Goal: Information Seeking & Learning: Learn about a topic

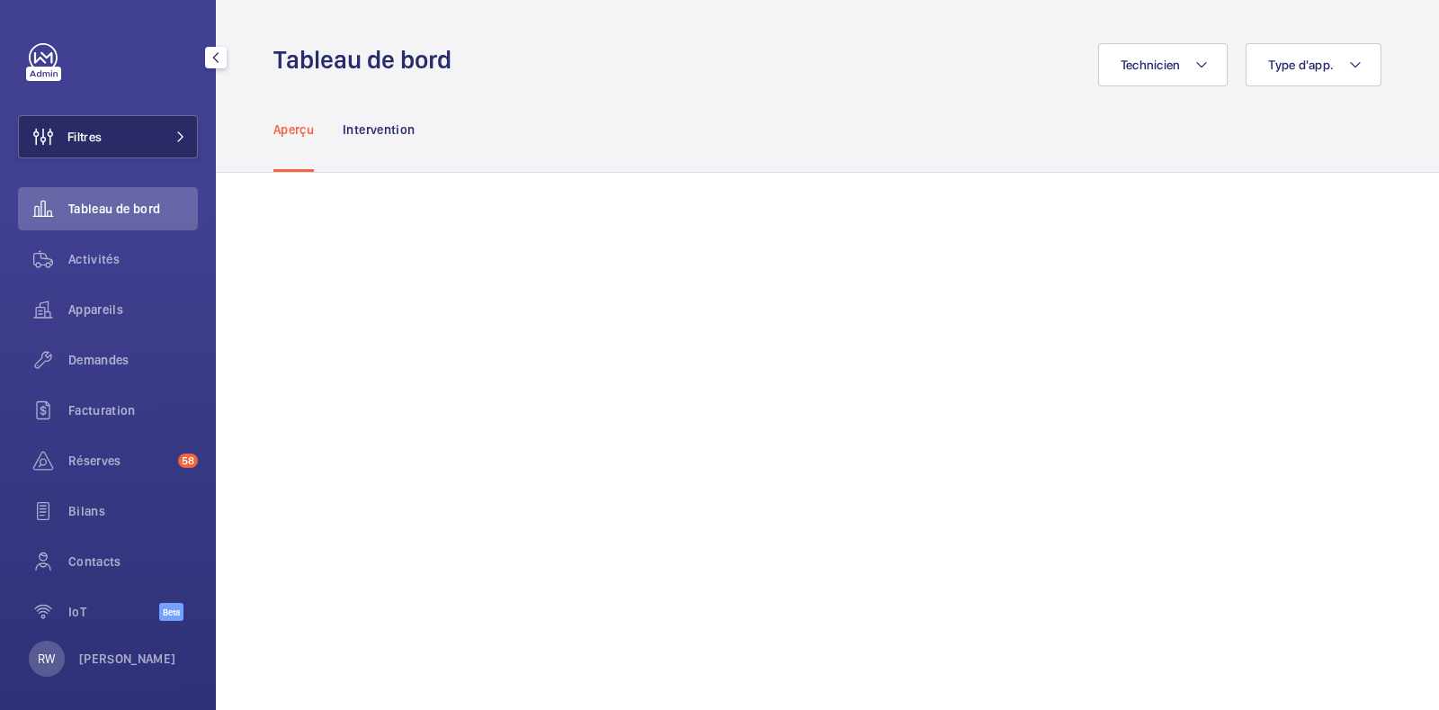
click at [117, 137] on button "Filtres" at bounding box center [108, 136] width 180 height 43
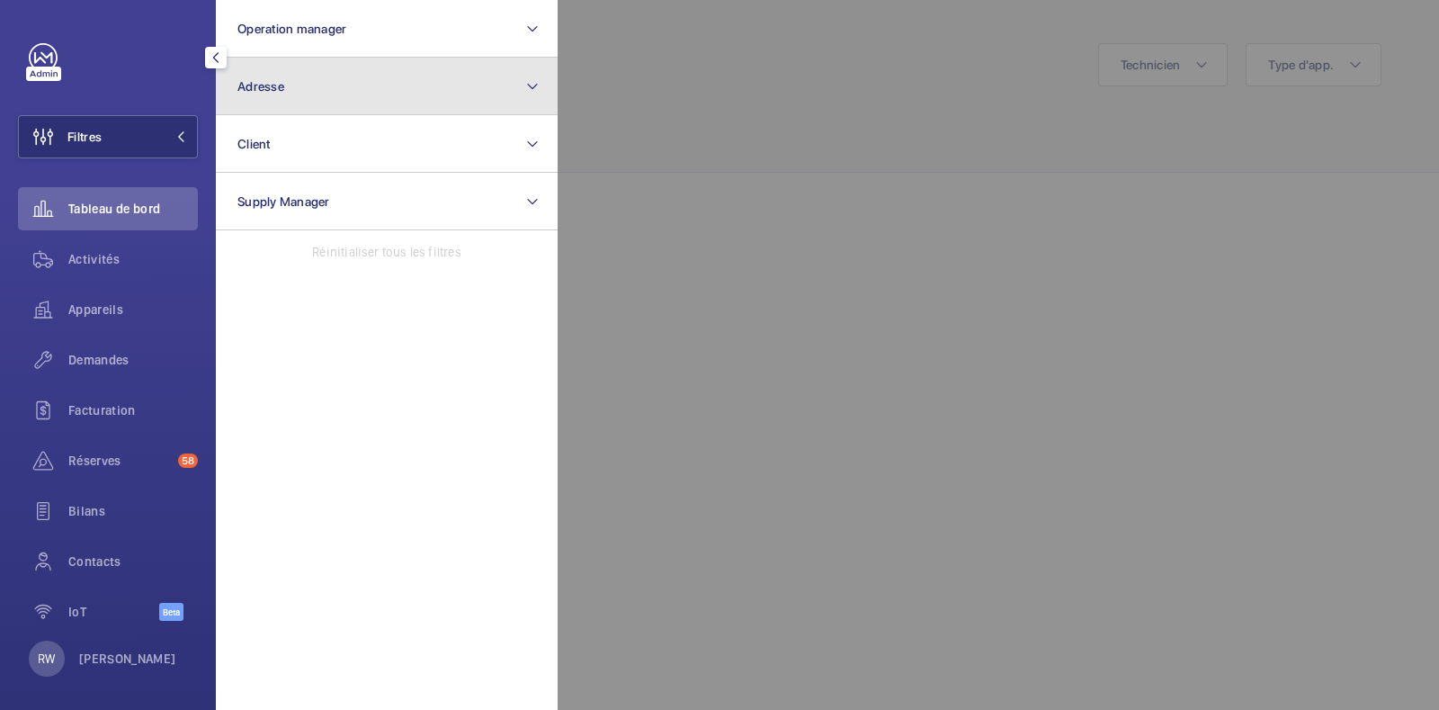
click at [256, 98] on button "Adresse" at bounding box center [387, 87] width 342 height 58
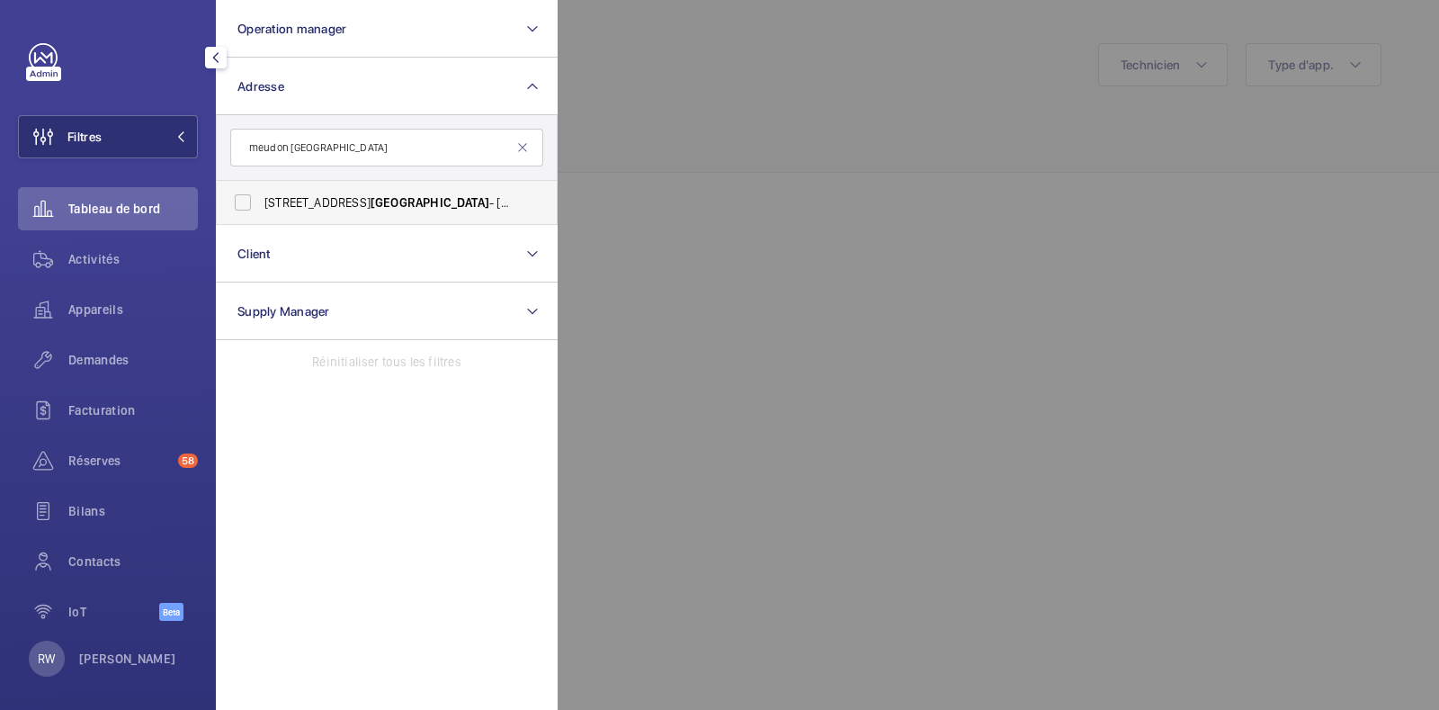
type input "meudon paris"
click at [250, 196] on label "11 Rue de Paris - 11 Rue de Paris , 92190 MEUDON , MEUDON 92190" at bounding box center [373, 202] width 313 height 43
click at [250, 196] on input "11 Rue de Paris - 11 Rue de Paris , 92190 MEUDON , MEUDON 92190" at bounding box center [243, 202] width 36 height 36
checkbox input "true"
click at [802, 126] on div at bounding box center [1277, 355] width 1439 height 710
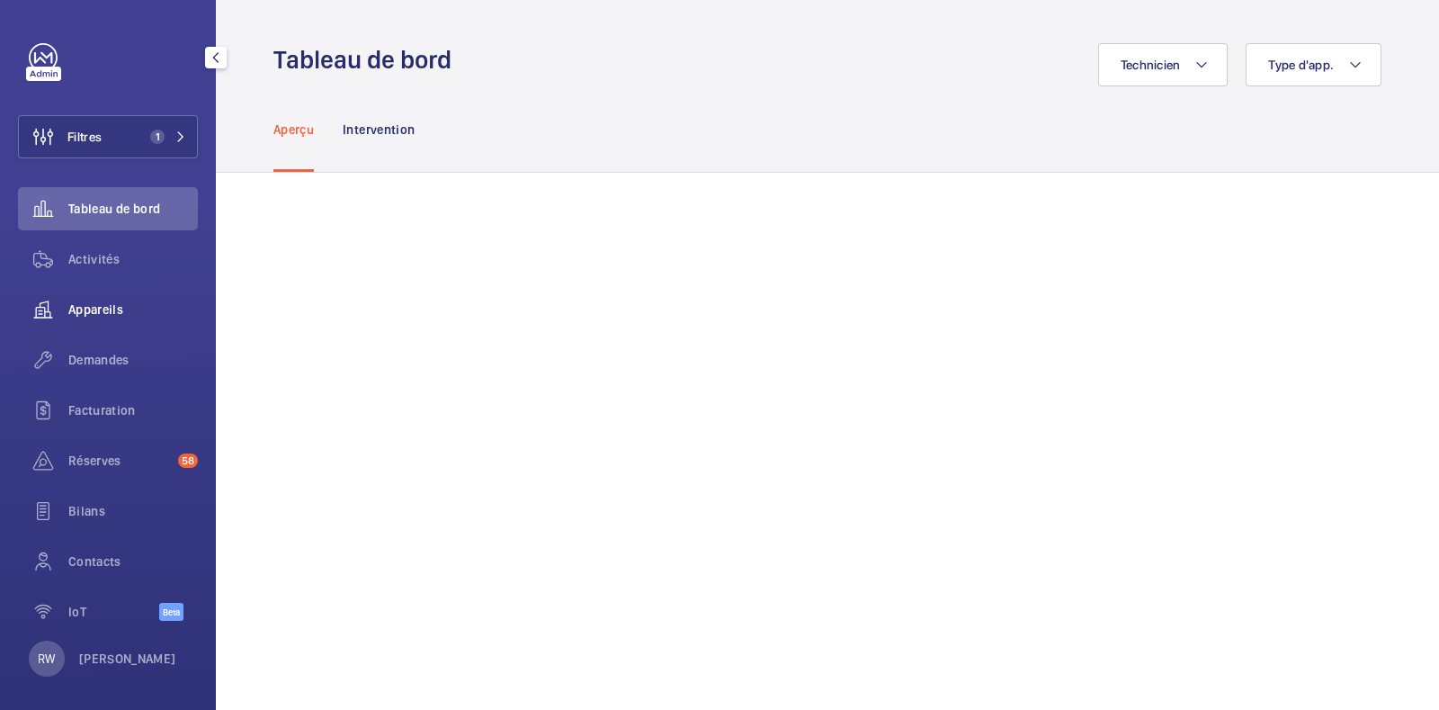
click at [94, 293] on div "Appareils" at bounding box center [108, 309] width 180 height 43
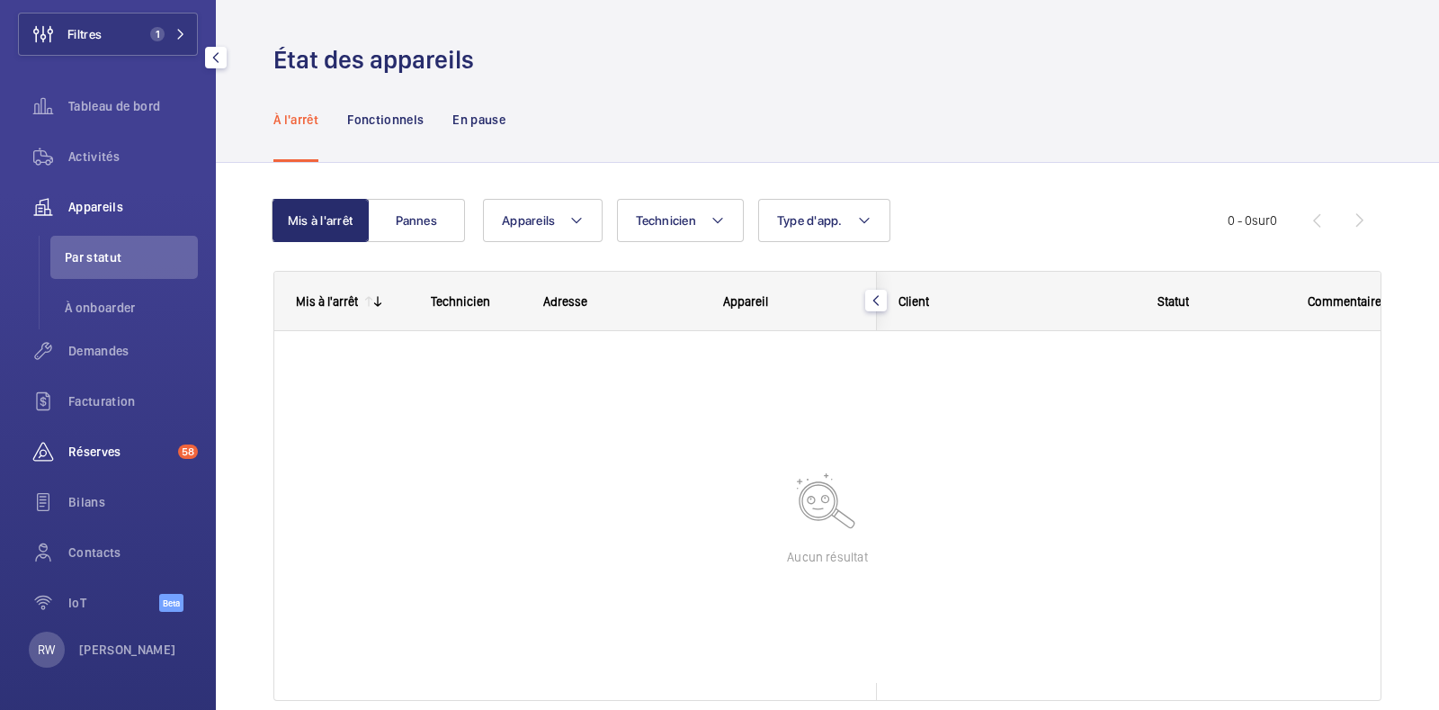
scroll to position [103, 0]
click at [104, 399] on span "Facturation" at bounding box center [133, 401] width 130 height 18
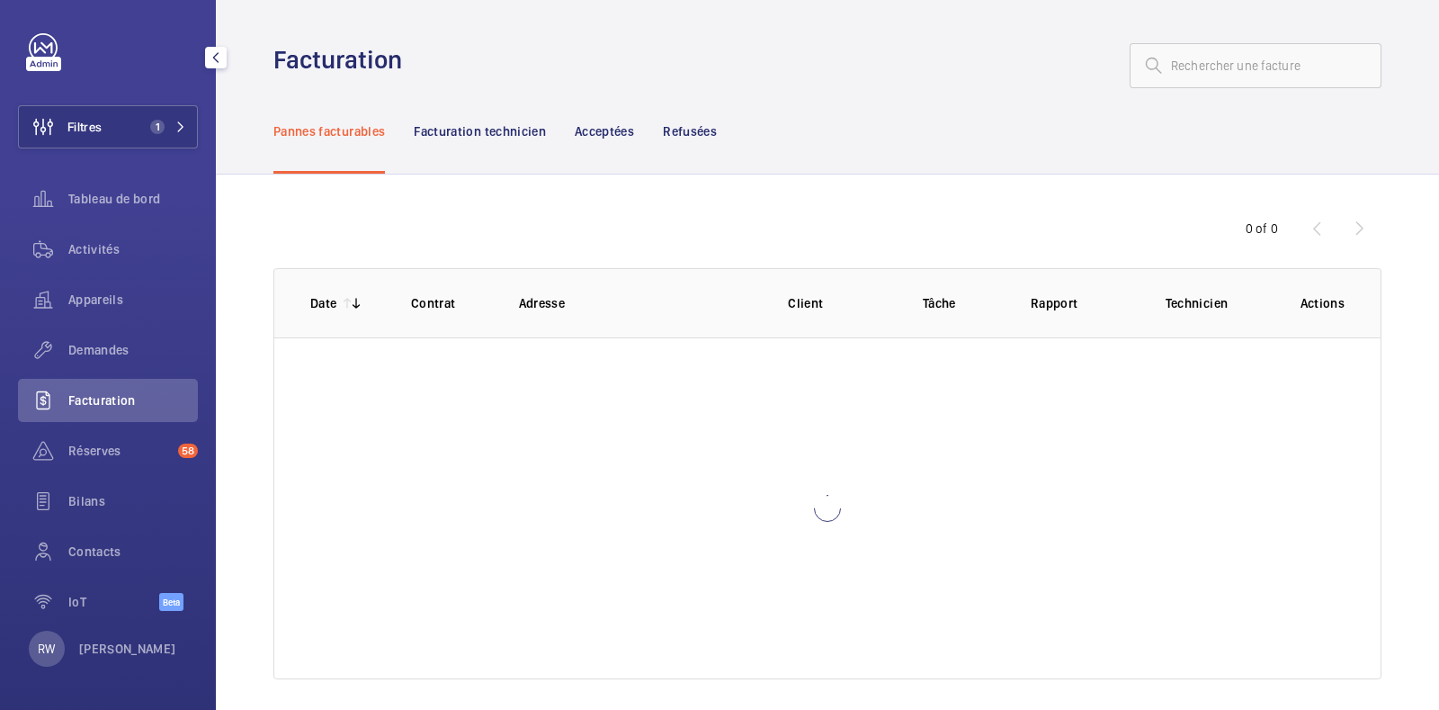
scroll to position [9, 0]
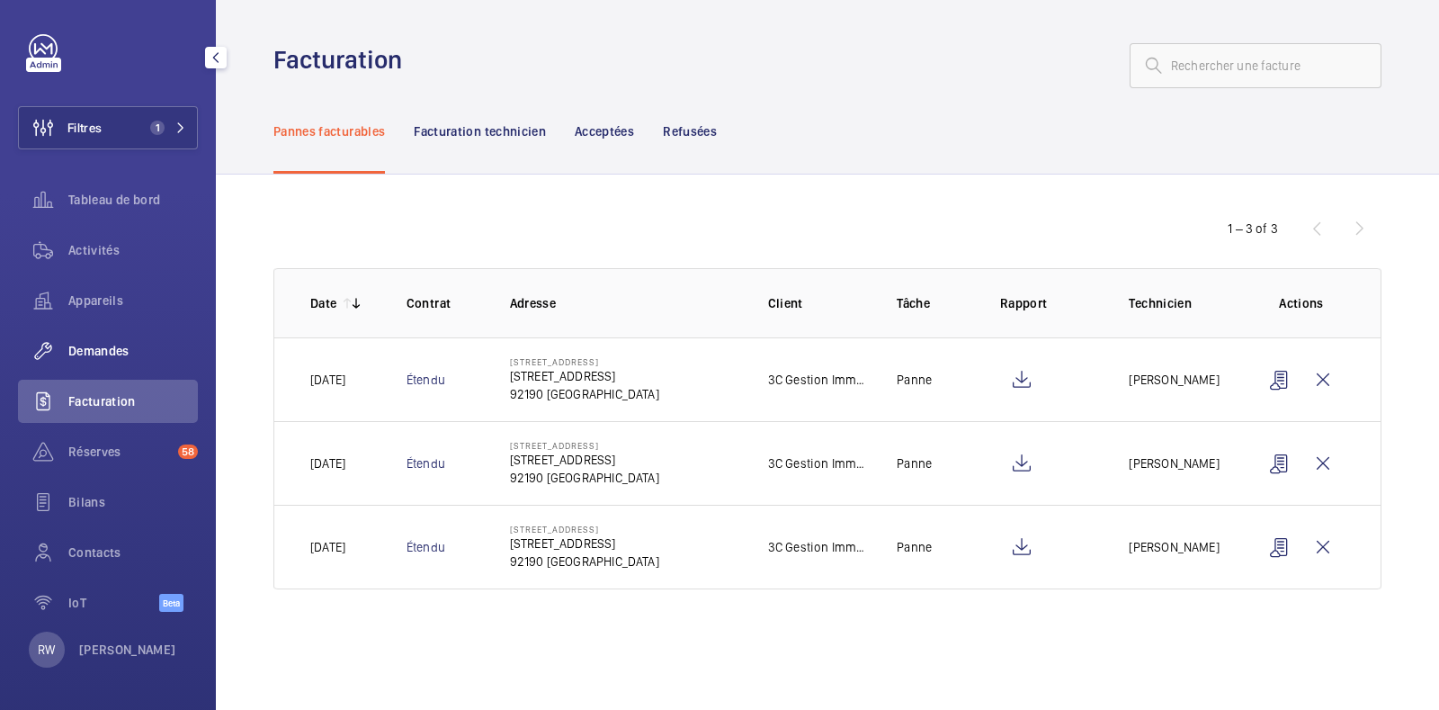
click at [103, 347] on span "Demandes" at bounding box center [133, 351] width 130 height 18
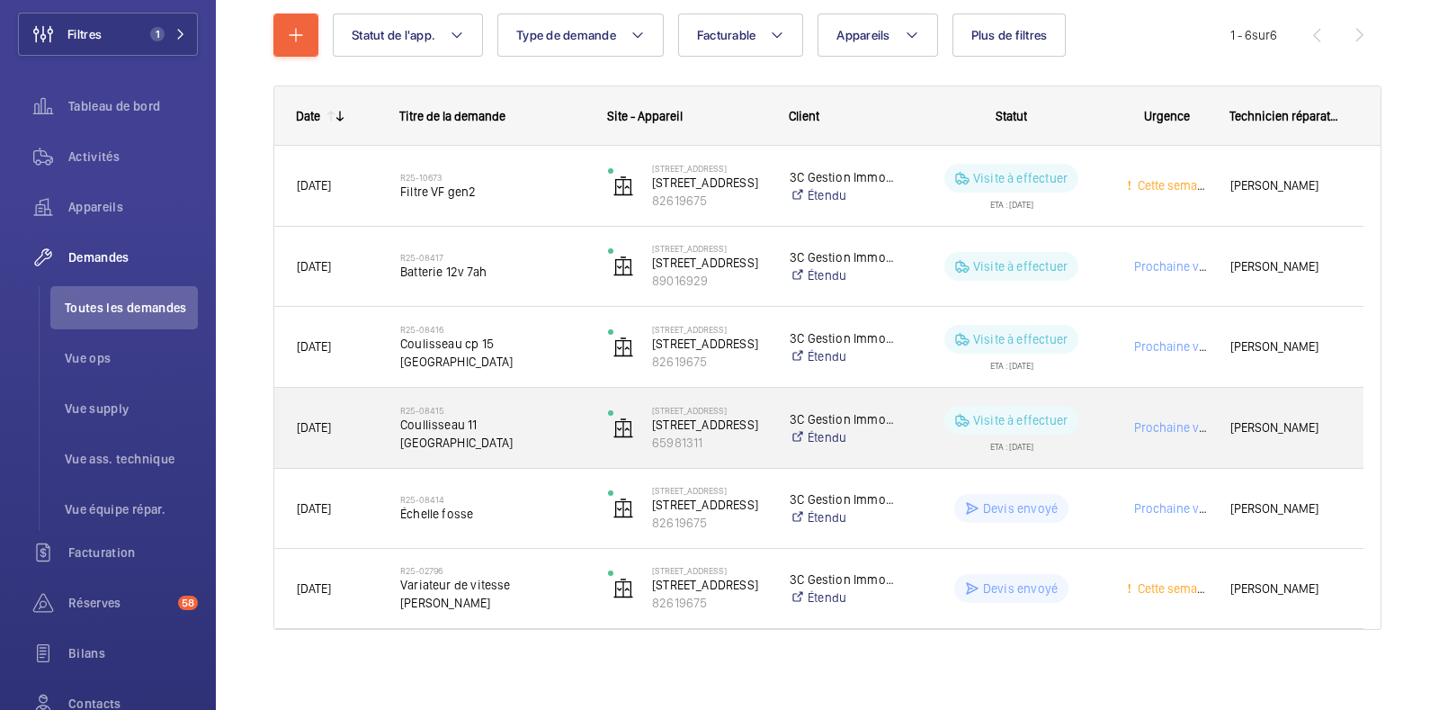
scroll to position [214, 0]
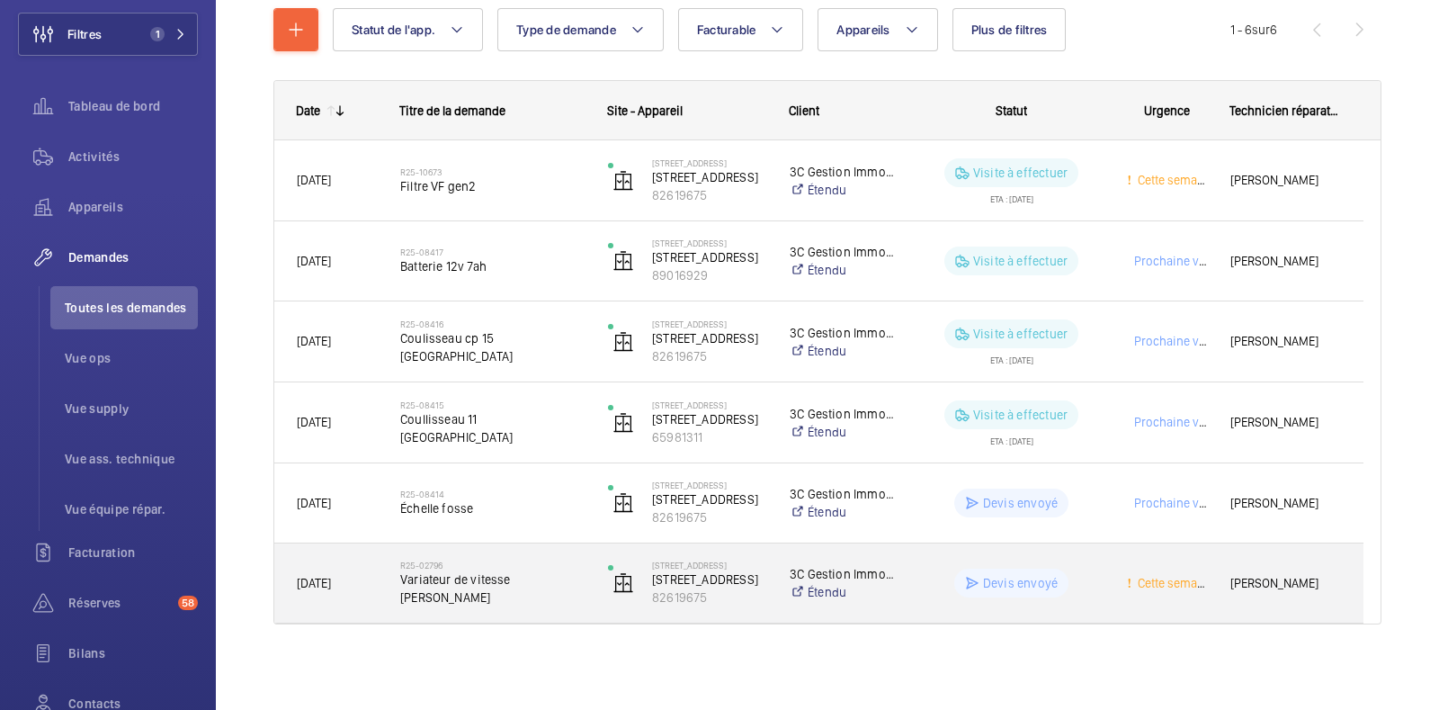
click at [552, 578] on span "Variateur de vitesse otis" at bounding box center [492, 588] width 184 height 36
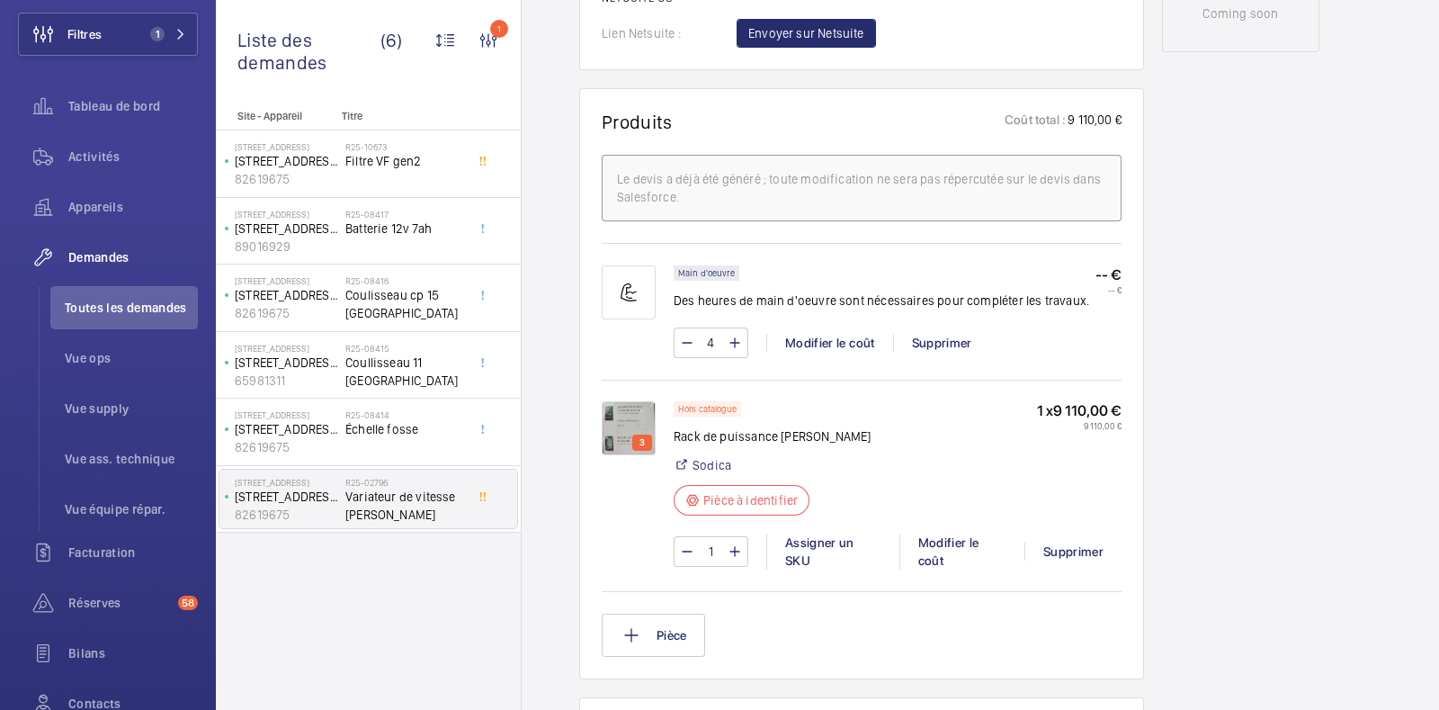
scroll to position [1016, 0]
click at [632, 406] on img at bounding box center [629, 430] width 54 height 54
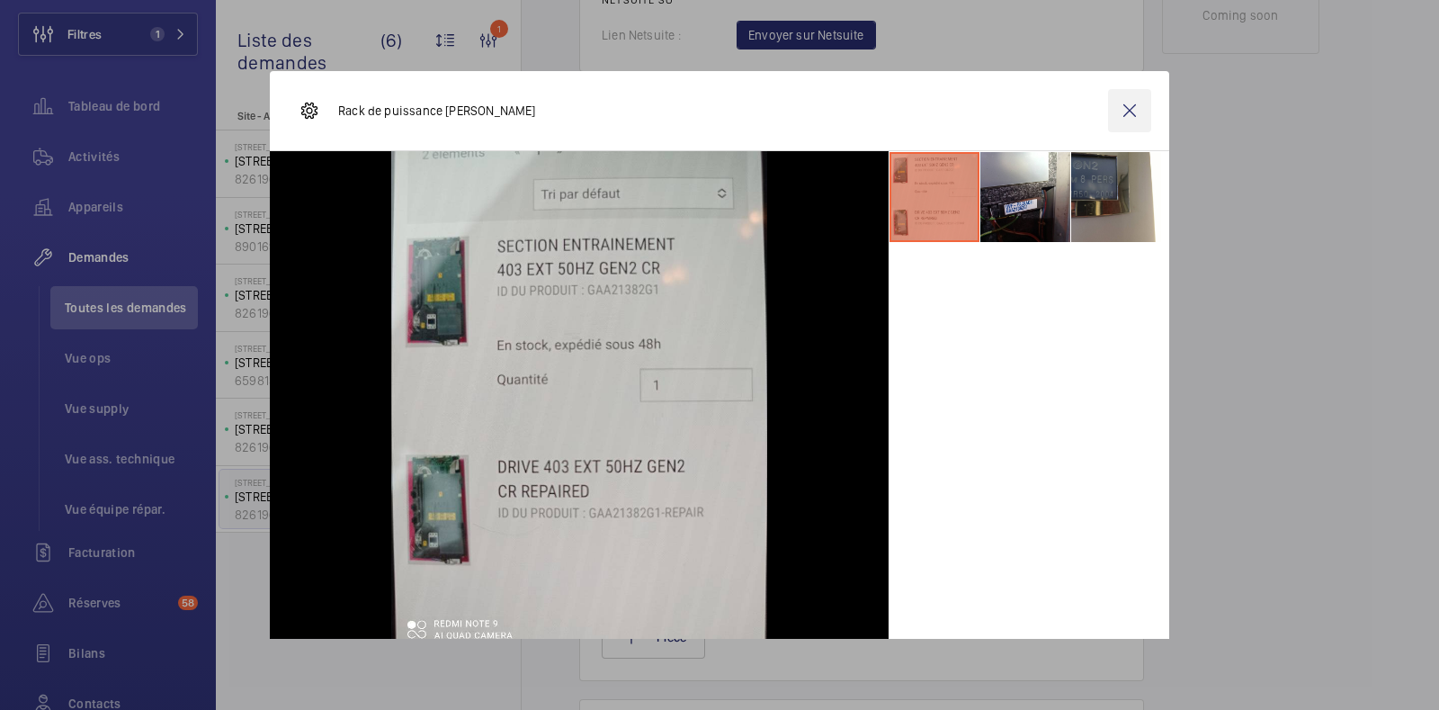
click at [1114, 105] on wm-front-icon-button at bounding box center [1129, 110] width 43 height 43
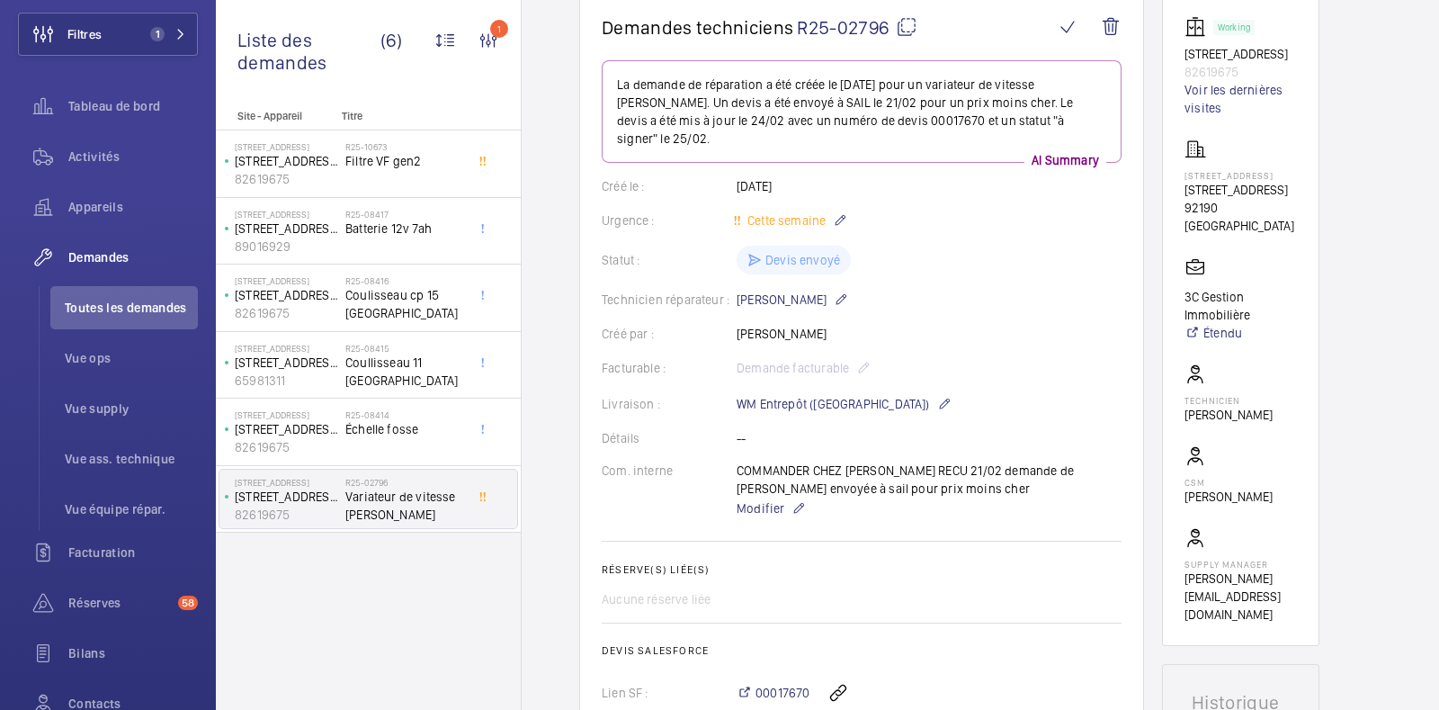
scroll to position [0, 0]
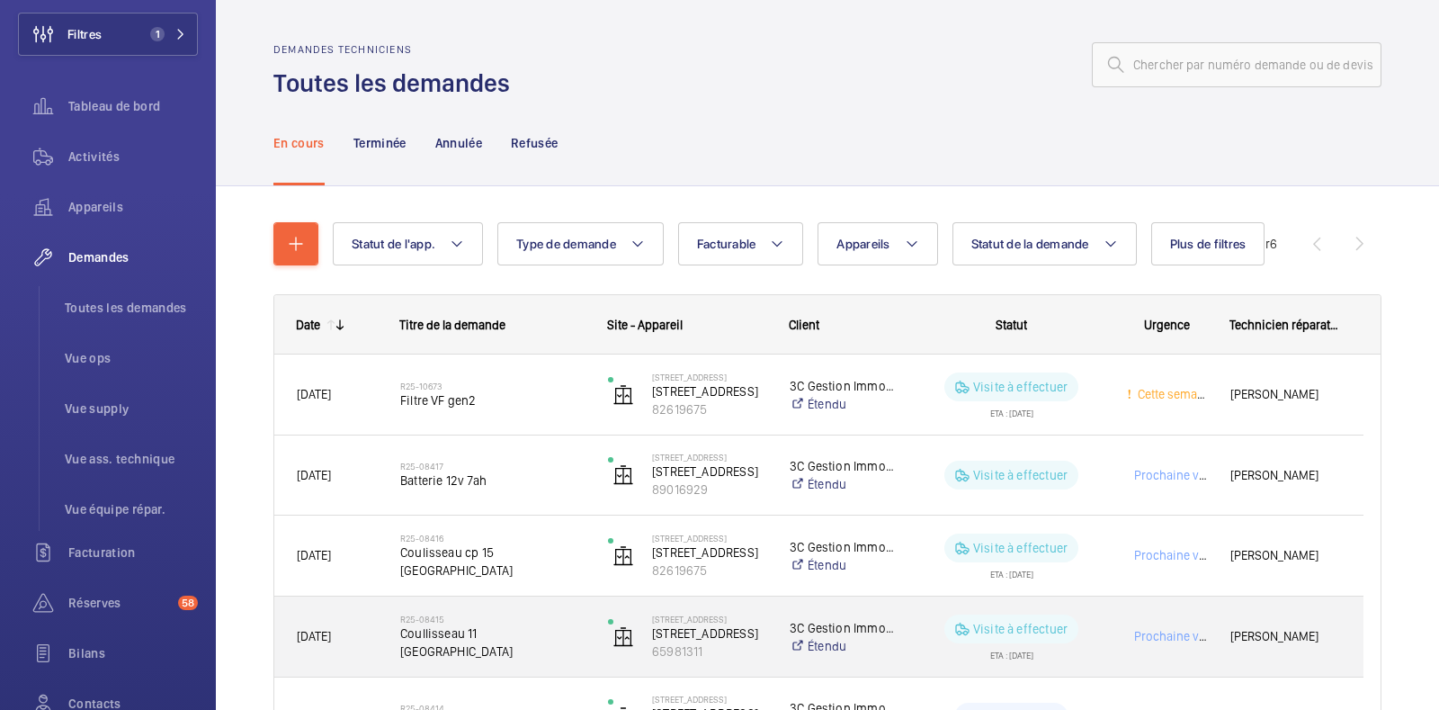
scroll to position [214, 0]
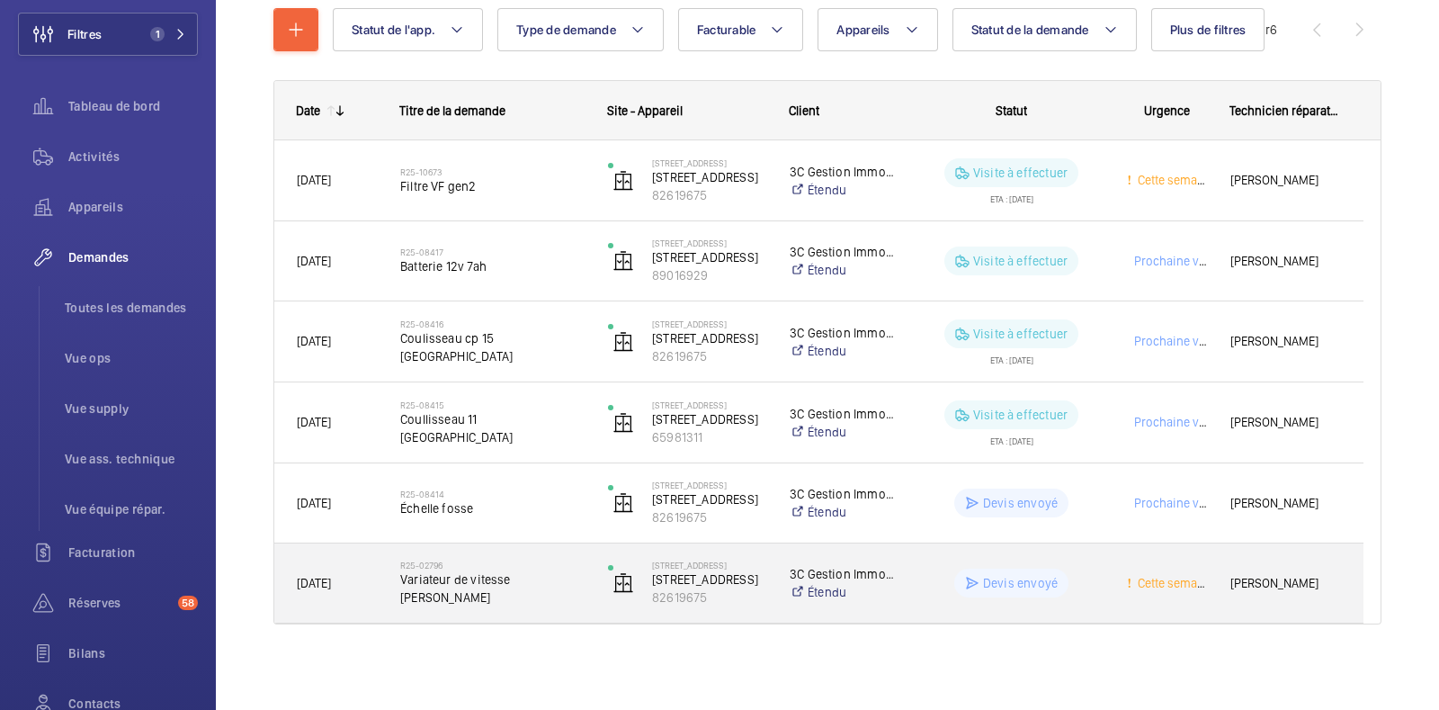
click at [1090, 583] on wm-front-pills-cell "Devis envoyé" at bounding box center [1011, 582] width 184 height 29
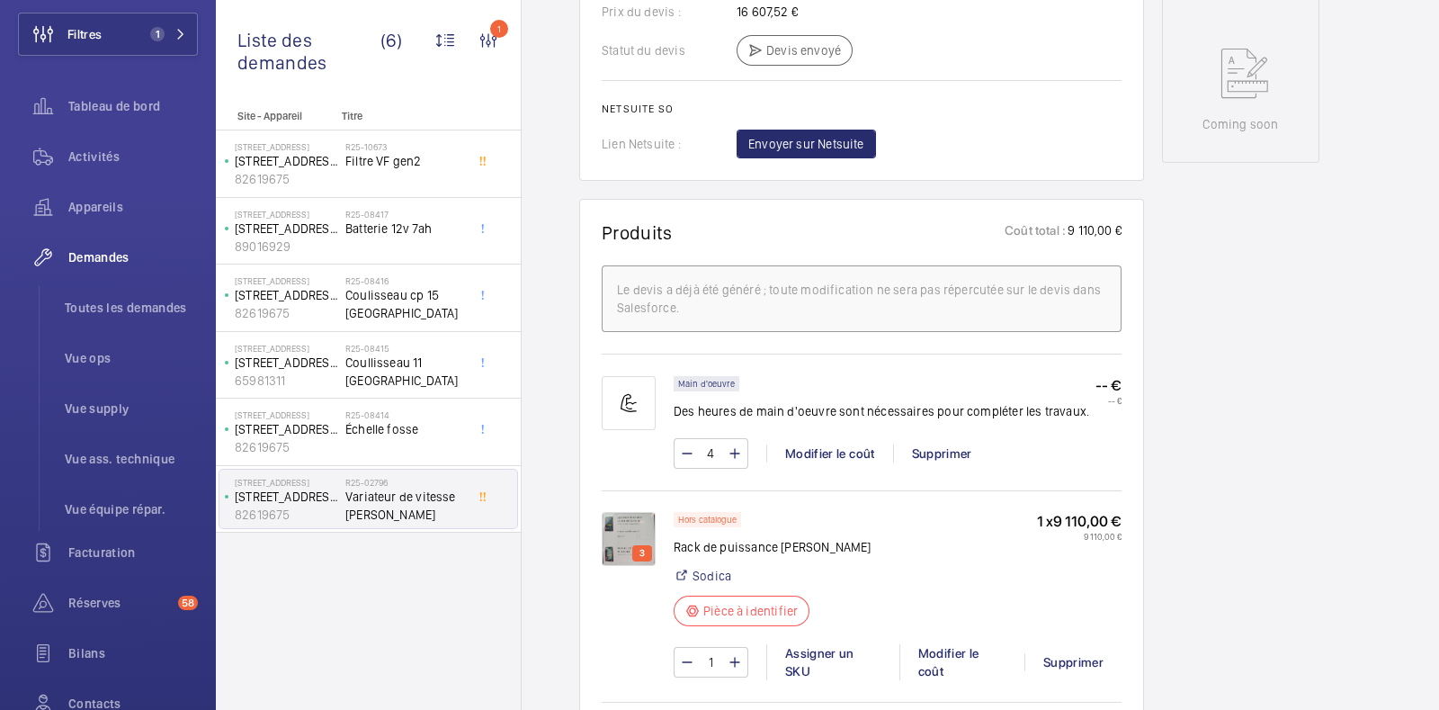
scroll to position [963, 0]
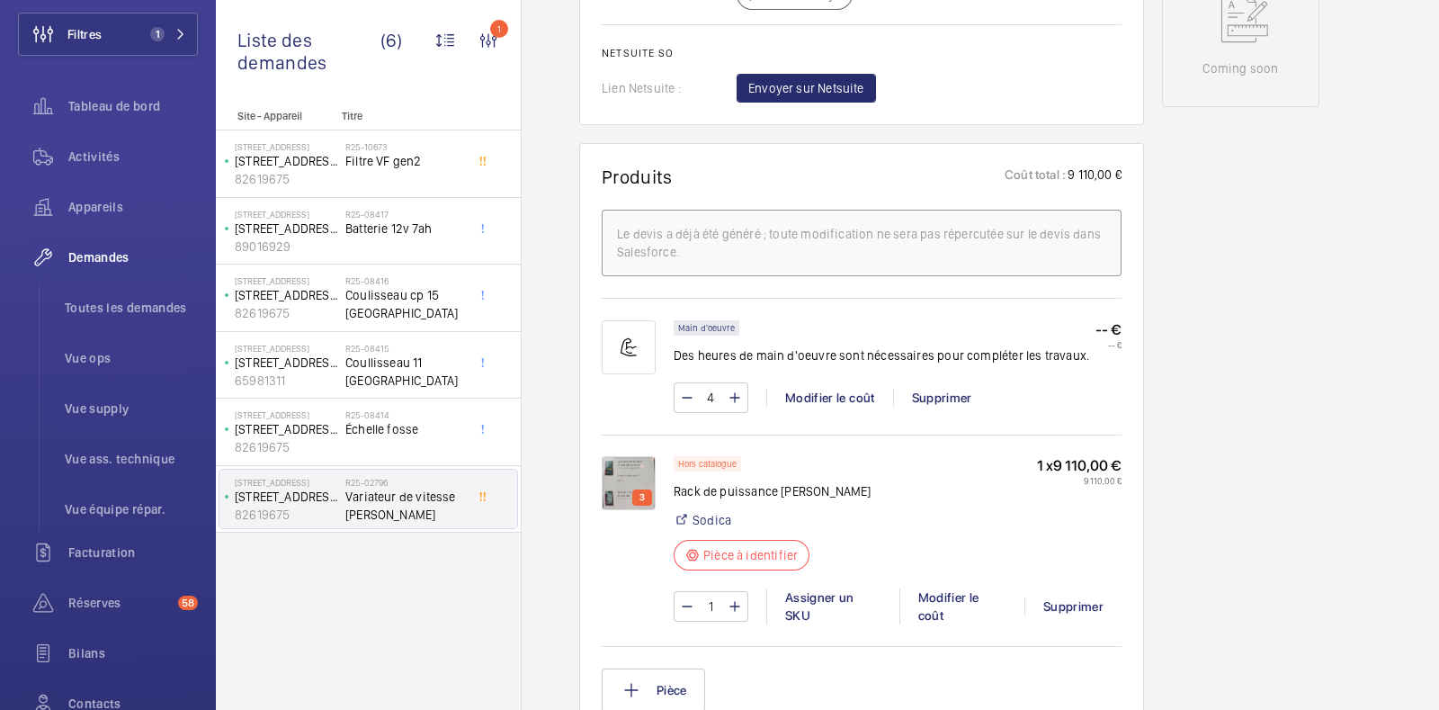
click at [618, 469] on img at bounding box center [629, 483] width 54 height 54
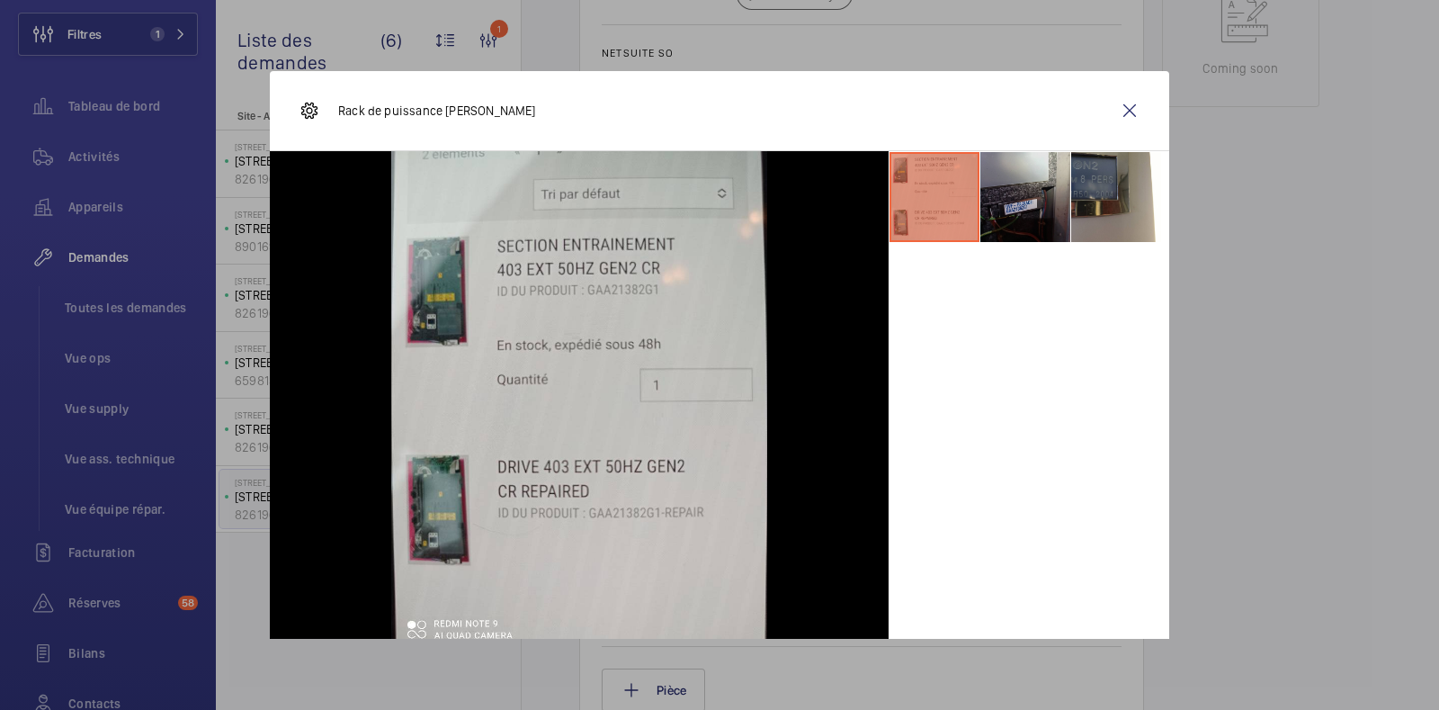
click at [980, 222] on li at bounding box center [1025, 197] width 90 height 90
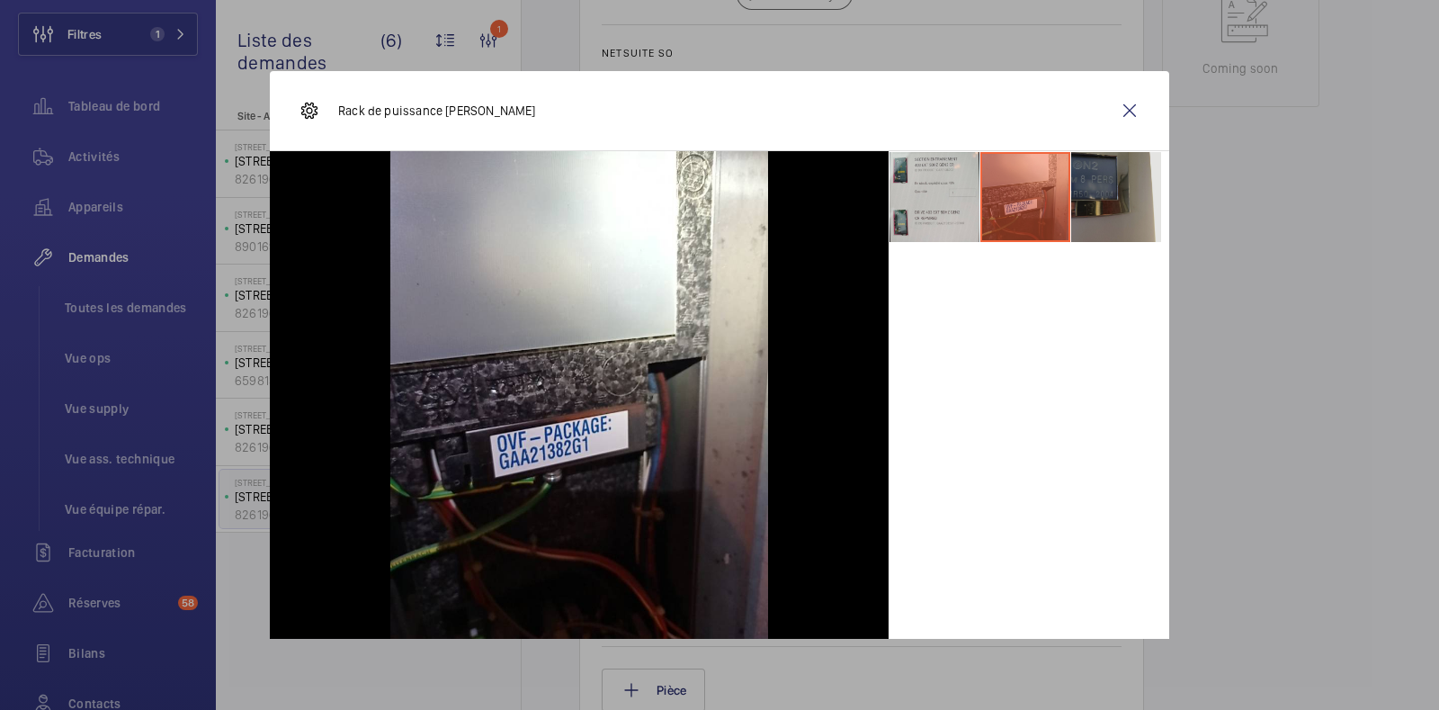
click at [1079, 185] on li at bounding box center [1116, 197] width 90 height 90
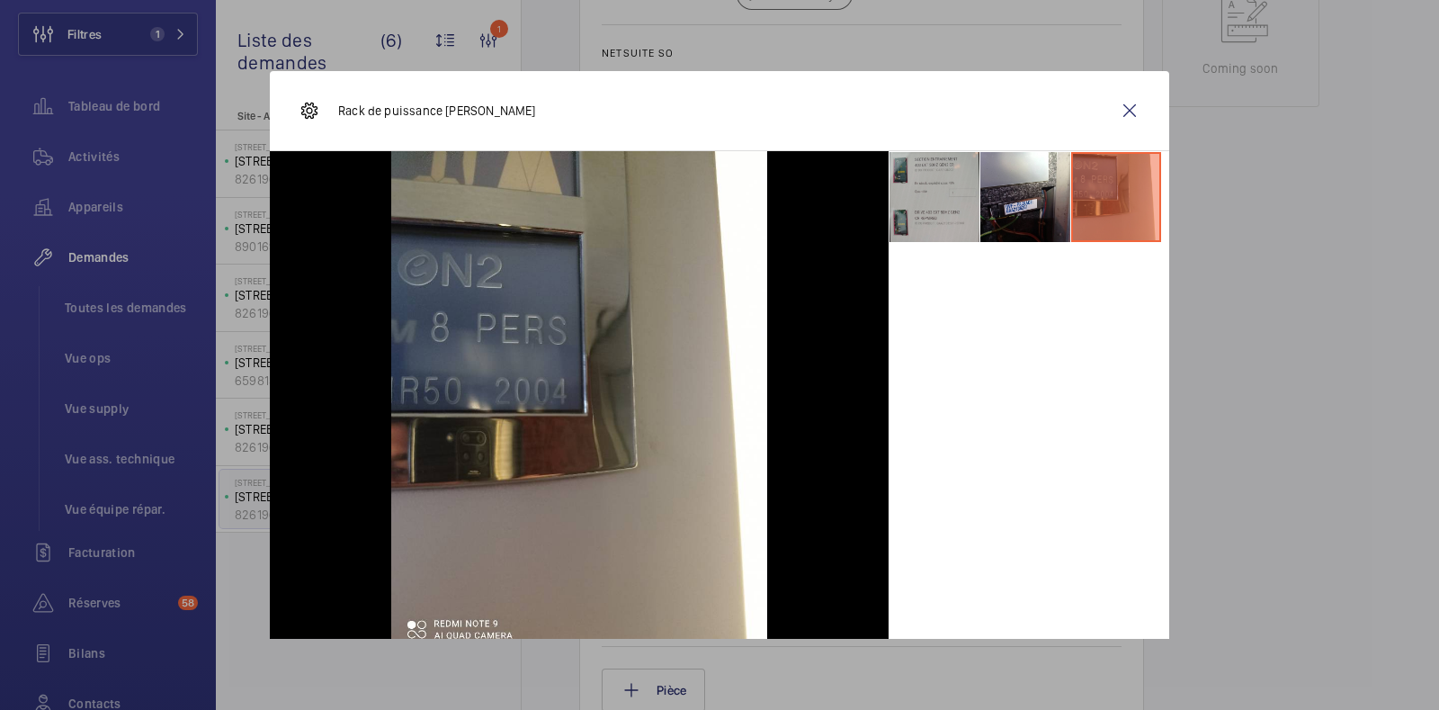
click at [890, 200] on li at bounding box center [935, 197] width 90 height 90
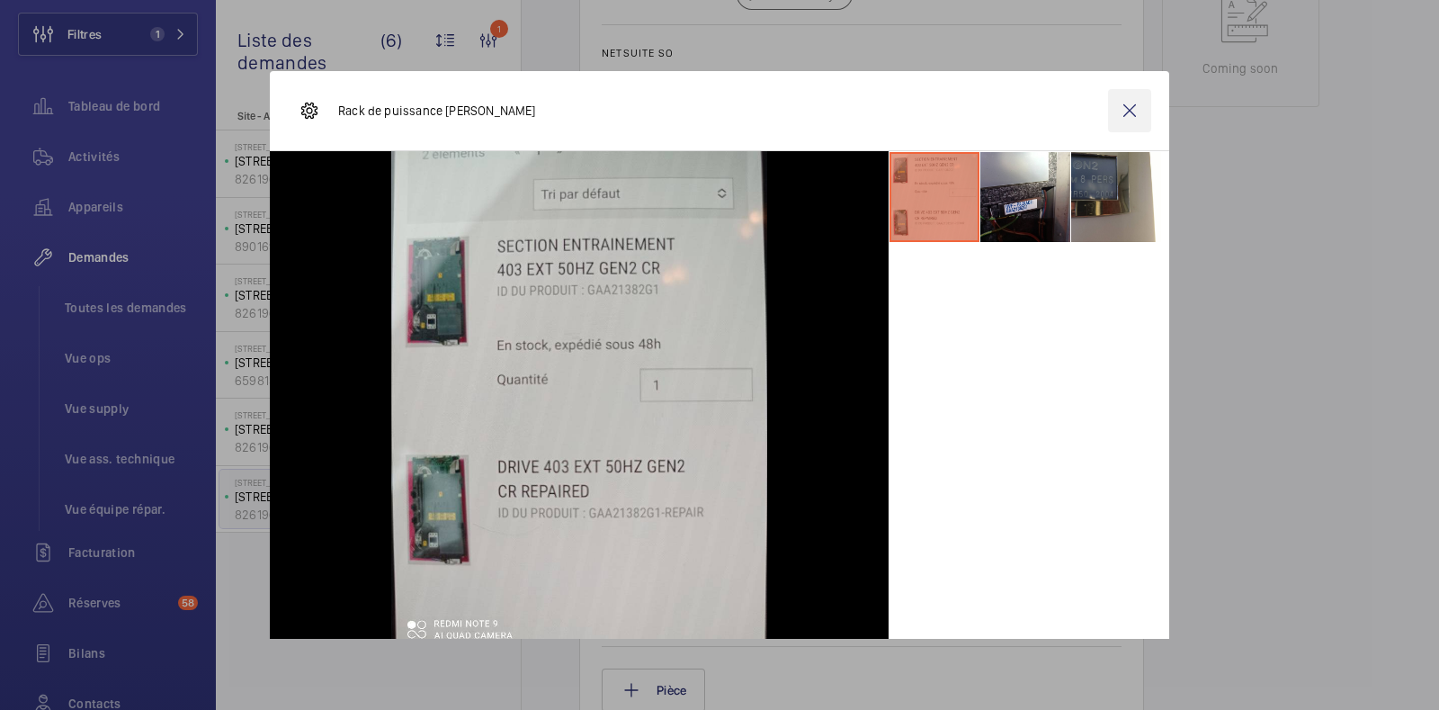
click at [1118, 108] on wm-front-icon-button at bounding box center [1129, 110] width 43 height 43
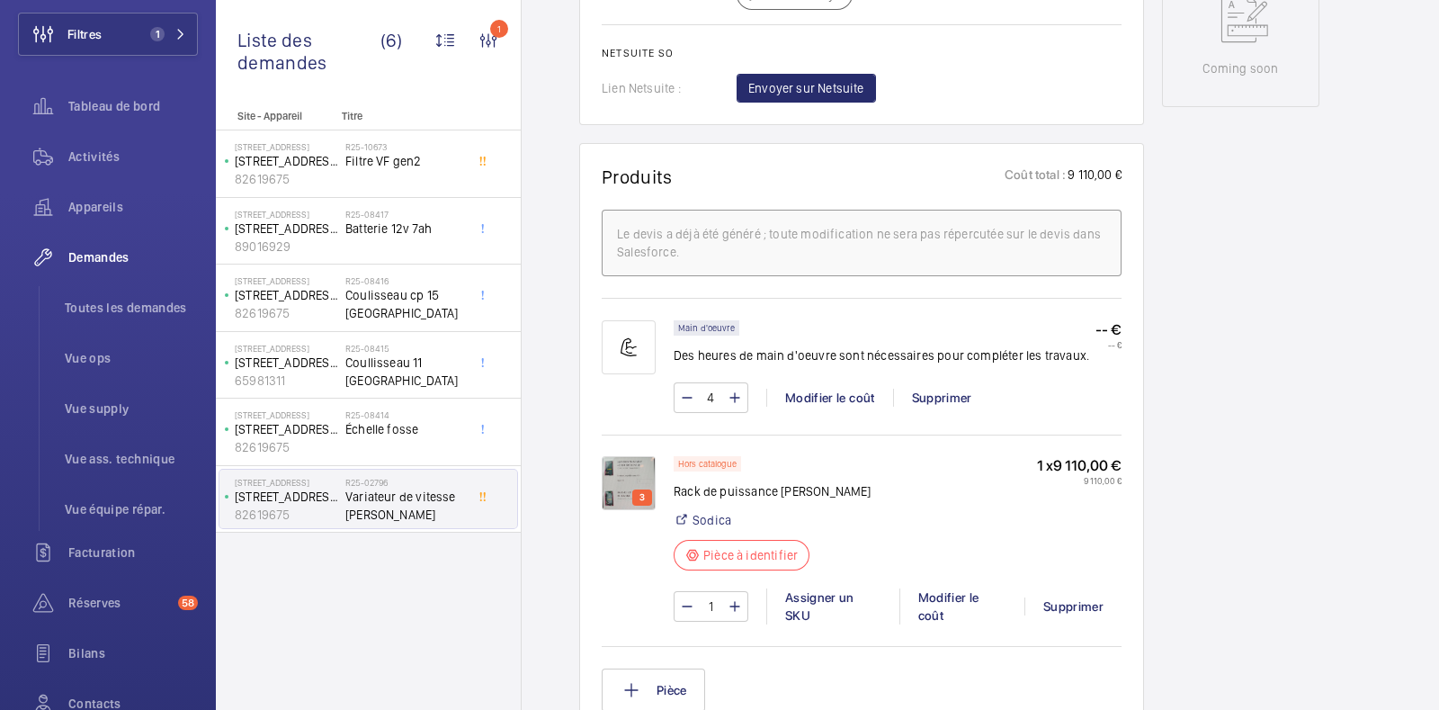
click at [376, 597] on div "Site - Appareil Titre 11 Rue de Paris 15 Rue de Paris 82619675 R25-10673 Filtre…" at bounding box center [368, 410] width 305 height 600
click at [633, 456] on img at bounding box center [629, 483] width 54 height 54
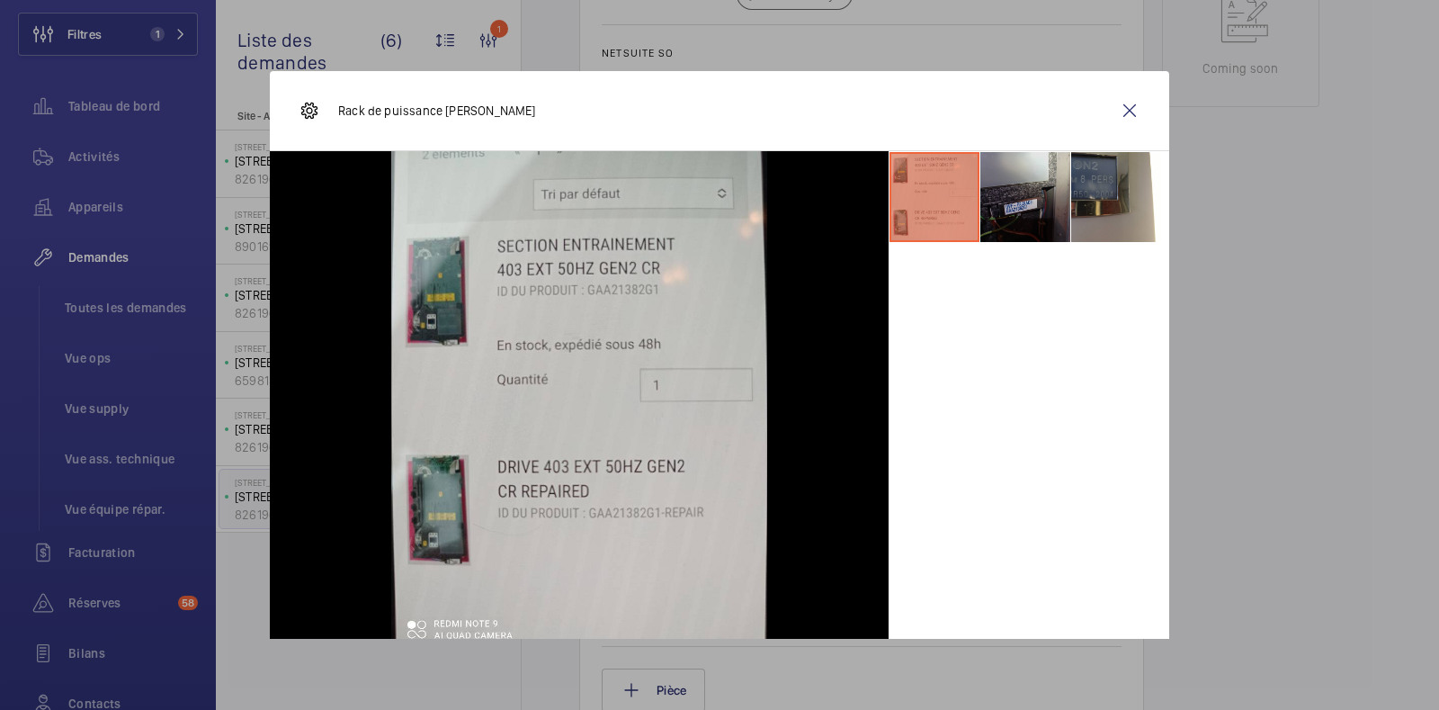
click at [1035, 212] on li at bounding box center [1025, 197] width 90 height 90
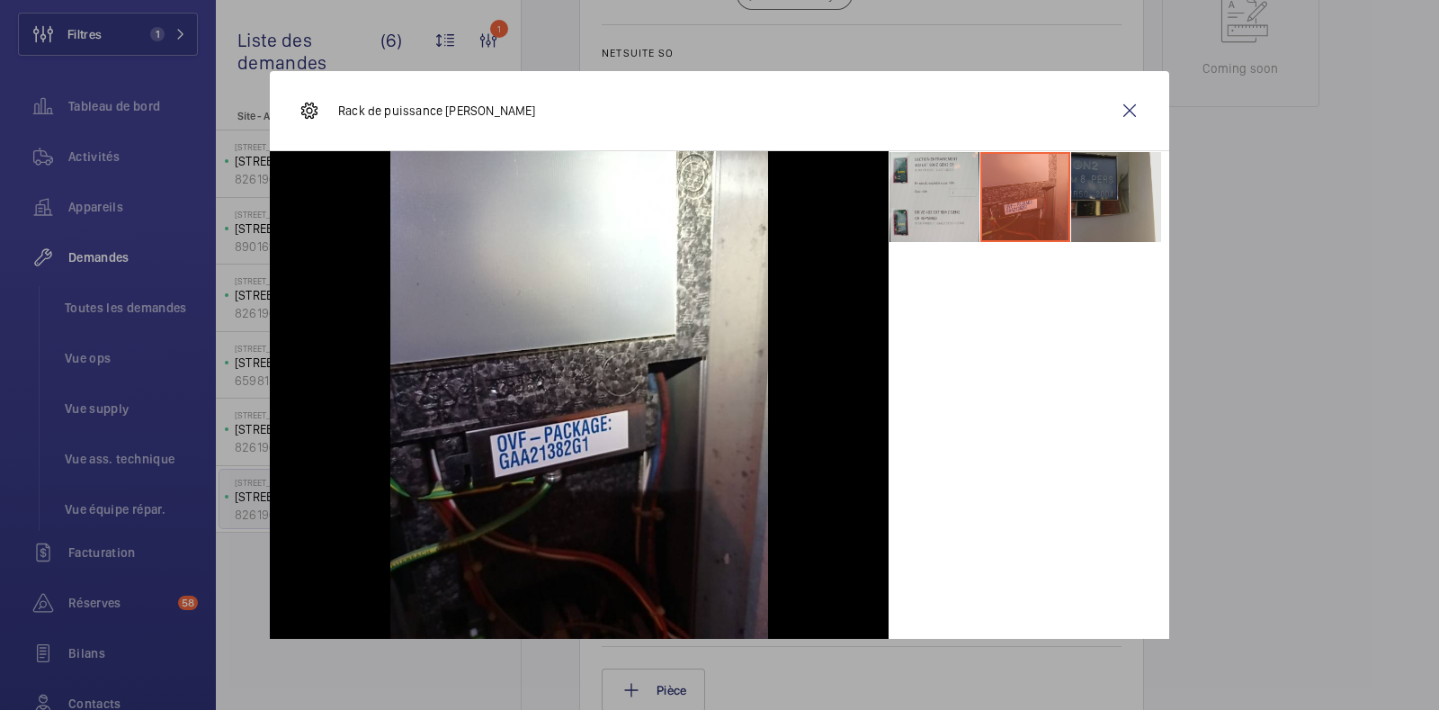
click at [1081, 204] on li at bounding box center [1116, 197] width 90 height 90
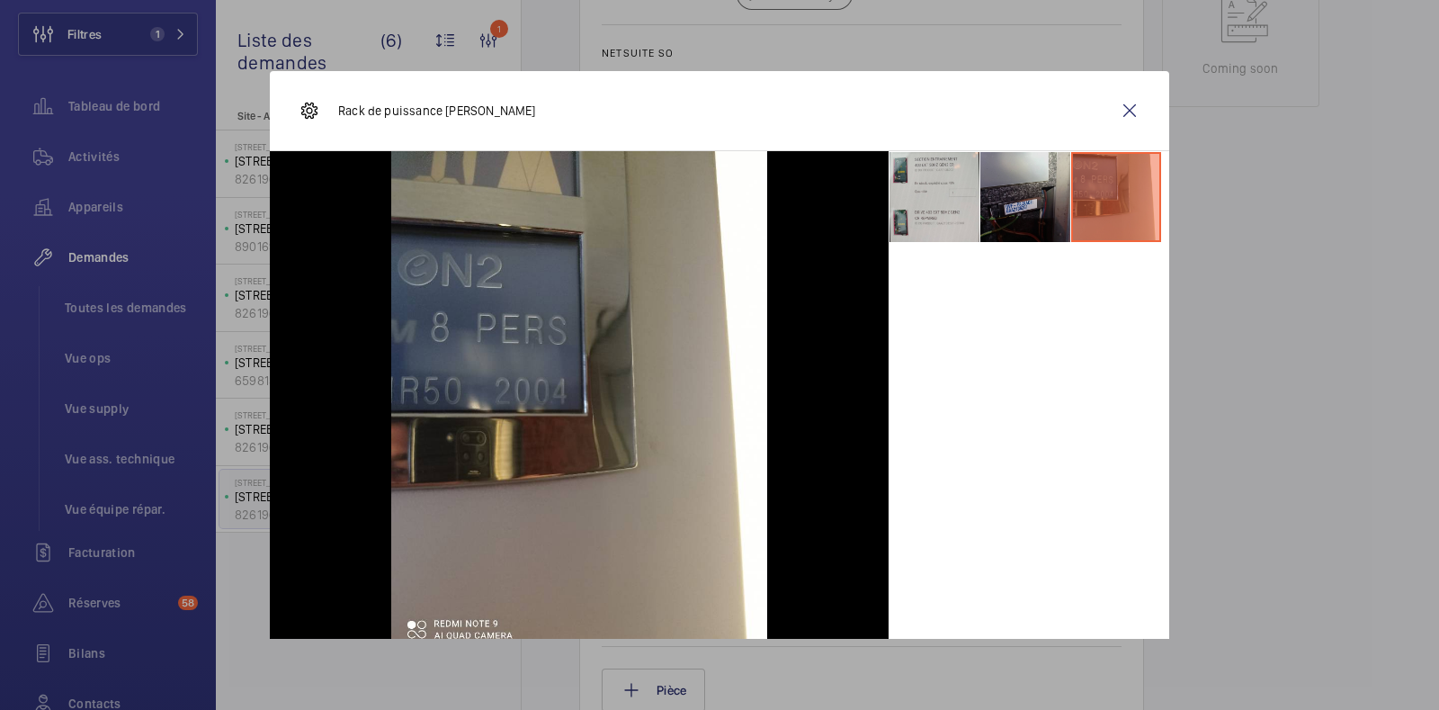
click at [992, 190] on li at bounding box center [1025, 197] width 90 height 90
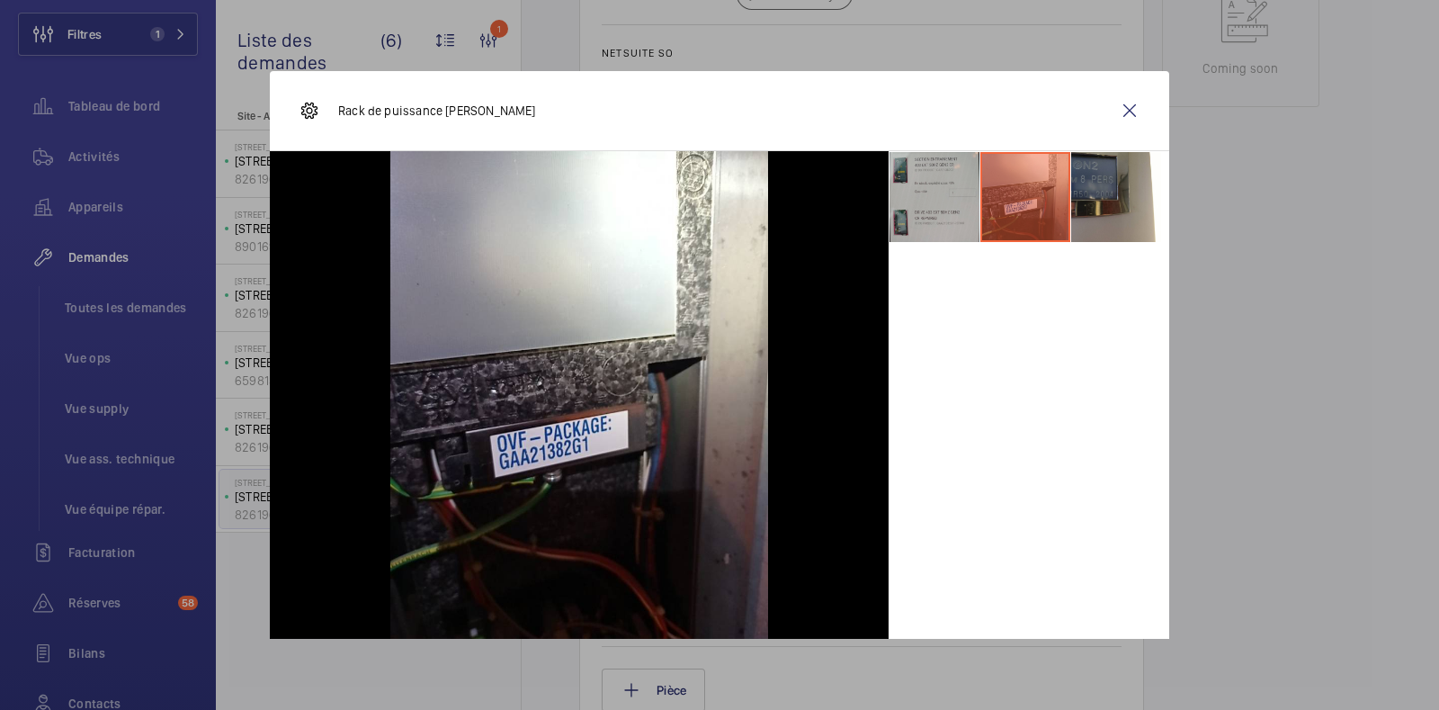
click at [932, 188] on li at bounding box center [935, 197] width 90 height 90
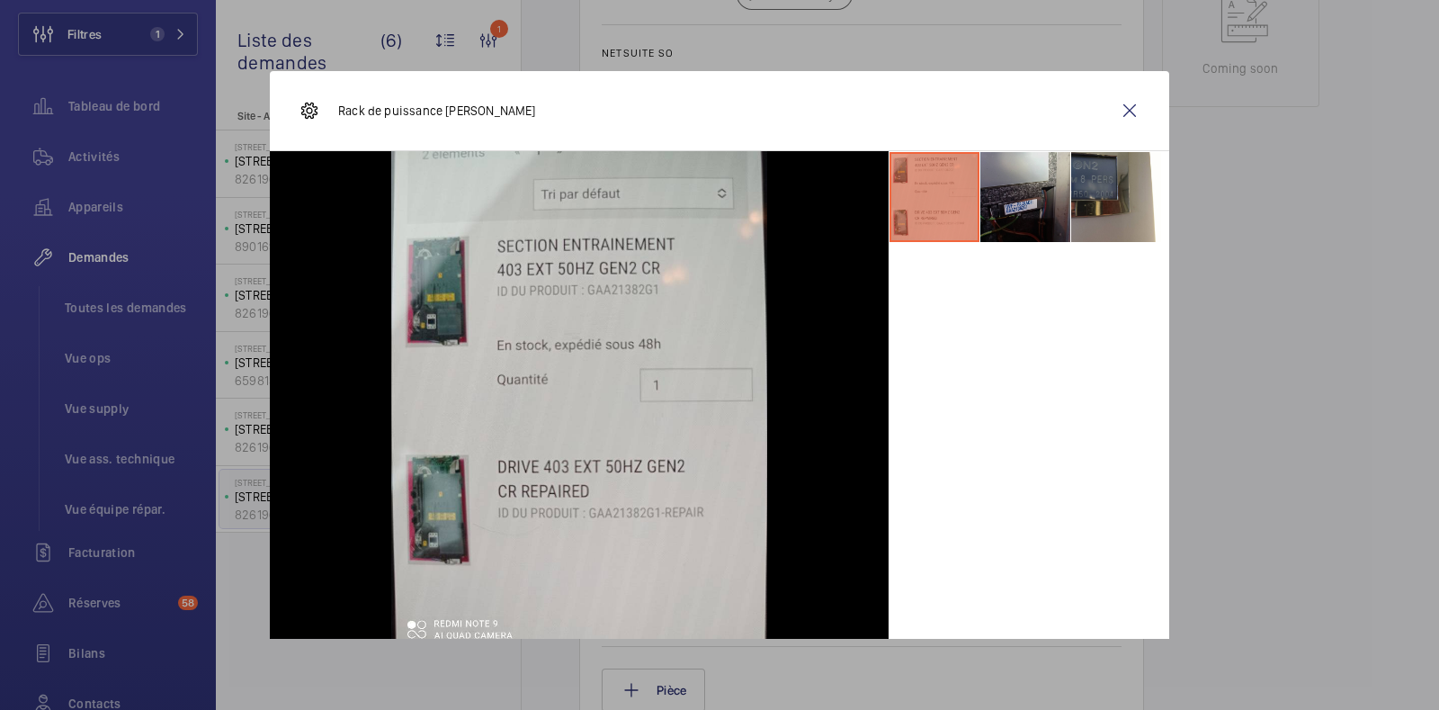
click at [980, 220] on li at bounding box center [1025, 197] width 90 height 90
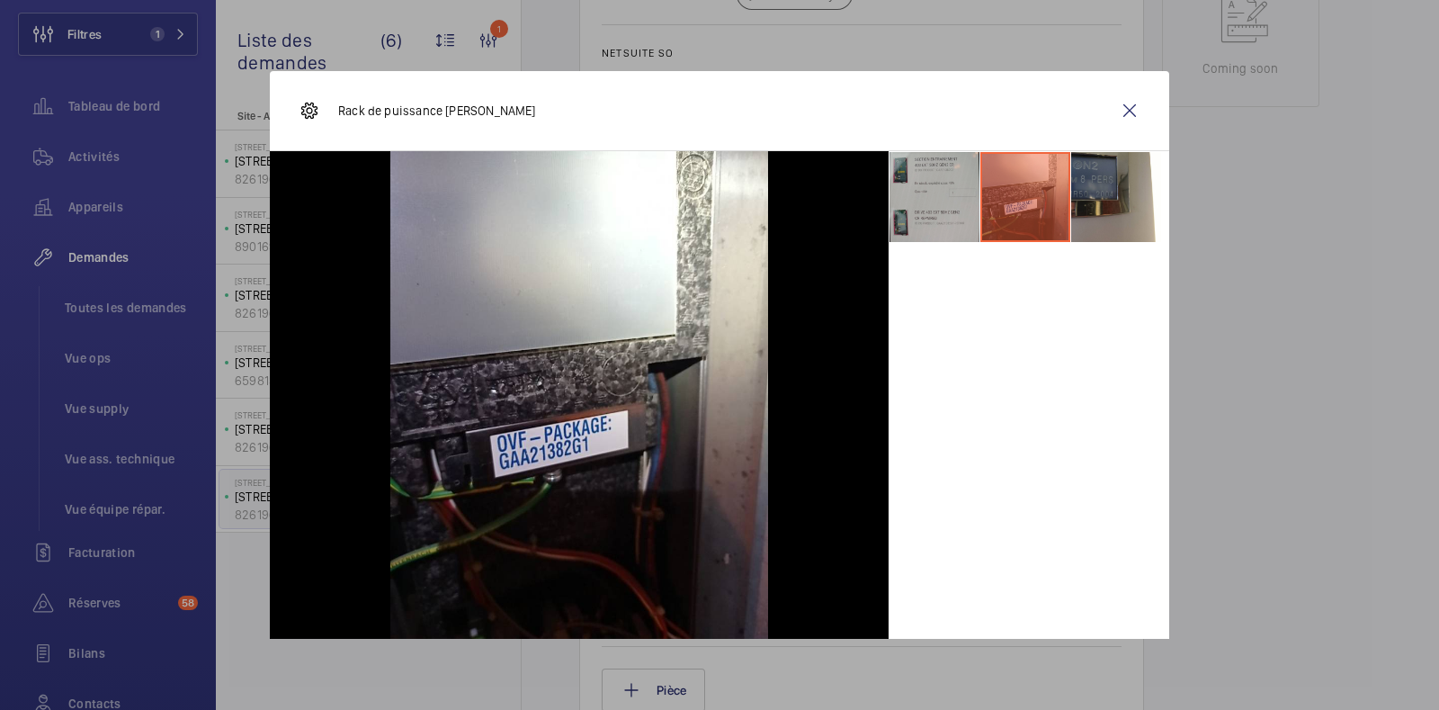
click at [907, 210] on li at bounding box center [935, 197] width 90 height 90
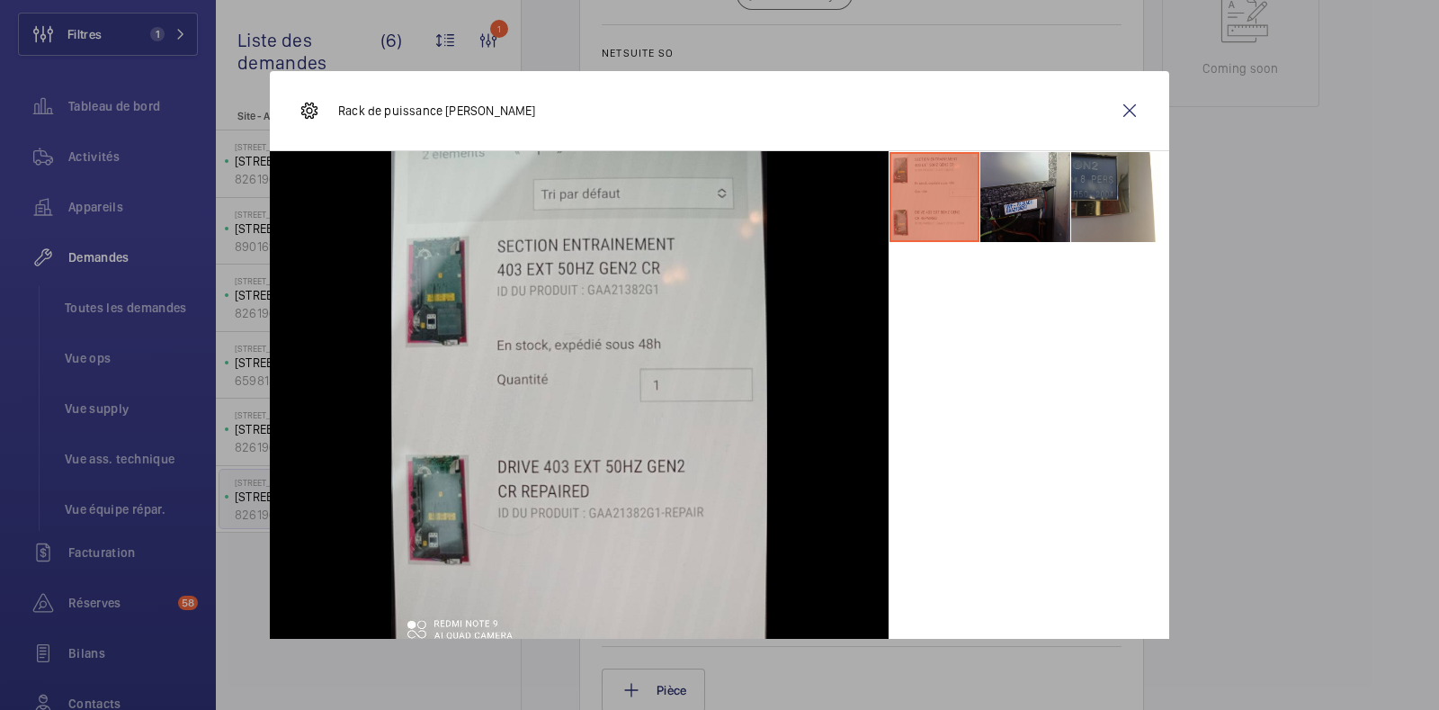
click at [1028, 205] on li at bounding box center [1025, 197] width 90 height 90
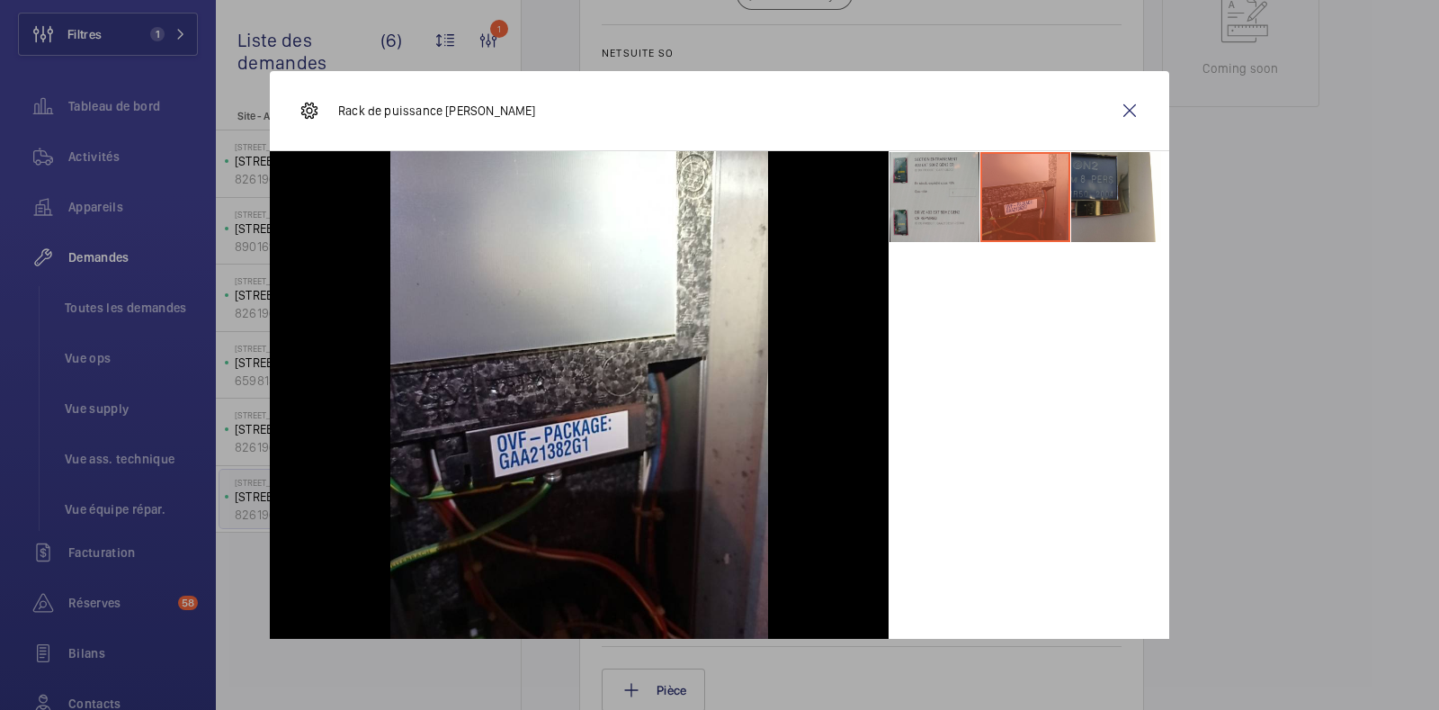
click at [922, 202] on li at bounding box center [935, 197] width 90 height 90
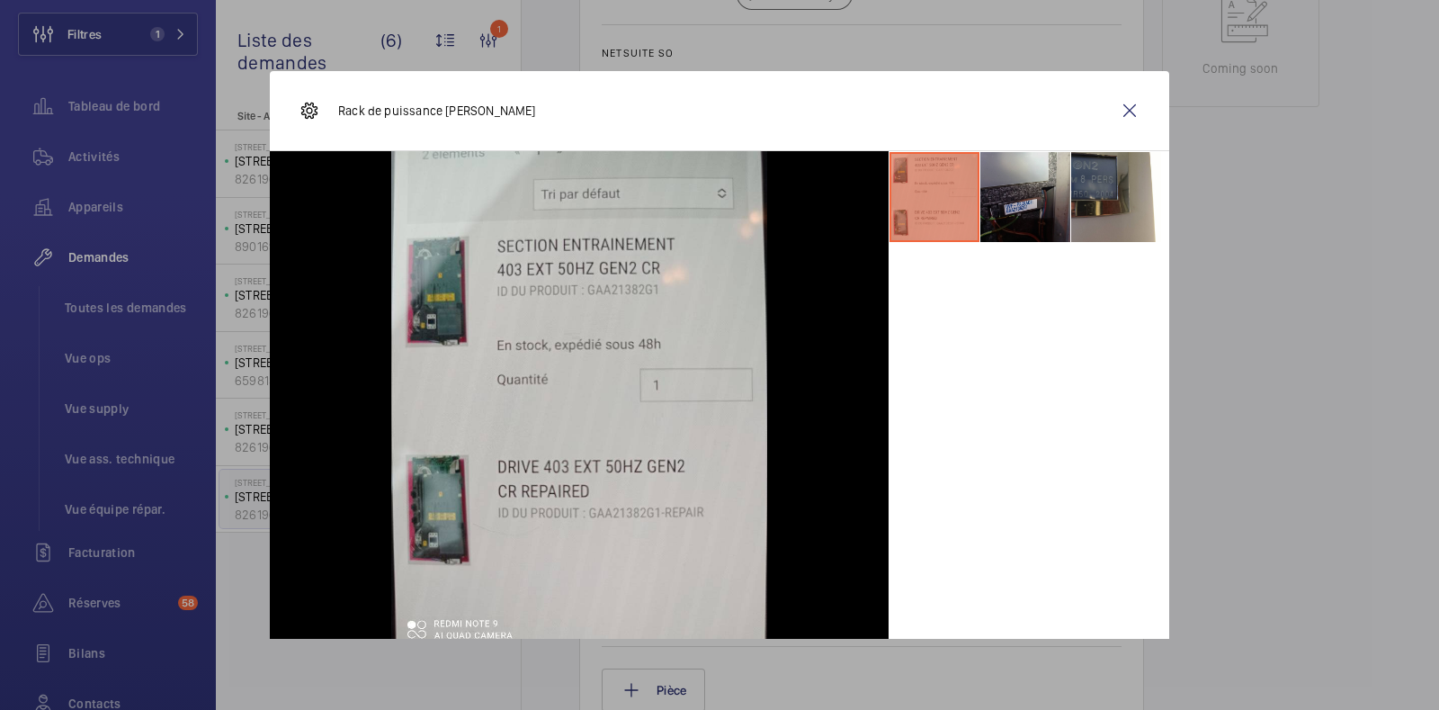
click at [1037, 192] on li at bounding box center [1025, 197] width 90 height 90
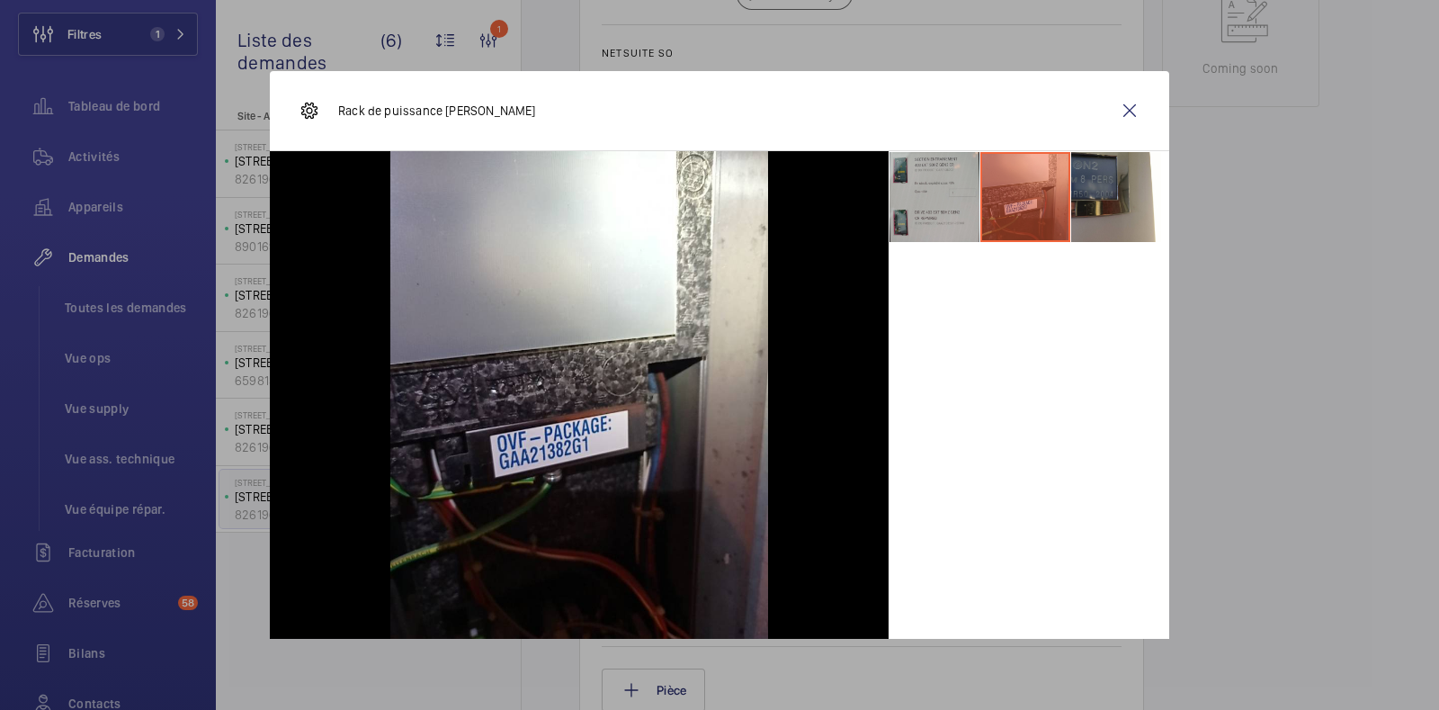
click at [894, 213] on li at bounding box center [935, 197] width 90 height 90
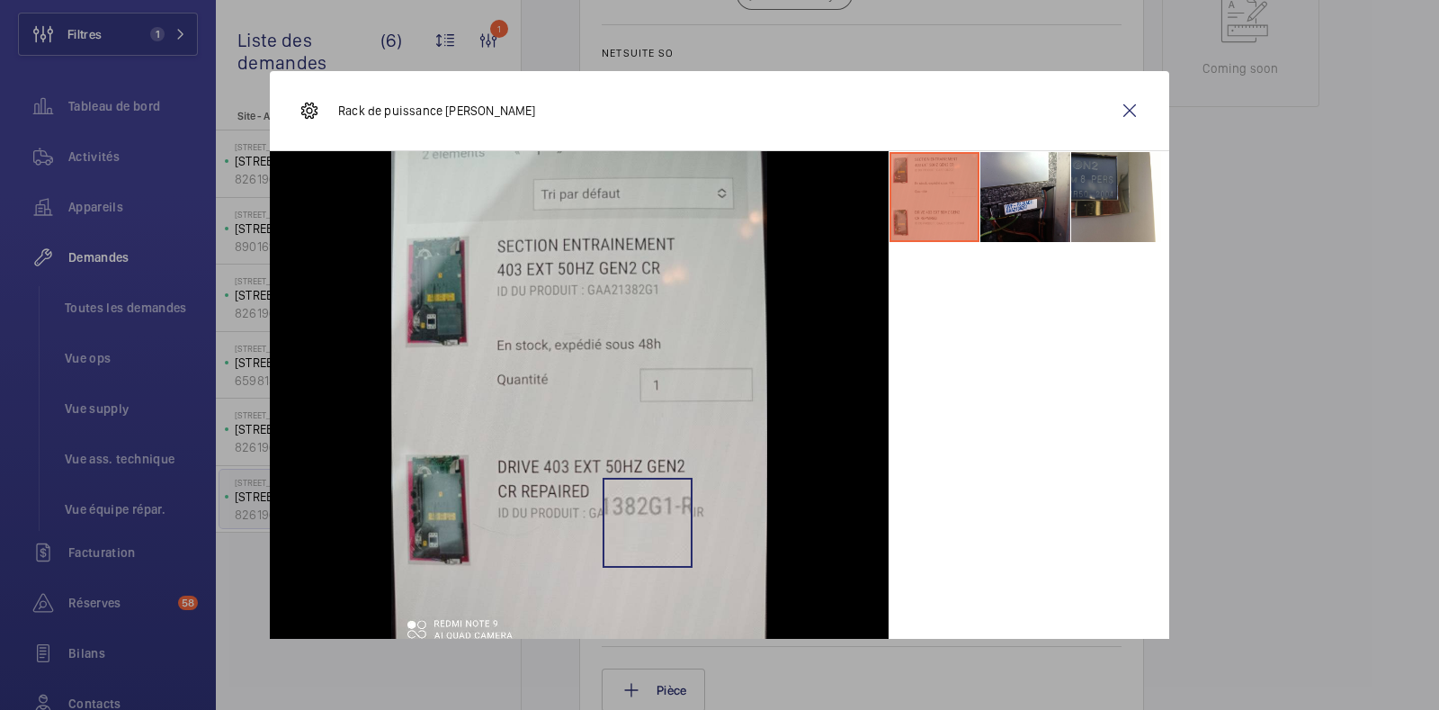
click at [639, 522] on img at bounding box center [579, 403] width 377 height 504
click at [1111, 107] on wm-front-icon-button at bounding box center [1129, 110] width 43 height 43
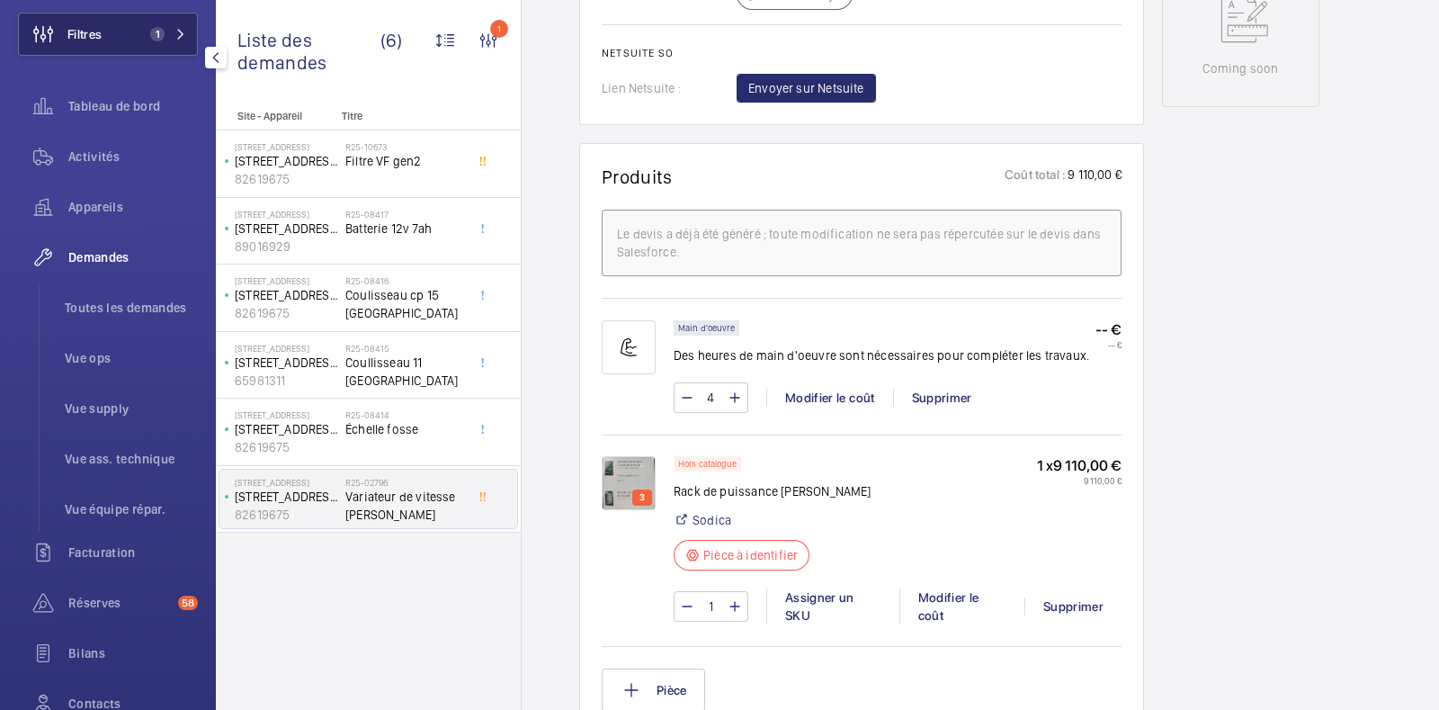
click at [130, 29] on button "Filtres 1" at bounding box center [108, 34] width 180 height 43
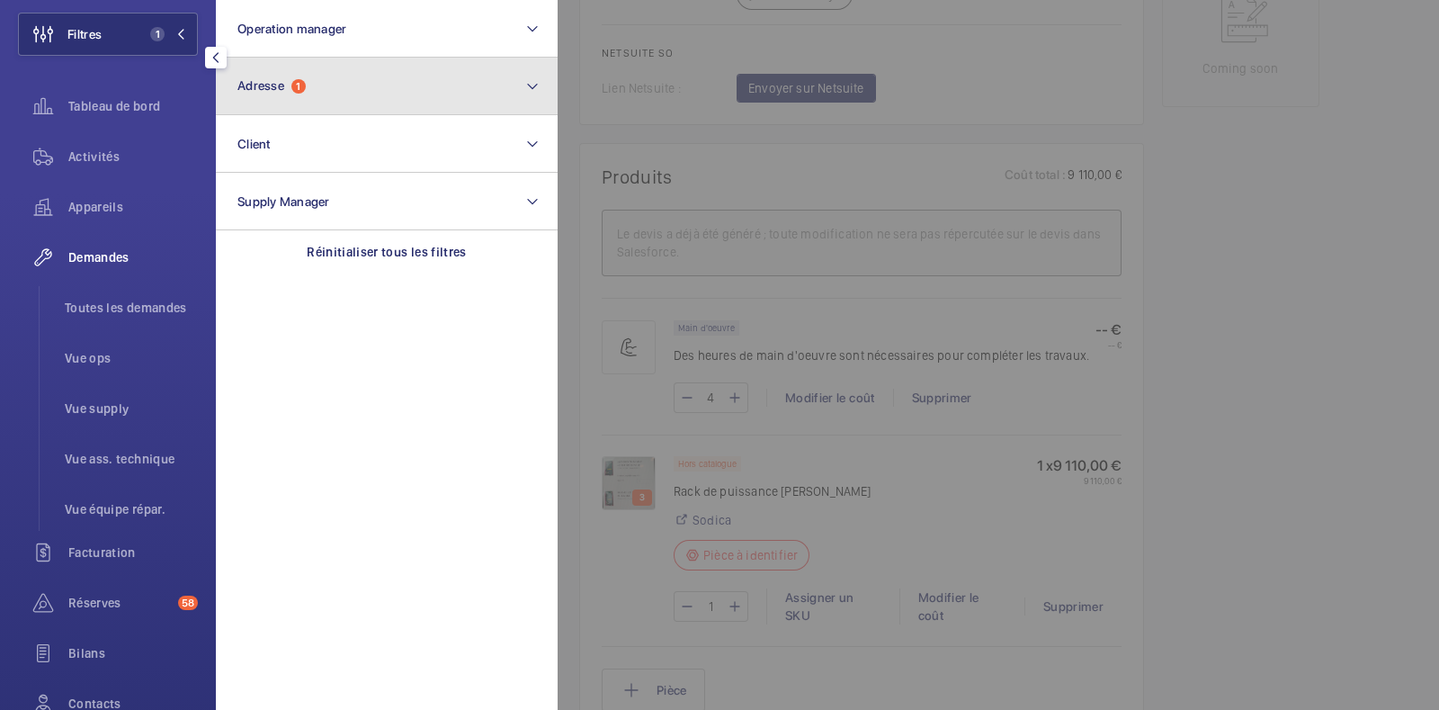
click at [301, 80] on span "1" at bounding box center [298, 86] width 14 height 14
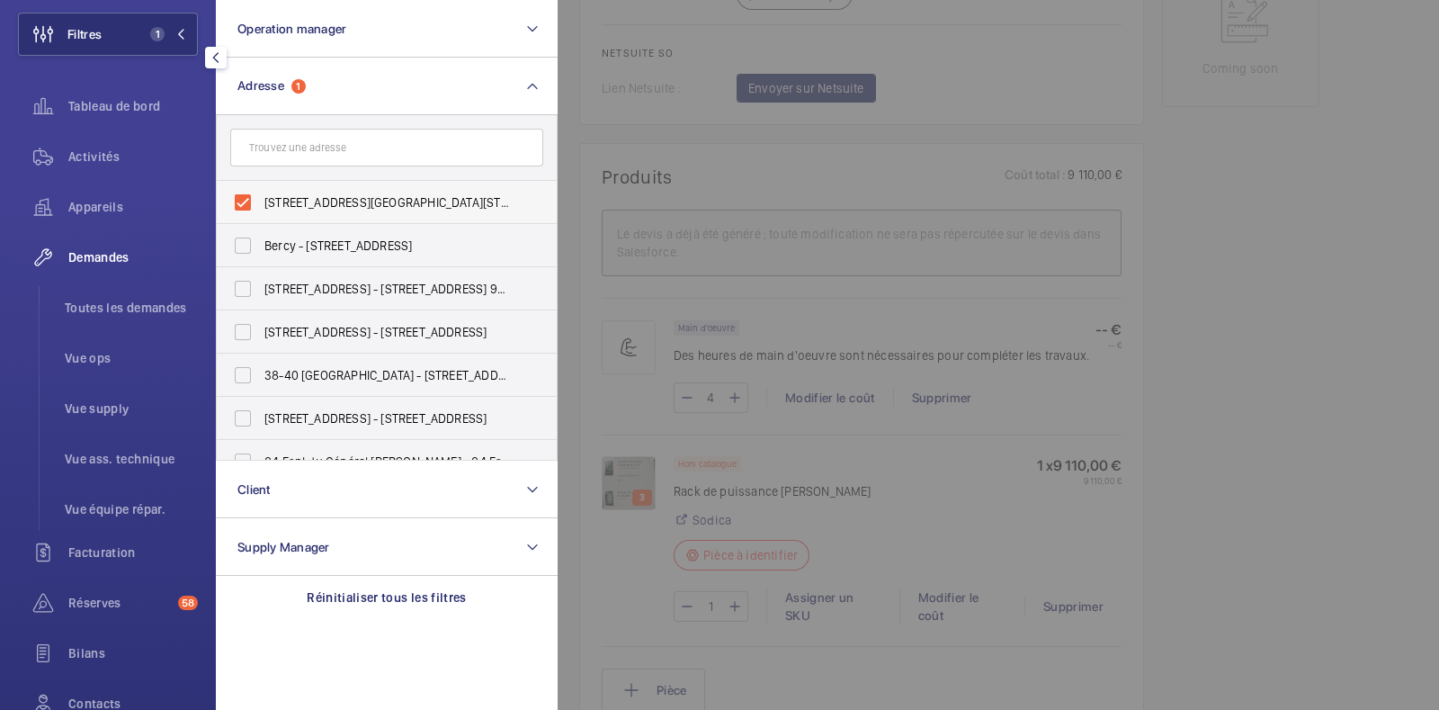
click at [239, 195] on label "11 Rue de Paris - 11 Rue de Paris, 92190 MEUDON, MEUDON 92190" at bounding box center [373, 202] width 313 height 43
click at [239, 195] on input "11 Rue de Paris - 11 Rue de Paris, 92190 MEUDON, MEUDON 92190" at bounding box center [243, 202] width 36 height 36
checkbox input "false"
click at [112, 296] on li "Toutes les demandes" at bounding box center [124, 307] width 148 height 43
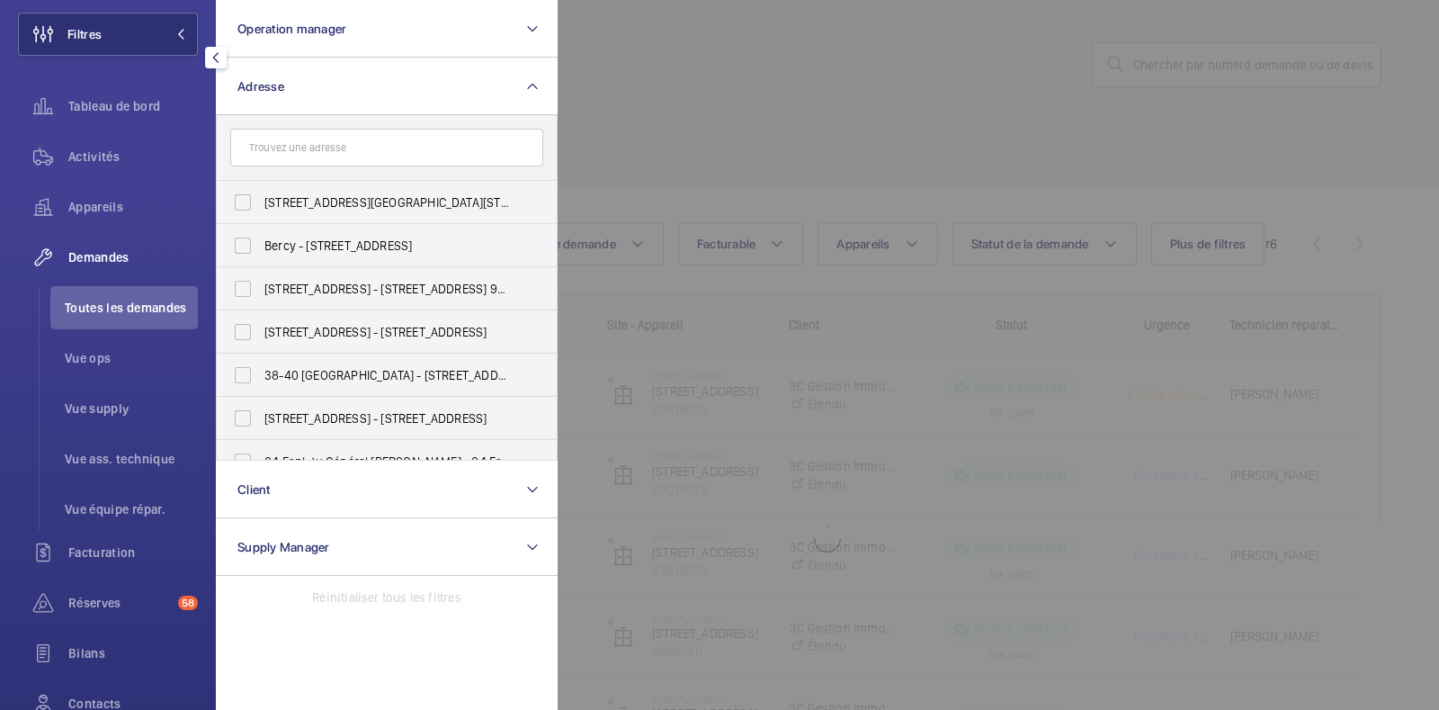
click at [703, 101] on div at bounding box center [1277, 355] width 1439 height 710
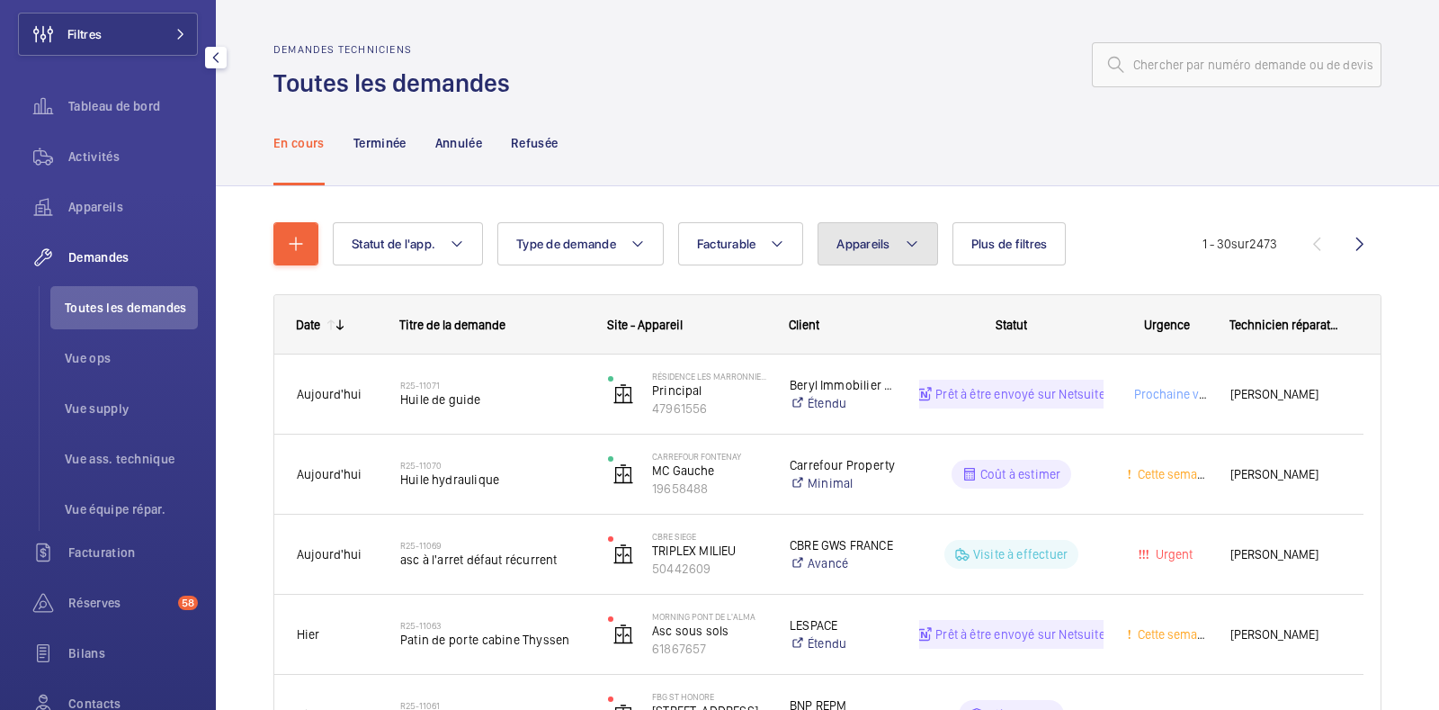
click at [886, 248] on span "Appareils" at bounding box center [862, 244] width 53 height 14
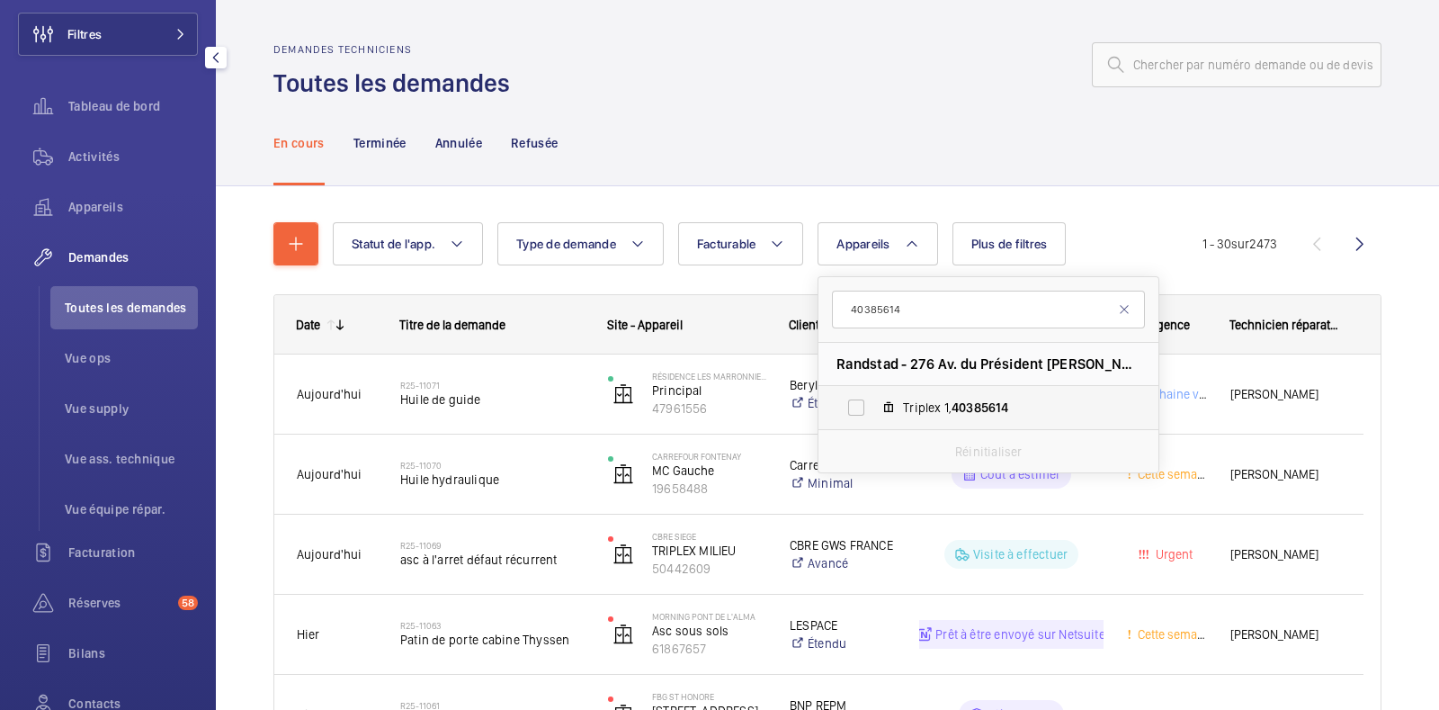
type input "40385614"
click at [864, 407] on label "Triplex 1, 40385614" at bounding box center [973, 407] width 311 height 43
click at [864, 407] on input "Triplex 1, 40385614" at bounding box center [856, 407] width 36 height 36
checkbox input "true"
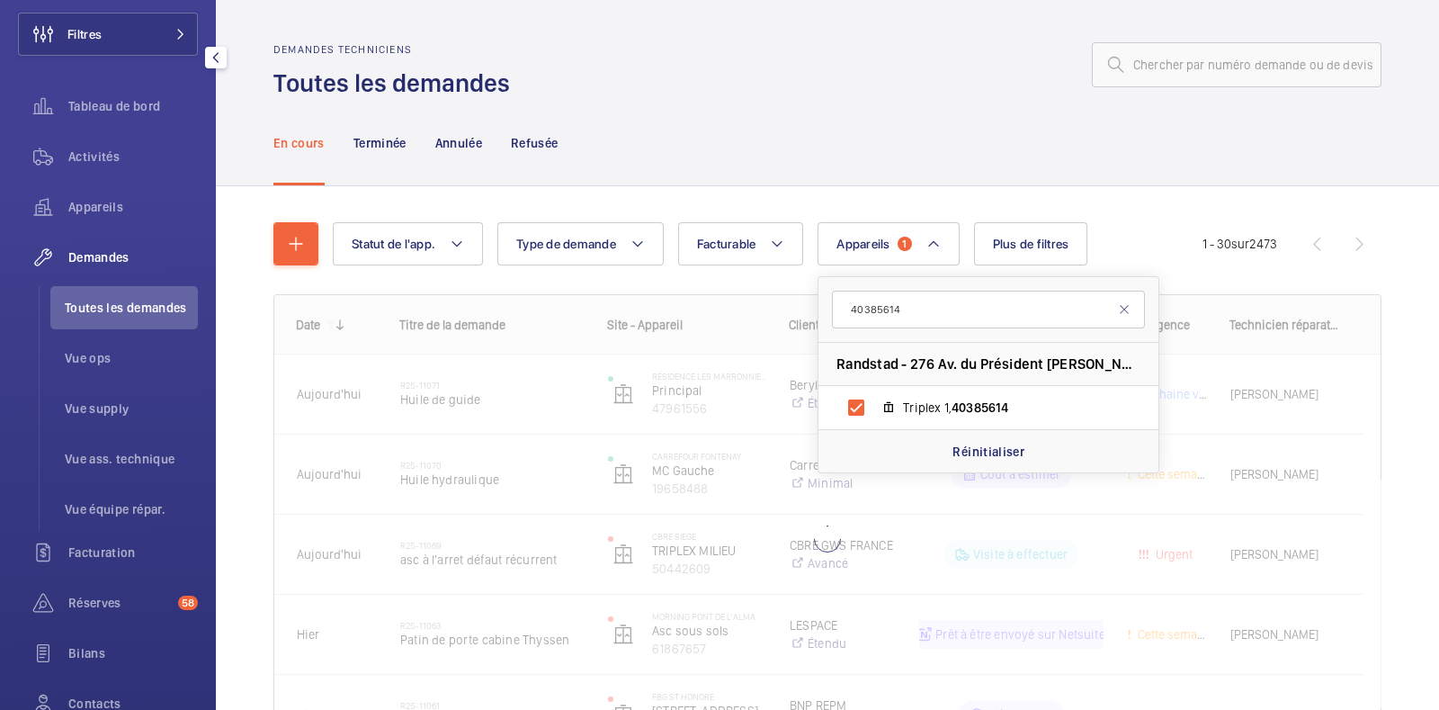
click at [908, 118] on div "En cours Terminée Annulée Refusée" at bounding box center [827, 142] width 1108 height 85
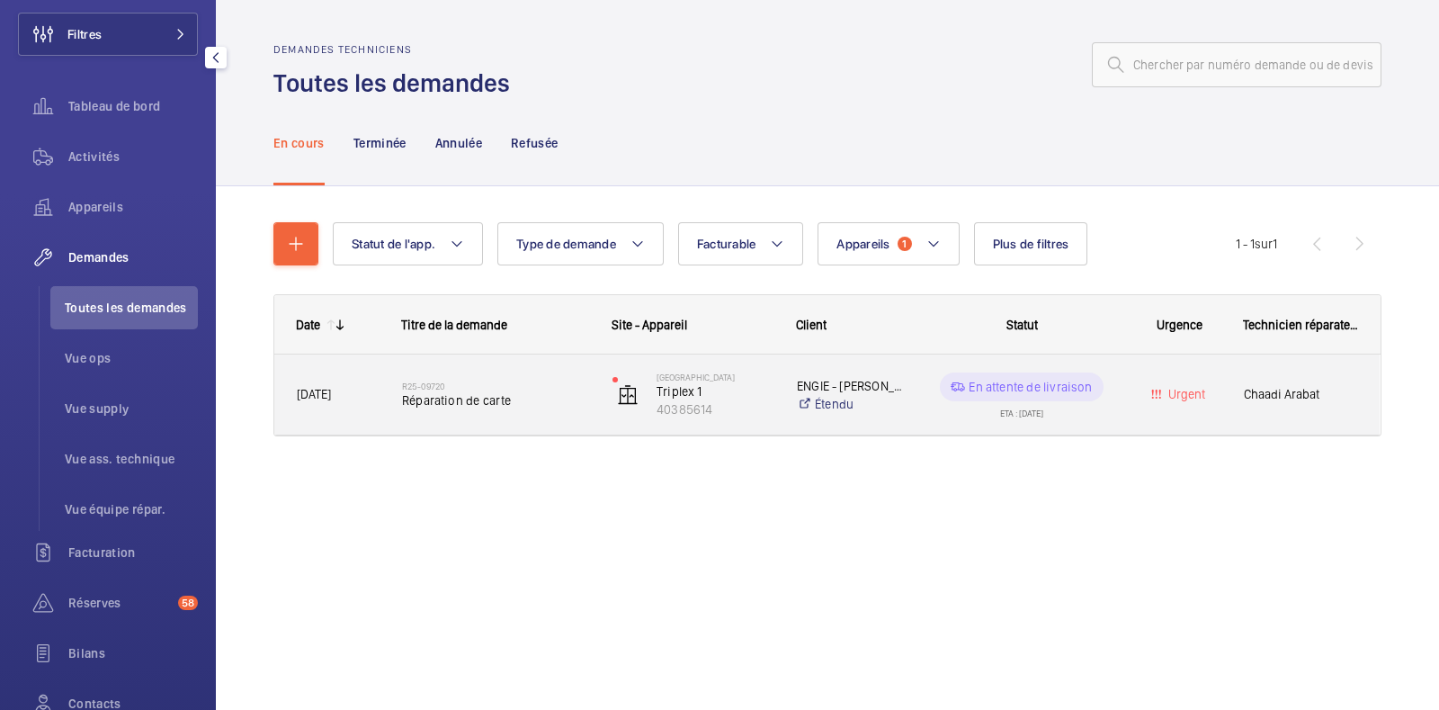
click at [1035, 385] on p "En attente de livraison" at bounding box center [1030, 387] width 123 height 18
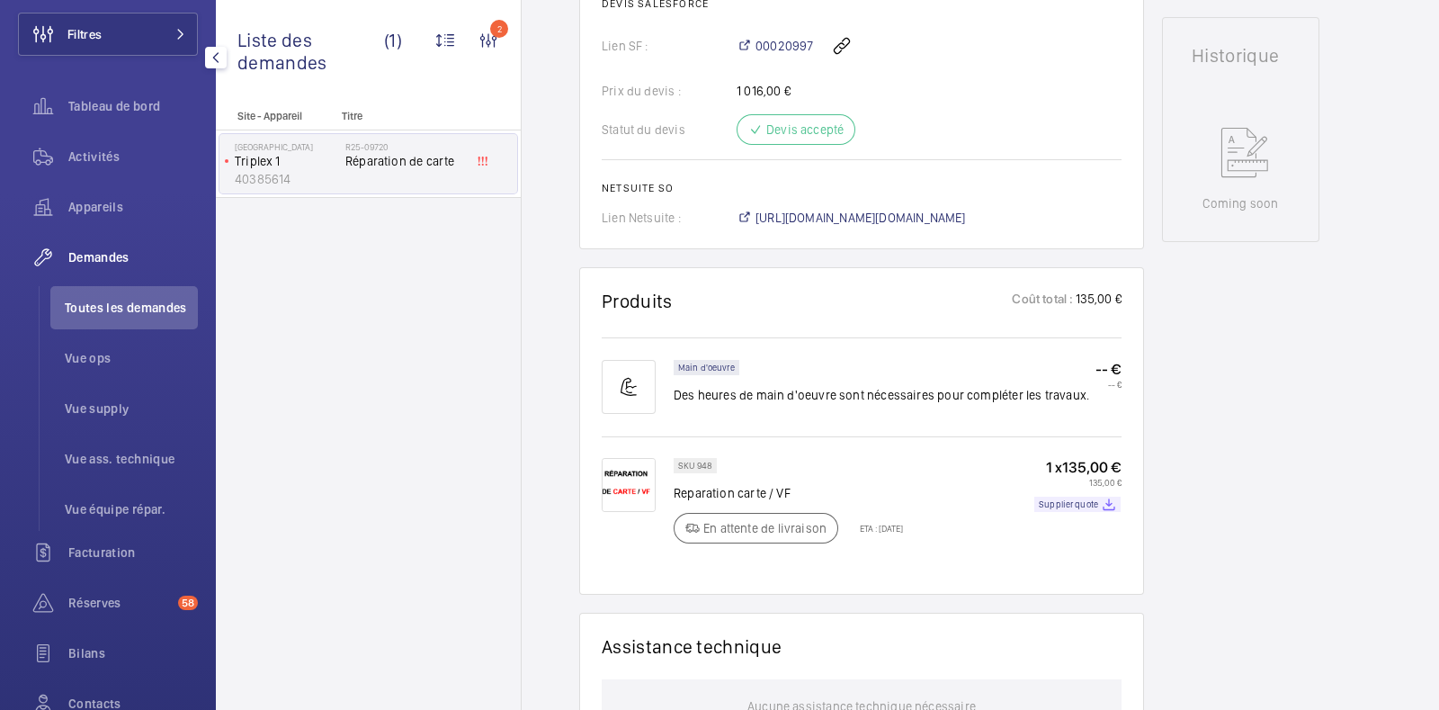
scroll to position [899, 0]
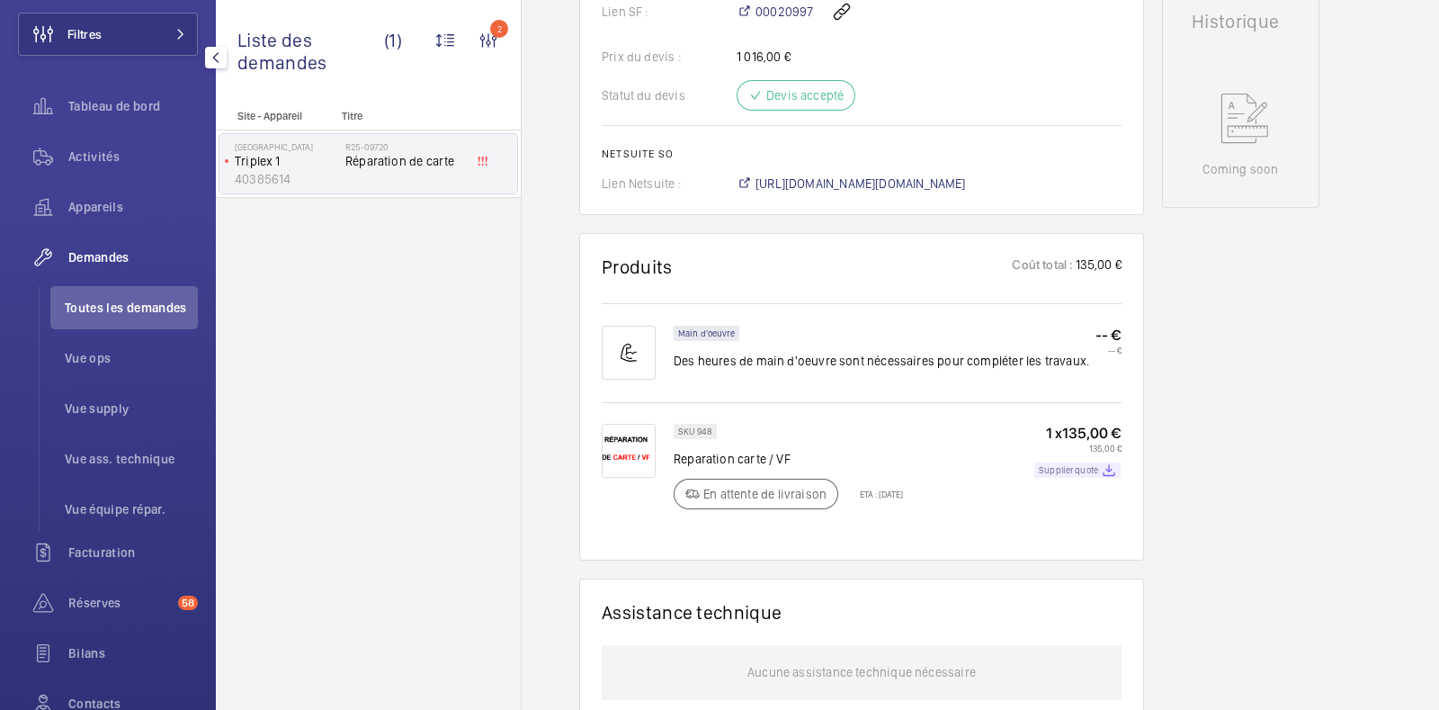
click at [1069, 470] on p "Supplier quote" at bounding box center [1068, 470] width 59 height 6
click at [425, 363] on div "Site - Appareil Titre Randstad Triplex 1 40385614 R25-09720 Réparation de carte" at bounding box center [368, 410] width 305 height 600
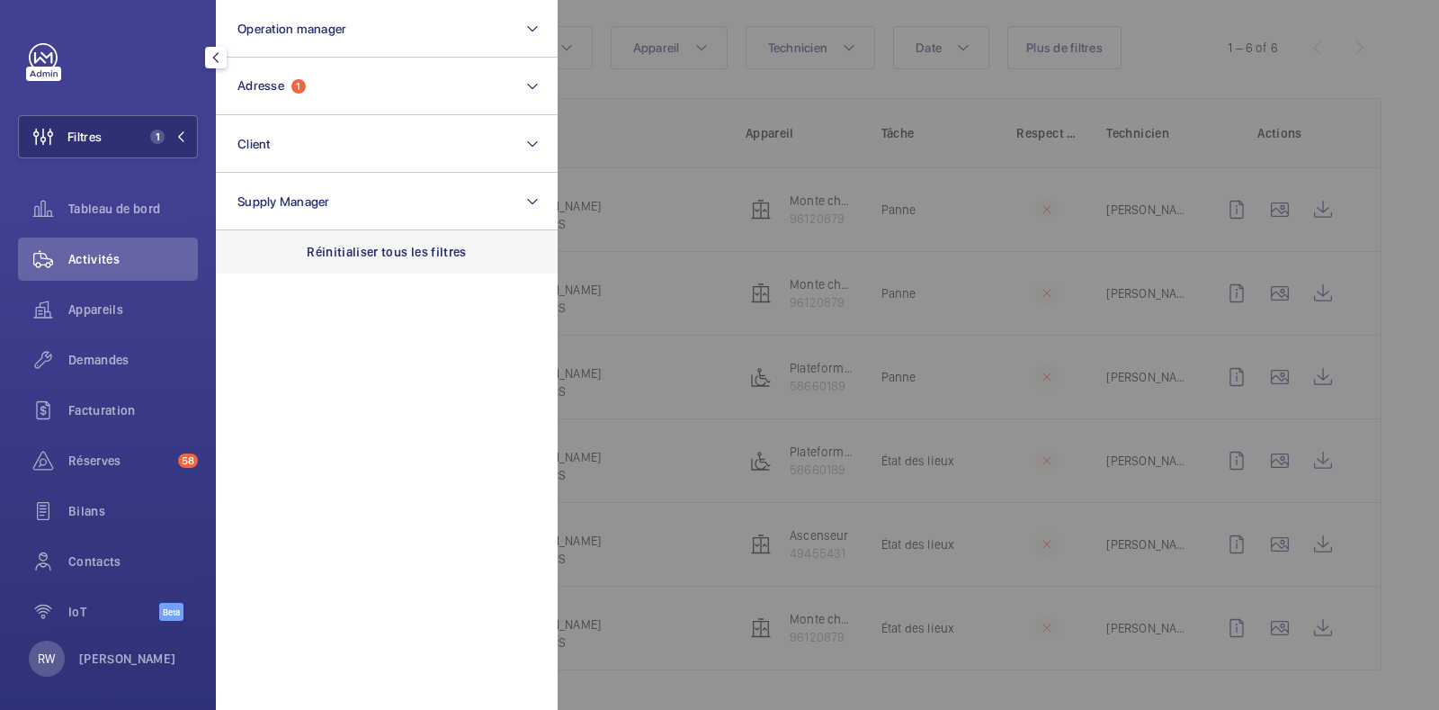
click at [377, 256] on p "Réinitialiser tous les filtres" at bounding box center [387, 252] width 160 height 18
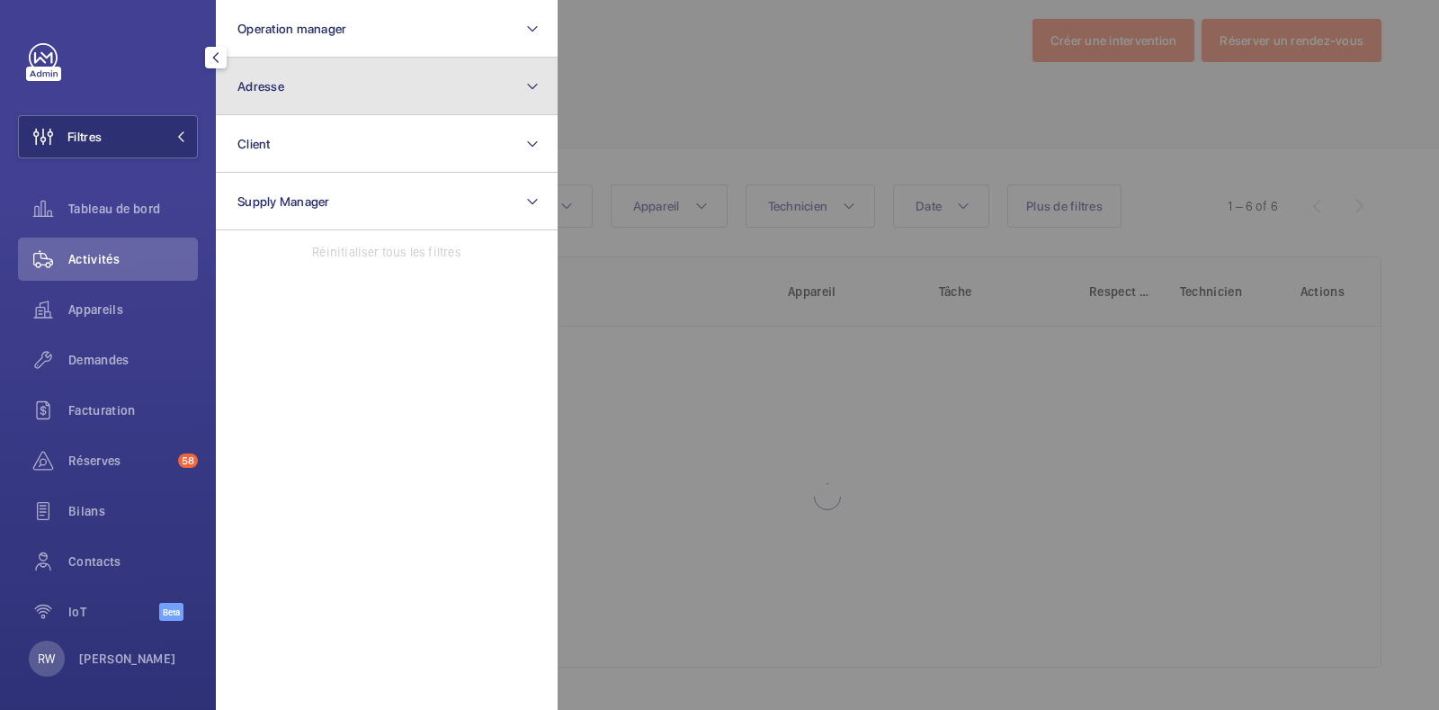
click at [327, 88] on button "Adresse" at bounding box center [387, 87] width 342 height 58
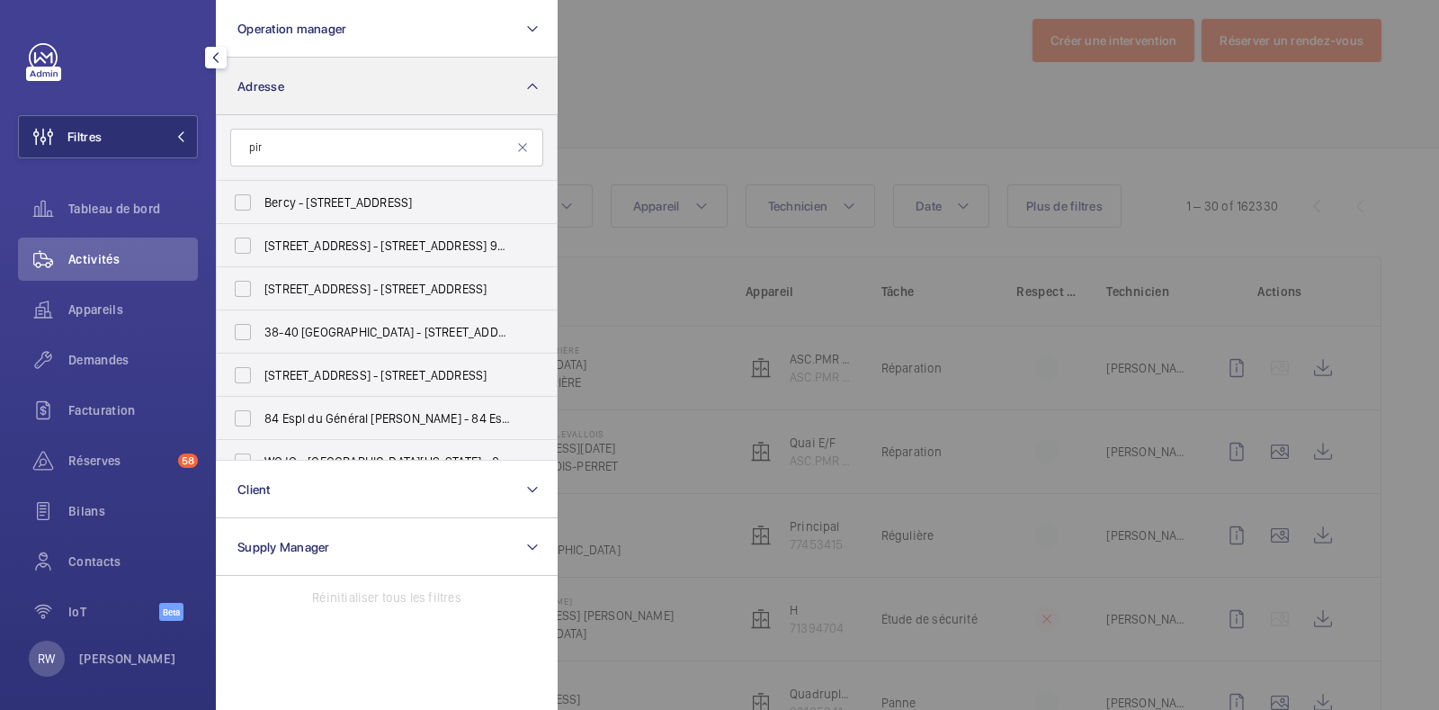
scroll to position [183, 0]
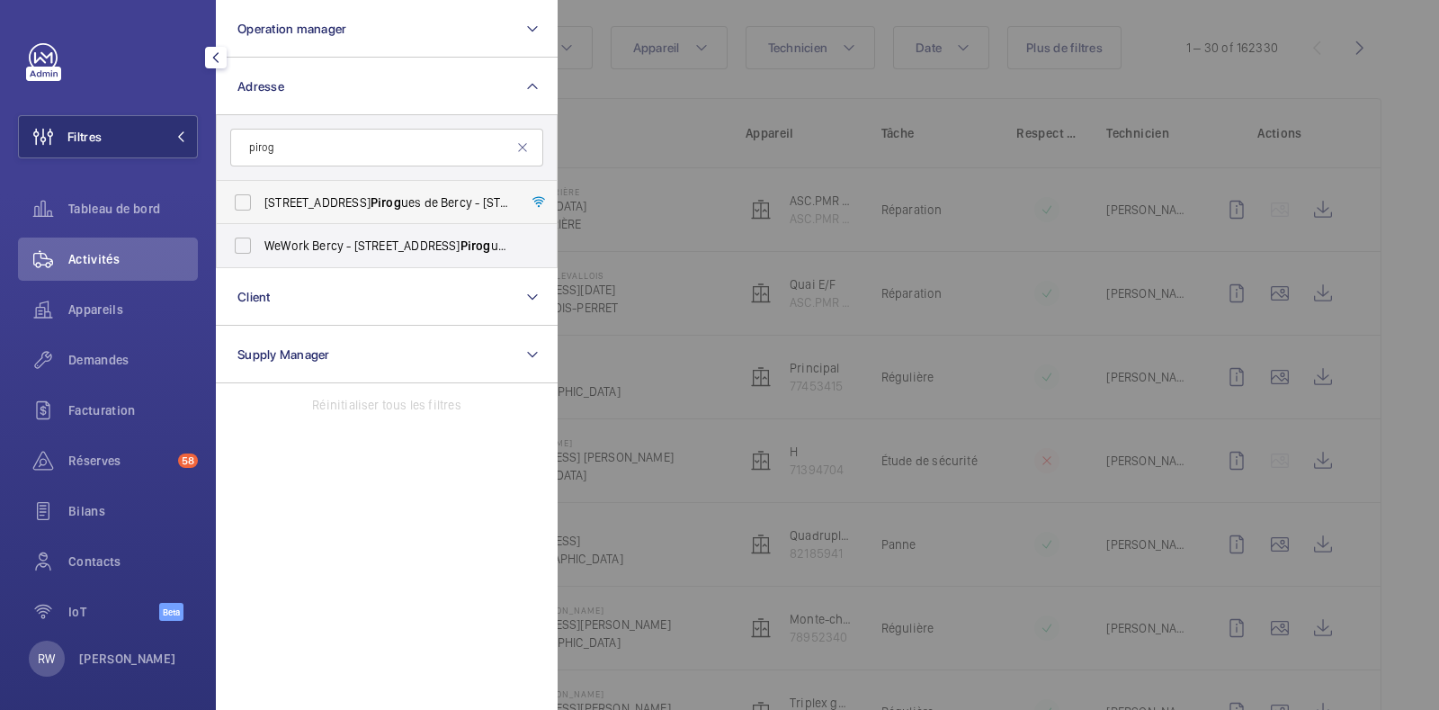
type input "pirog"
click at [248, 204] on label "8 Rue des Pirog ues de Bercy - 8 Rue des Pirog ues de Bercy, 75012 PARIS, PARIS…" at bounding box center [373, 202] width 313 height 43
click at [248, 204] on input "8 Rue des Pirog ues de Bercy - 8 Rue des Pirog ues de Bercy, 75012 PARIS, PARIS…" at bounding box center [243, 202] width 36 height 36
checkbox input "true"
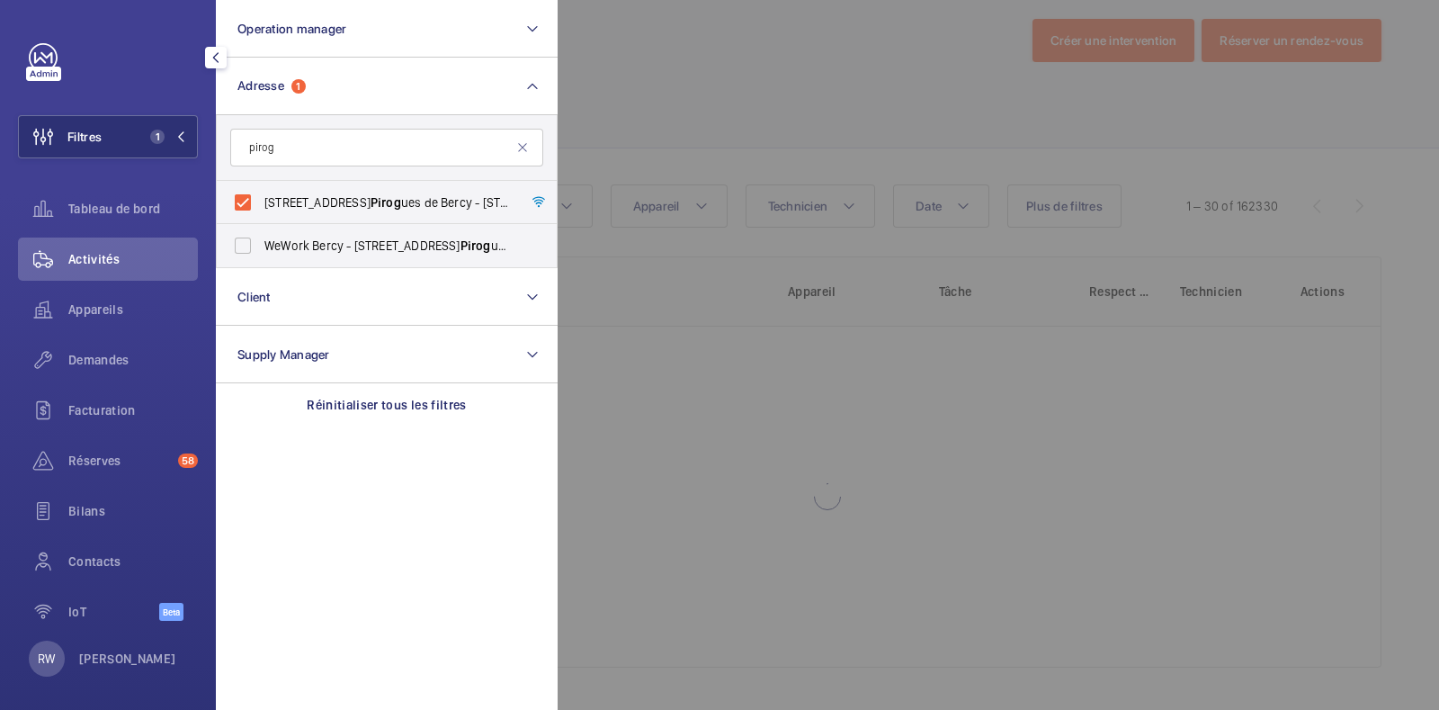
click at [711, 77] on div at bounding box center [1277, 355] width 1439 height 710
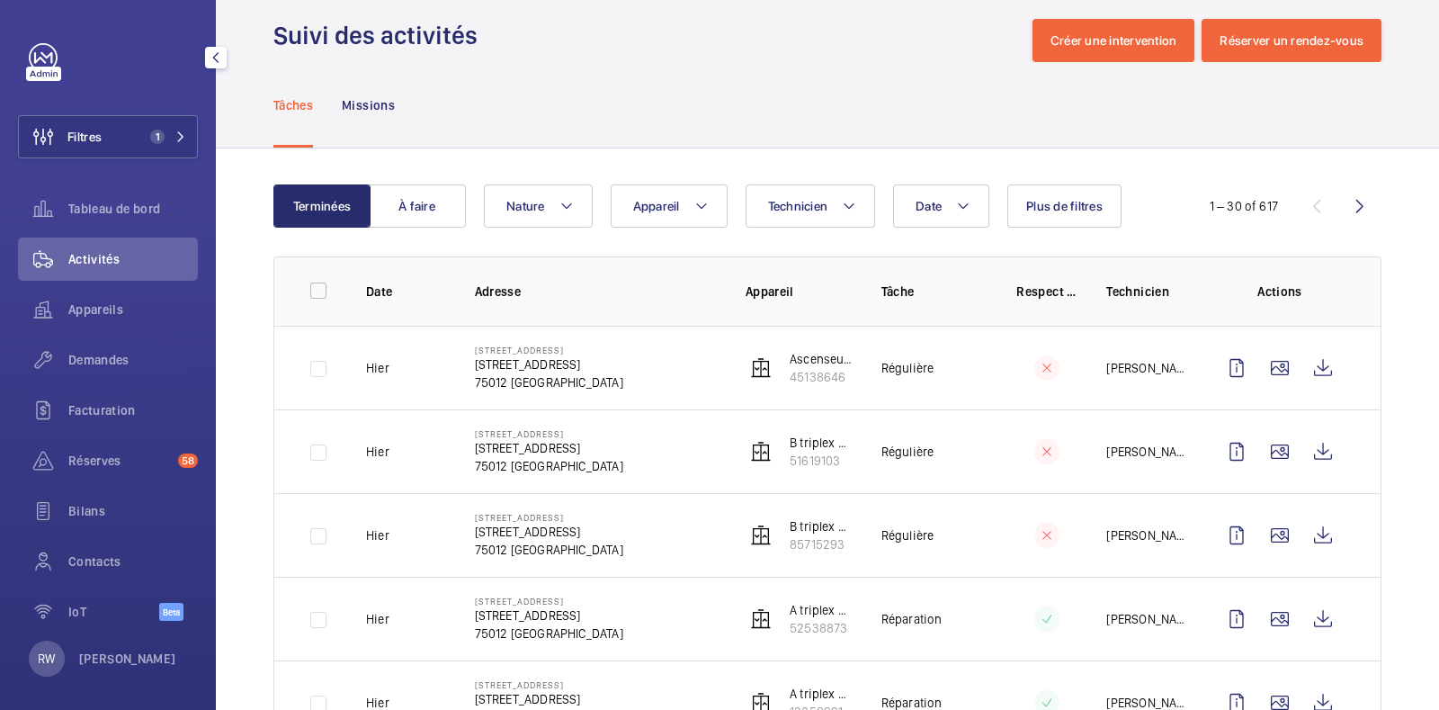
scroll to position [183, 0]
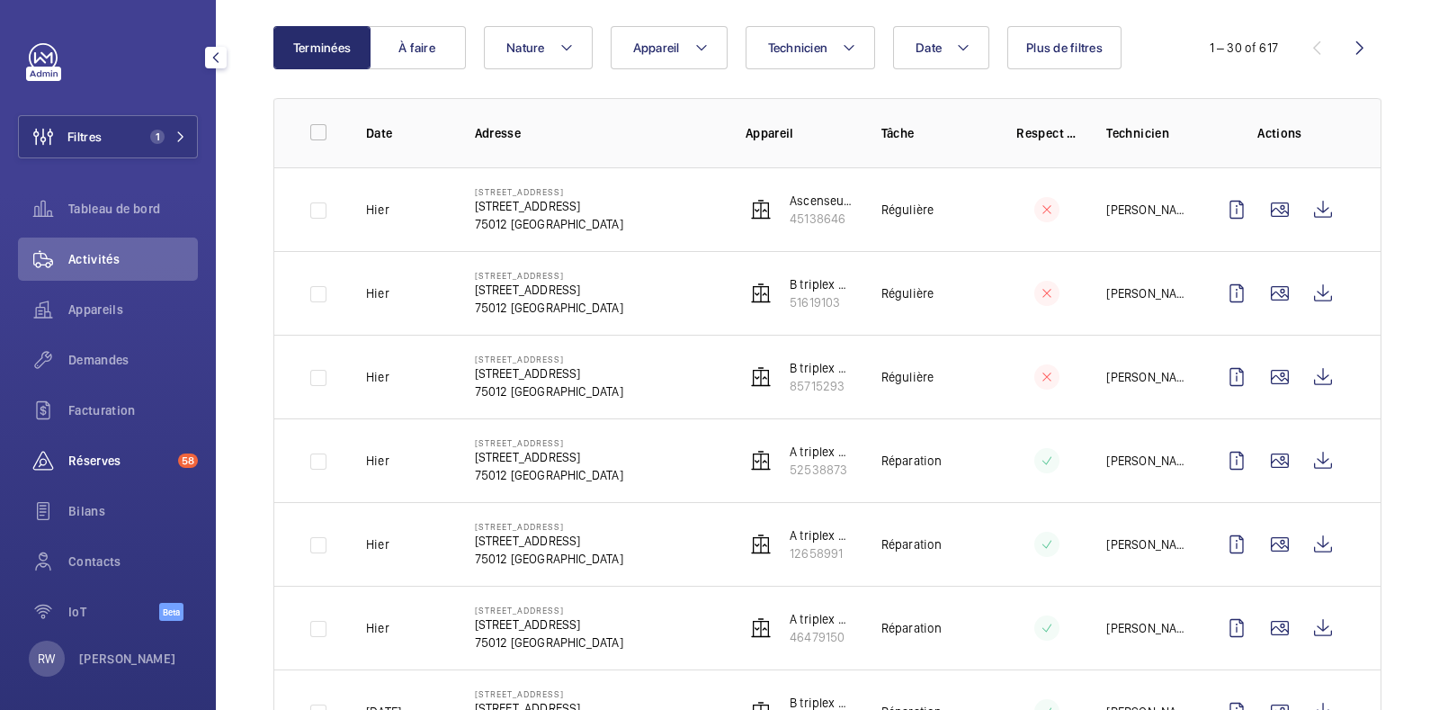
click at [86, 474] on div "Réserves 58" at bounding box center [108, 460] width 180 height 43
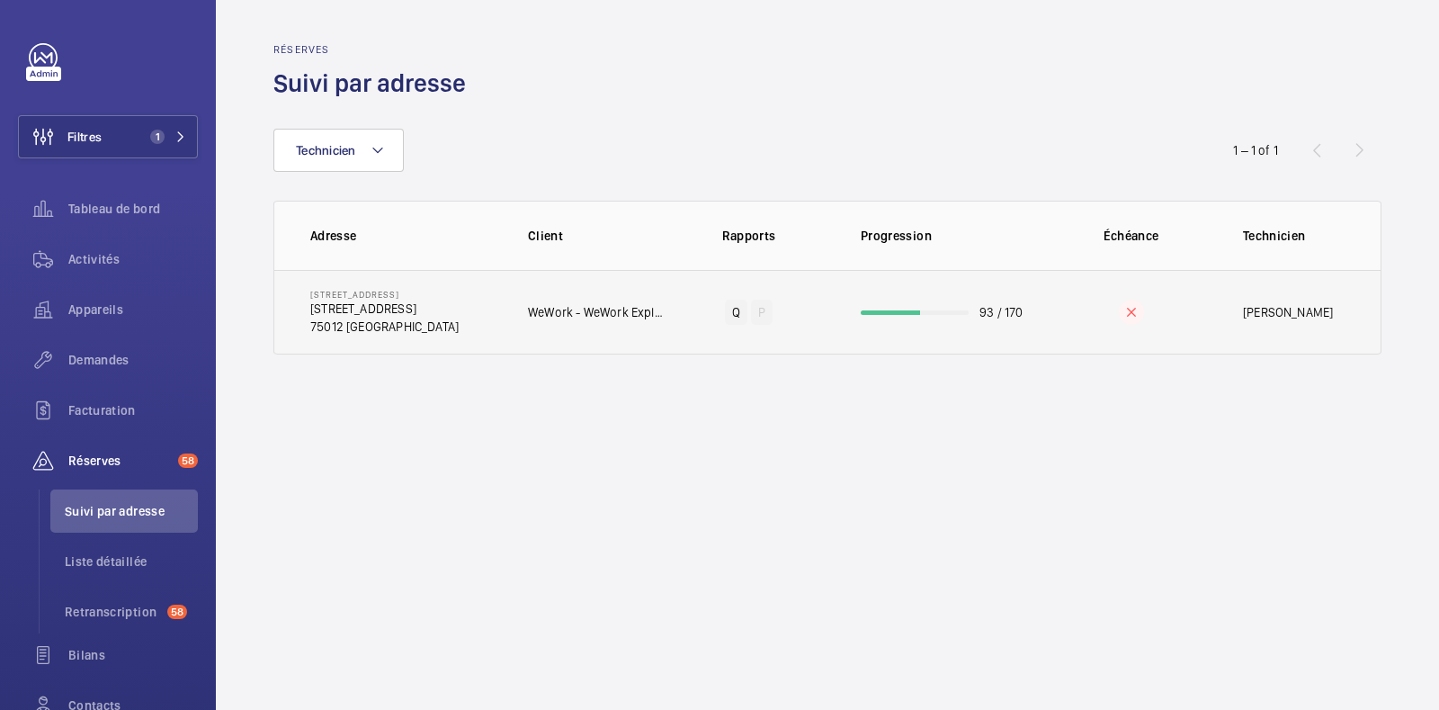
click at [621, 290] on td "WeWork - WeWork Exploitation" at bounding box center [582, 312] width 166 height 85
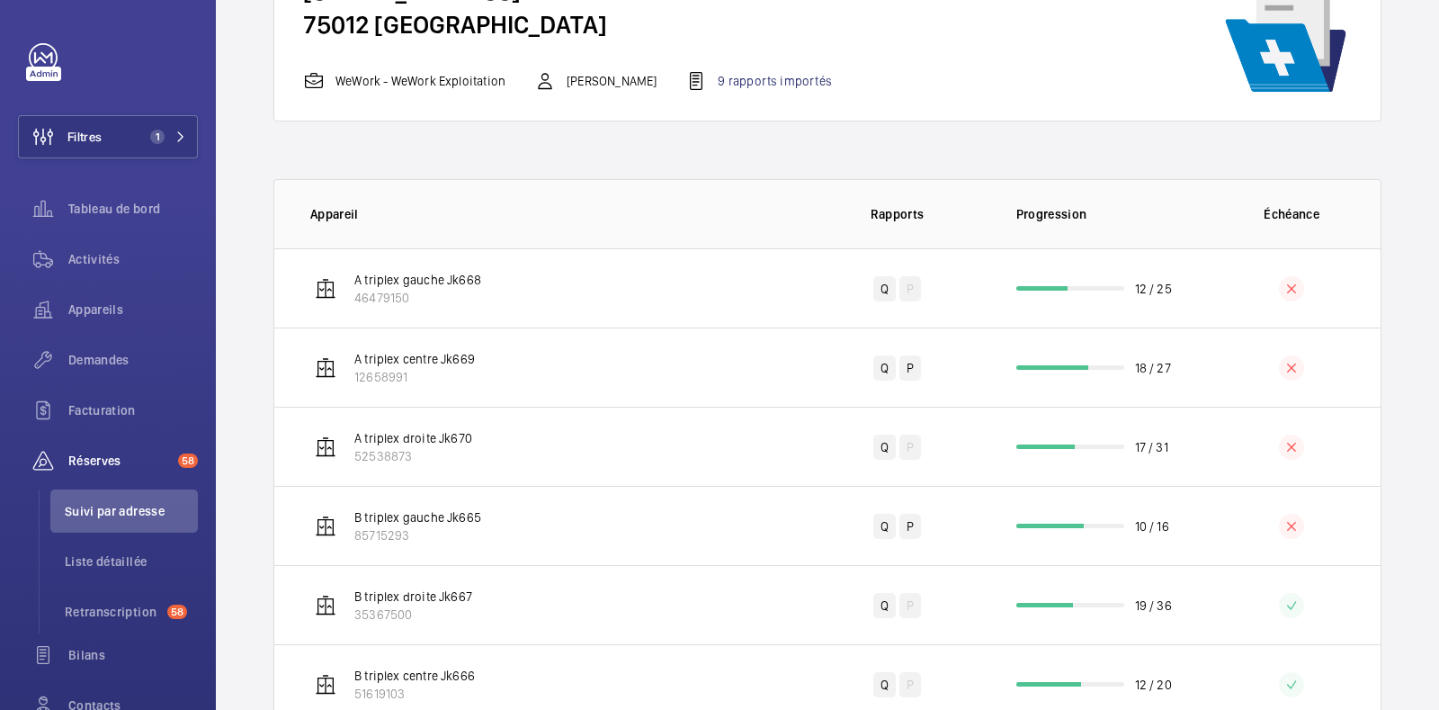
scroll to position [166, 0]
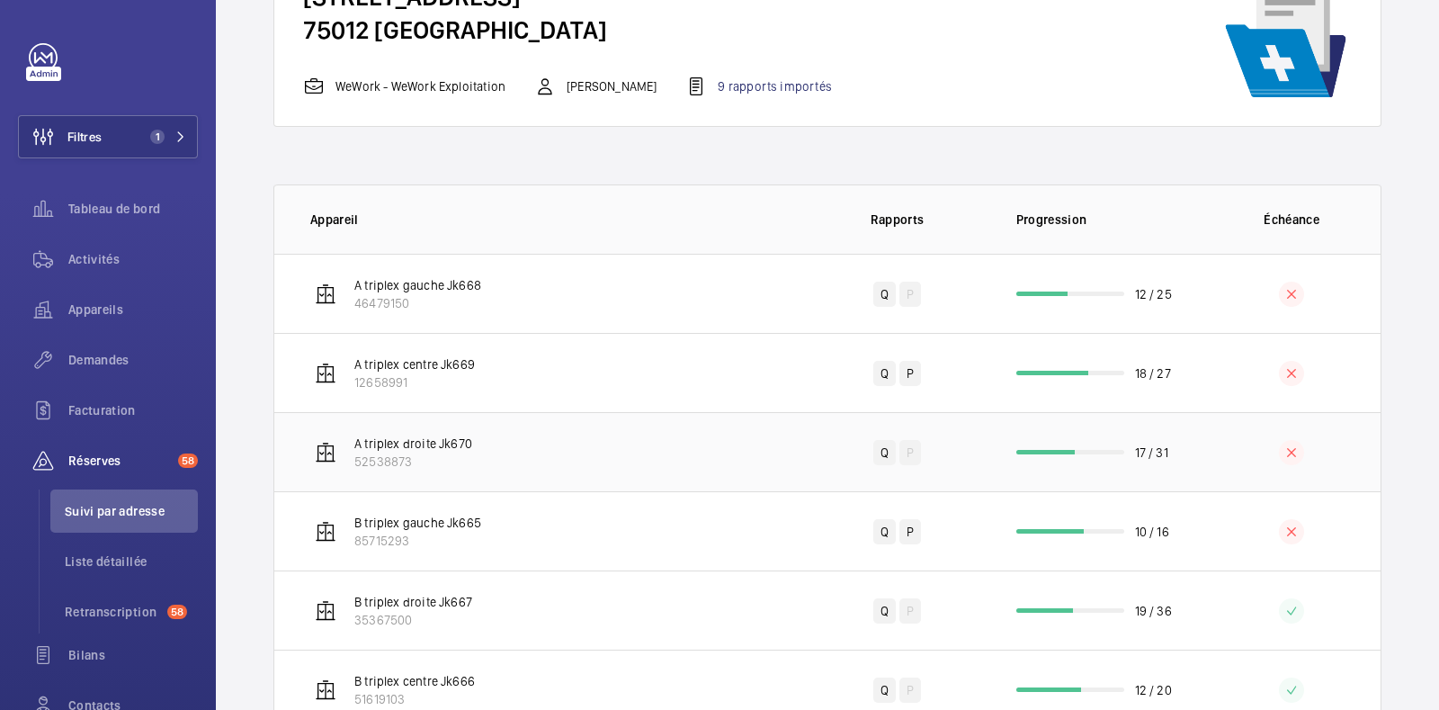
click at [562, 456] on td "A triplex droite Jk670 52538873" at bounding box center [540, 451] width 533 height 79
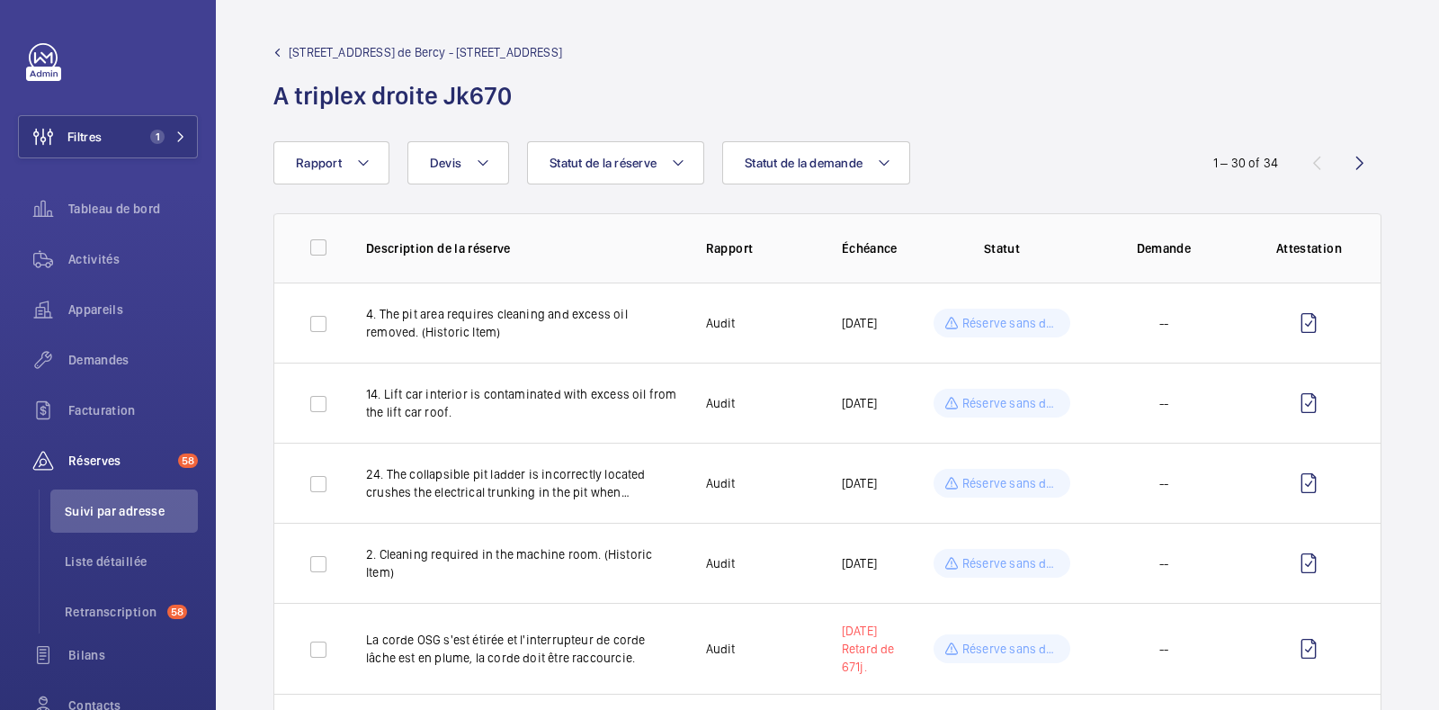
click at [562, 456] on td "24. The collapsible pit ladder is incorrectly located crushes the electrical tr…" at bounding box center [507, 483] width 340 height 80
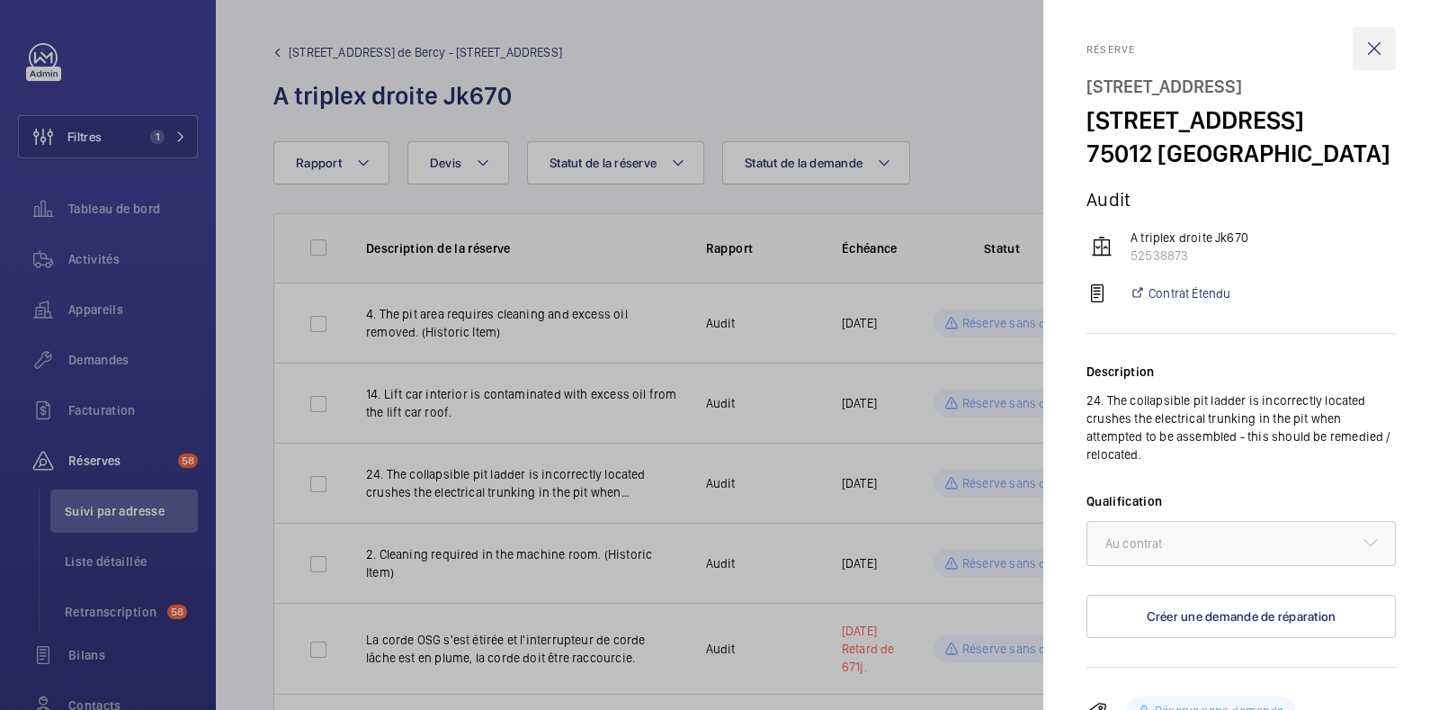
click at [1353, 33] on wm-front-icon-button at bounding box center [1374, 48] width 43 height 43
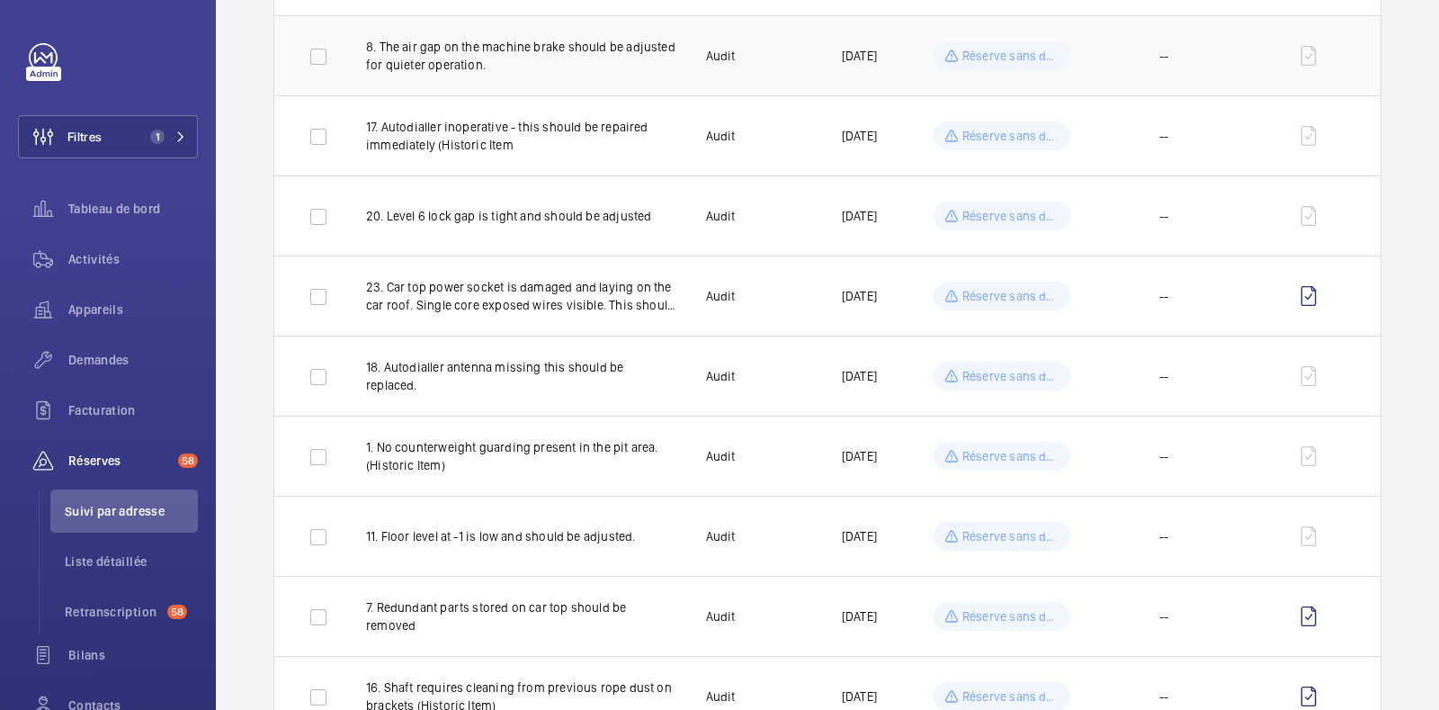
scroll to position [921, 0]
click at [1085, 370] on td "--" at bounding box center [1164, 373] width 162 height 80
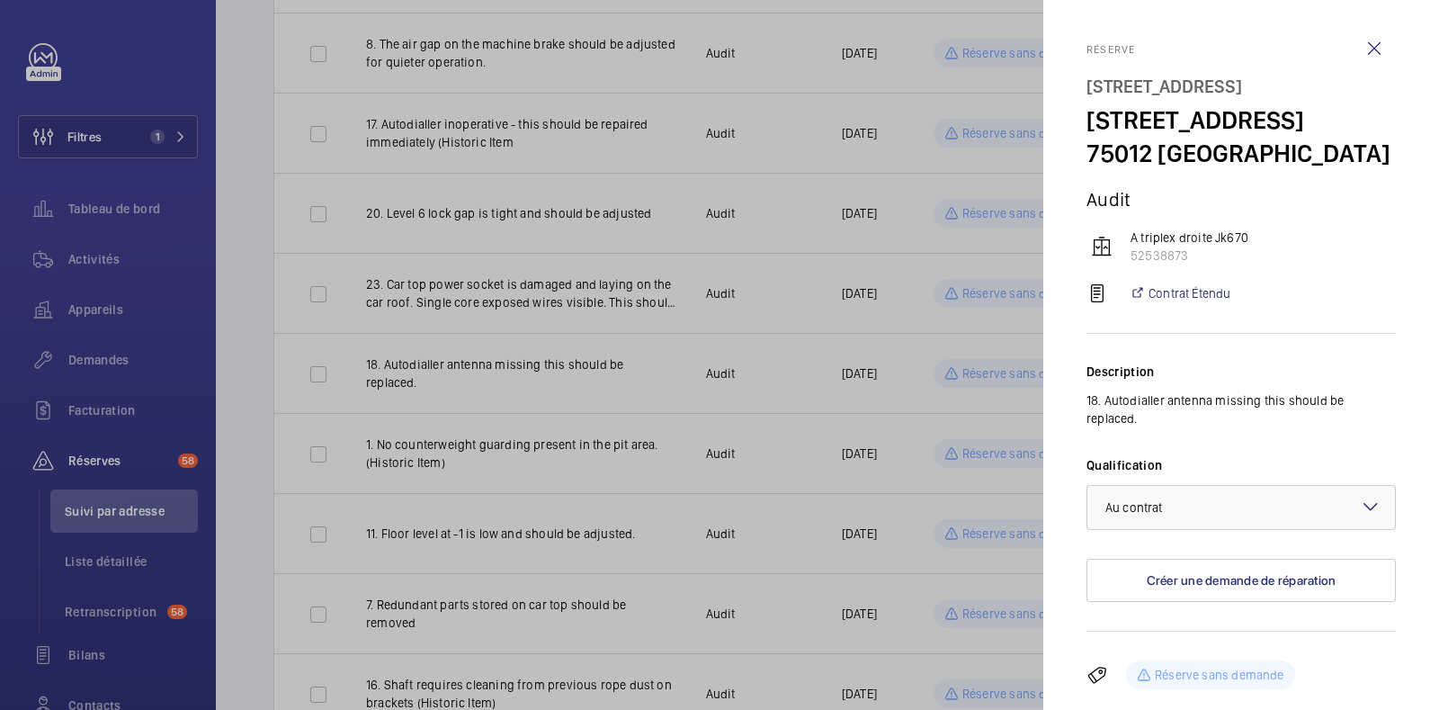
click at [702, 388] on div at bounding box center [719, 355] width 1439 height 710
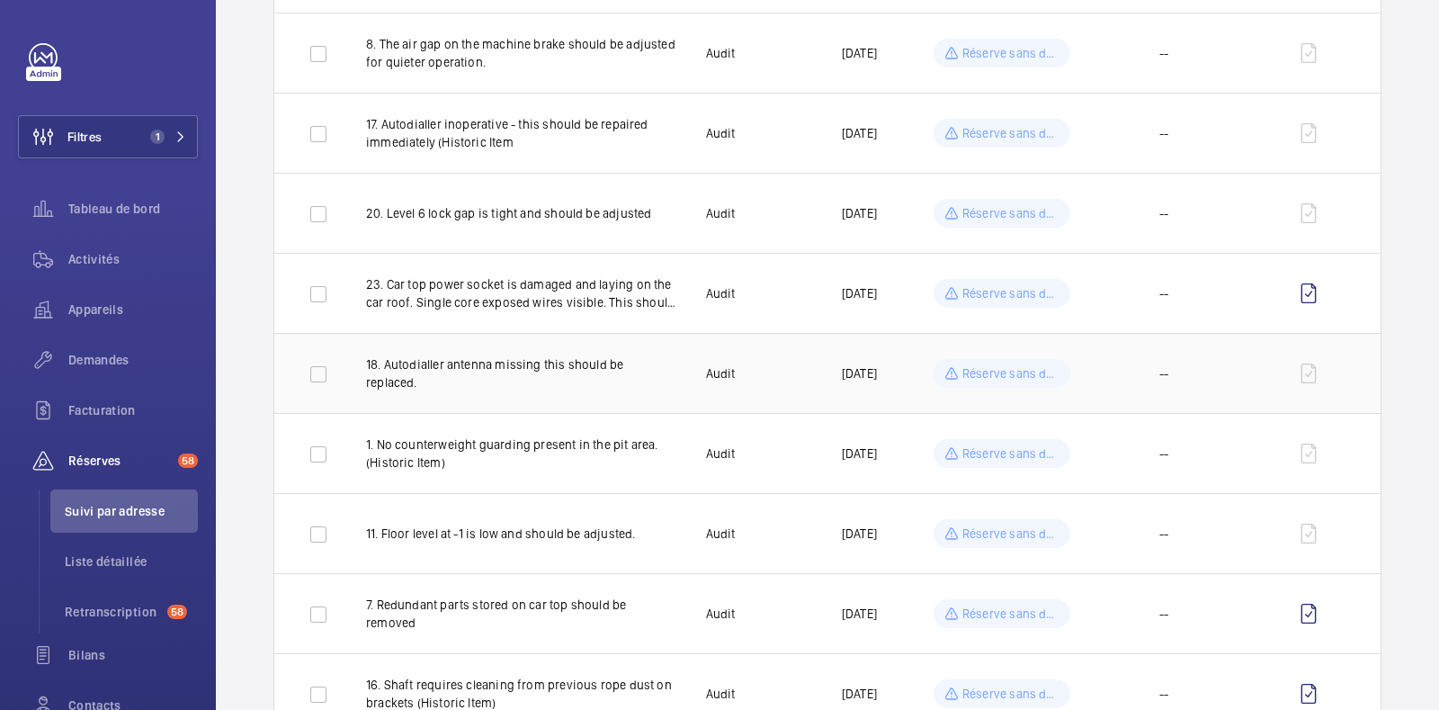
scroll to position [918, 0]
click at [569, 312] on td "23. Car top power socket is damaged and laying on the car roof. Single core exp…" at bounding box center [507, 295] width 340 height 80
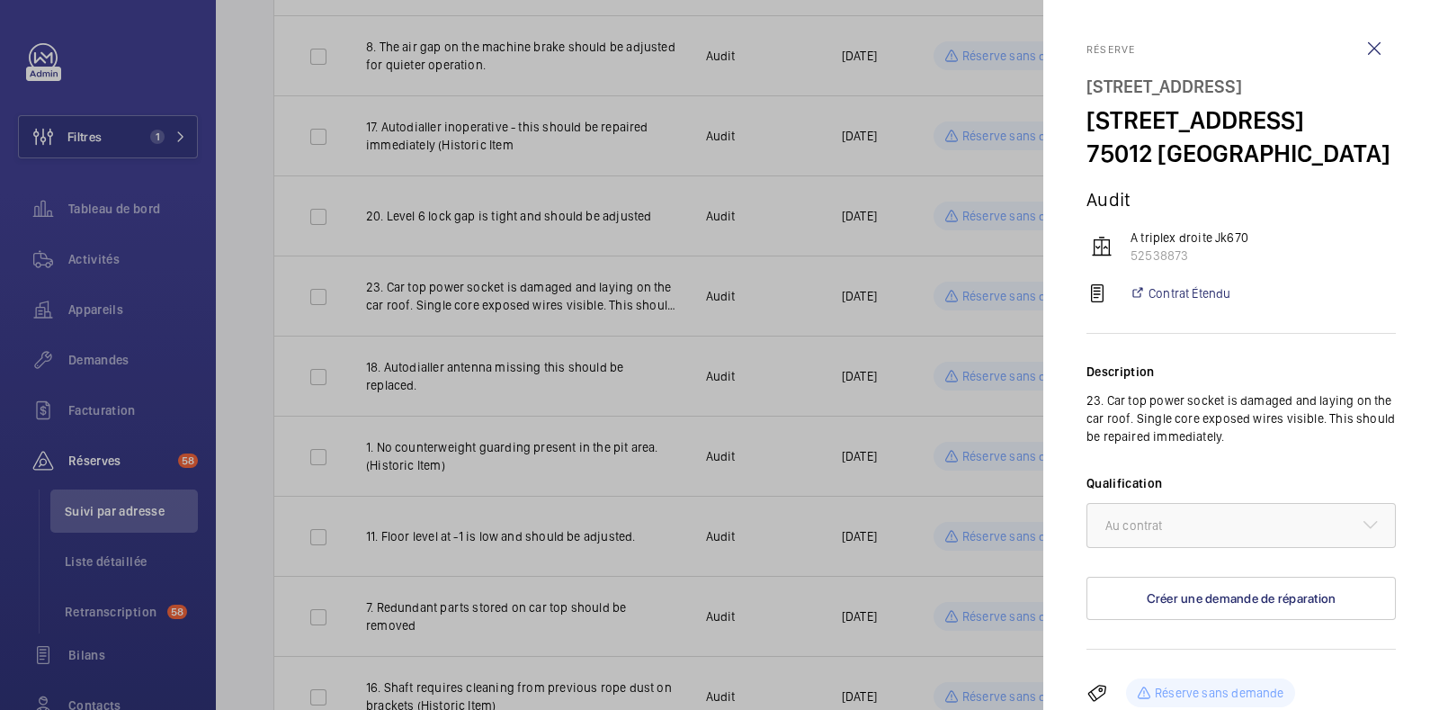
click at [569, 310] on div at bounding box center [719, 355] width 1439 height 710
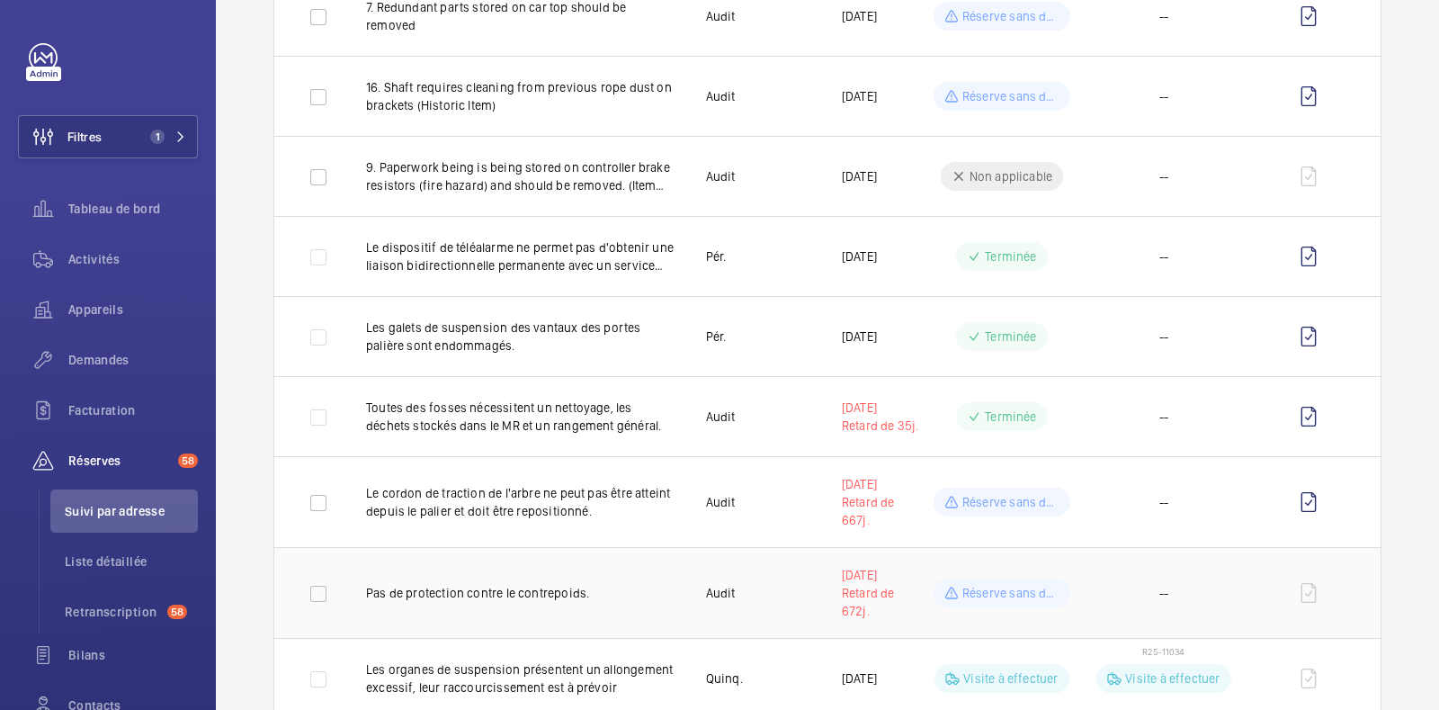
scroll to position [1483, 0]
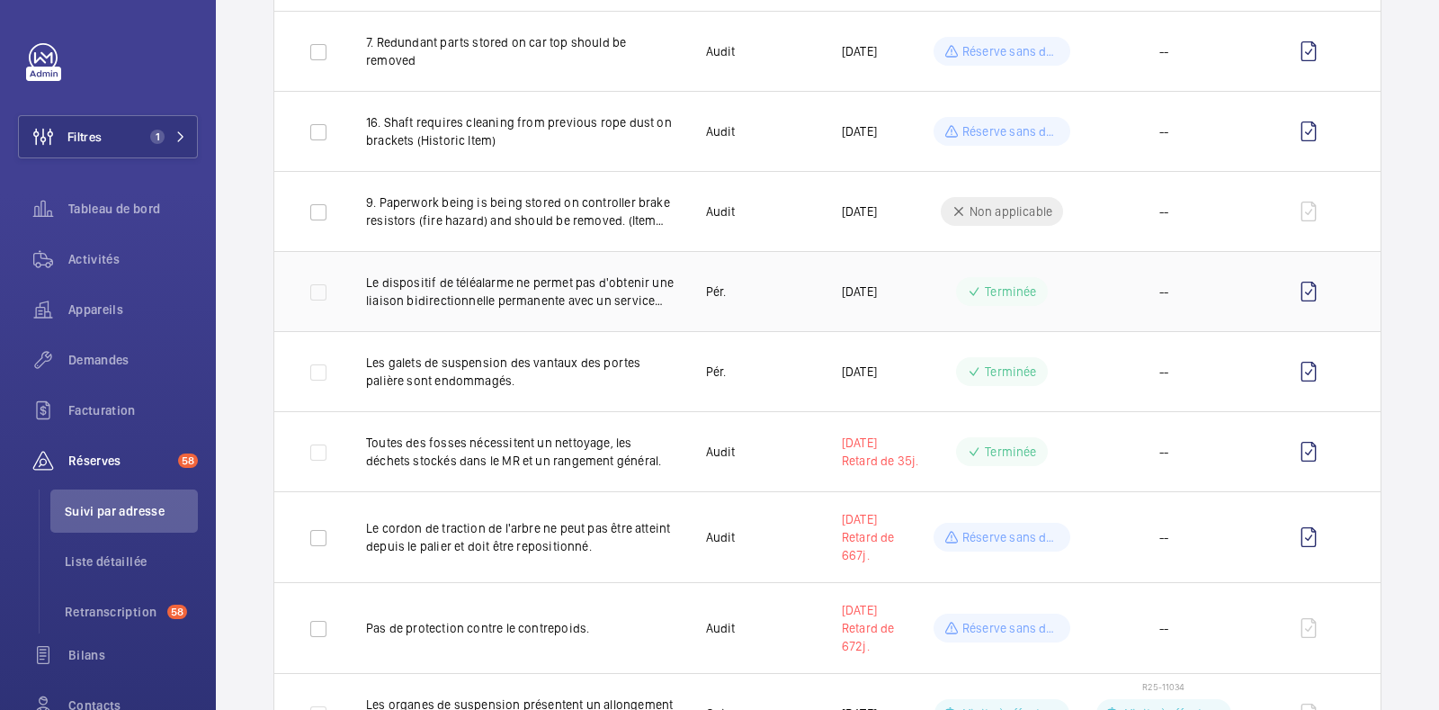
click at [586, 291] on p "Le dispositif de téléalarme ne permet pas d'obtenir une liaison bidirectionnell…" at bounding box center [521, 291] width 311 height 36
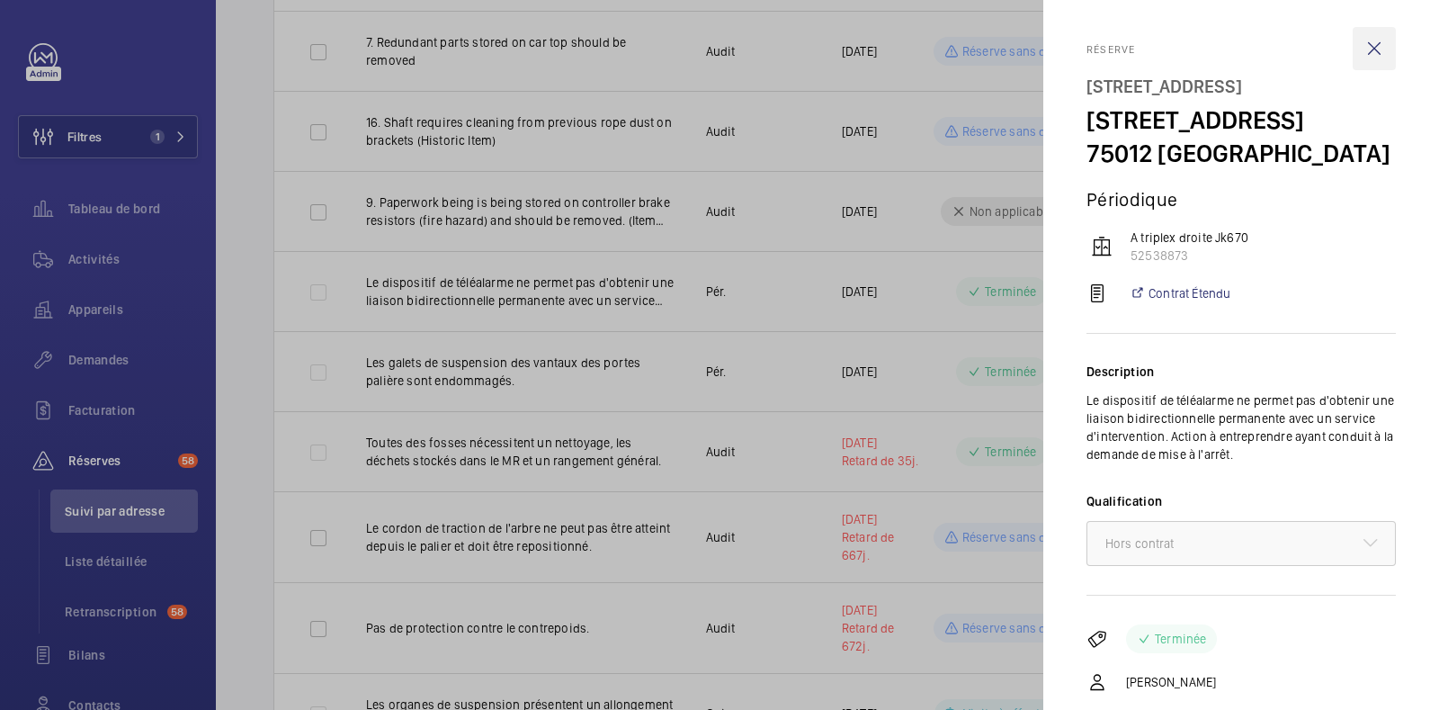
click at [1363, 42] on wm-front-icon-button at bounding box center [1374, 48] width 43 height 43
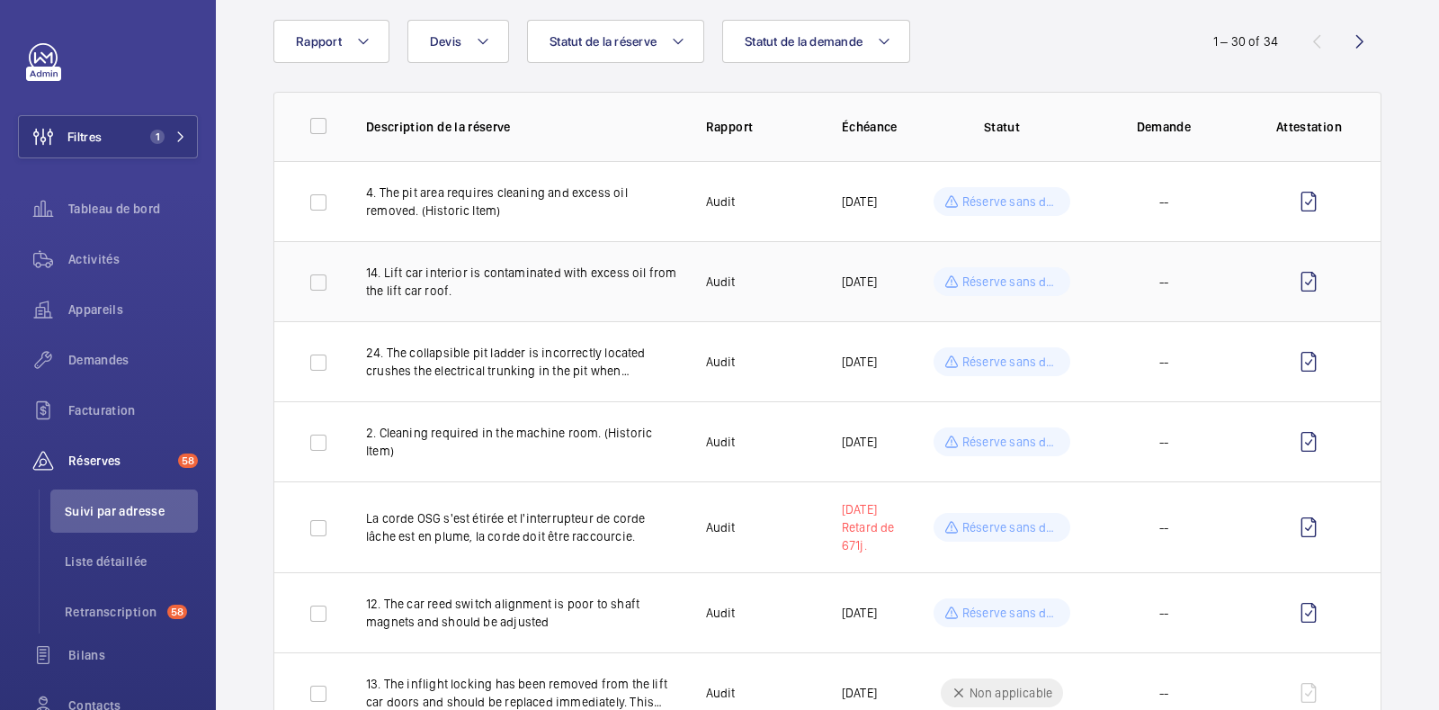
scroll to position [0, 0]
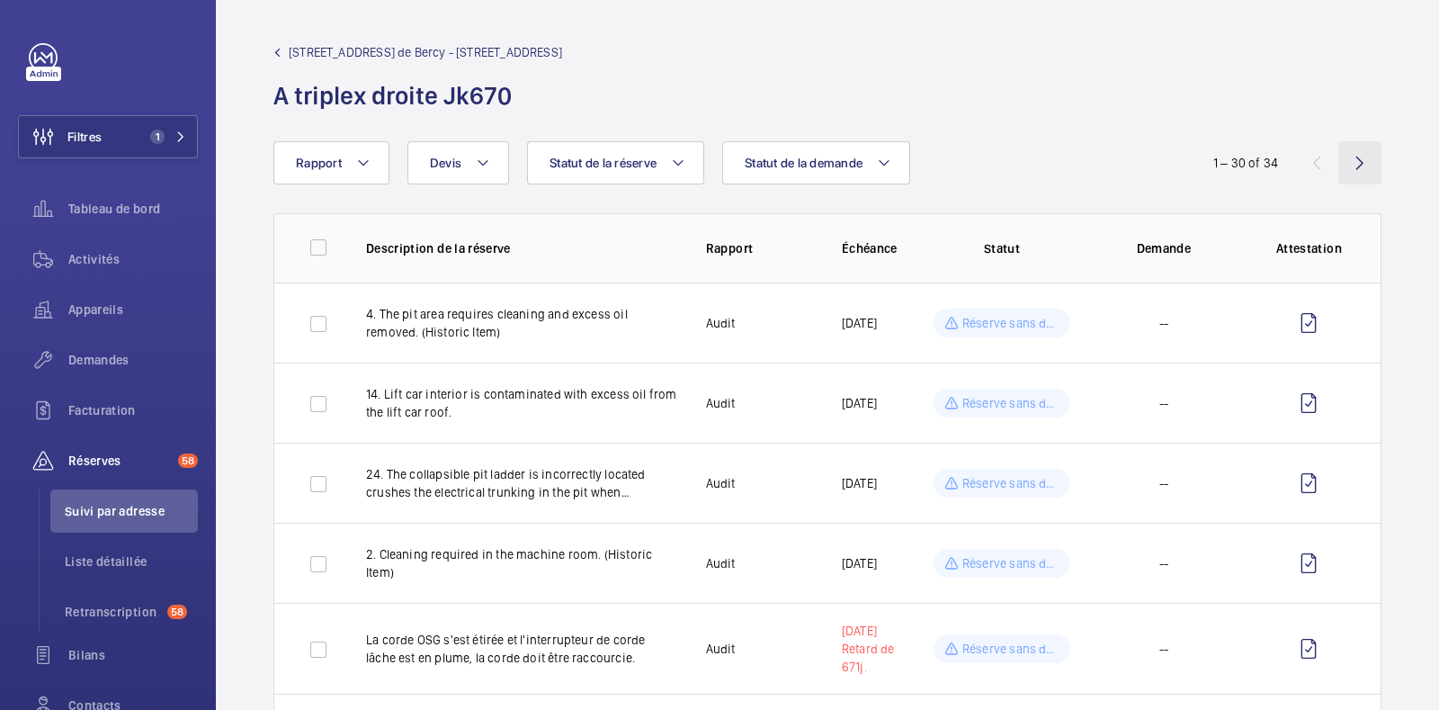
click at [1338, 166] on wm-front-icon-button at bounding box center [1359, 162] width 43 height 43
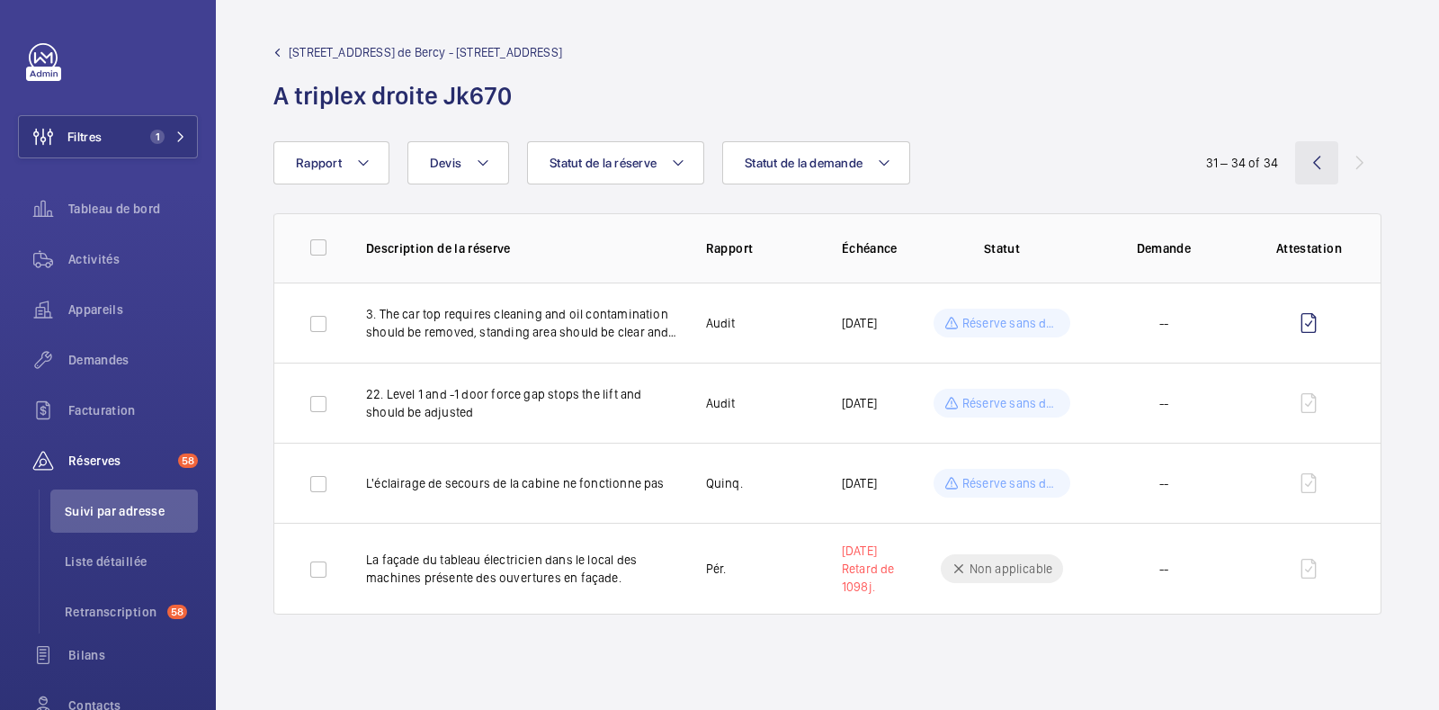
click at [1318, 161] on wm-front-icon-button at bounding box center [1316, 162] width 43 height 43
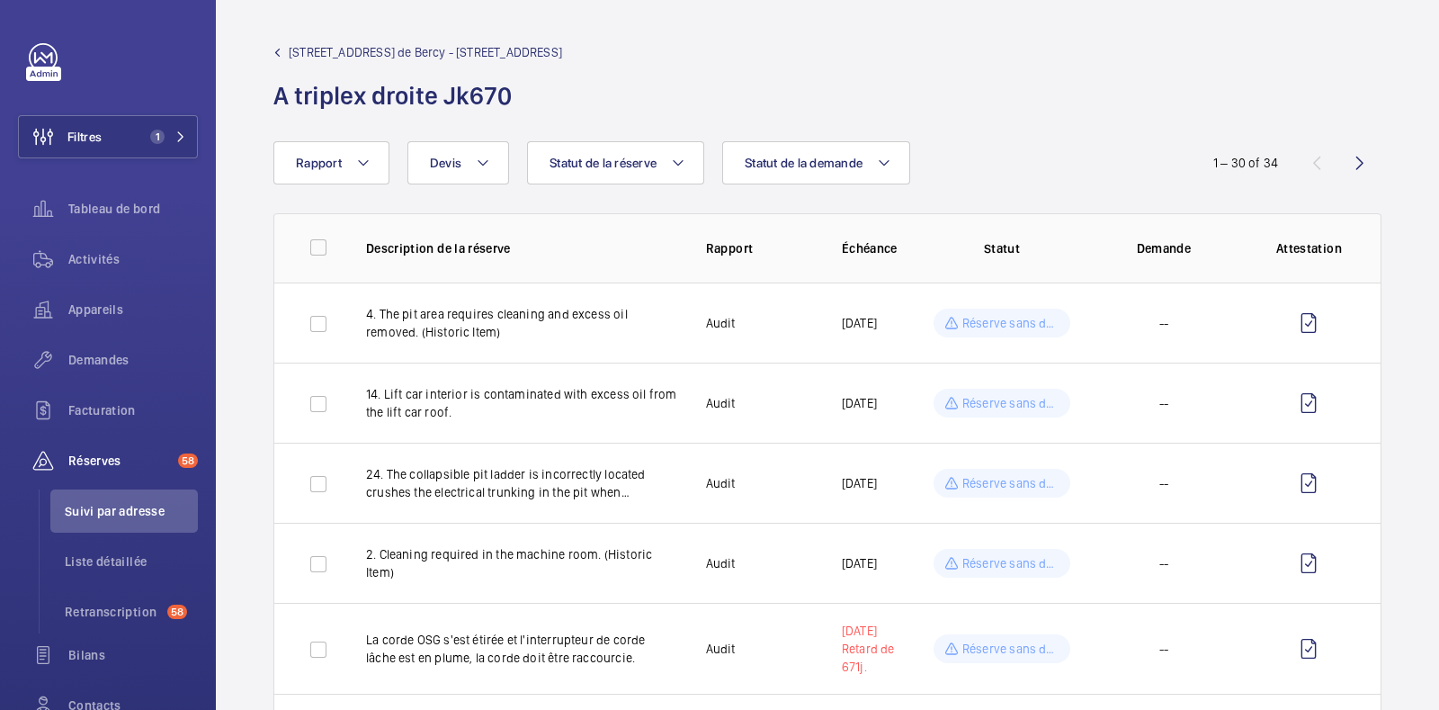
click at [273, 40] on wm-front-admin-header "8 Rue des Pirogues de Bercy - 8 Rue des Pirogues de Bercy, 75012 PARIS A triple…" at bounding box center [827, 70] width 1223 height 141
click at [273, 50] on mat-icon at bounding box center [277, 53] width 8 height 8
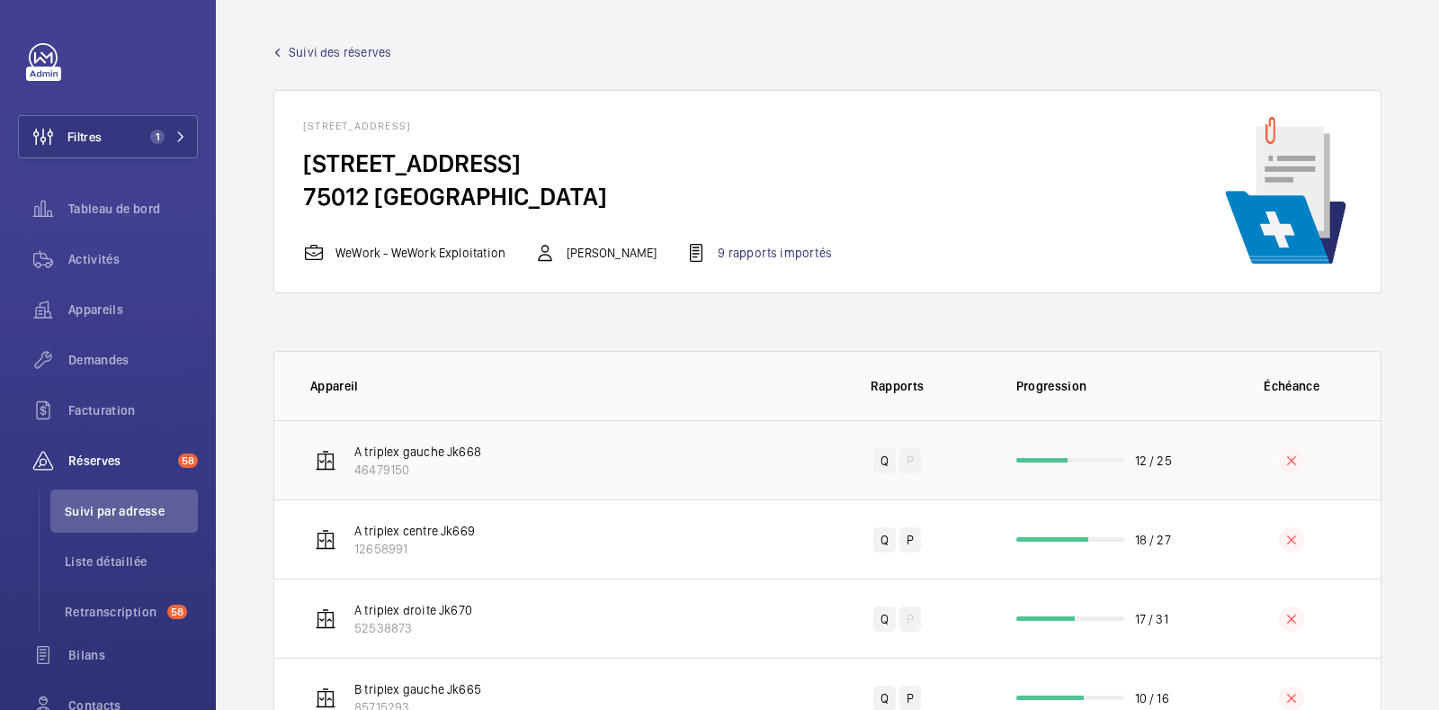
click at [388, 443] on p "A triplex gauche Jk668" at bounding box center [417, 452] width 127 height 18
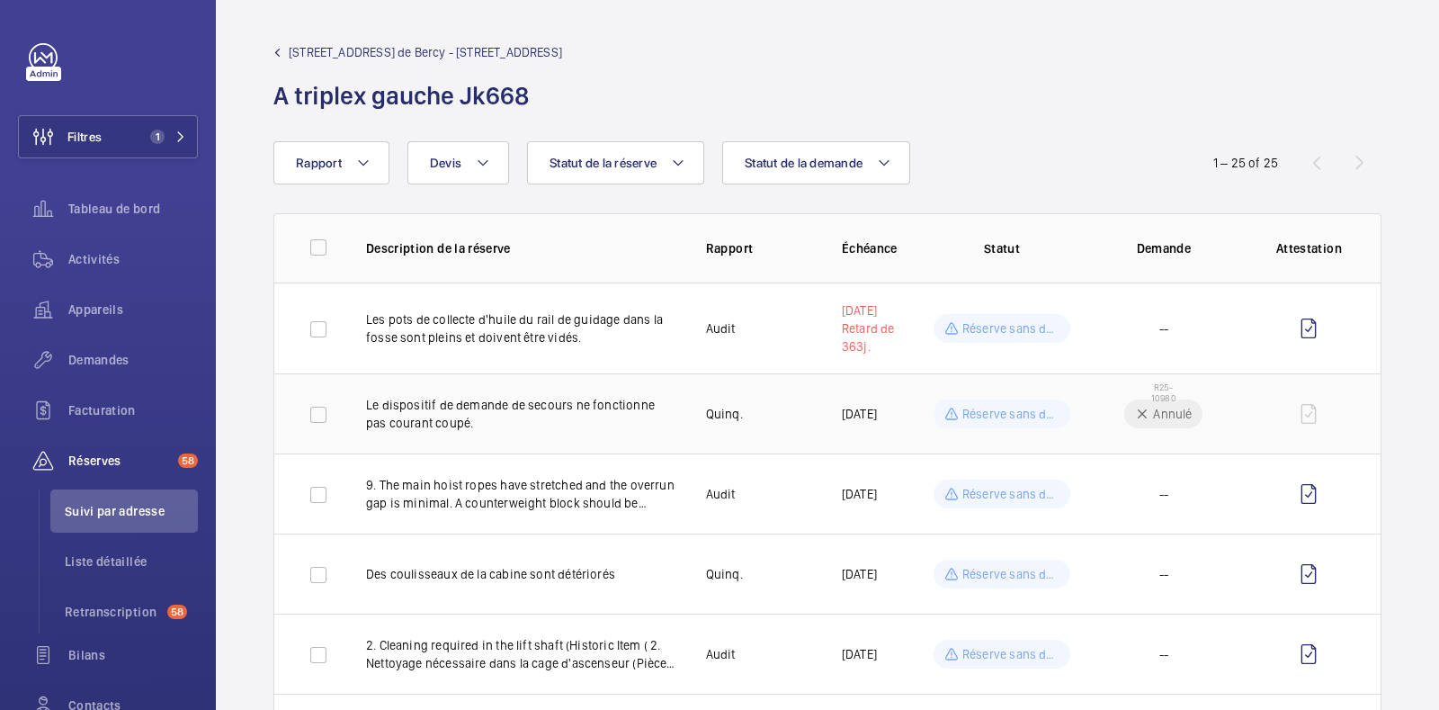
click at [1135, 411] on mat-icon at bounding box center [1142, 414] width 14 height 22
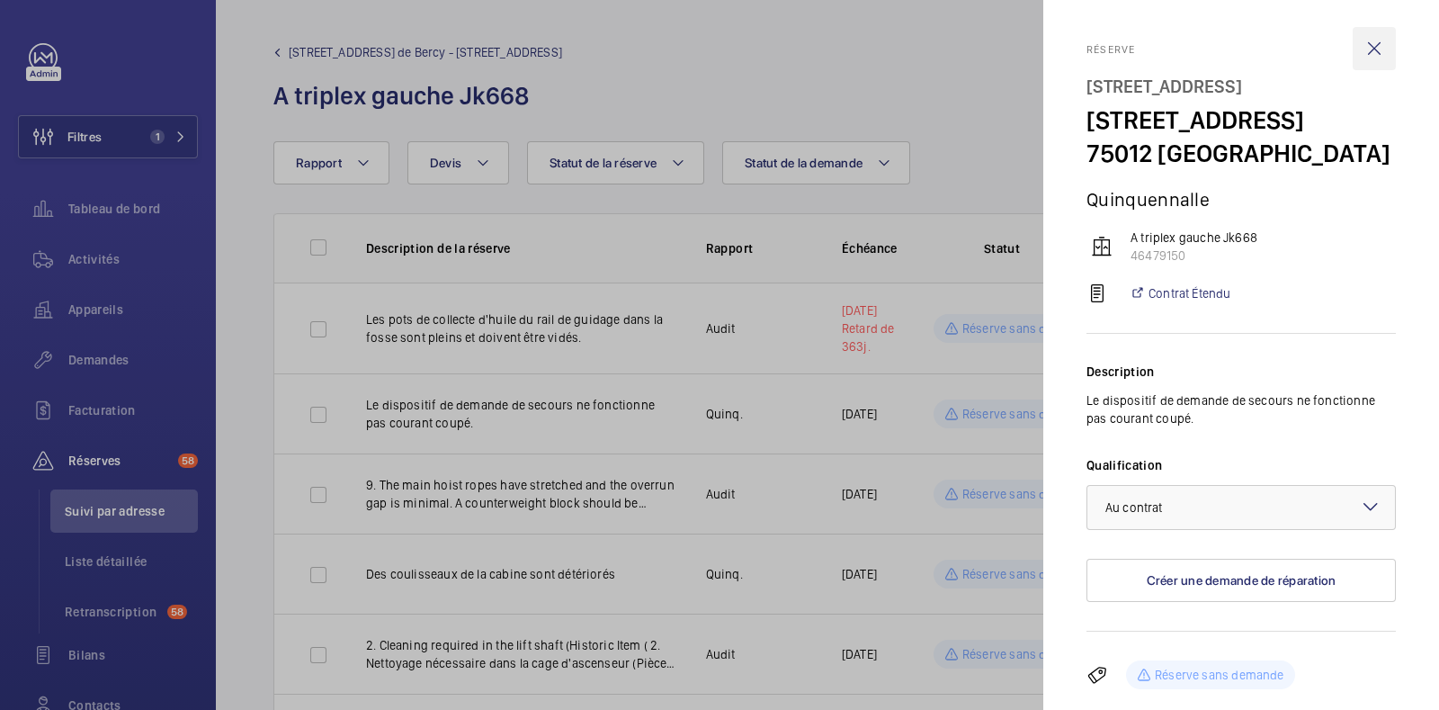
click at [1361, 44] on wm-front-icon-button at bounding box center [1374, 48] width 43 height 43
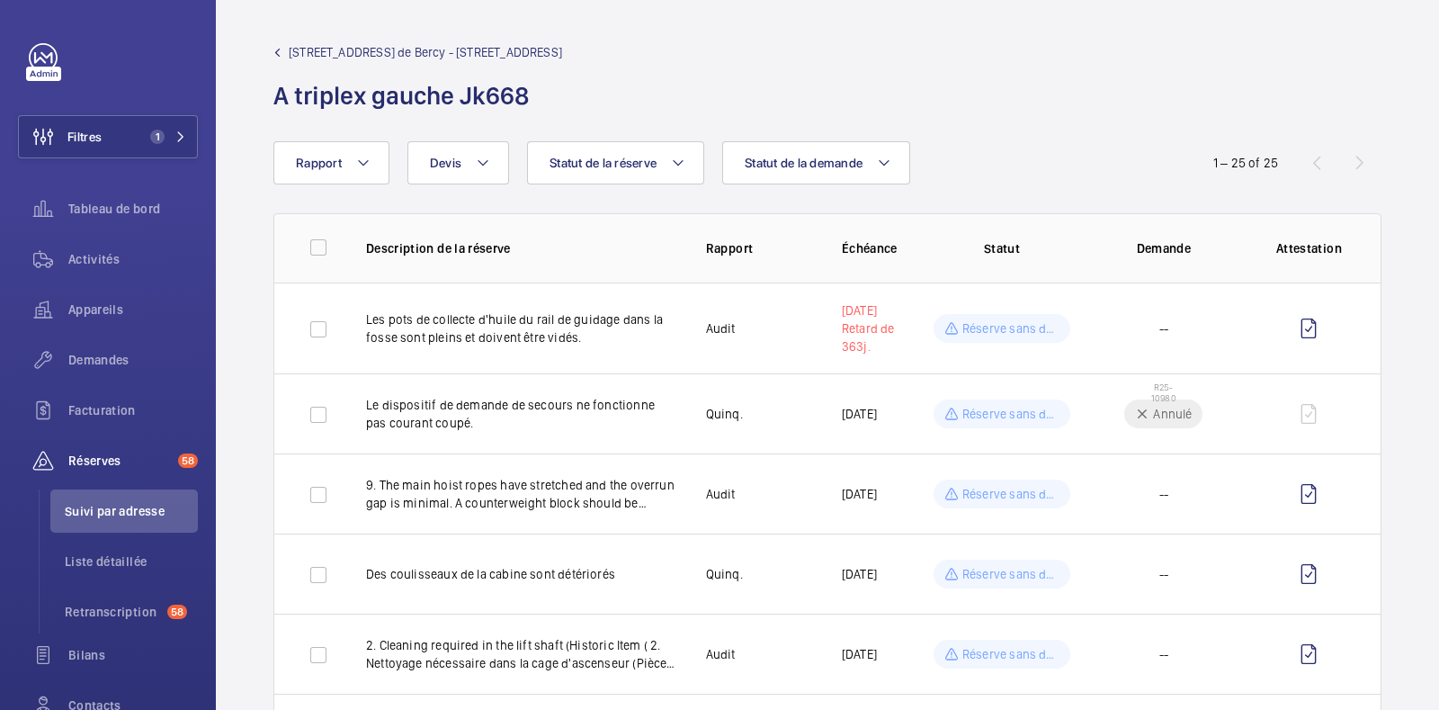
drag, startPoint x: 543, startPoint y: 94, endPoint x: 269, endPoint y: 102, distance: 274.4
click at [269, 102] on wm-front-admin-header "8 Rue des Pirogues de Bercy - 8 Rue des Pirogues de Bercy, 75012 PARIS A triple…" at bounding box center [827, 70] width 1223 height 141
copy h1 "A triplex gauche Jk668"
click at [301, 51] on span "[STREET_ADDRESS] de Bercy - [STREET_ADDRESS]" at bounding box center [425, 52] width 273 height 18
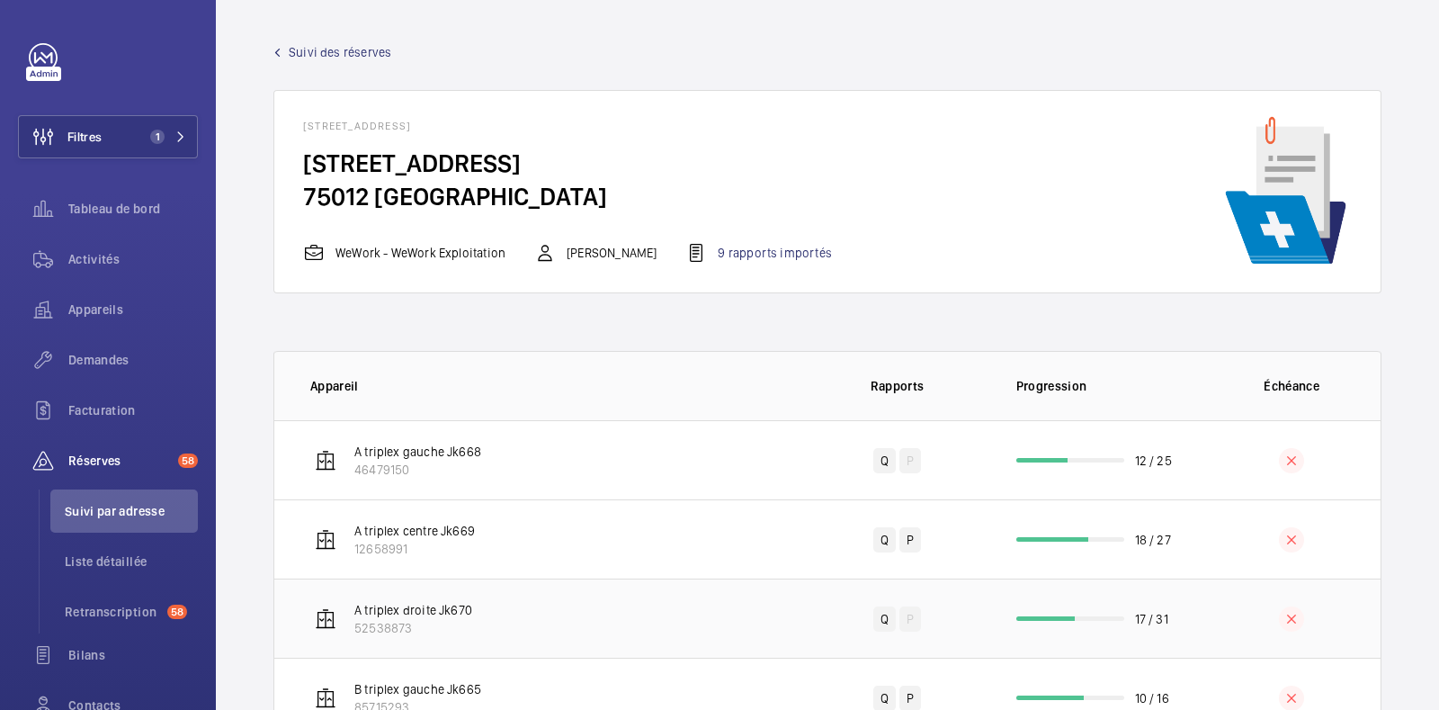
click at [414, 639] on td "A triplex droite Jk670 52538873" at bounding box center [540, 617] width 533 height 79
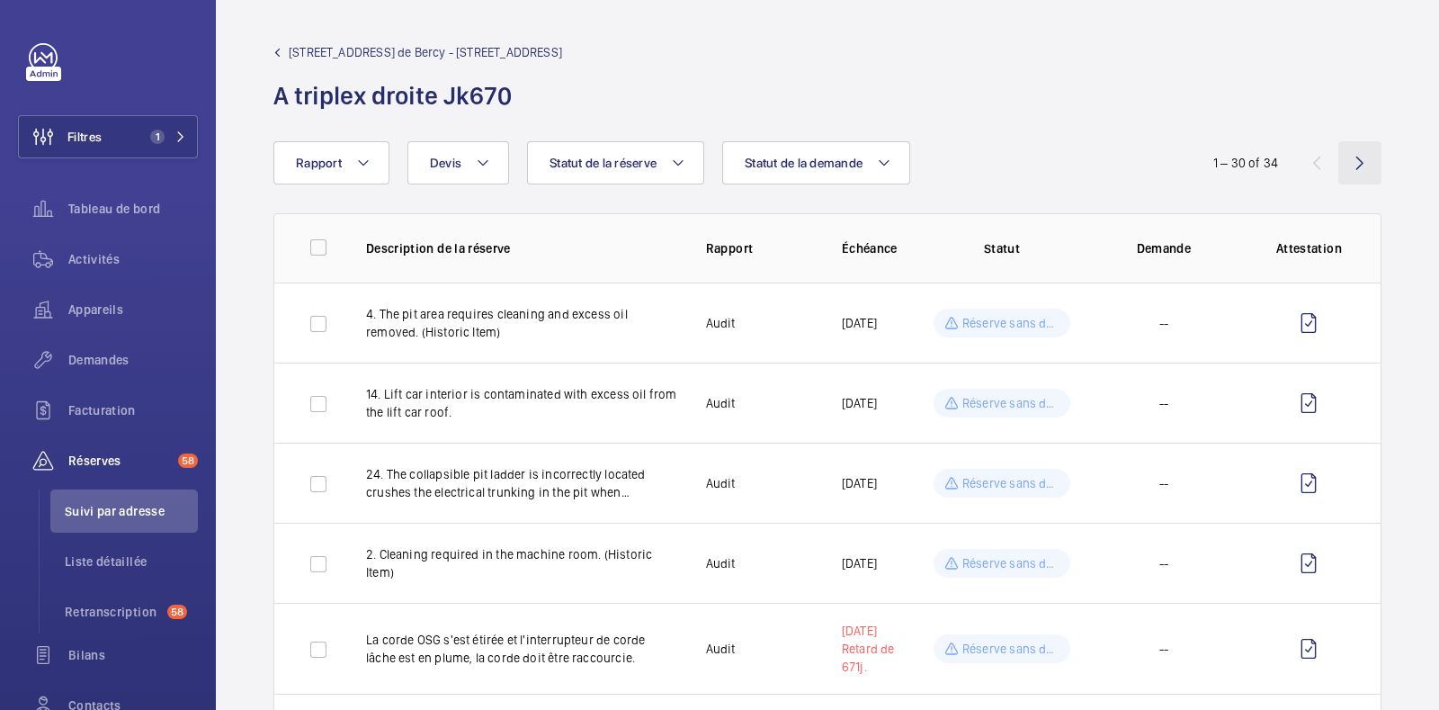
click at [1349, 162] on wm-front-icon-button at bounding box center [1359, 162] width 43 height 43
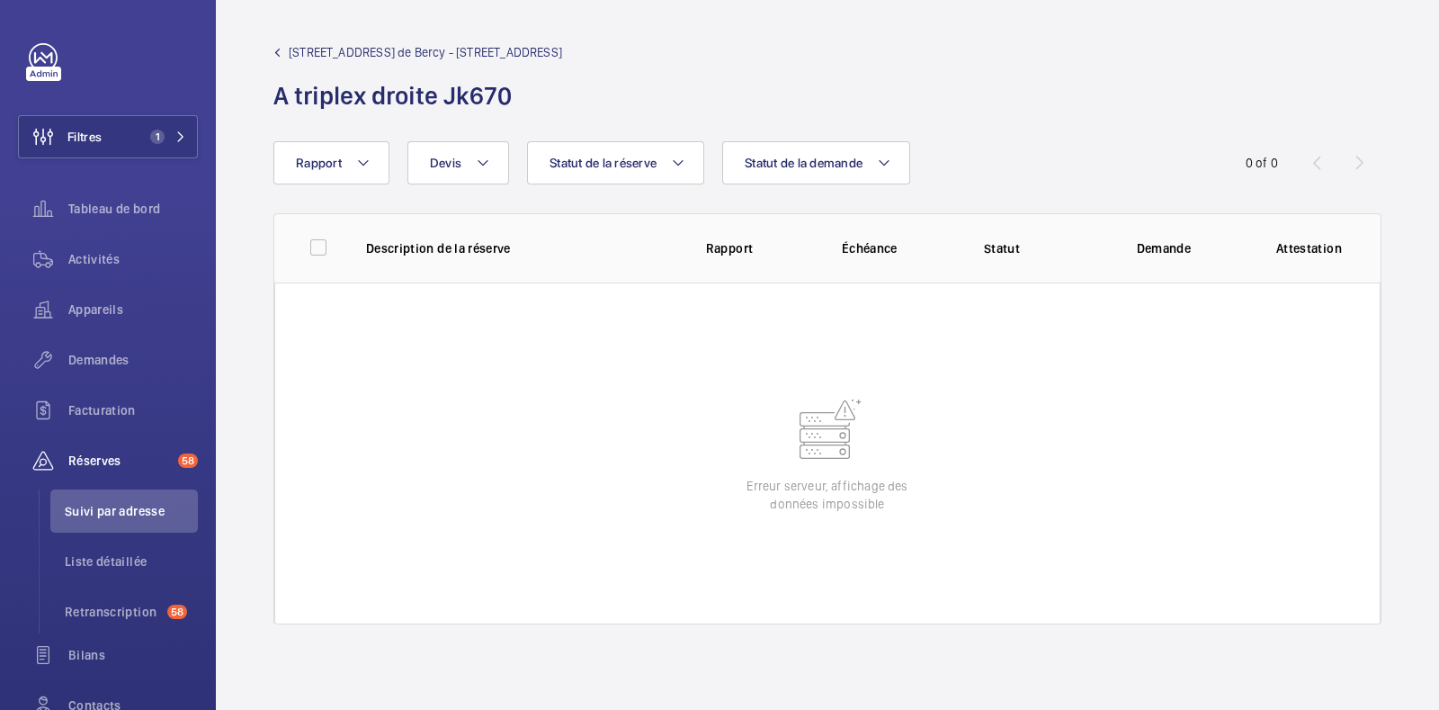
click at [1315, 165] on div "0 of 0" at bounding box center [1274, 163] width 216 height 22
click at [1313, 165] on div "0 of 0" at bounding box center [1274, 163] width 216 height 22
click at [417, 58] on span "[STREET_ADDRESS] de Bercy - [STREET_ADDRESS]" at bounding box center [425, 52] width 273 height 18
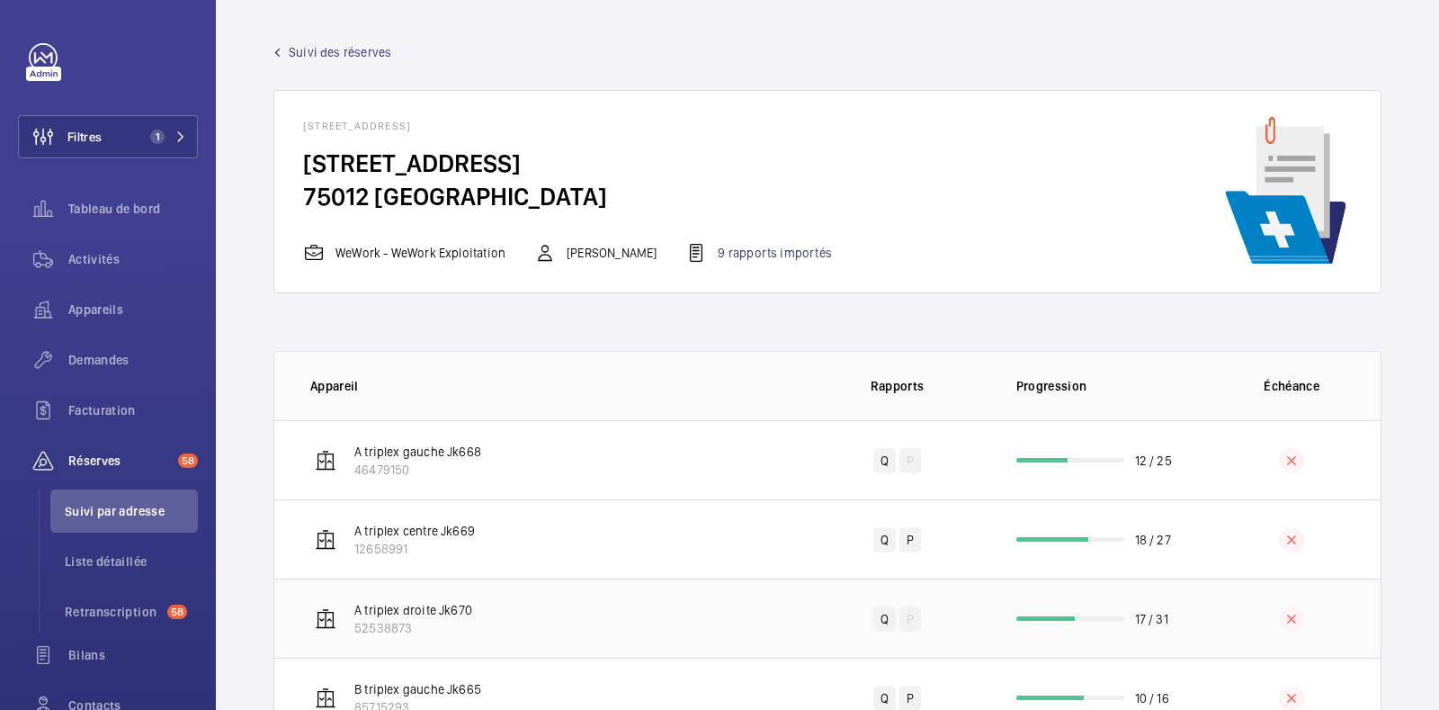
click at [448, 605] on p "A triplex droite Jk670" at bounding box center [413, 610] width 118 height 18
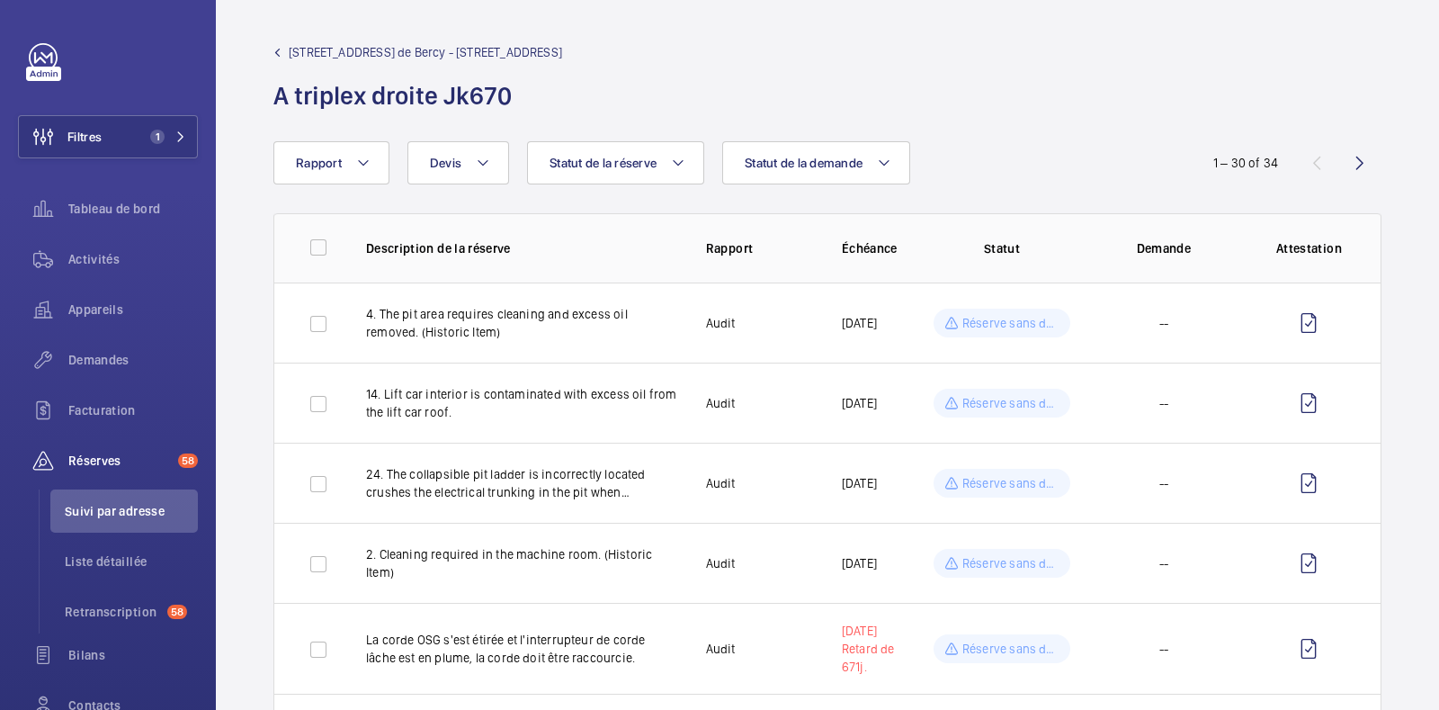
click at [1344, 154] on wm-front-icon-button at bounding box center [1359, 162] width 43 height 43
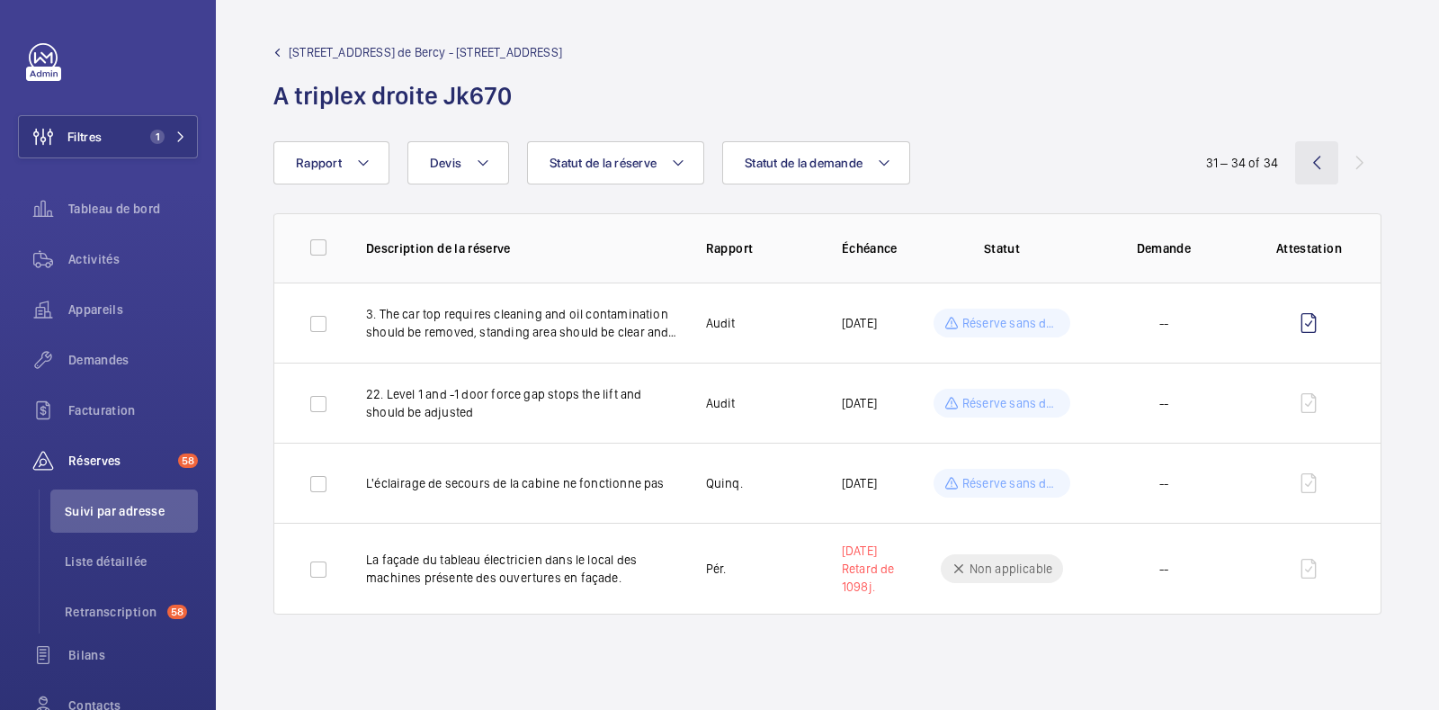
click at [1313, 165] on wm-front-icon-button at bounding box center [1316, 162] width 43 height 43
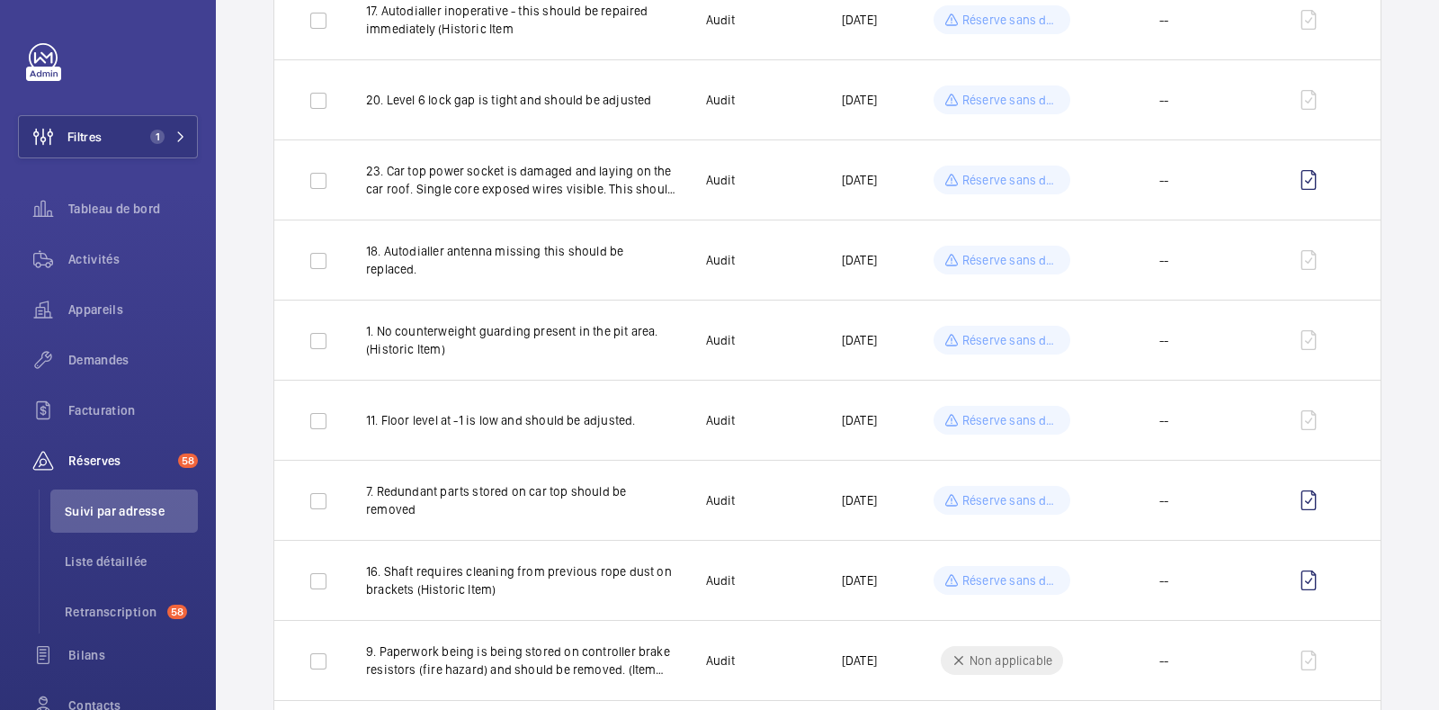
scroll to position [1033, 0]
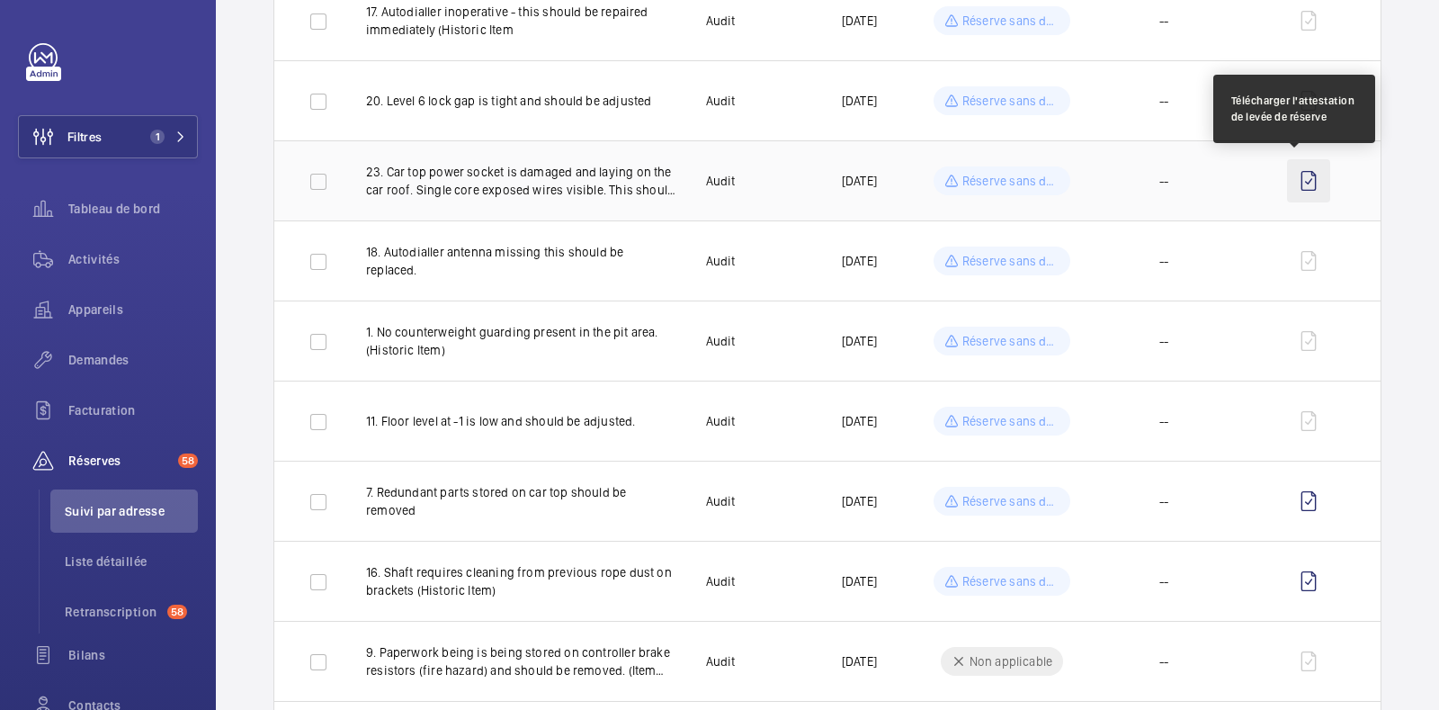
click at [1298, 180] on wm-front-icon-button at bounding box center [1308, 180] width 43 height 43
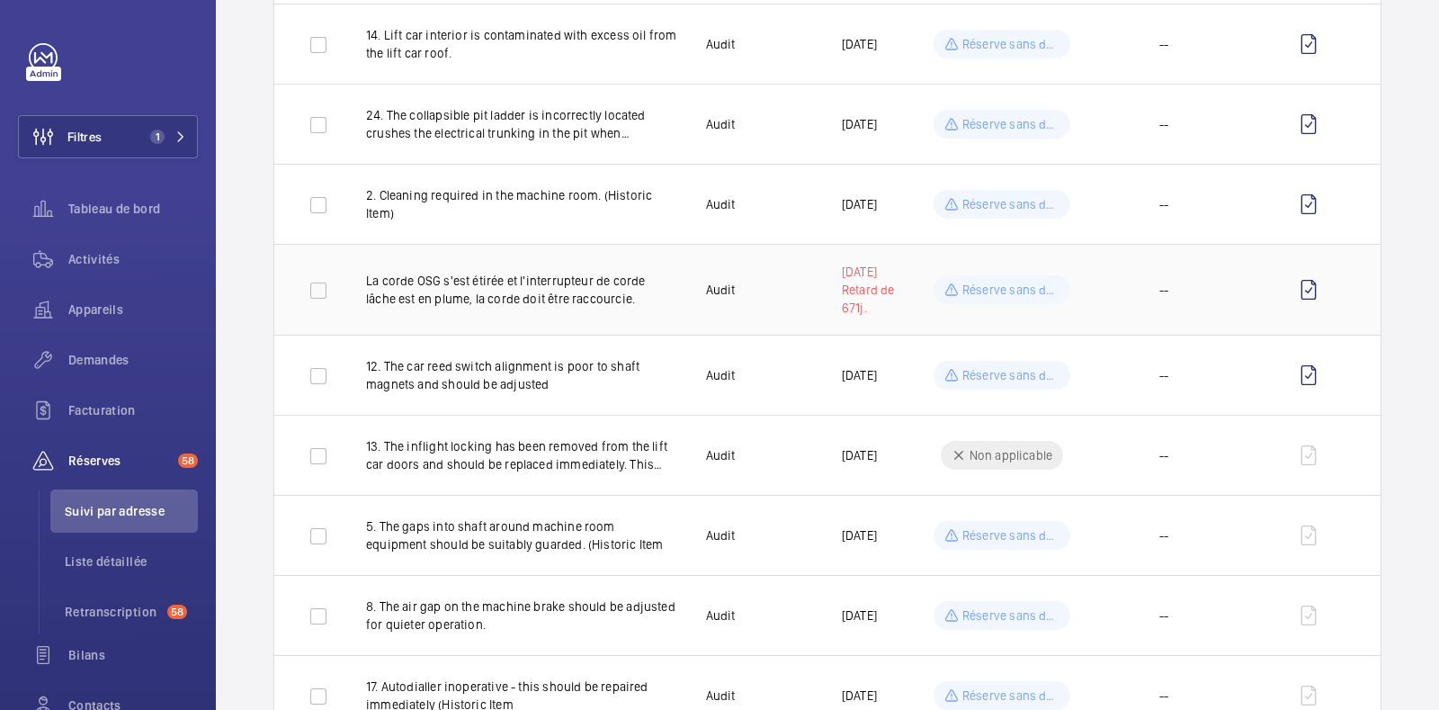
scroll to position [0, 0]
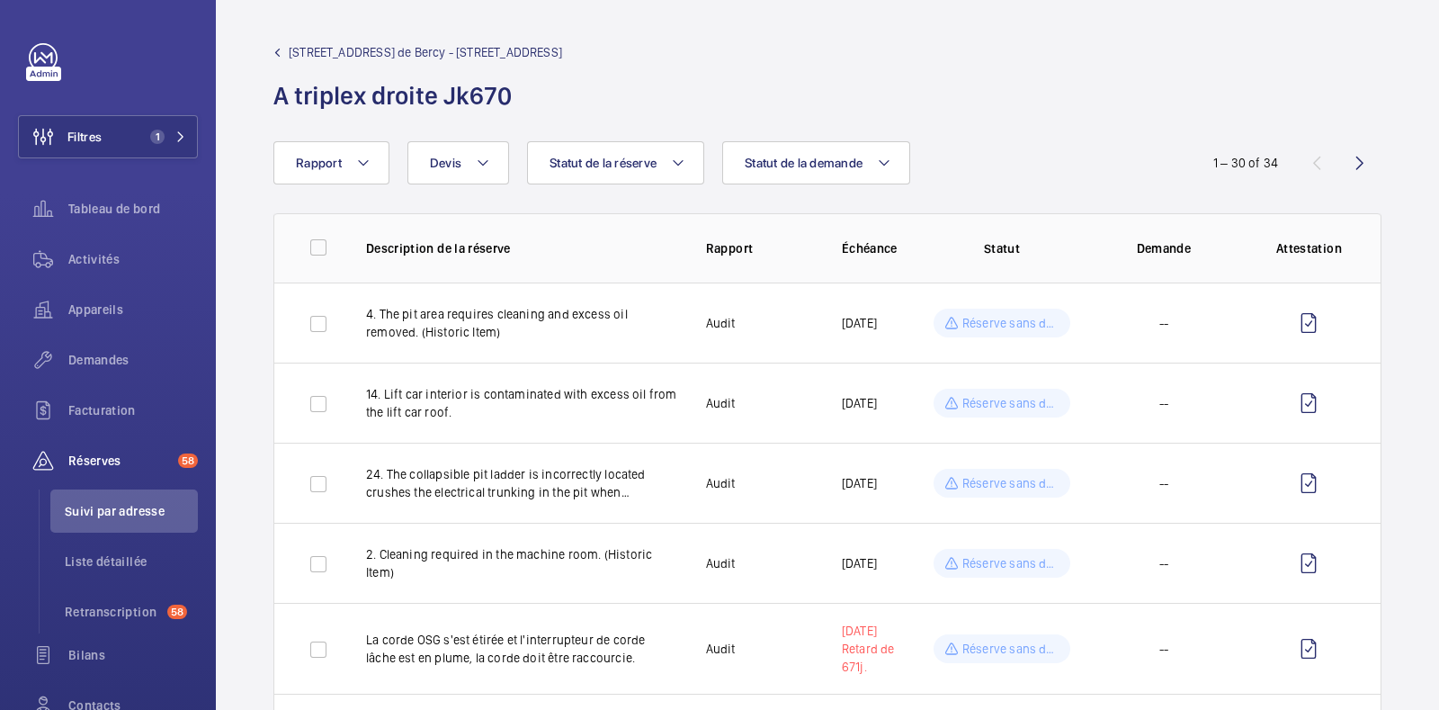
drag, startPoint x: 539, startPoint y: 108, endPoint x: 274, endPoint y: 103, distance: 264.5
click at [274, 103] on h1 "A triplex droite Jk670" at bounding box center [417, 95] width 289 height 33
copy h1 "A triplex droite Jk670"
click at [36, 47] on link at bounding box center [43, 57] width 29 height 29
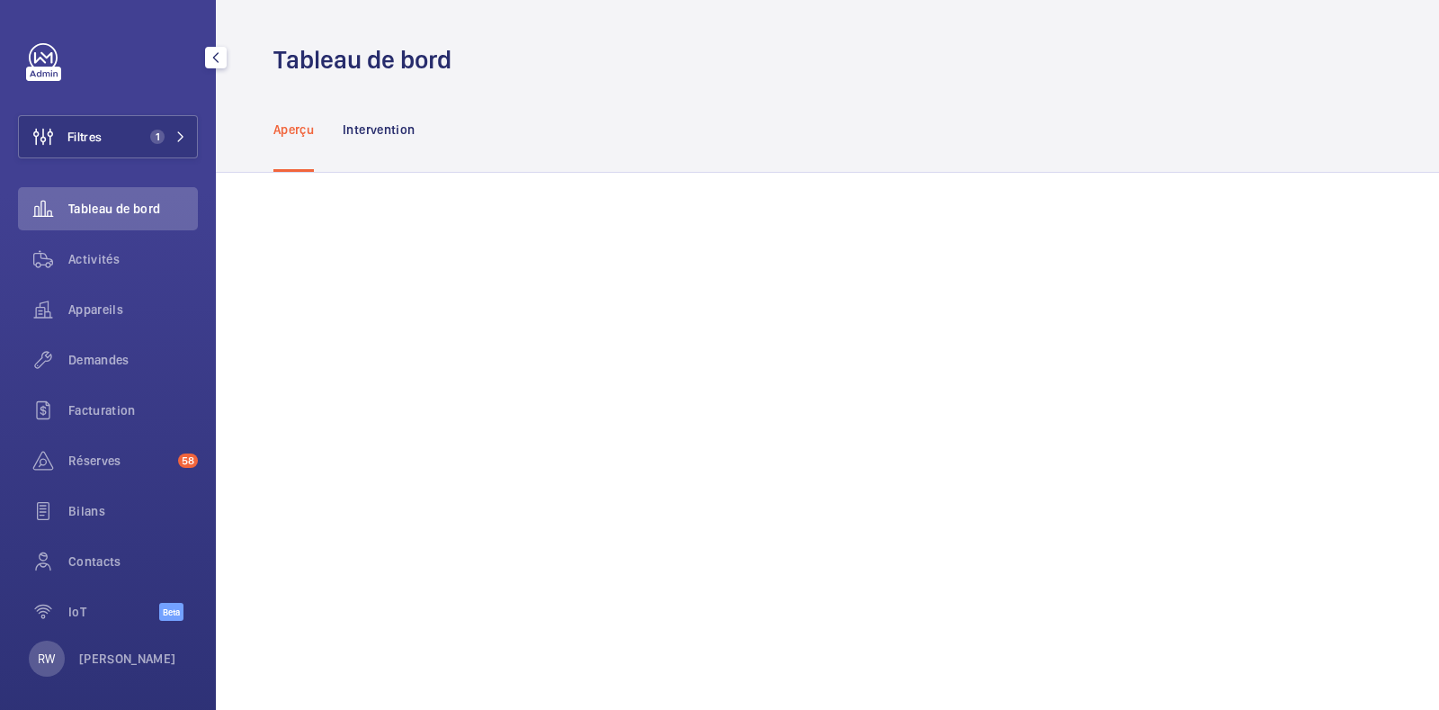
click at [40, 49] on link at bounding box center [43, 57] width 29 height 29
click at [112, 112] on div "Filtres 1 Tableau de bord Activités Appareils Demandes Facturation Réserves 58 …" at bounding box center [108, 341] width 180 height 597
drag, startPoint x: 127, startPoint y: 135, endPoint x: 172, endPoint y: 144, distance: 45.9
click at [127, 135] on button "Filtres 1" at bounding box center [108, 136] width 180 height 43
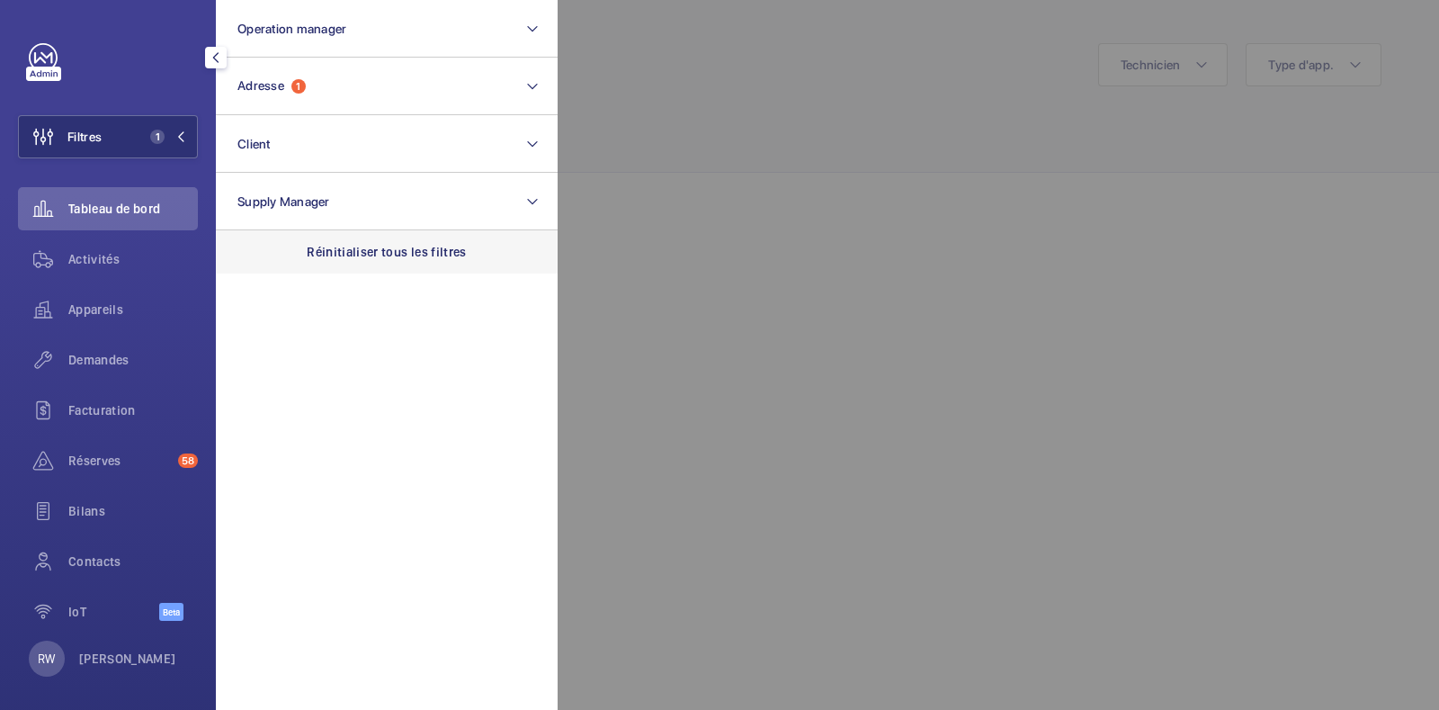
click at [339, 237] on div "Réinitialiser tous les filtres" at bounding box center [387, 251] width 342 height 43
click at [94, 256] on span "Activités" at bounding box center [133, 259] width 130 height 18
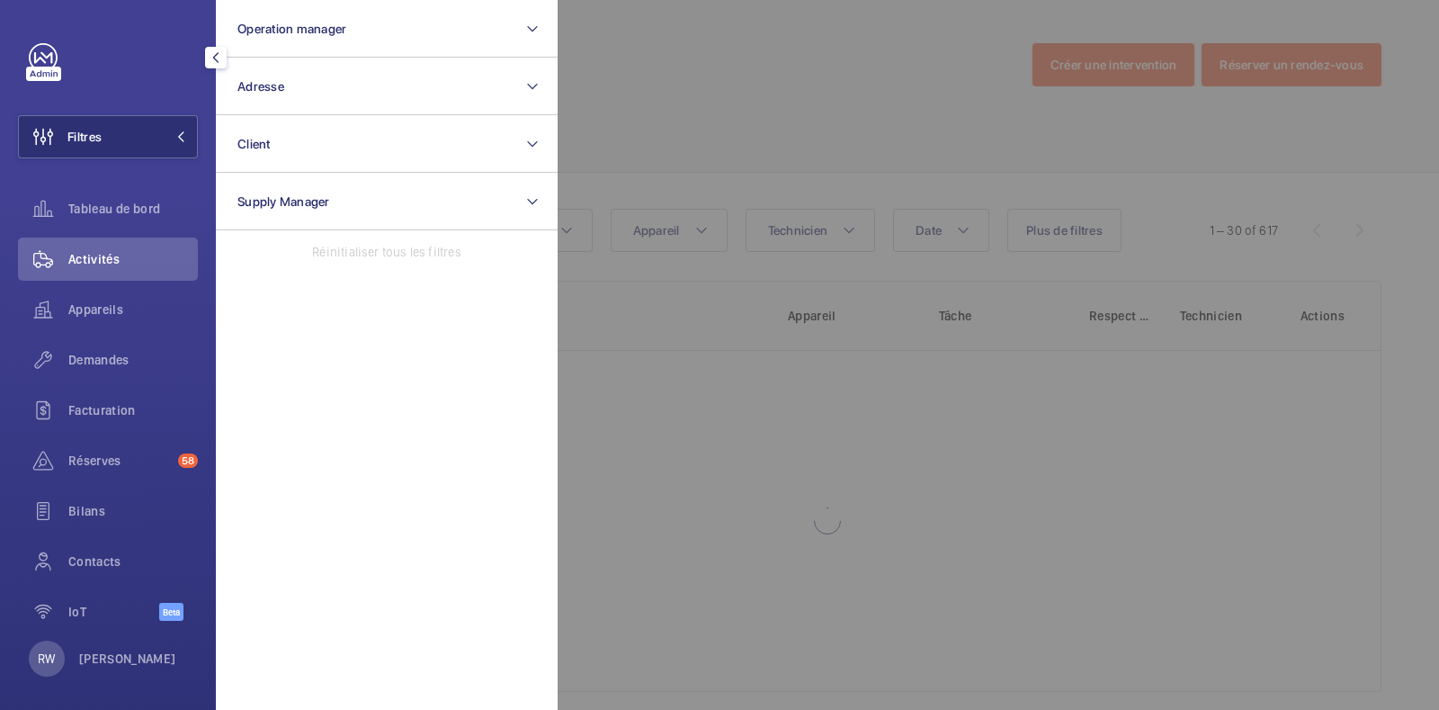
click at [726, 20] on div at bounding box center [1277, 355] width 1439 height 710
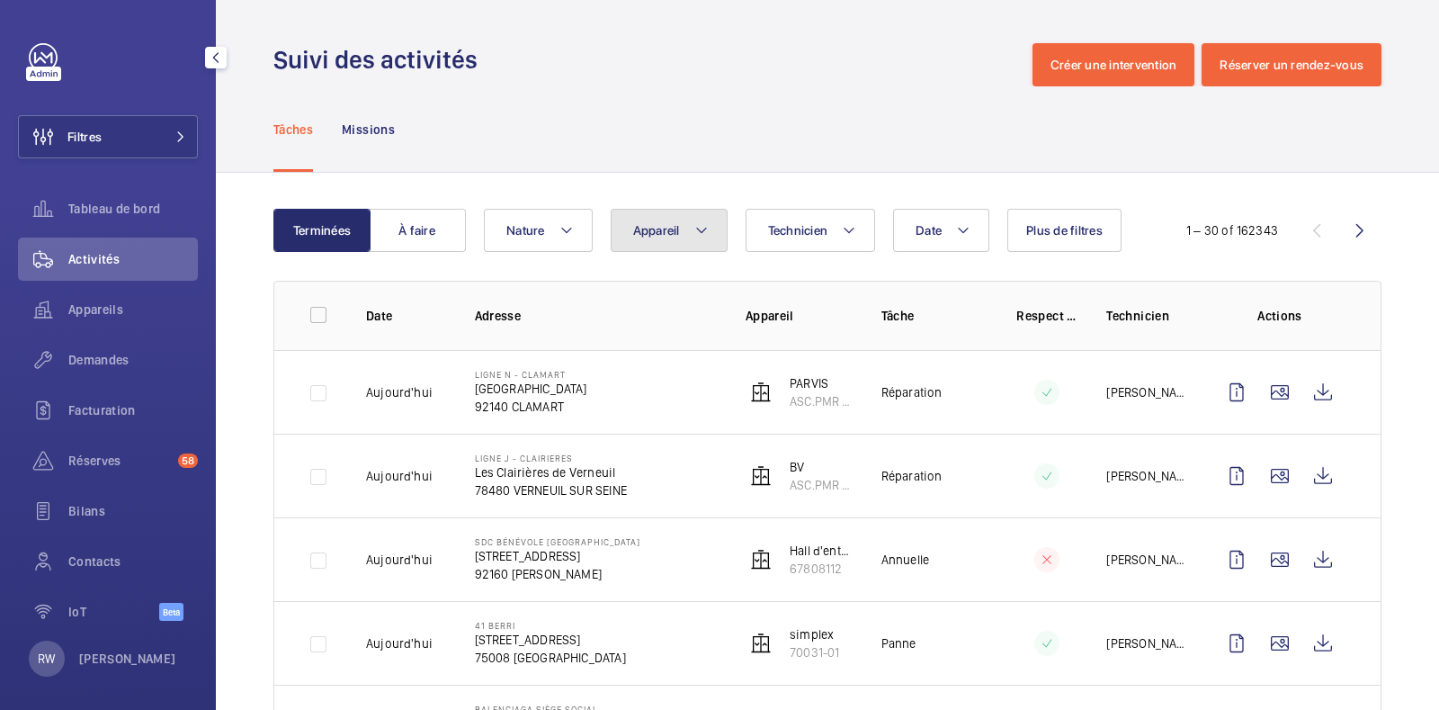
click at [706, 228] on mat-icon at bounding box center [701, 230] width 14 height 22
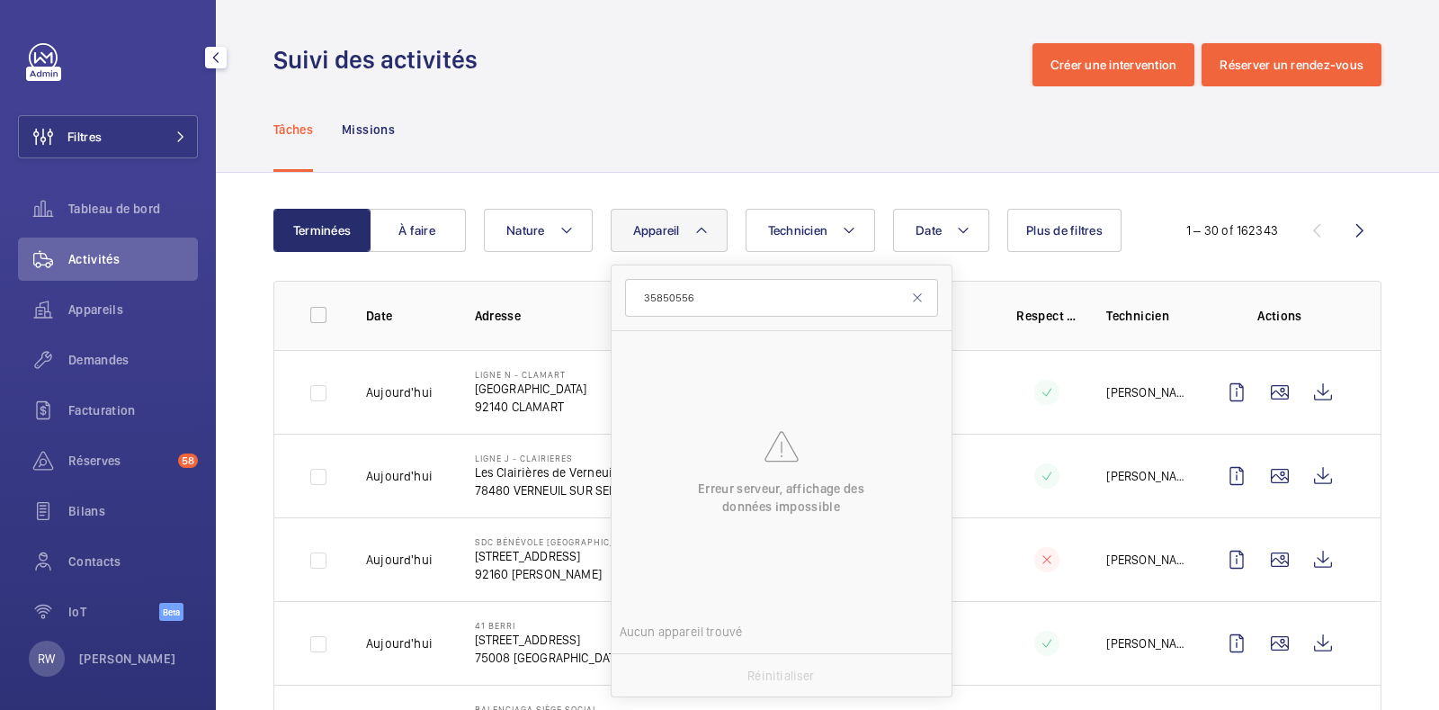
type input "35850556"
click at [513, 148] on div "Tâches Missions" at bounding box center [827, 128] width 1108 height 85
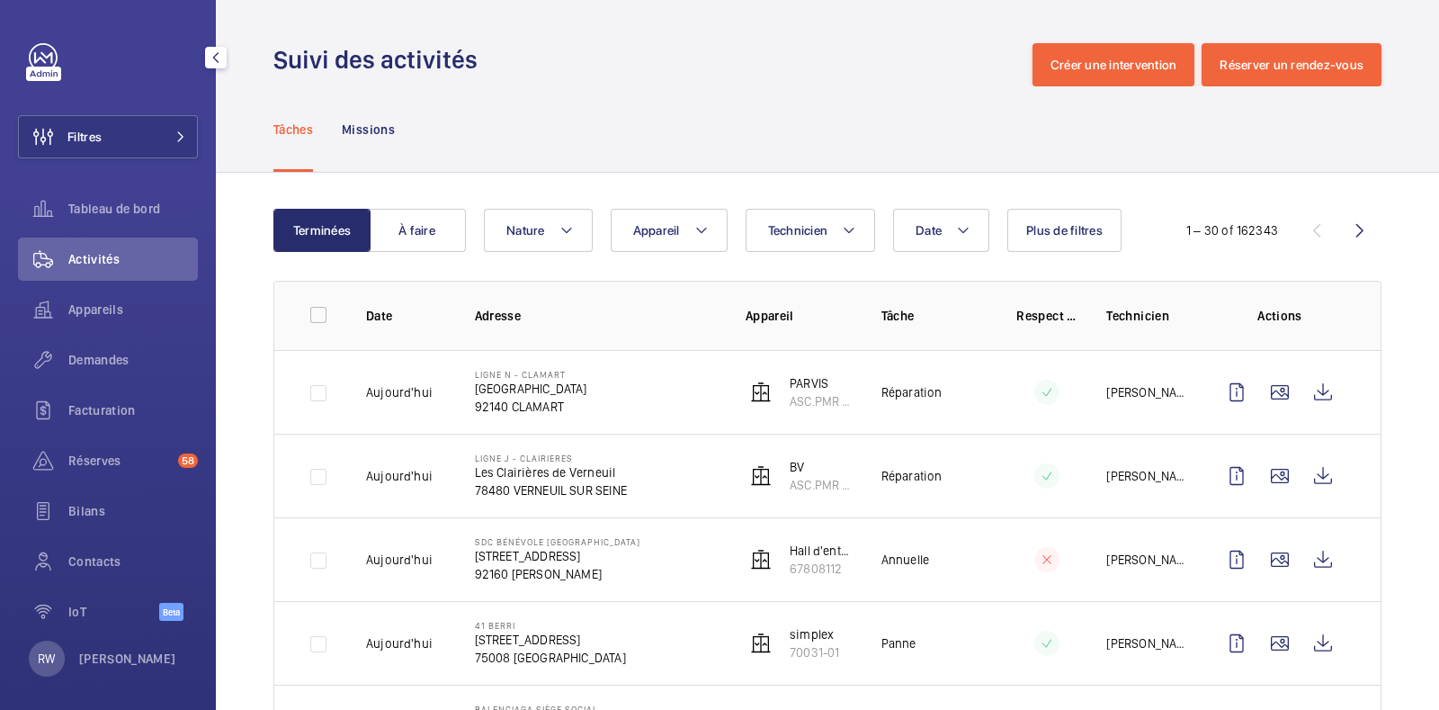
click at [102, 280] on div "Activités" at bounding box center [108, 258] width 180 height 43
click at [99, 258] on span "Activités" at bounding box center [133, 259] width 130 height 18
click at [700, 244] on button "Appareil" at bounding box center [669, 230] width 117 height 43
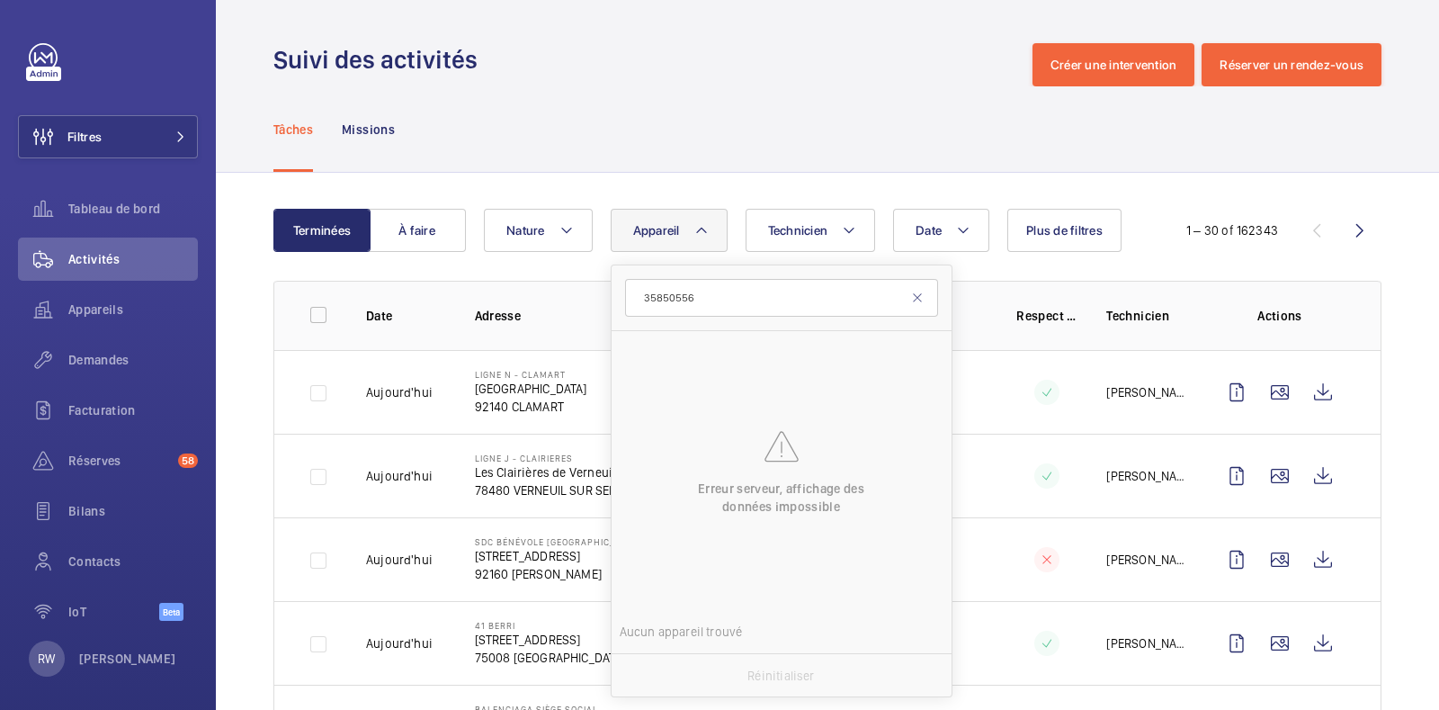
type input "35850556"
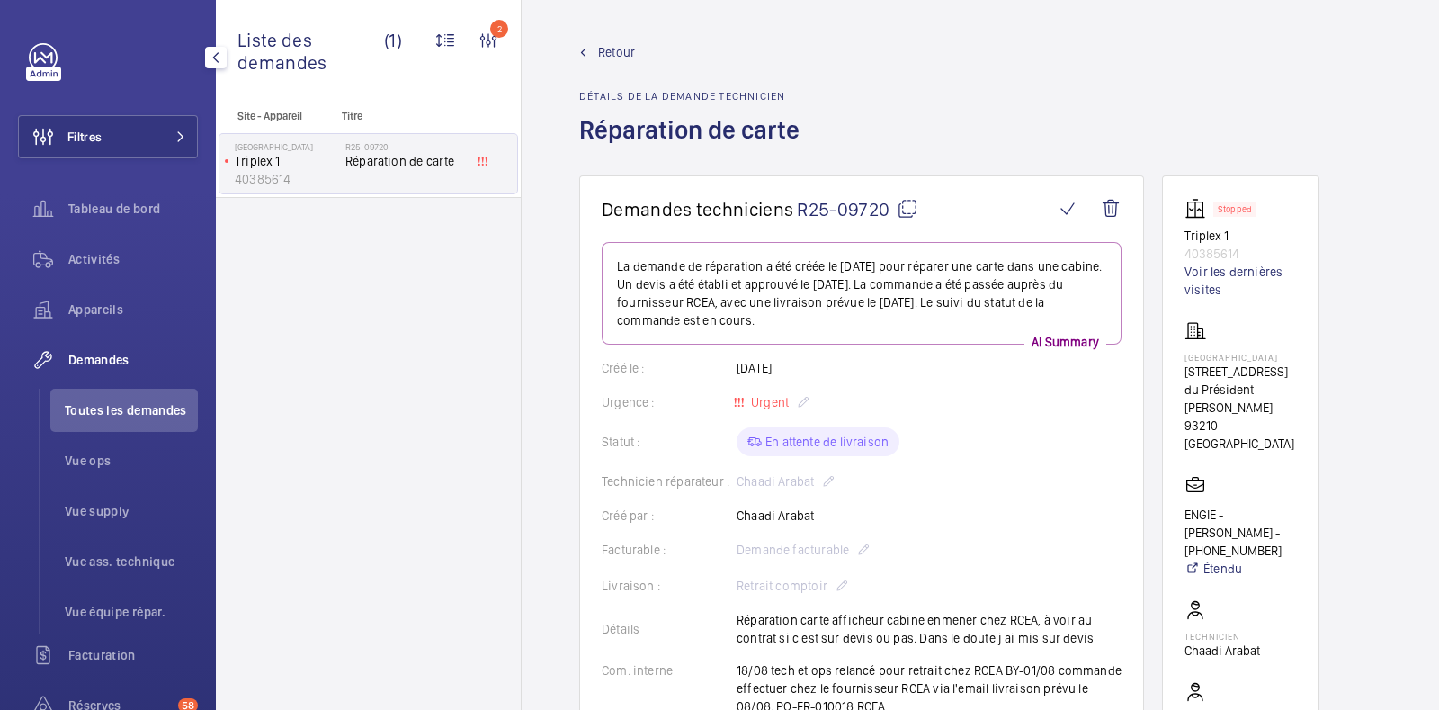
scroll to position [899, 0]
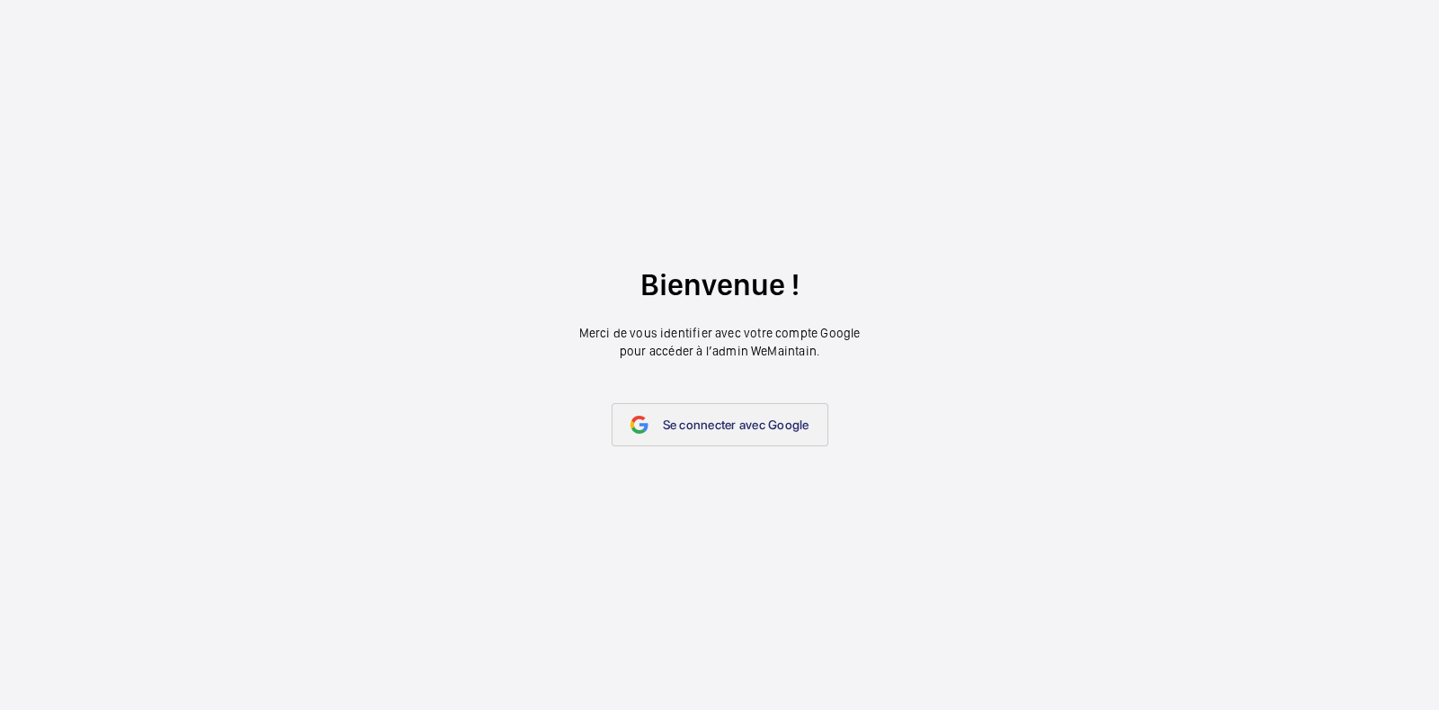
click at [716, 411] on link "Se connecter avec Google" at bounding box center [720, 424] width 217 height 43
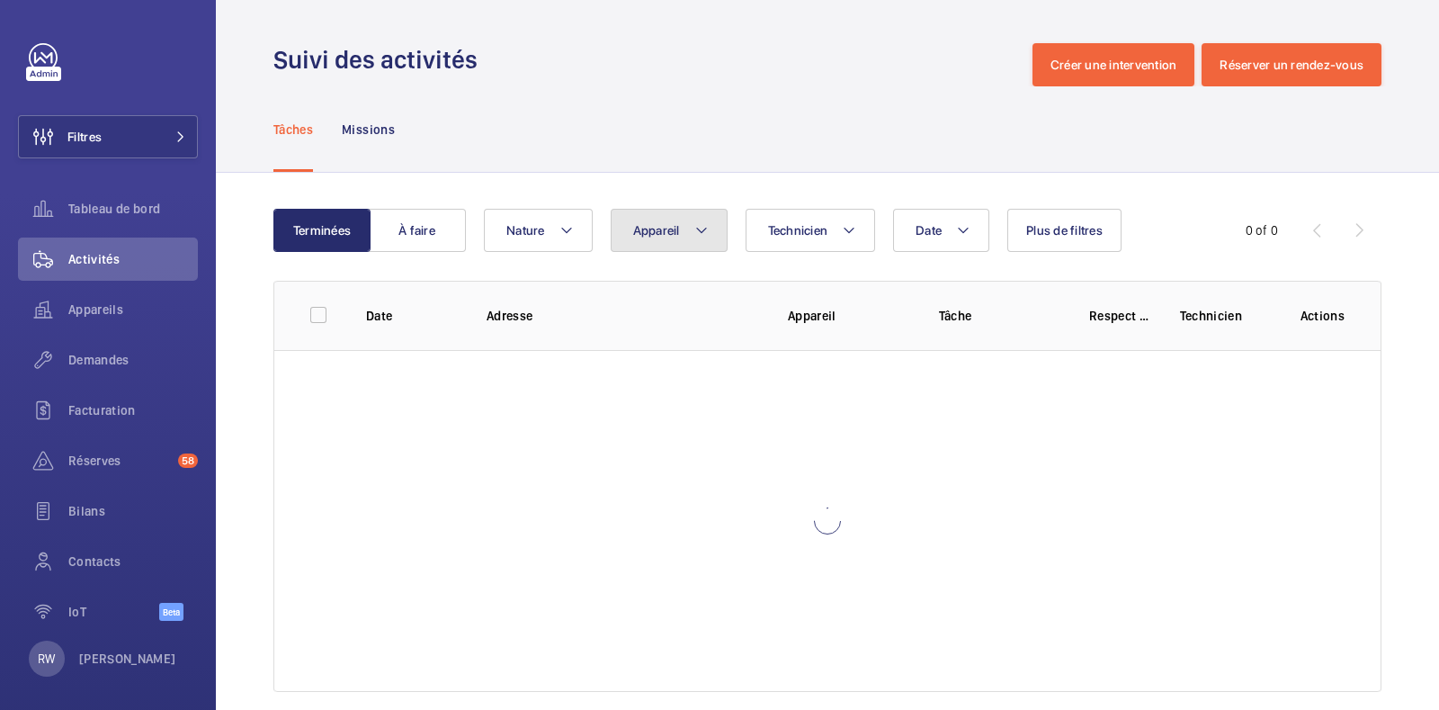
click at [688, 227] on button "Appareil" at bounding box center [669, 230] width 117 height 43
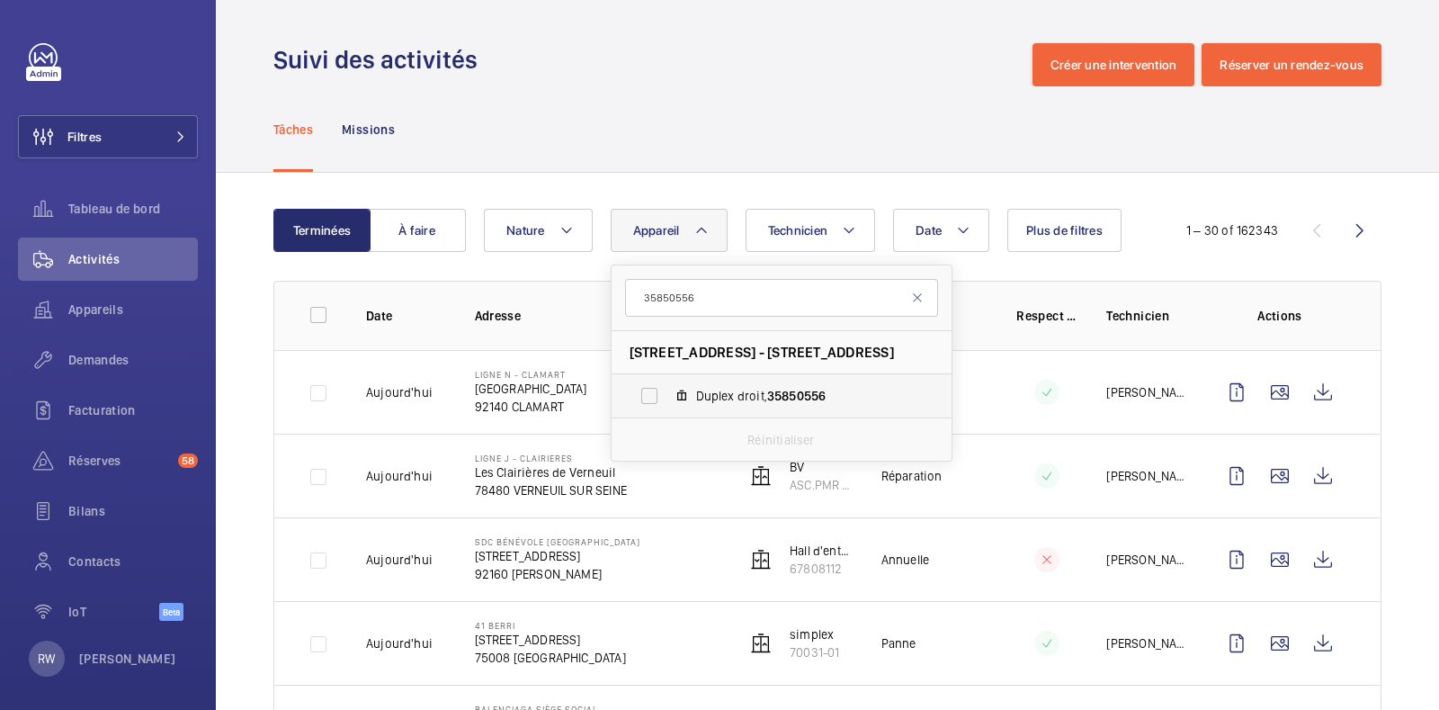
type input "35850556"
click at [648, 390] on label "Duplex droit, 35850556" at bounding box center [767, 395] width 311 height 43
click at [648, 390] on input "Duplex droit, 35850556" at bounding box center [649, 396] width 36 height 36
checkbox input "true"
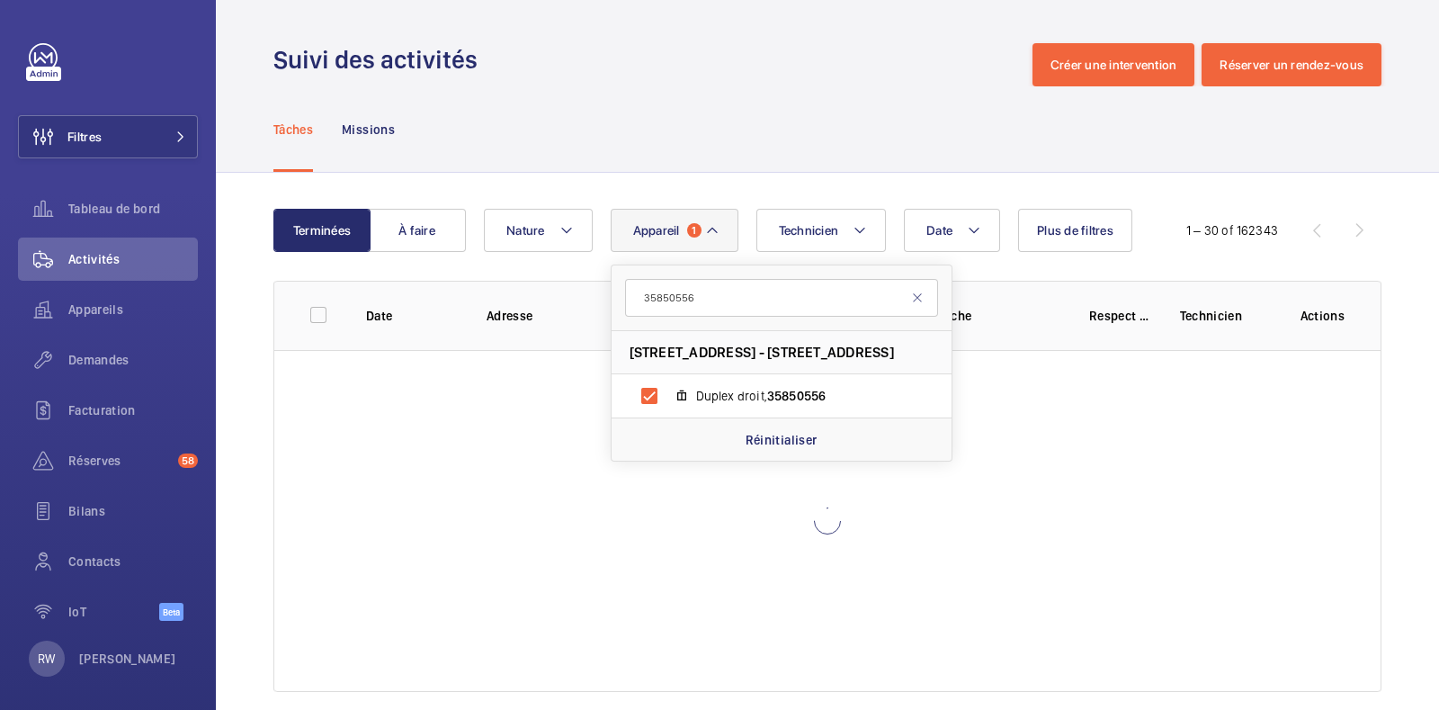
click at [651, 119] on div "Tâches Missions" at bounding box center [827, 128] width 1108 height 85
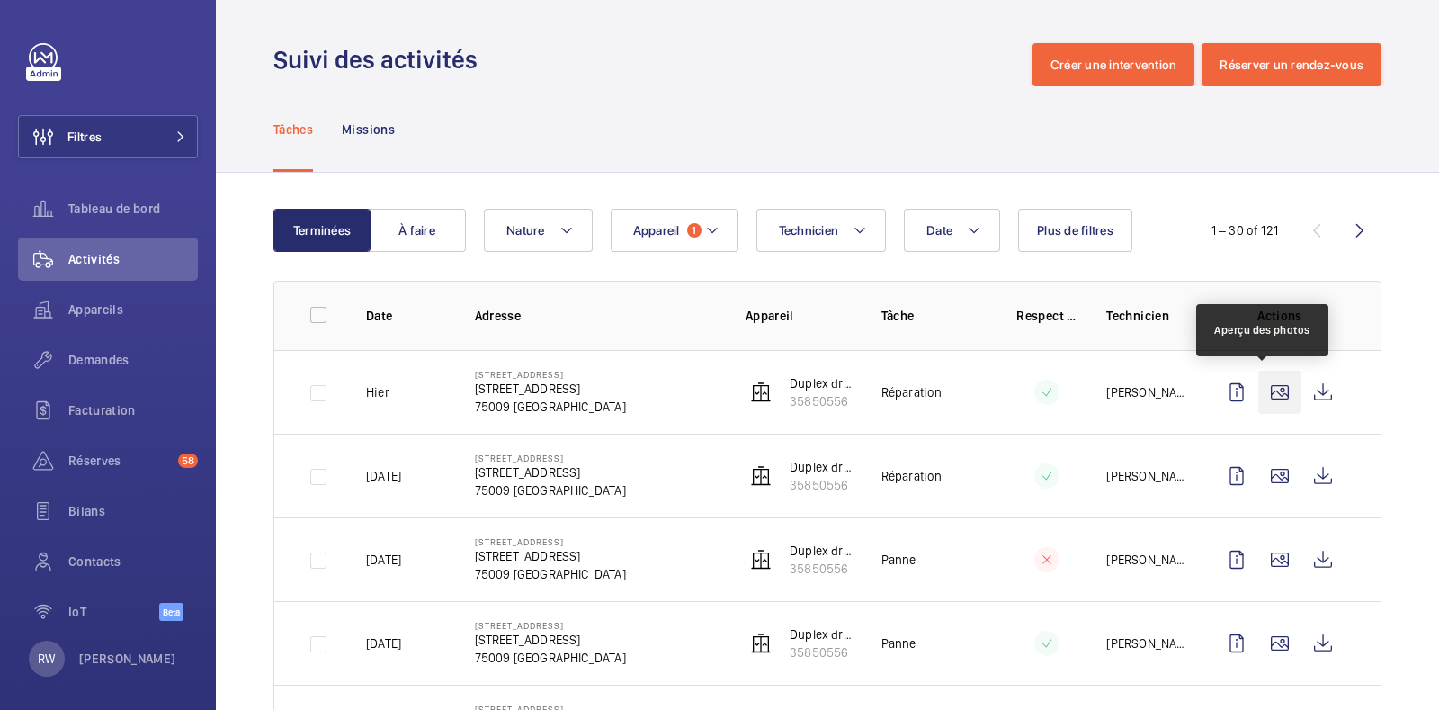
click at [1266, 390] on wm-front-icon-button at bounding box center [1279, 392] width 43 height 43
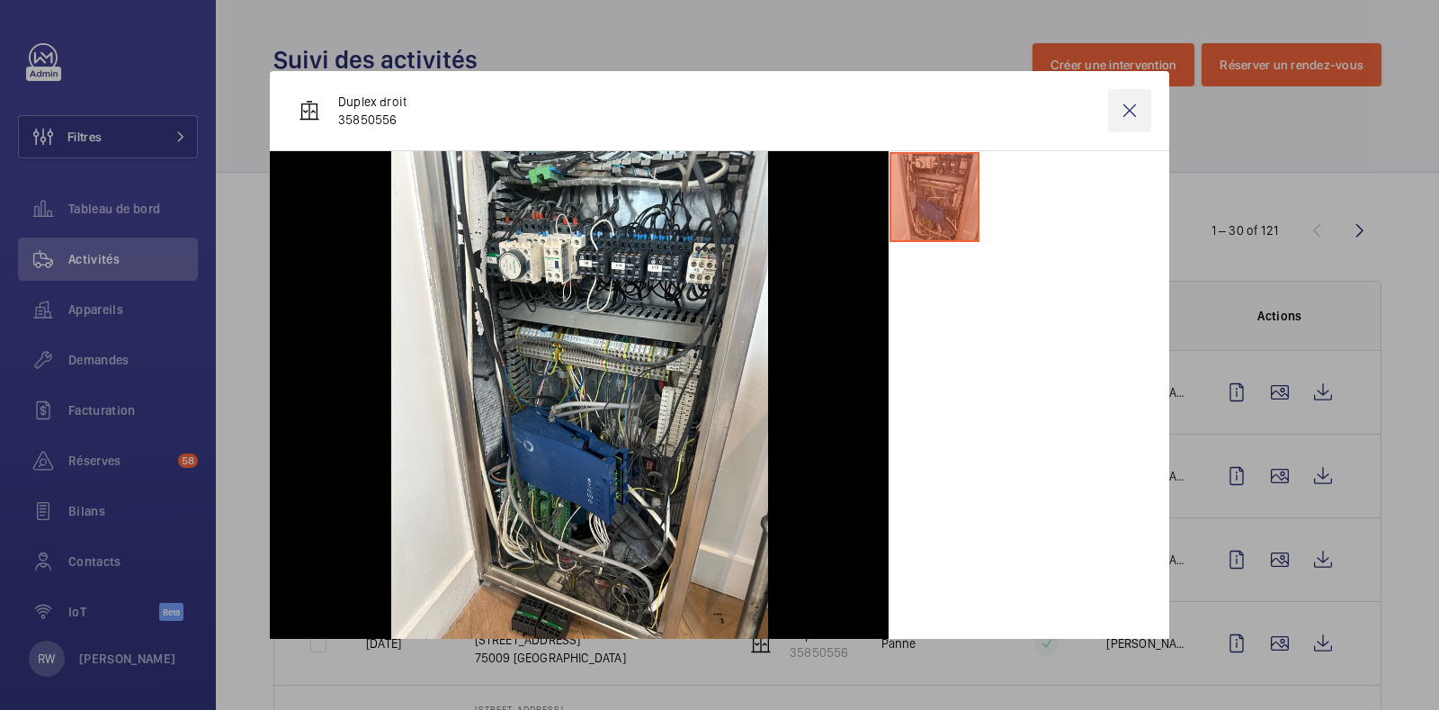
click at [1110, 116] on wm-front-icon-button at bounding box center [1129, 110] width 43 height 43
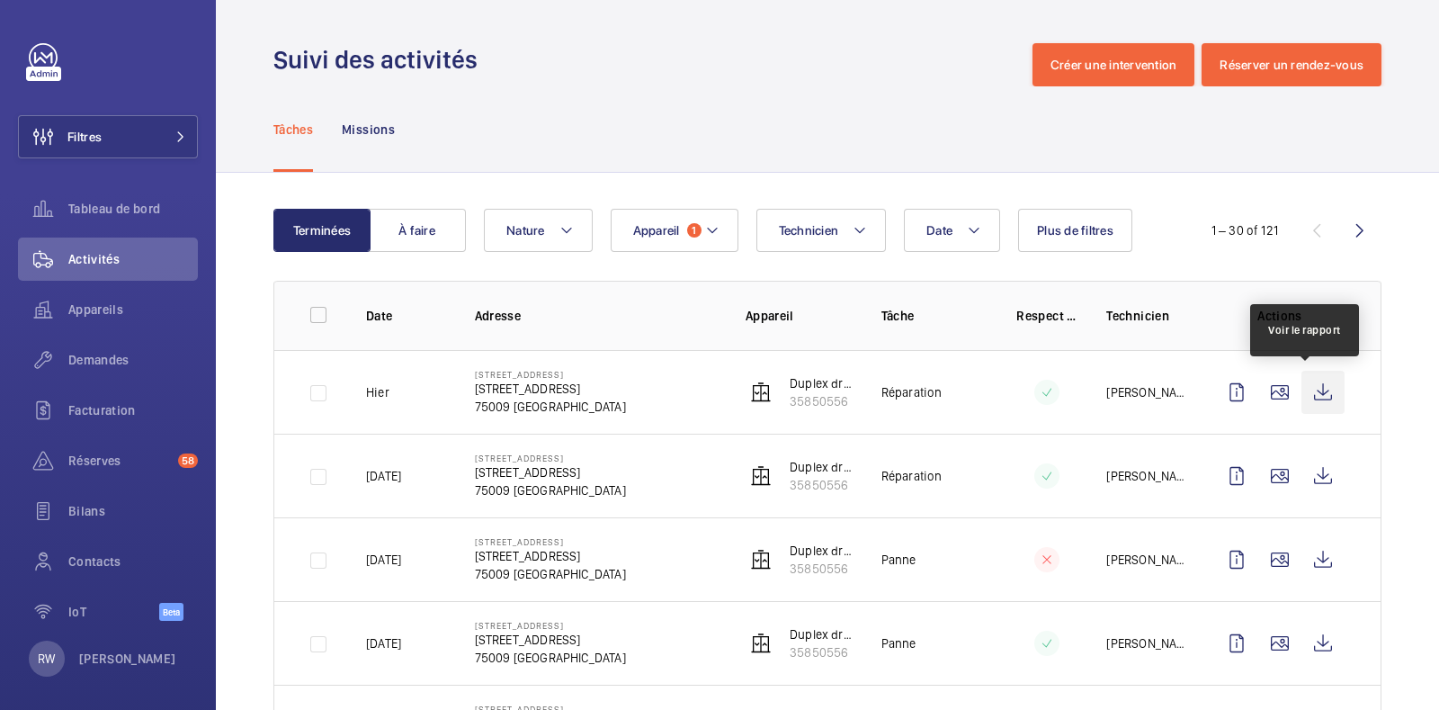
click at [1312, 394] on wm-front-icon-button at bounding box center [1322, 392] width 43 height 43
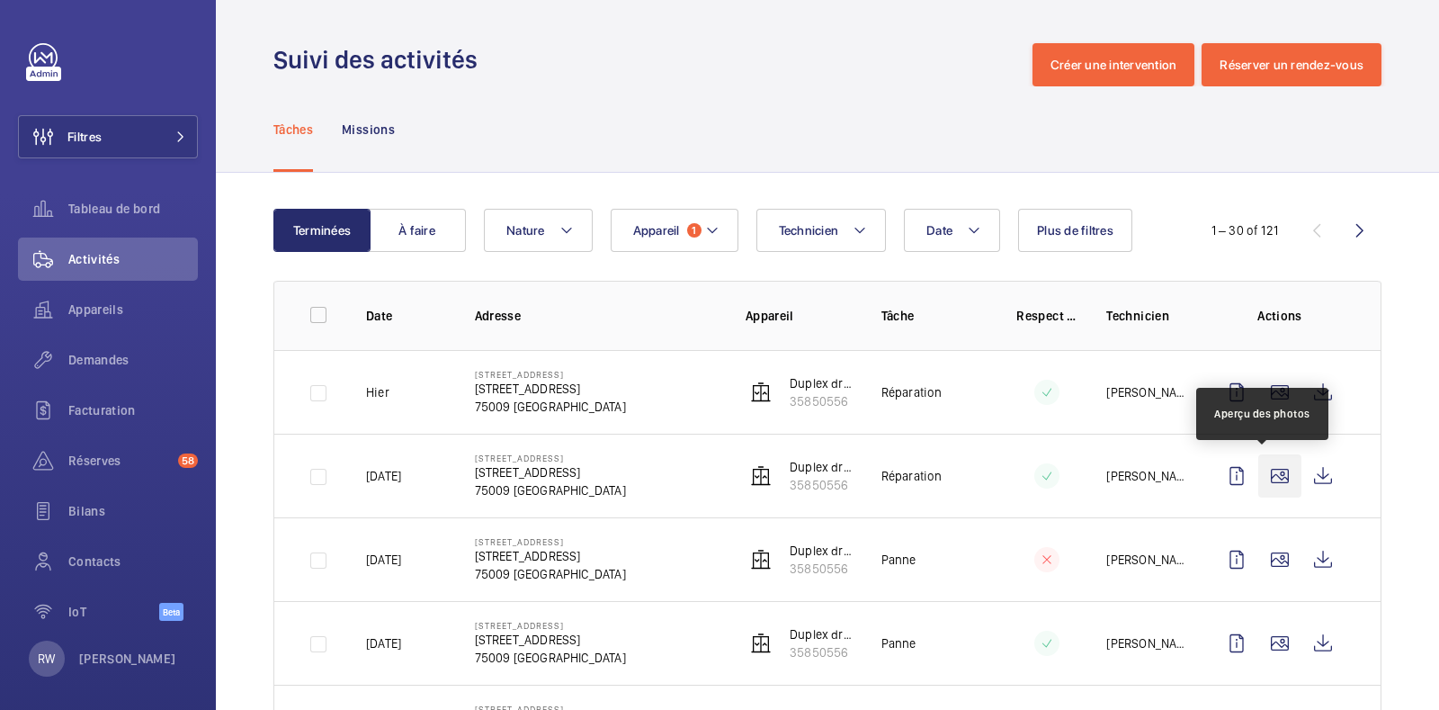
click at [1265, 475] on wm-front-icon-button at bounding box center [1279, 475] width 43 height 43
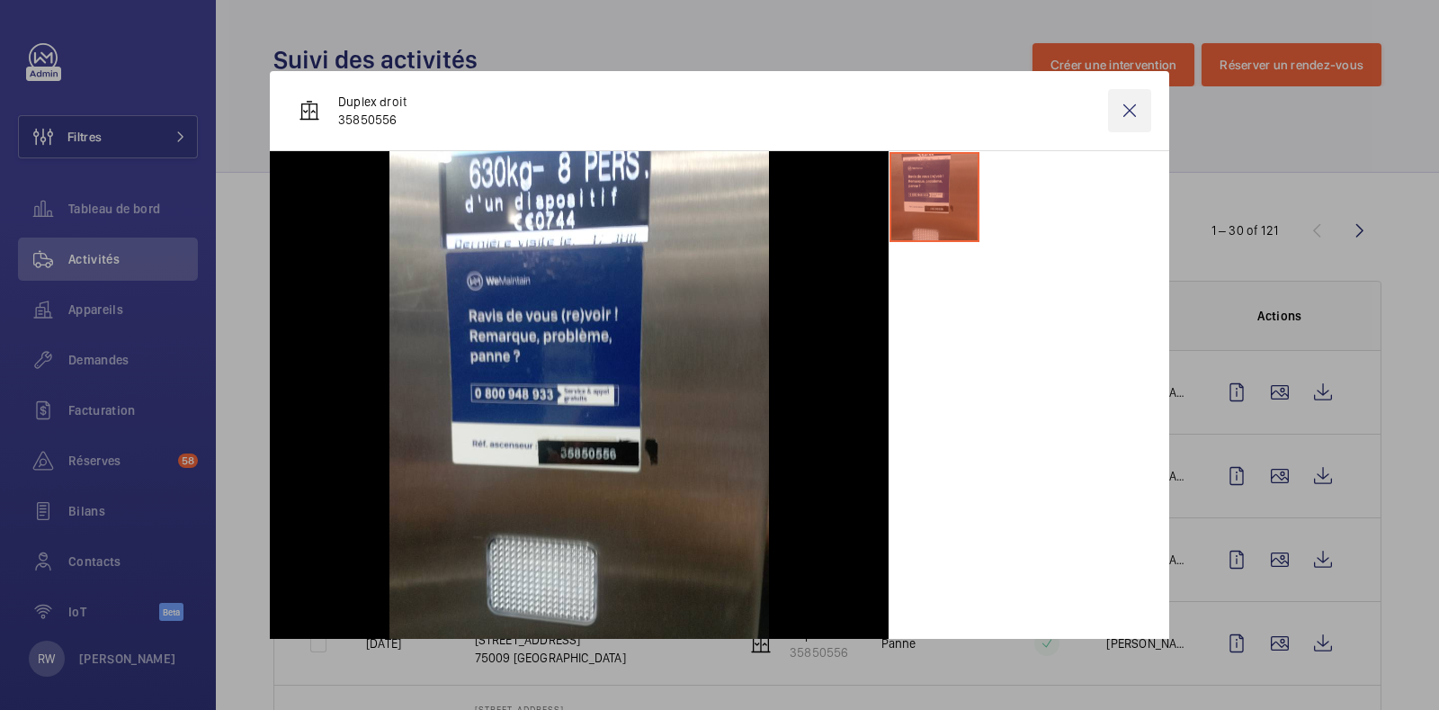
click at [1111, 98] on wm-front-icon-button at bounding box center [1129, 110] width 43 height 43
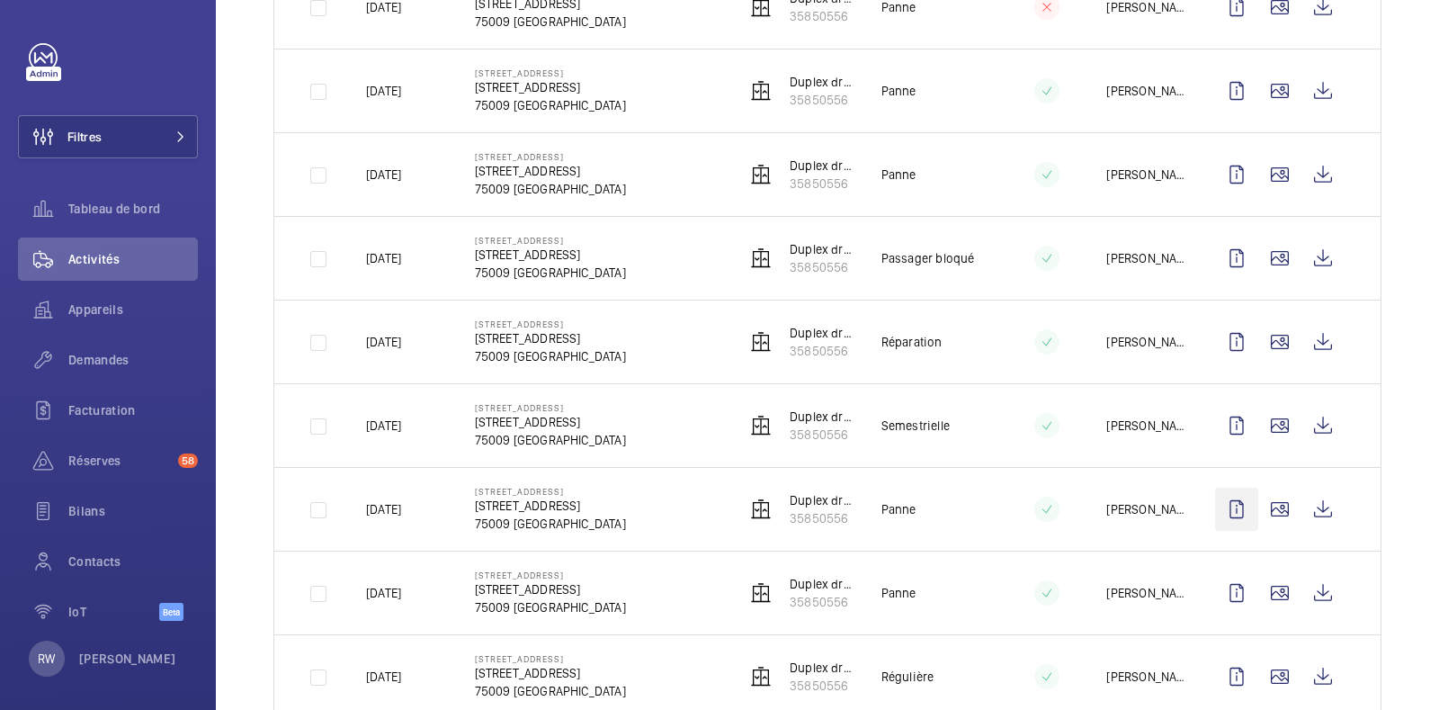
scroll to position [562, 0]
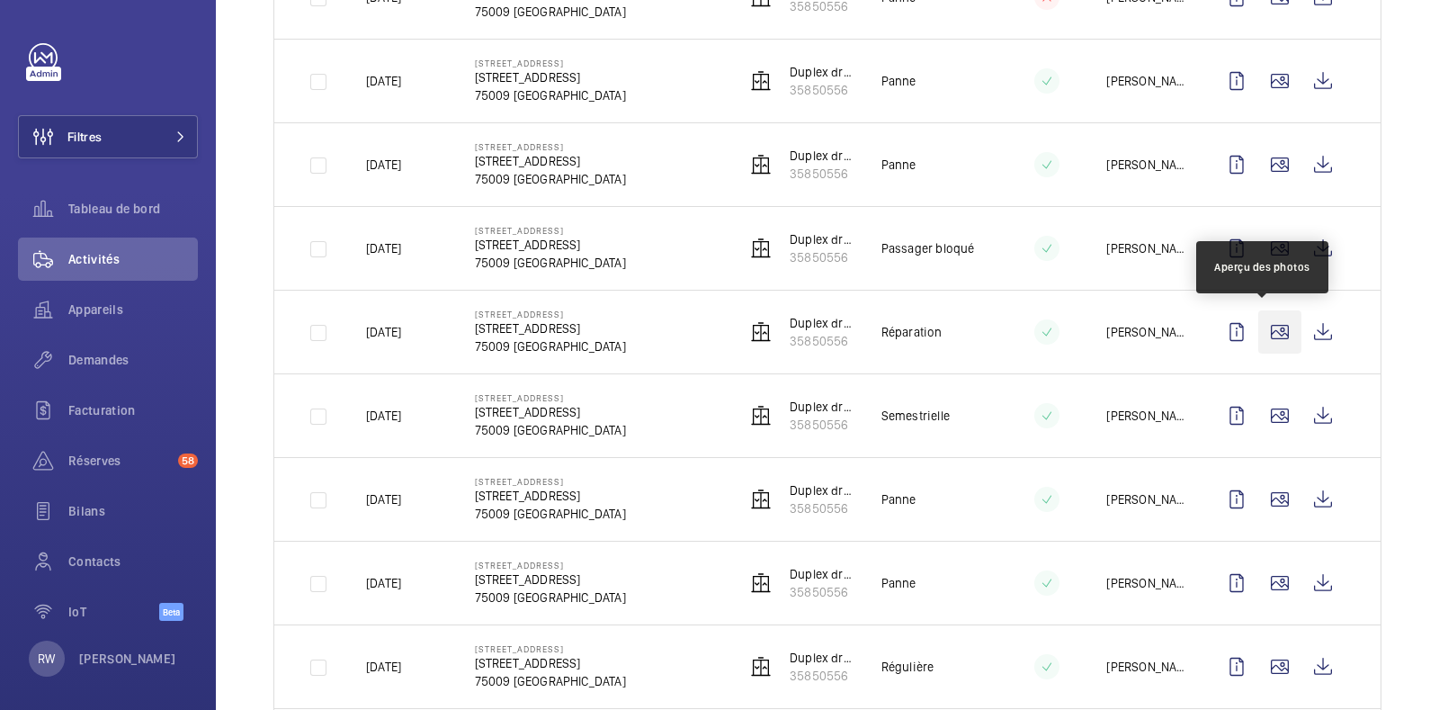
click at [1263, 332] on wm-front-icon-button at bounding box center [1279, 331] width 43 height 43
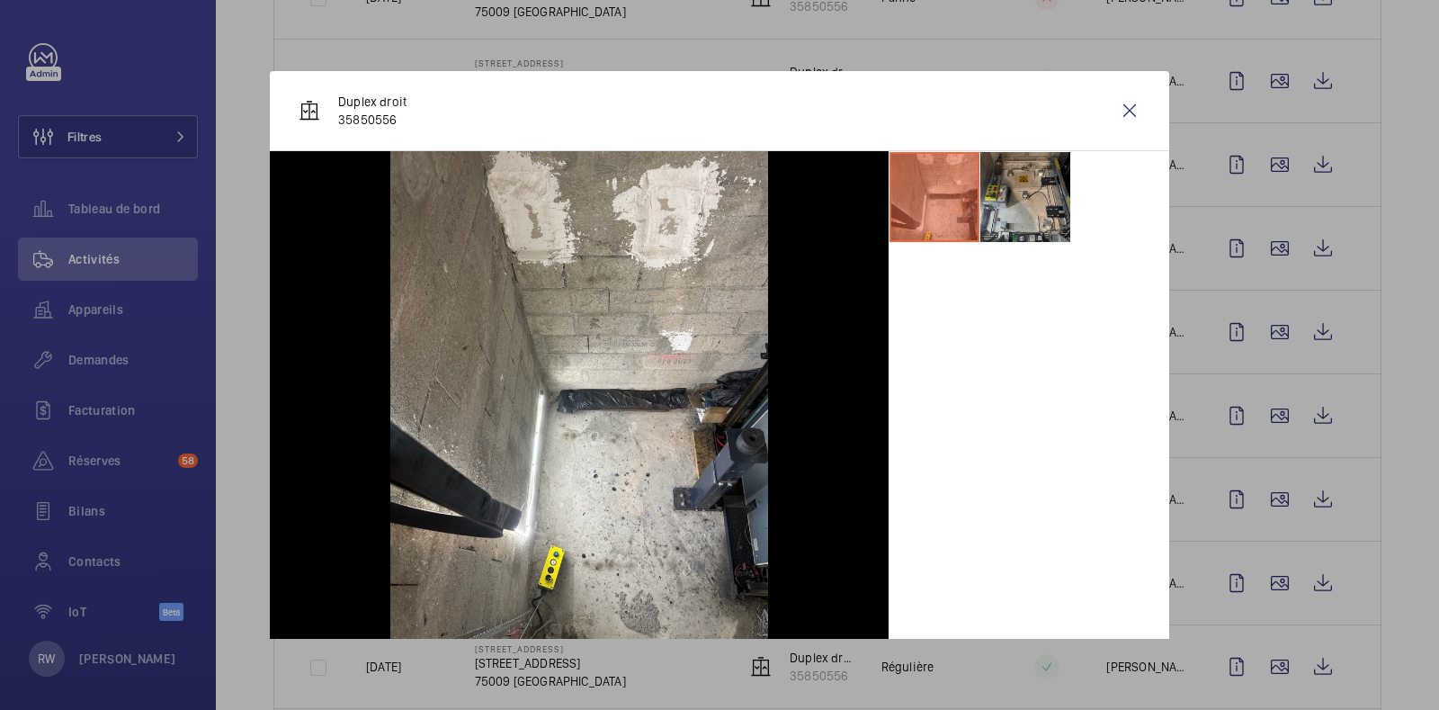
click at [1022, 186] on li at bounding box center [1025, 197] width 90 height 90
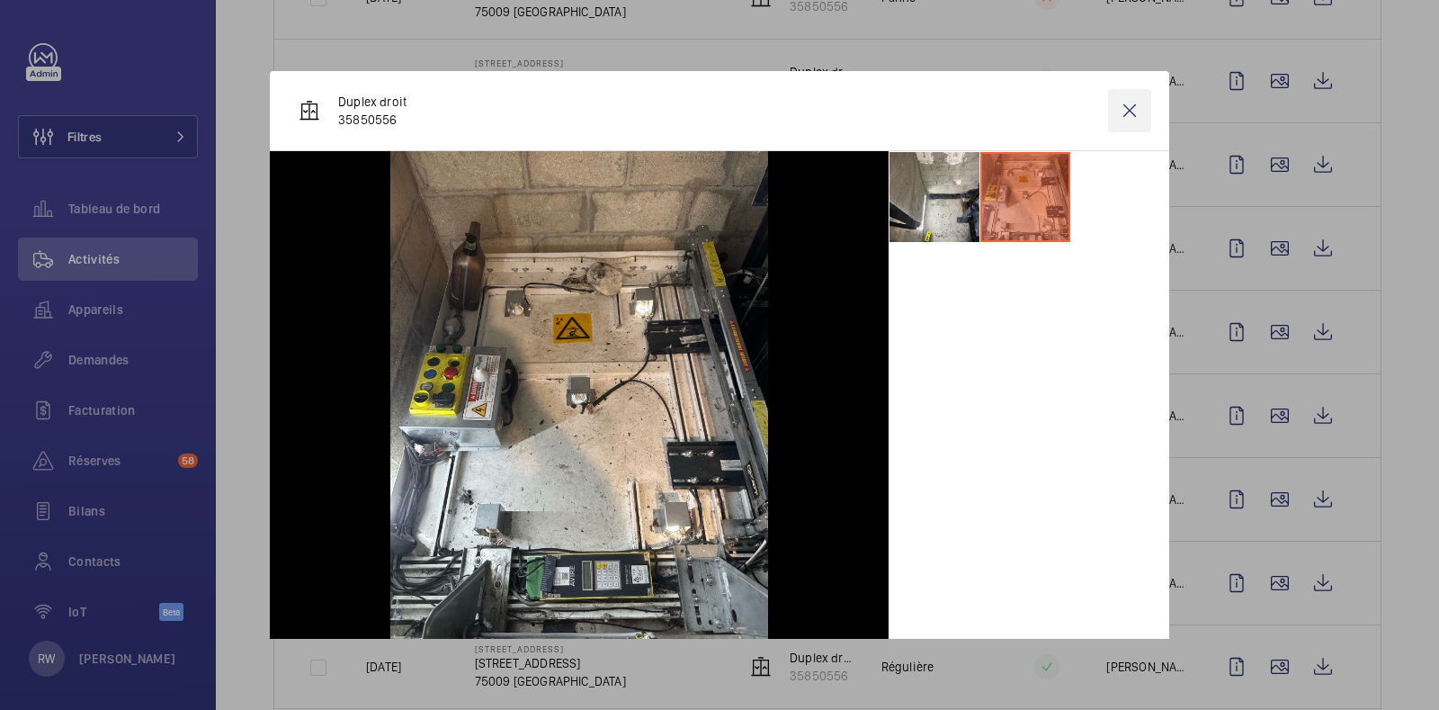
click at [1112, 110] on wm-front-icon-button at bounding box center [1129, 110] width 43 height 43
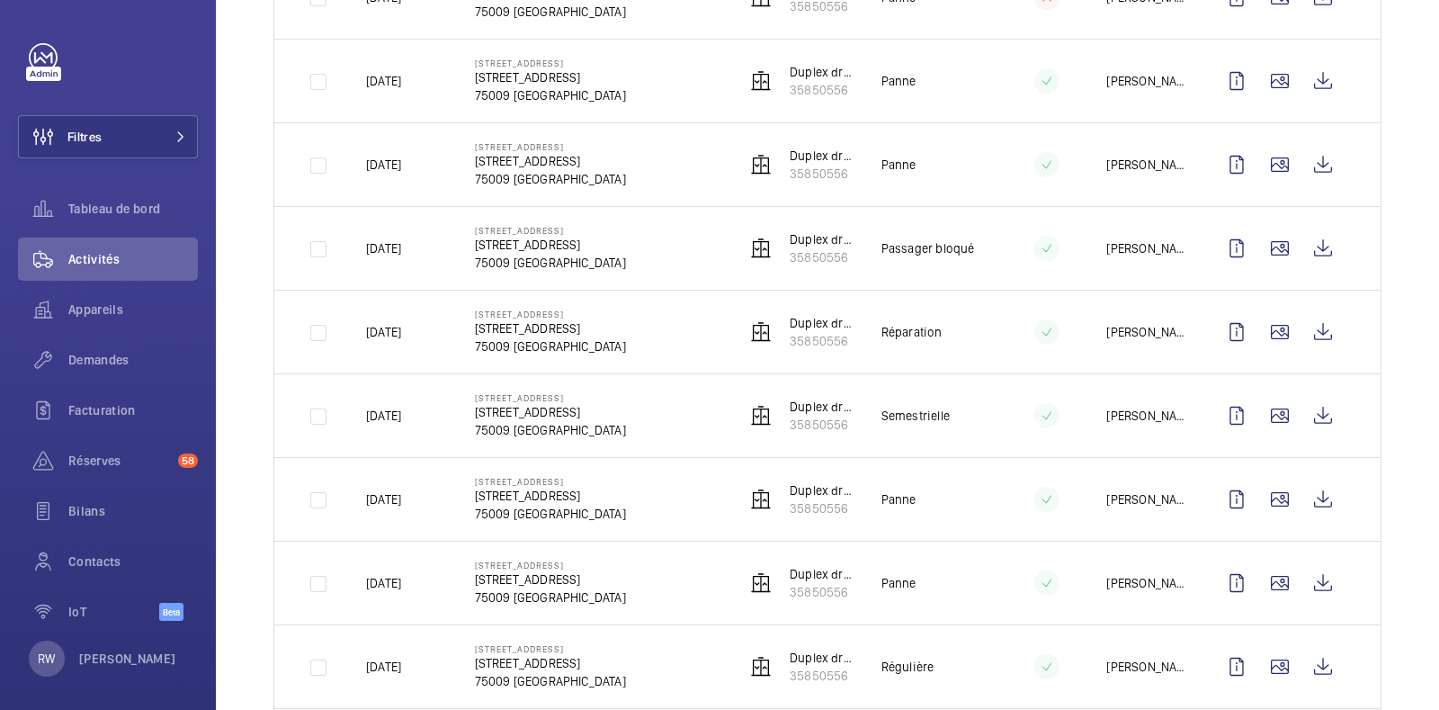
scroll to position [675, 0]
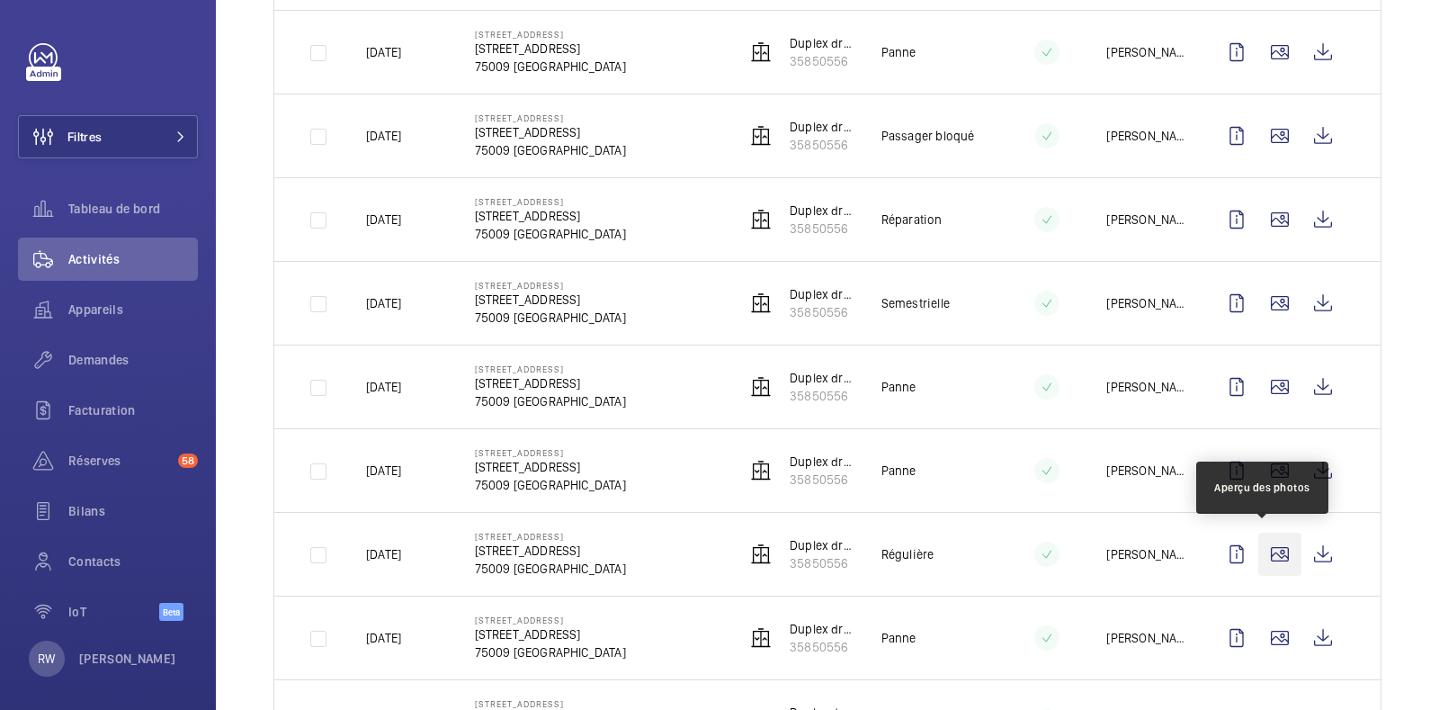
click at [1266, 548] on wm-front-icon-button at bounding box center [1279, 553] width 43 height 43
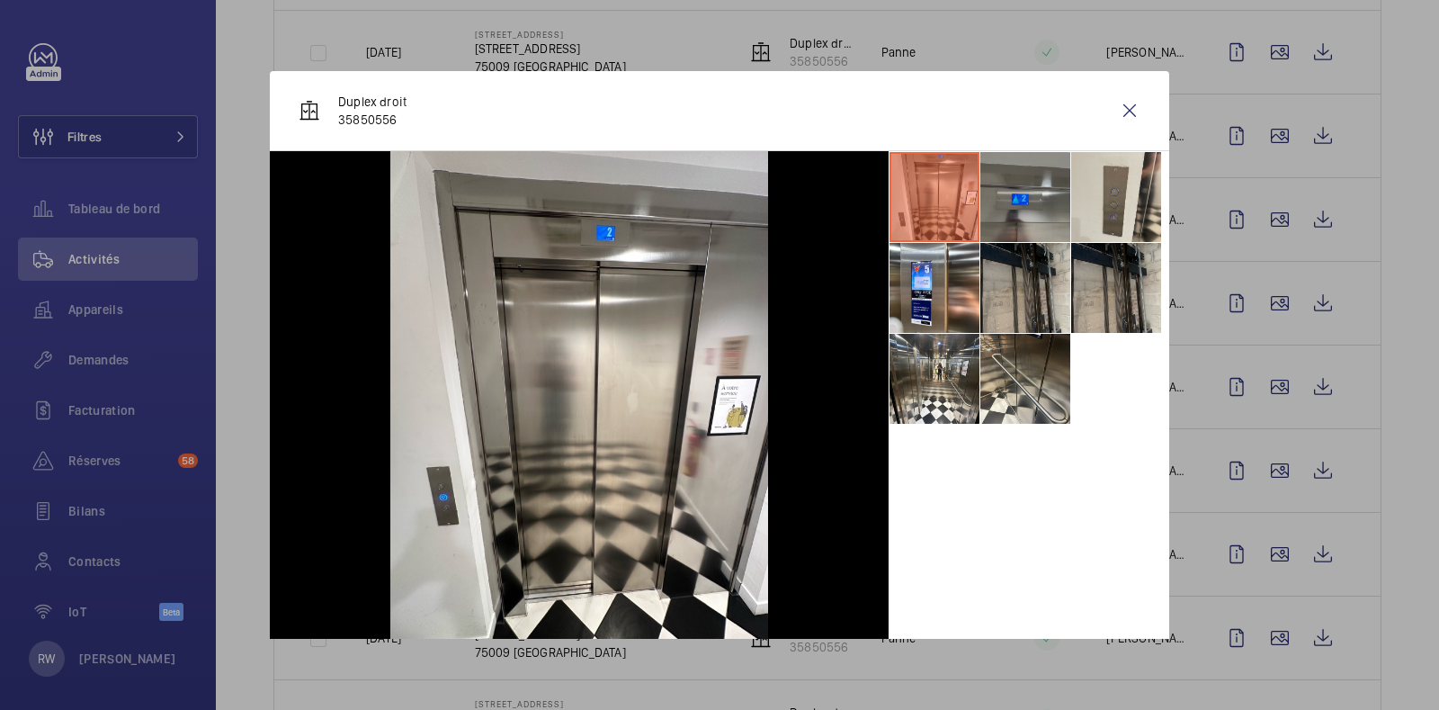
click at [999, 195] on li at bounding box center [1025, 197] width 90 height 90
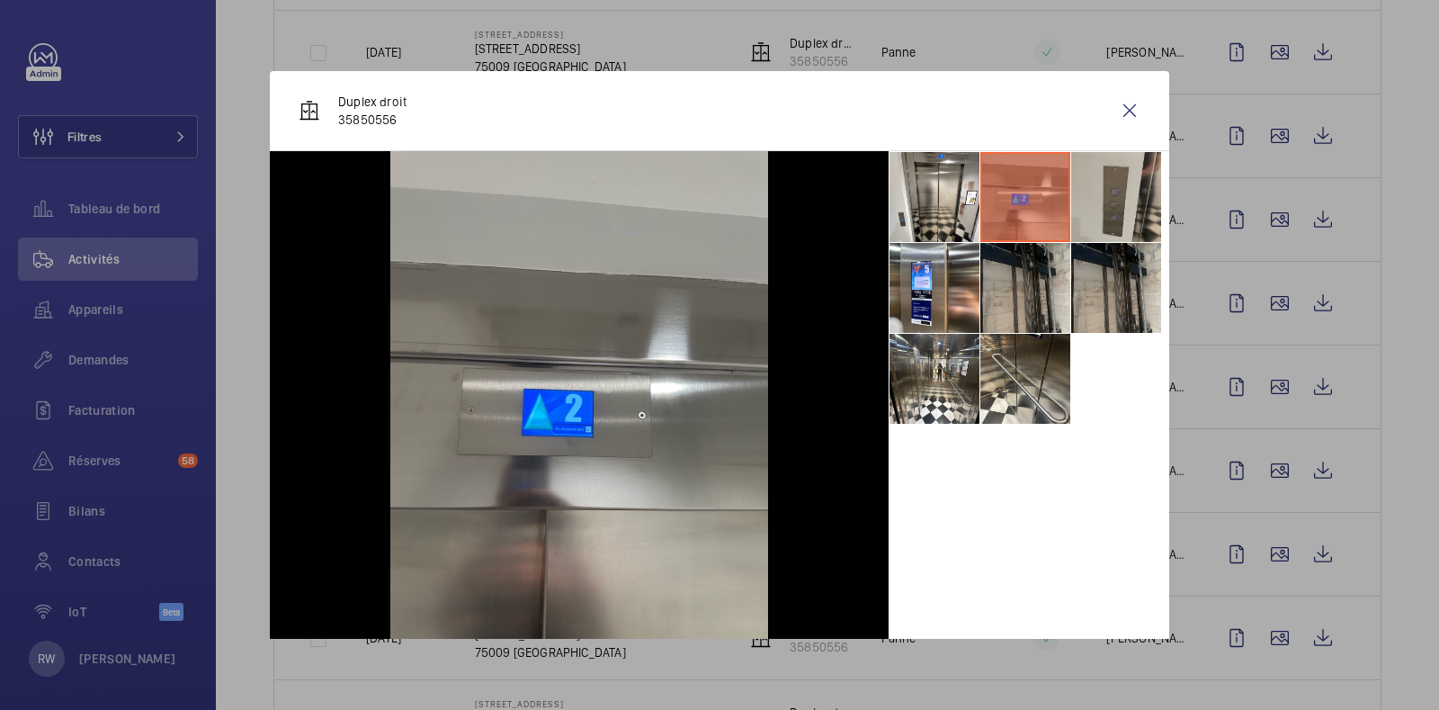
click at [1096, 197] on li at bounding box center [1116, 197] width 90 height 90
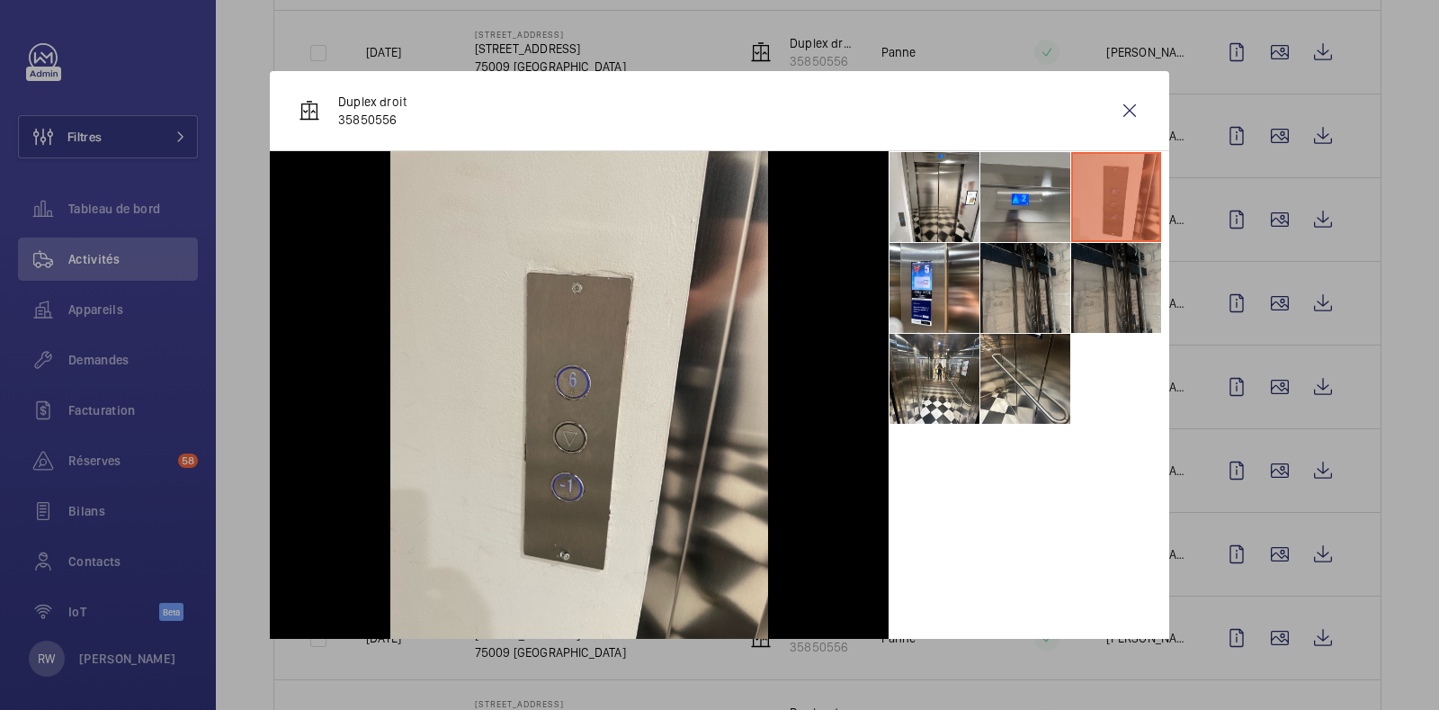
click at [1100, 291] on li at bounding box center [1116, 288] width 90 height 90
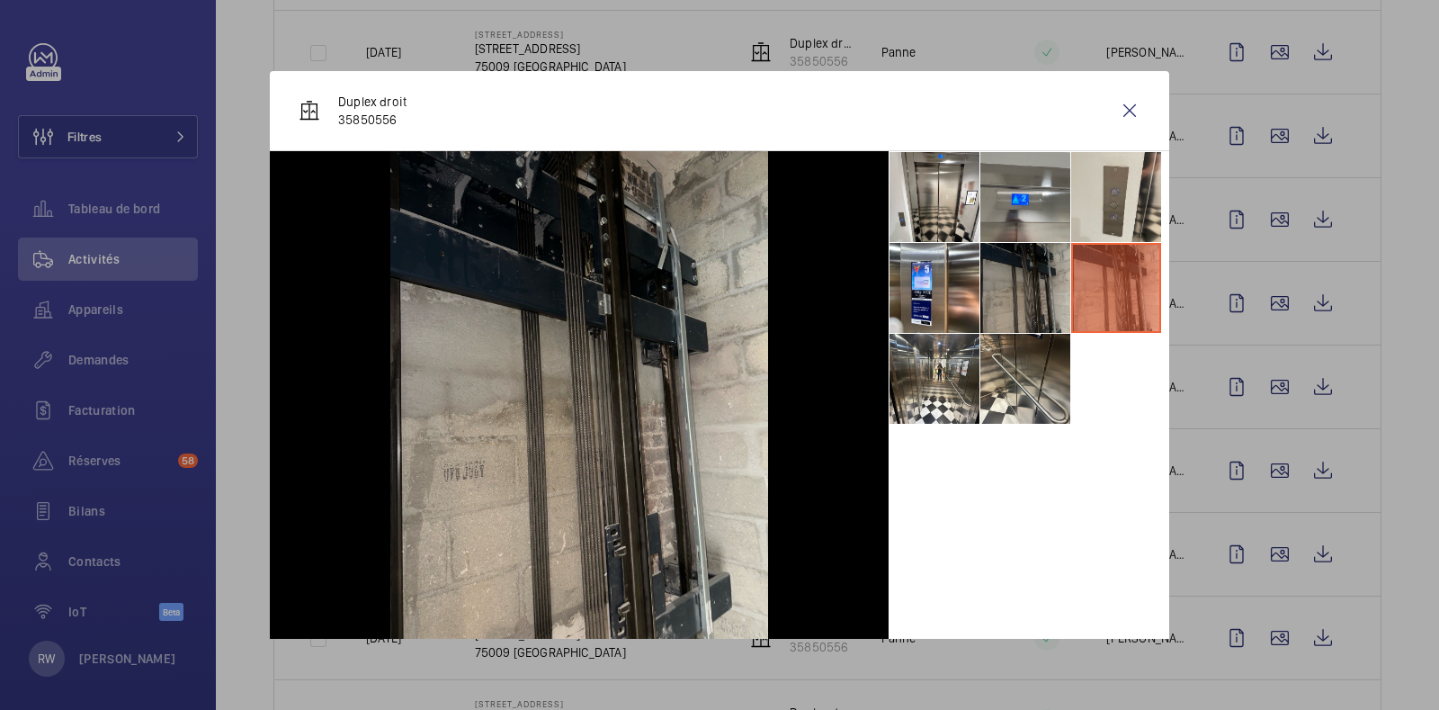
click at [999, 291] on li at bounding box center [1025, 288] width 90 height 90
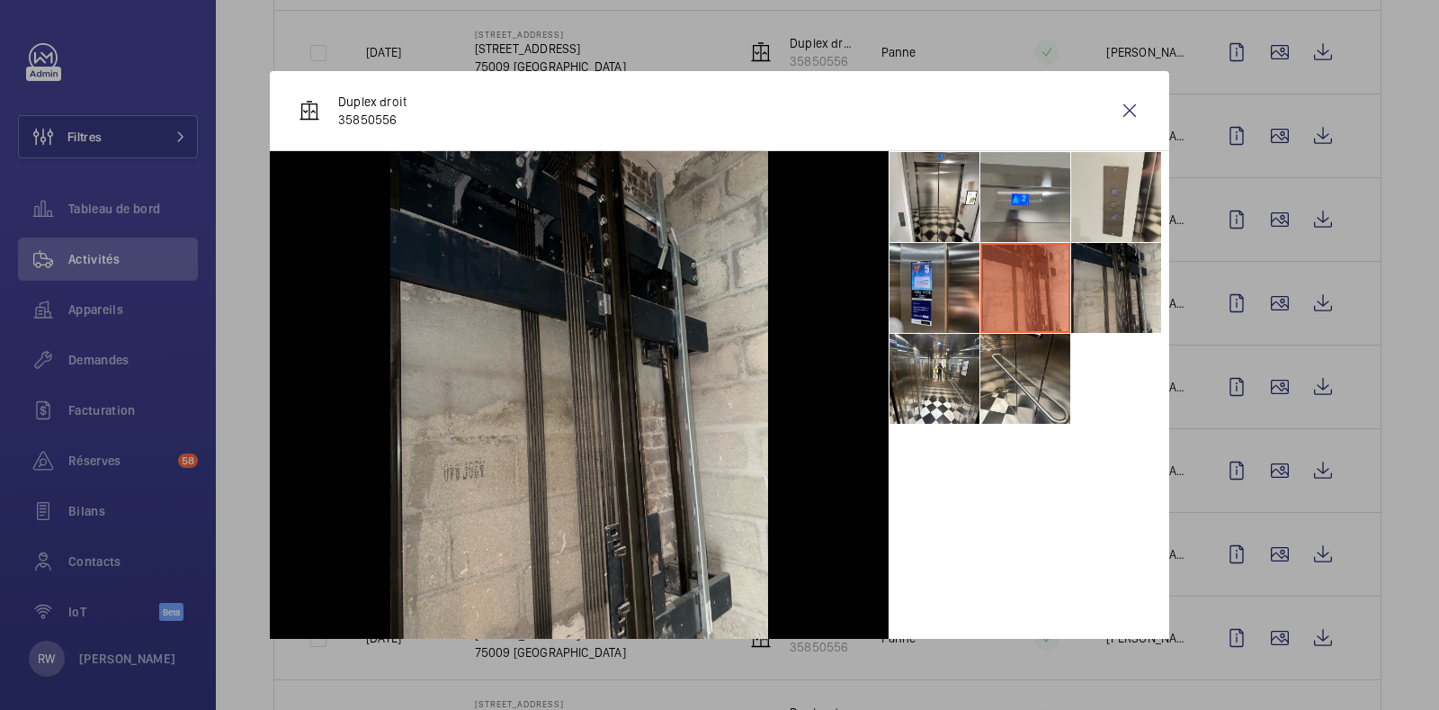
click at [899, 289] on li at bounding box center [935, 288] width 90 height 90
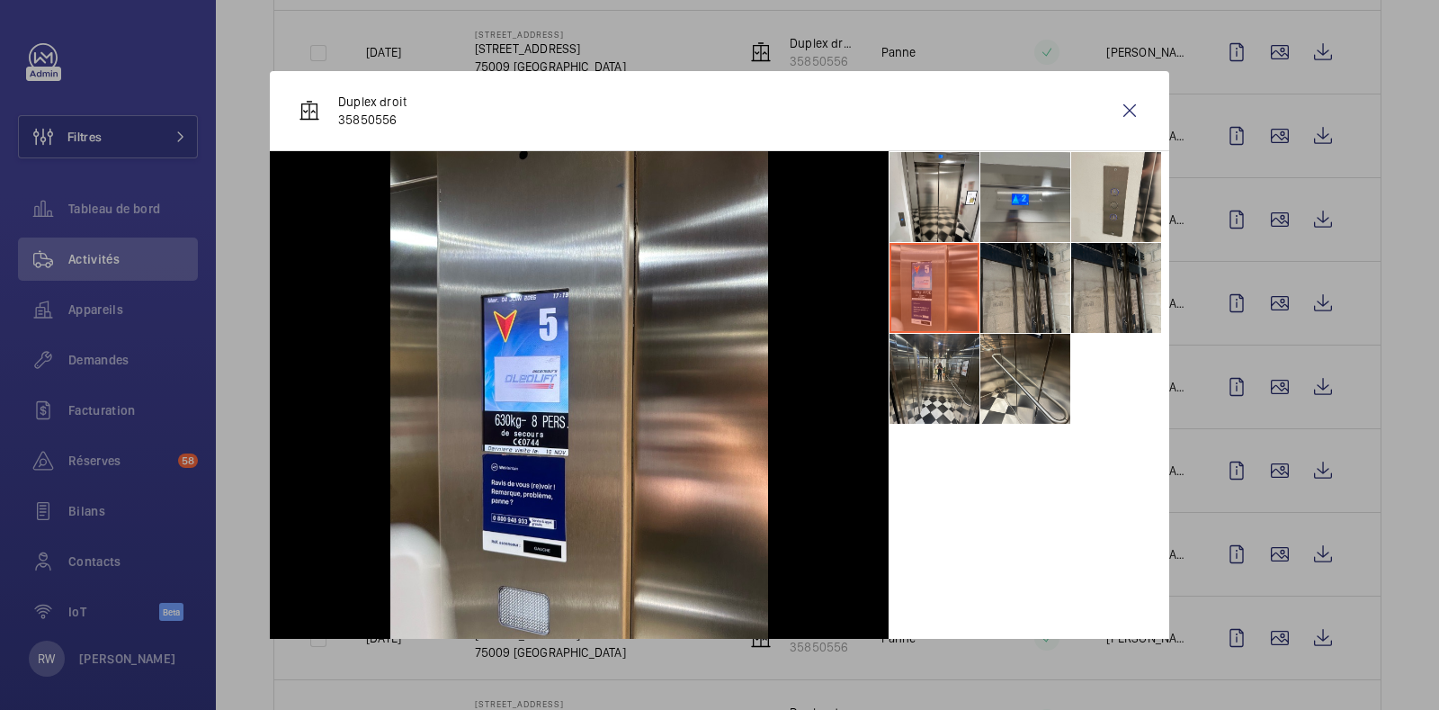
click at [919, 389] on li at bounding box center [935, 379] width 90 height 90
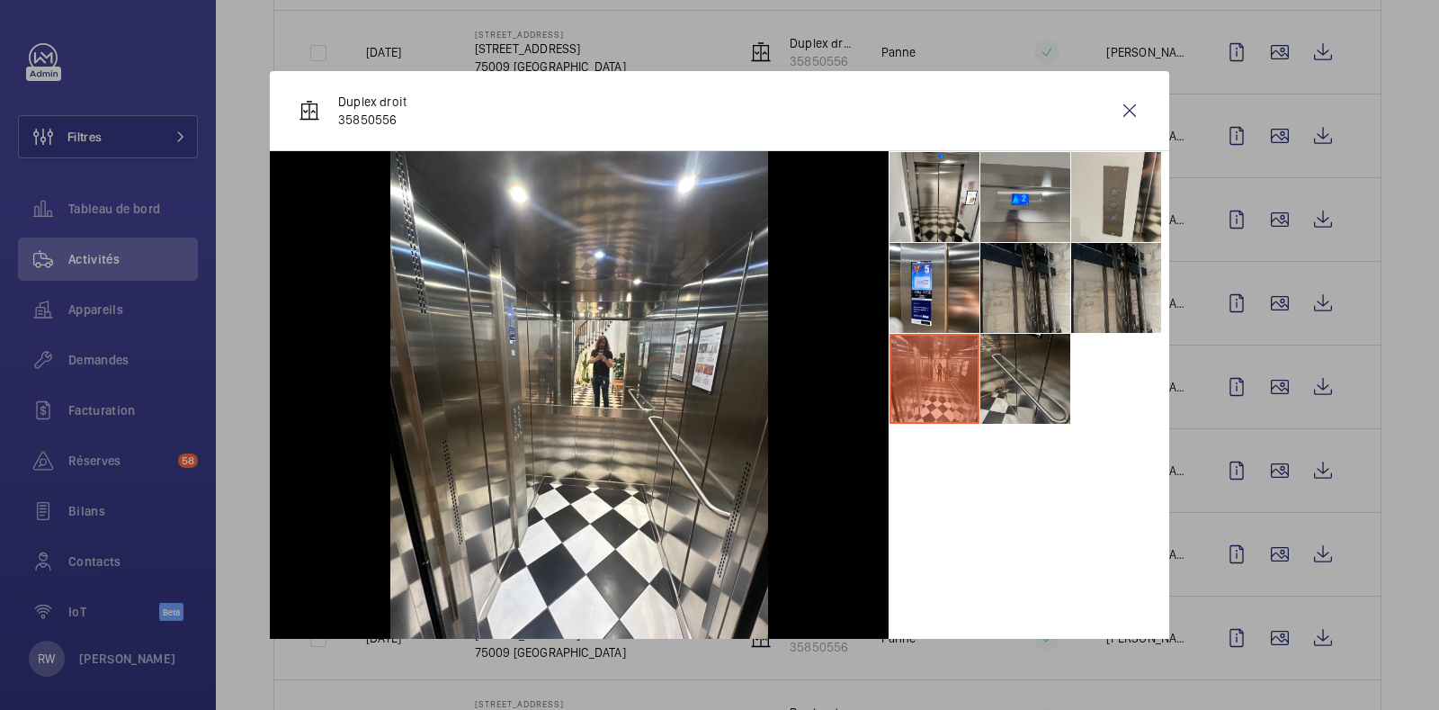
click at [992, 388] on li at bounding box center [1025, 379] width 90 height 90
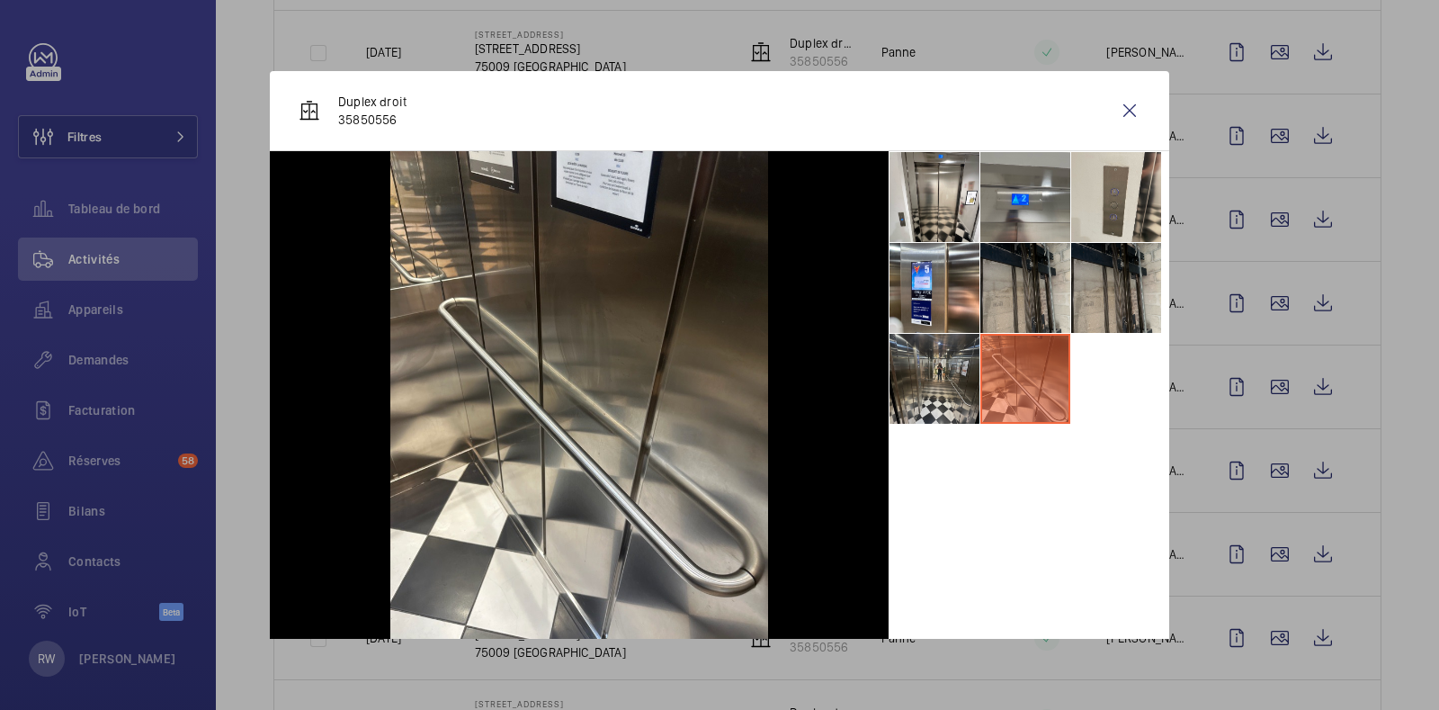
click at [930, 406] on li at bounding box center [935, 379] width 90 height 90
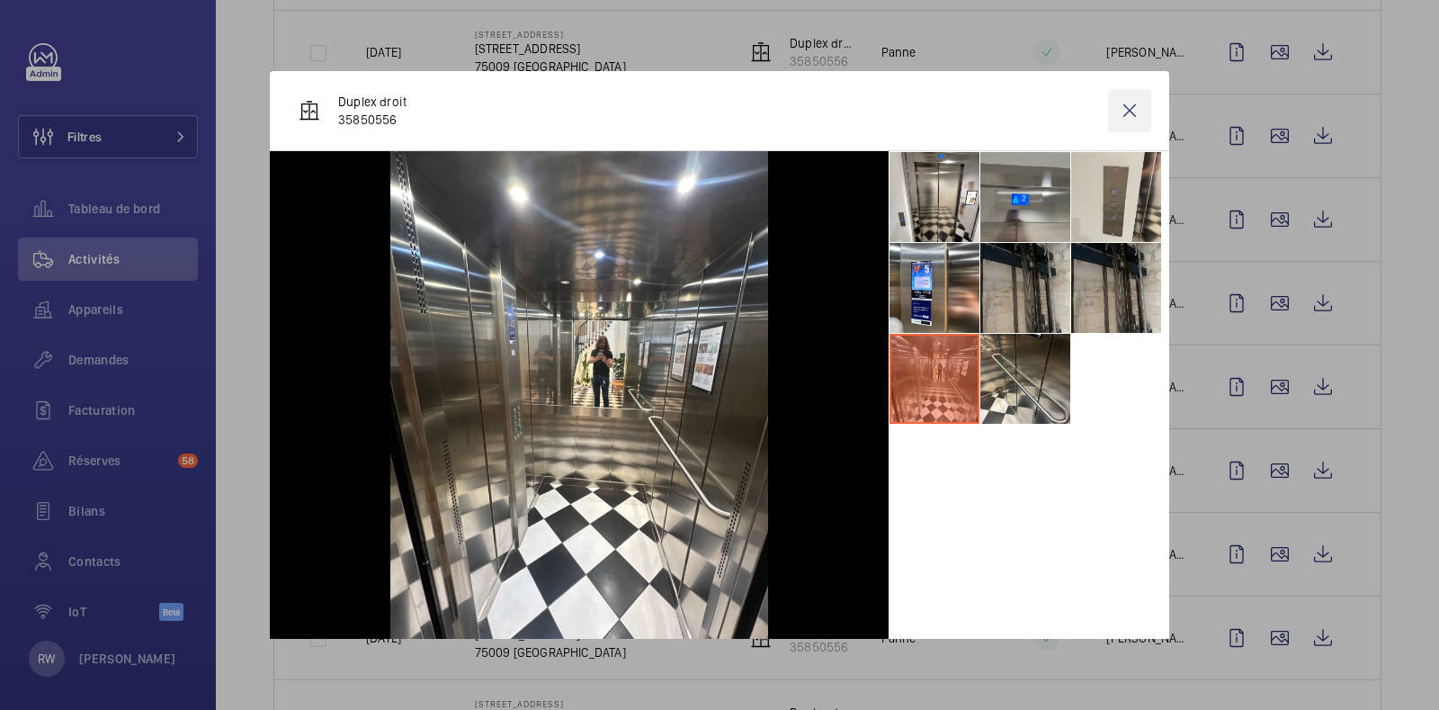
click at [1111, 110] on wm-front-icon-button at bounding box center [1129, 110] width 43 height 43
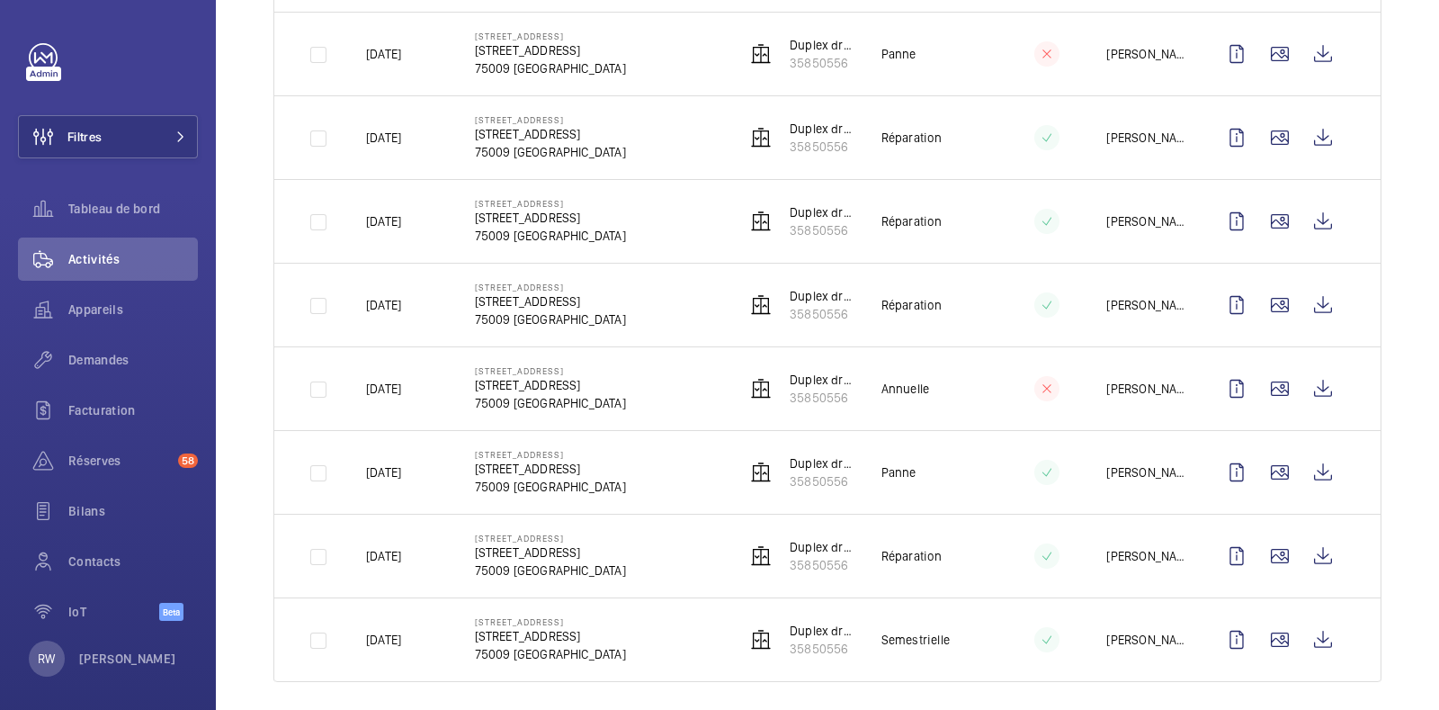
scroll to position [2179, 0]
click at [1263, 378] on wm-front-icon-button at bounding box center [1279, 387] width 43 height 43
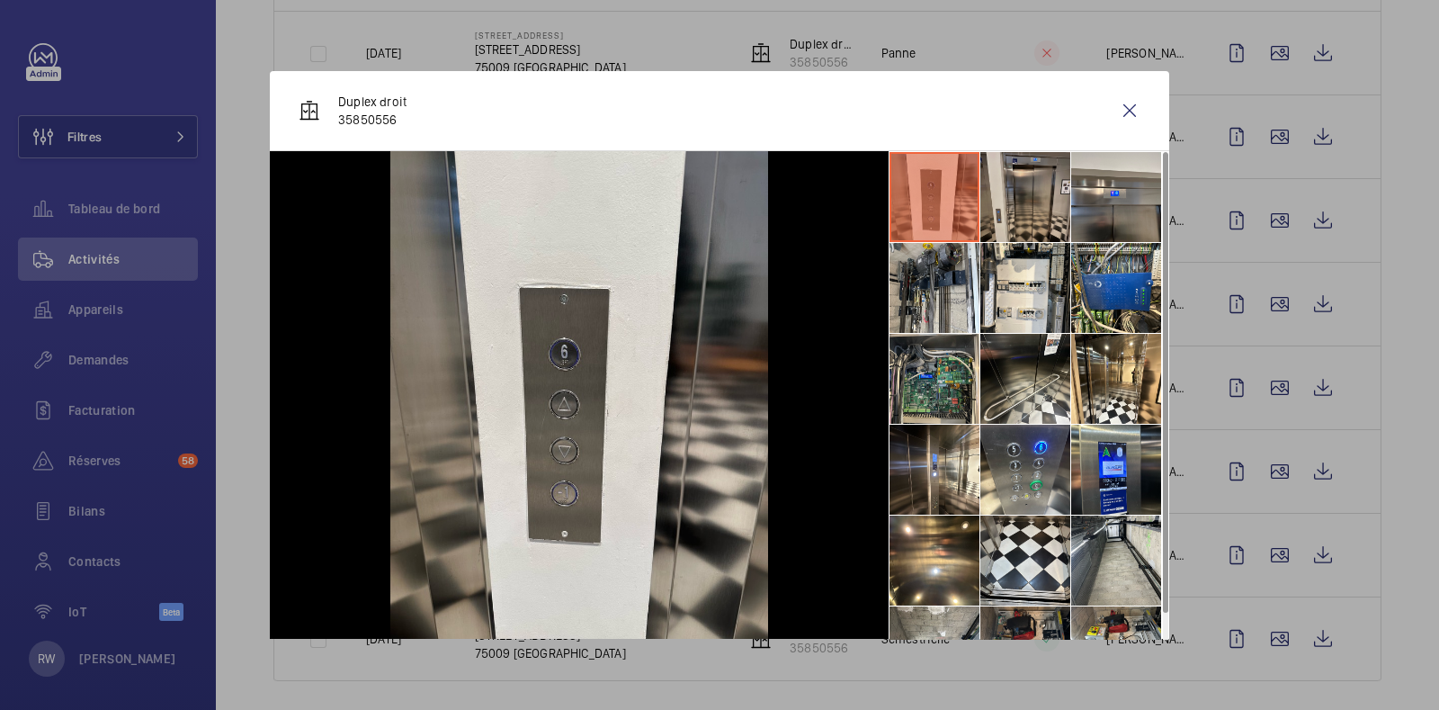
click at [986, 202] on li at bounding box center [1025, 197] width 90 height 90
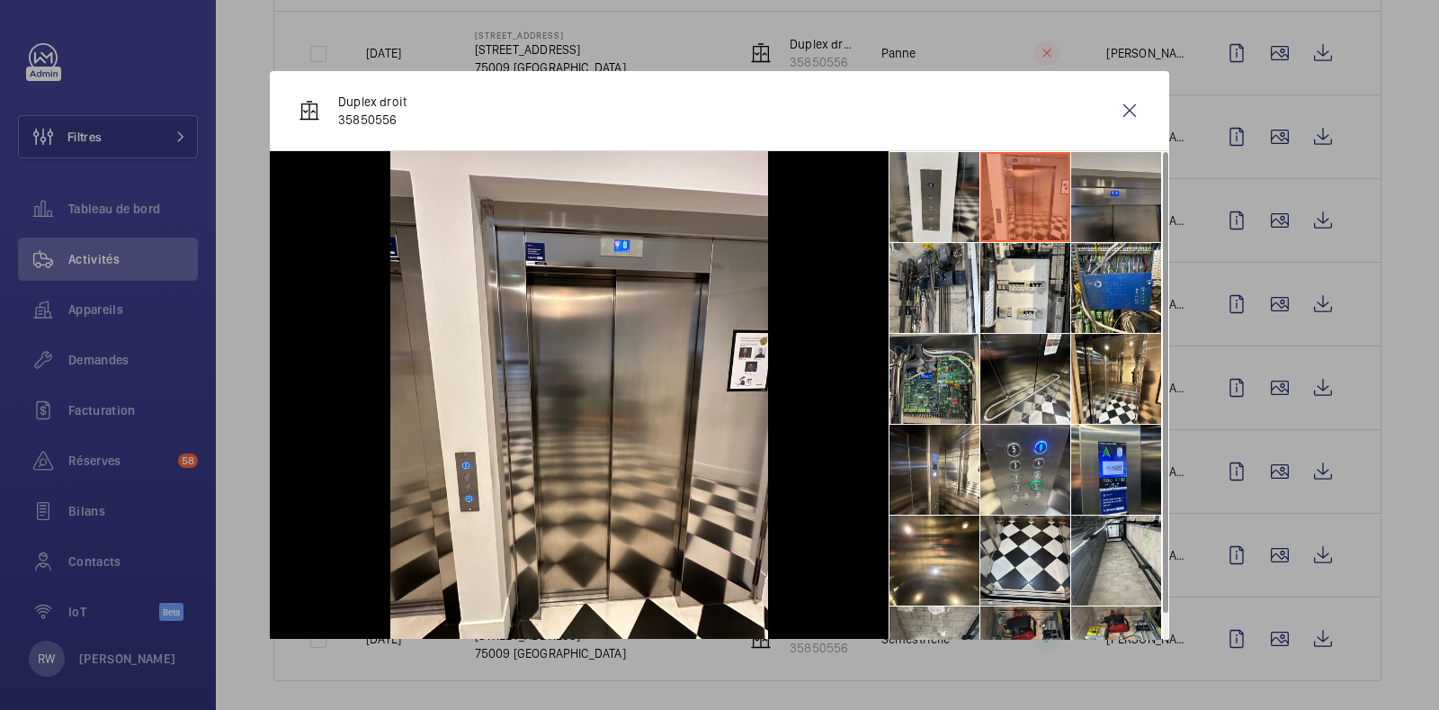
click at [1104, 195] on li at bounding box center [1116, 197] width 90 height 90
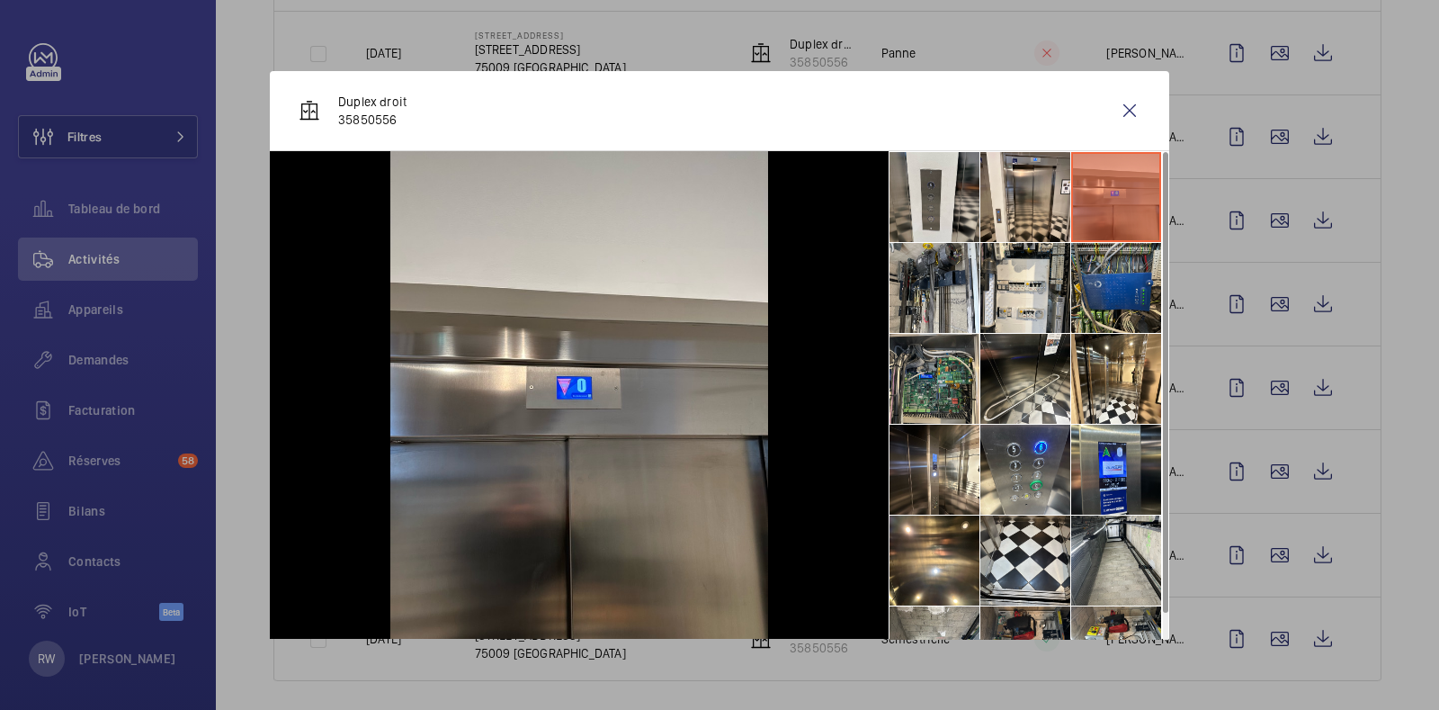
click at [1097, 285] on li at bounding box center [1116, 288] width 90 height 90
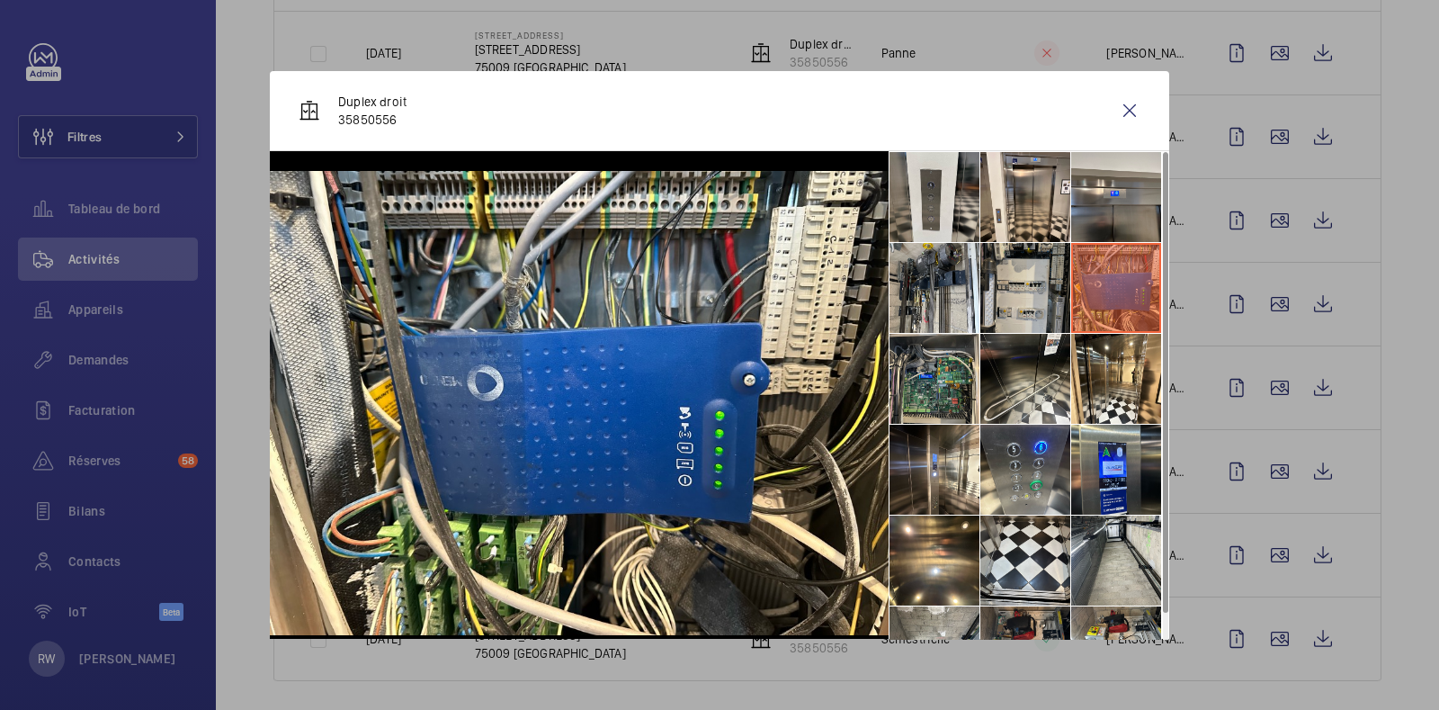
click at [1008, 289] on li at bounding box center [1025, 288] width 90 height 90
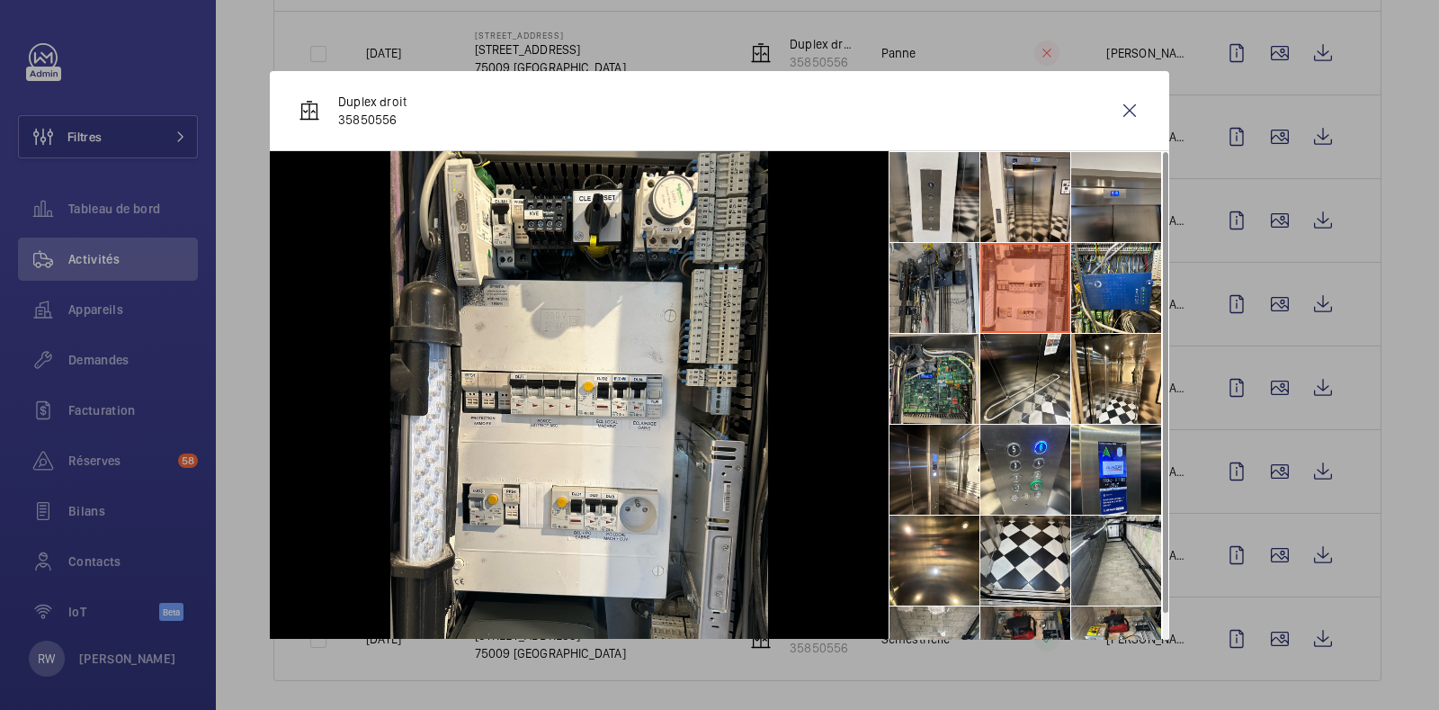
click at [913, 289] on li at bounding box center [935, 288] width 90 height 90
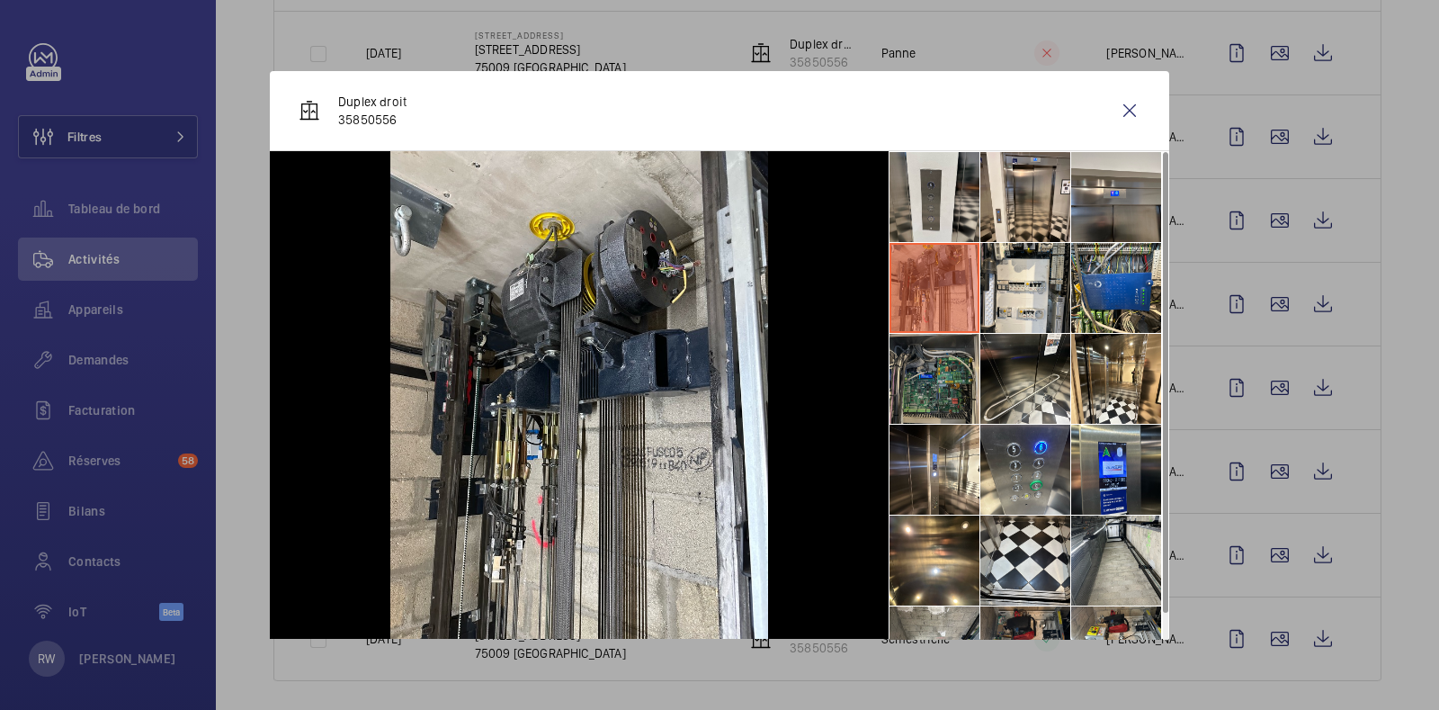
click at [925, 373] on li at bounding box center [935, 379] width 90 height 90
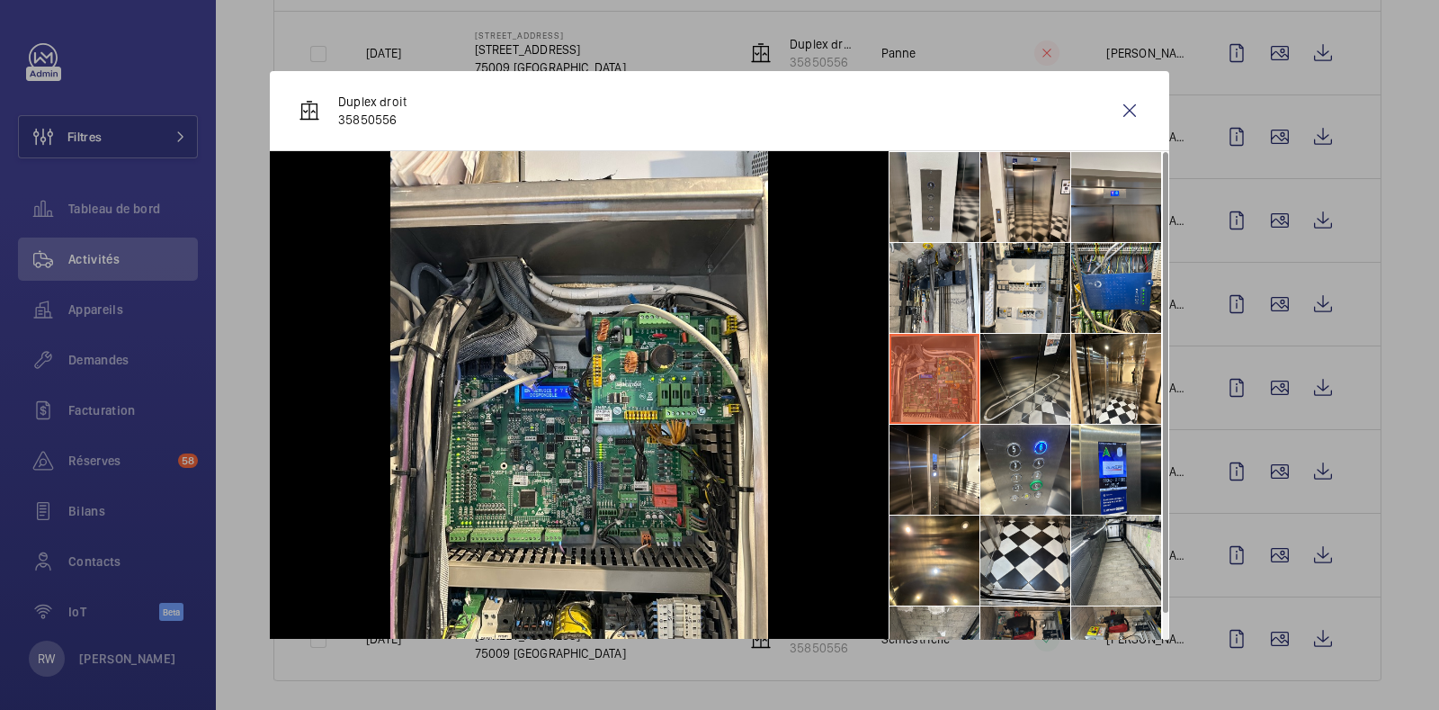
click at [980, 362] on li at bounding box center [1025, 379] width 90 height 90
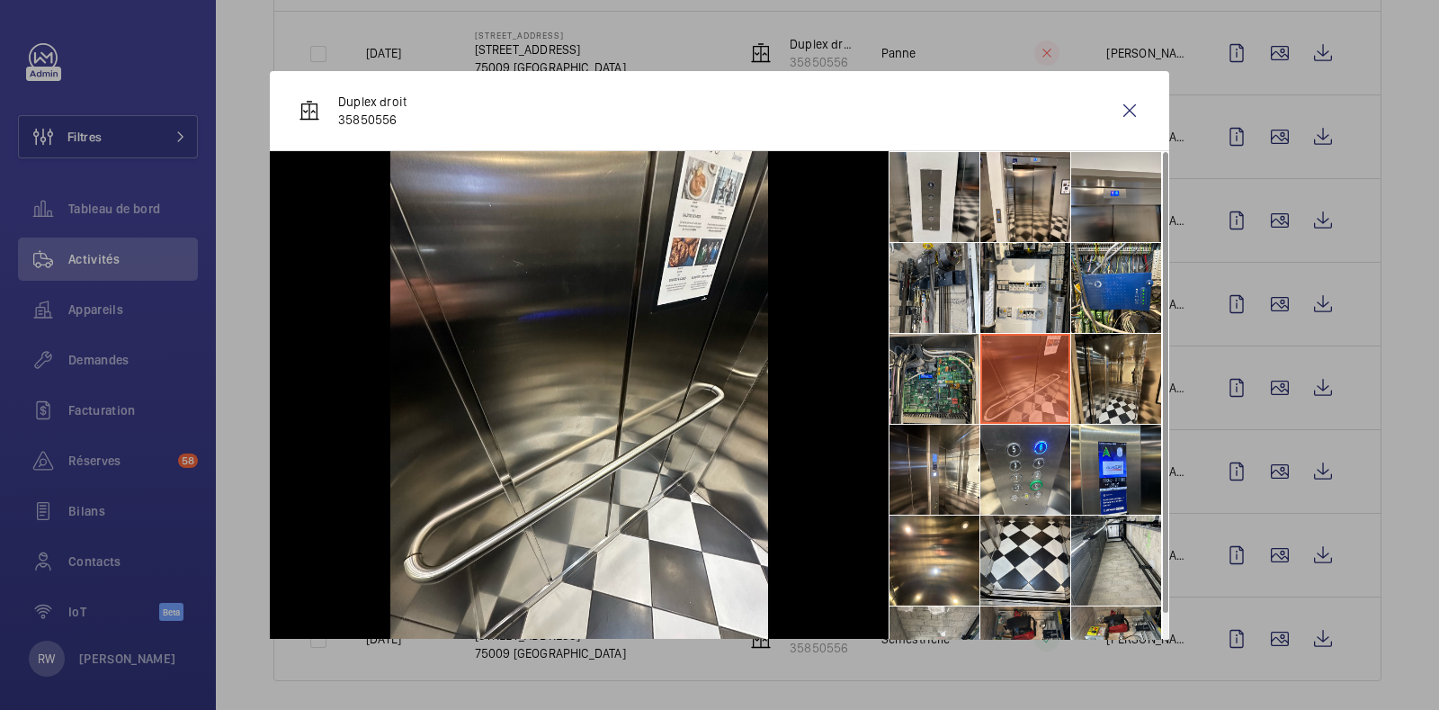
click at [1087, 364] on li at bounding box center [1116, 379] width 90 height 90
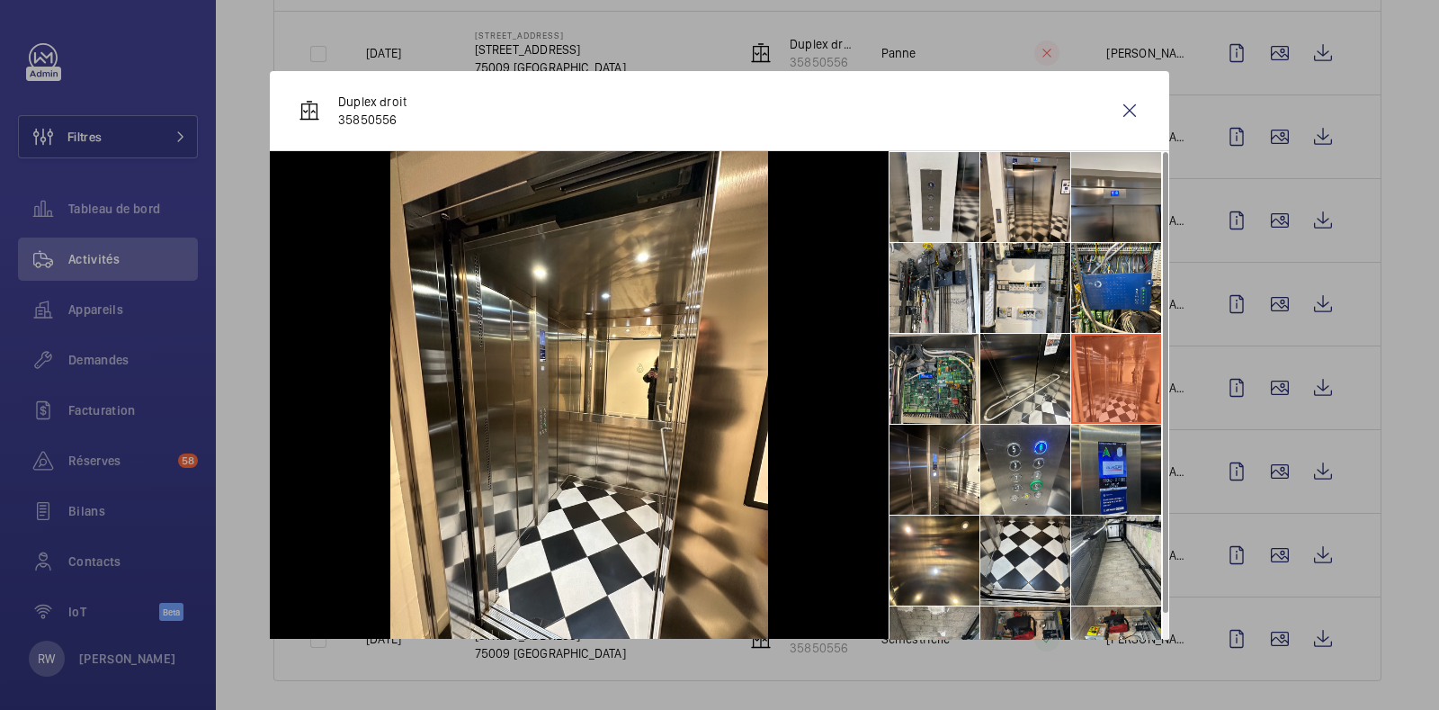
click at [1090, 480] on li at bounding box center [1116, 470] width 90 height 90
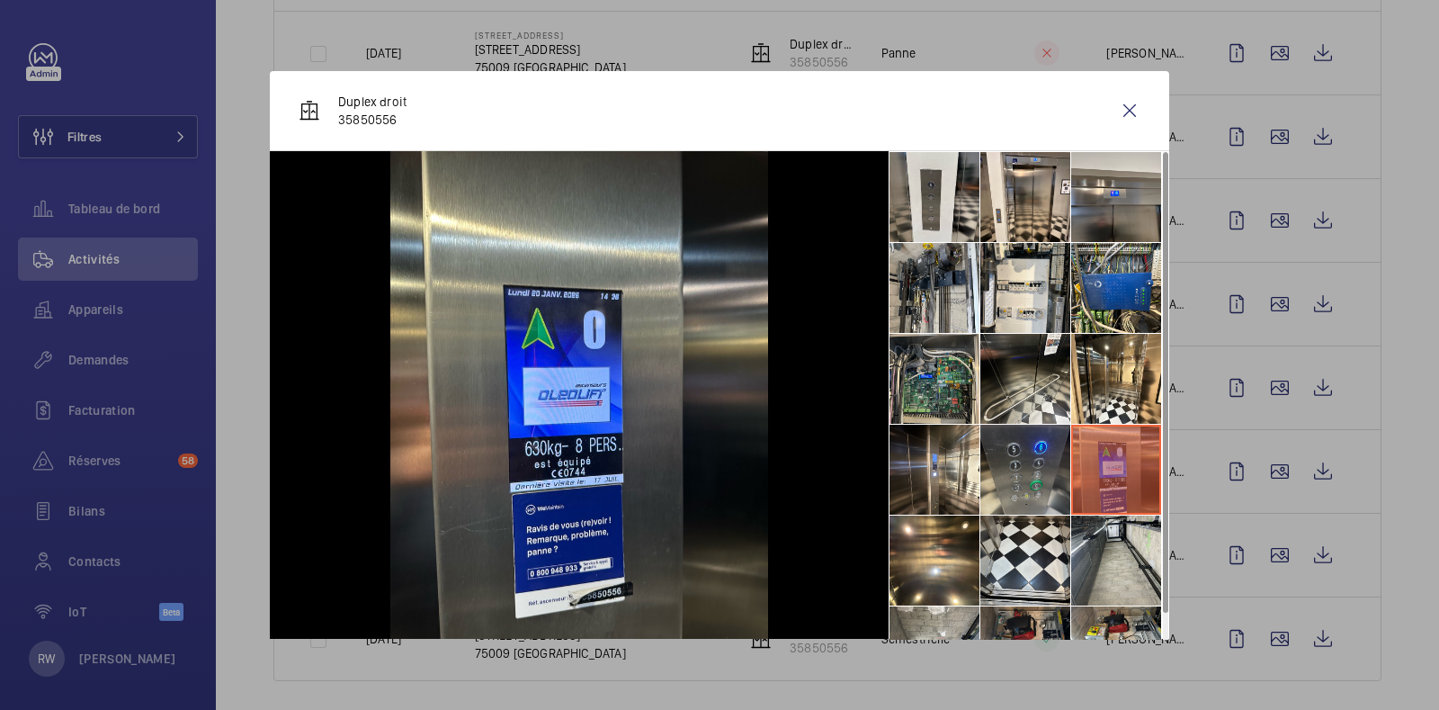
click at [1039, 470] on li at bounding box center [1025, 470] width 90 height 90
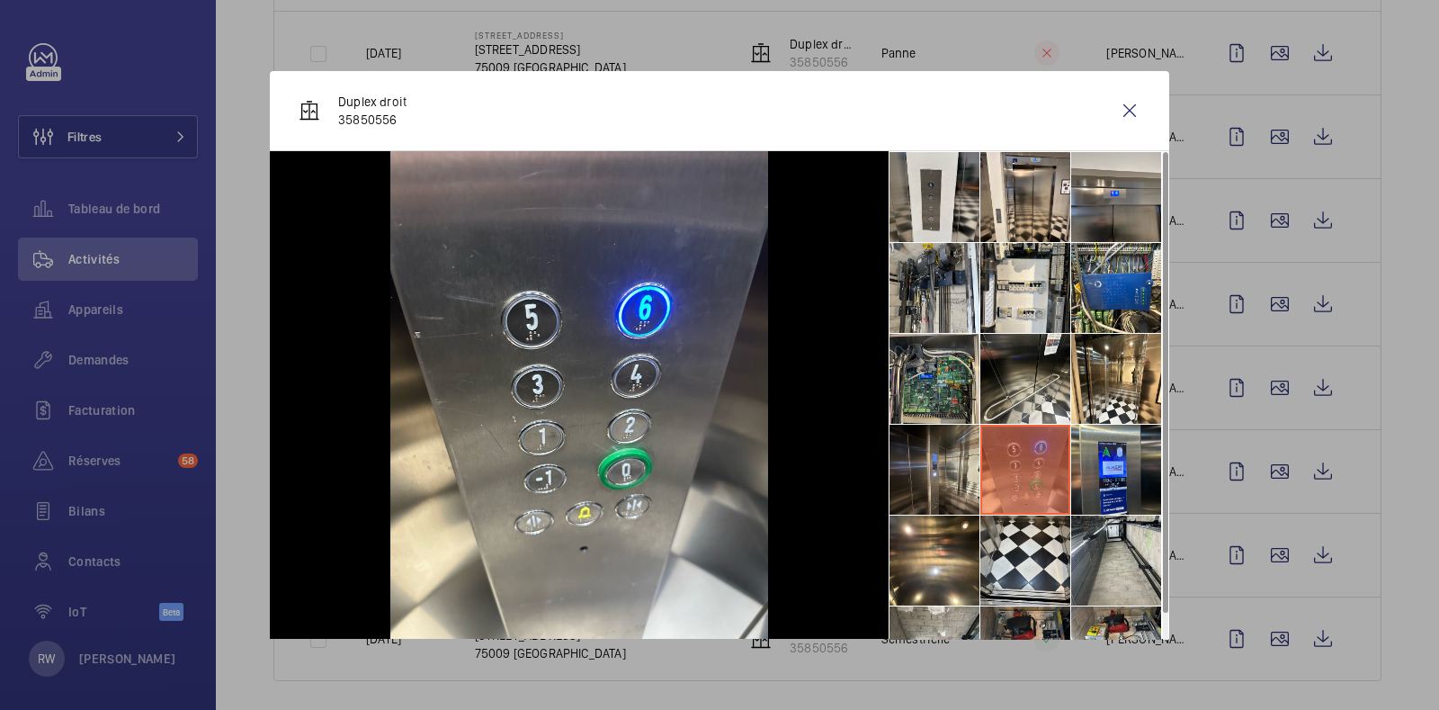
click at [923, 463] on li at bounding box center [935, 470] width 90 height 90
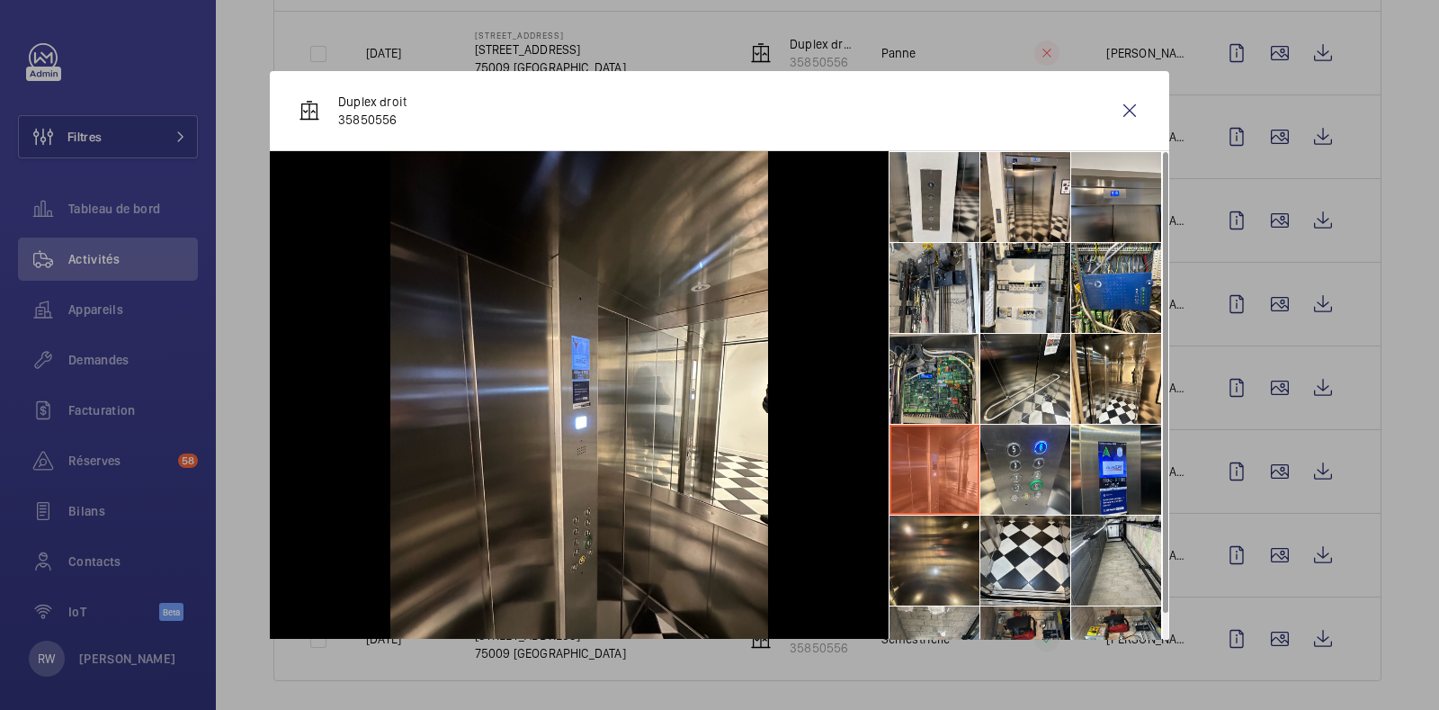
click at [914, 542] on li at bounding box center [935, 560] width 90 height 90
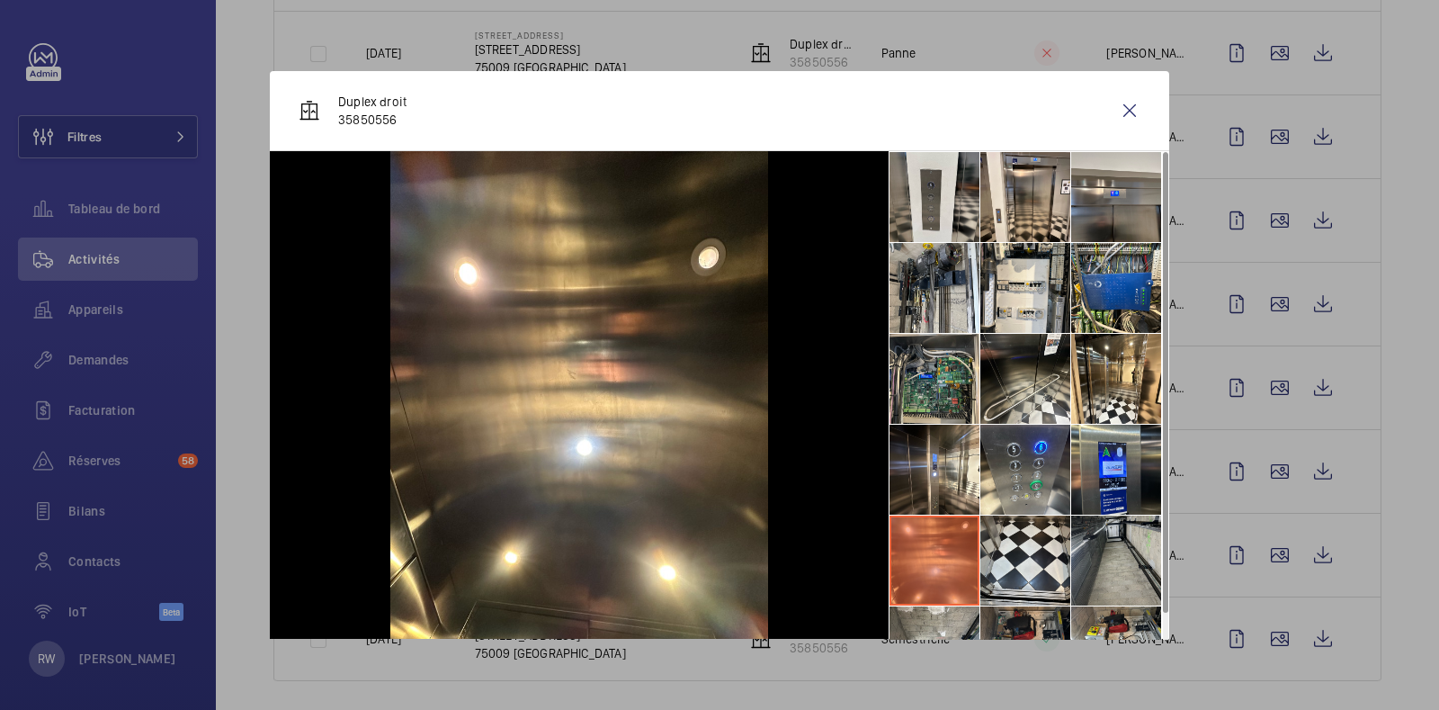
click at [1073, 556] on li at bounding box center [1116, 560] width 90 height 90
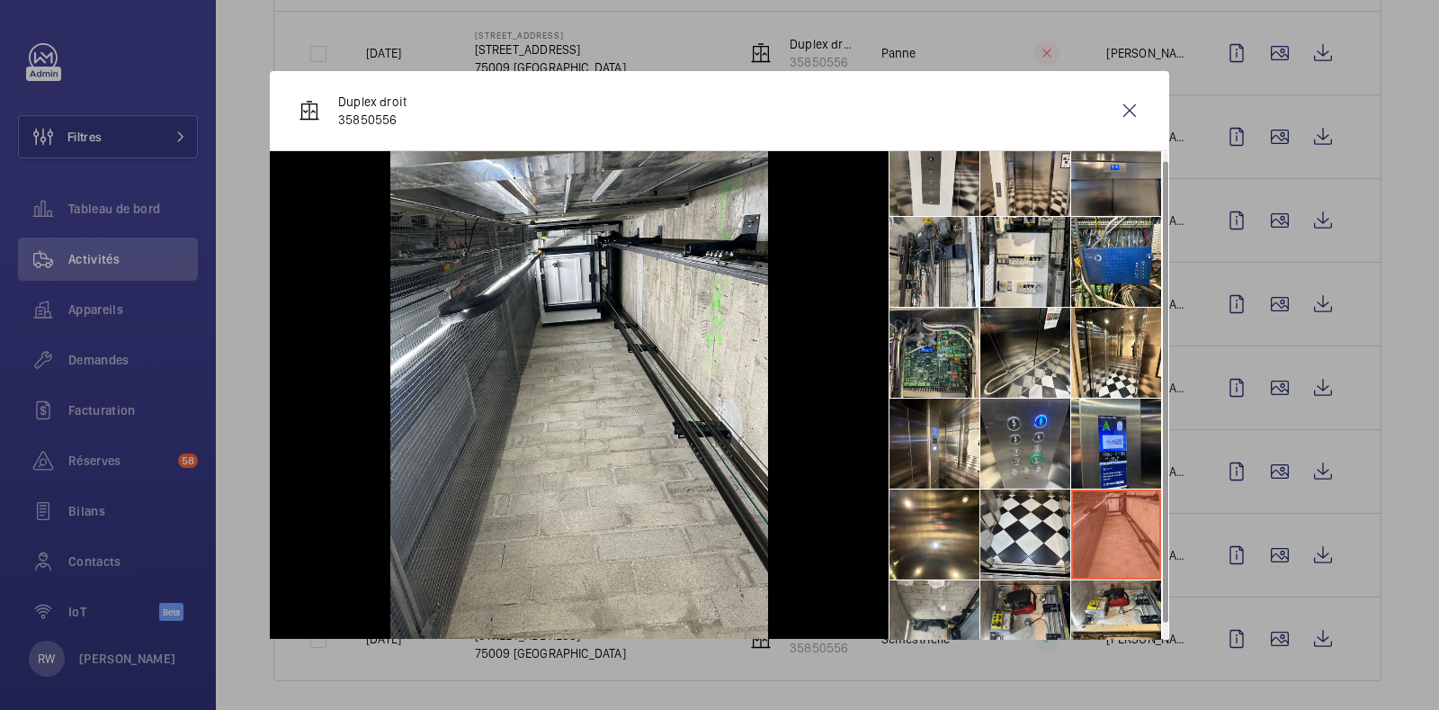
scroll to position [41, 0]
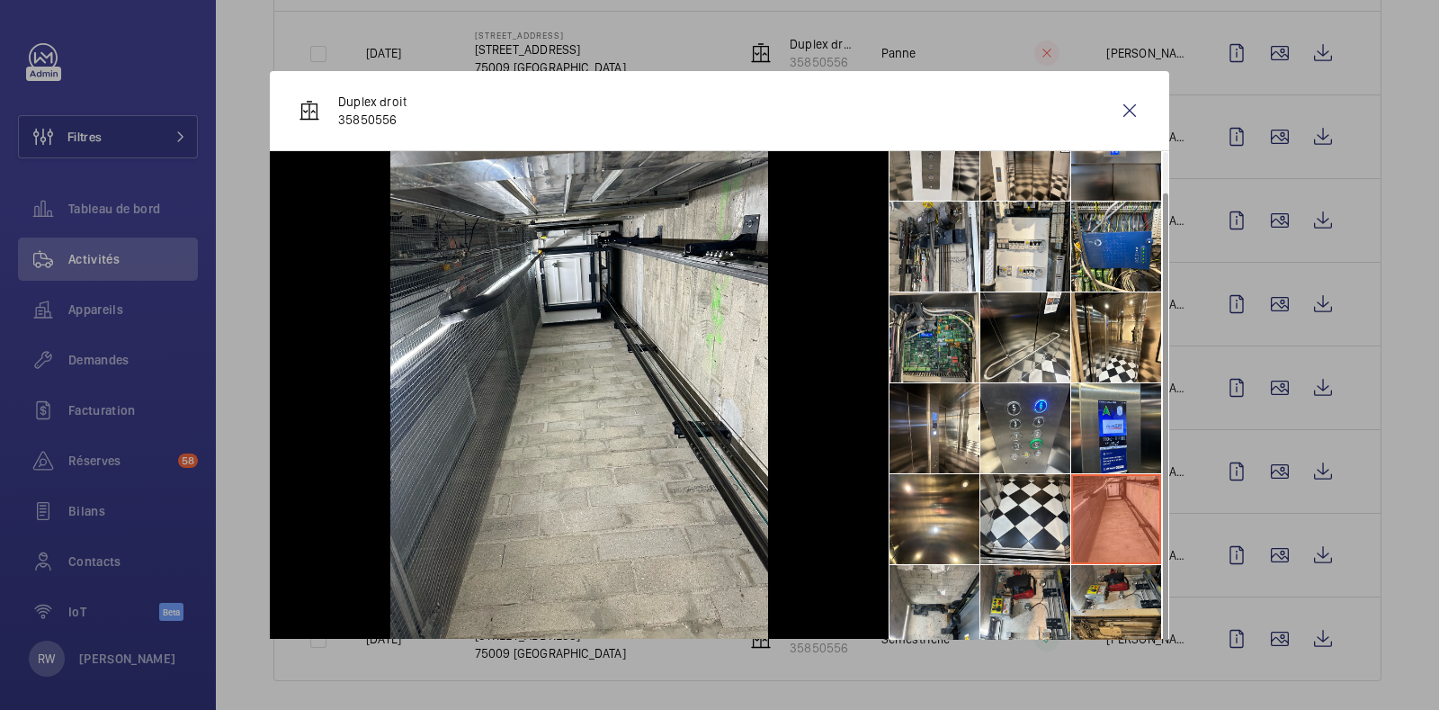
click at [1096, 601] on li at bounding box center [1116, 610] width 90 height 90
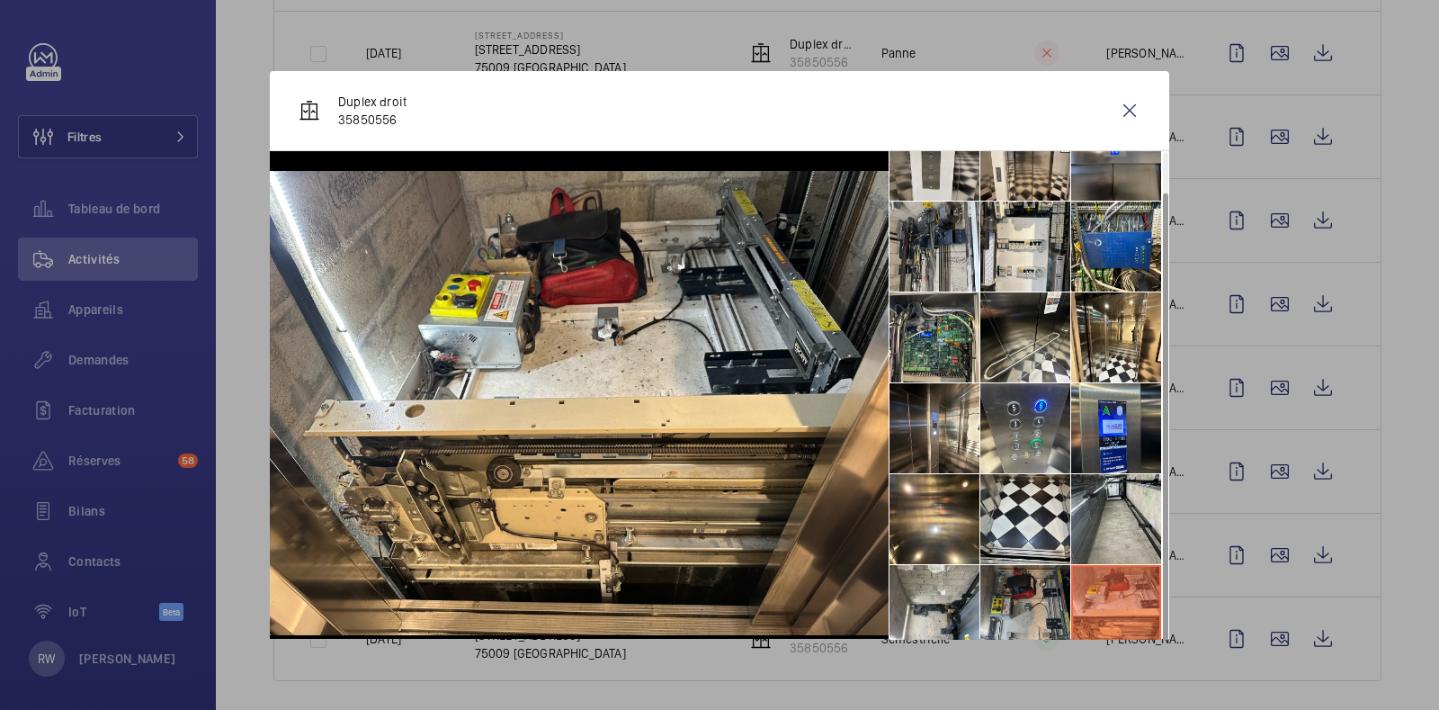
click at [1013, 582] on li at bounding box center [1025, 610] width 90 height 90
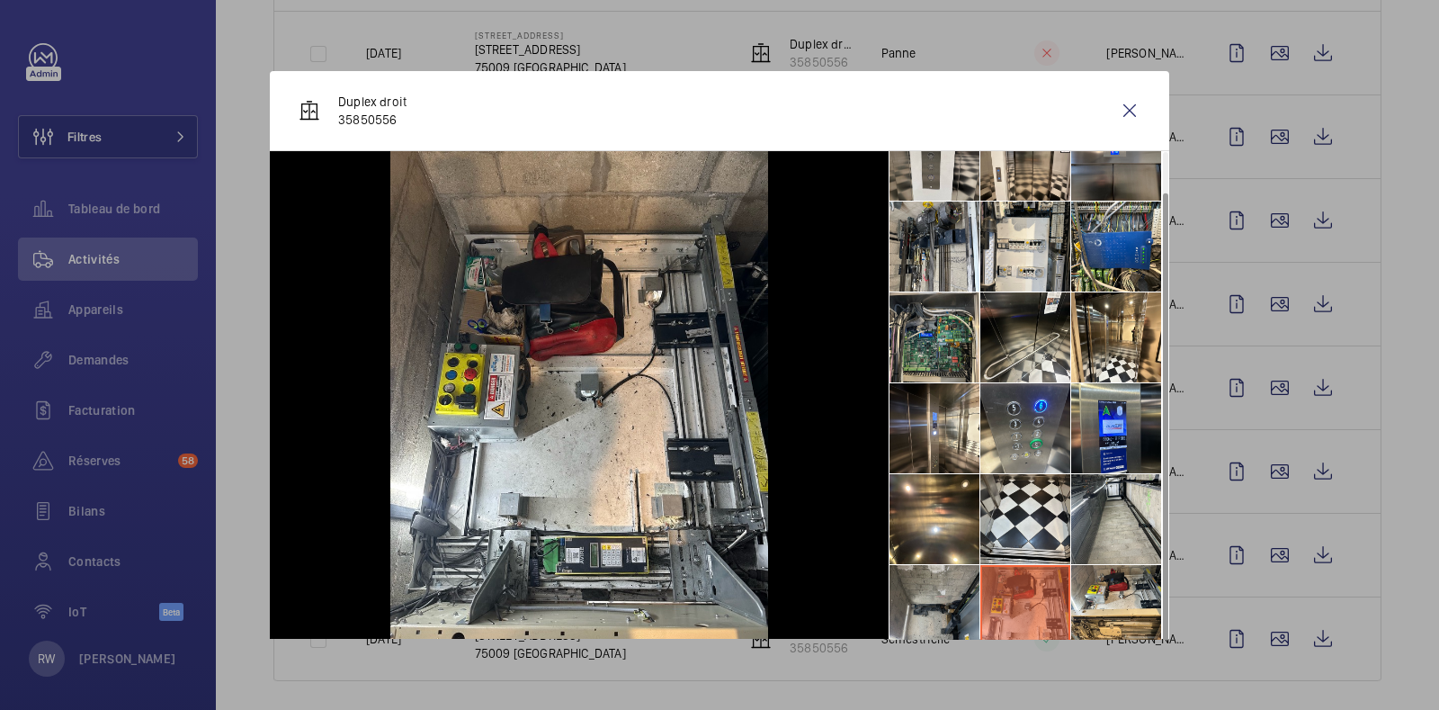
click at [934, 581] on li at bounding box center [935, 610] width 90 height 90
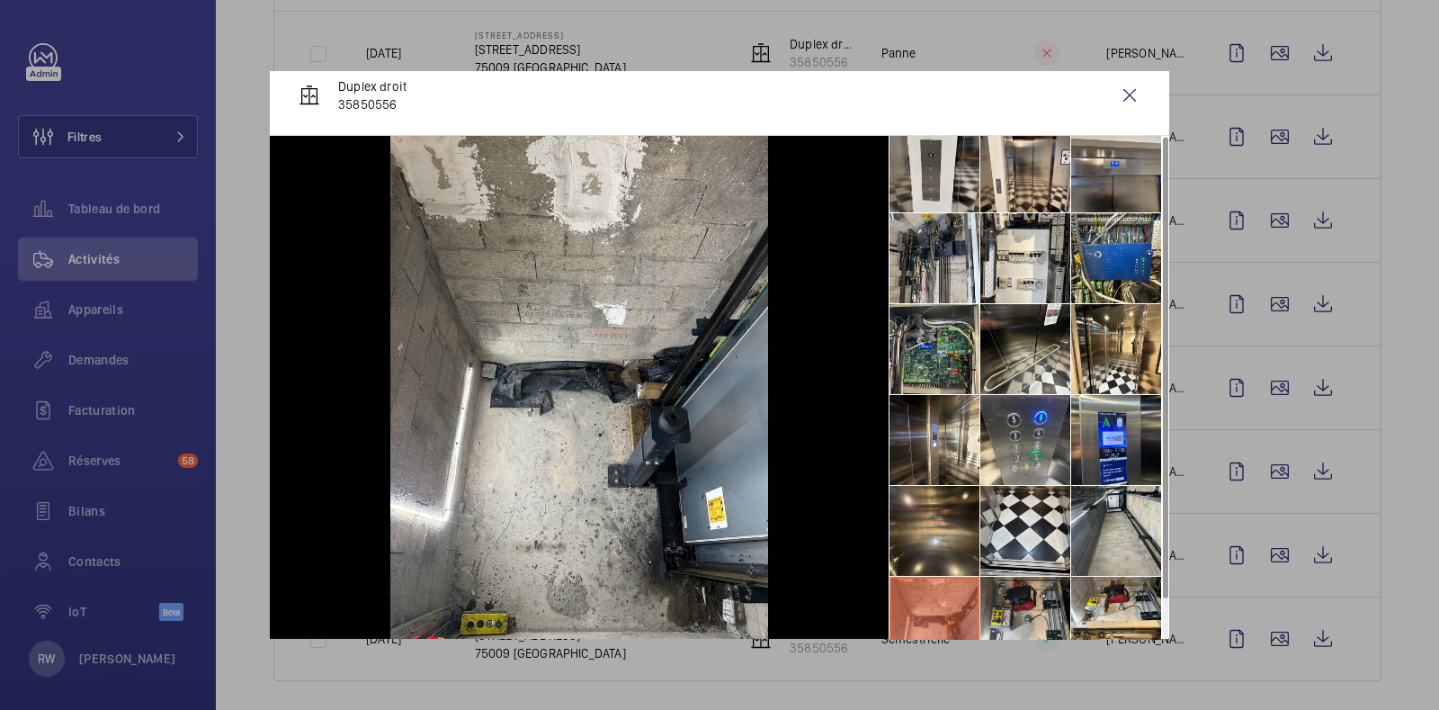
scroll to position [0, 0]
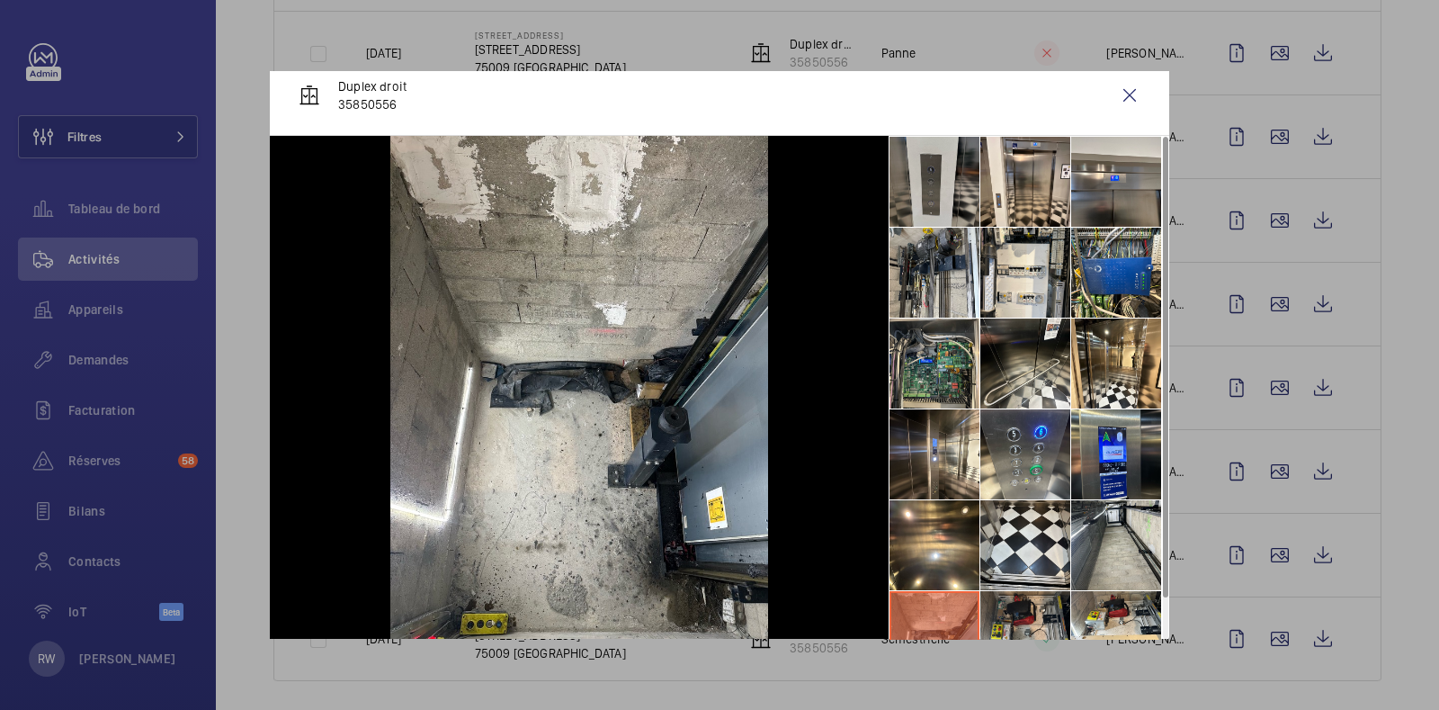
click at [918, 174] on li at bounding box center [935, 182] width 90 height 90
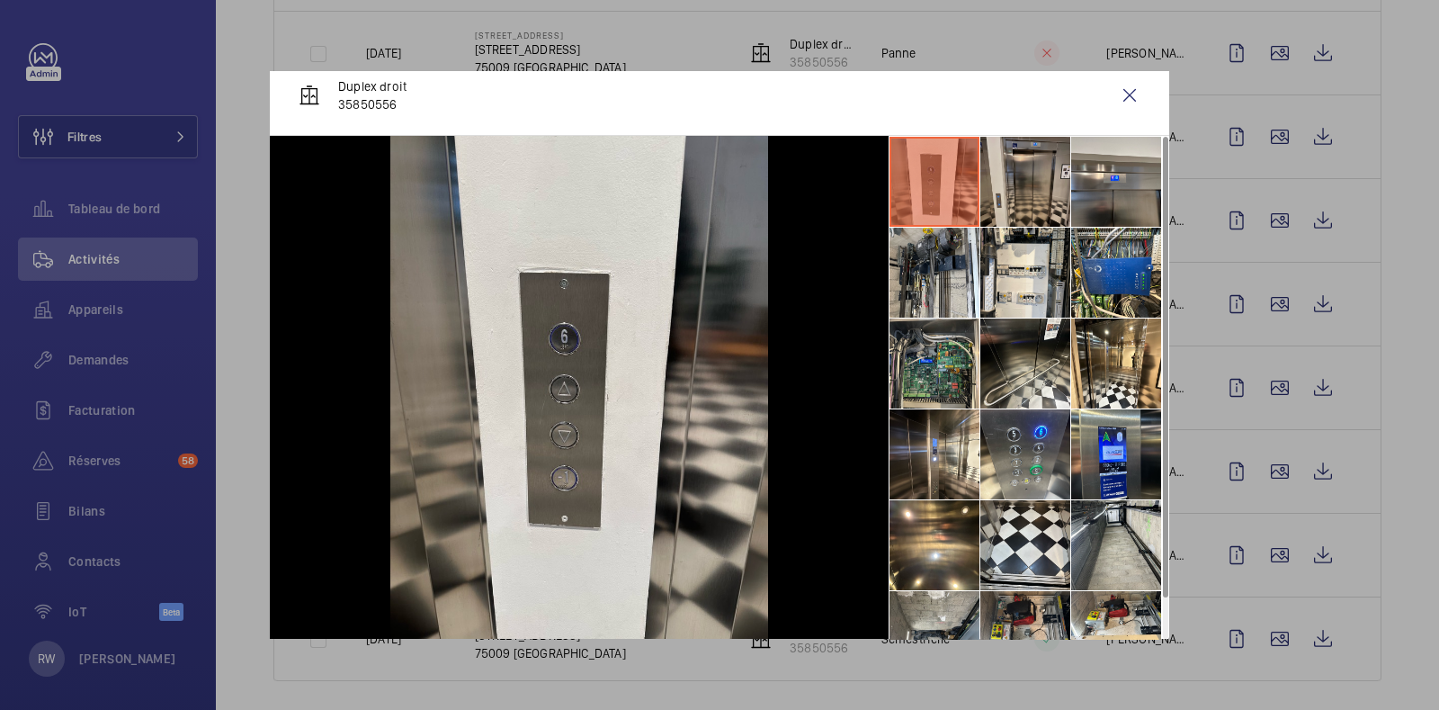
click at [1002, 192] on li at bounding box center [1025, 182] width 90 height 90
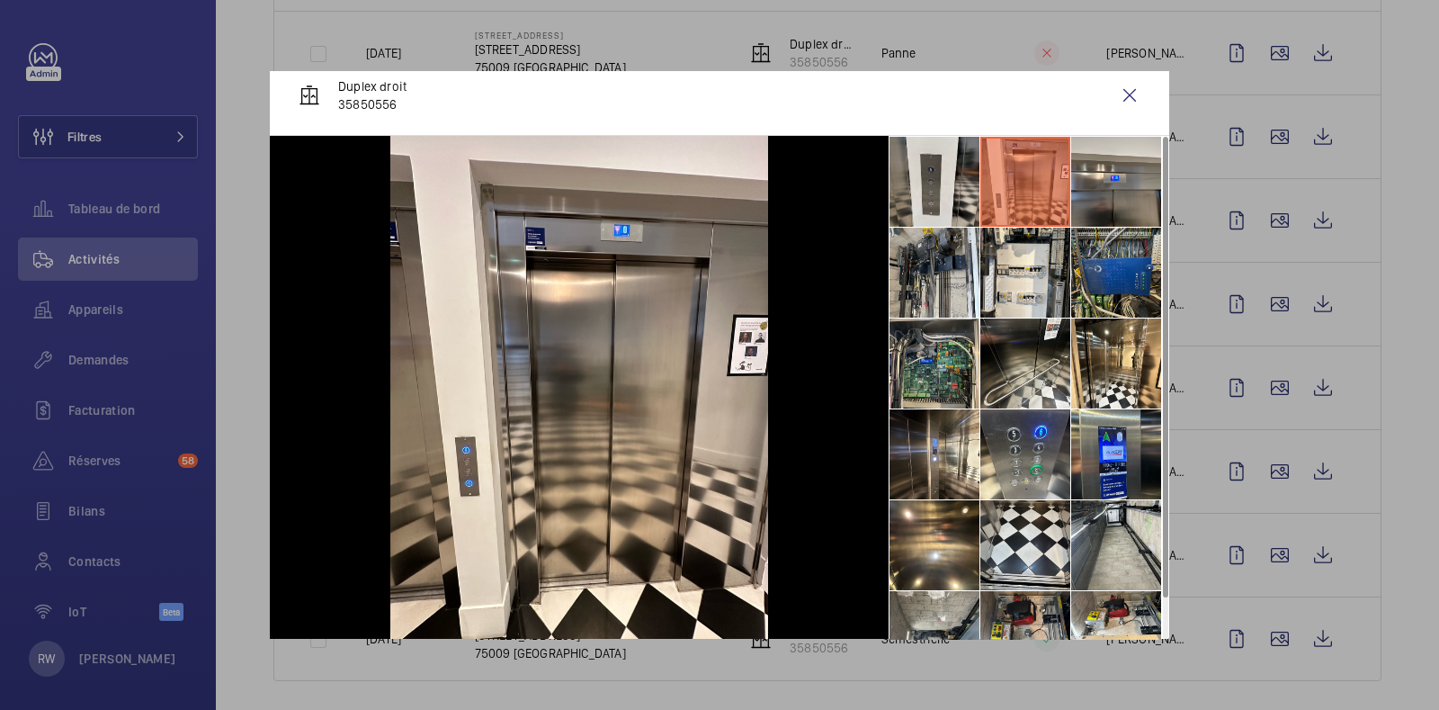
click at [1071, 281] on li at bounding box center [1116, 273] width 90 height 90
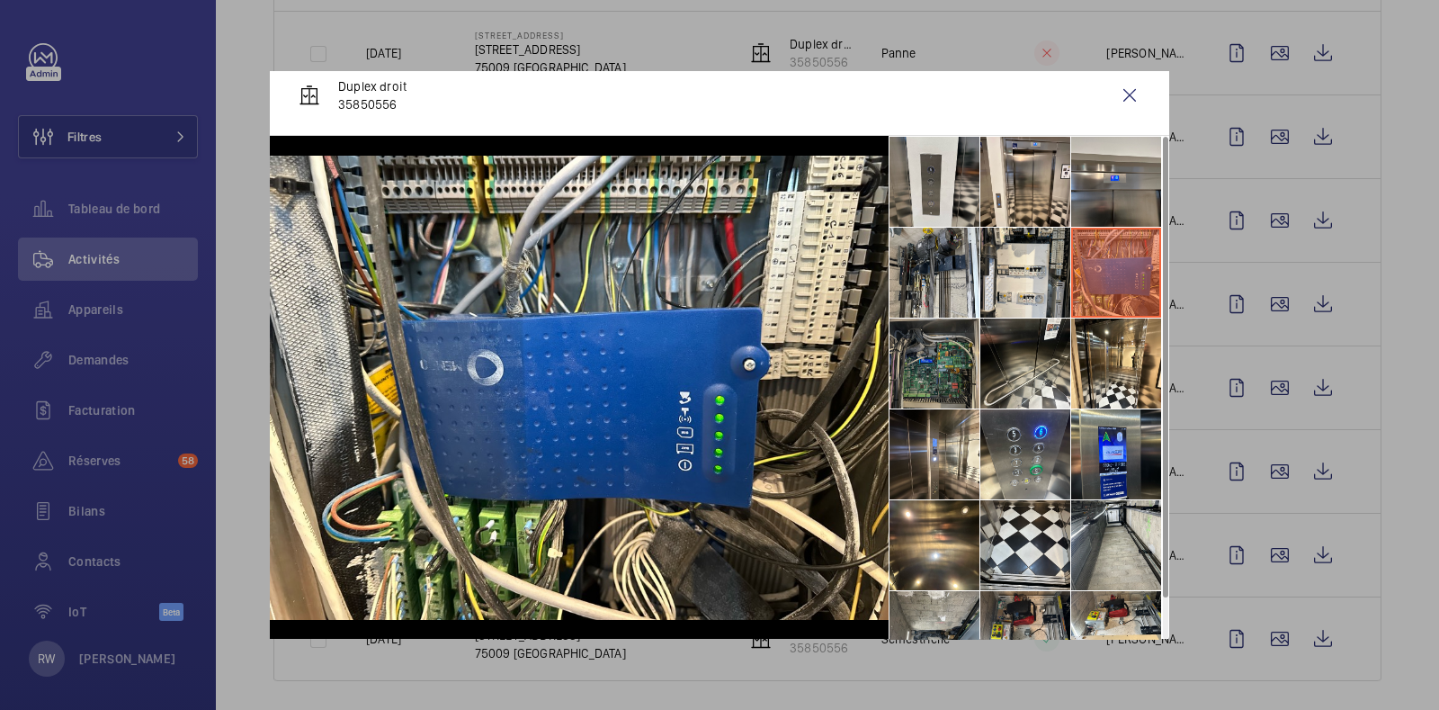
click at [913, 357] on li at bounding box center [935, 363] width 90 height 90
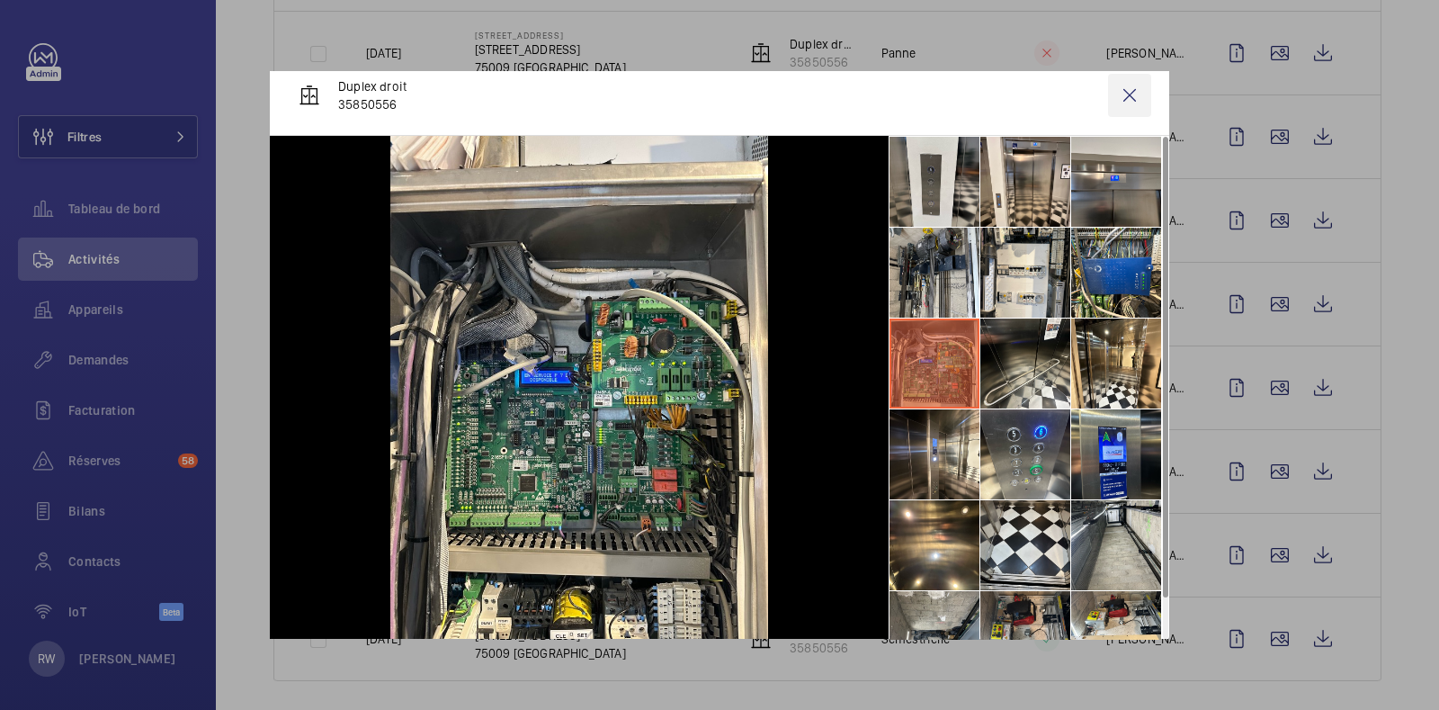
click at [1117, 92] on wm-front-icon-button at bounding box center [1129, 95] width 43 height 43
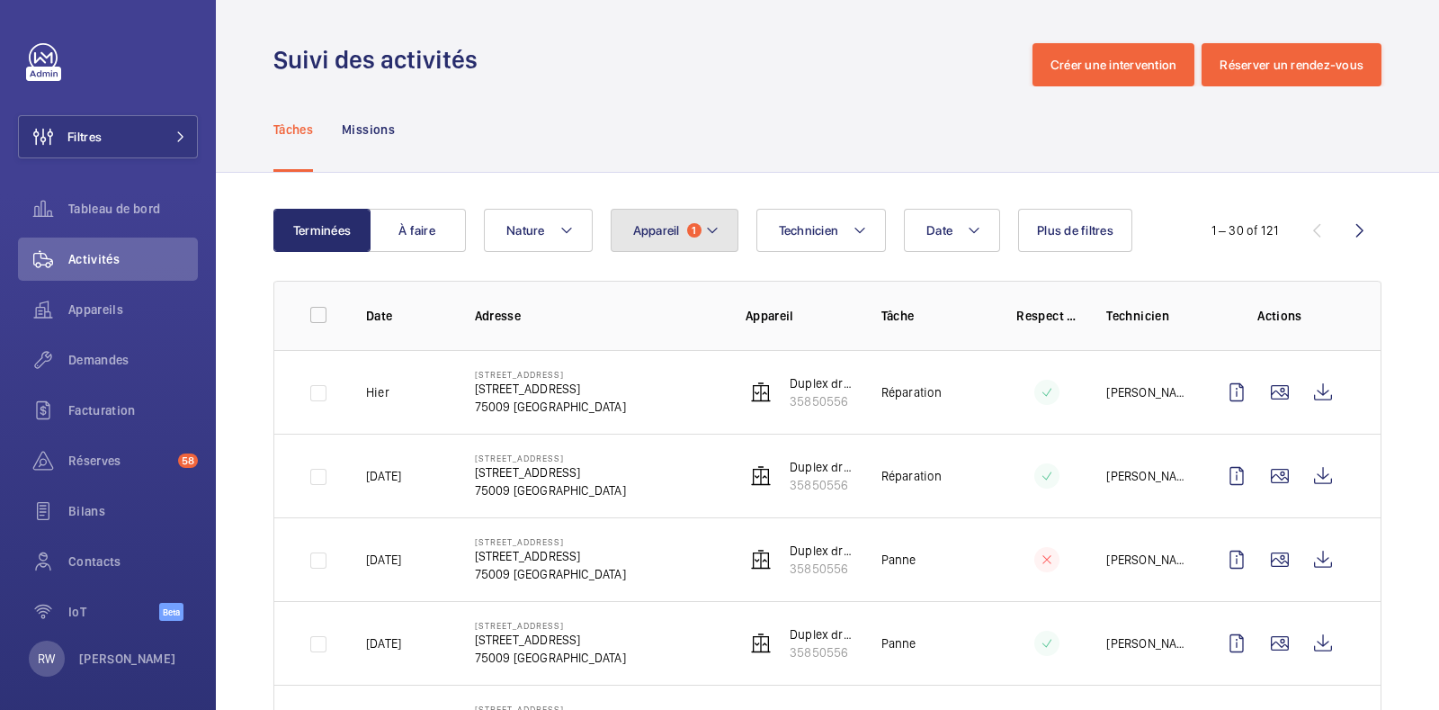
click at [701, 233] on button "Appareil 1" at bounding box center [675, 230] width 128 height 43
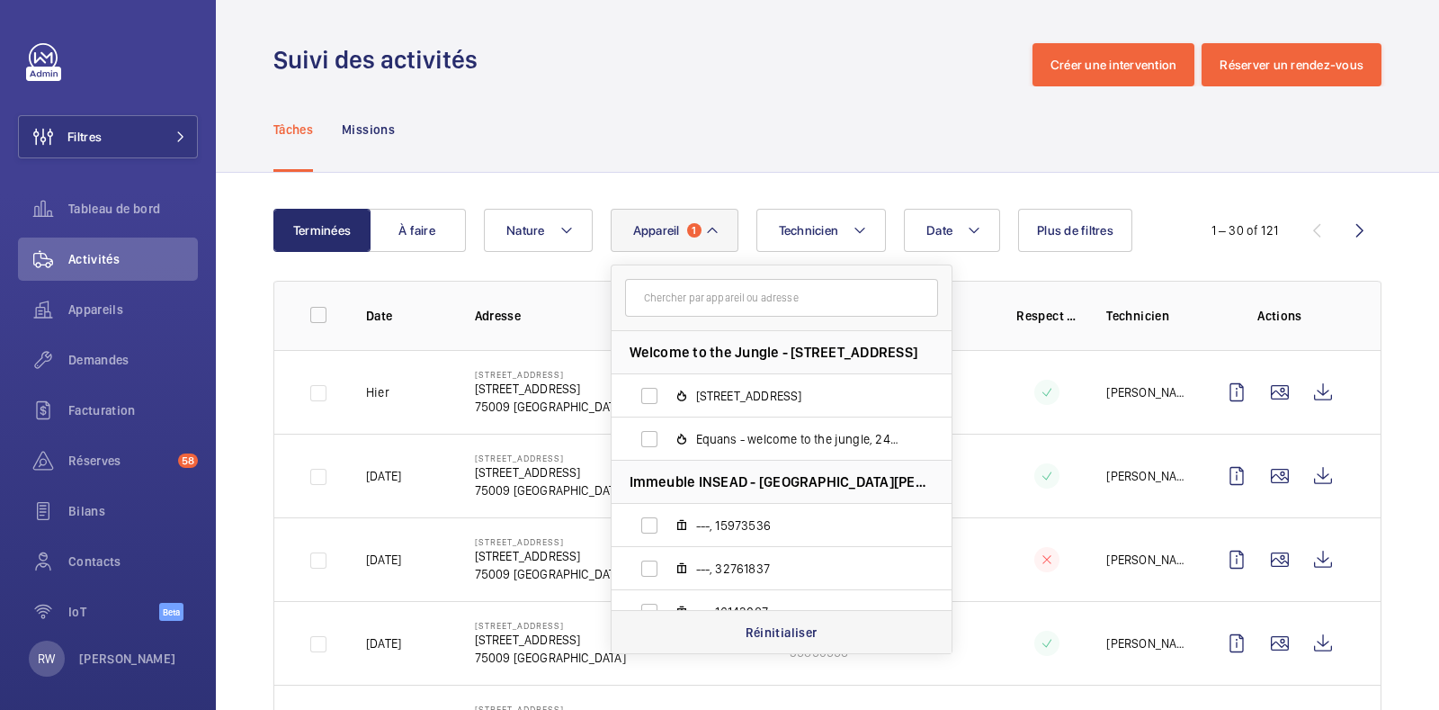
click at [777, 629] on p "Réinitialiser" at bounding box center [782, 632] width 72 height 18
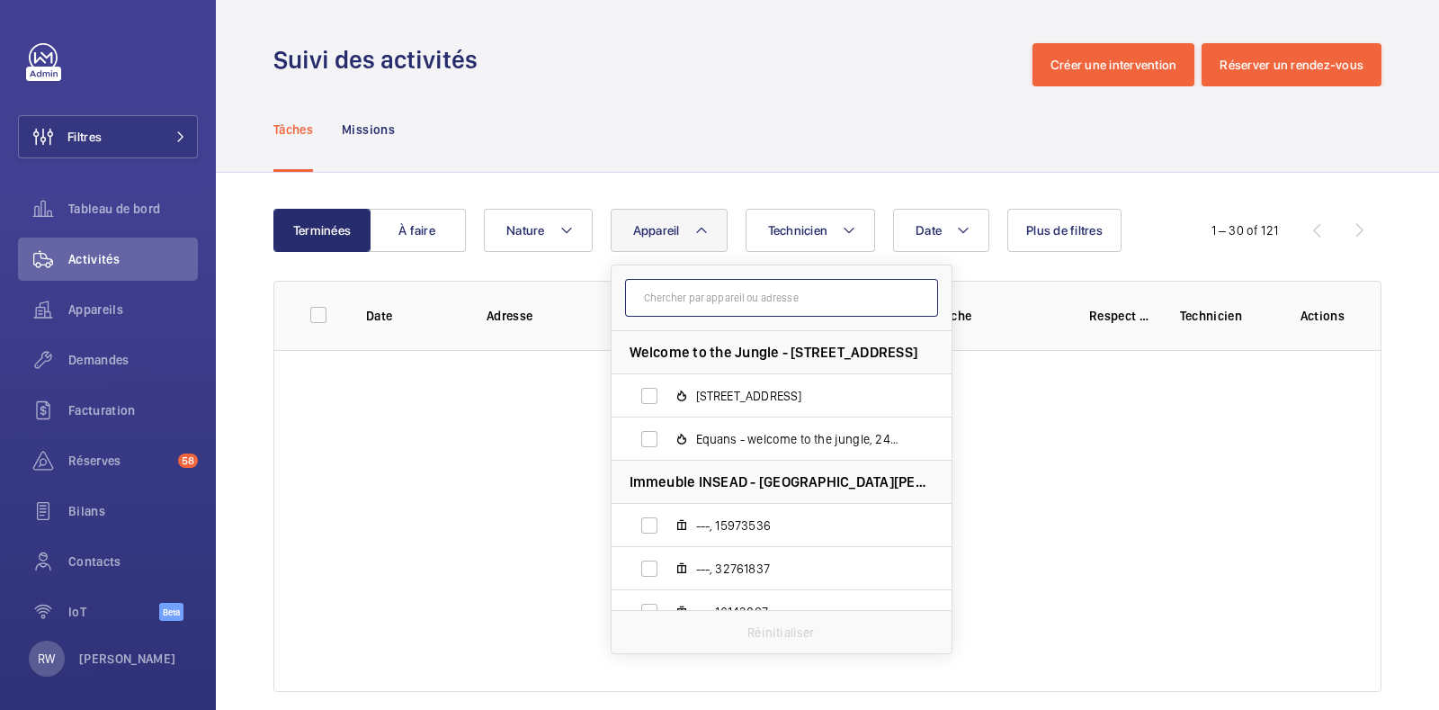
click at [712, 295] on input "text" at bounding box center [781, 298] width 313 height 38
paste input "41979198"
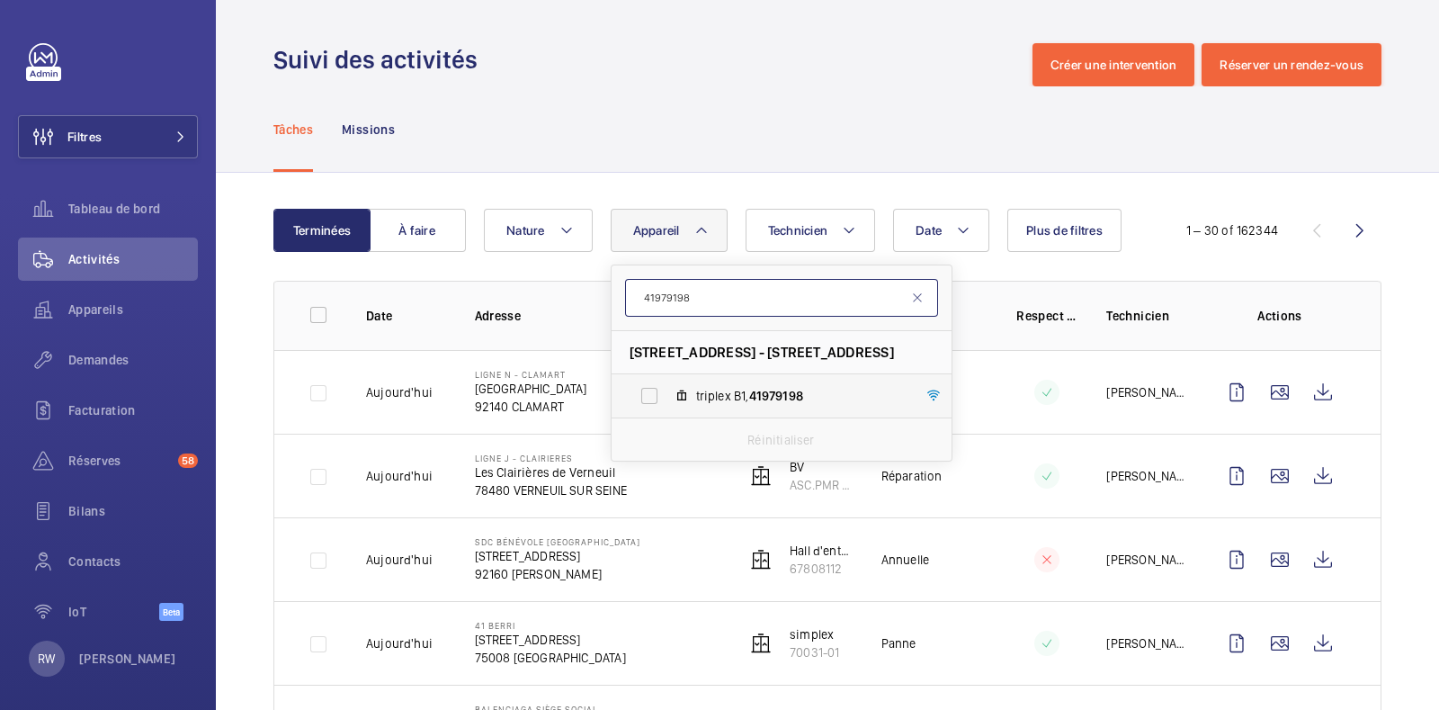
type input "41979198"
click at [643, 391] on label "triplex B1, 41979198" at bounding box center [767, 395] width 311 height 43
click at [643, 391] on input "triplex B1, 41979198" at bounding box center [649, 396] width 36 height 36
checkbox input "true"
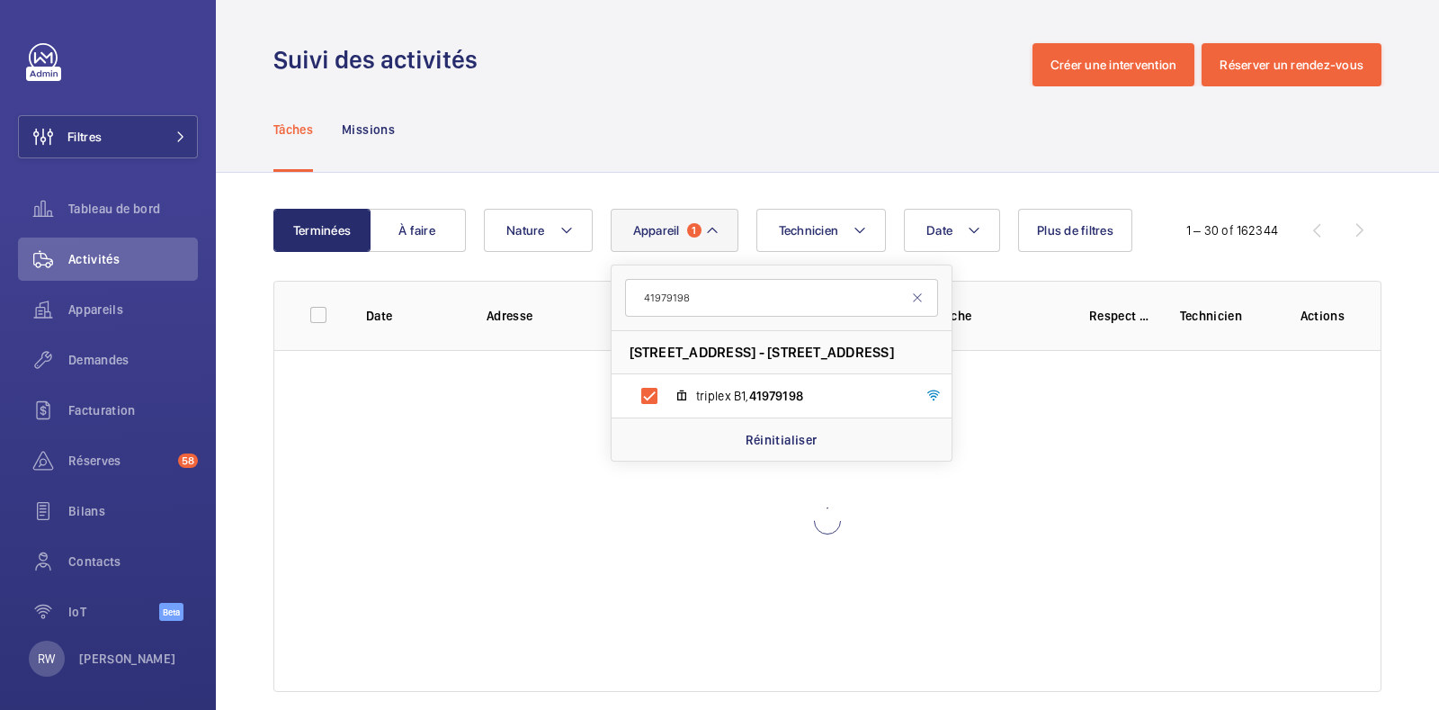
click at [622, 67] on div "Suivi des activités Créer une intervention Réserver un rendez-vous" at bounding box center [827, 64] width 1108 height 43
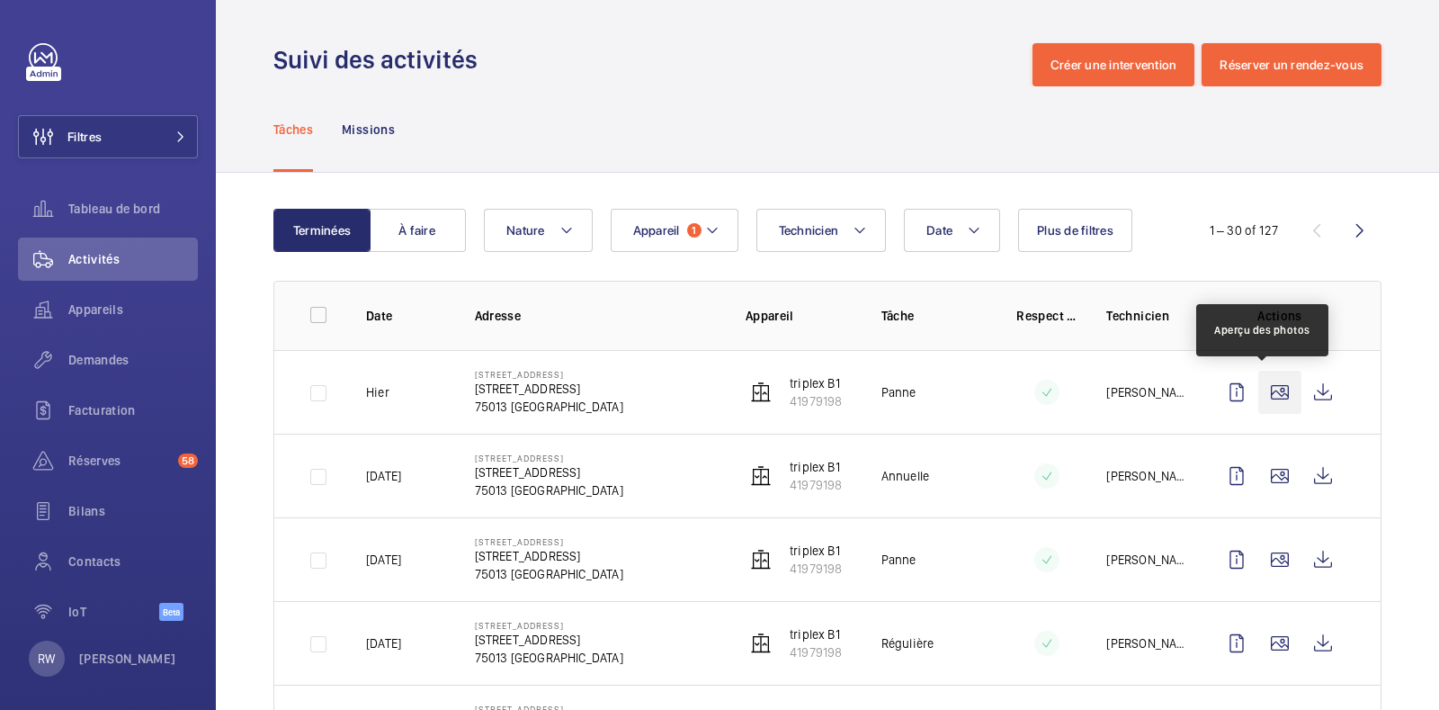
click at [1264, 392] on wm-front-icon-button at bounding box center [1279, 392] width 43 height 43
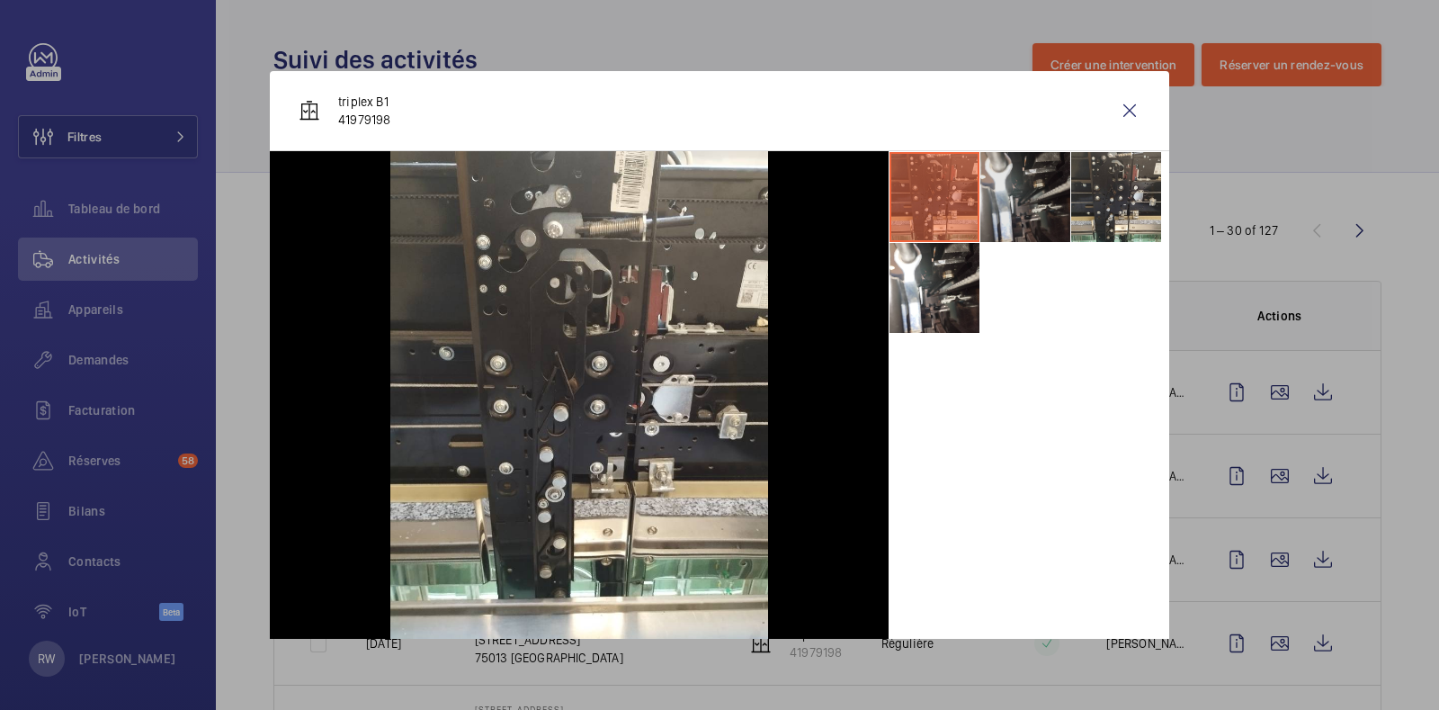
click at [1012, 194] on li at bounding box center [1025, 197] width 90 height 90
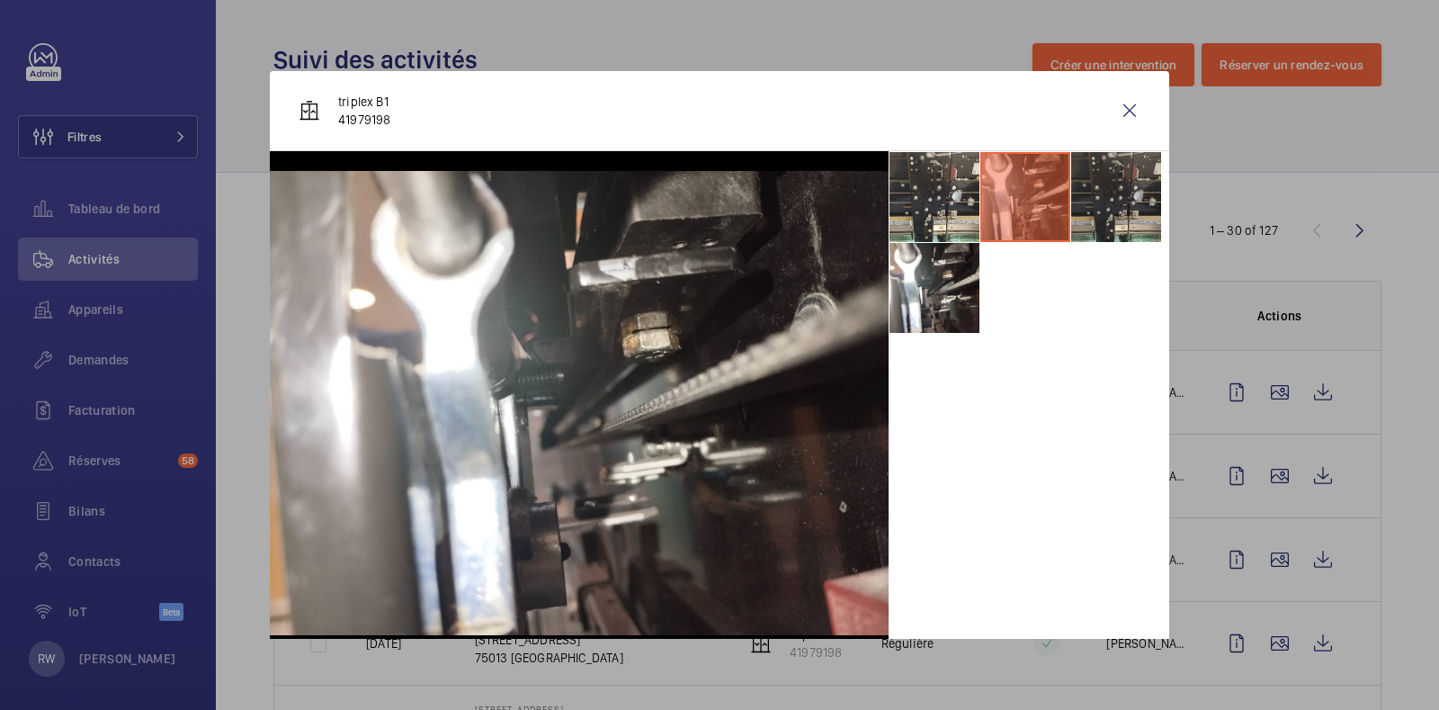
click at [1084, 196] on li at bounding box center [1116, 197] width 90 height 90
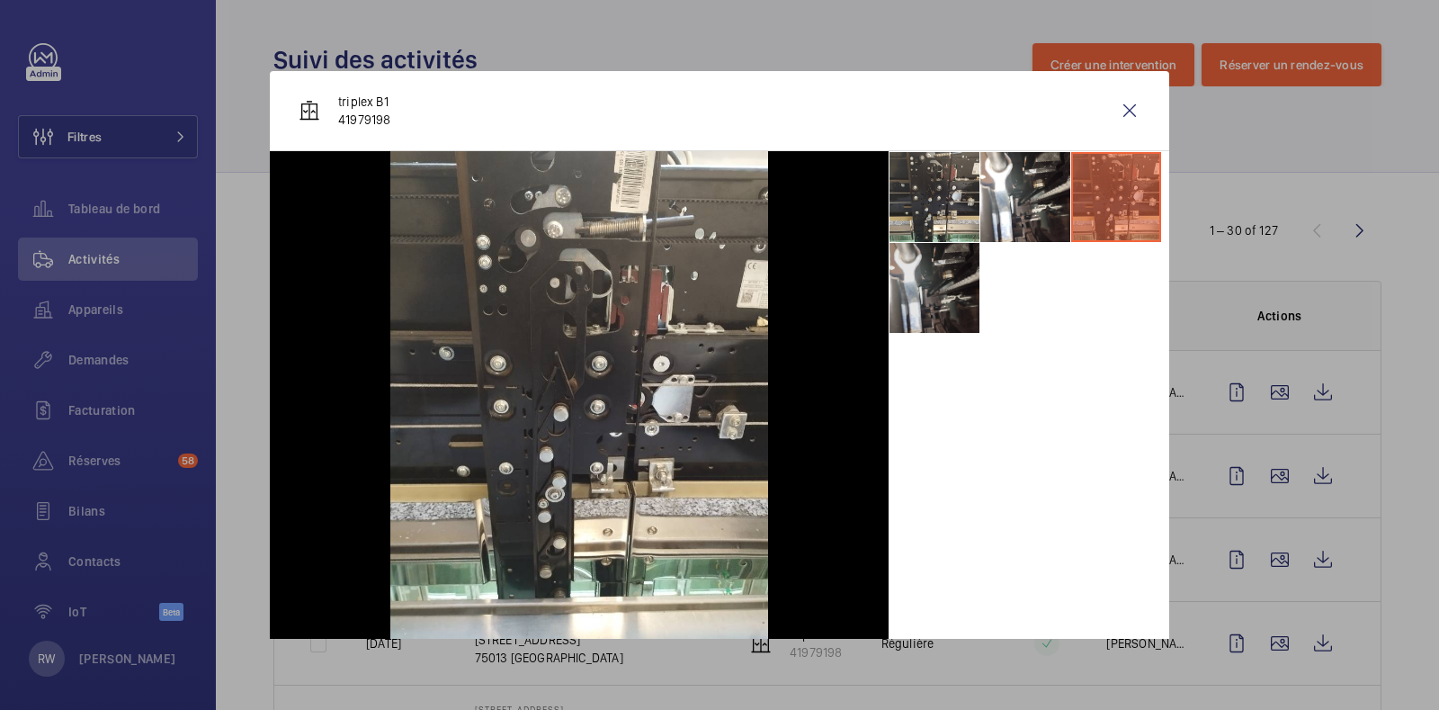
click at [925, 281] on li at bounding box center [935, 288] width 90 height 90
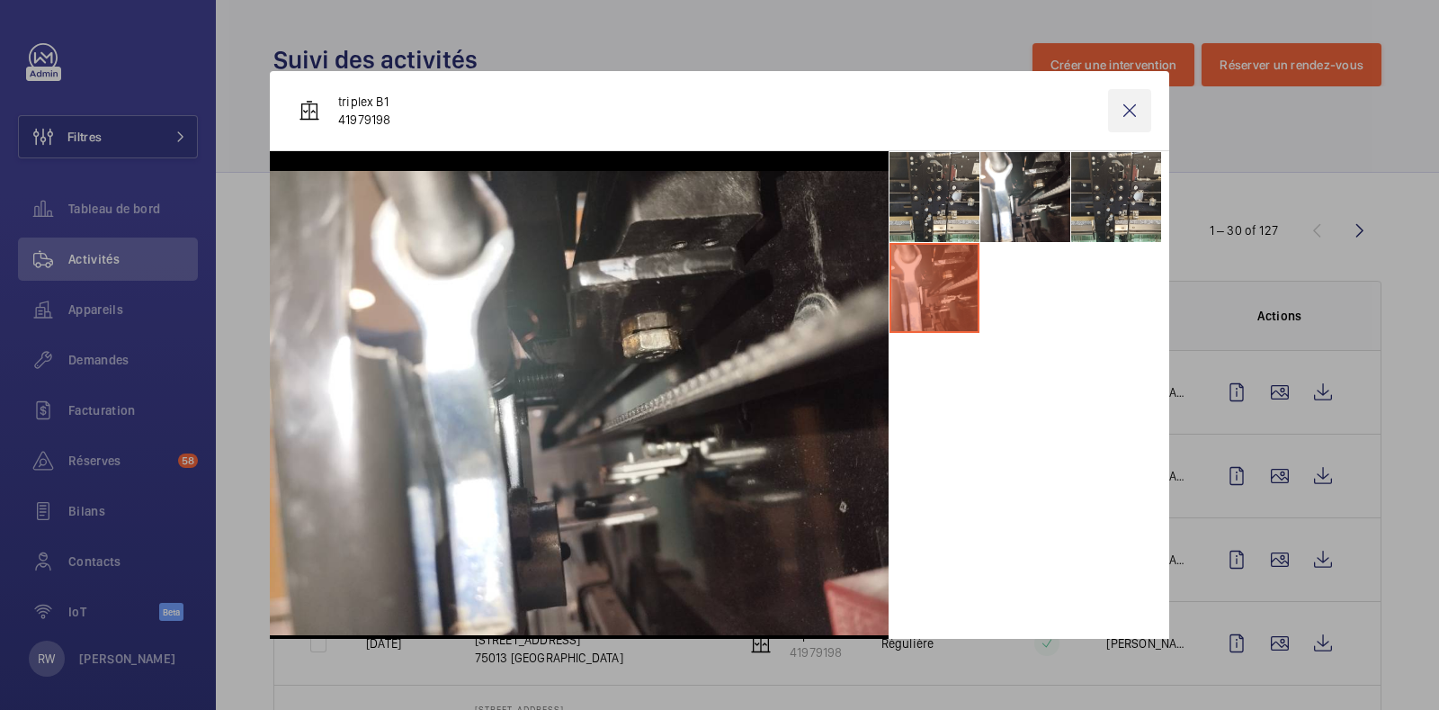
click at [1108, 114] on wm-front-icon-button at bounding box center [1129, 110] width 43 height 43
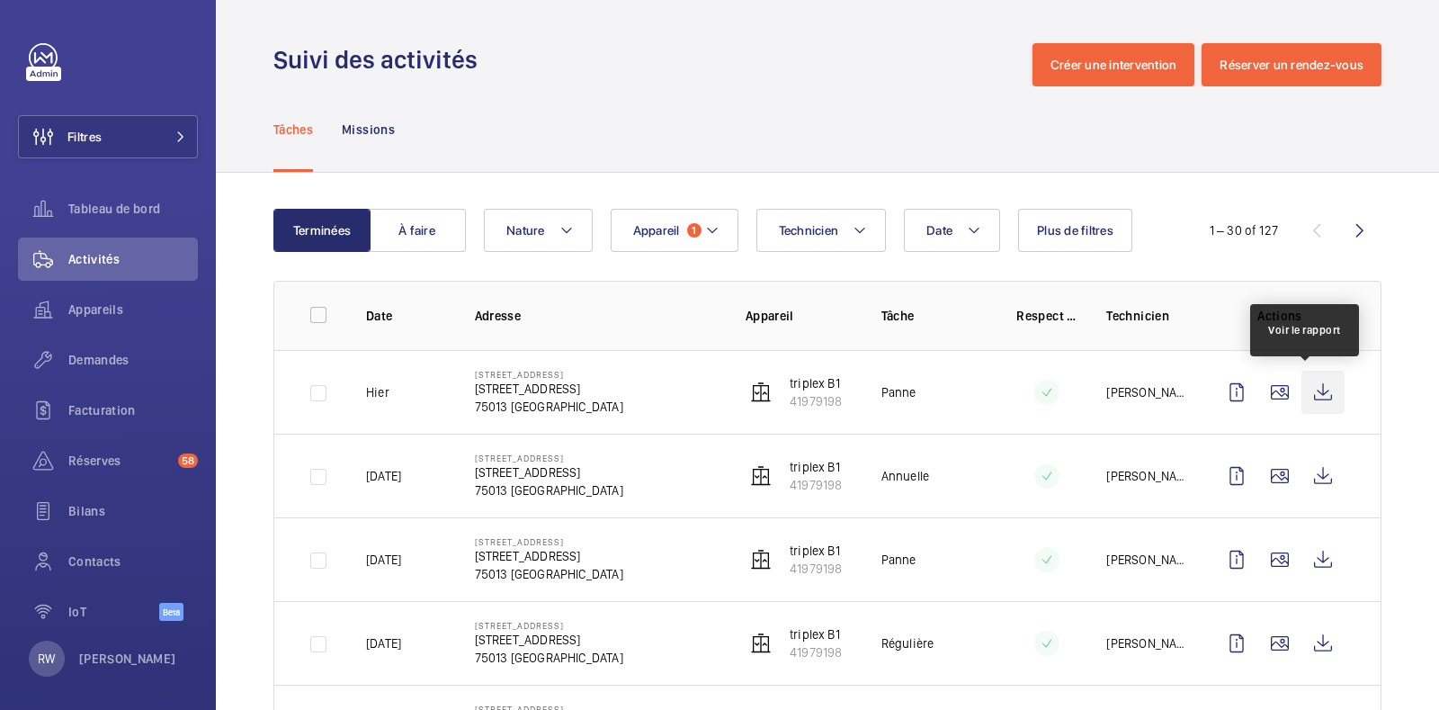
click at [1306, 392] on wm-front-icon-button at bounding box center [1322, 392] width 43 height 43
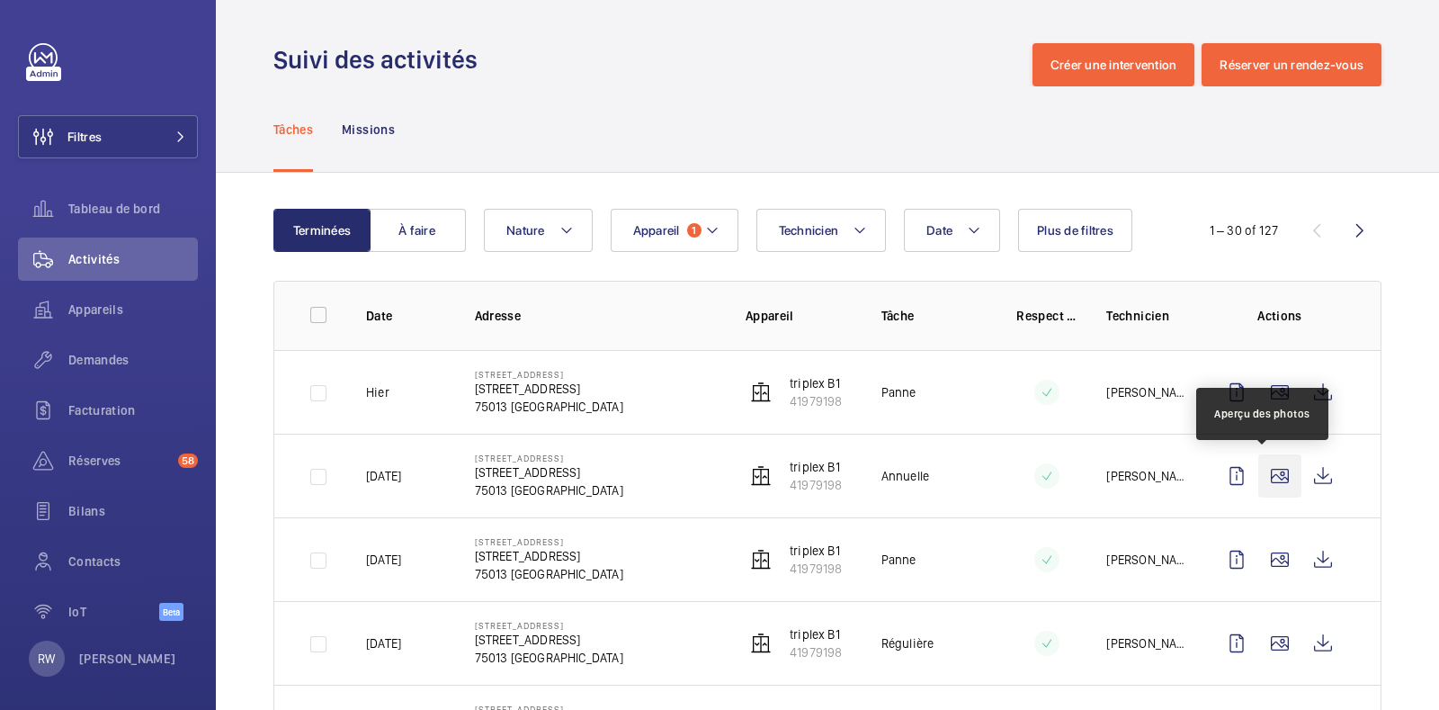
click at [1258, 479] on wm-front-icon-button at bounding box center [1279, 475] width 43 height 43
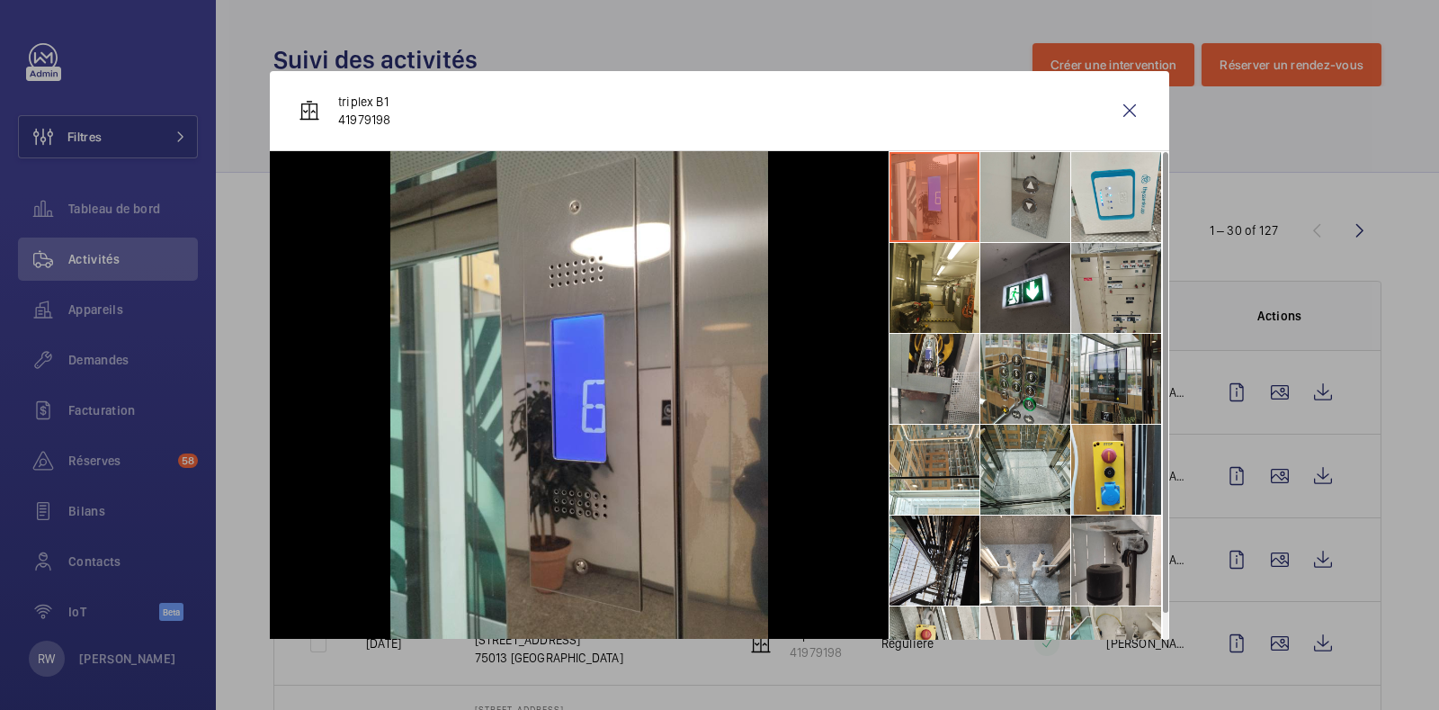
click at [1011, 207] on li at bounding box center [1025, 197] width 90 height 90
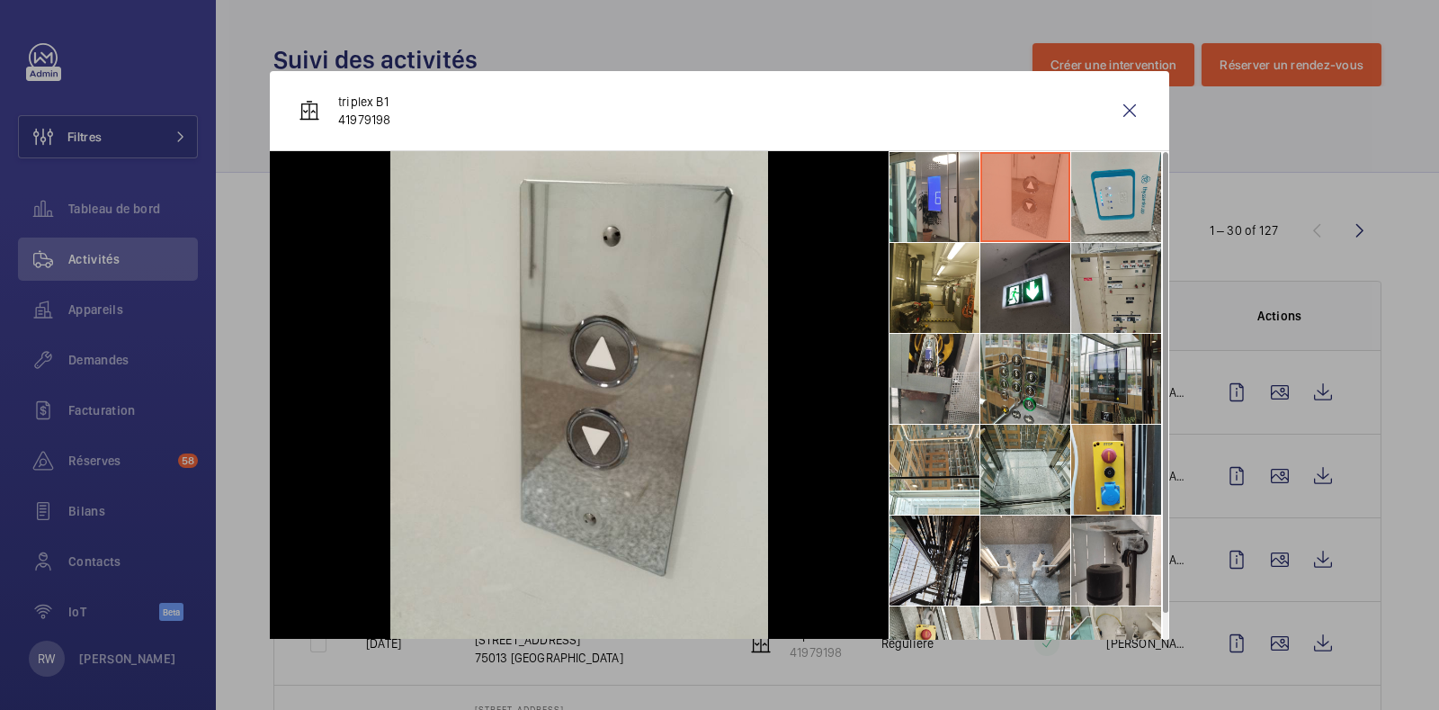
click at [1096, 210] on li at bounding box center [1116, 197] width 90 height 90
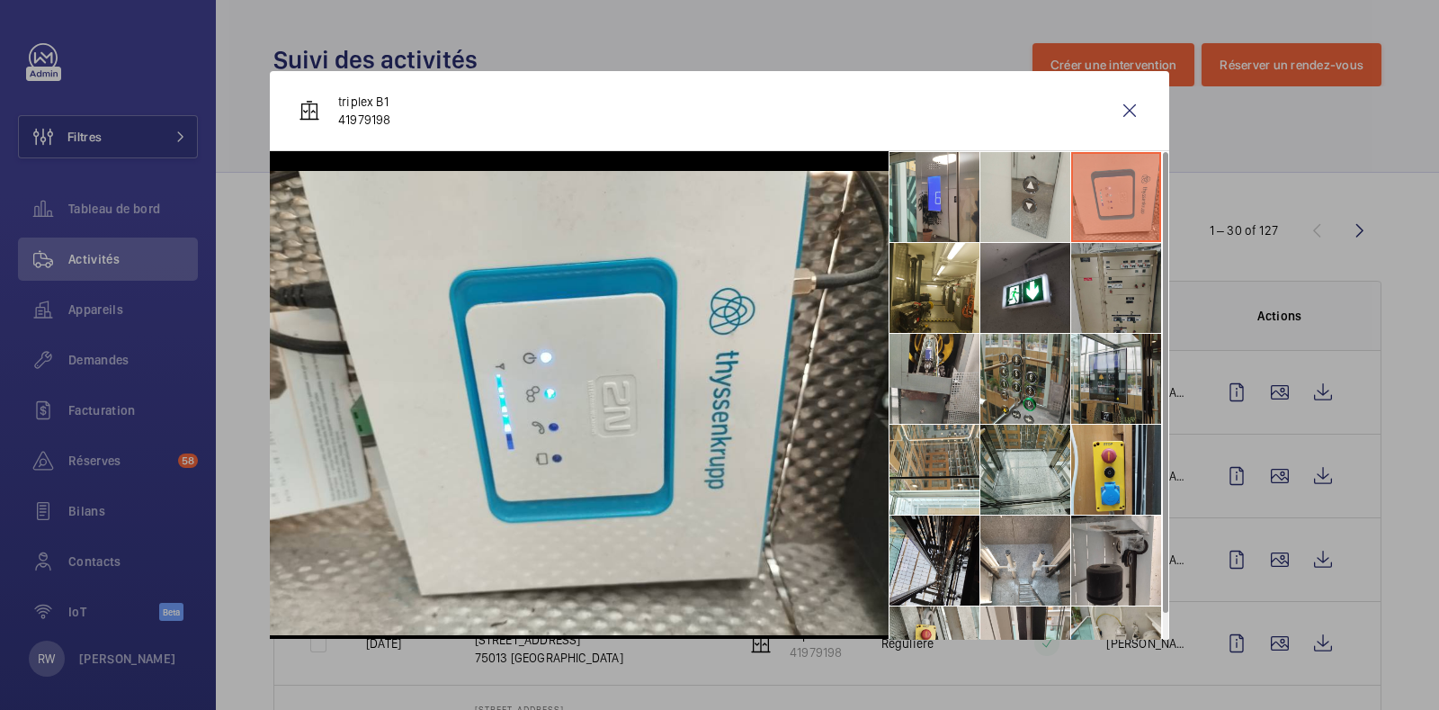
click at [1101, 287] on li at bounding box center [1116, 288] width 90 height 90
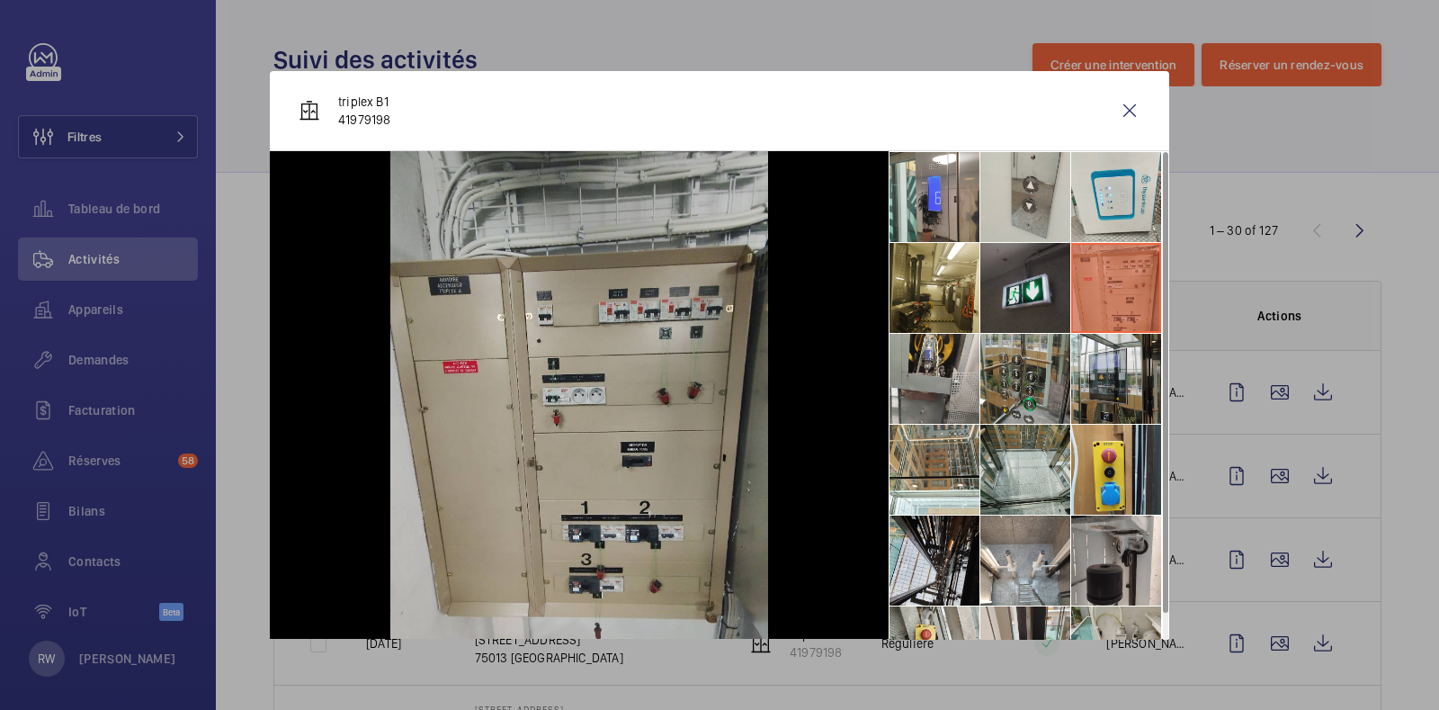
click at [985, 294] on li at bounding box center [1025, 288] width 90 height 90
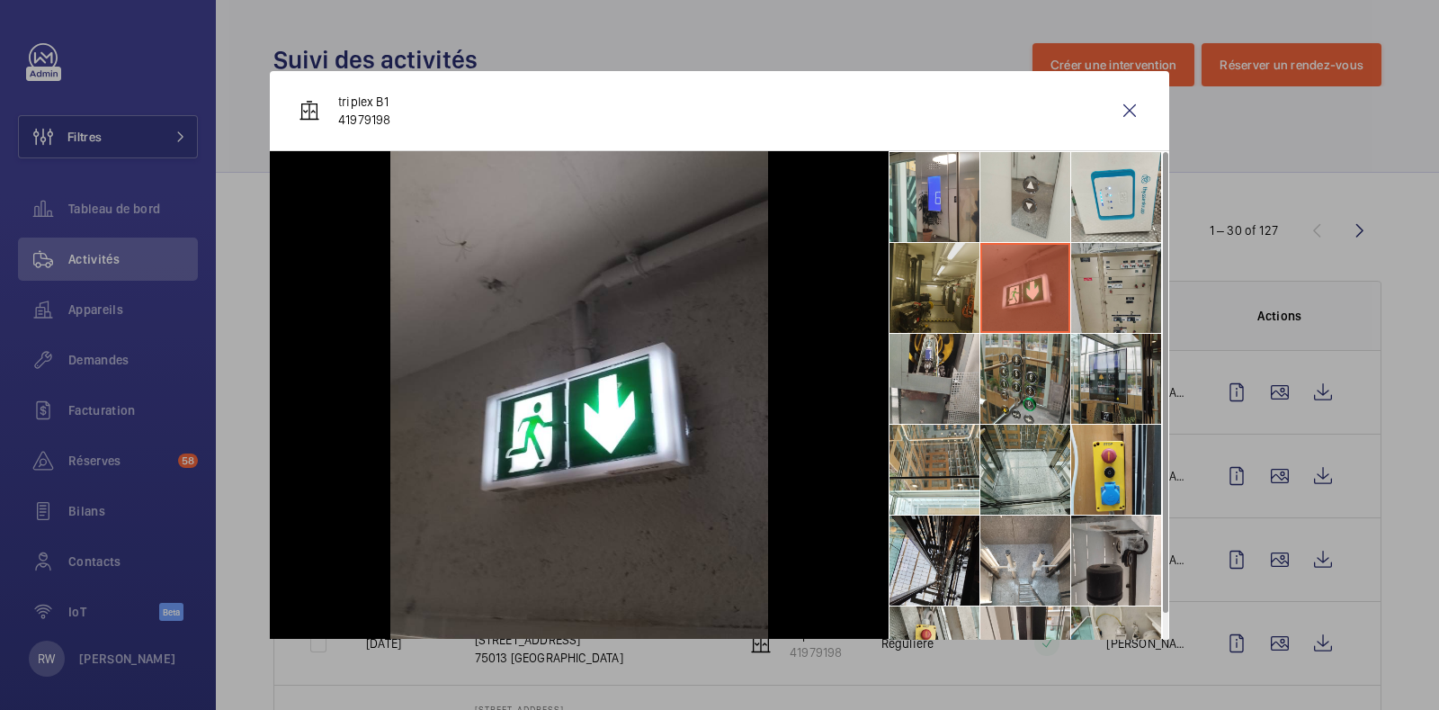
click at [922, 300] on li at bounding box center [935, 288] width 90 height 90
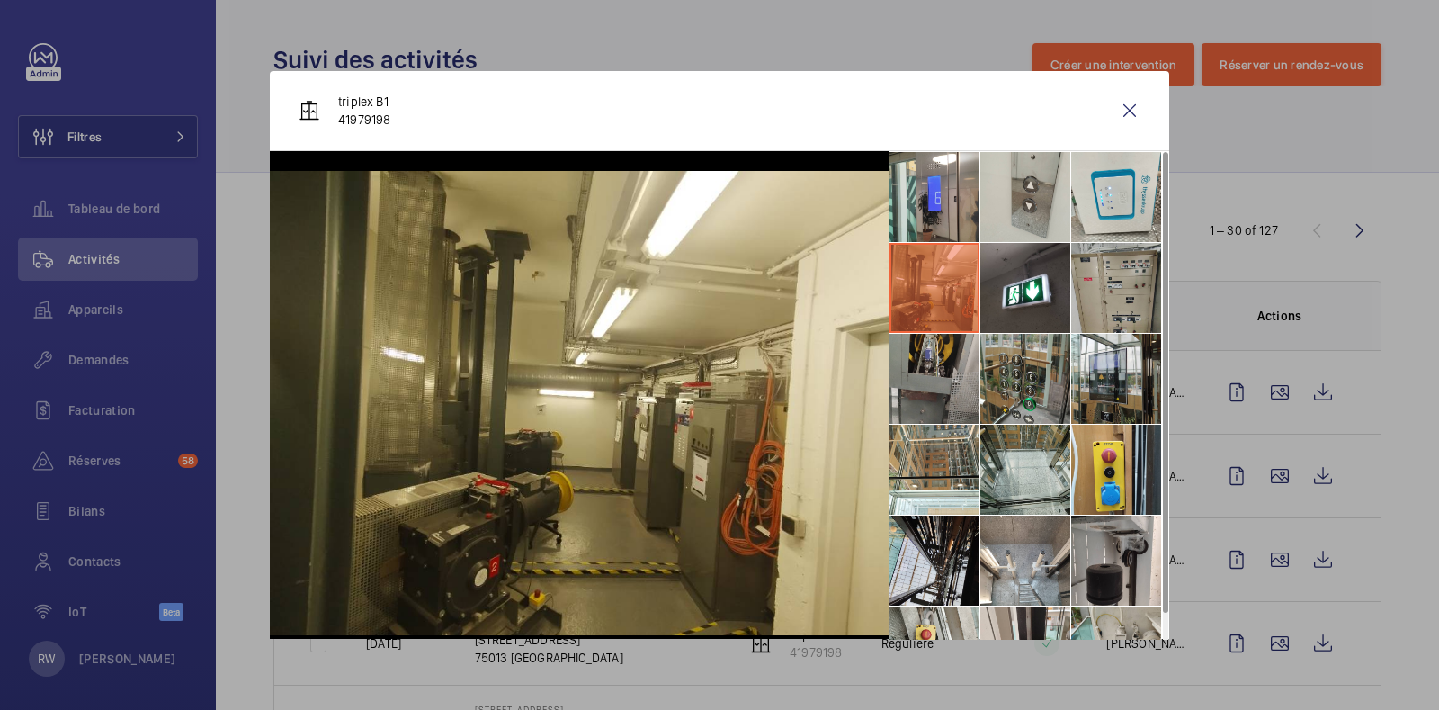
click at [929, 385] on li at bounding box center [935, 379] width 90 height 90
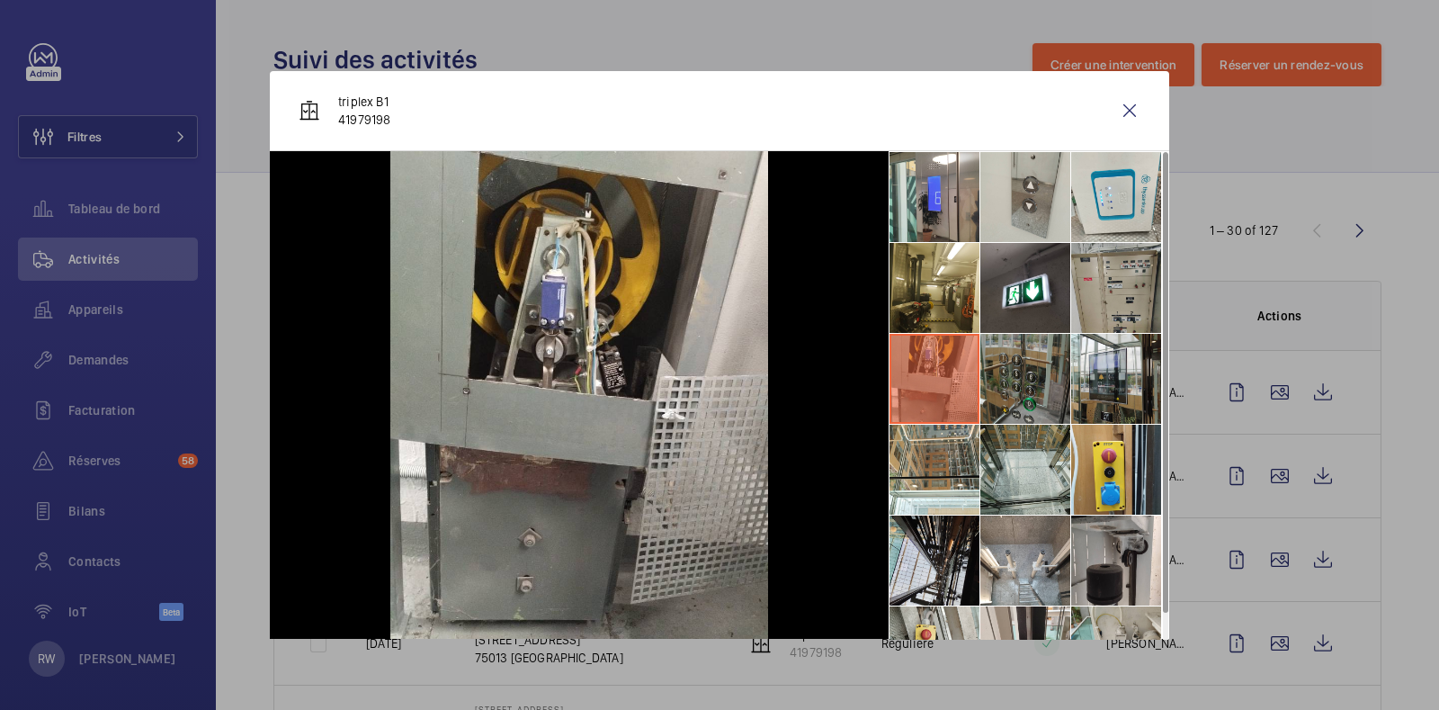
click at [1031, 380] on li at bounding box center [1025, 379] width 90 height 90
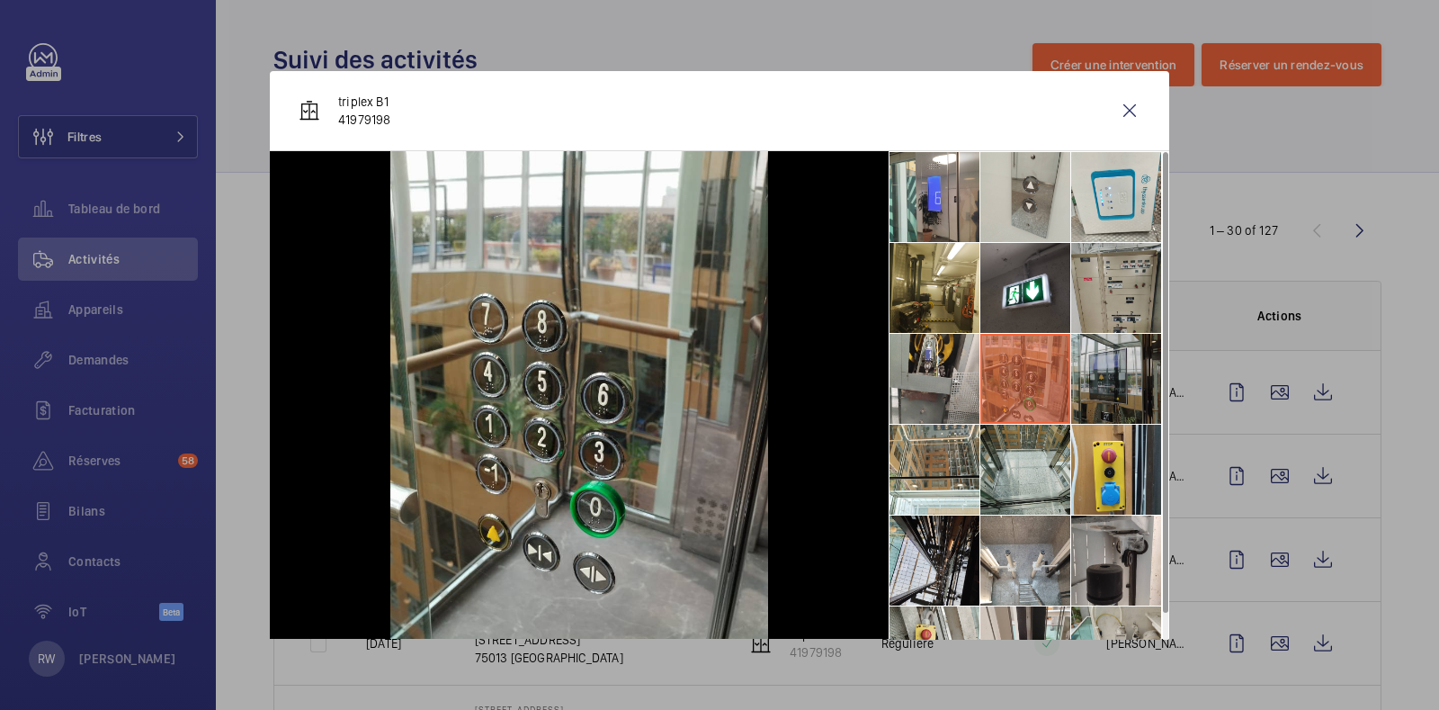
click at [1120, 378] on li at bounding box center [1116, 379] width 90 height 90
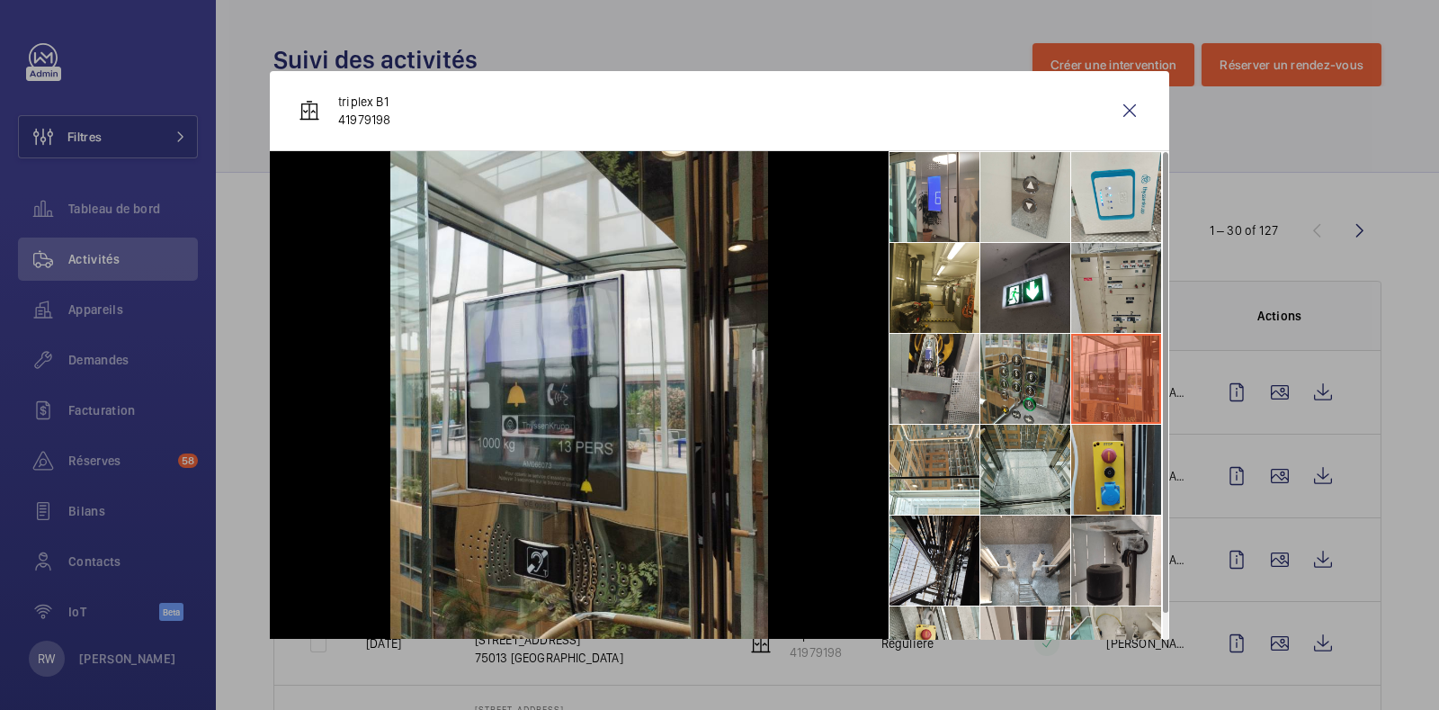
click at [1111, 453] on li at bounding box center [1116, 470] width 90 height 90
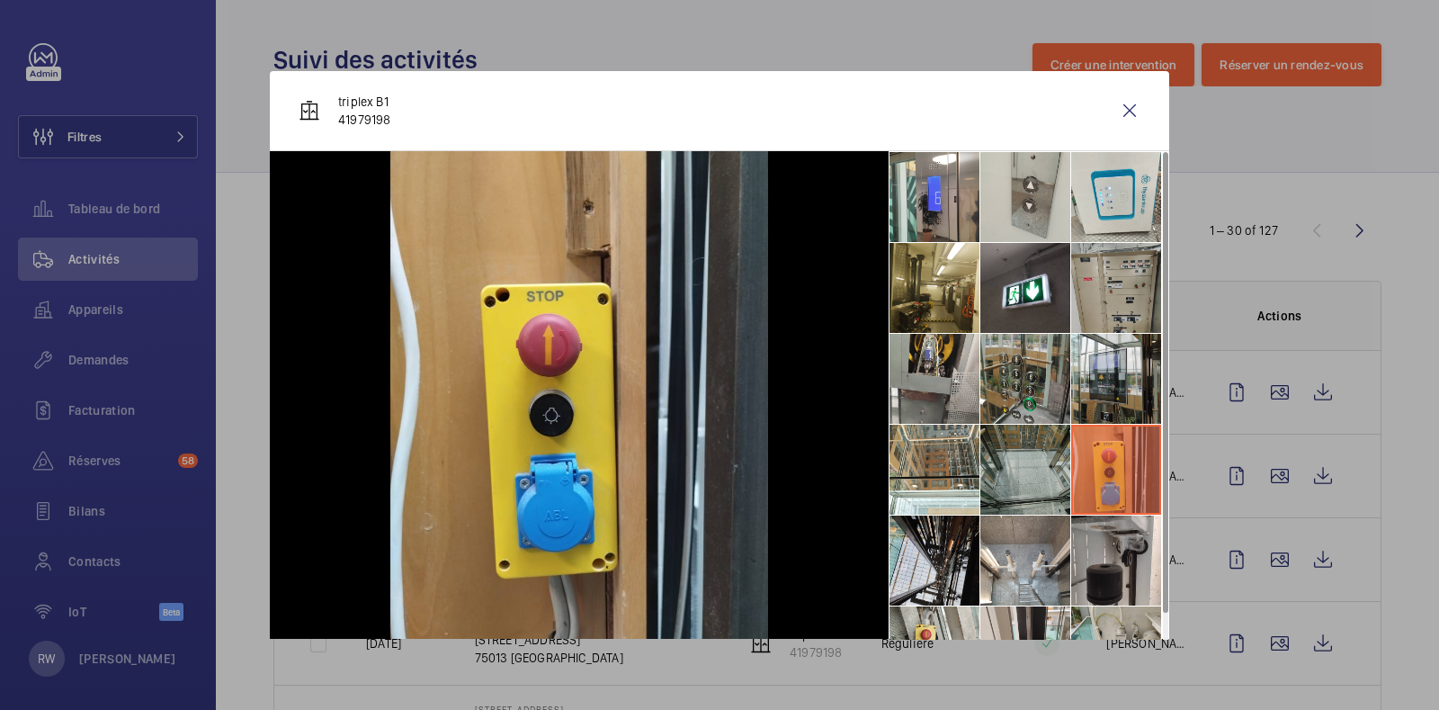
click at [989, 468] on li at bounding box center [1025, 470] width 90 height 90
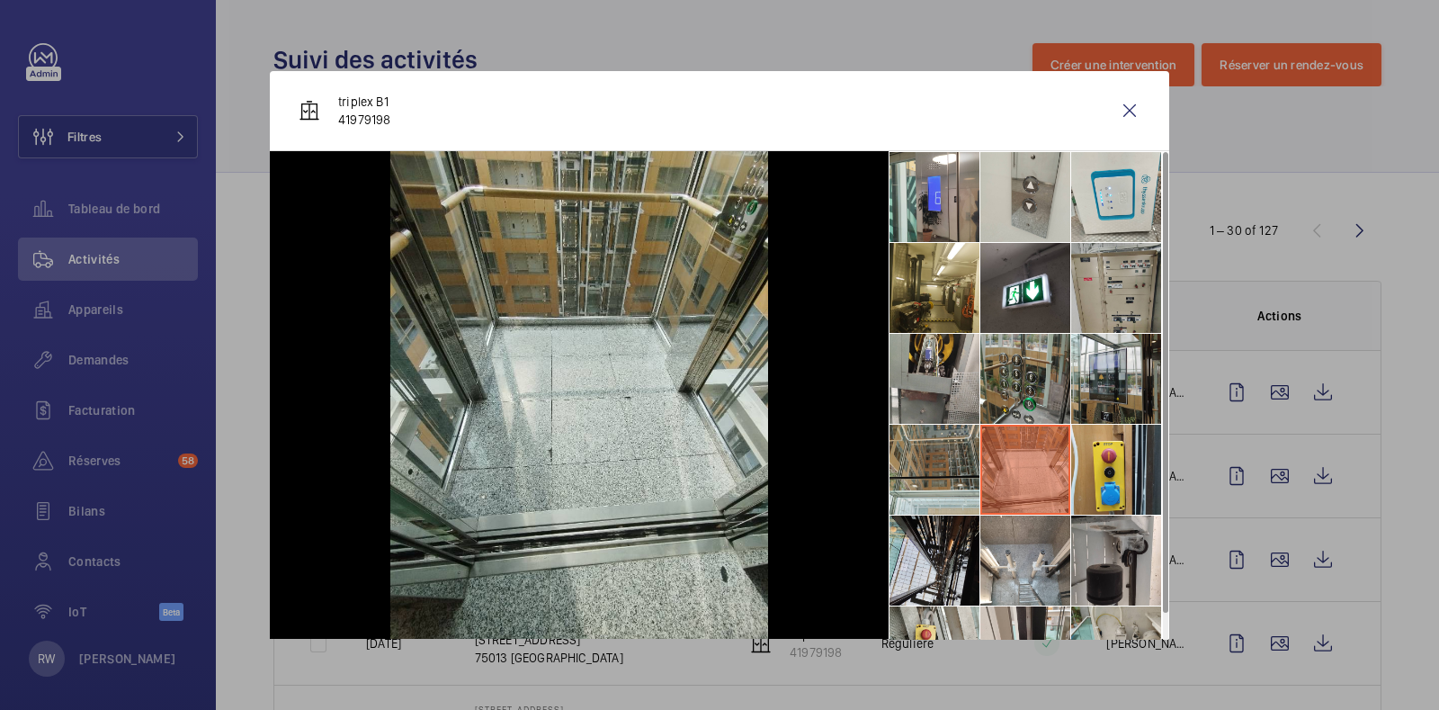
click at [890, 470] on li at bounding box center [935, 470] width 90 height 90
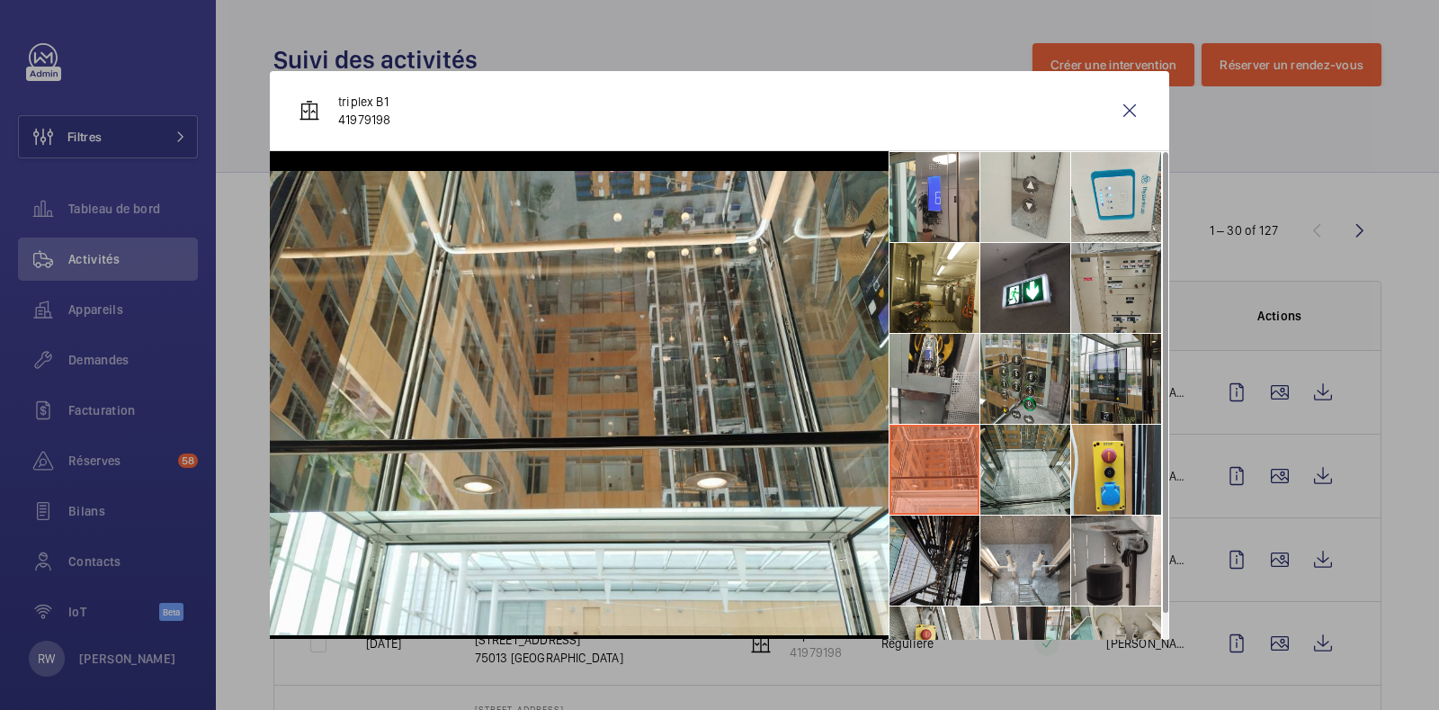
click at [890, 537] on li at bounding box center [935, 560] width 90 height 90
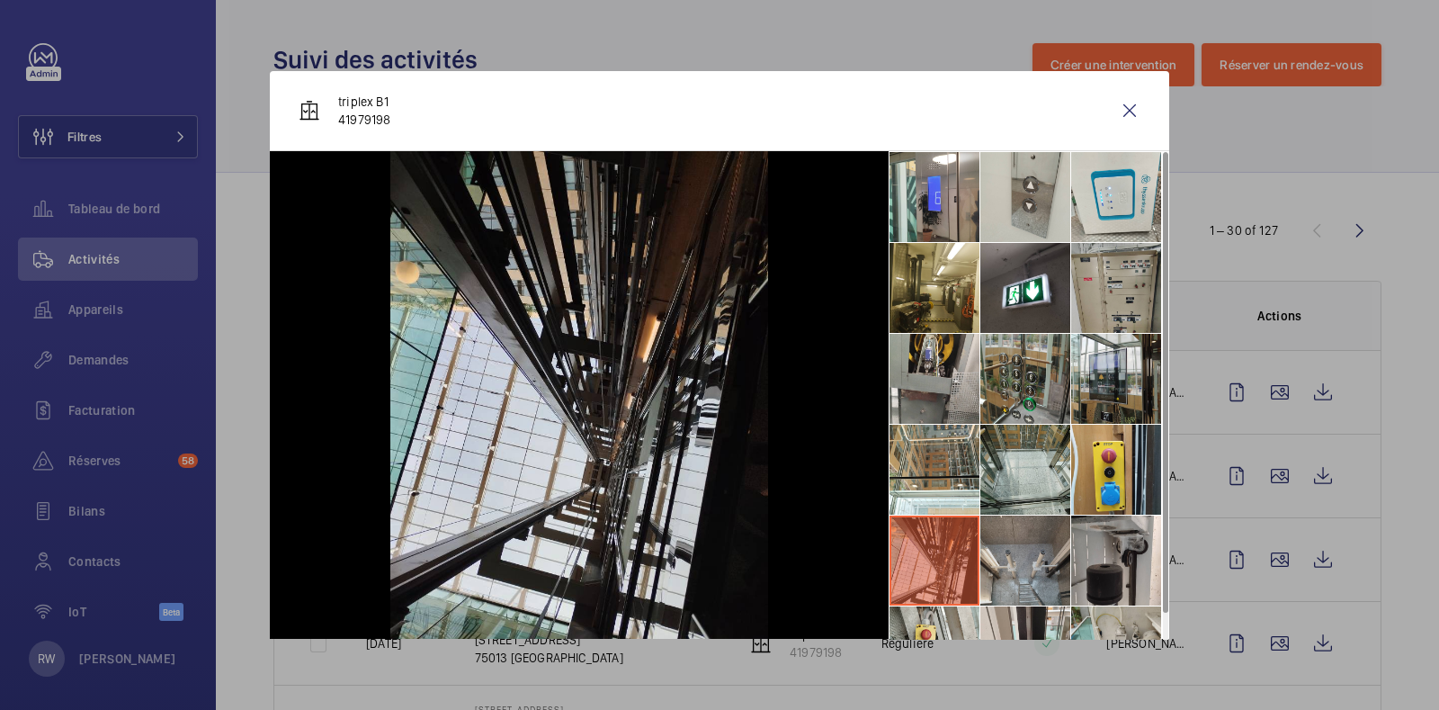
click at [1006, 545] on li at bounding box center [1025, 560] width 90 height 90
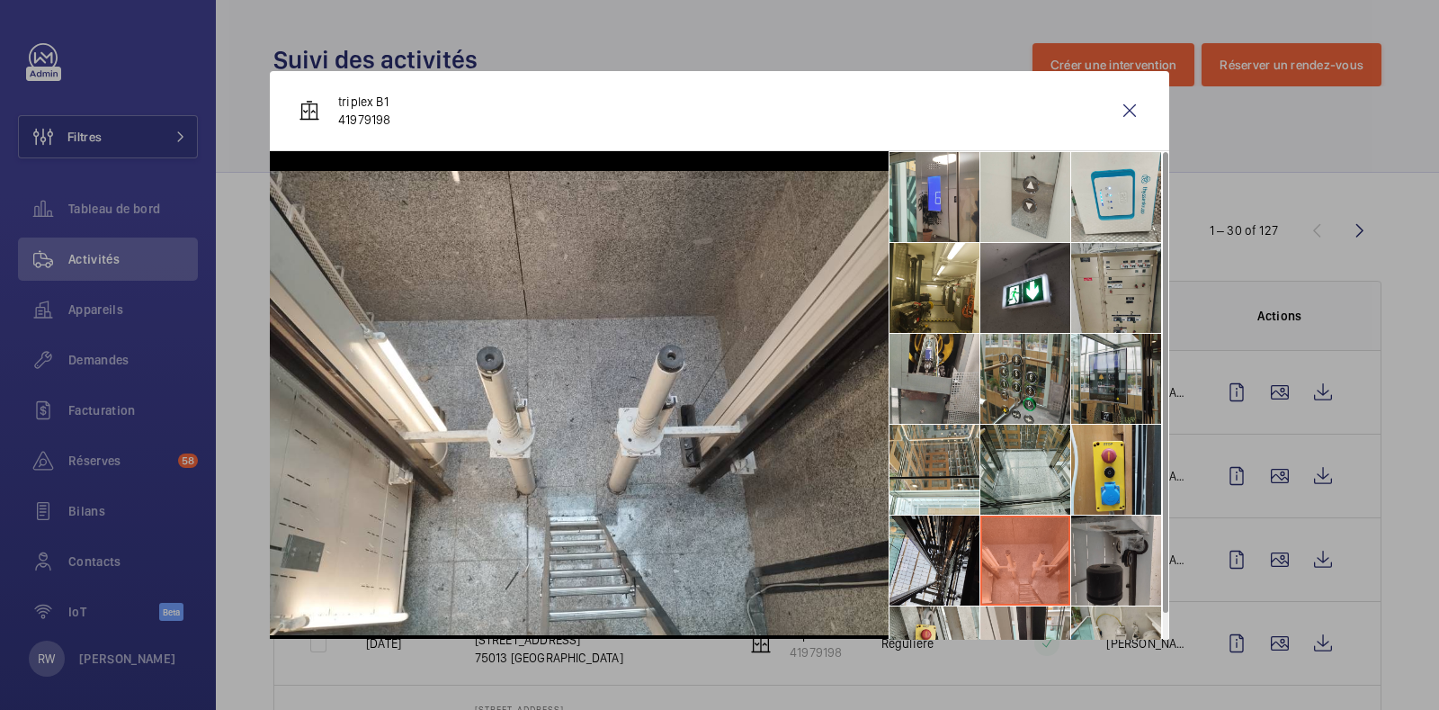
click at [1088, 548] on li at bounding box center [1116, 560] width 90 height 90
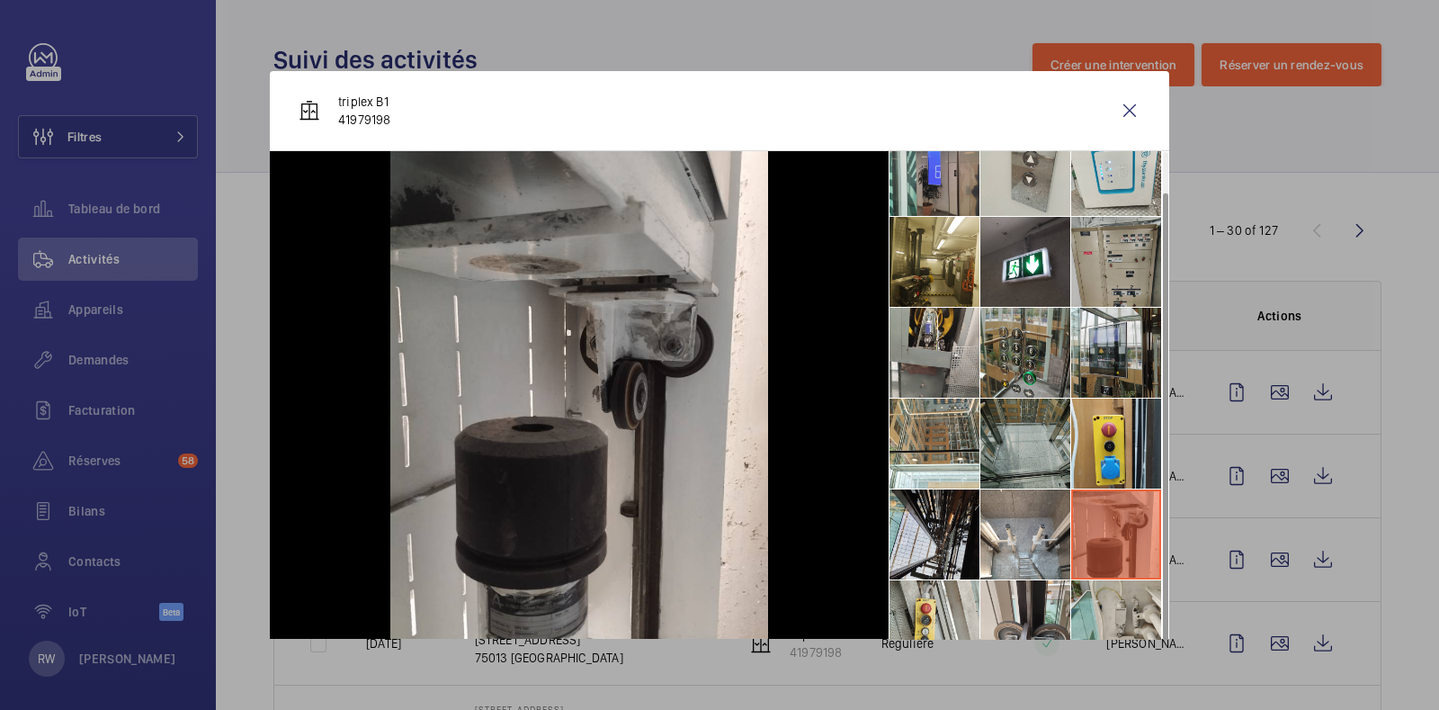
scroll to position [41, 0]
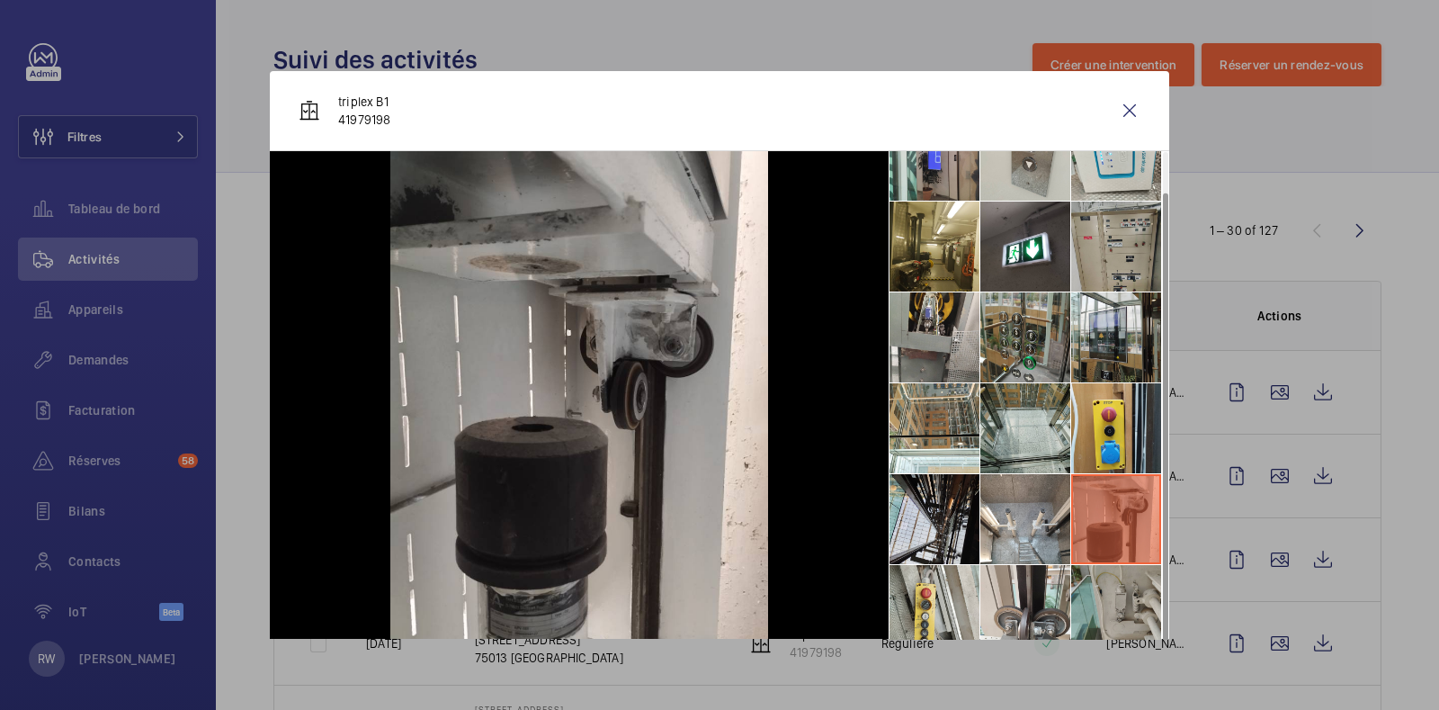
click at [1098, 587] on li at bounding box center [1116, 610] width 90 height 90
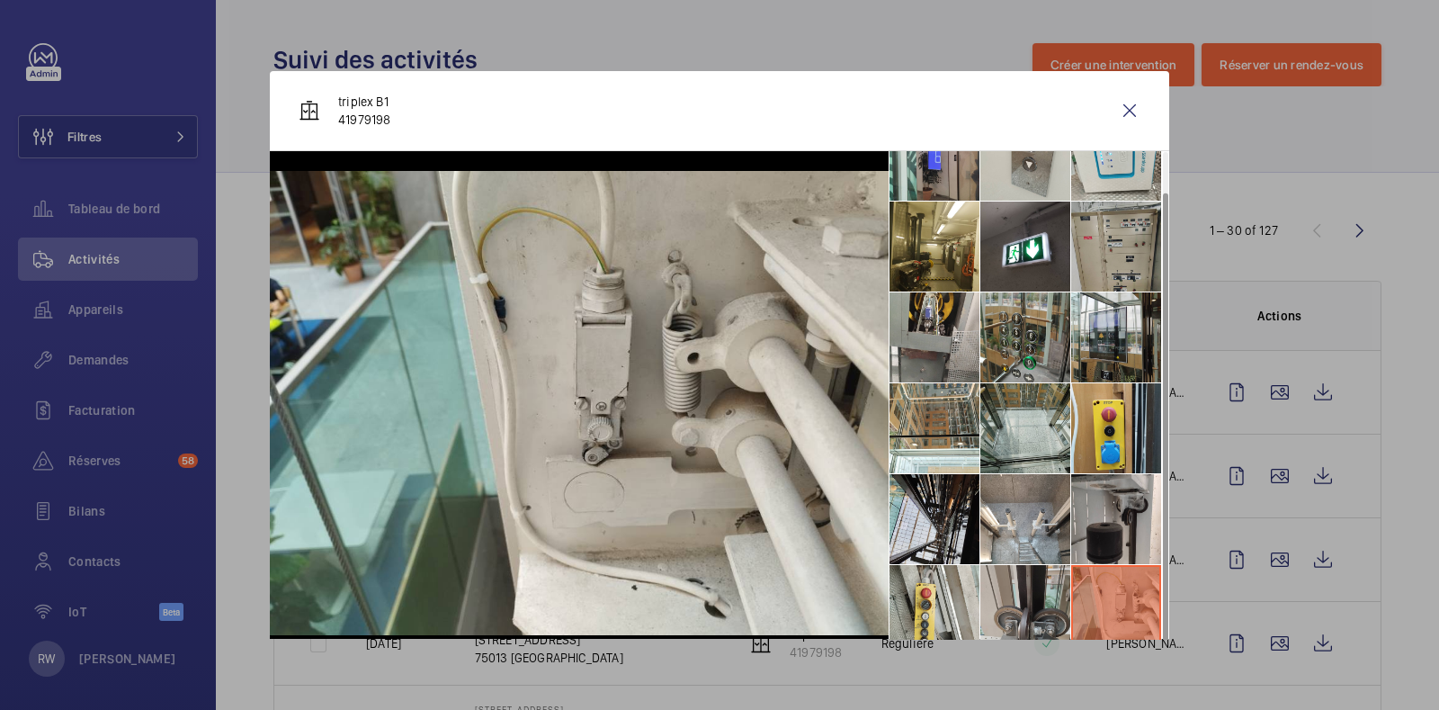
click at [1033, 589] on li at bounding box center [1025, 610] width 90 height 90
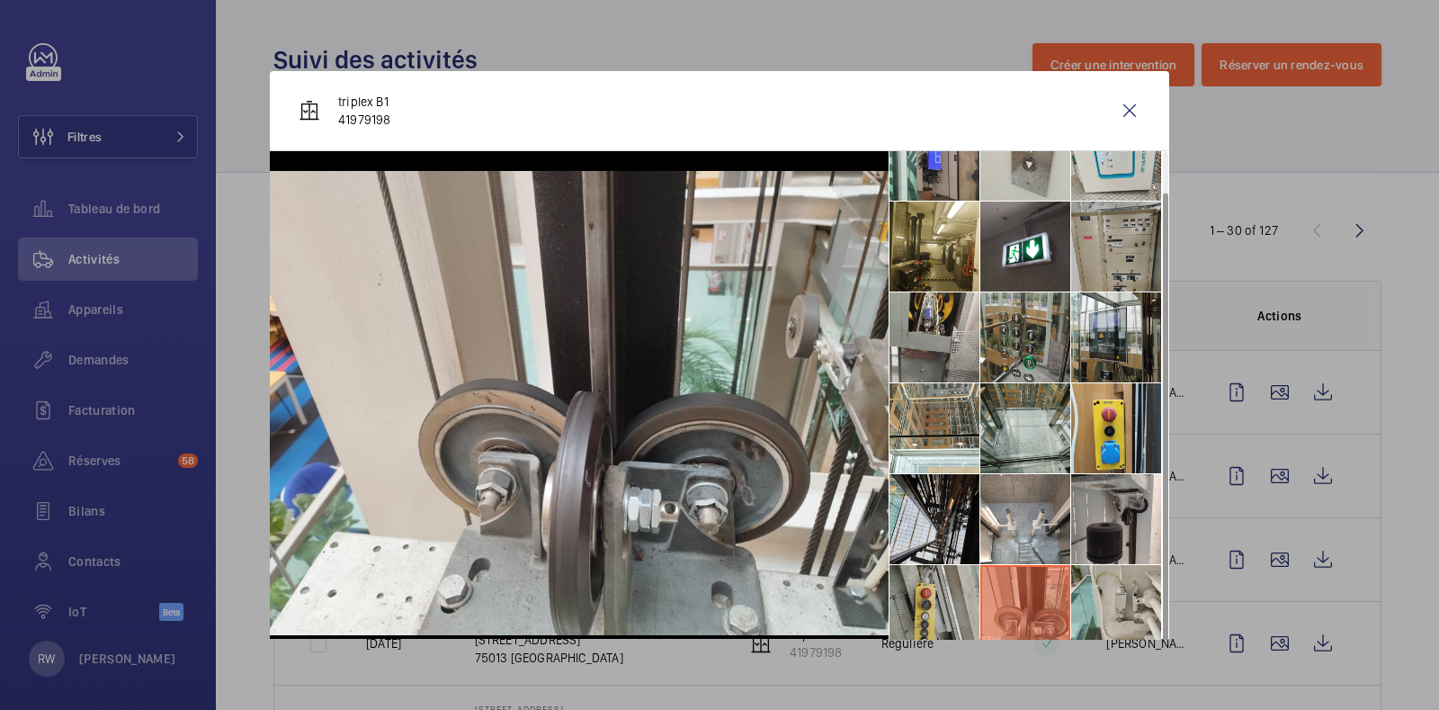
click at [928, 586] on li at bounding box center [935, 610] width 90 height 90
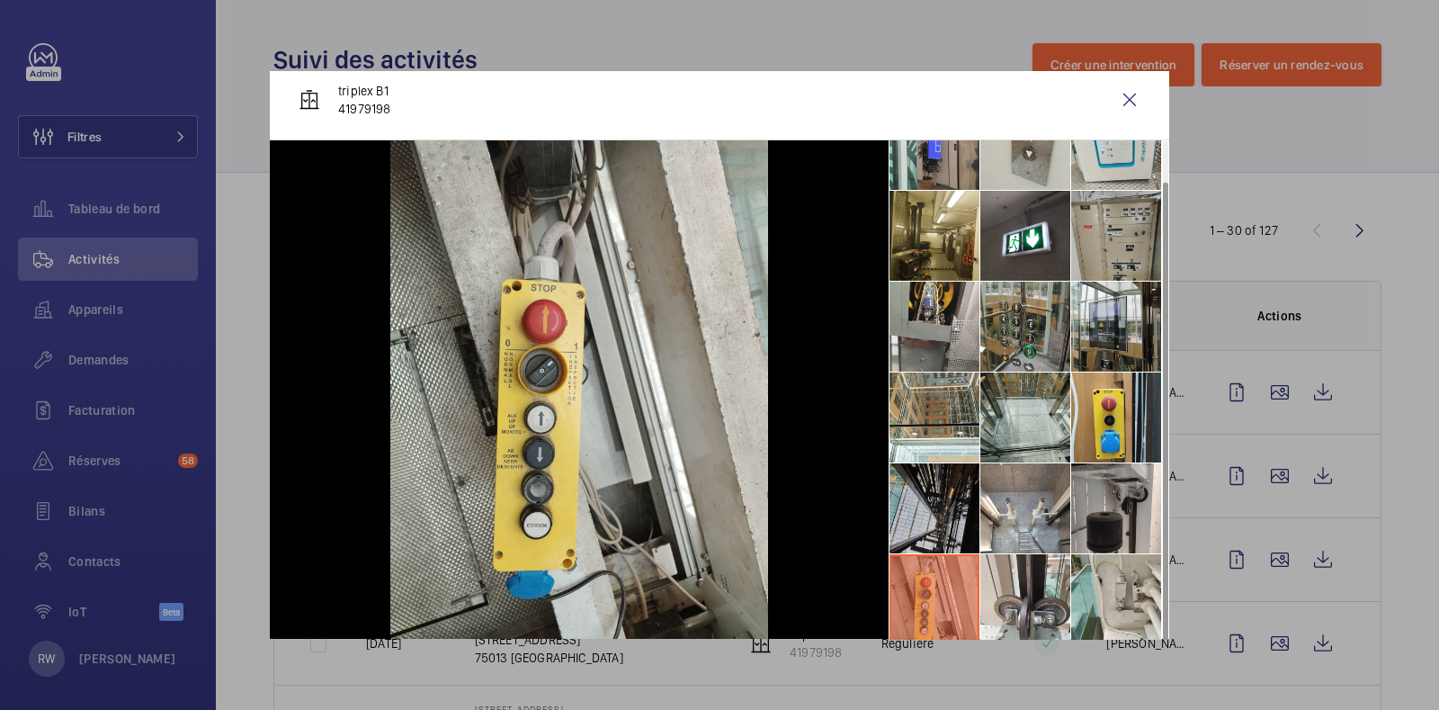
scroll to position [15, 0]
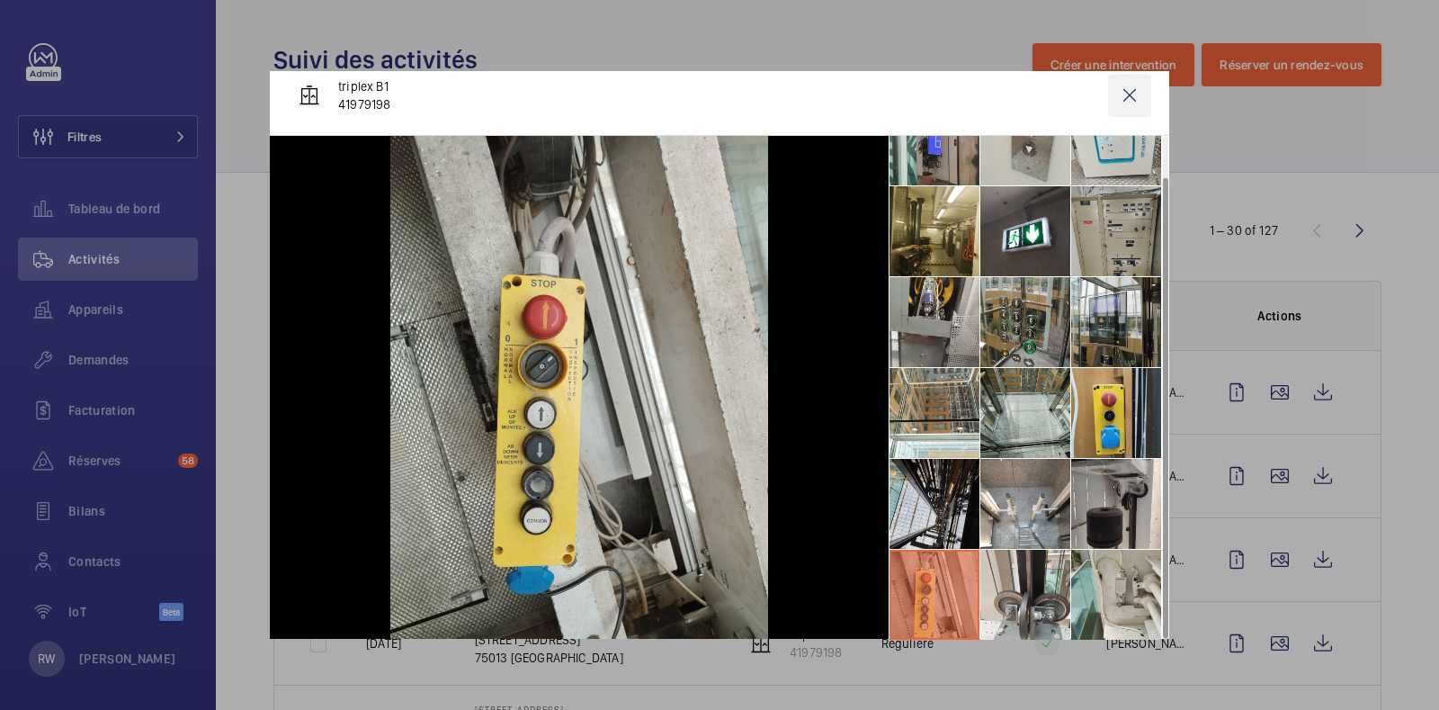
click at [1108, 95] on wm-front-icon-button at bounding box center [1129, 95] width 43 height 43
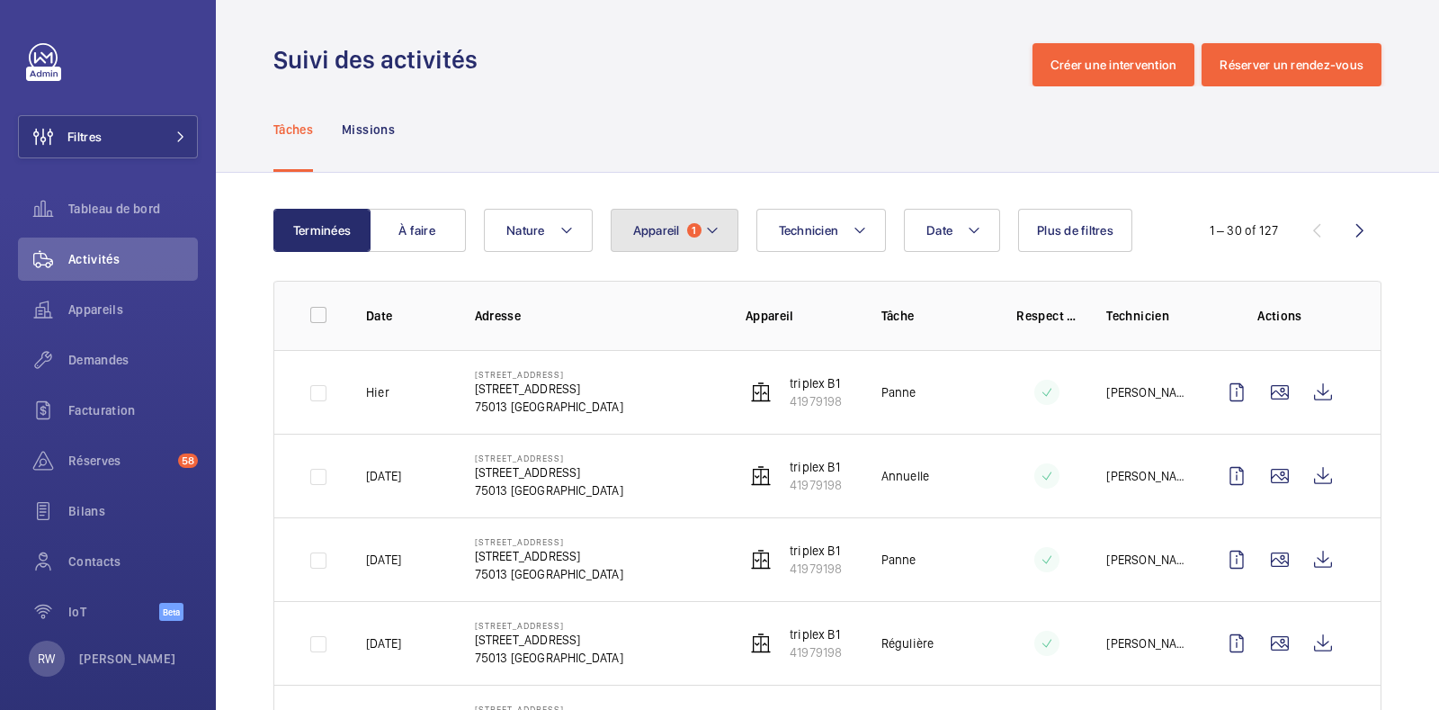
click at [715, 220] on mat-icon at bounding box center [712, 230] width 14 height 22
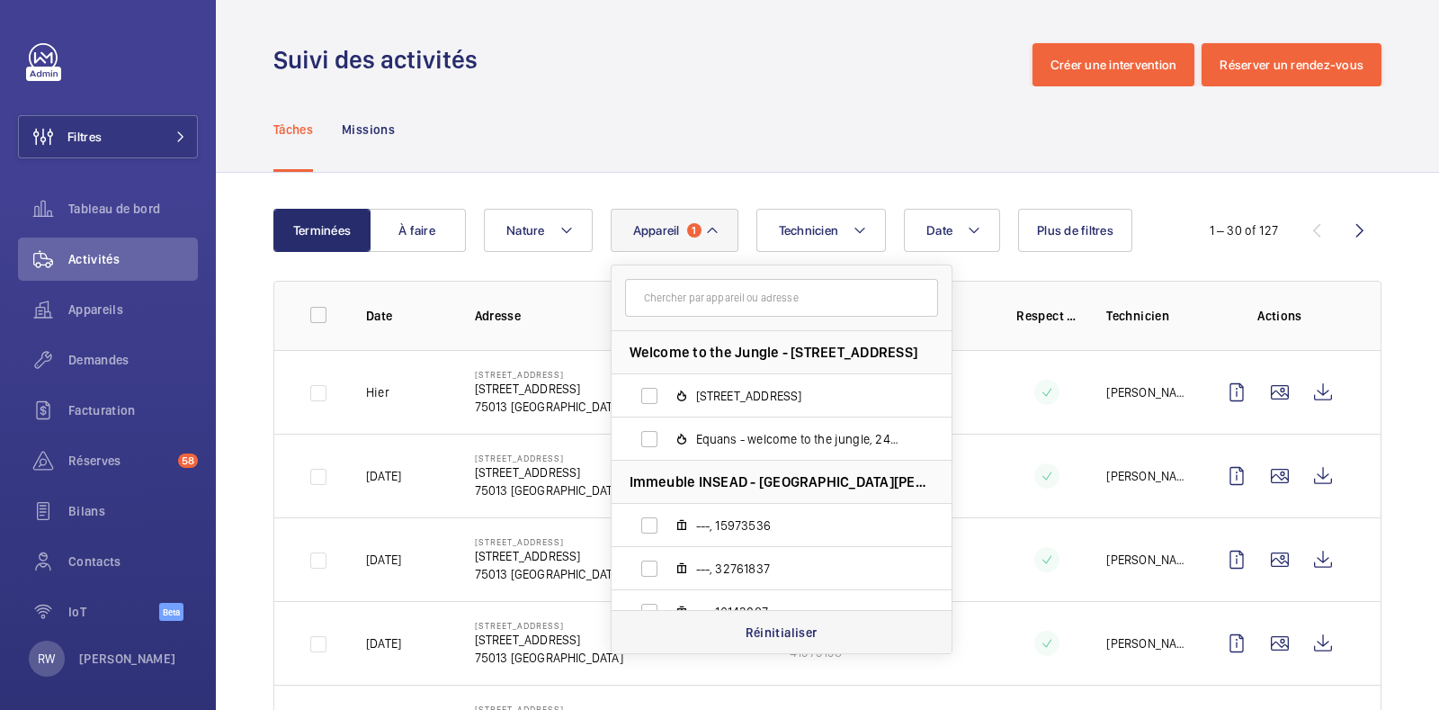
click at [773, 645] on div "Réinitialiser" at bounding box center [782, 631] width 340 height 43
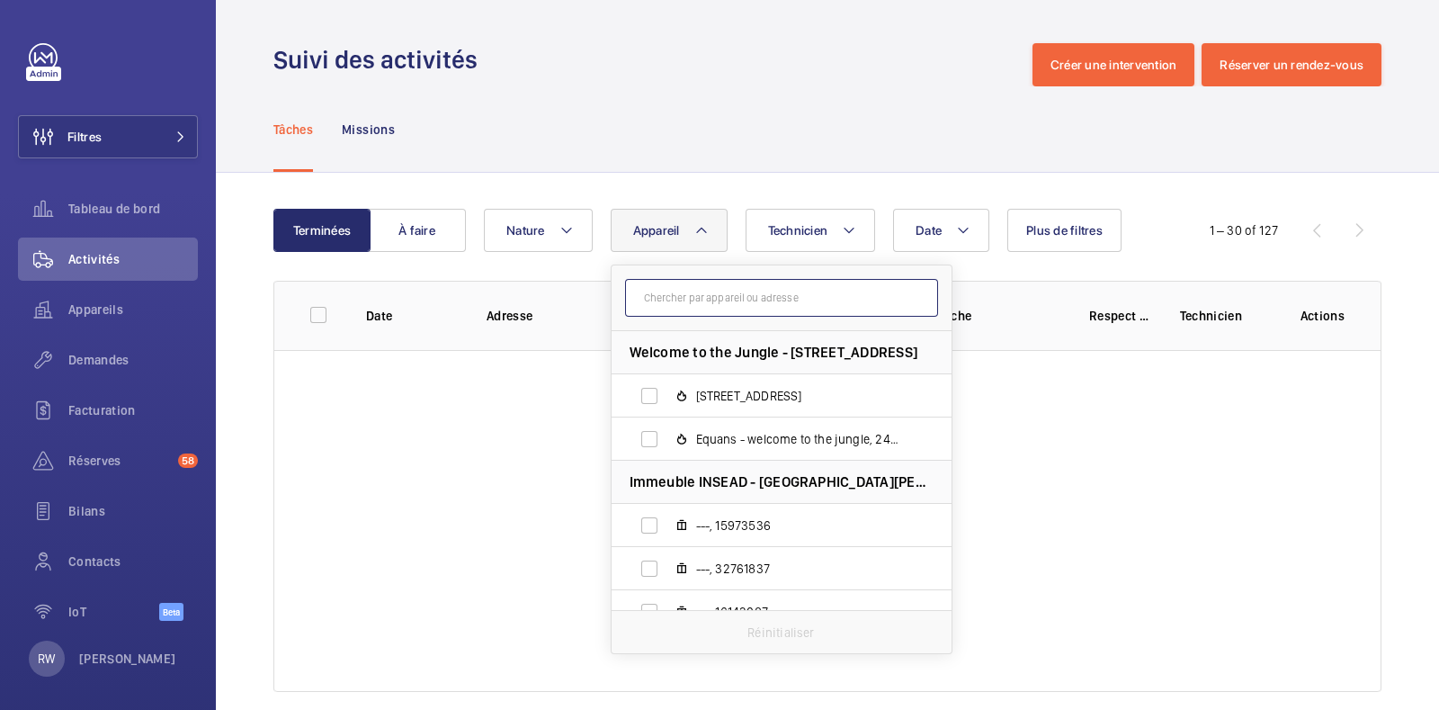
click at [711, 299] on input "text" at bounding box center [781, 298] width 313 height 38
paste input "18950996"
type input "18950996"
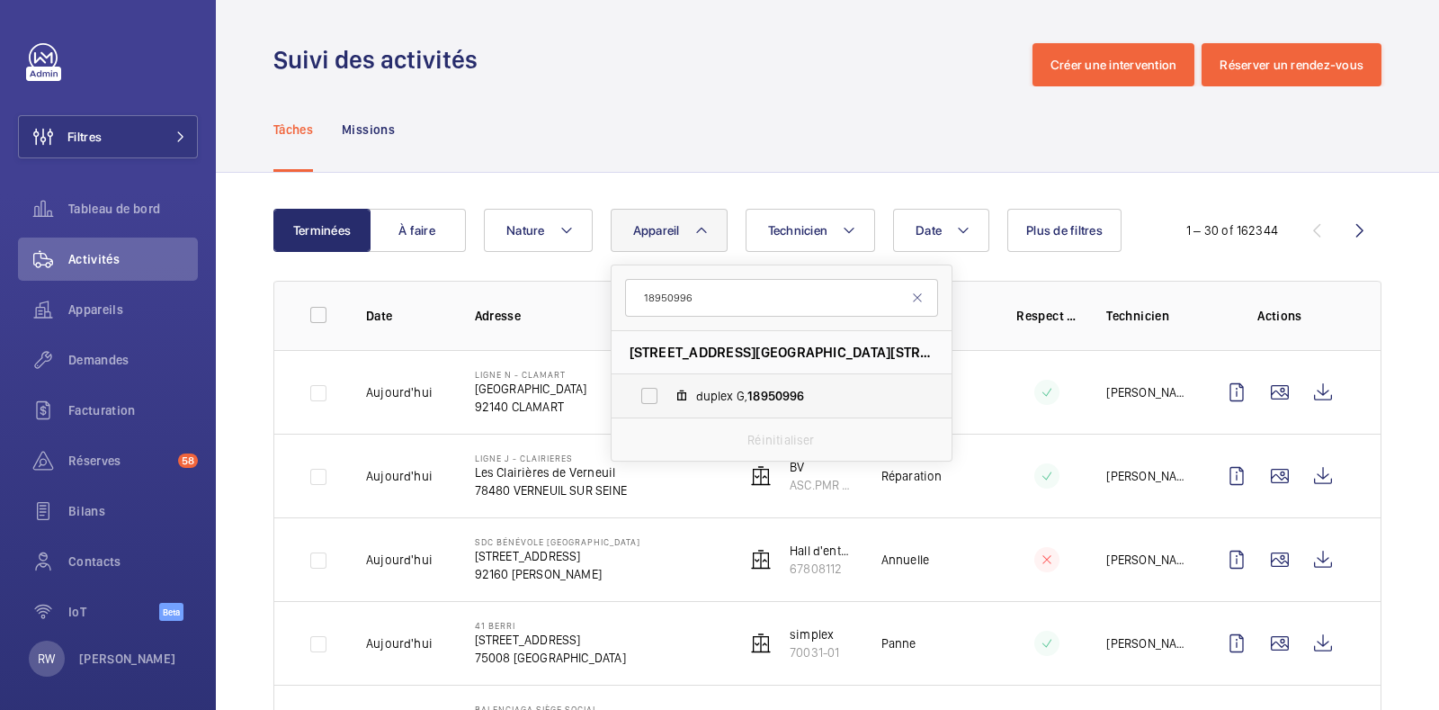
click at [646, 400] on label "duplex G, 18950996" at bounding box center [767, 395] width 311 height 43
click at [646, 400] on input "duplex G, 18950996" at bounding box center [649, 396] width 36 height 36
checkbox input "true"
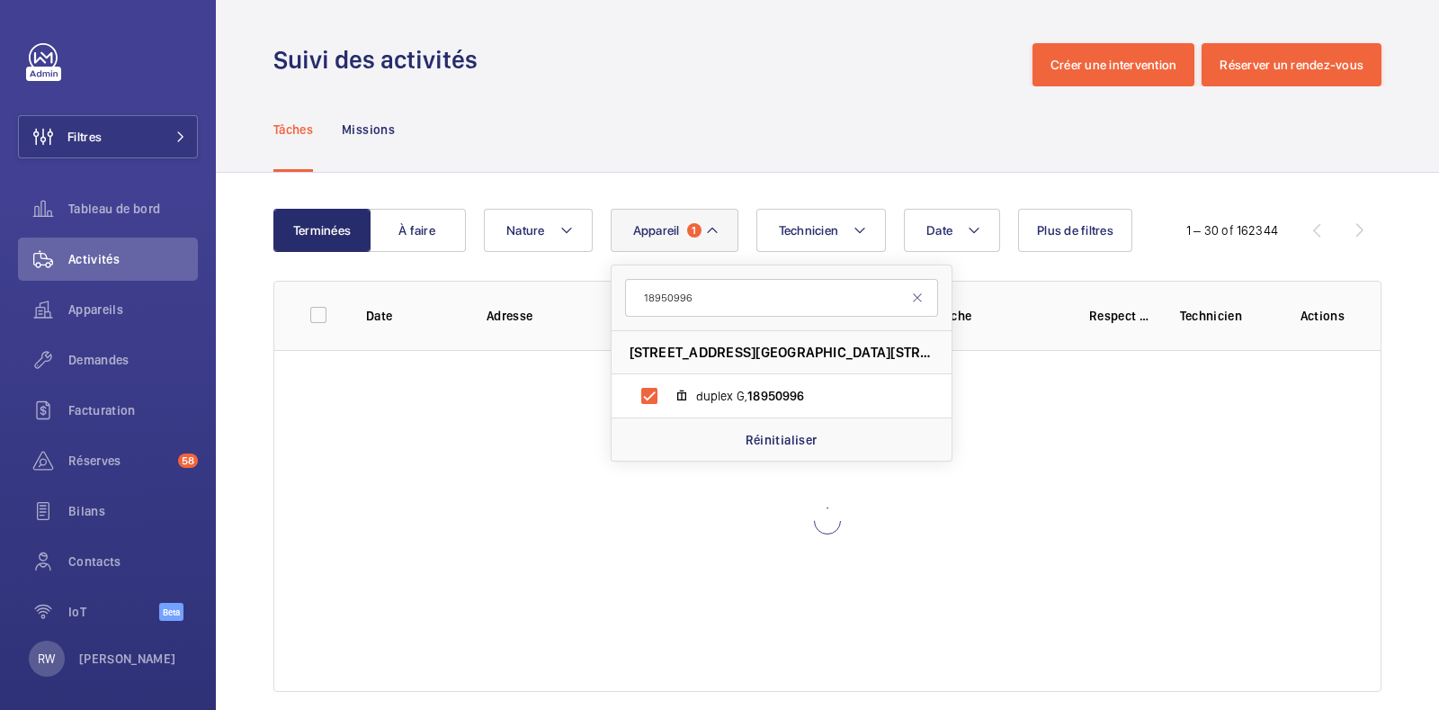
click at [696, 137] on div "Tâches Missions" at bounding box center [827, 128] width 1108 height 85
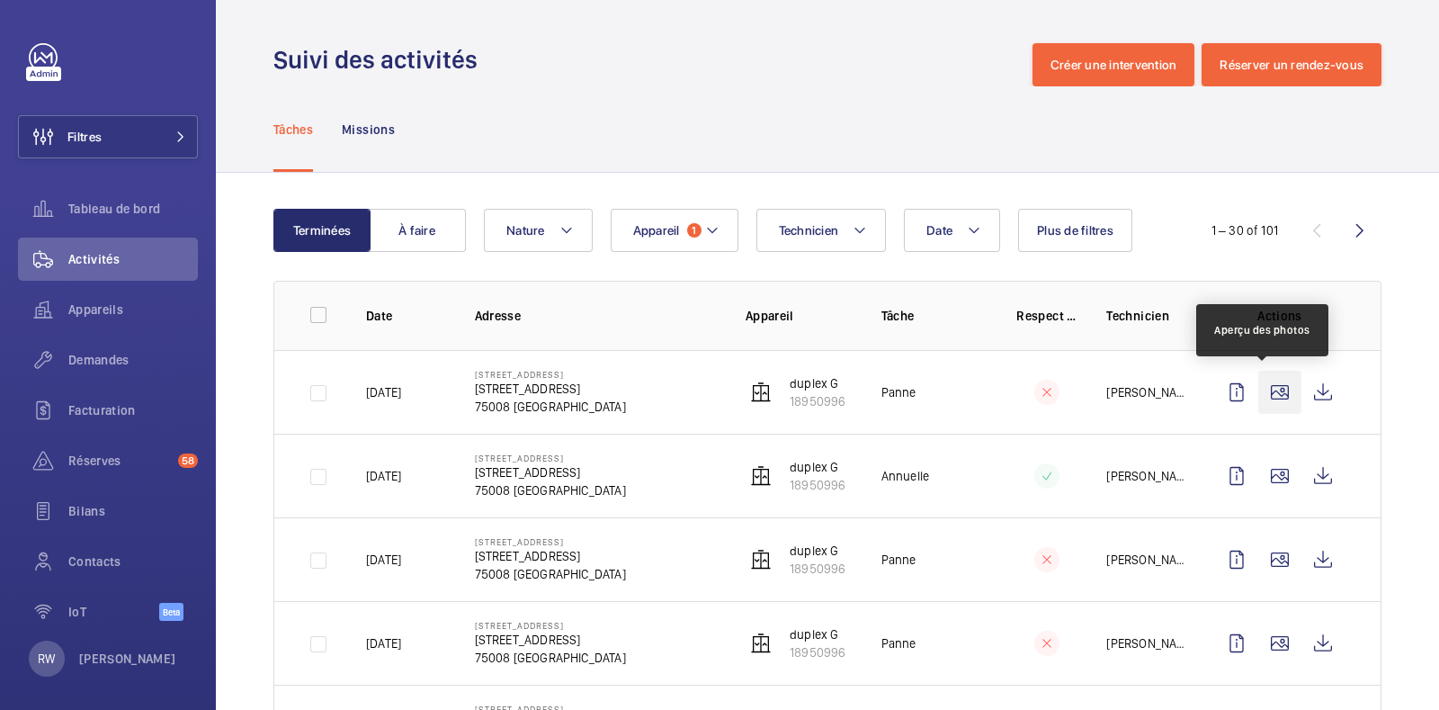
click at [1259, 392] on wm-front-icon-button at bounding box center [1279, 392] width 43 height 43
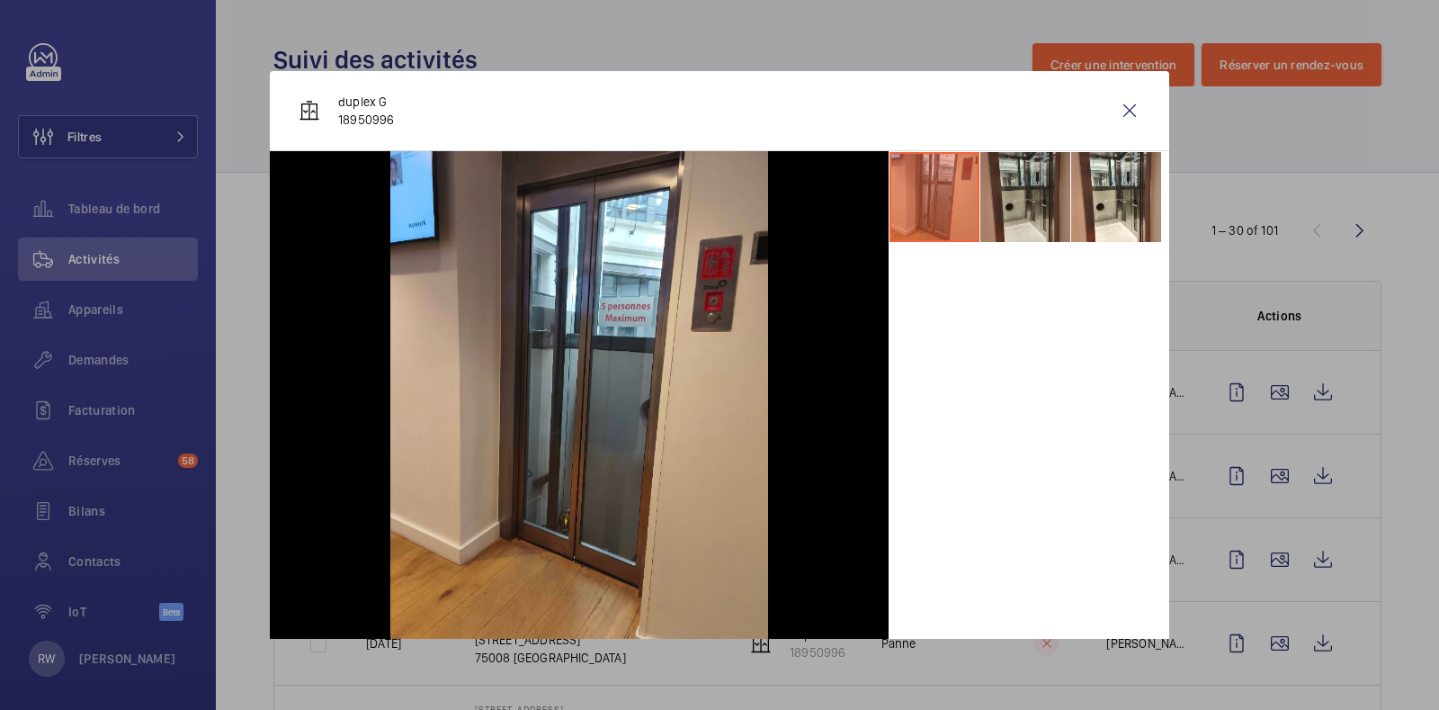
click at [1006, 192] on li at bounding box center [1025, 197] width 90 height 90
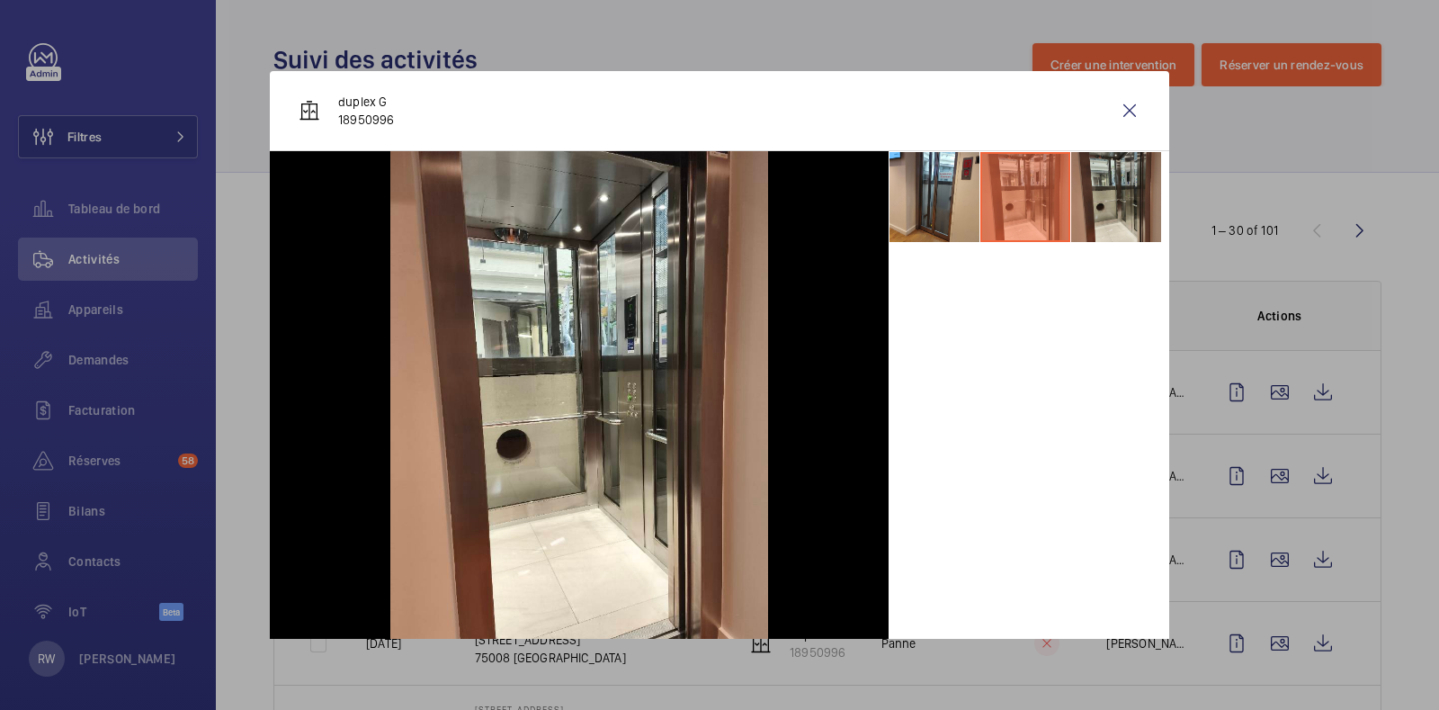
click at [1078, 193] on li at bounding box center [1116, 197] width 90 height 90
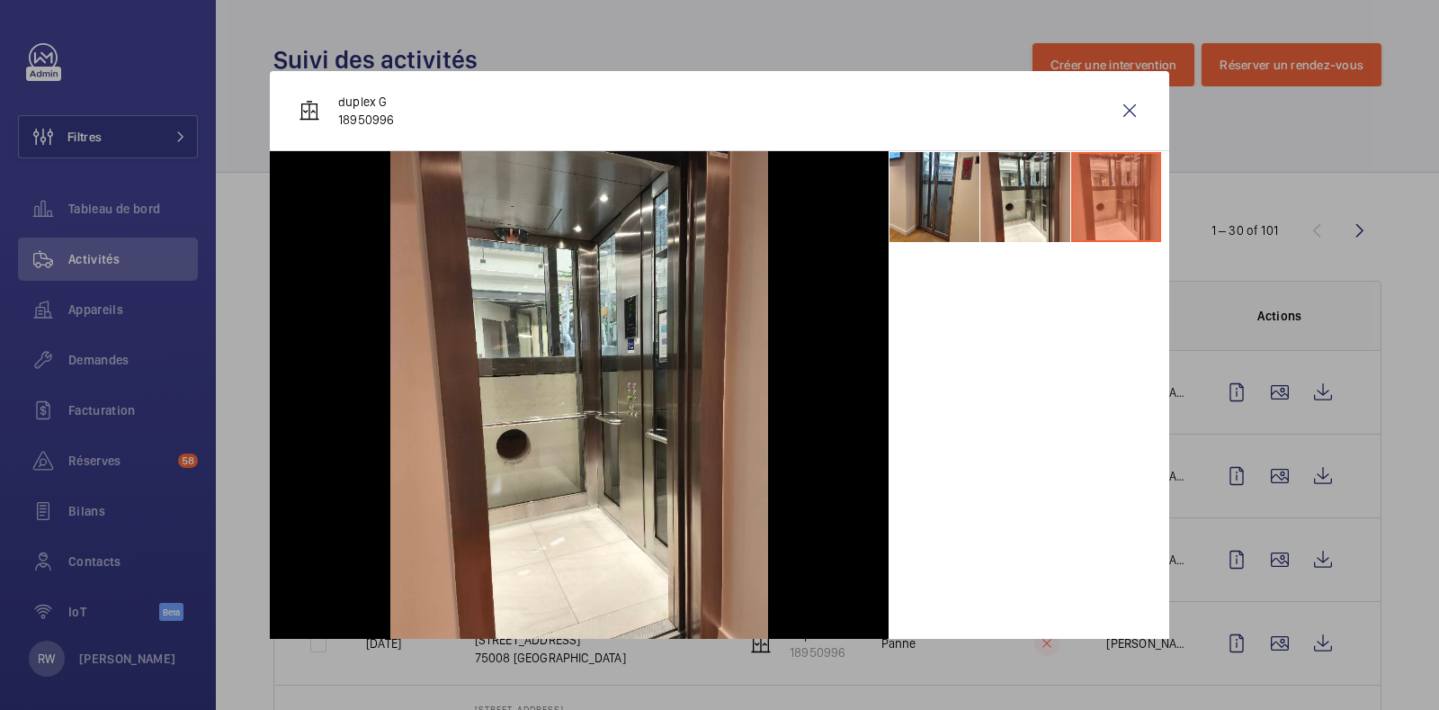
click at [1110, 201] on li at bounding box center [1116, 197] width 90 height 90
click at [980, 196] on li at bounding box center [1025, 197] width 90 height 90
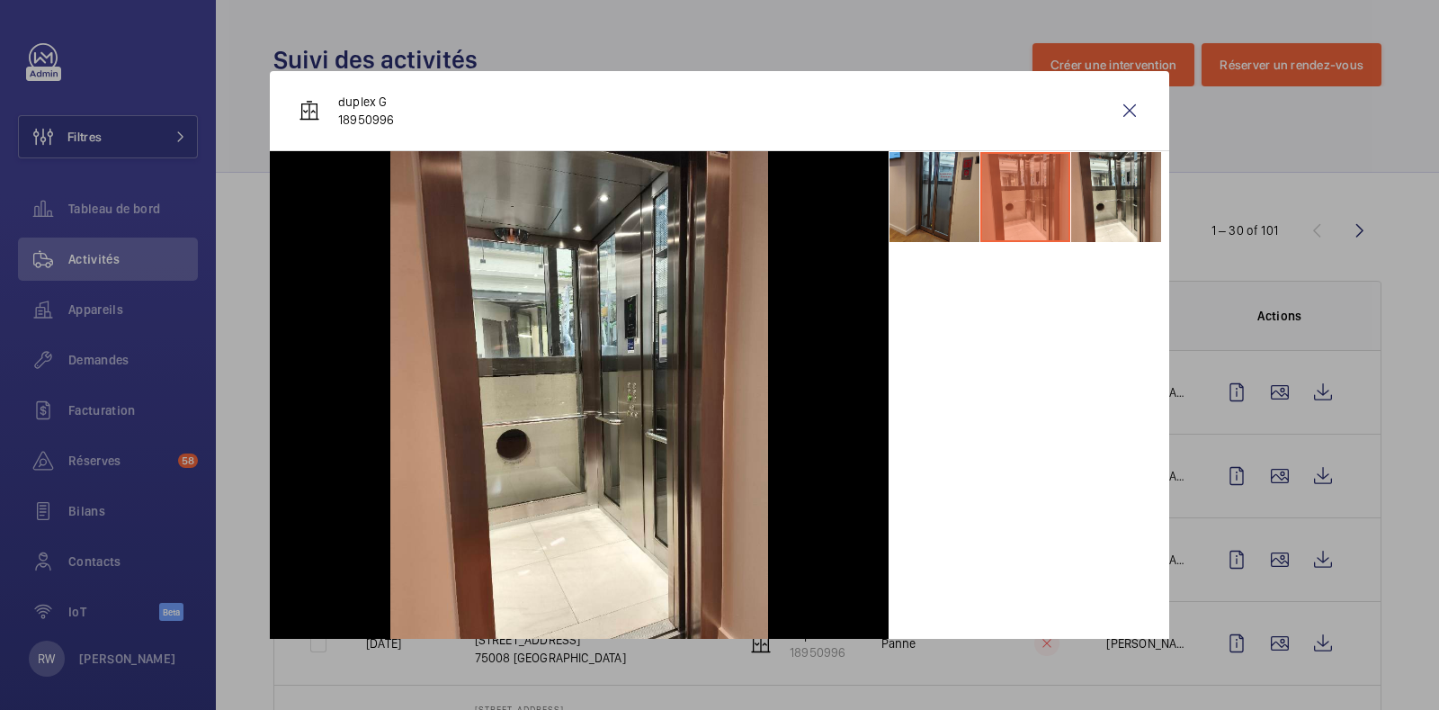
click at [921, 192] on li at bounding box center [935, 197] width 90 height 90
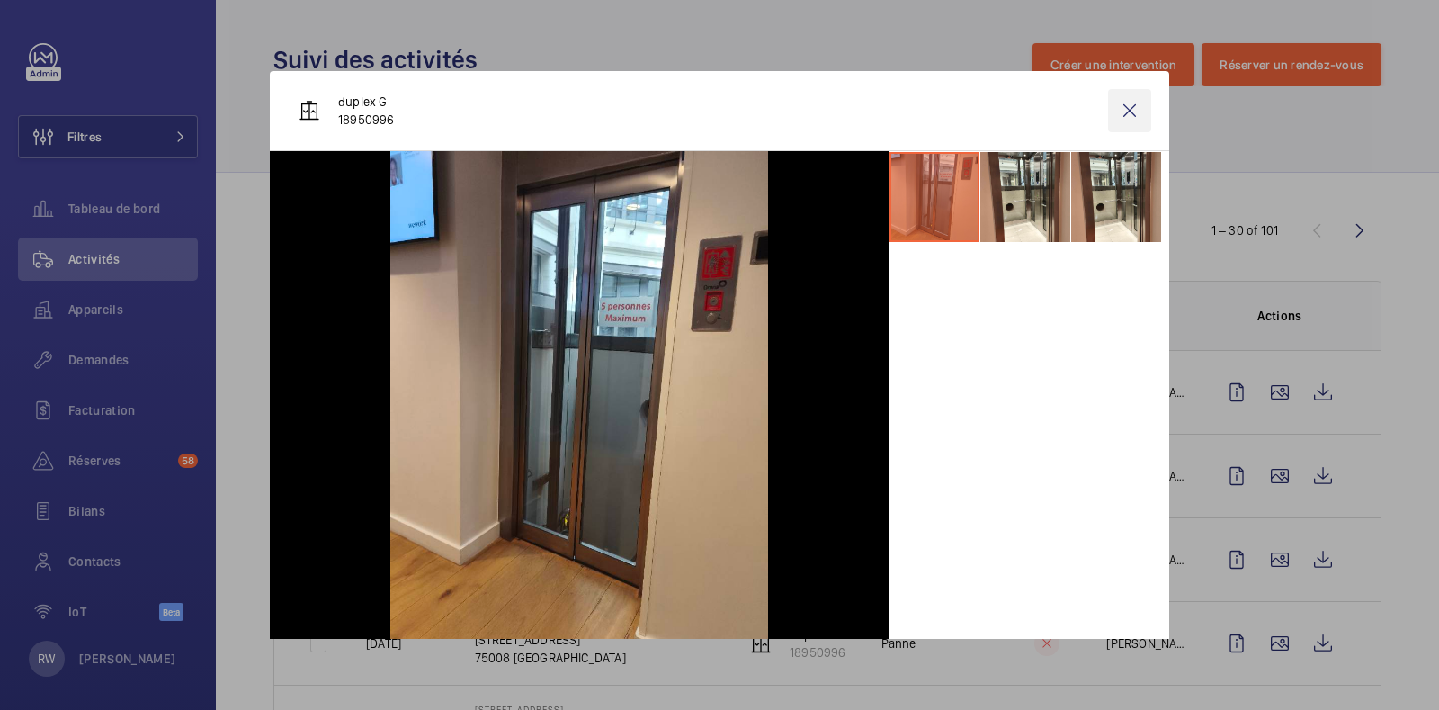
click at [1114, 114] on wm-front-icon-button at bounding box center [1129, 110] width 43 height 43
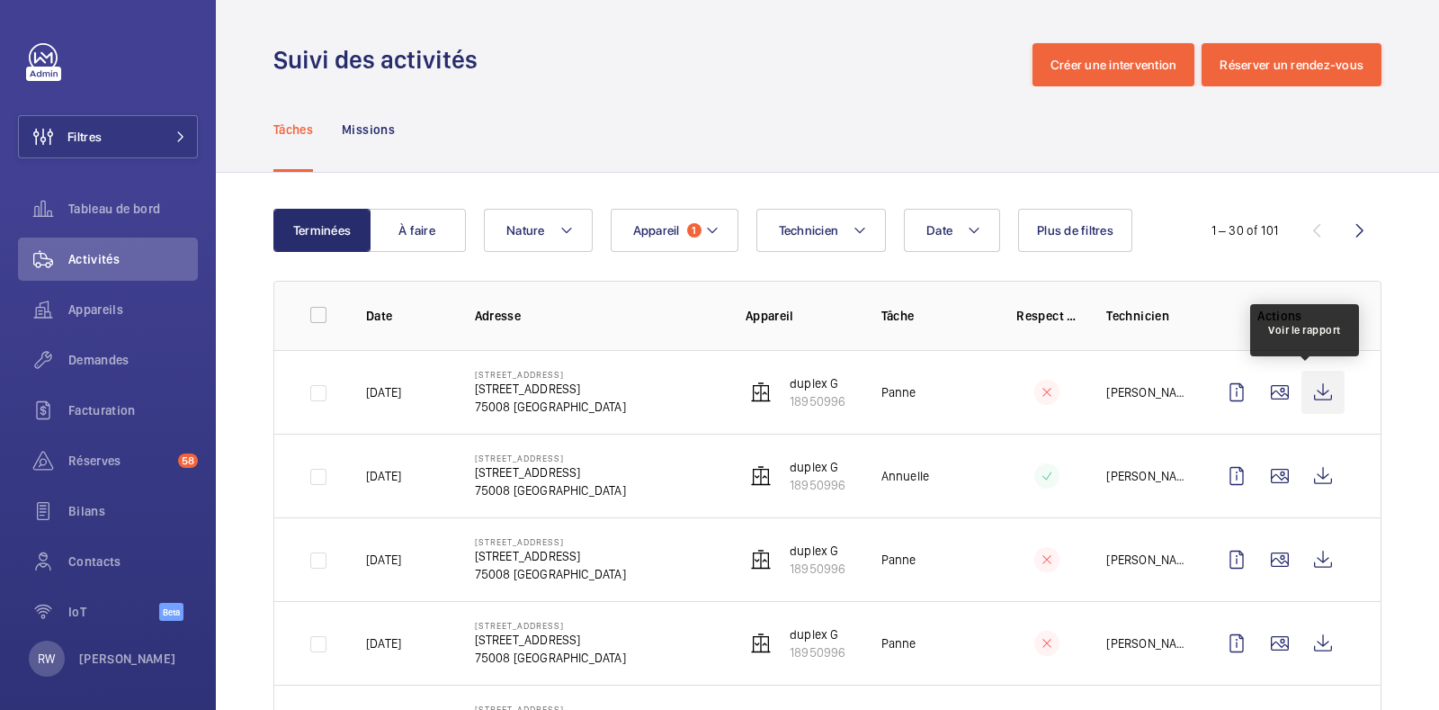
click at [1301, 387] on wm-front-icon-button at bounding box center [1322, 392] width 43 height 43
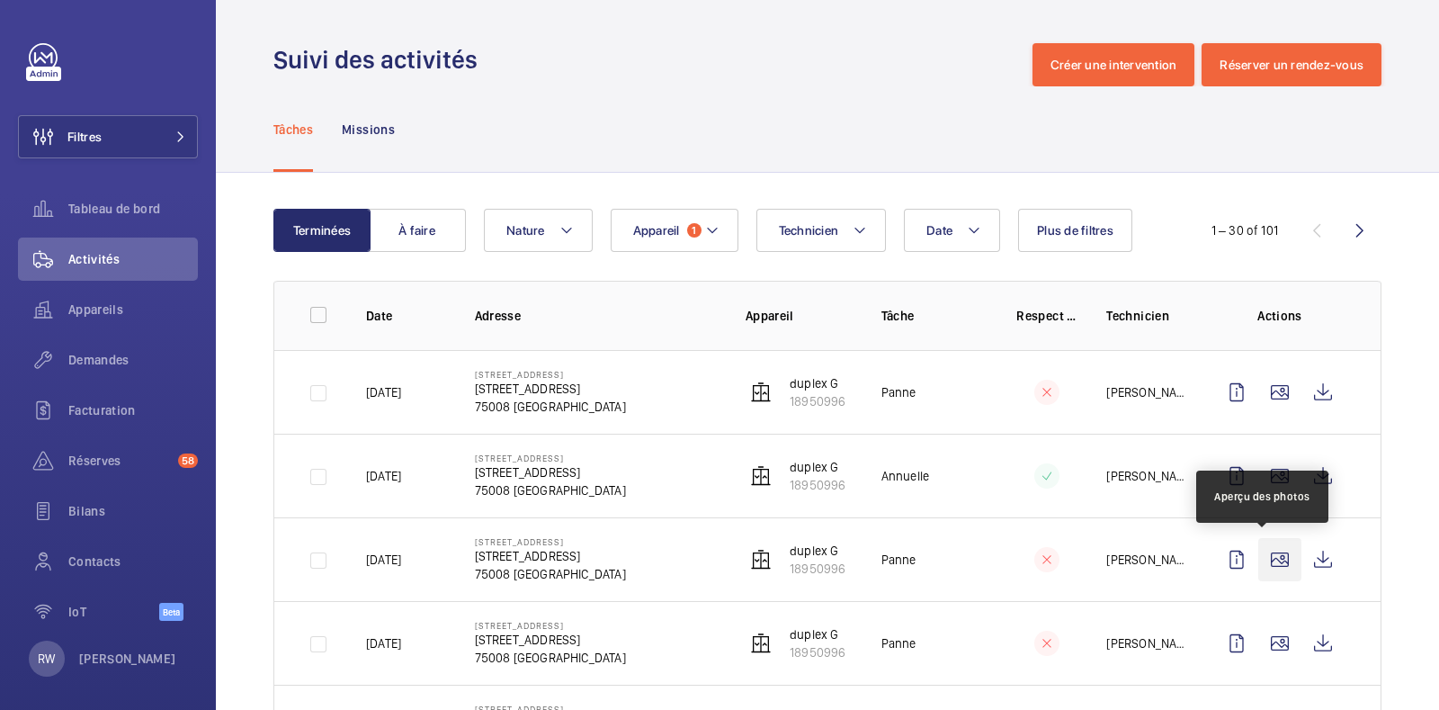
click at [1261, 556] on wm-front-icon-button at bounding box center [1279, 559] width 43 height 43
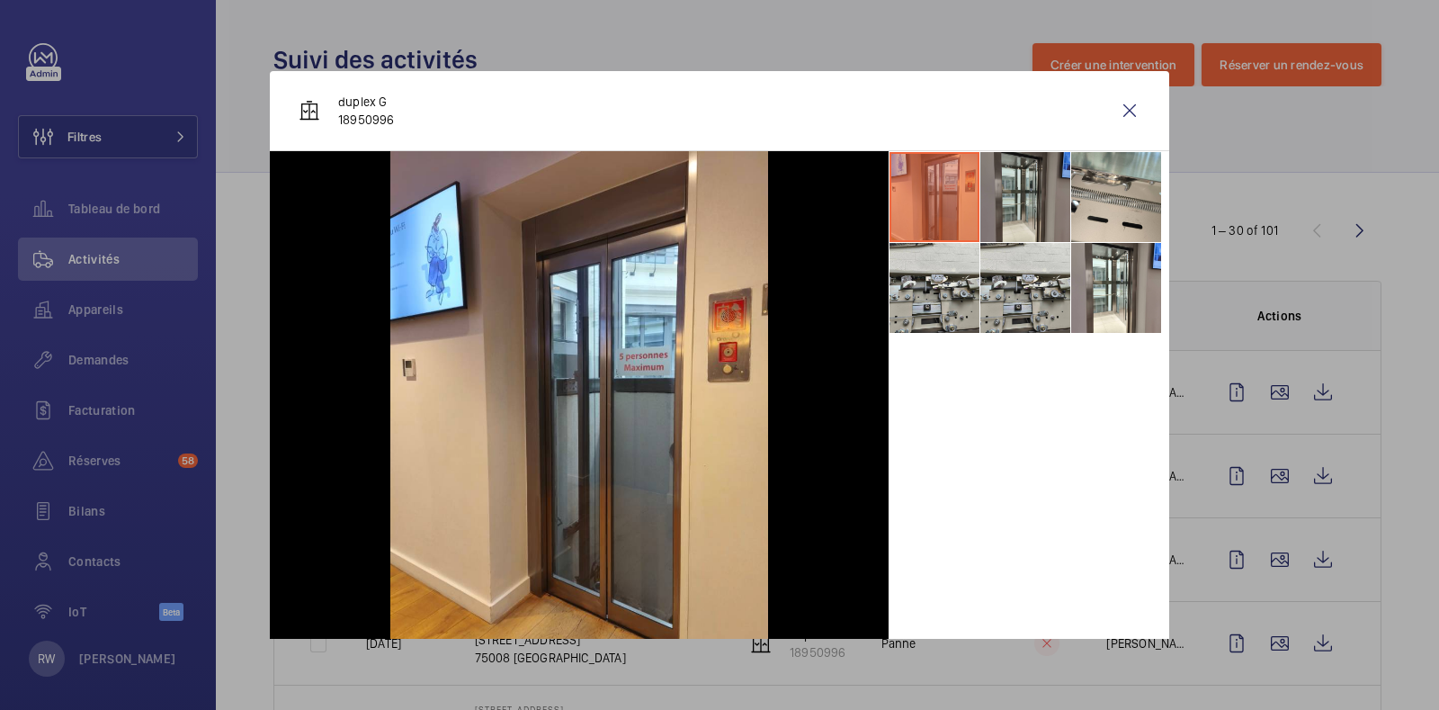
click at [1000, 193] on li at bounding box center [1025, 197] width 90 height 90
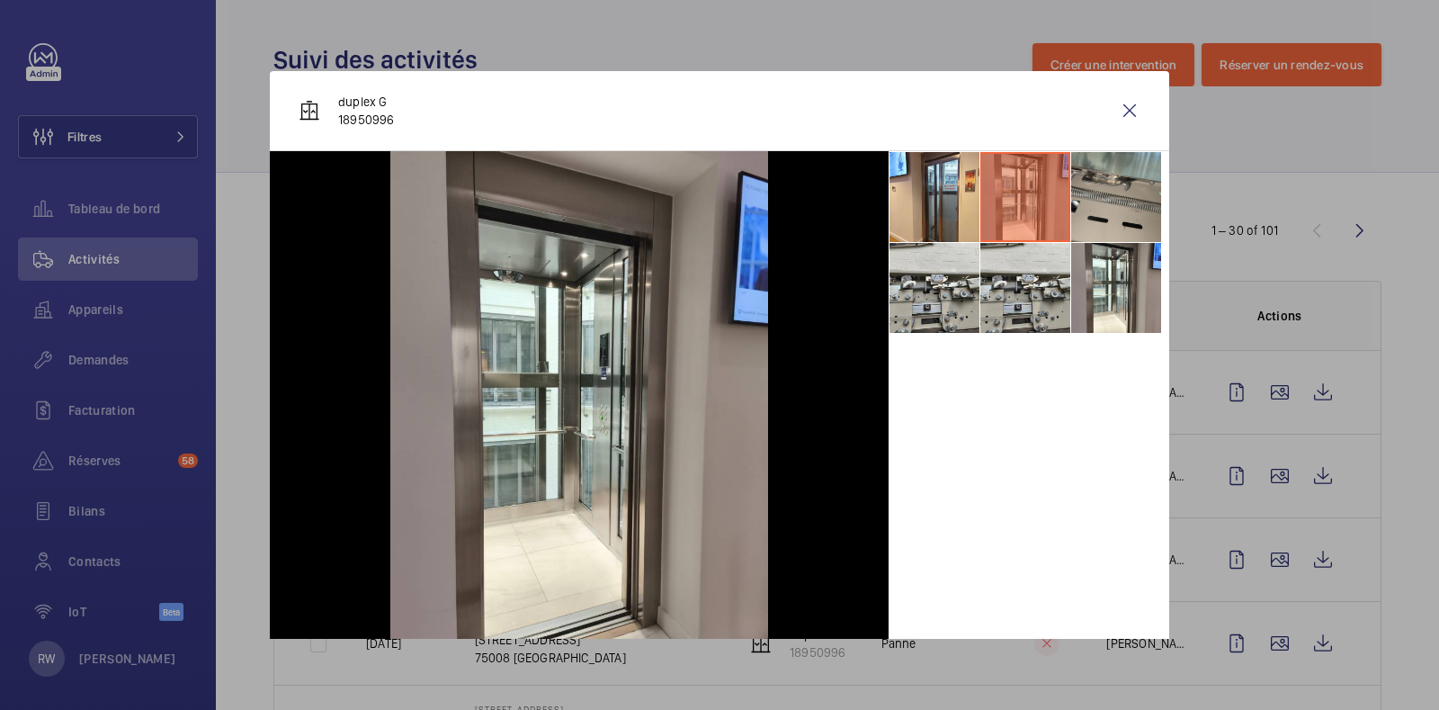
click at [1071, 191] on li at bounding box center [1116, 197] width 90 height 90
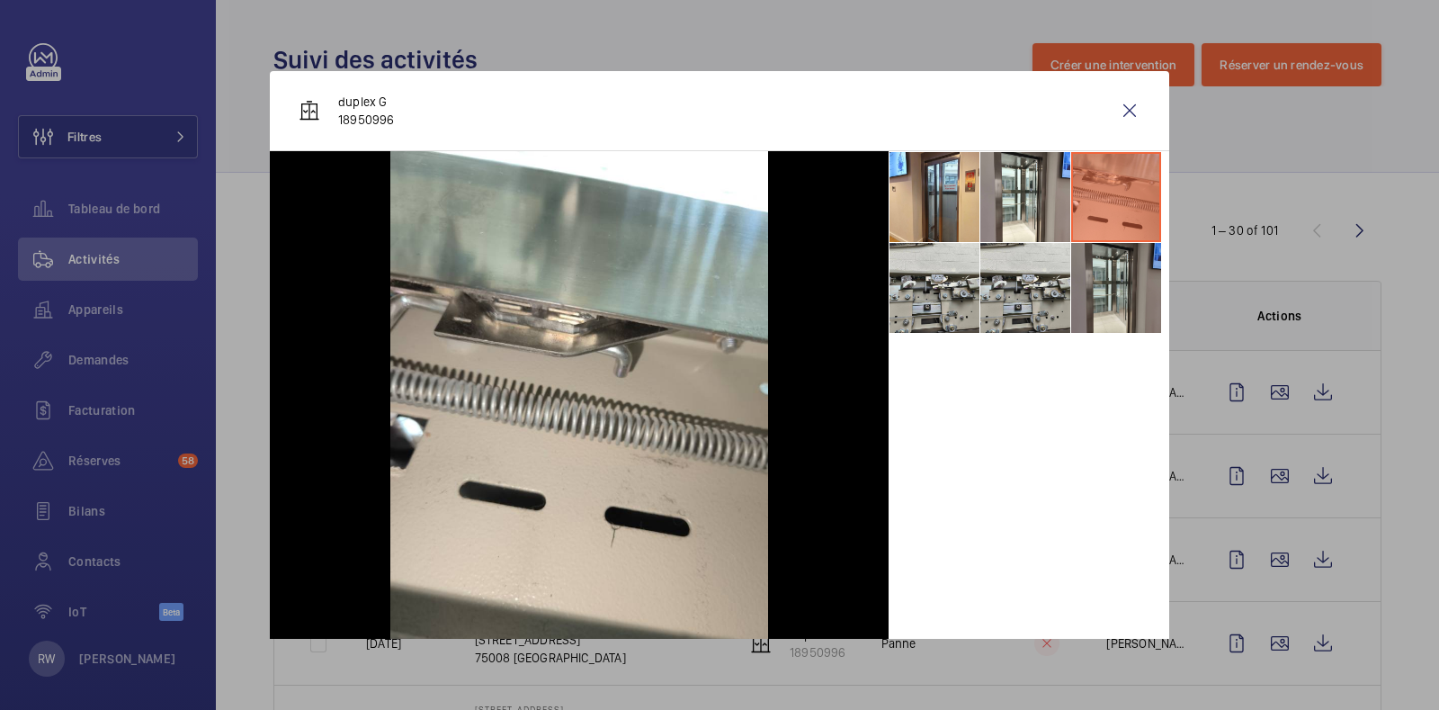
click at [1072, 282] on li at bounding box center [1116, 288] width 90 height 90
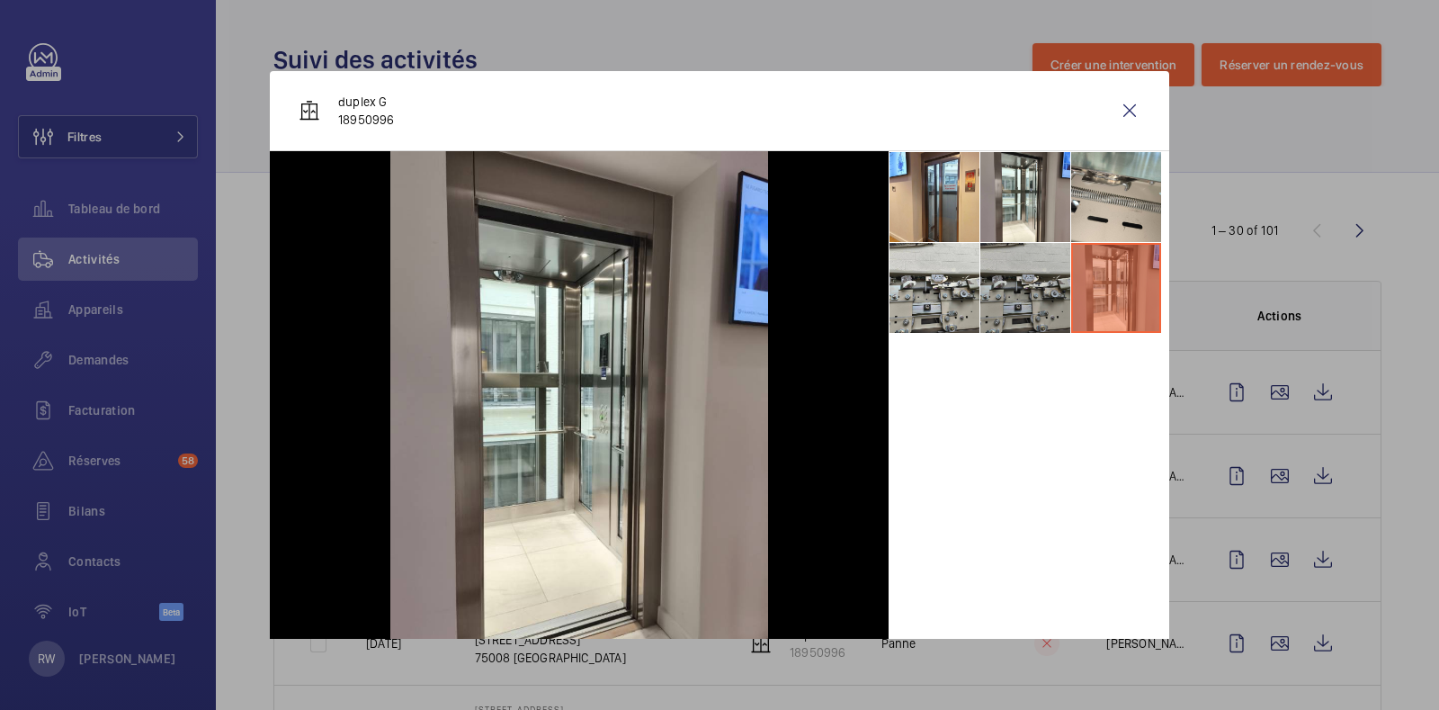
click at [1011, 282] on li at bounding box center [1025, 288] width 90 height 90
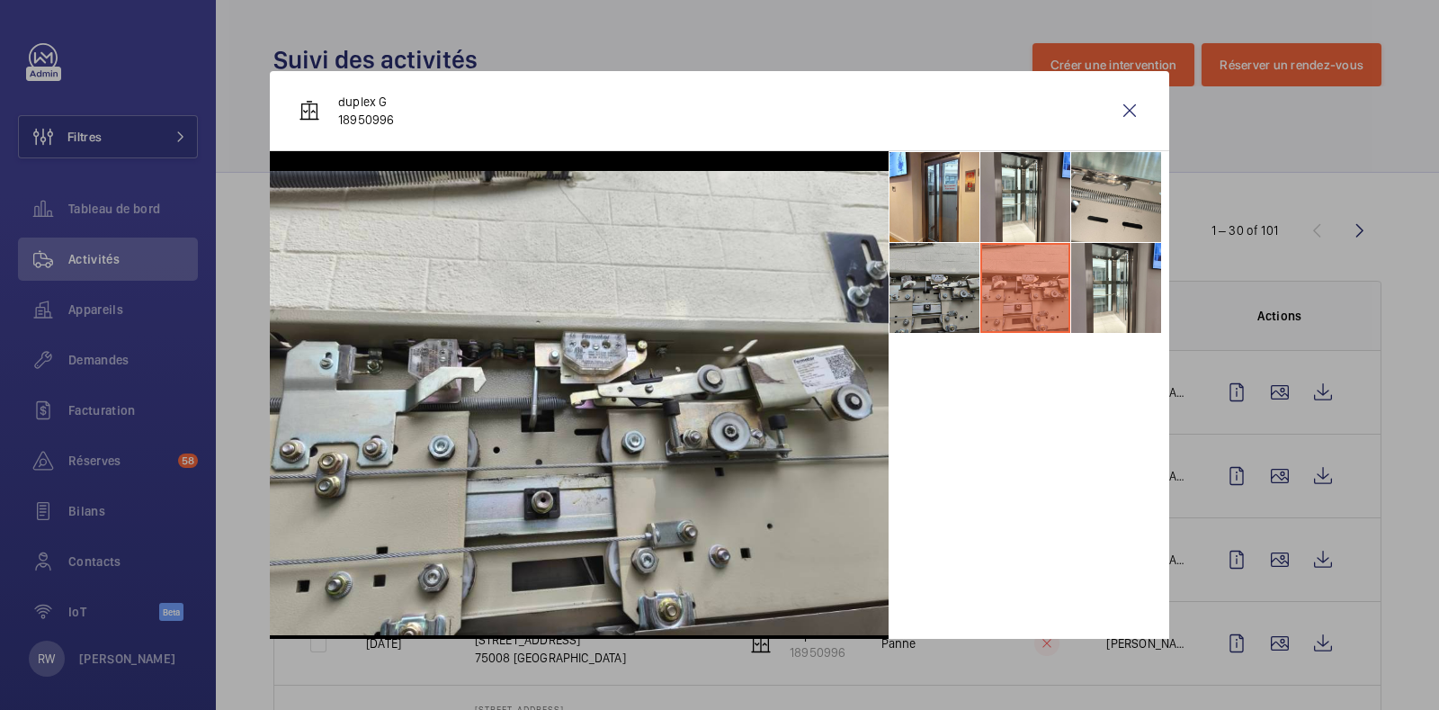
click at [926, 284] on li at bounding box center [935, 288] width 90 height 90
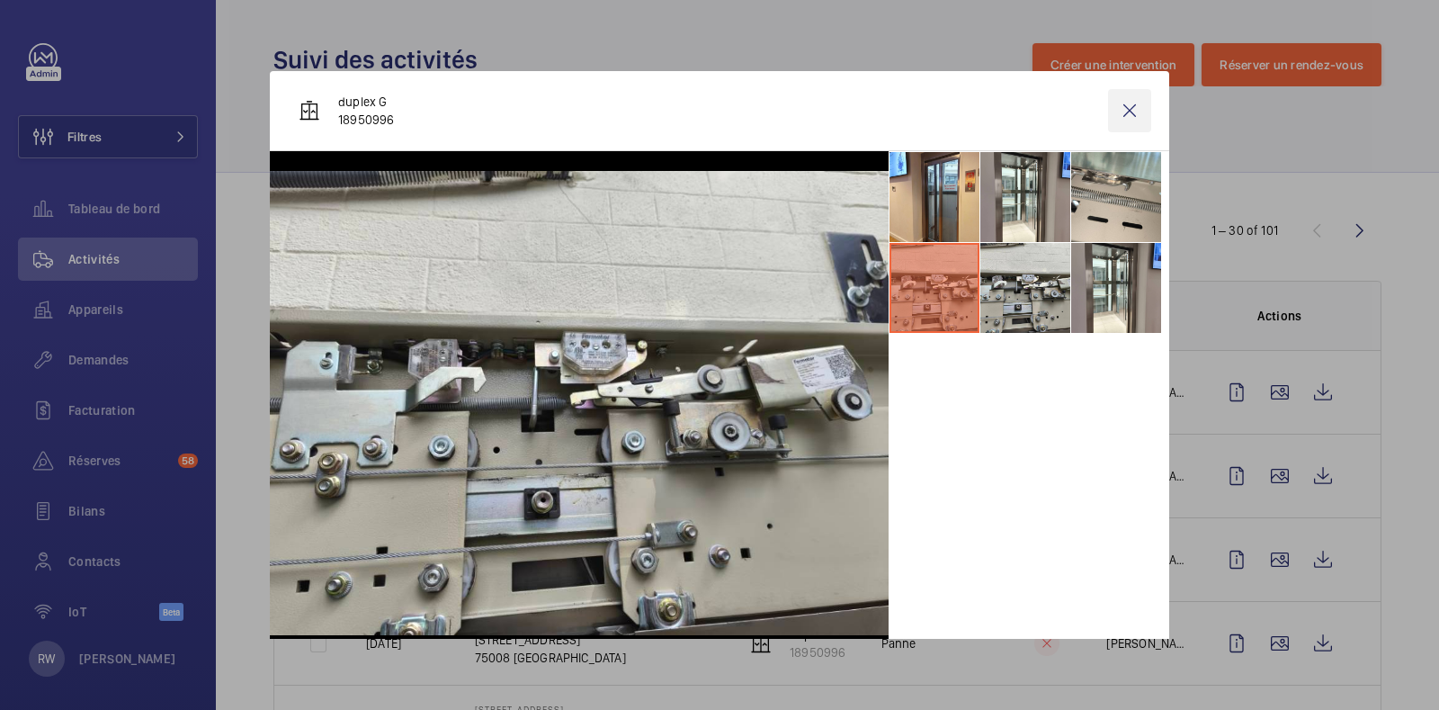
click at [1108, 117] on wm-front-icon-button at bounding box center [1129, 110] width 43 height 43
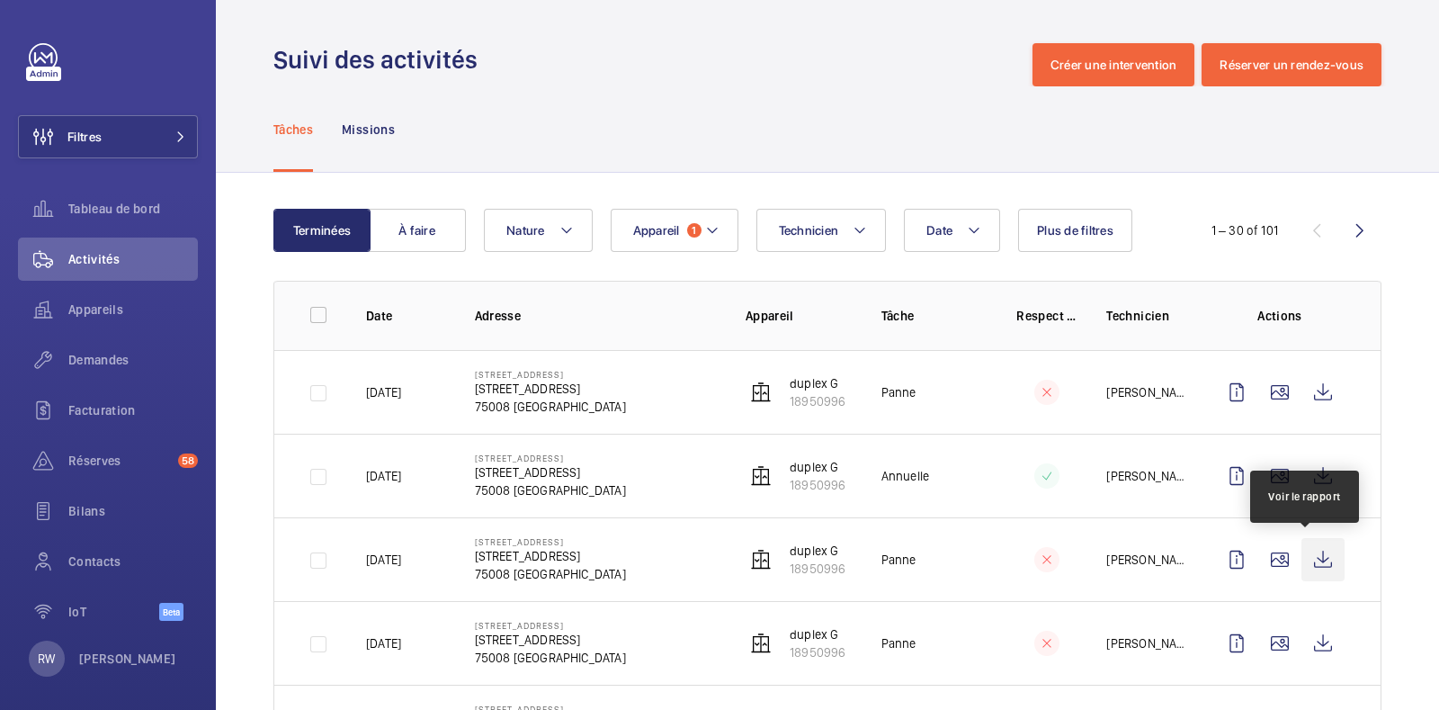
click at [1305, 550] on wm-front-icon-button at bounding box center [1322, 559] width 43 height 43
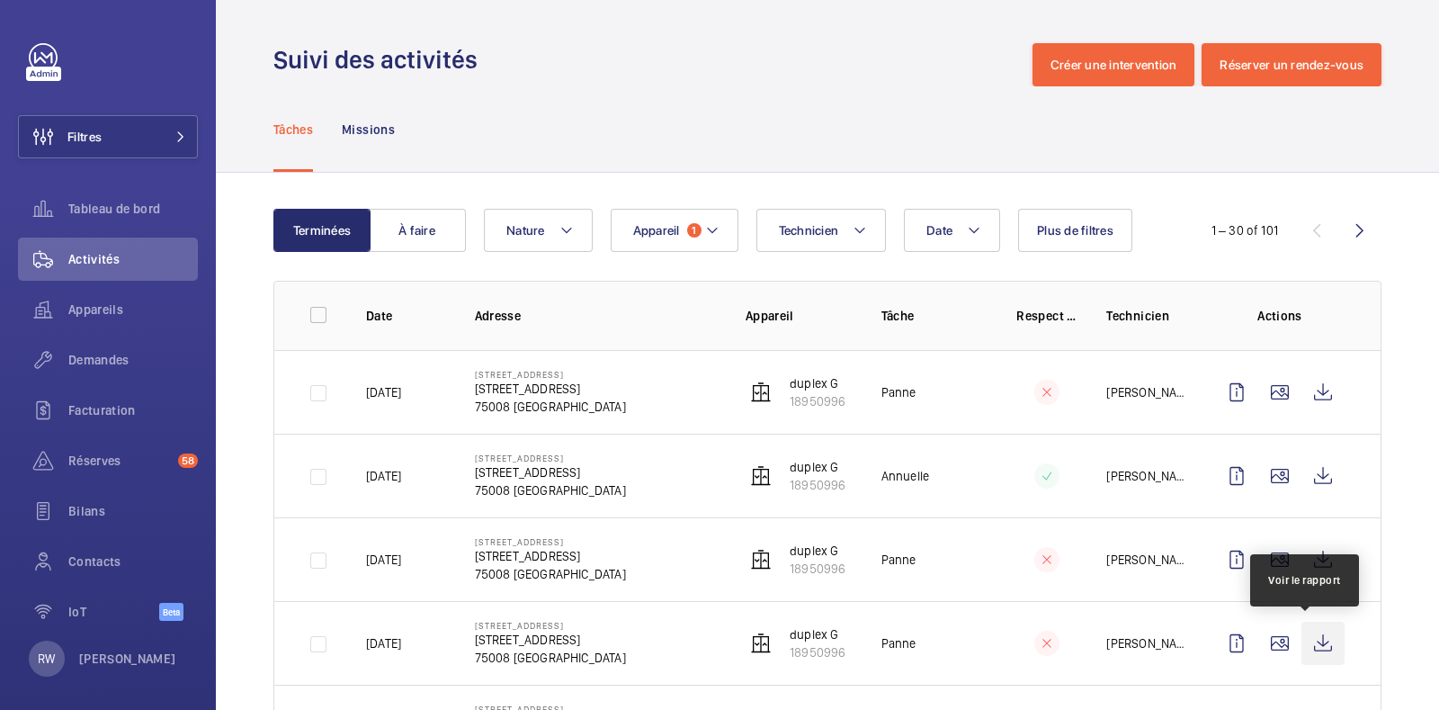
click at [1313, 649] on wm-front-icon-button at bounding box center [1322, 643] width 43 height 43
drag, startPoint x: 360, startPoint y: 554, endPoint x: 432, endPoint y: 565, distance: 72.8
click at [432, 565] on td "08/08/2025" at bounding box center [391, 559] width 109 height 84
copy p "08/08/2025"
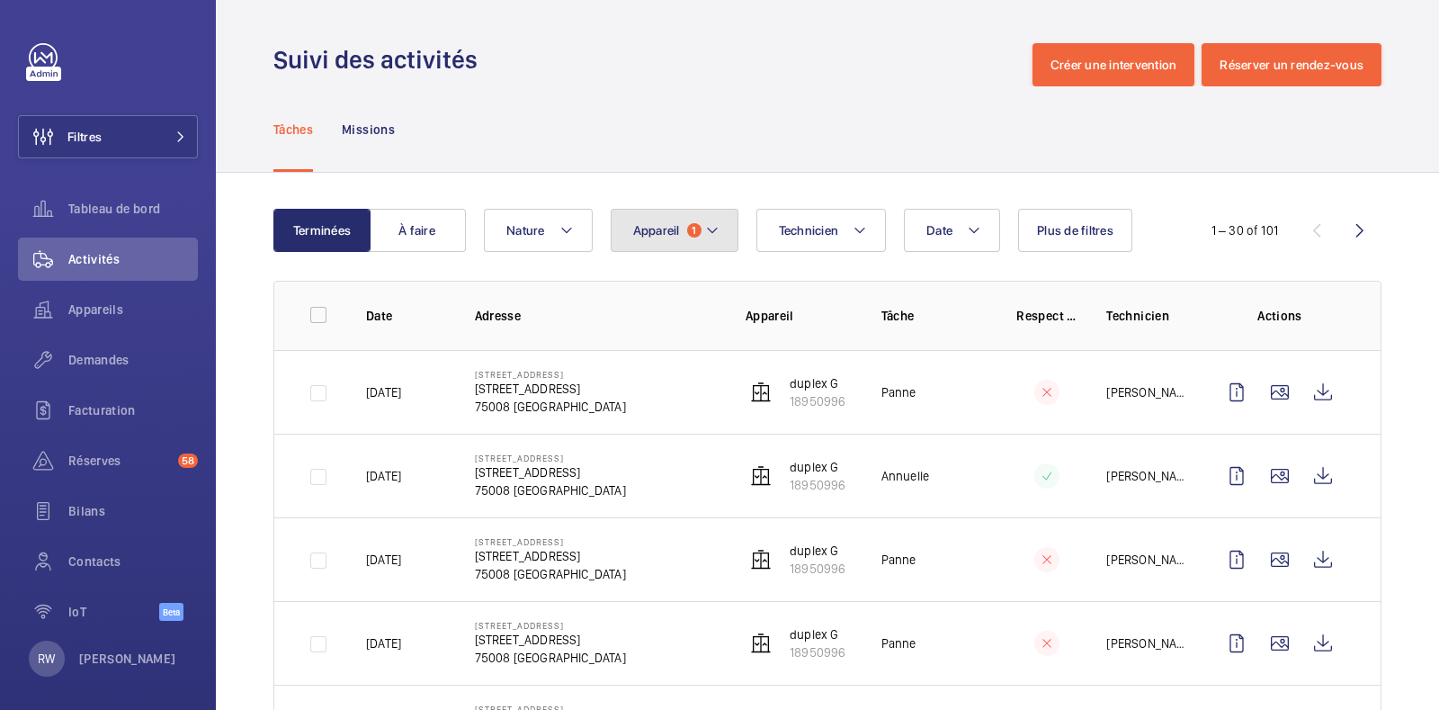
click at [687, 231] on span "1" at bounding box center [694, 230] width 14 height 14
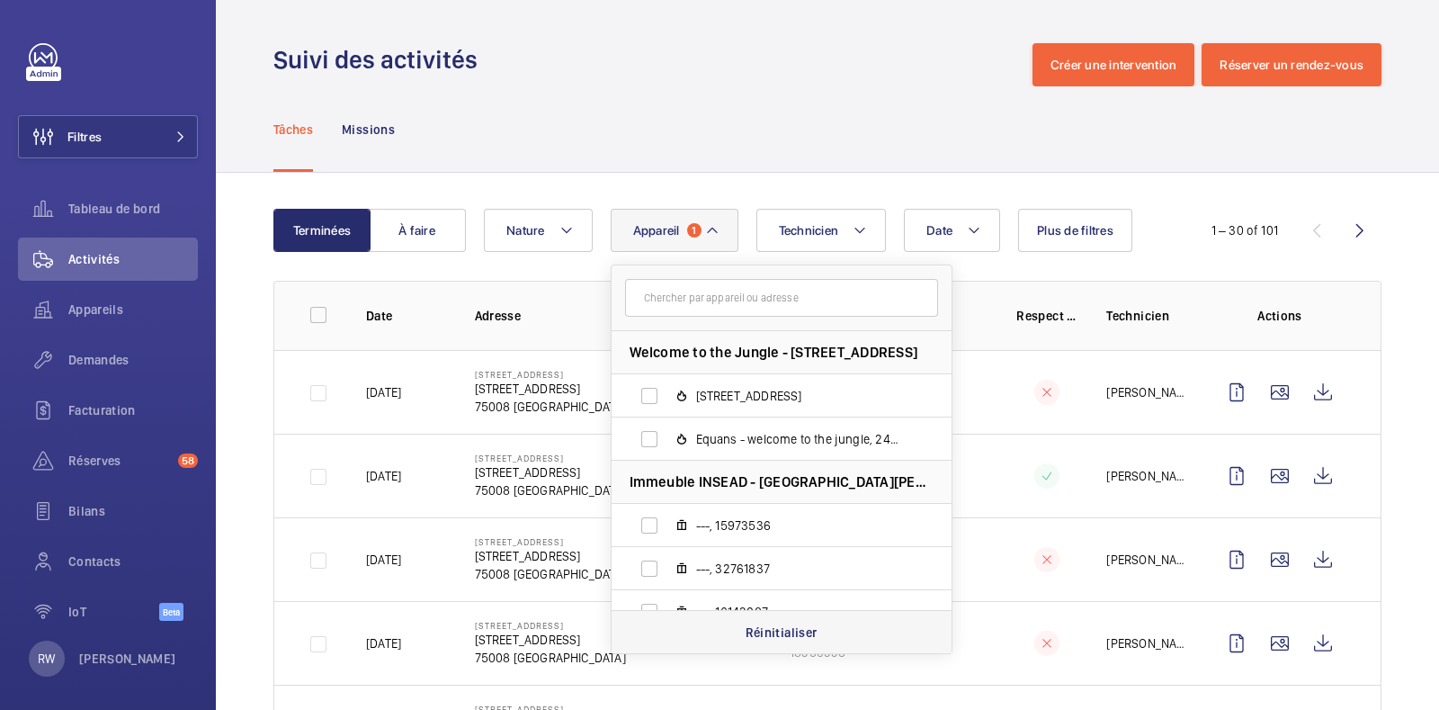
click at [765, 623] on p "Réinitialiser" at bounding box center [782, 632] width 72 height 18
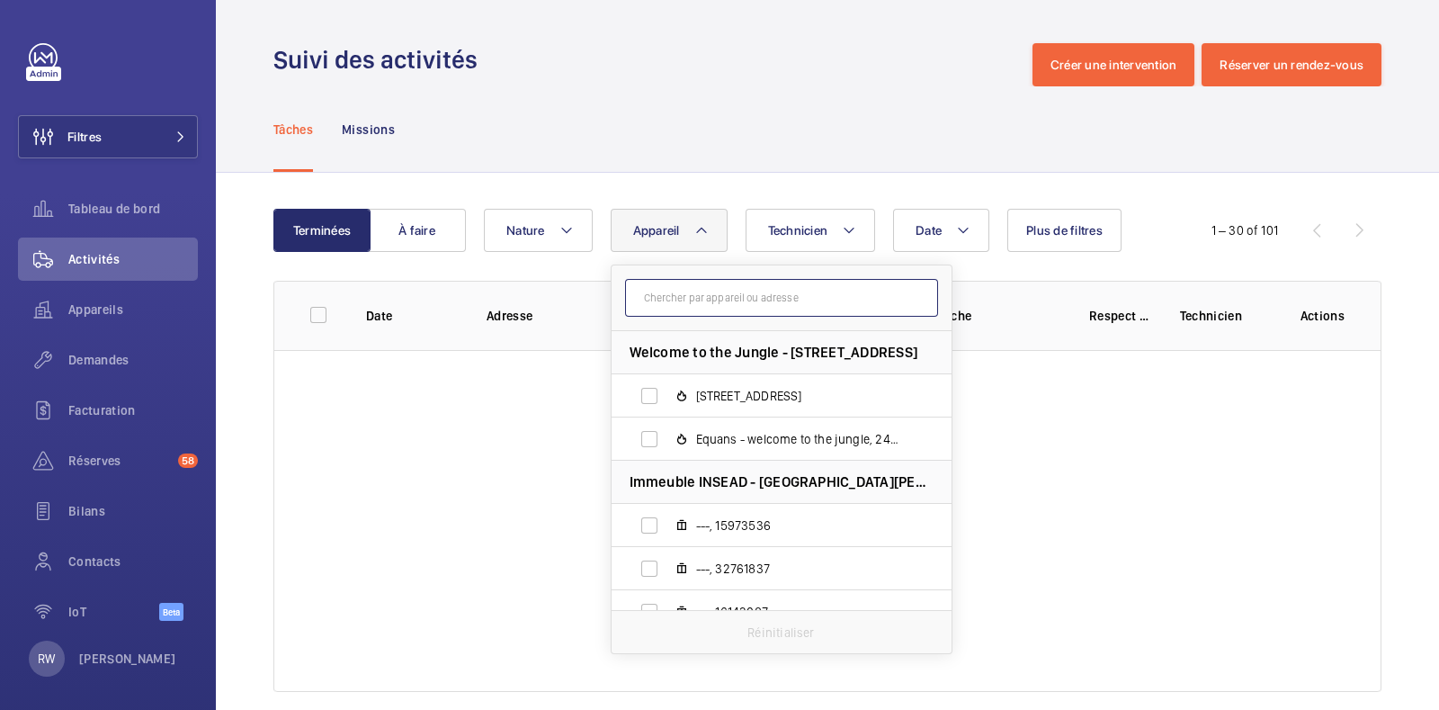
click at [684, 295] on input "text" at bounding box center [781, 298] width 313 height 38
paste input "28612160"
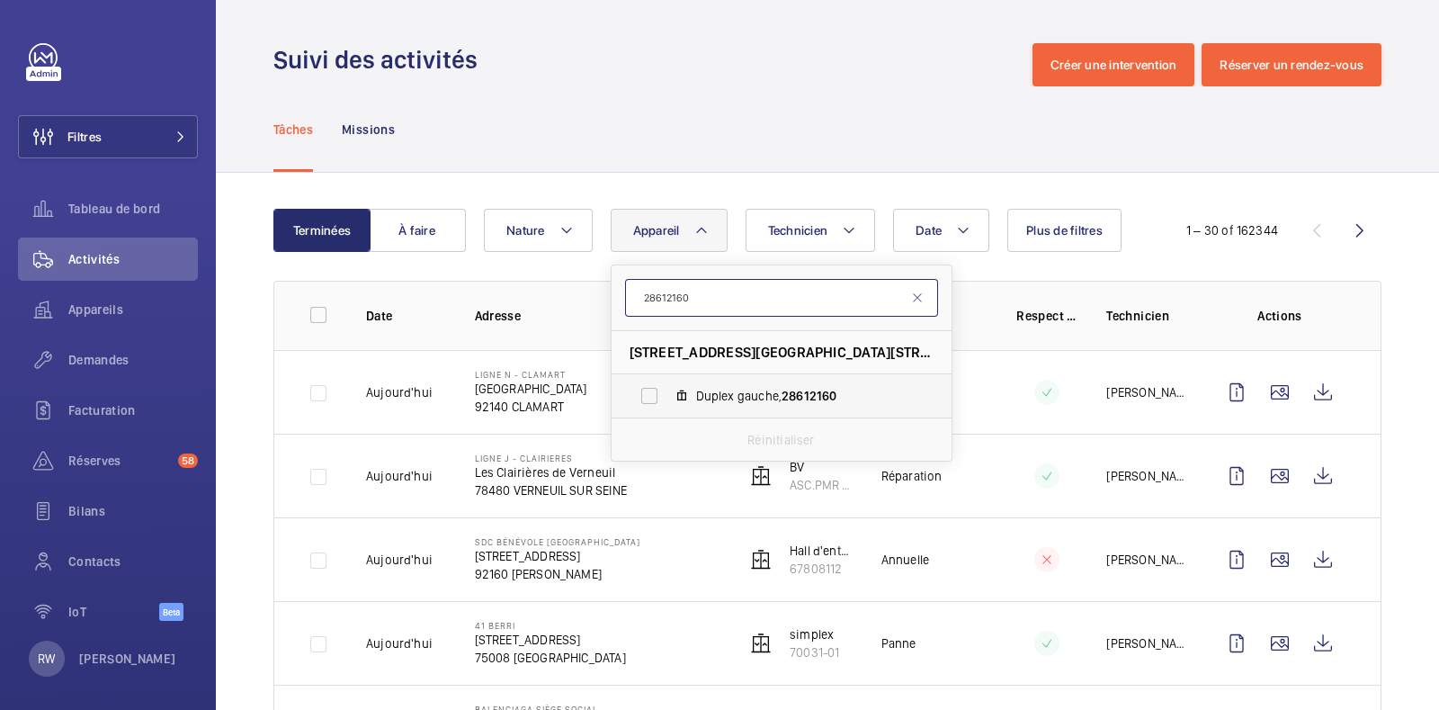
type input "28612160"
click at [648, 389] on label "Duplex gauche, 28612160" at bounding box center [767, 395] width 311 height 43
click at [648, 389] on input "Duplex gauche, 28612160" at bounding box center [649, 396] width 36 height 36
checkbox input "true"
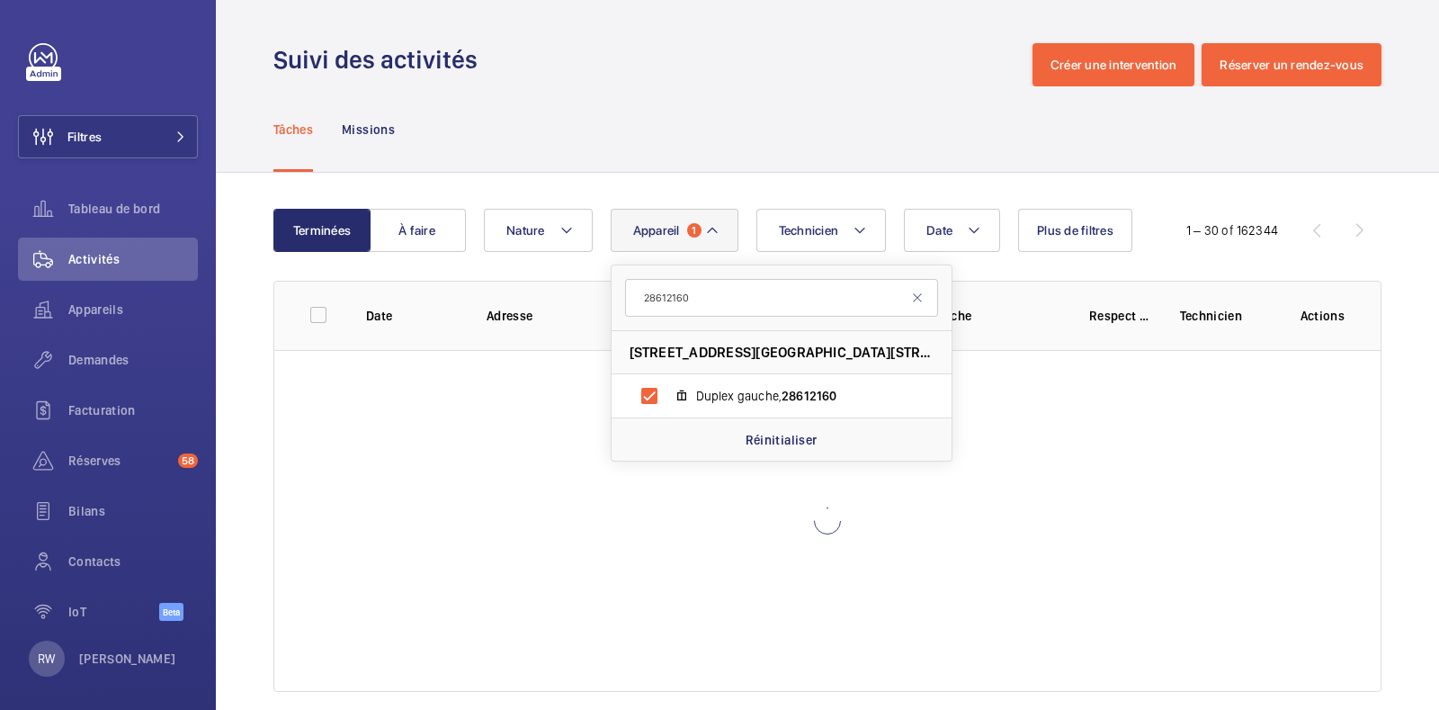
click at [666, 120] on div "Tâches Missions" at bounding box center [827, 128] width 1108 height 85
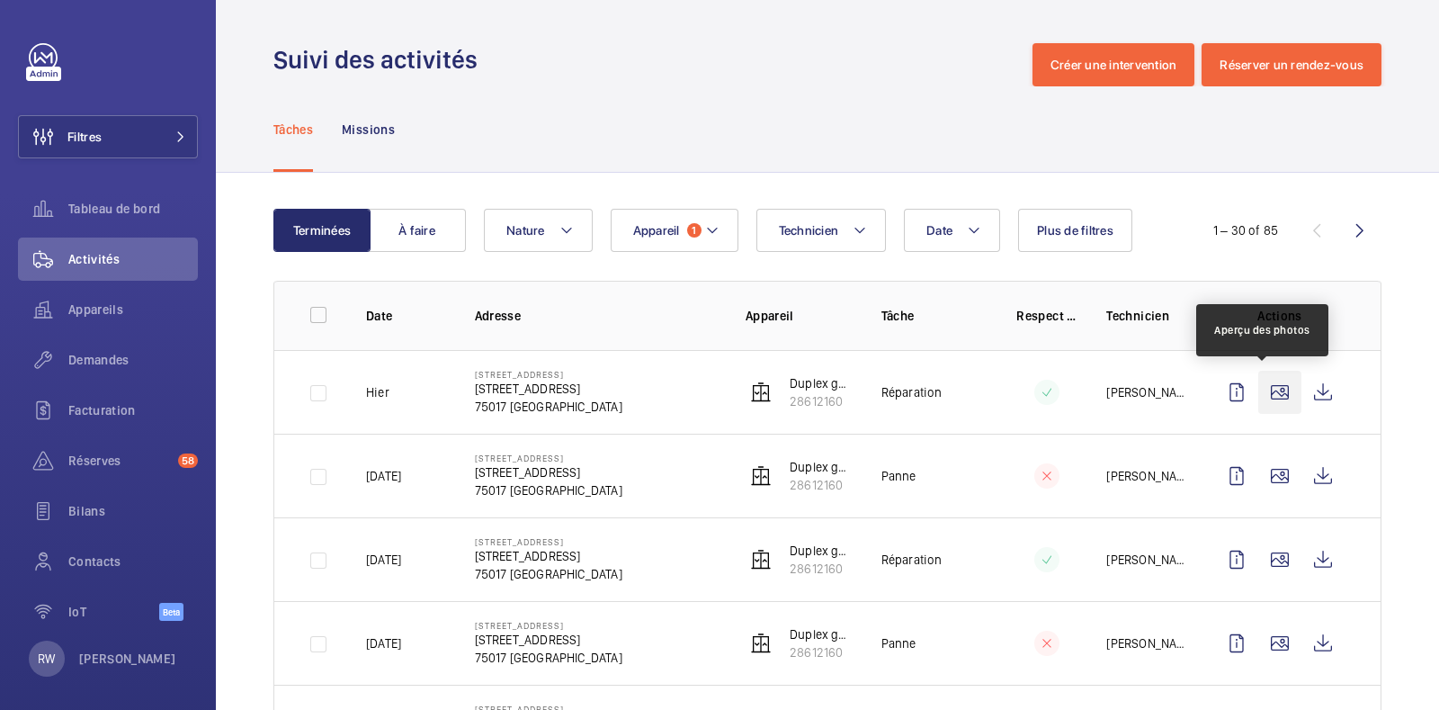
click at [1266, 389] on wm-front-icon-button at bounding box center [1279, 392] width 43 height 43
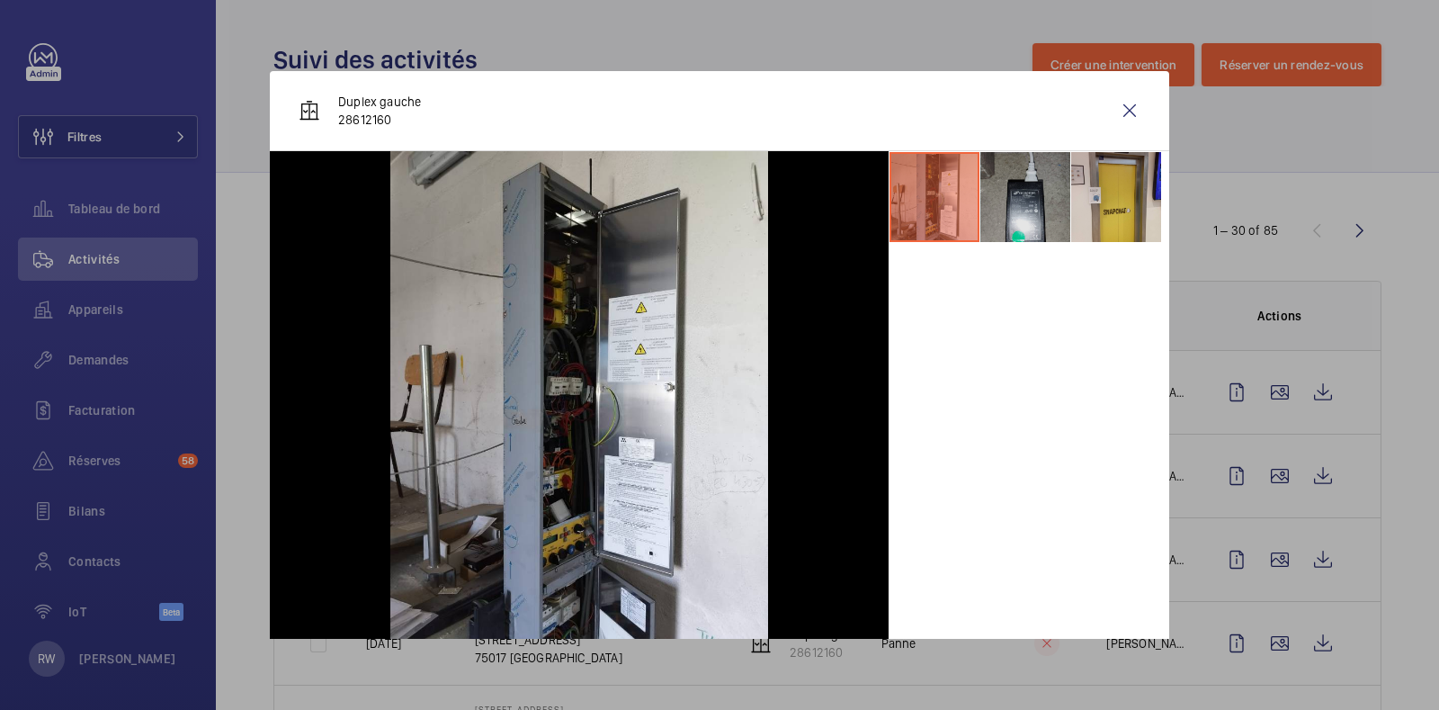
click at [1007, 192] on li at bounding box center [1025, 197] width 90 height 90
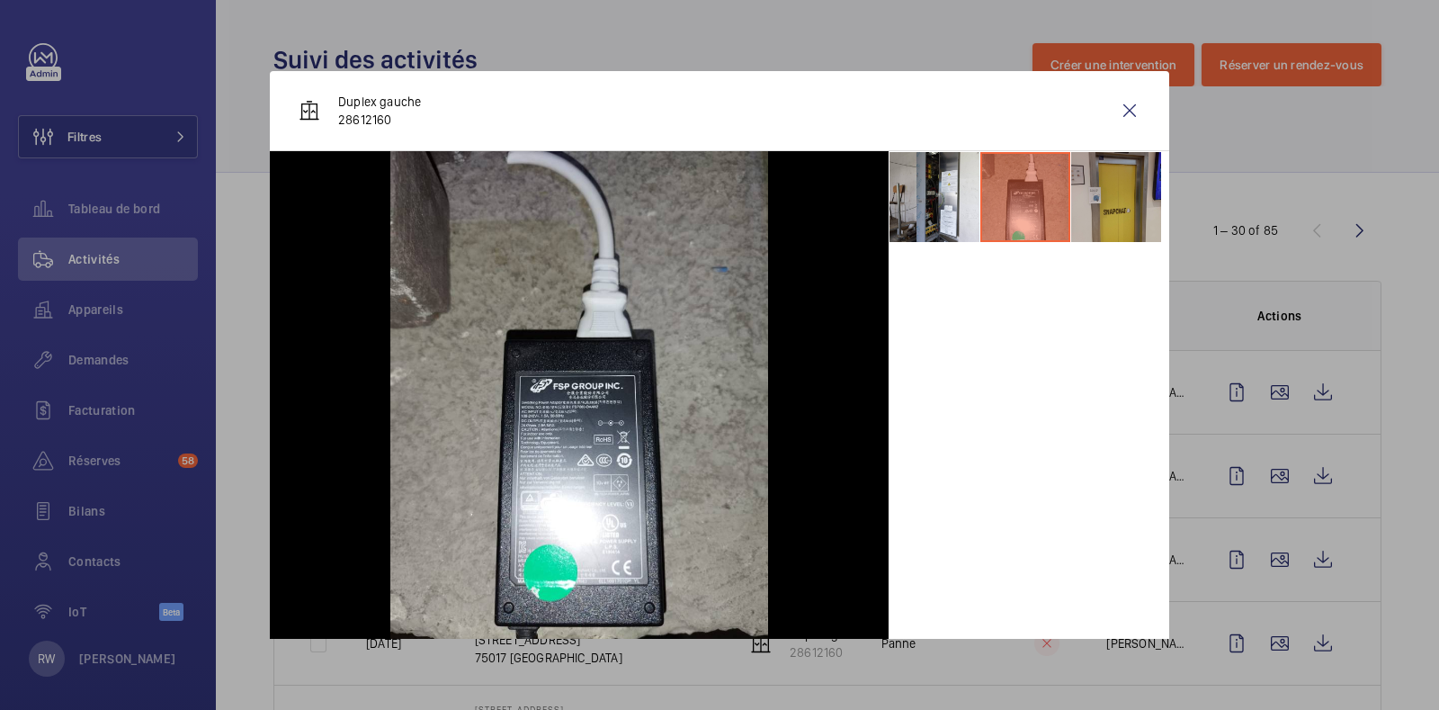
click at [1096, 200] on li at bounding box center [1116, 197] width 90 height 90
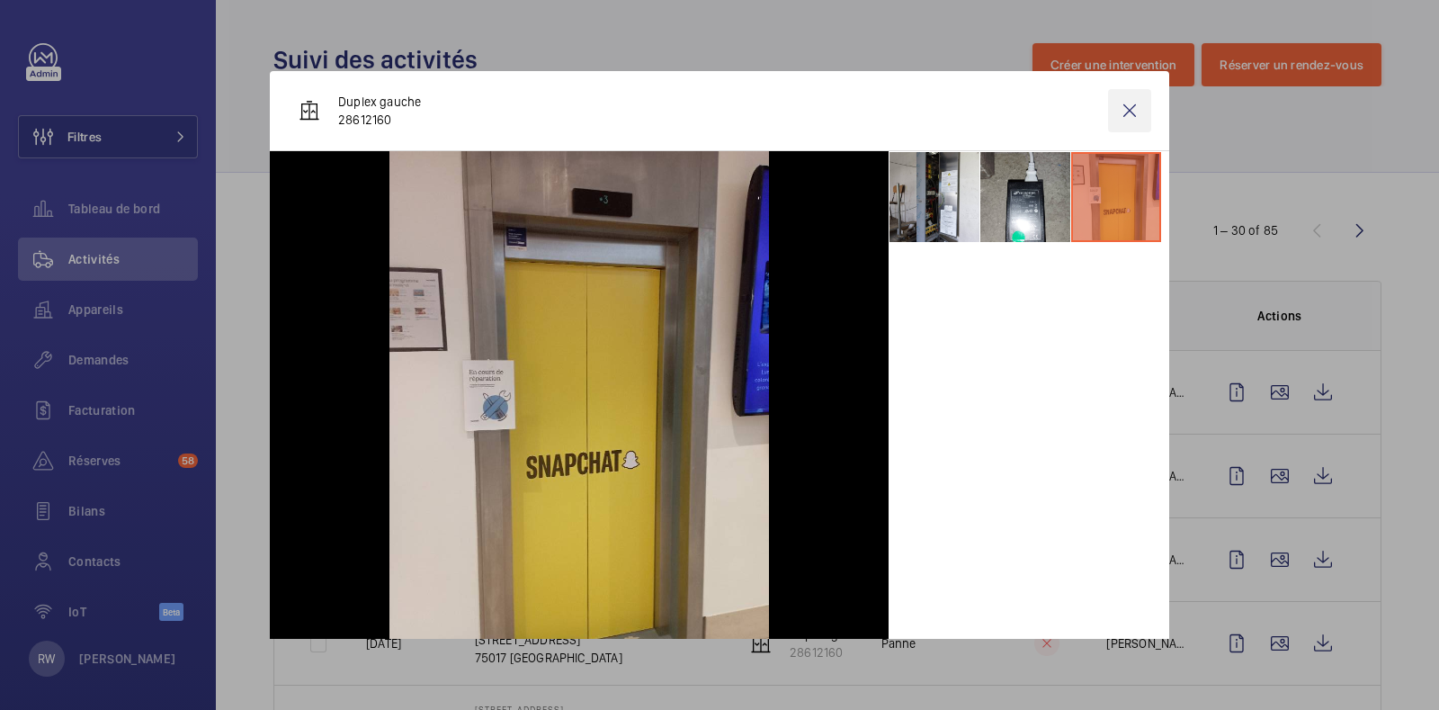
click at [1114, 110] on wm-front-icon-button at bounding box center [1129, 110] width 43 height 43
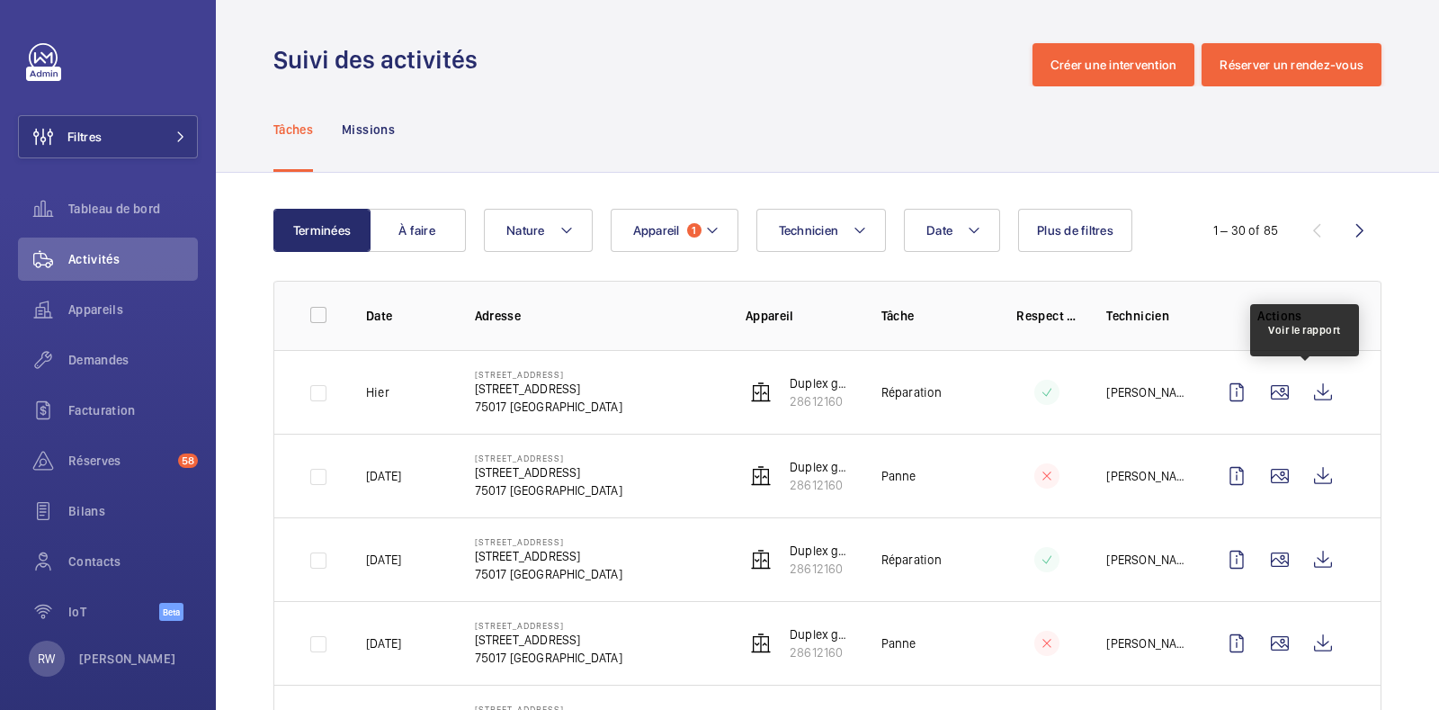
click at [1302, 389] on wm-front-icon-button at bounding box center [1322, 392] width 43 height 43
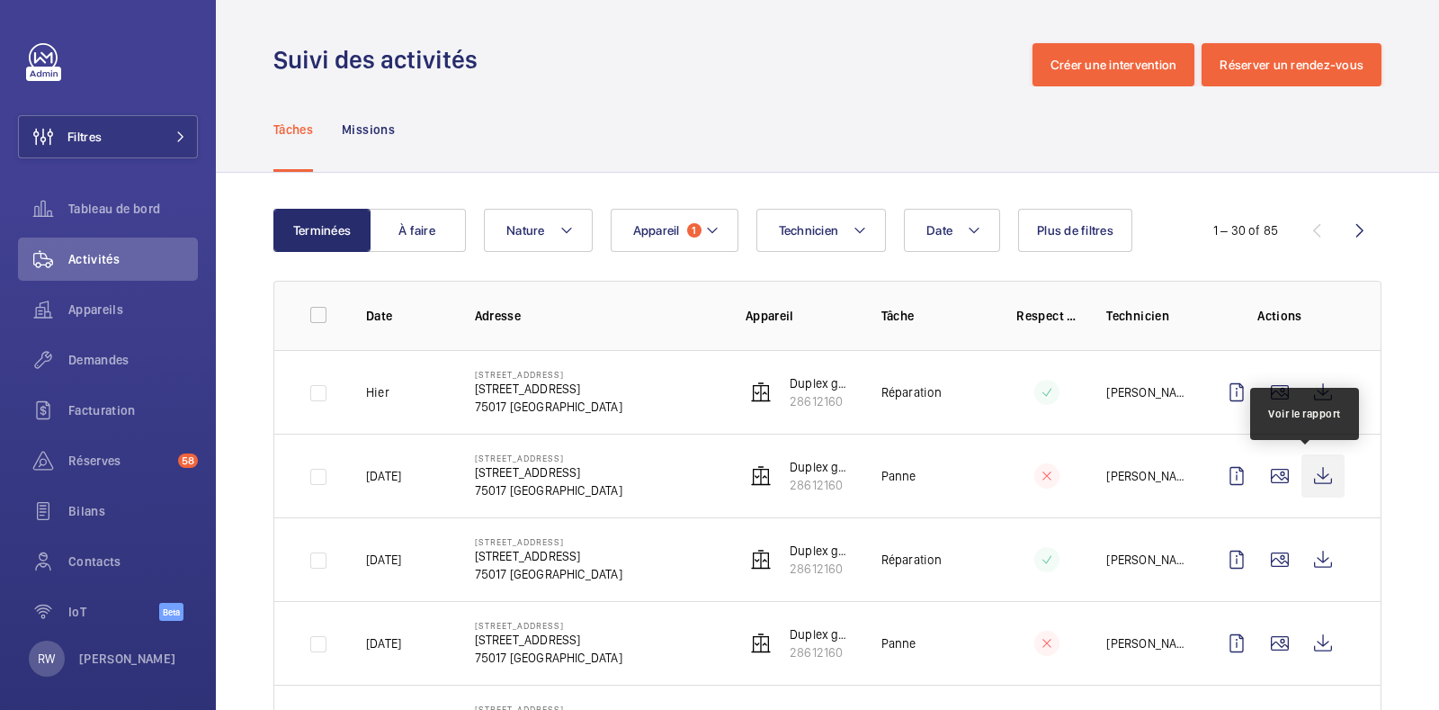
click at [1310, 476] on wm-front-icon-button at bounding box center [1322, 475] width 43 height 43
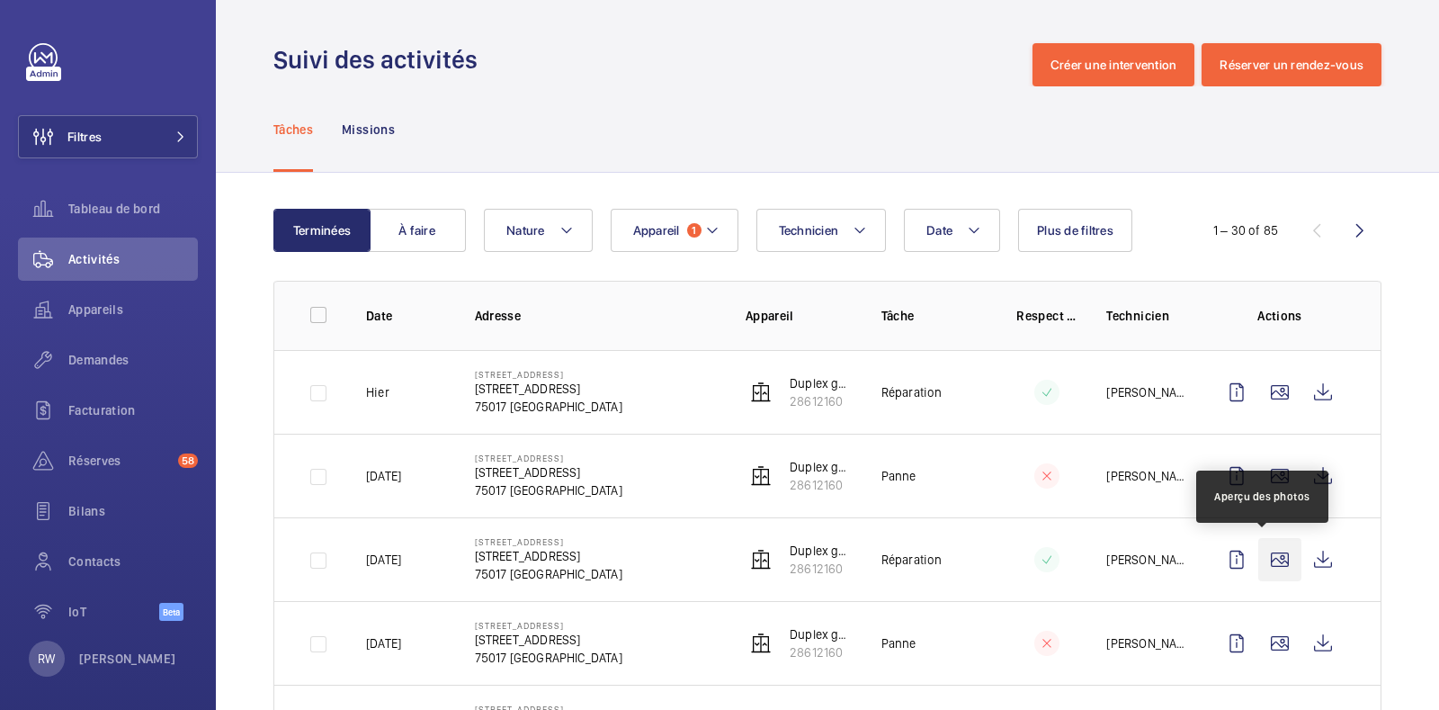
click at [1261, 557] on wm-front-icon-button at bounding box center [1279, 559] width 43 height 43
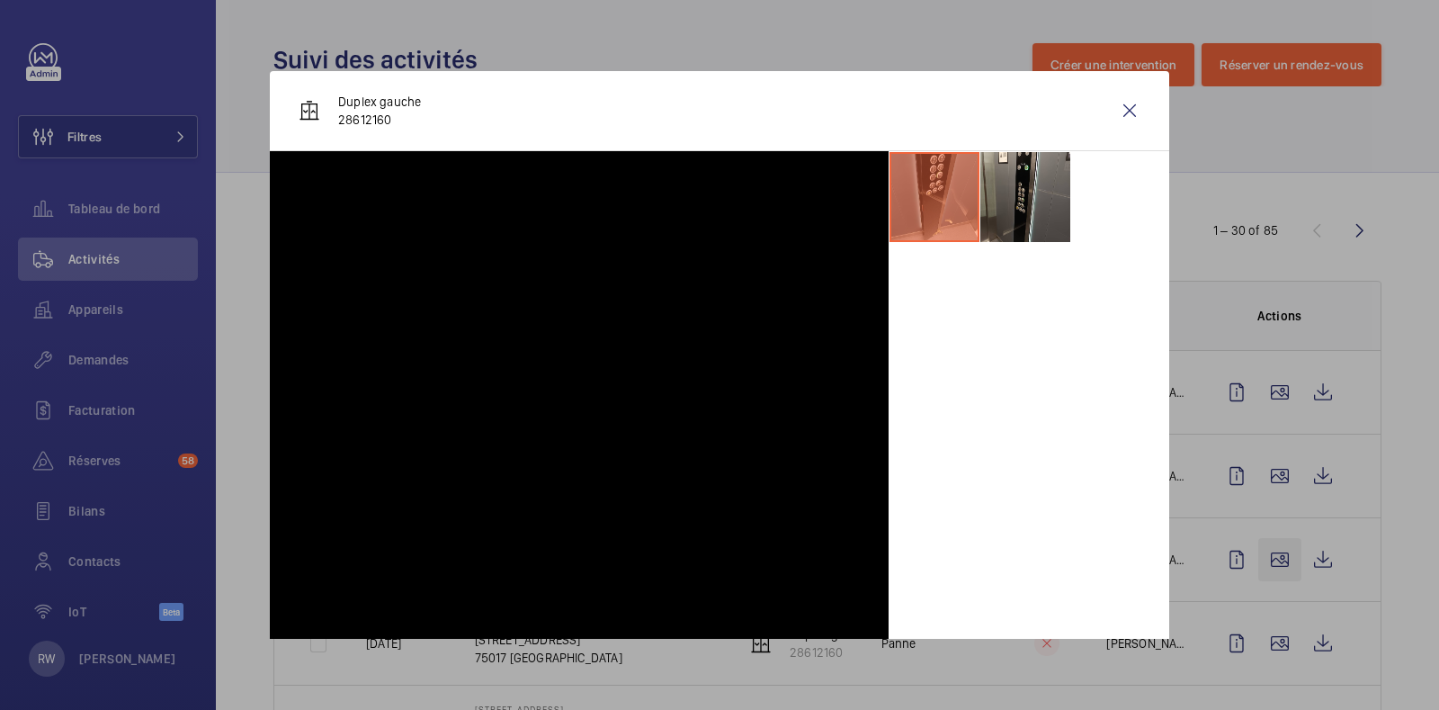
click at [1261, 557] on div at bounding box center [719, 355] width 1439 height 710
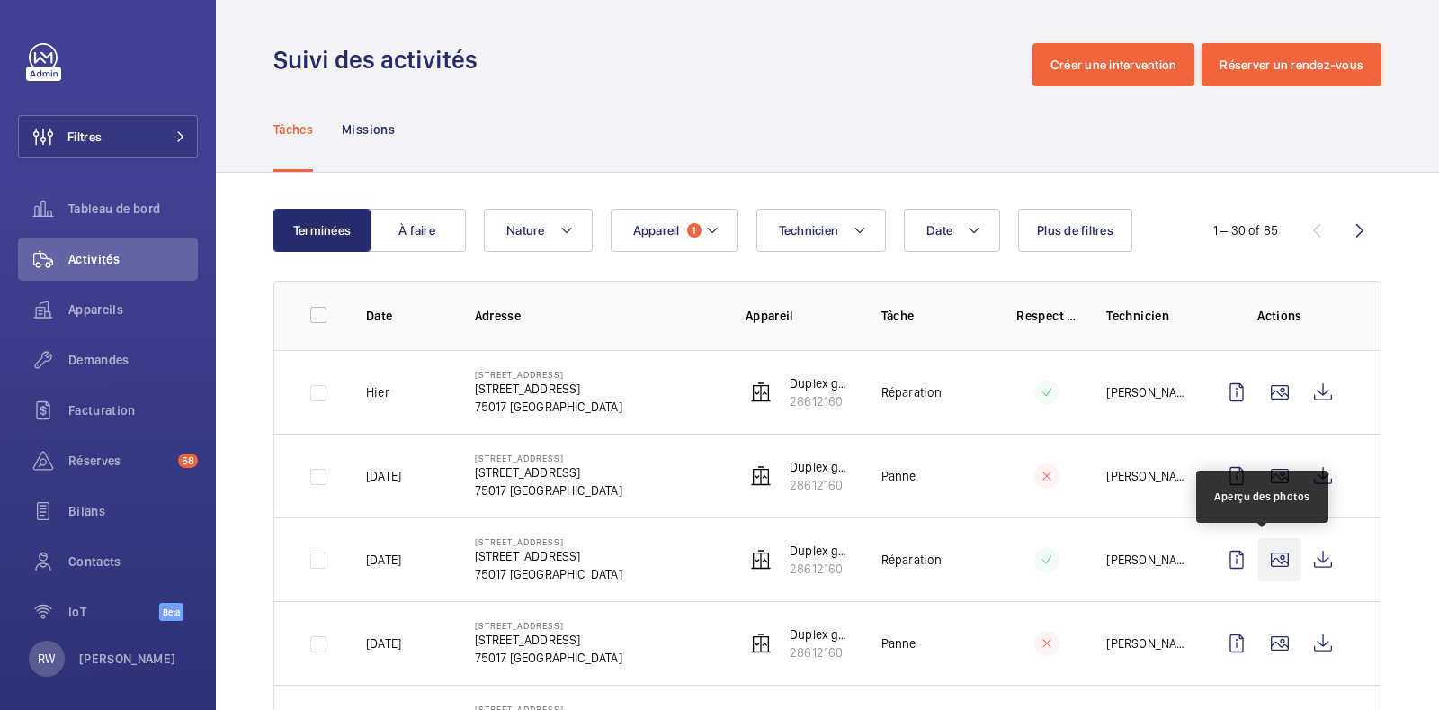
click at [1268, 559] on wm-front-icon-button at bounding box center [1279, 559] width 43 height 43
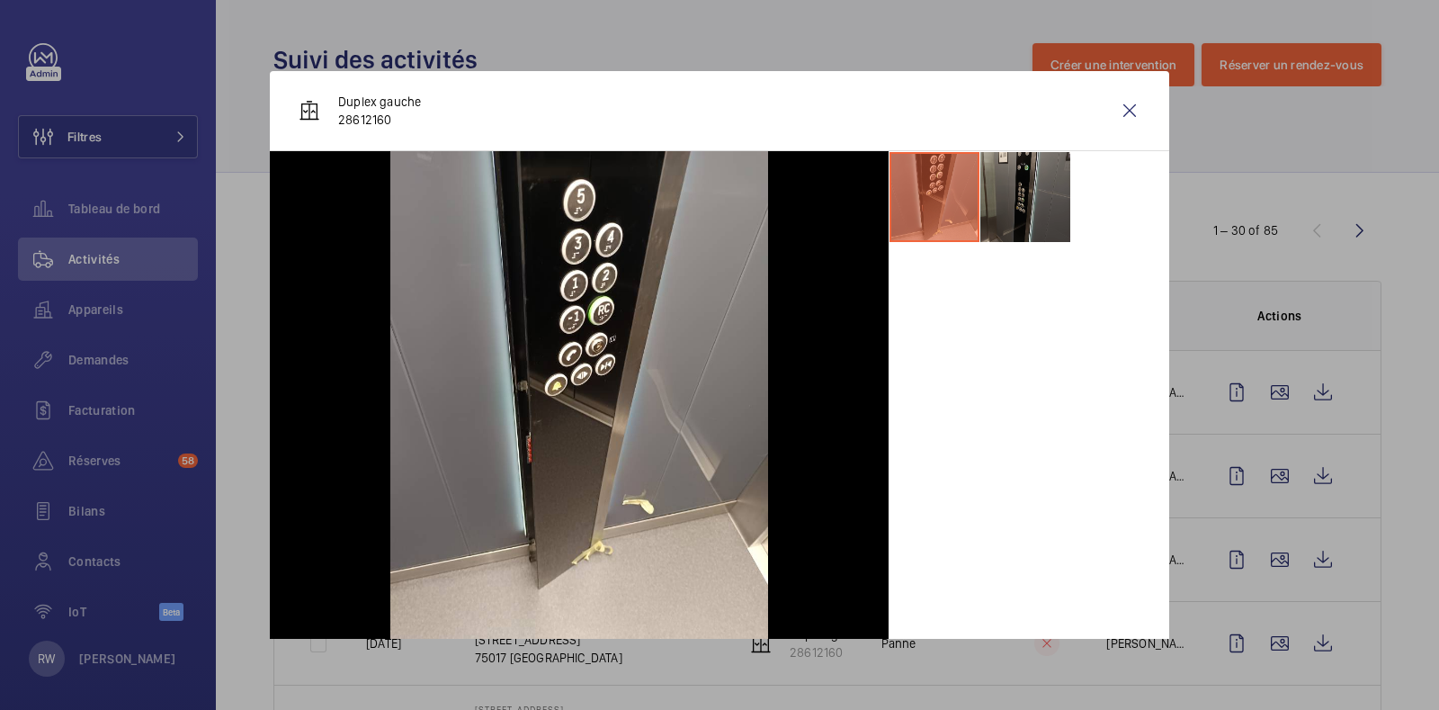
click at [990, 188] on li at bounding box center [1025, 197] width 90 height 90
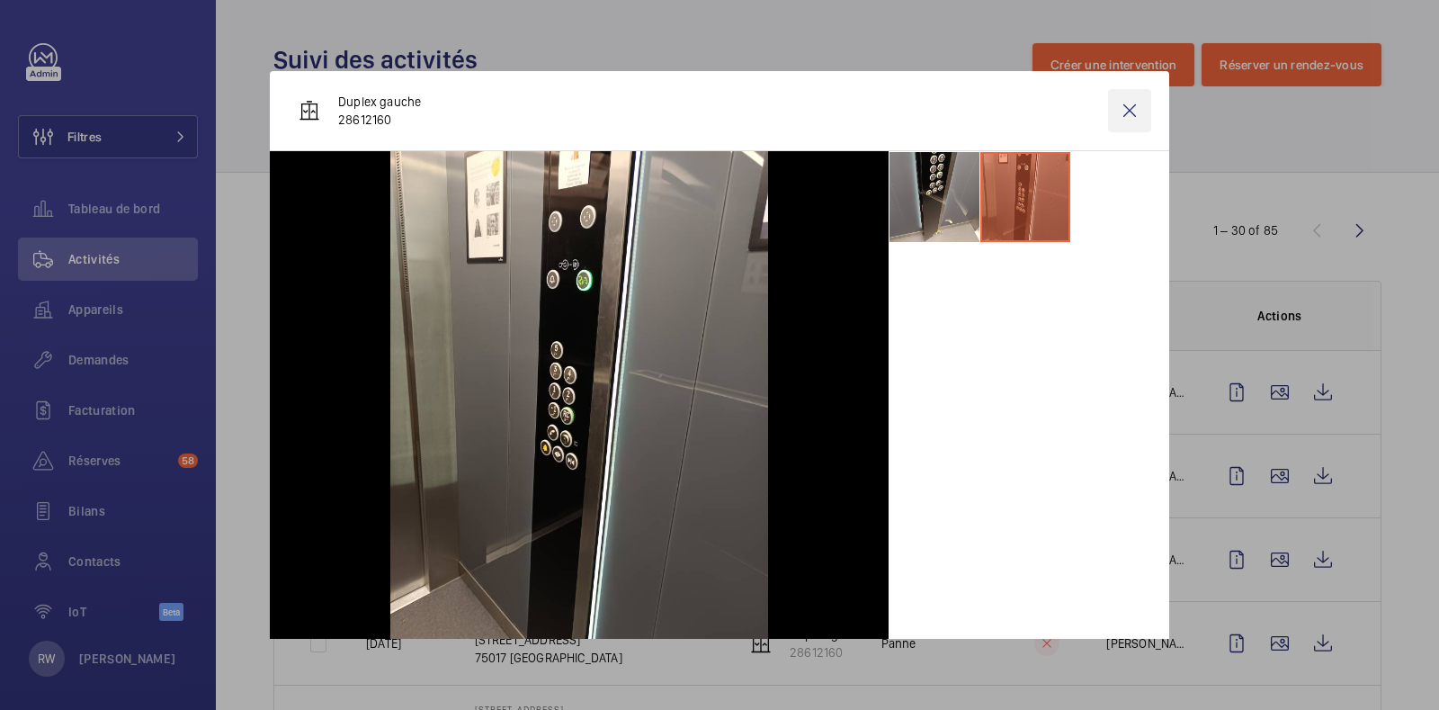
click at [1121, 100] on wm-front-icon-button at bounding box center [1129, 110] width 43 height 43
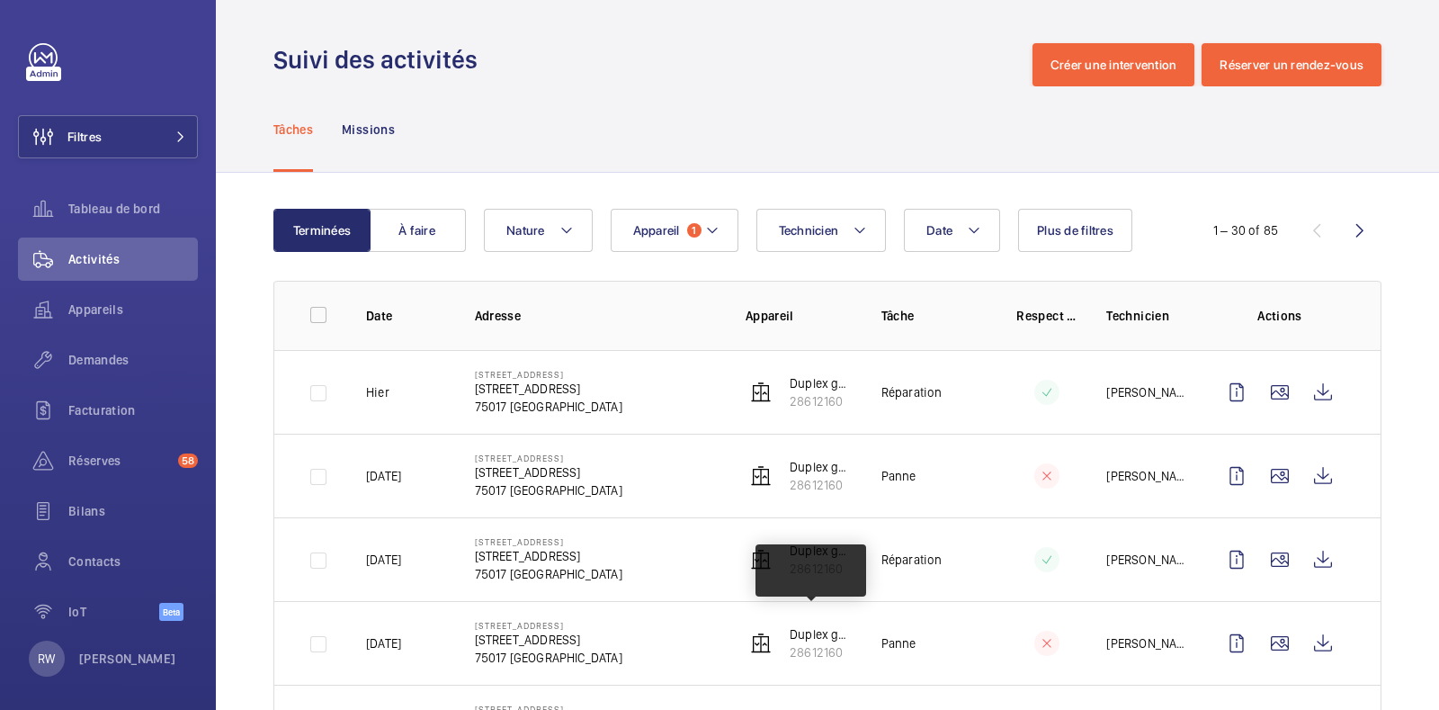
scroll to position [112, 0]
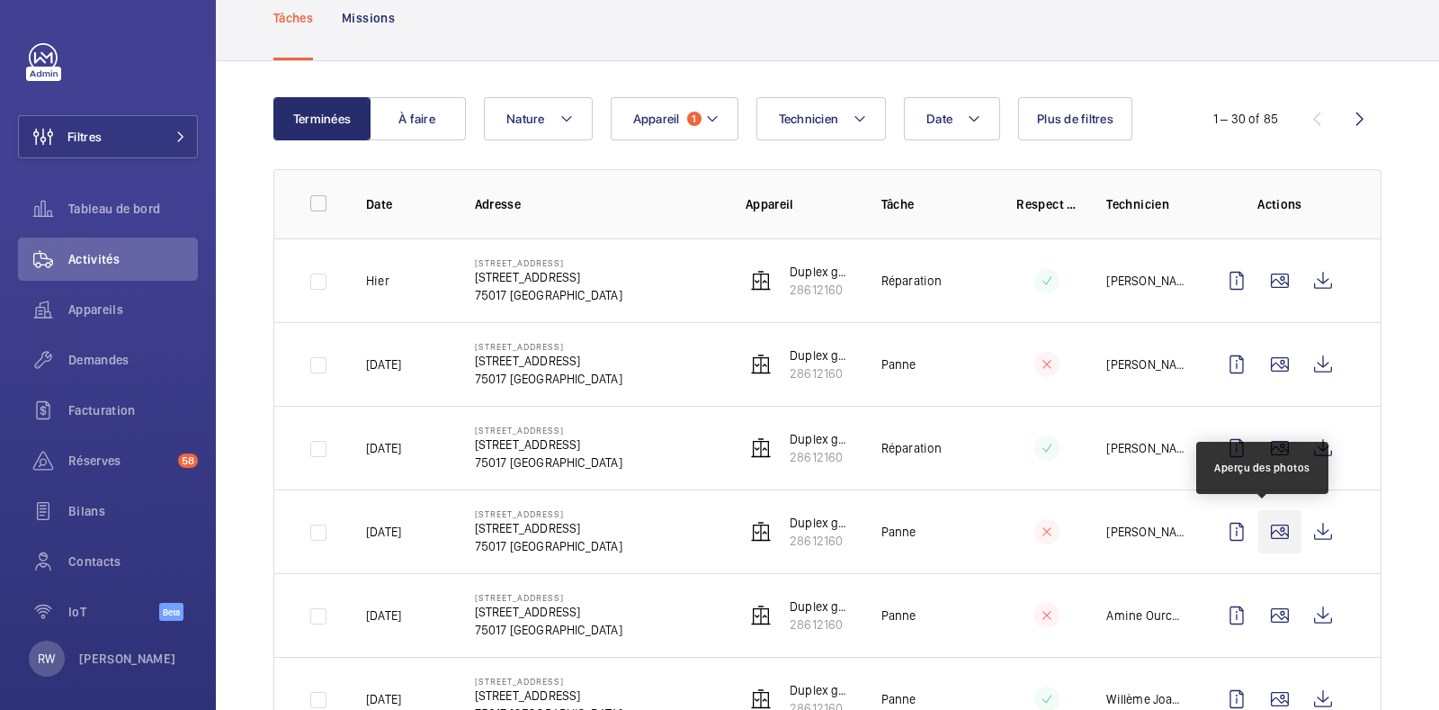
click at [1258, 531] on wm-front-icon-button at bounding box center [1279, 531] width 43 height 43
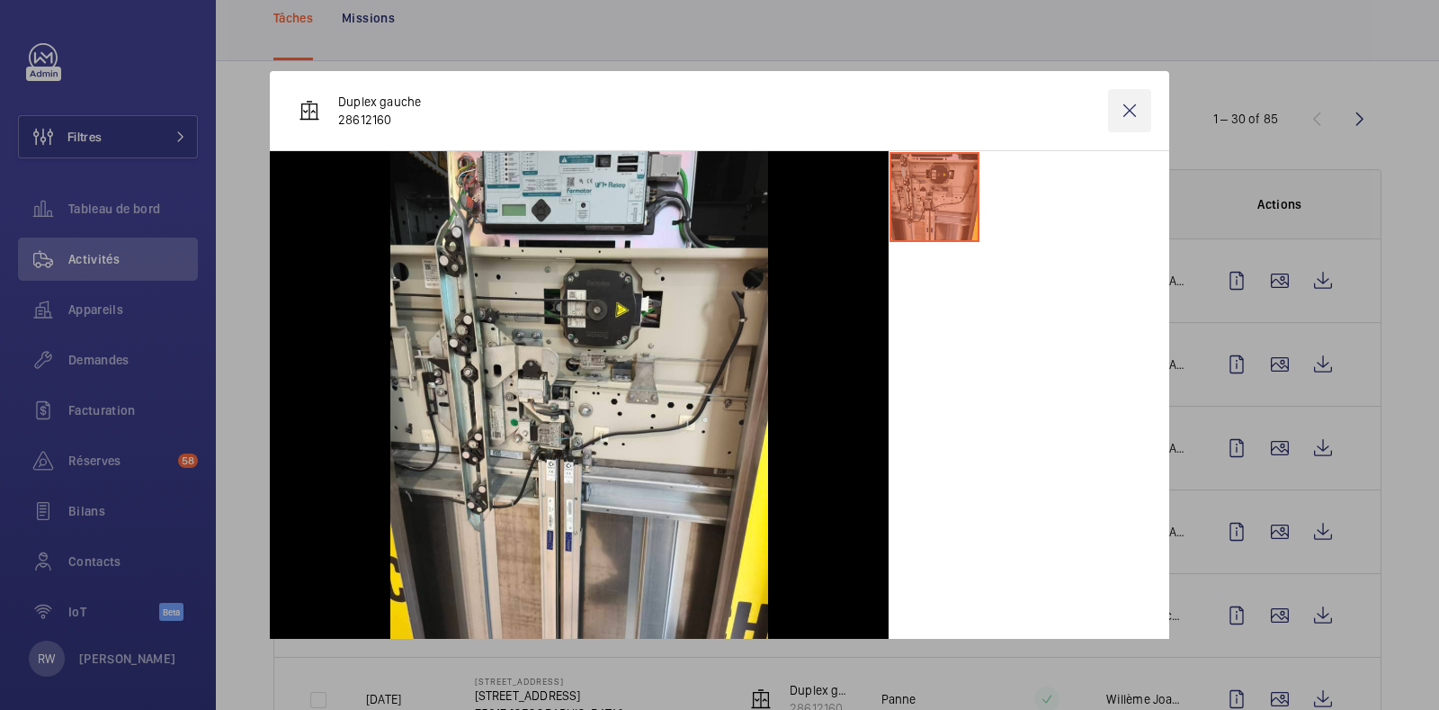
click at [1114, 105] on wm-front-icon-button at bounding box center [1129, 110] width 43 height 43
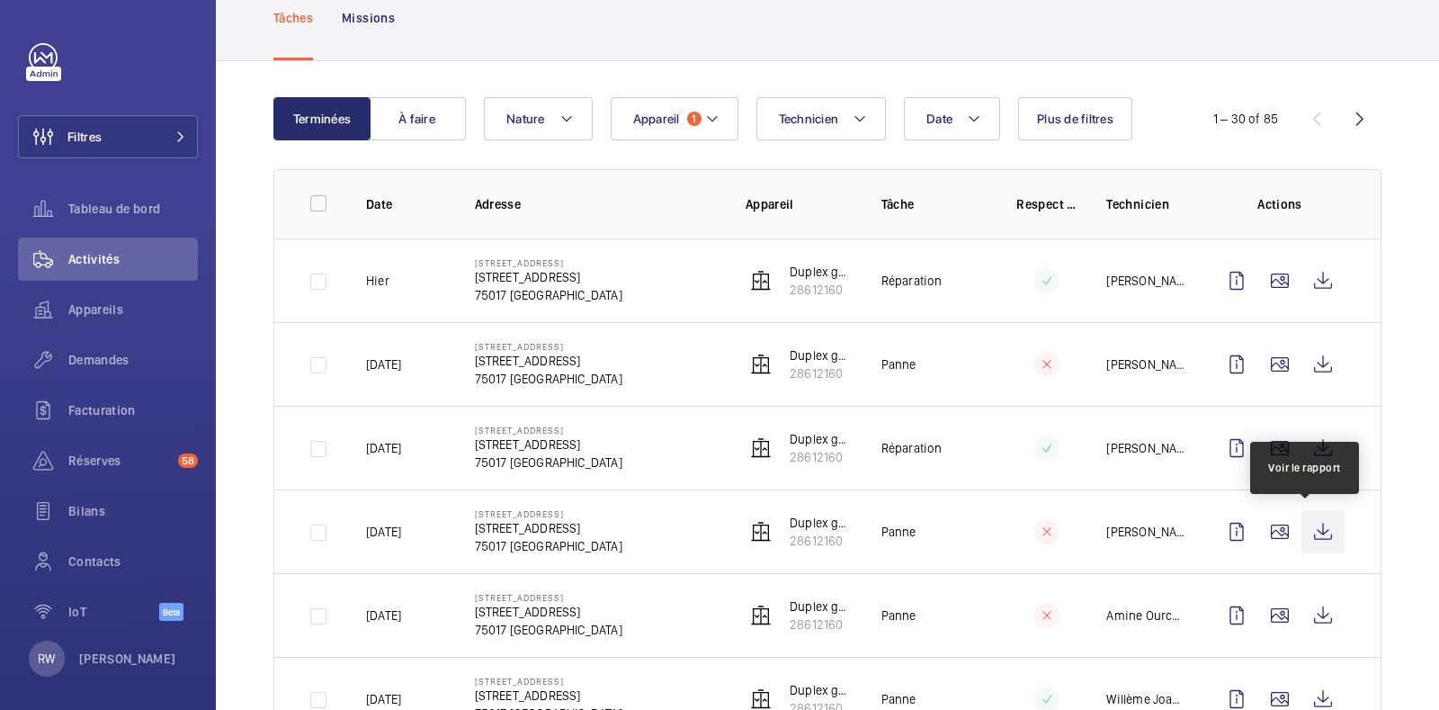
click at [1301, 525] on wm-front-icon-button at bounding box center [1322, 531] width 43 height 43
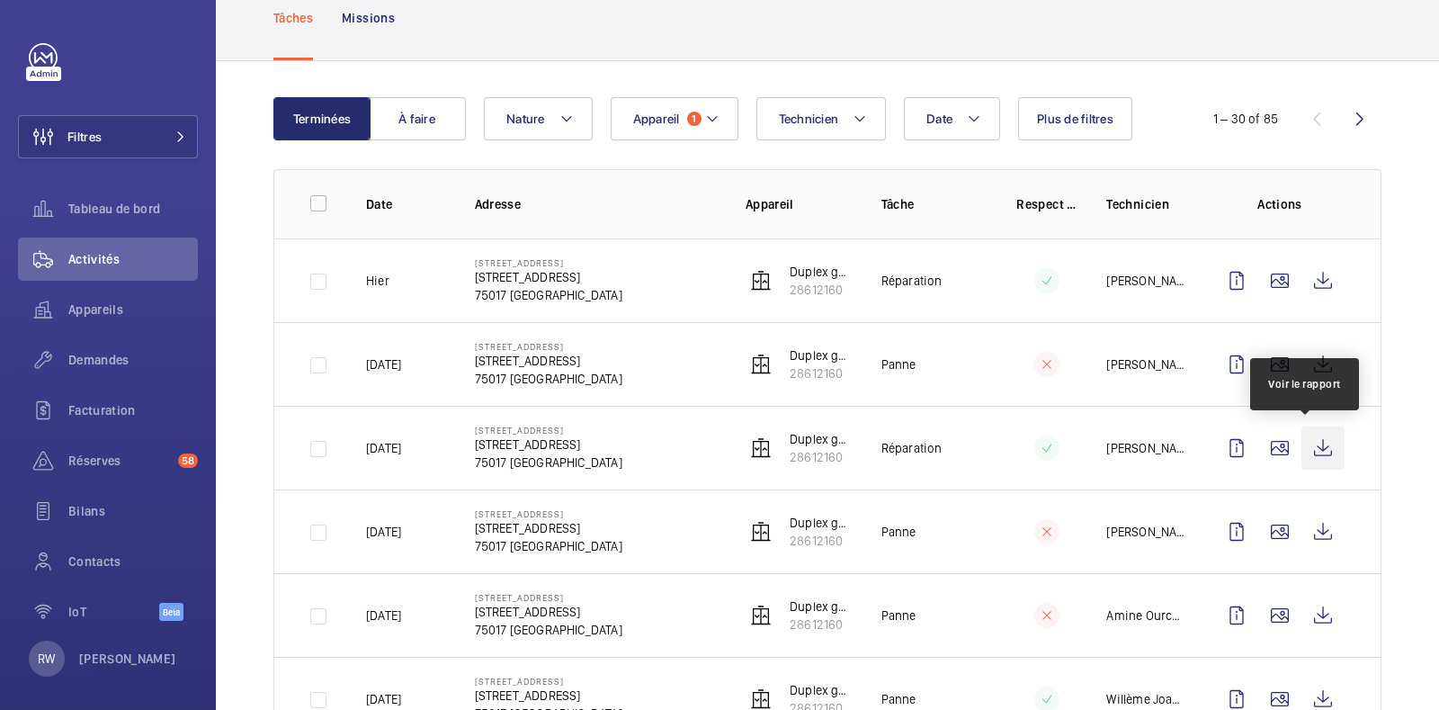
click at [1312, 448] on wm-front-icon-button at bounding box center [1322, 447] width 43 height 43
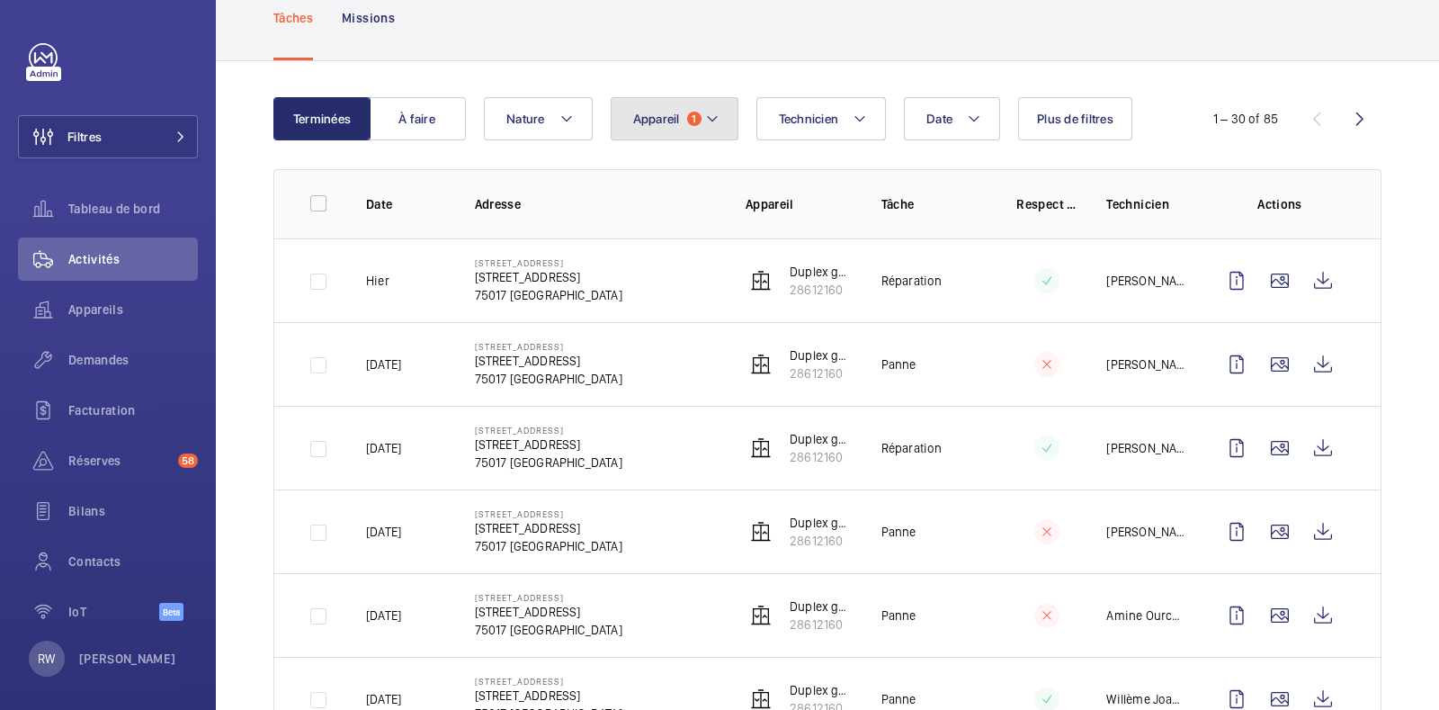
click at [676, 109] on button "Appareil 1" at bounding box center [675, 118] width 128 height 43
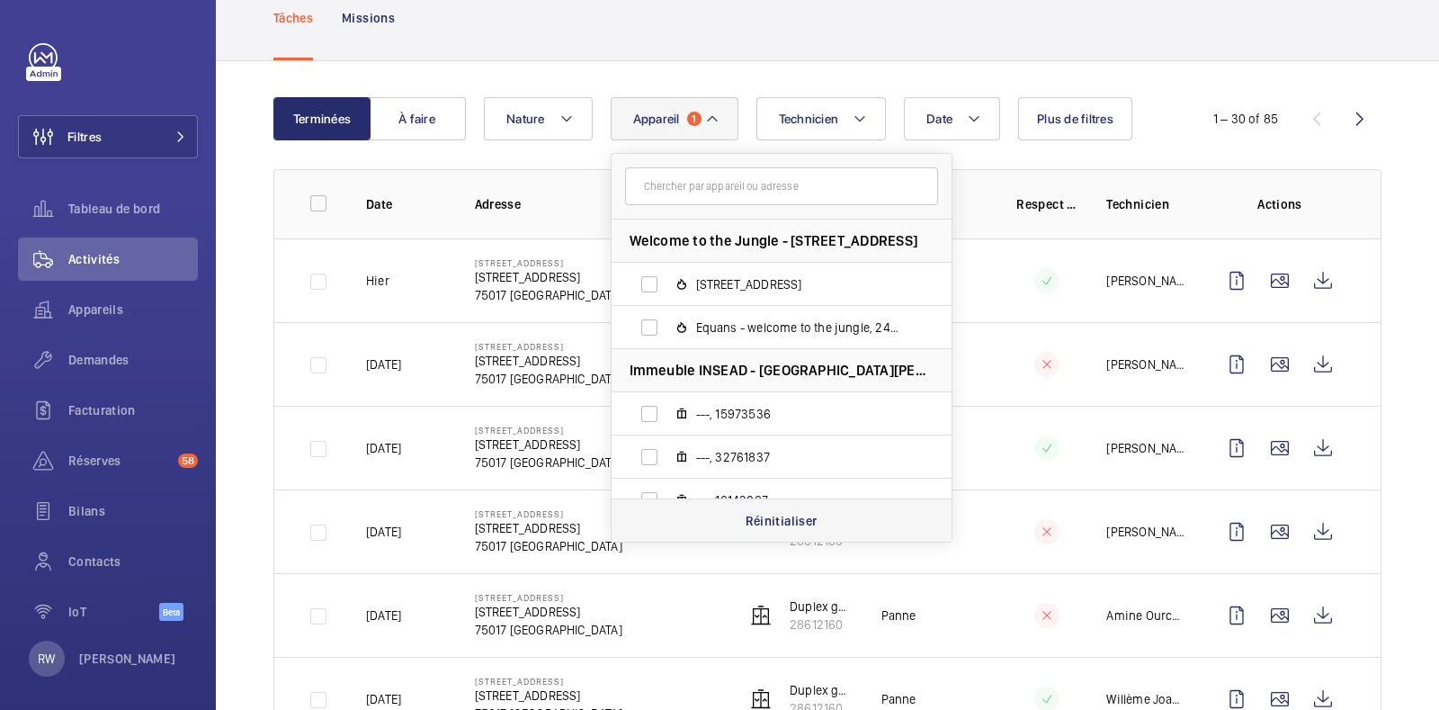
click at [765, 514] on p "Réinitialiser" at bounding box center [782, 521] width 72 height 18
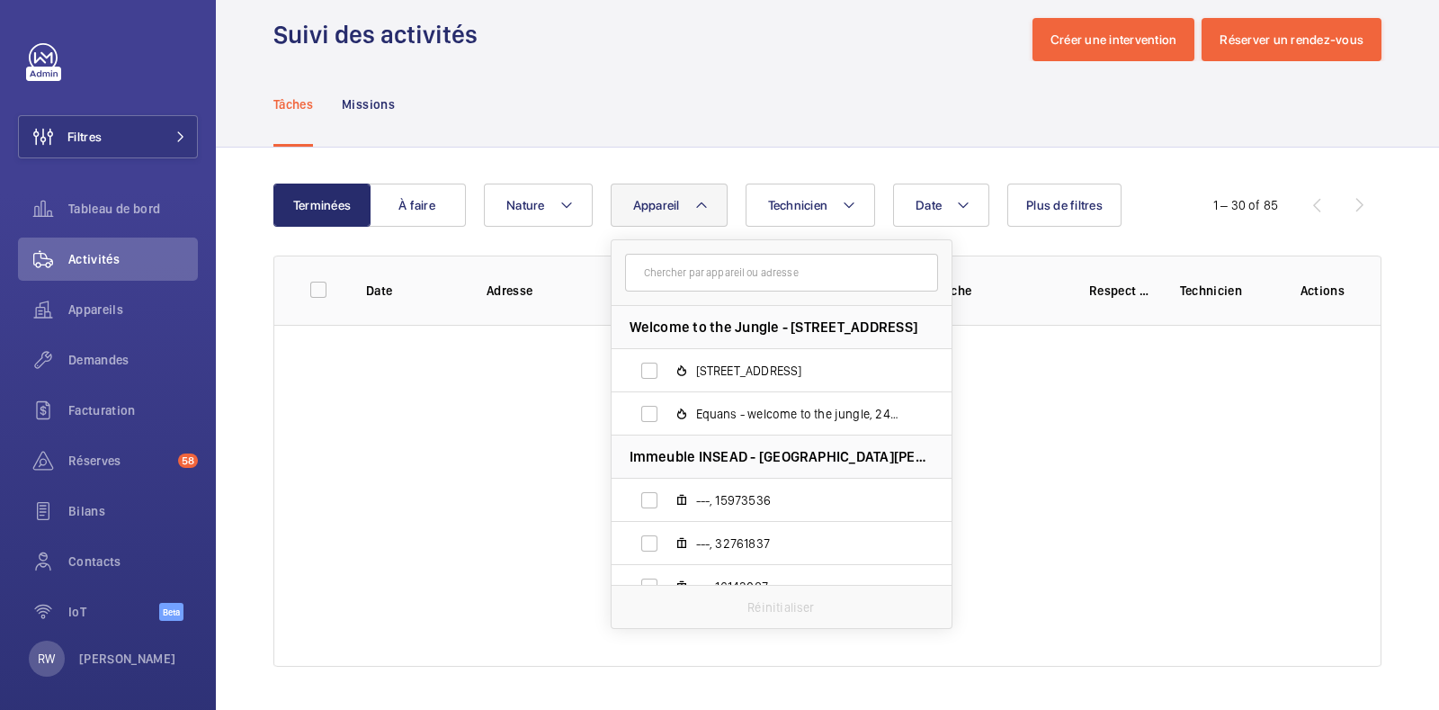
scroll to position [24, 0]
click at [711, 281] on input "text" at bounding box center [781, 274] width 313 height 38
paste input "12101873"
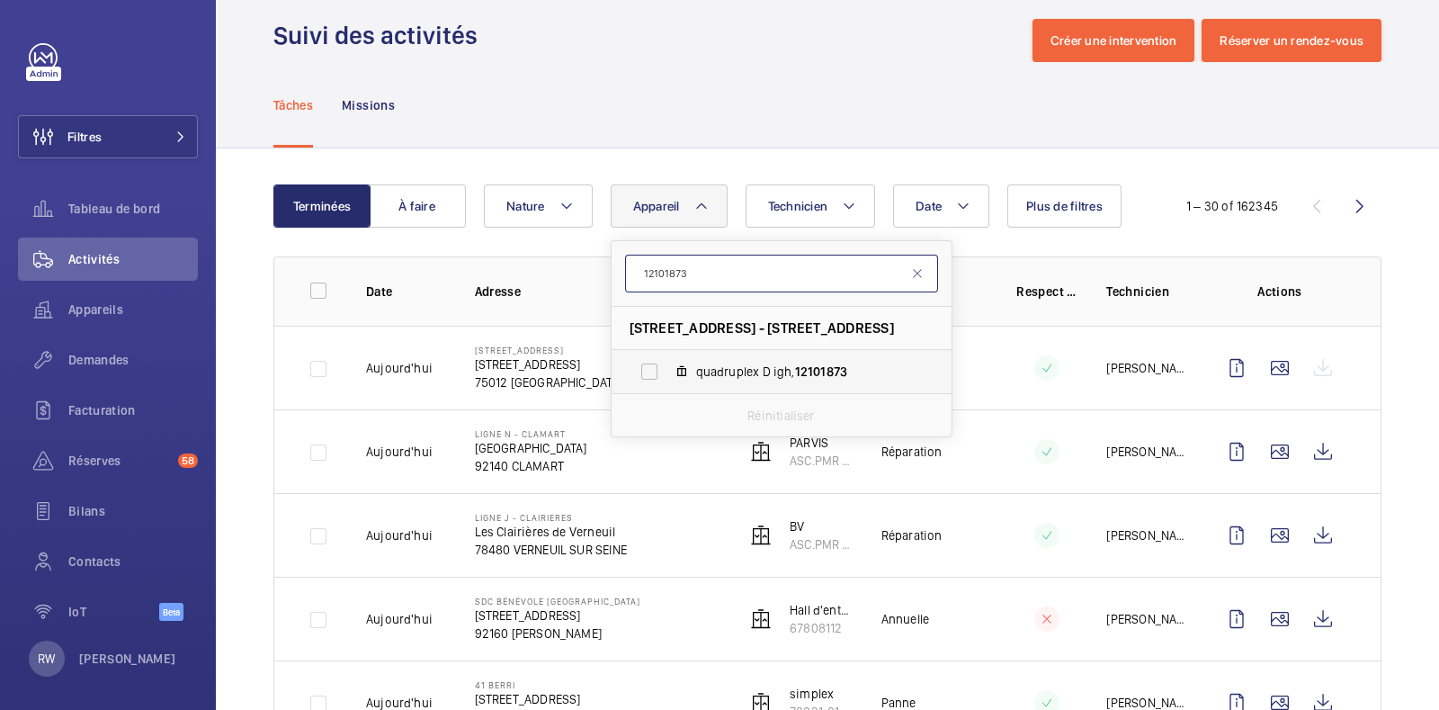
type input "12101873"
click at [654, 366] on label "quadruplex D igh, 12101873" at bounding box center [767, 371] width 311 height 43
click at [654, 366] on input "quadruplex D igh, 12101873" at bounding box center [649, 371] width 36 height 36
checkbox input "true"
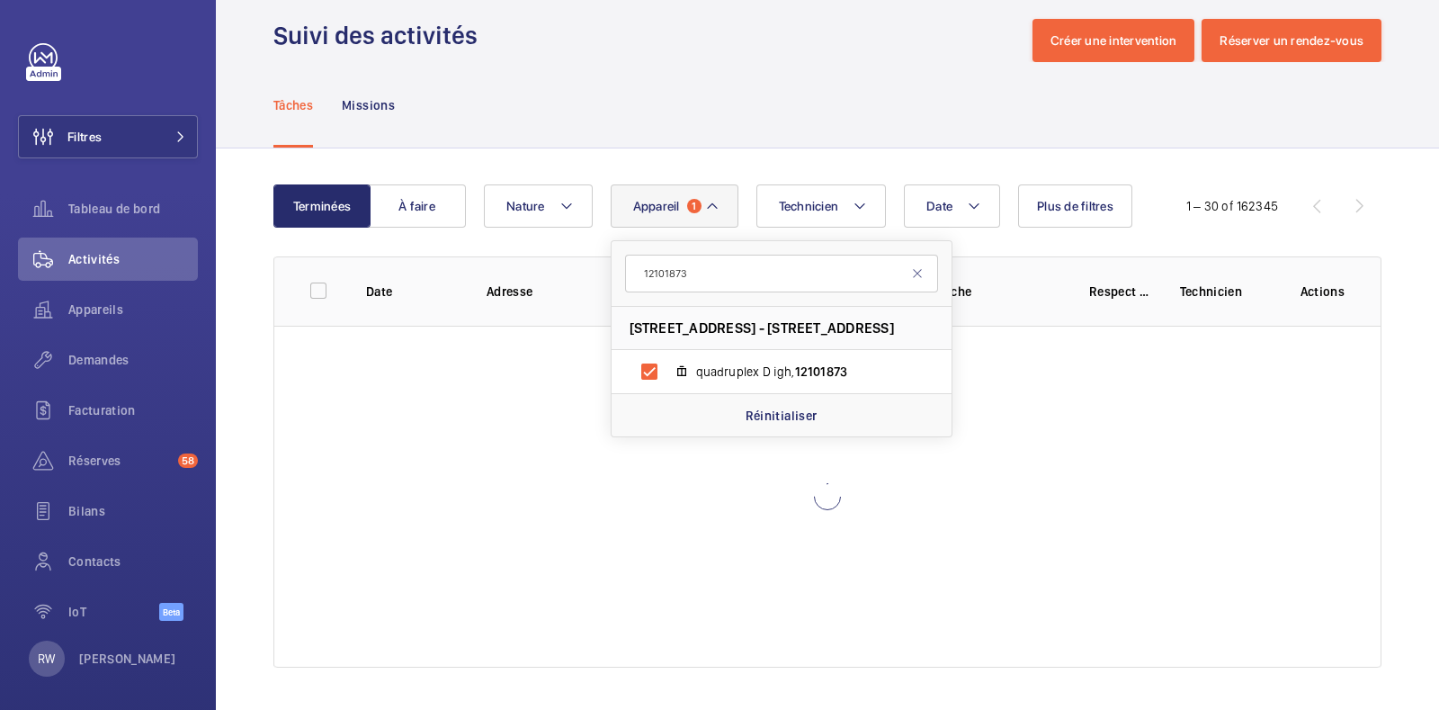
click at [673, 78] on div "Tâches Missions" at bounding box center [827, 104] width 1108 height 85
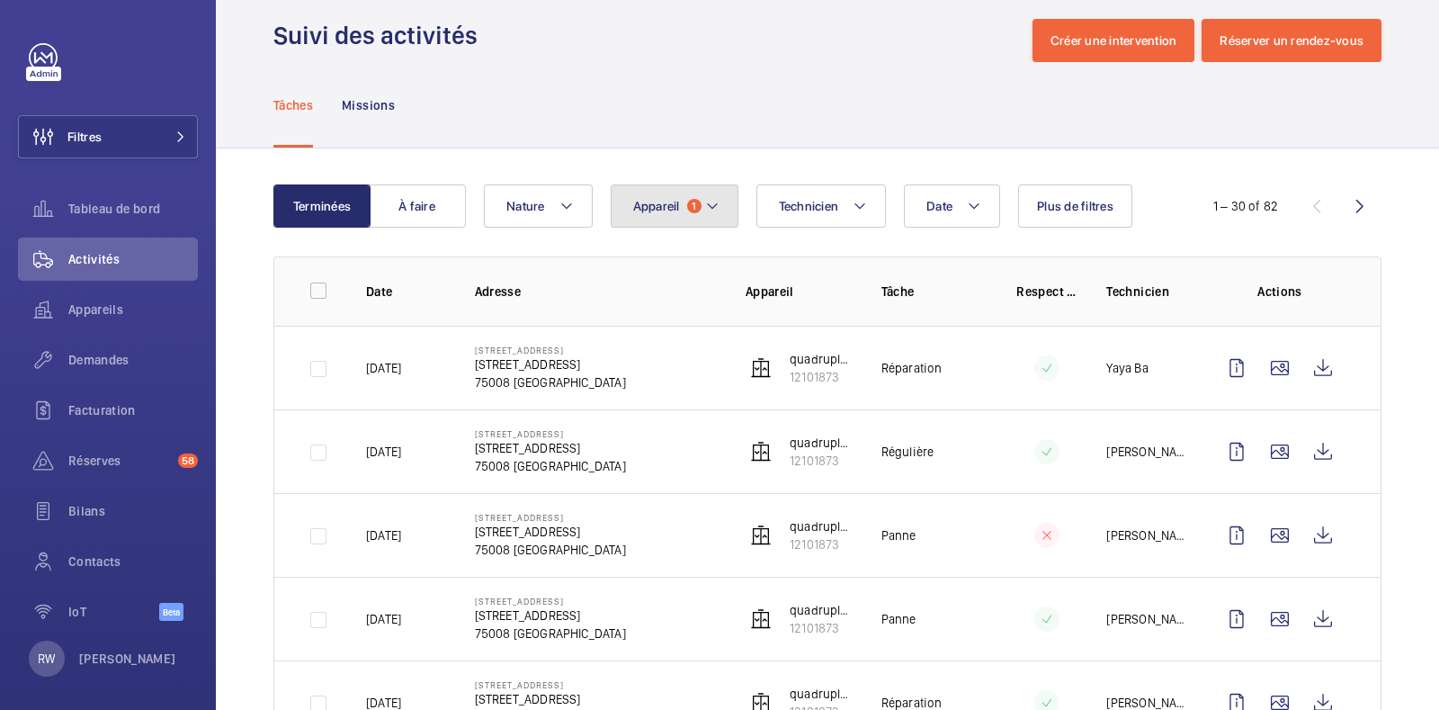
click at [722, 214] on button "Appareil 1" at bounding box center [675, 205] width 128 height 43
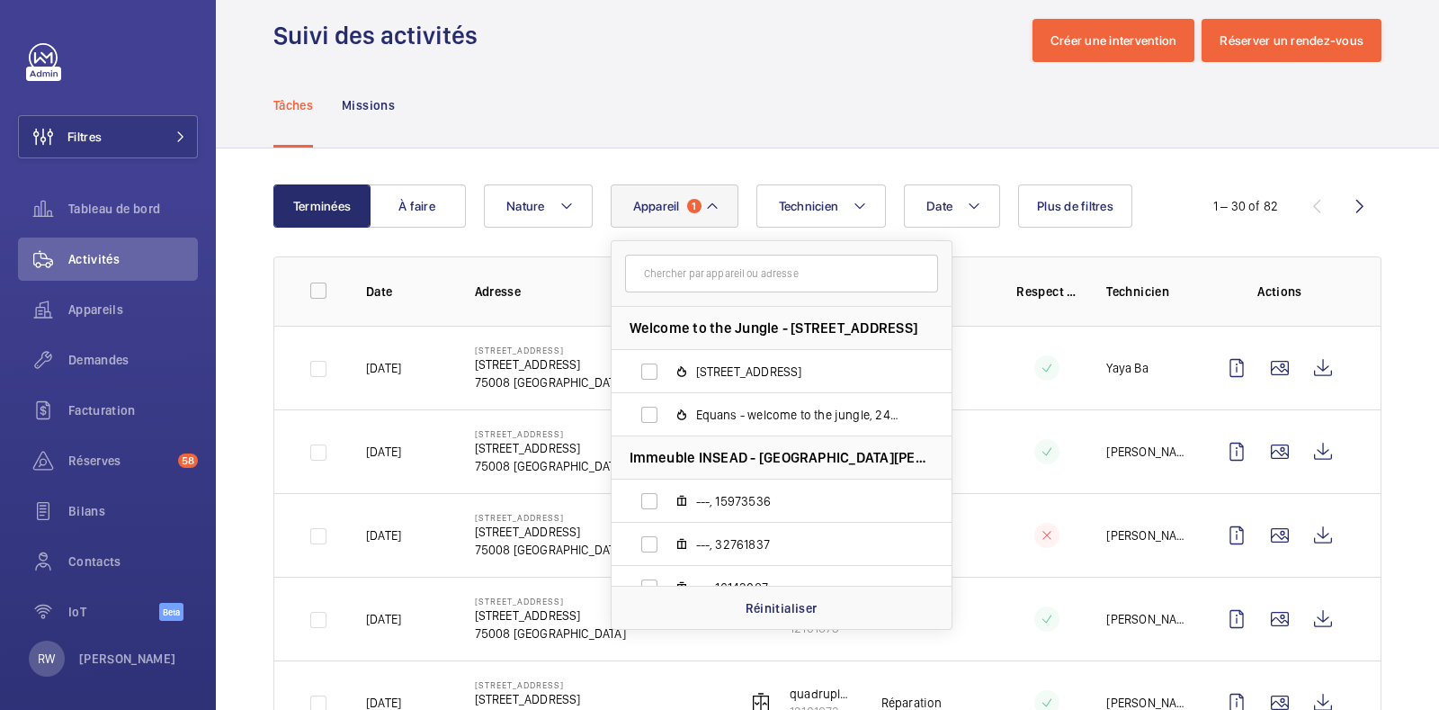
click at [607, 72] on div "Tâches Missions" at bounding box center [827, 104] width 1108 height 85
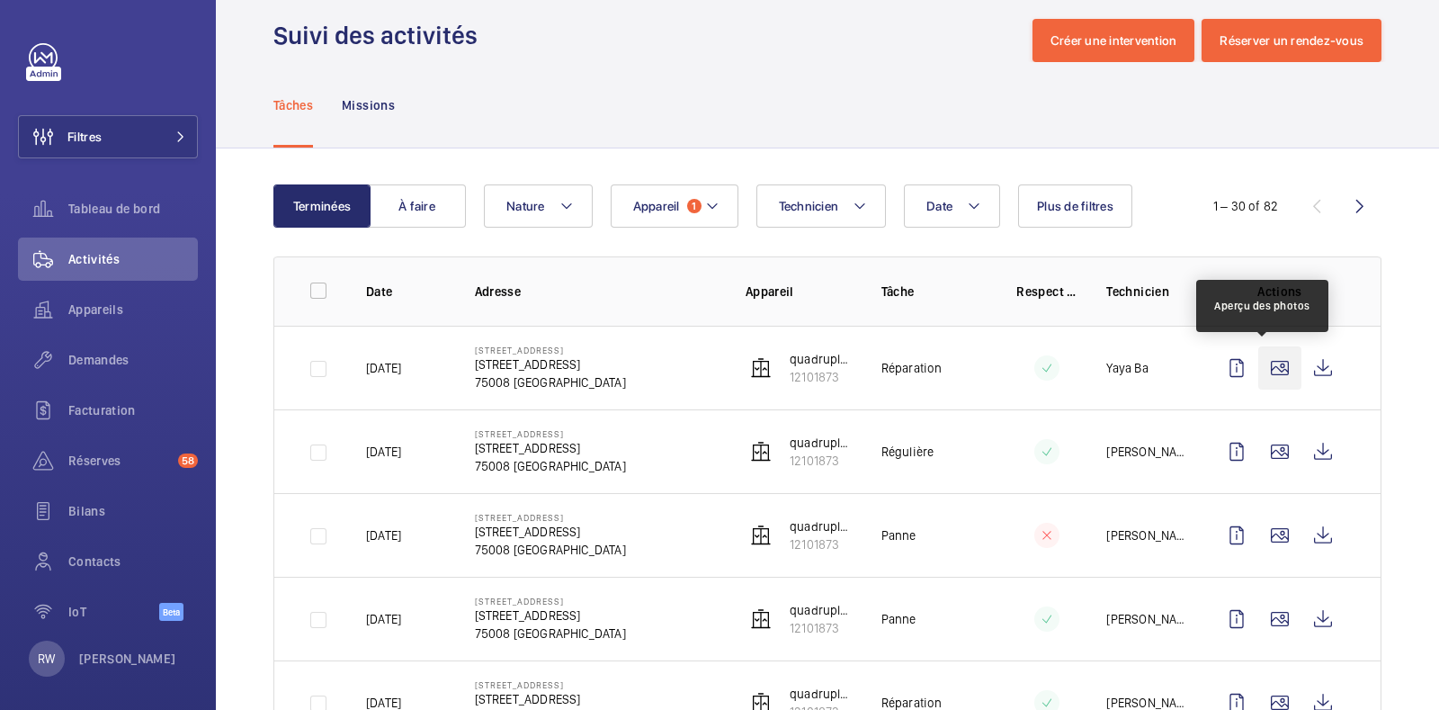
click at [1264, 368] on wm-front-icon-button at bounding box center [1279, 367] width 43 height 43
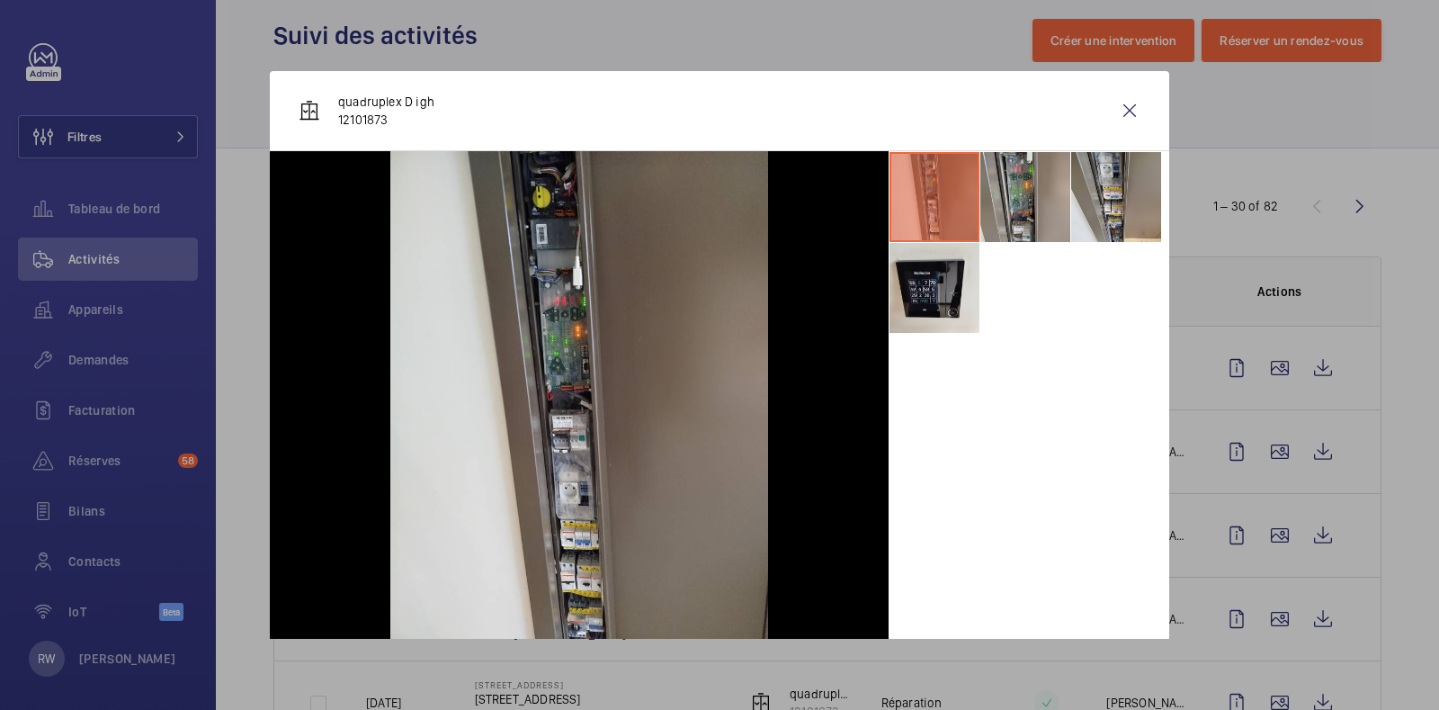
click at [1000, 204] on li at bounding box center [1025, 197] width 90 height 90
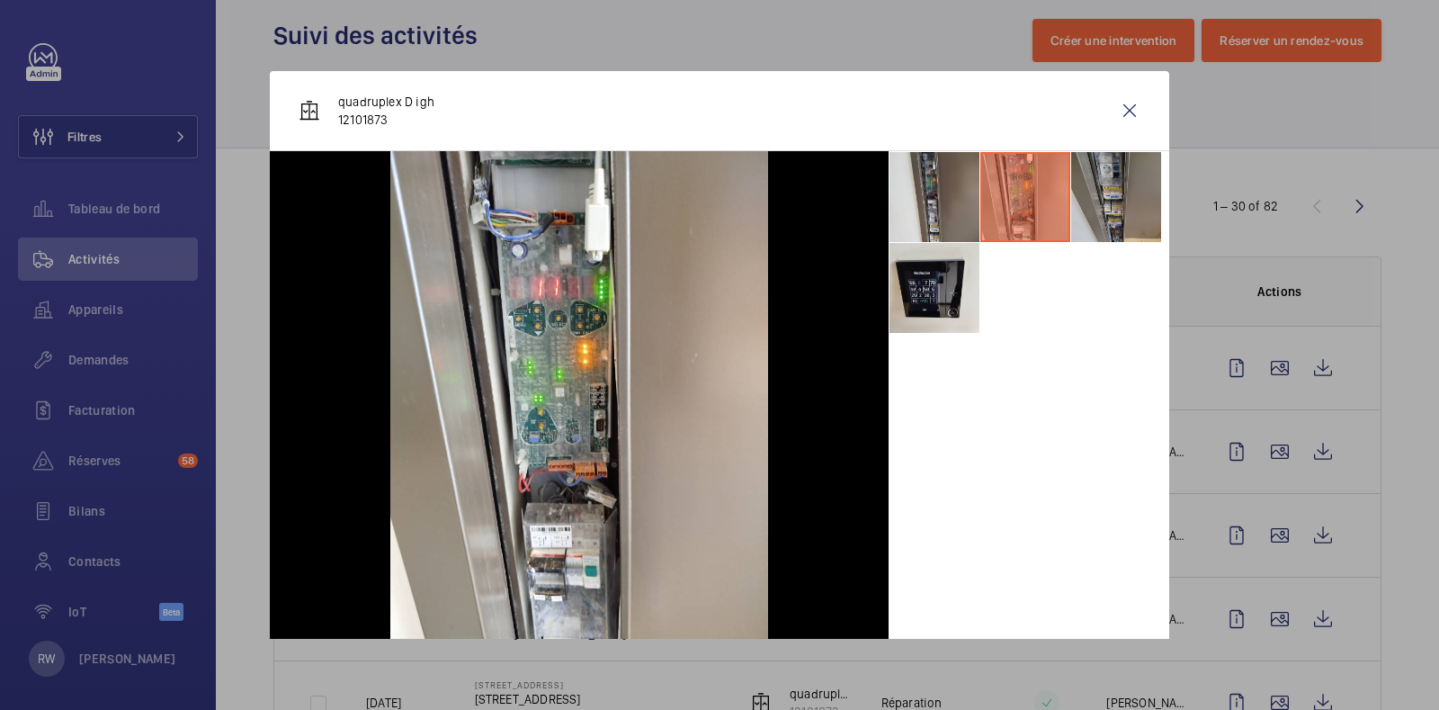
click at [1096, 206] on li at bounding box center [1116, 197] width 90 height 90
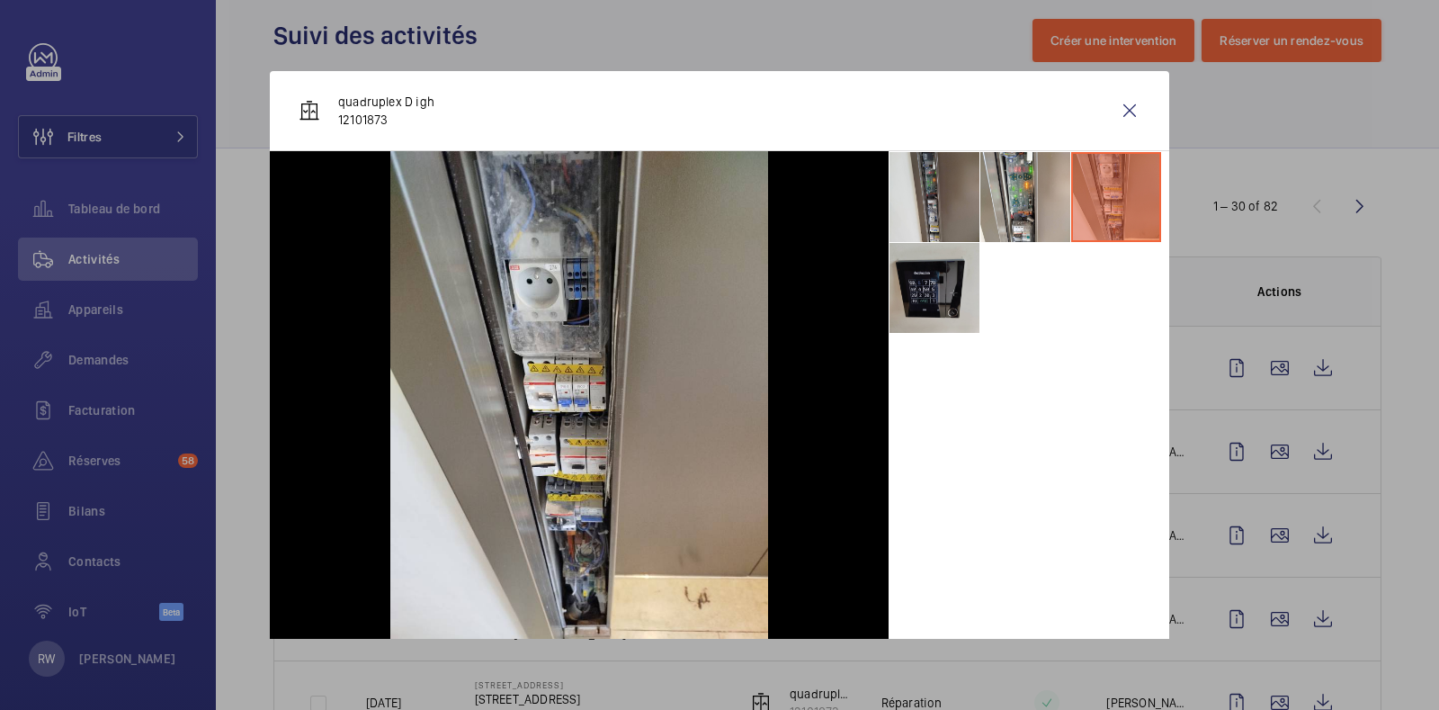
click at [895, 314] on li at bounding box center [935, 288] width 90 height 90
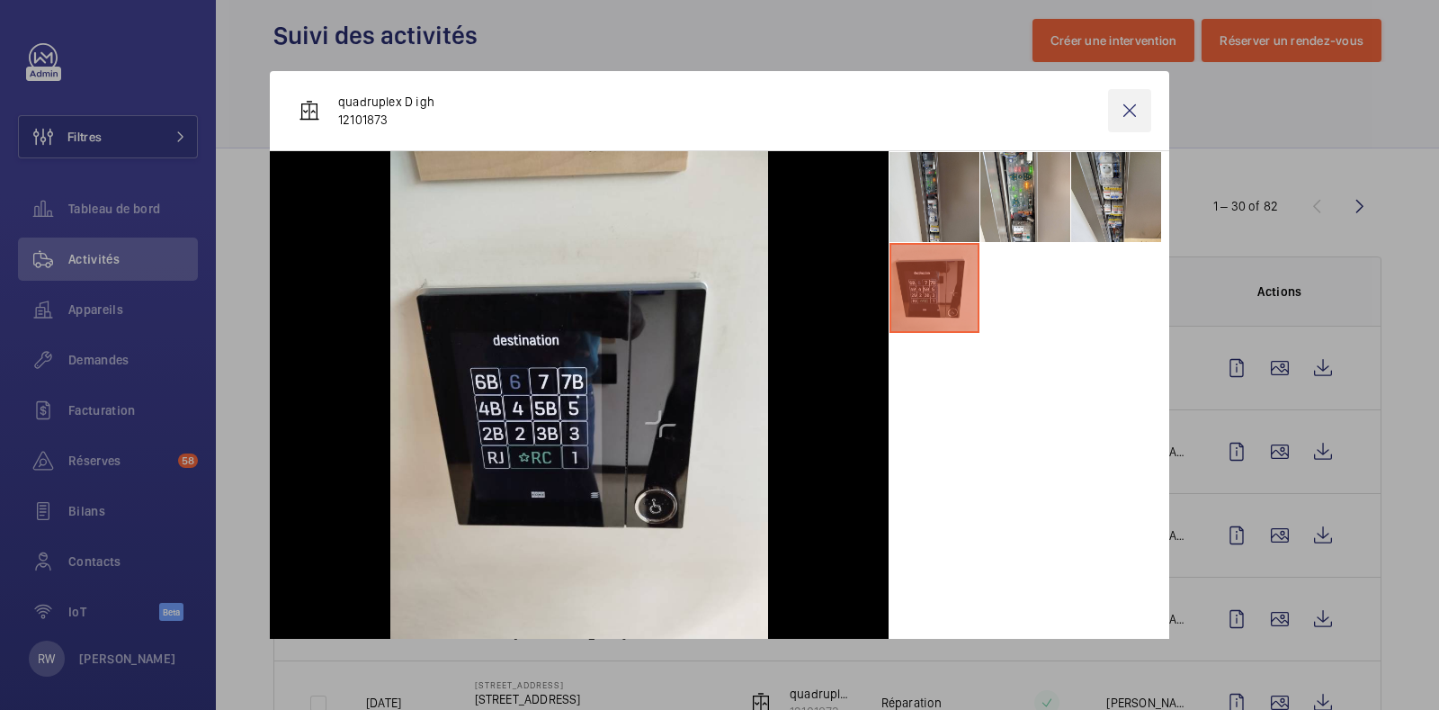
click at [1108, 109] on wm-front-icon-button at bounding box center [1129, 110] width 43 height 43
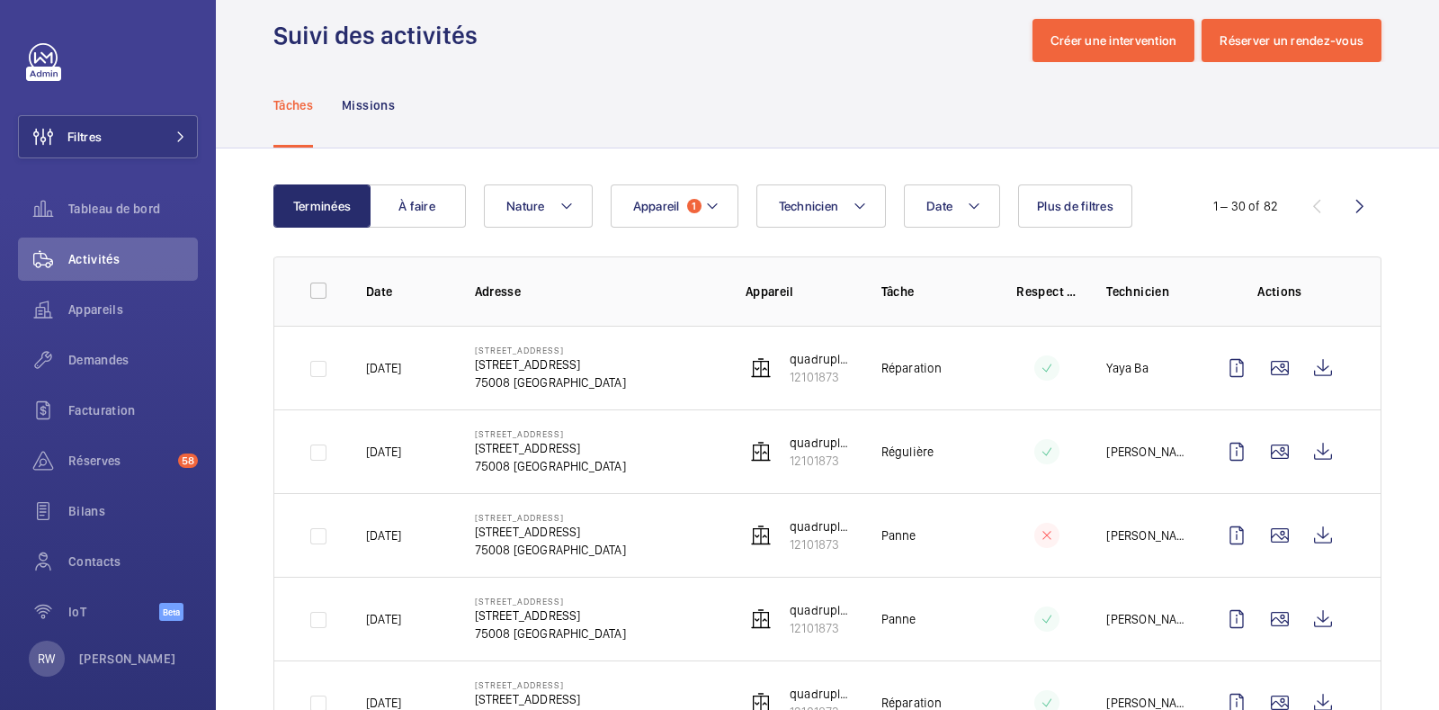
click at [1311, 366] on wm-front-icon-button at bounding box center [1322, 367] width 43 height 43
click at [670, 200] on span "Appareil" at bounding box center [656, 206] width 47 height 14
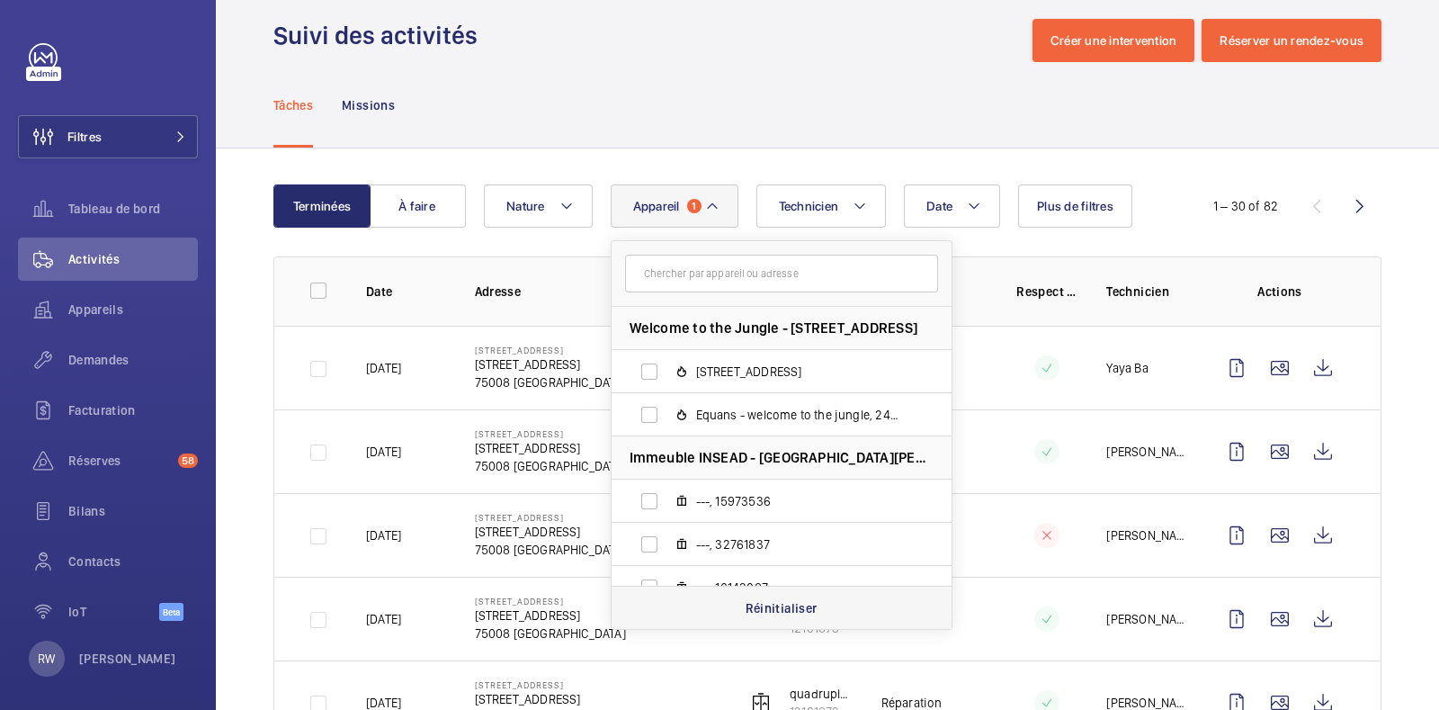
click at [775, 604] on p "Réinitialiser" at bounding box center [782, 608] width 72 height 18
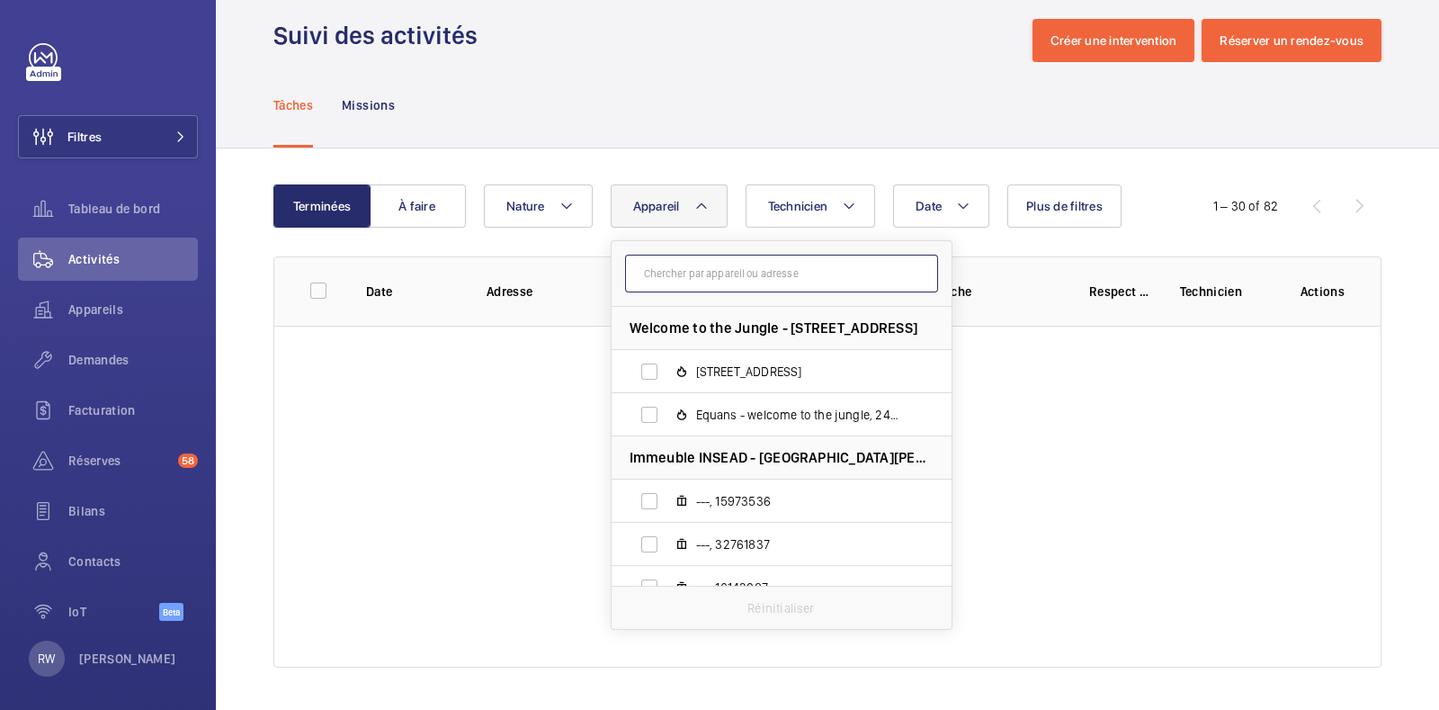
click at [719, 277] on input "text" at bounding box center [781, 274] width 313 height 38
paste input "27886624"
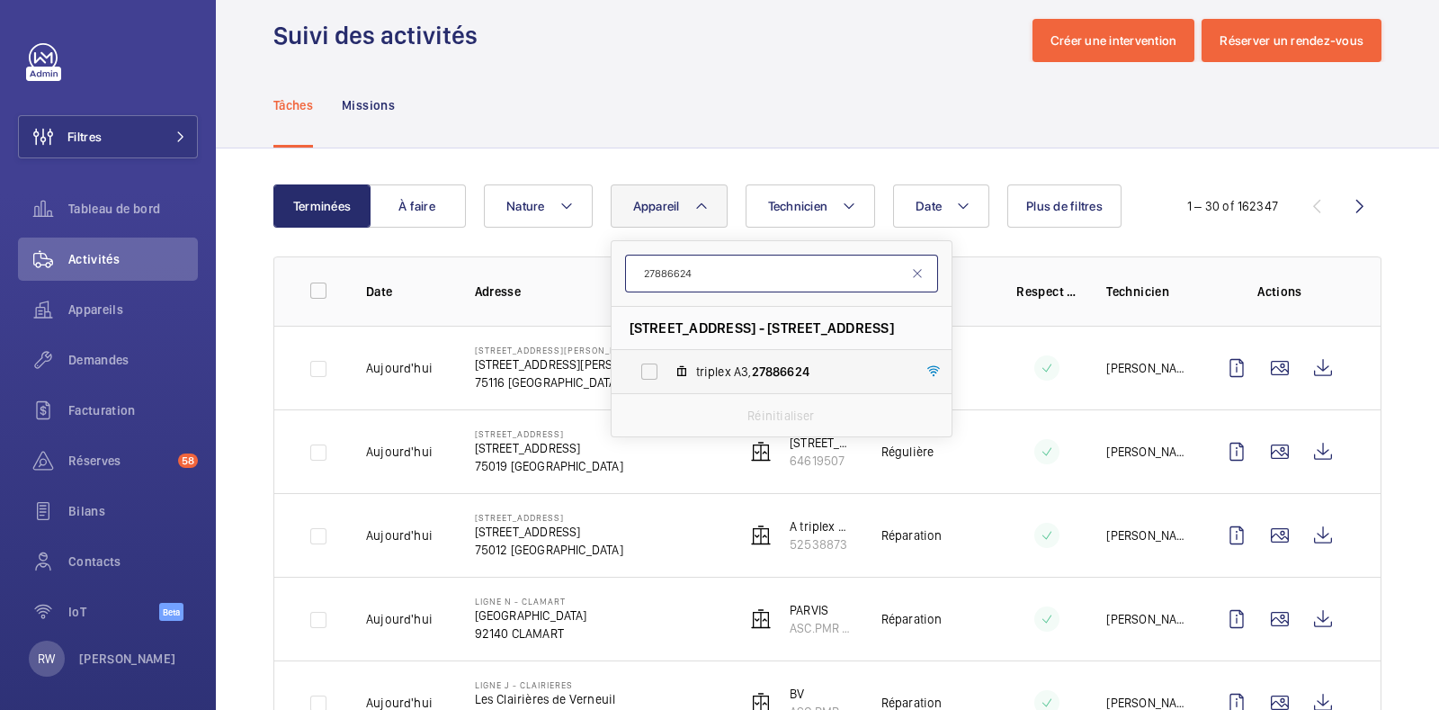
type input "27886624"
drag, startPoint x: 657, startPoint y: 371, endPoint x: 668, endPoint y: 206, distance: 165.0
click at [654, 370] on label "triplex A3, 27886624" at bounding box center [767, 371] width 311 height 43
click at [654, 370] on input "triplex A3, 27886624" at bounding box center [649, 371] width 36 height 36
checkbox input "true"
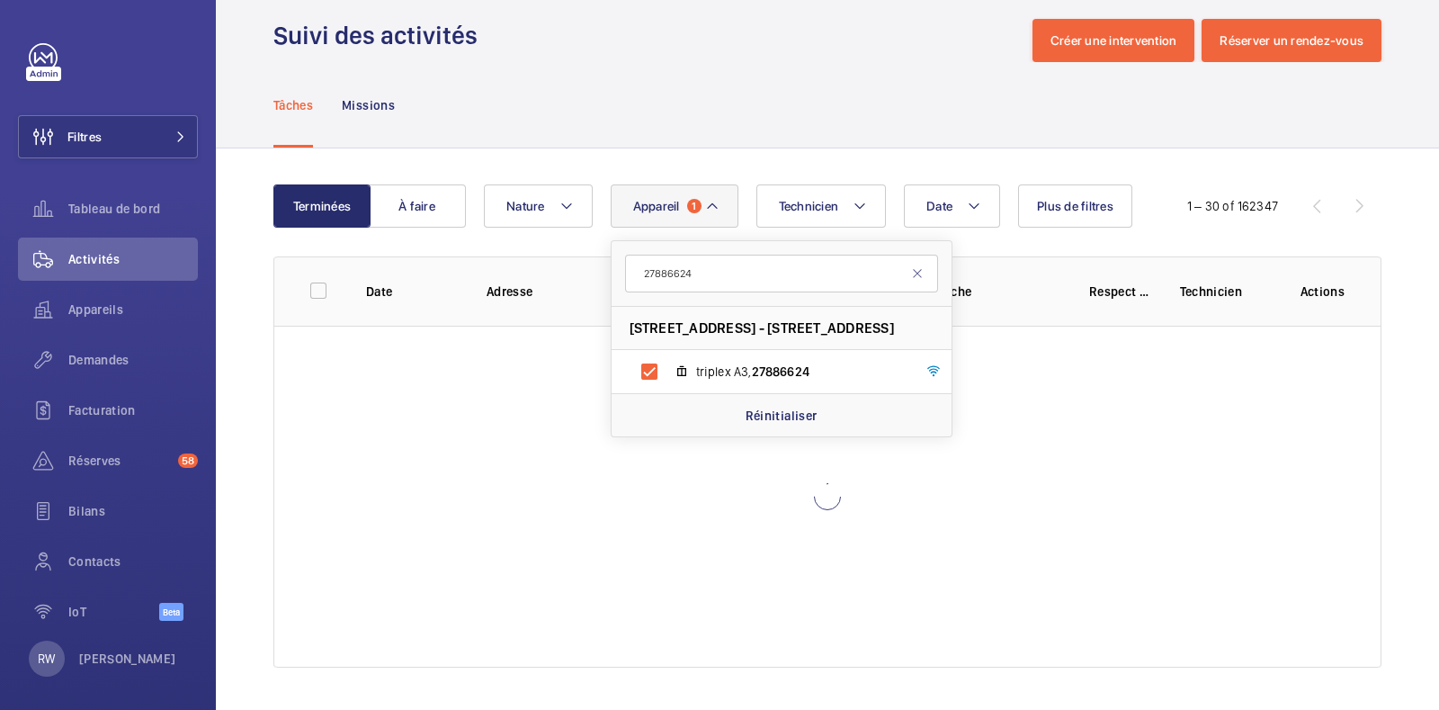
click at [686, 88] on div "Tâches Missions" at bounding box center [827, 104] width 1108 height 85
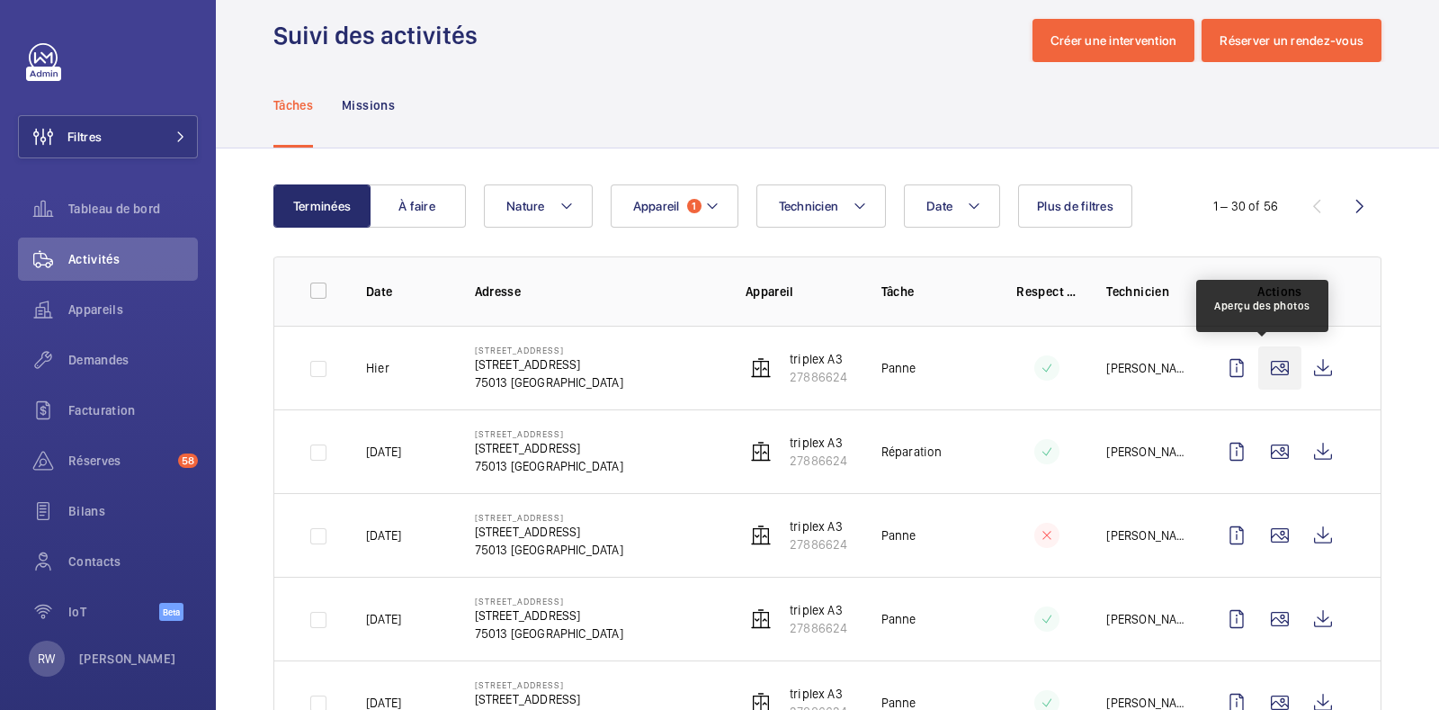
click at [1268, 366] on wm-front-icon-button at bounding box center [1279, 367] width 43 height 43
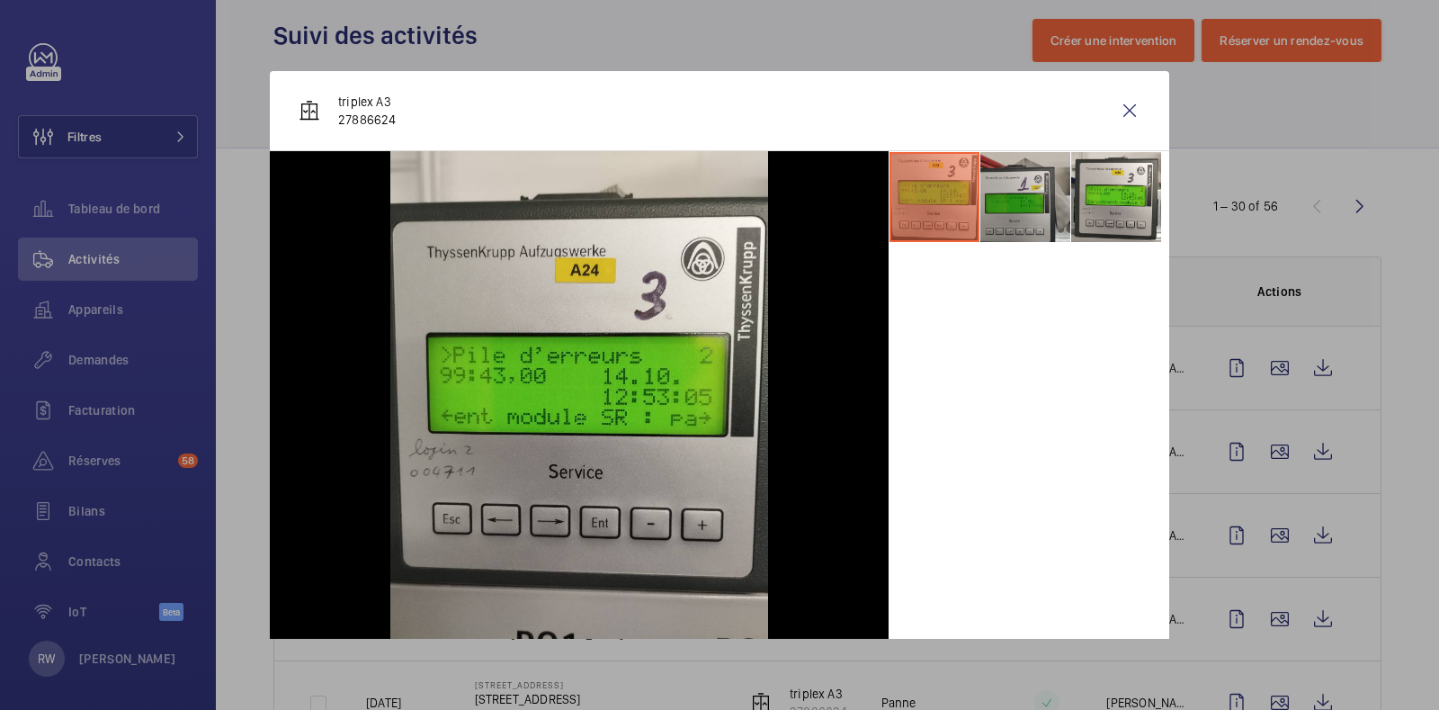
click at [988, 200] on li at bounding box center [1025, 197] width 90 height 90
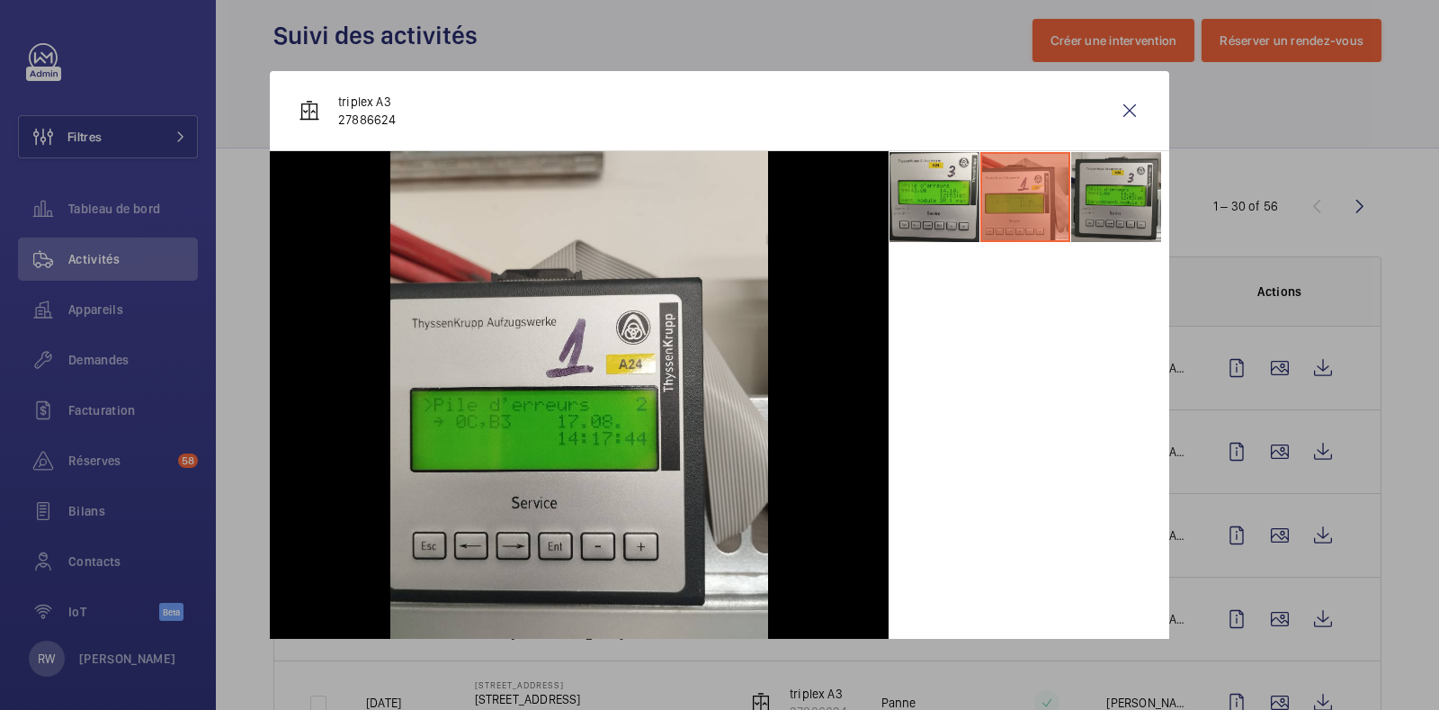
click at [1106, 198] on li at bounding box center [1116, 197] width 90 height 90
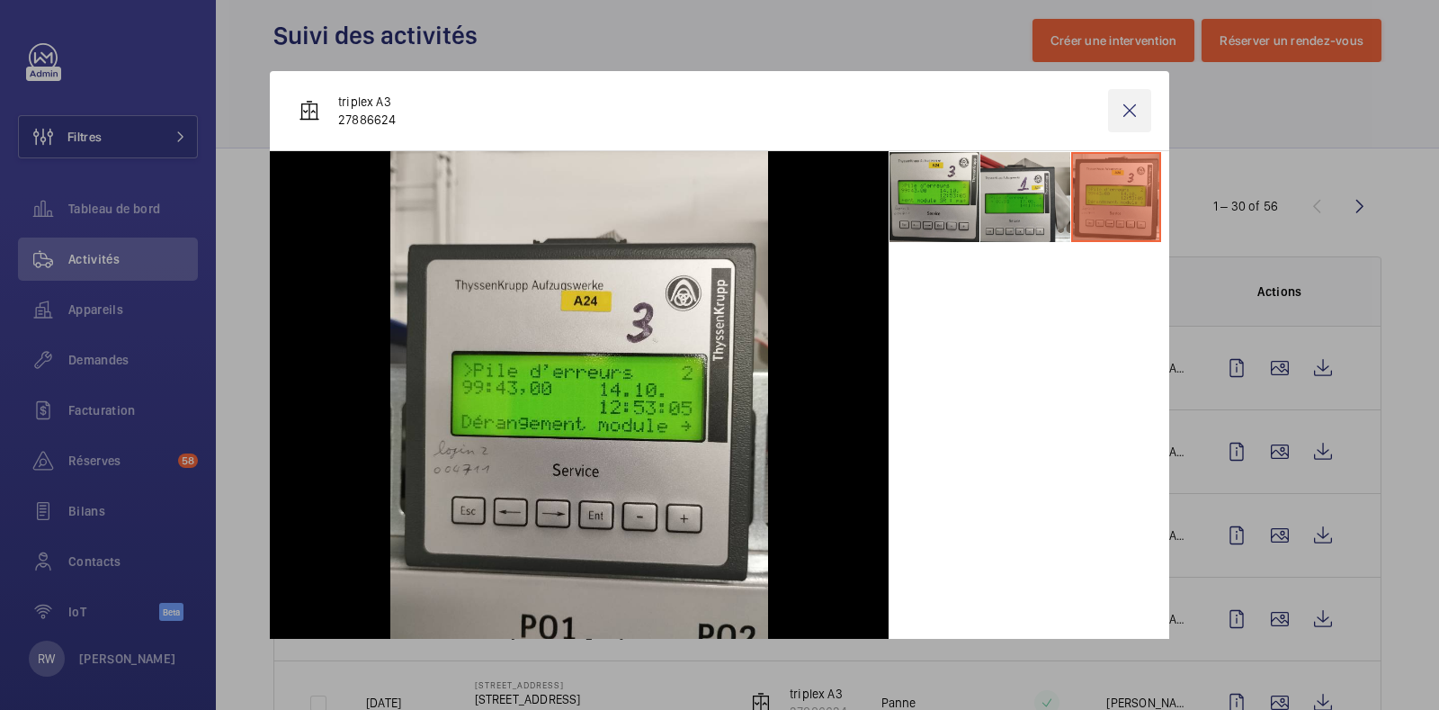
click at [1115, 112] on wm-front-icon-button at bounding box center [1129, 110] width 43 height 43
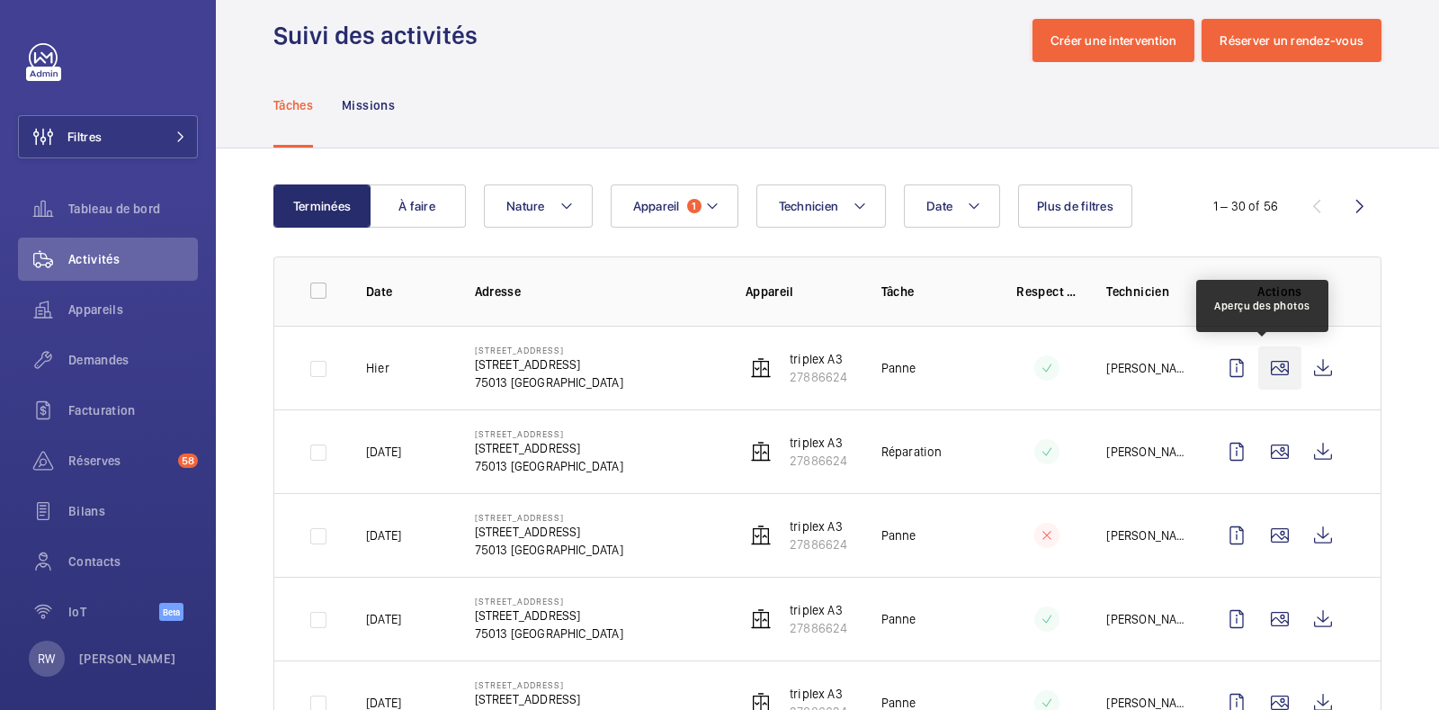
click at [1267, 365] on wm-front-icon-button at bounding box center [1279, 367] width 43 height 43
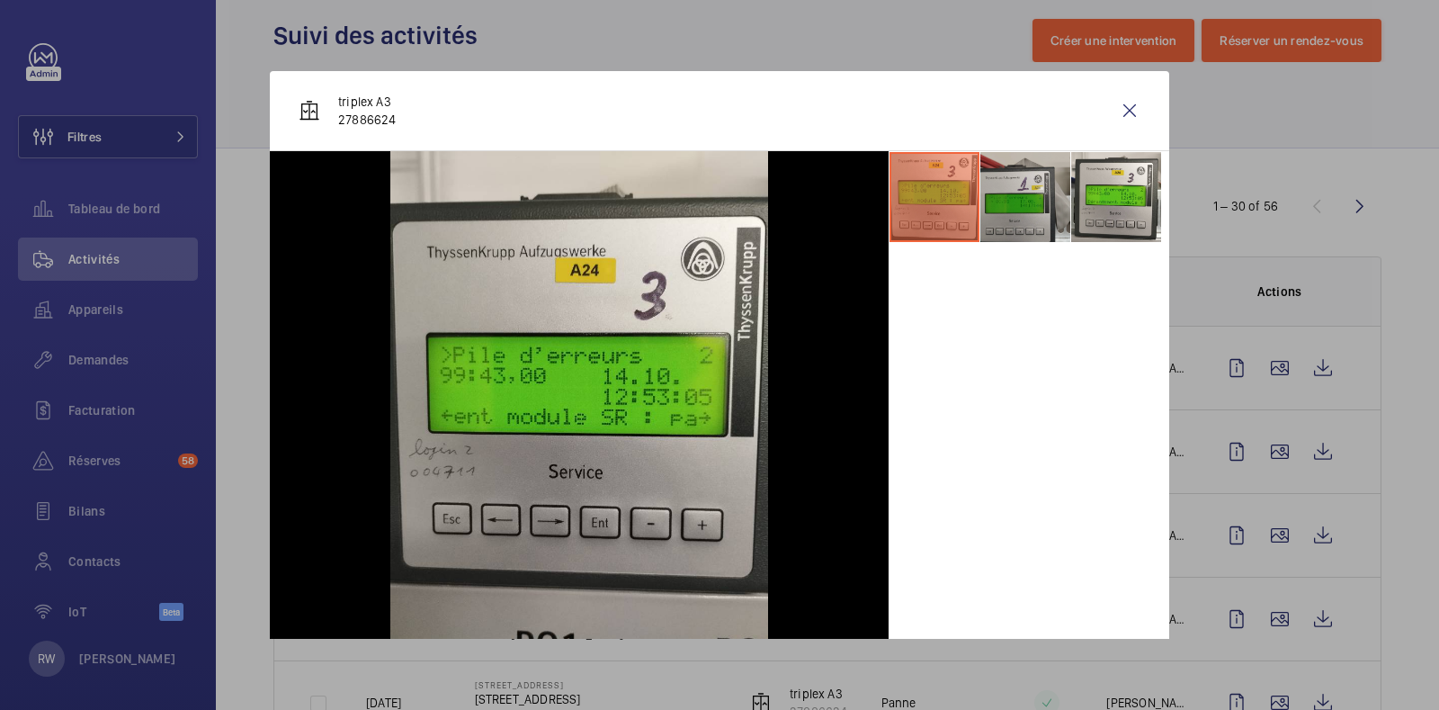
click at [997, 201] on li at bounding box center [1025, 197] width 90 height 90
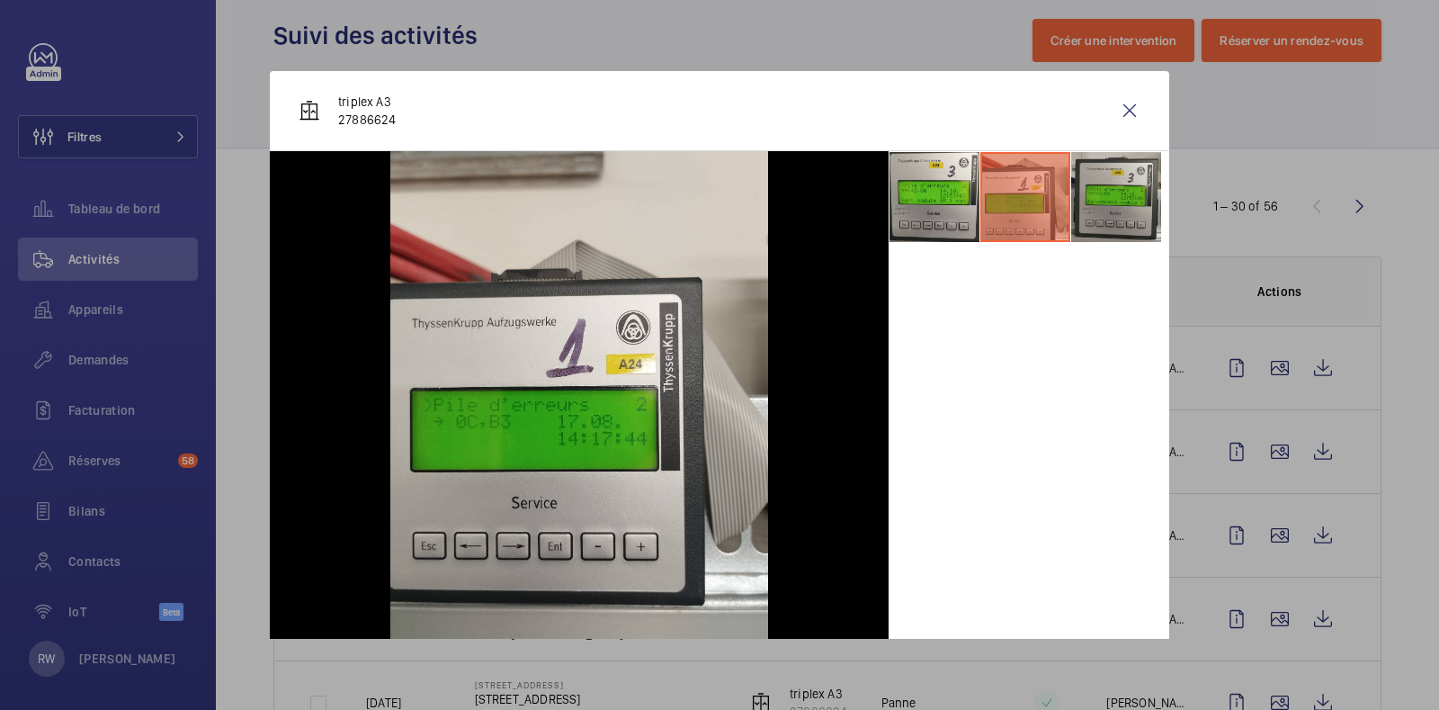
click at [1073, 204] on li at bounding box center [1116, 197] width 90 height 90
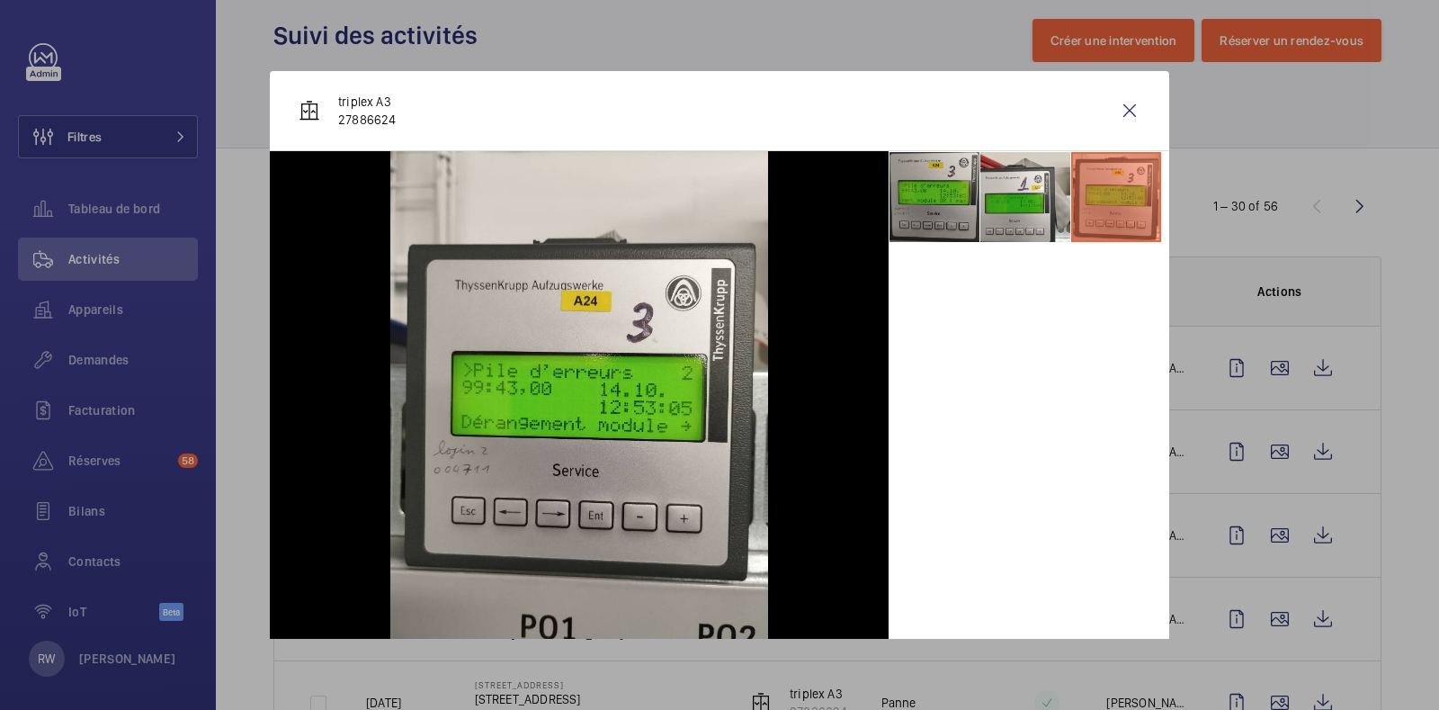
click at [914, 204] on li at bounding box center [935, 197] width 90 height 90
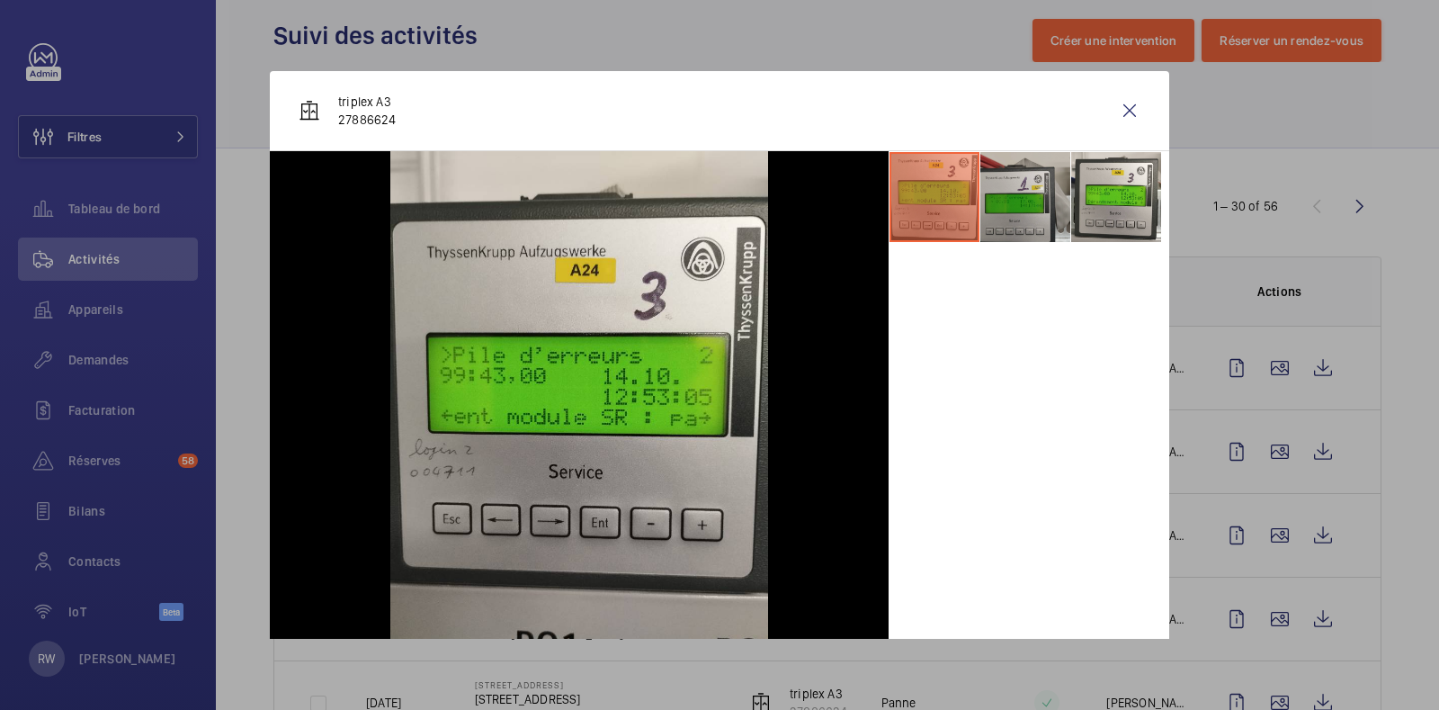
click at [1006, 202] on li at bounding box center [1025, 197] width 90 height 90
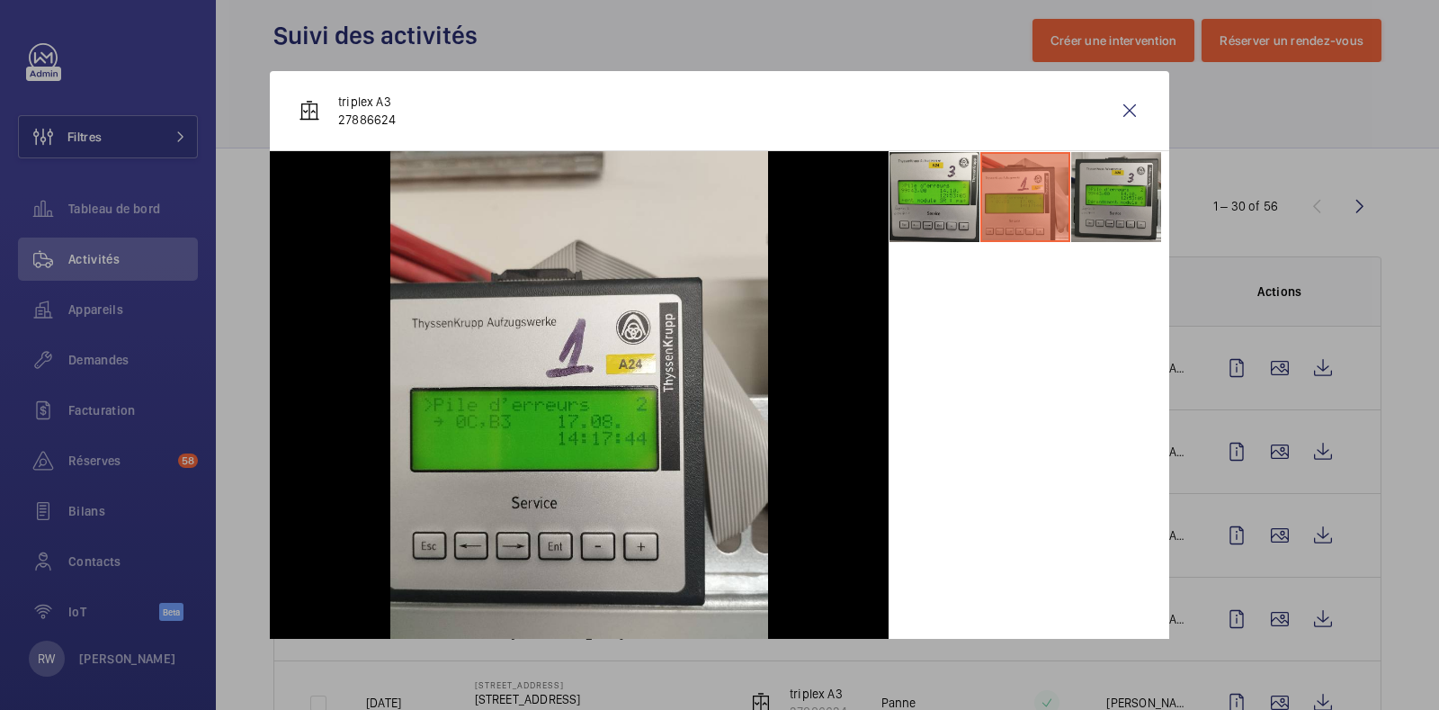
click at [1078, 199] on li at bounding box center [1116, 197] width 90 height 90
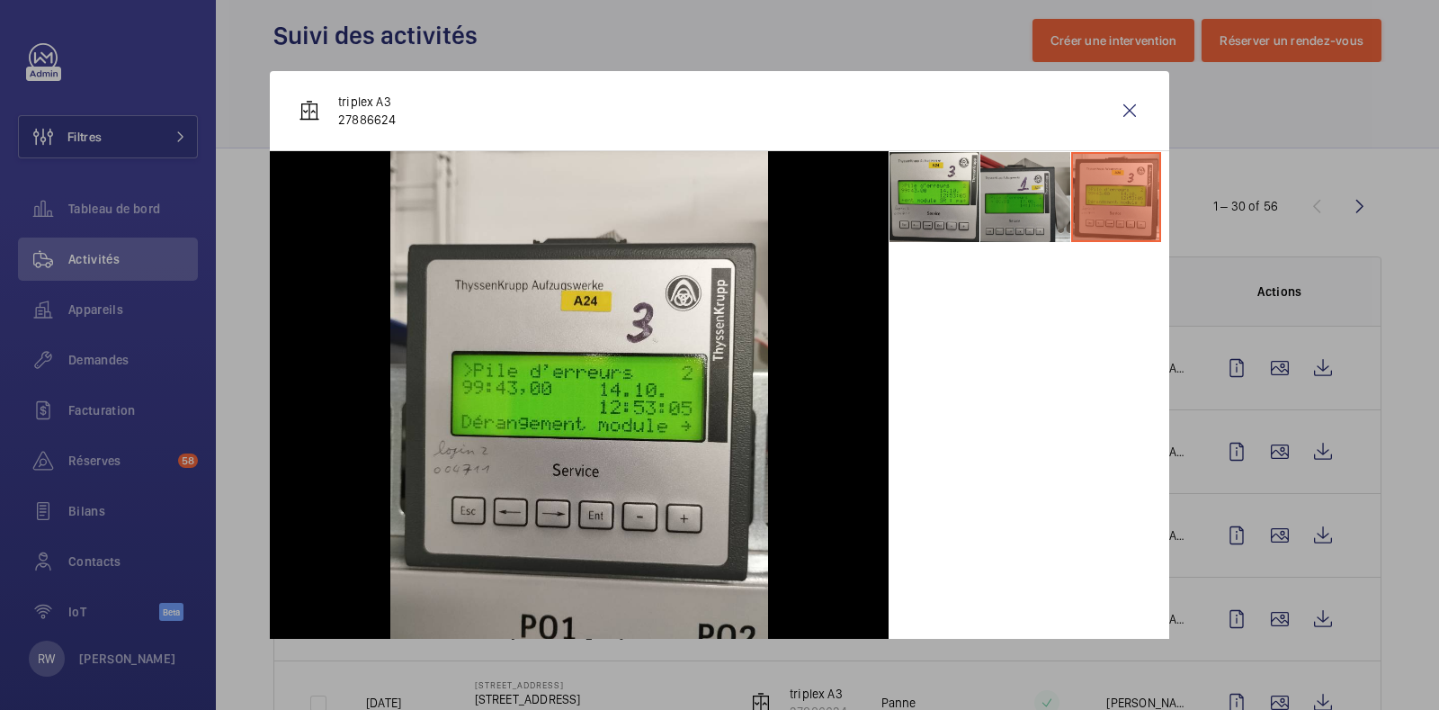
click at [1013, 200] on li at bounding box center [1025, 197] width 90 height 90
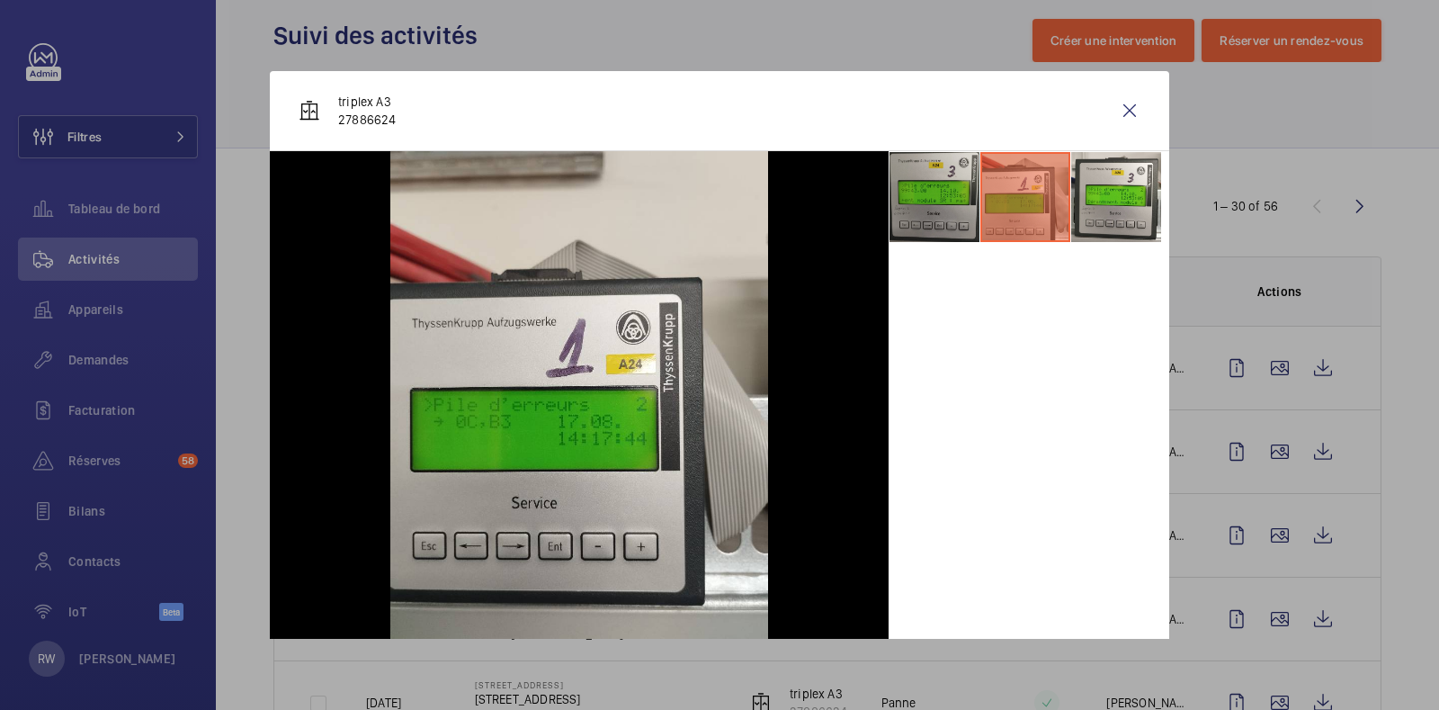
click at [917, 200] on li at bounding box center [935, 197] width 90 height 90
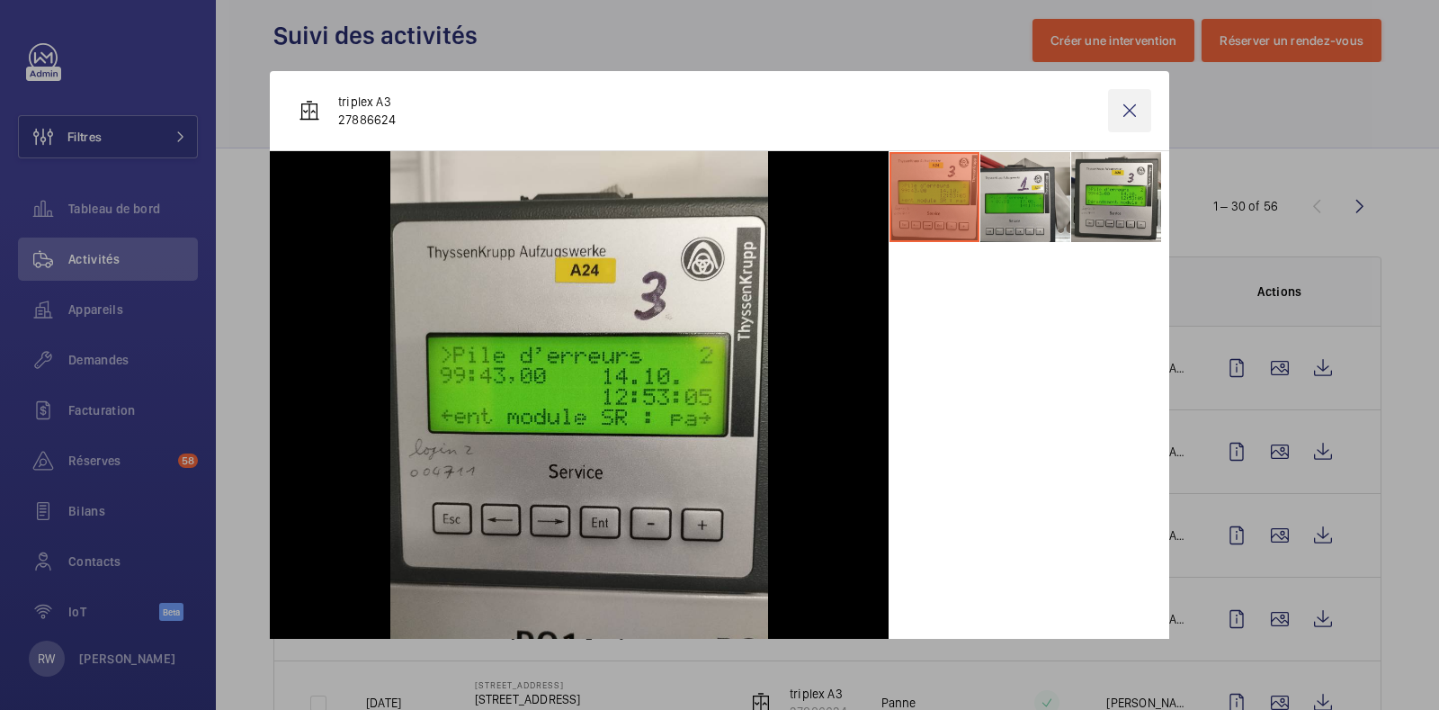
click at [1108, 110] on wm-front-icon-button at bounding box center [1129, 110] width 43 height 43
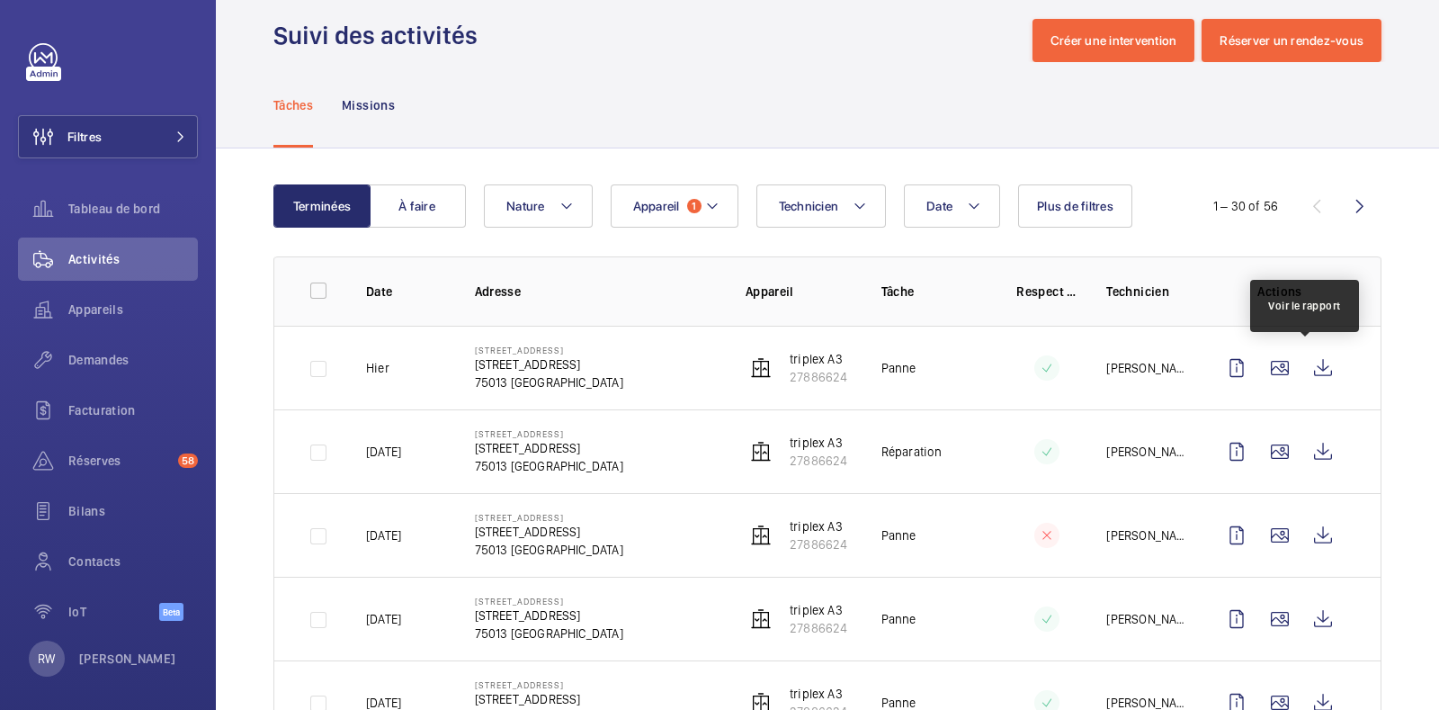
click at [1301, 370] on wm-front-icon-button at bounding box center [1322, 367] width 43 height 43
click at [1258, 365] on wm-front-icon-button at bounding box center [1279, 367] width 43 height 43
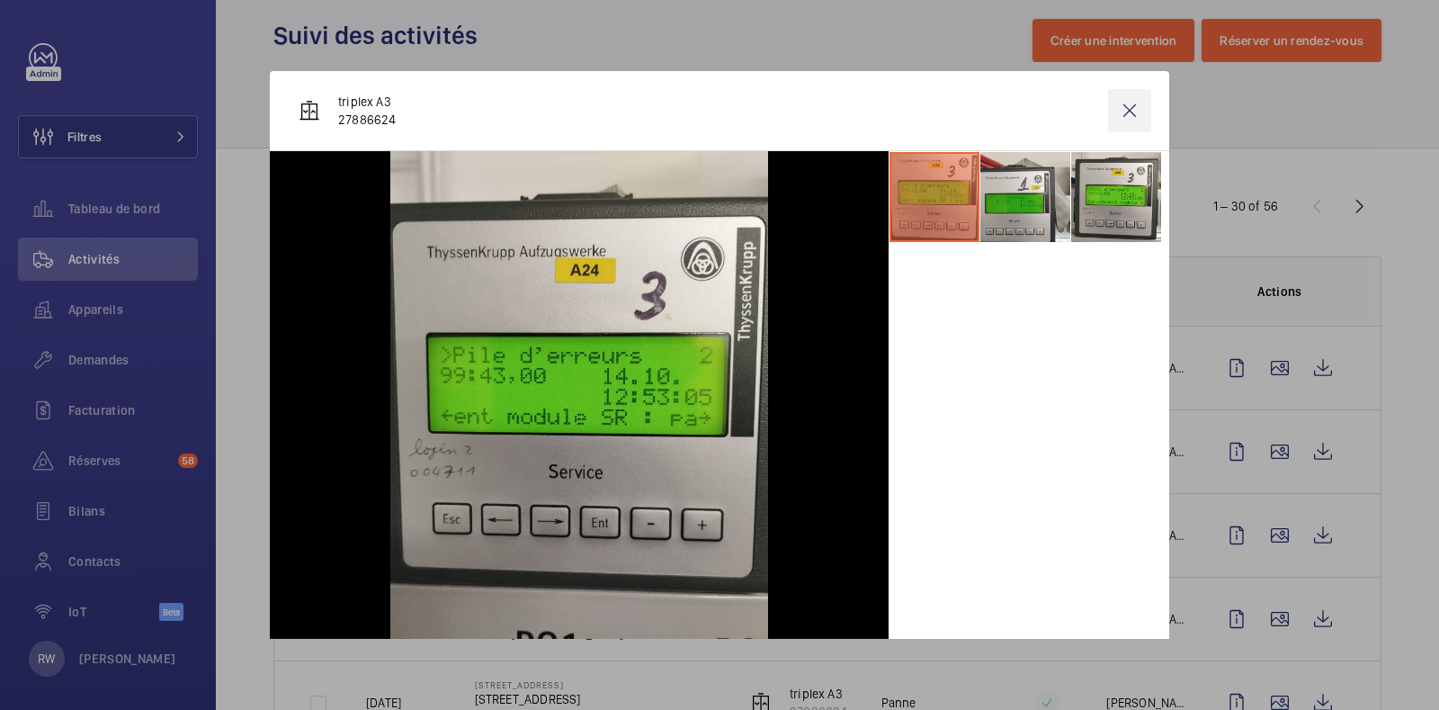
click at [1108, 110] on wm-front-icon-button at bounding box center [1129, 110] width 43 height 43
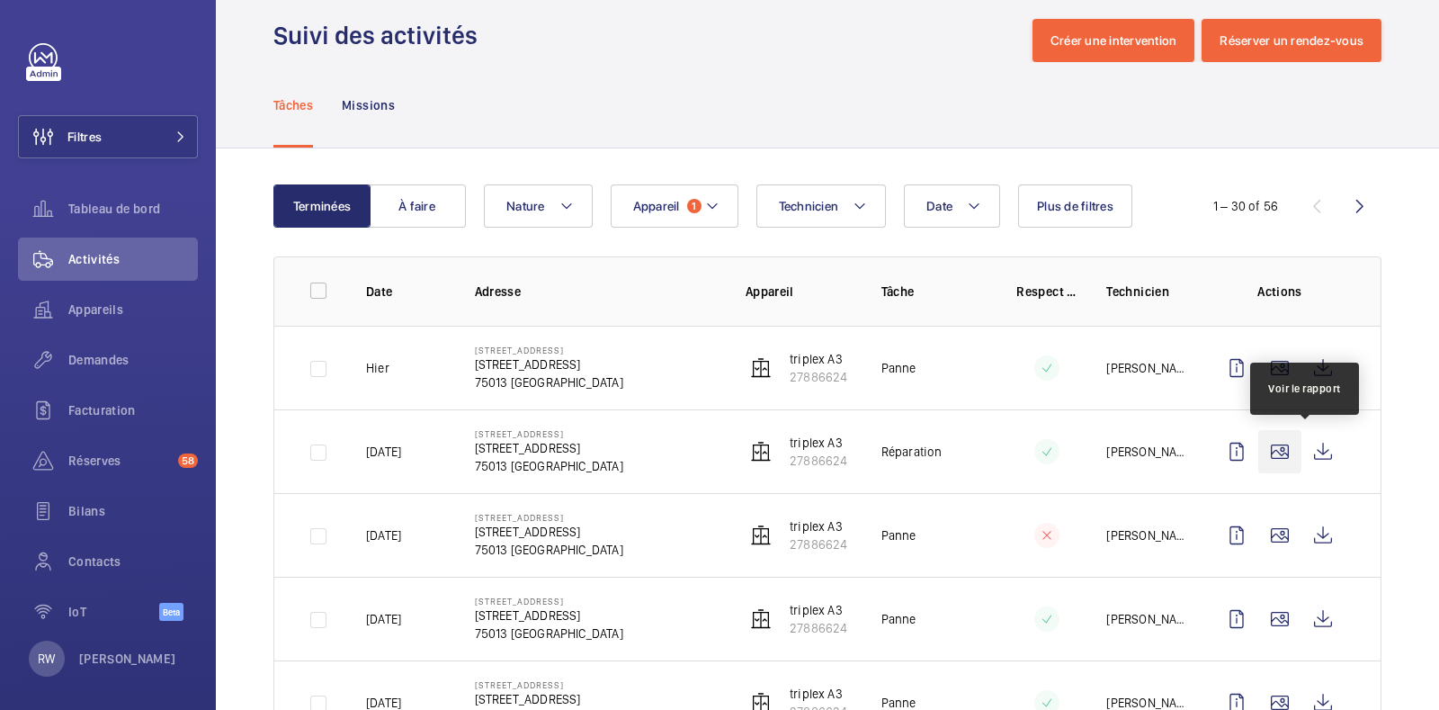
click at [1260, 451] on wm-front-icon-button at bounding box center [1279, 451] width 43 height 43
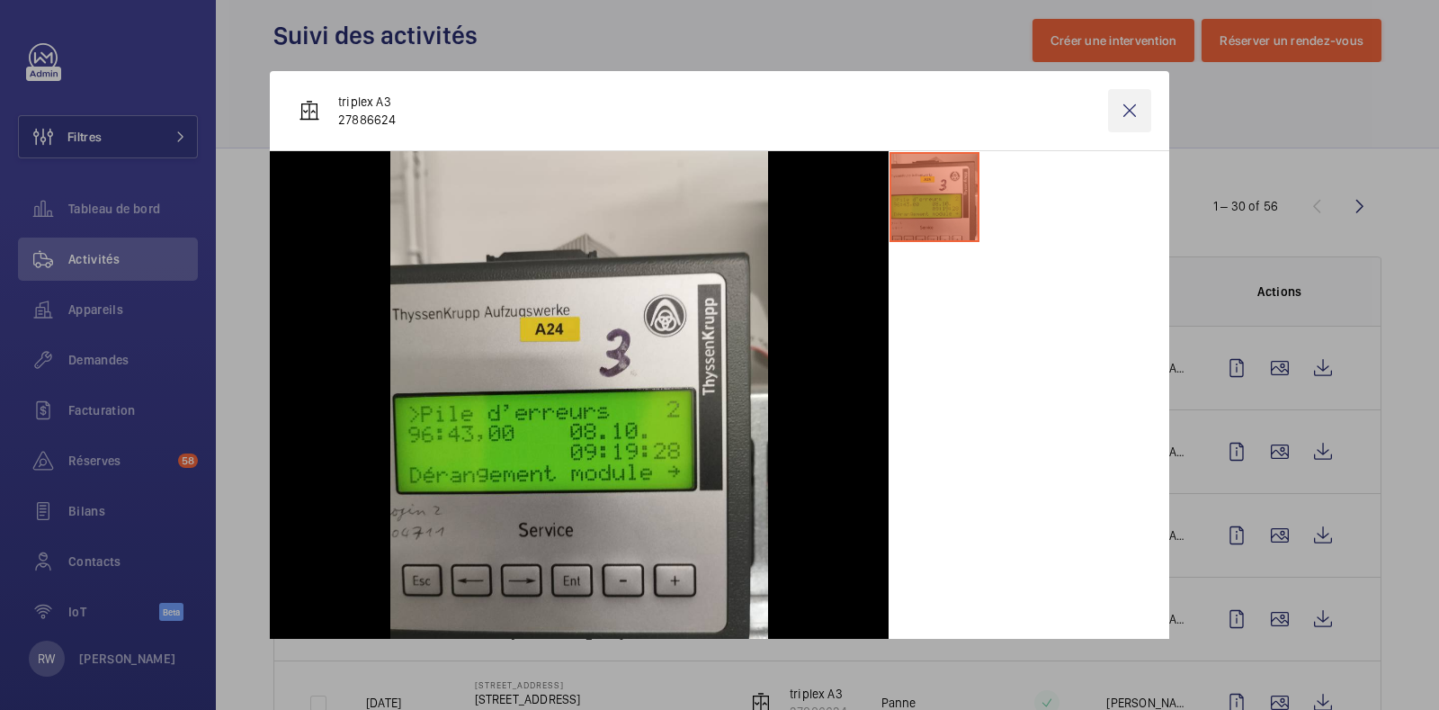
click at [1127, 115] on wm-front-icon-button at bounding box center [1129, 110] width 43 height 43
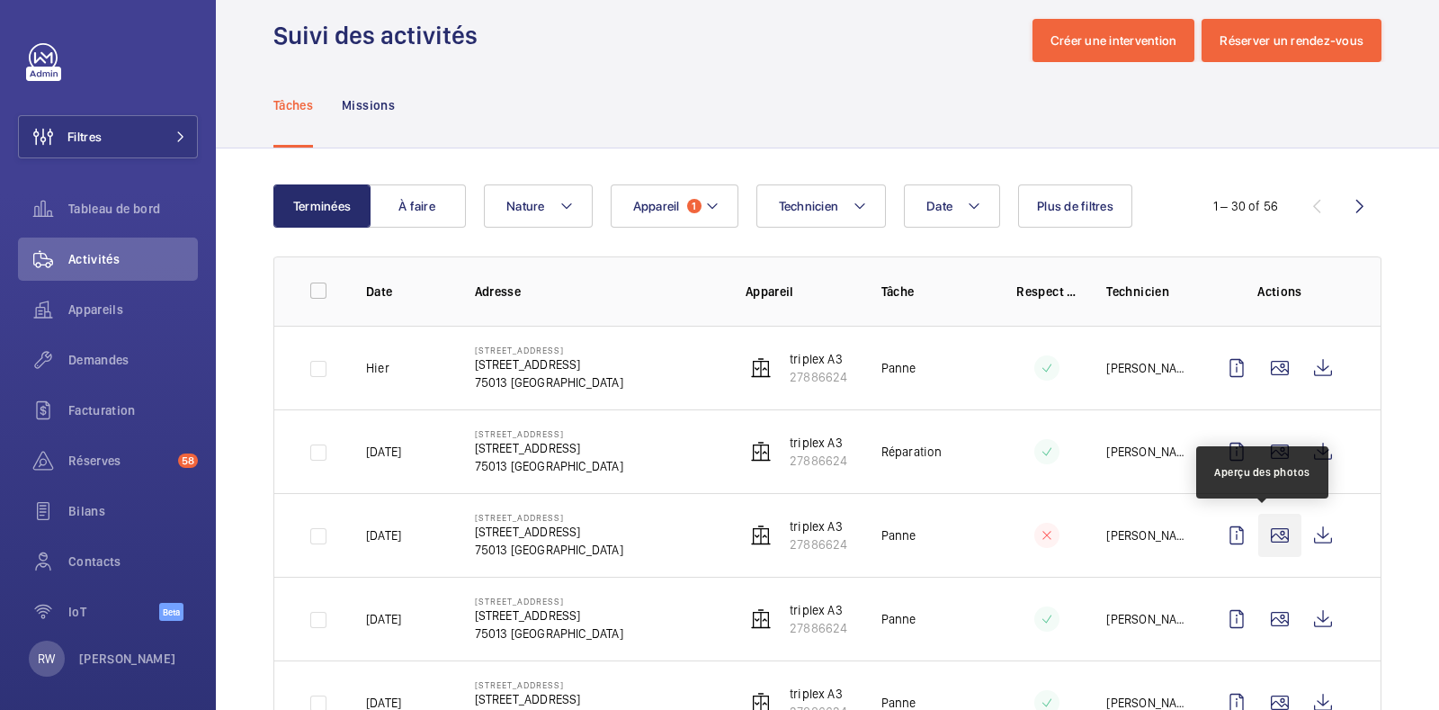
click at [1265, 531] on wm-front-icon-button at bounding box center [1279, 535] width 43 height 43
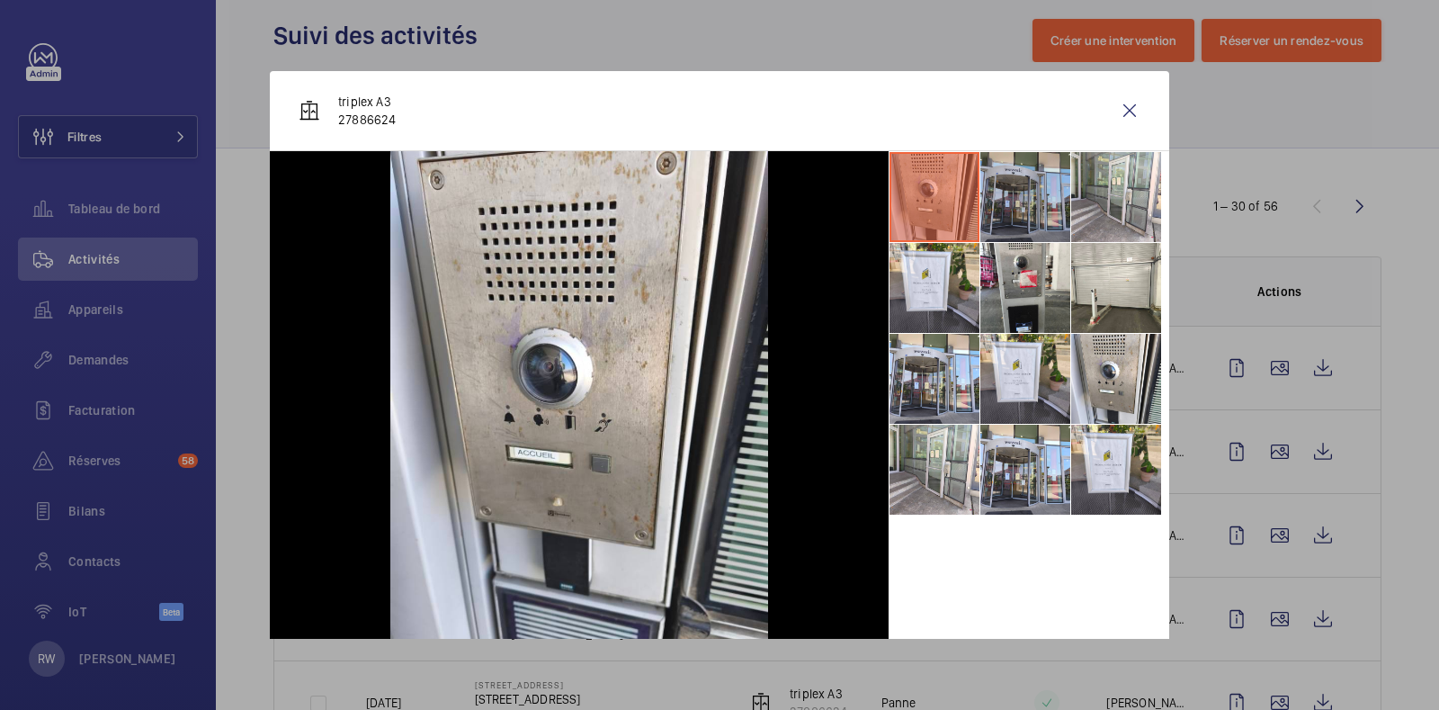
click at [1001, 201] on li at bounding box center [1025, 197] width 90 height 90
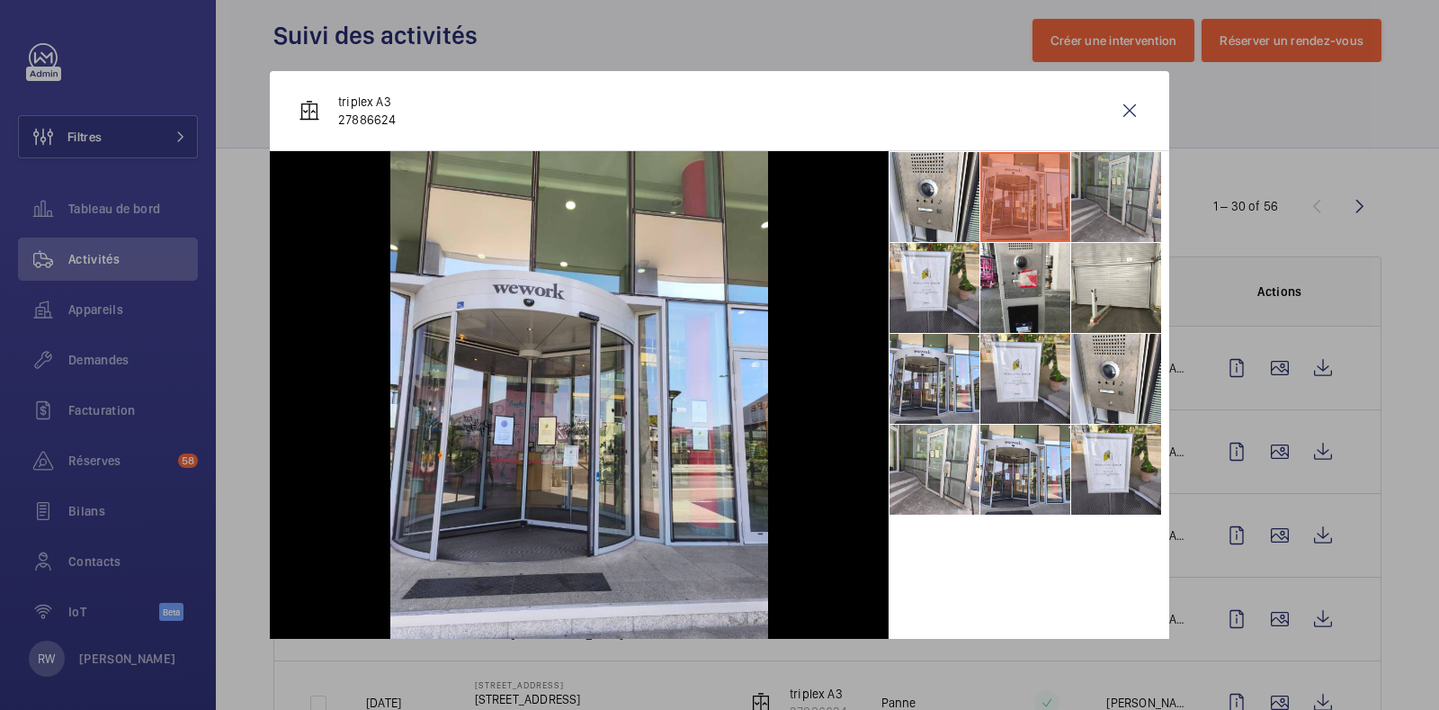
click at [1071, 201] on li at bounding box center [1116, 197] width 90 height 90
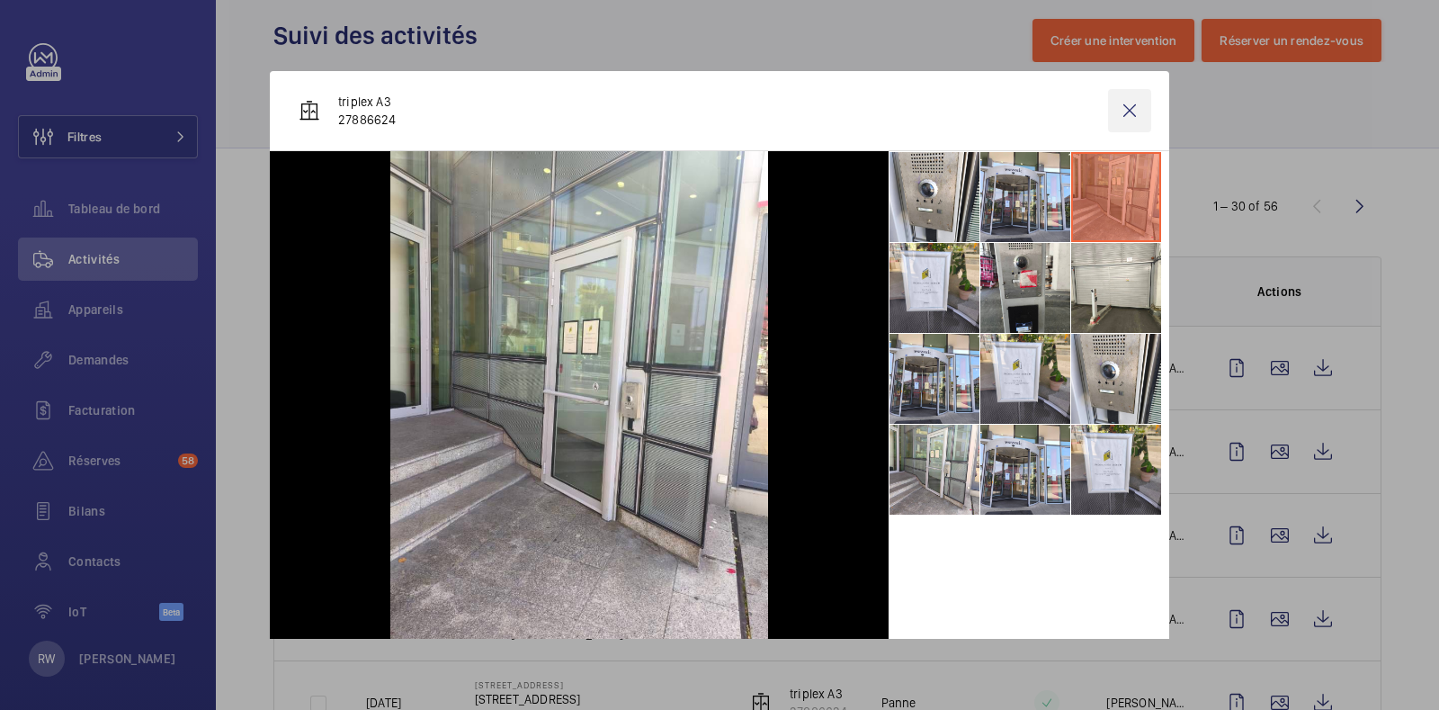
click at [1111, 119] on wm-front-icon-button at bounding box center [1129, 110] width 43 height 43
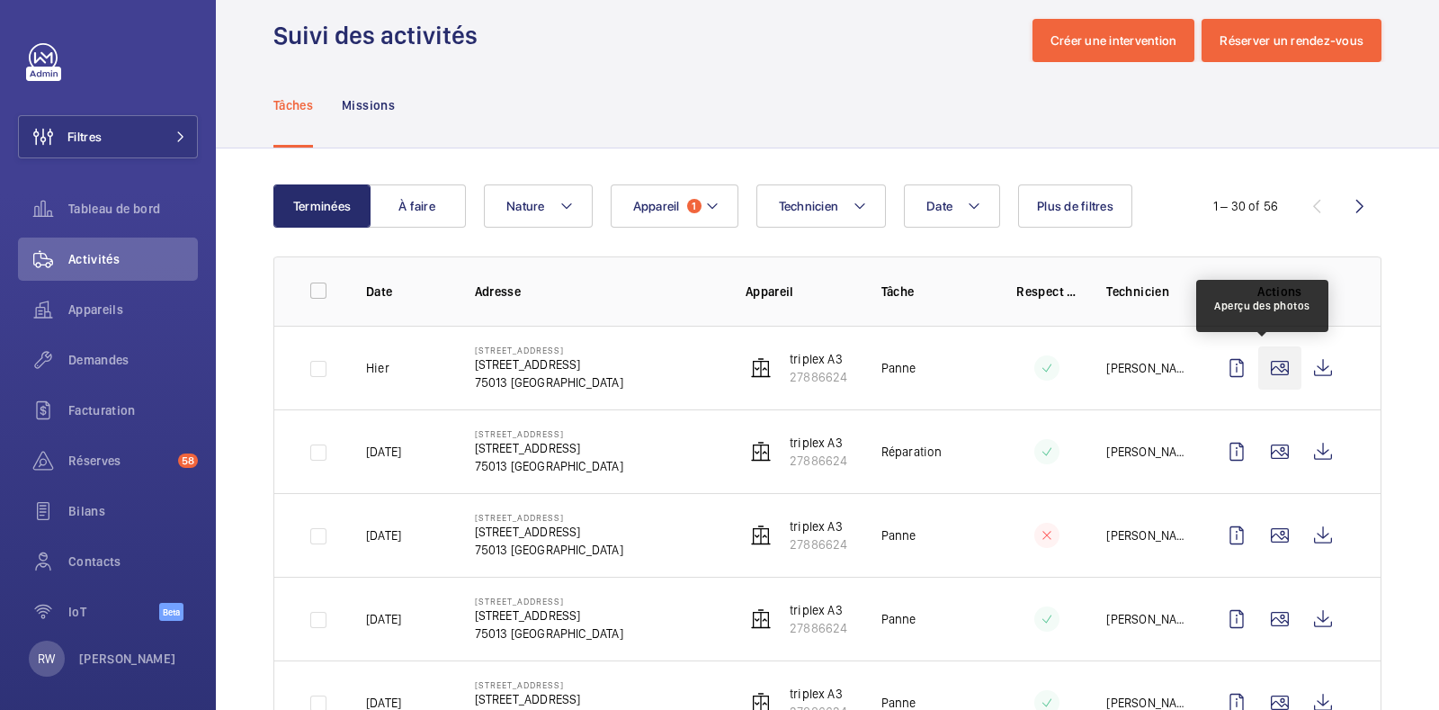
click at [1258, 365] on wm-front-icon-button at bounding box center [1279, 367] width 43 height 43
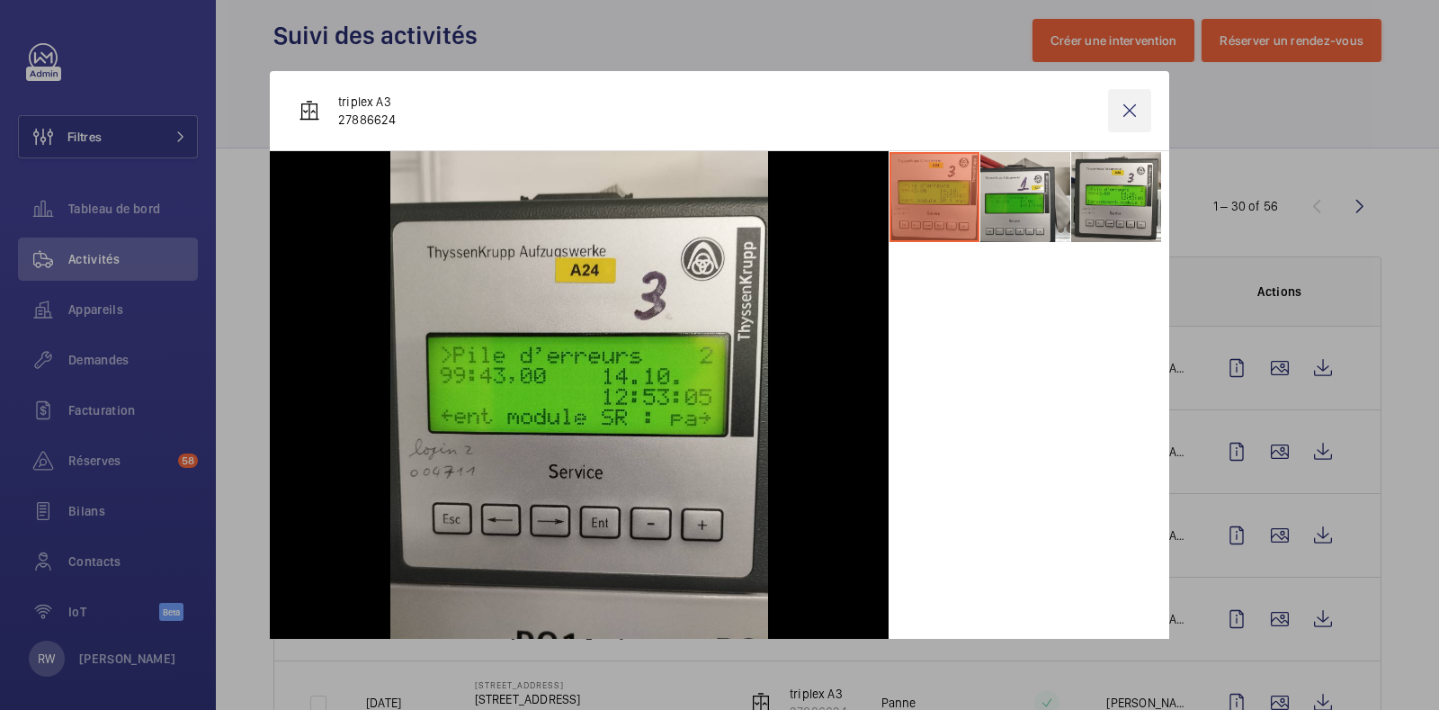
click at [1120, 101] on wm-front-icon-button at bounding box center [1129, 110] width 43 height 43
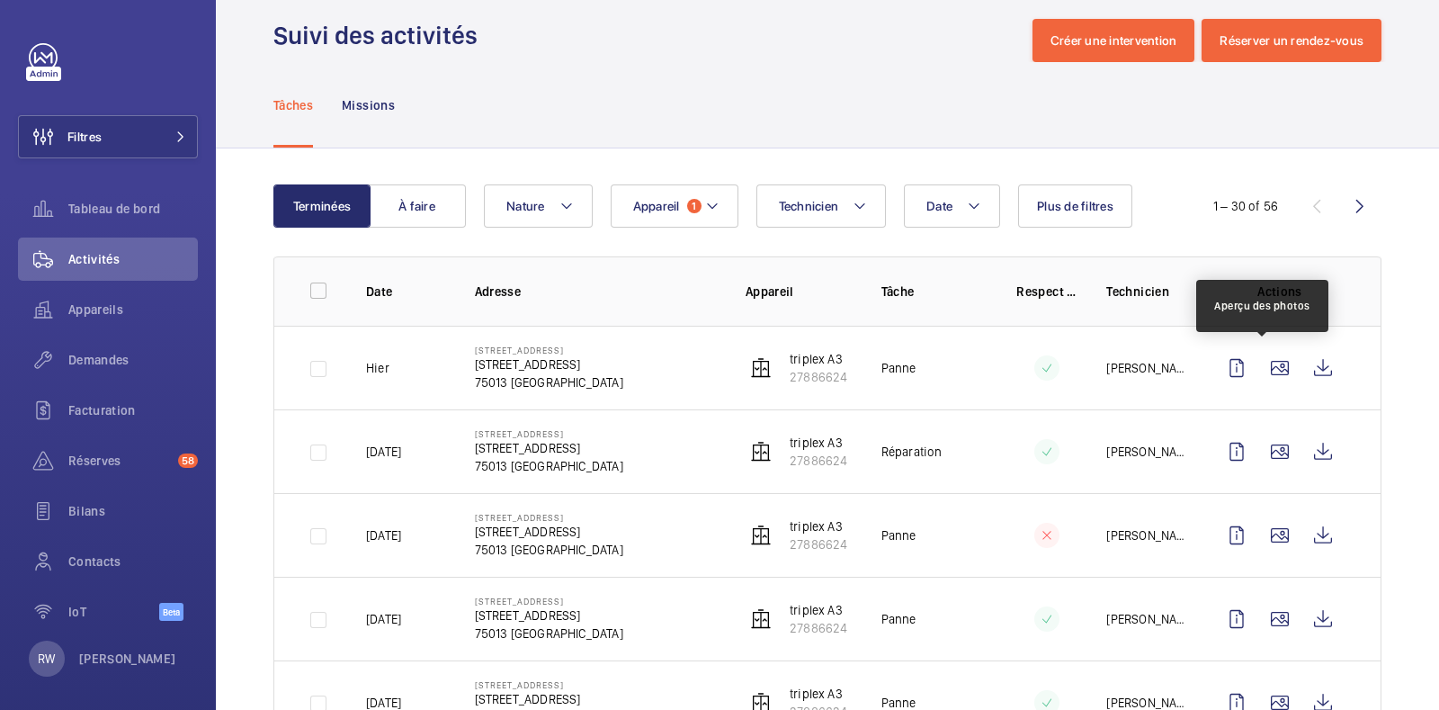
click at [1301, 368] on wm-front-icon-button at bounding box center [1322, 367] width 43 height 43
click at [1302, 371] on wm-front-icon-button at bounding box center [1322, 367] width 43 height 43
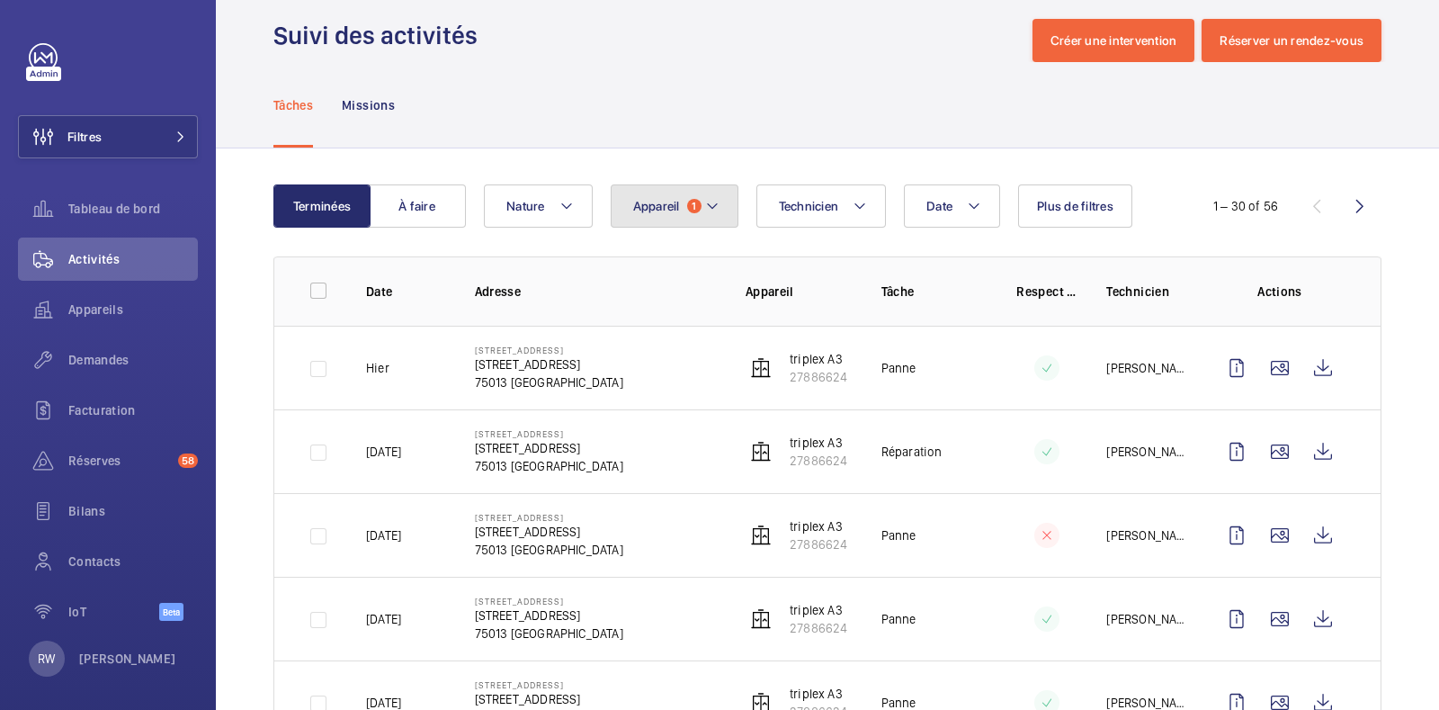
click at [684, 209] on button "Appareil 1" at bounding box center [675, 205] width 128 height 43
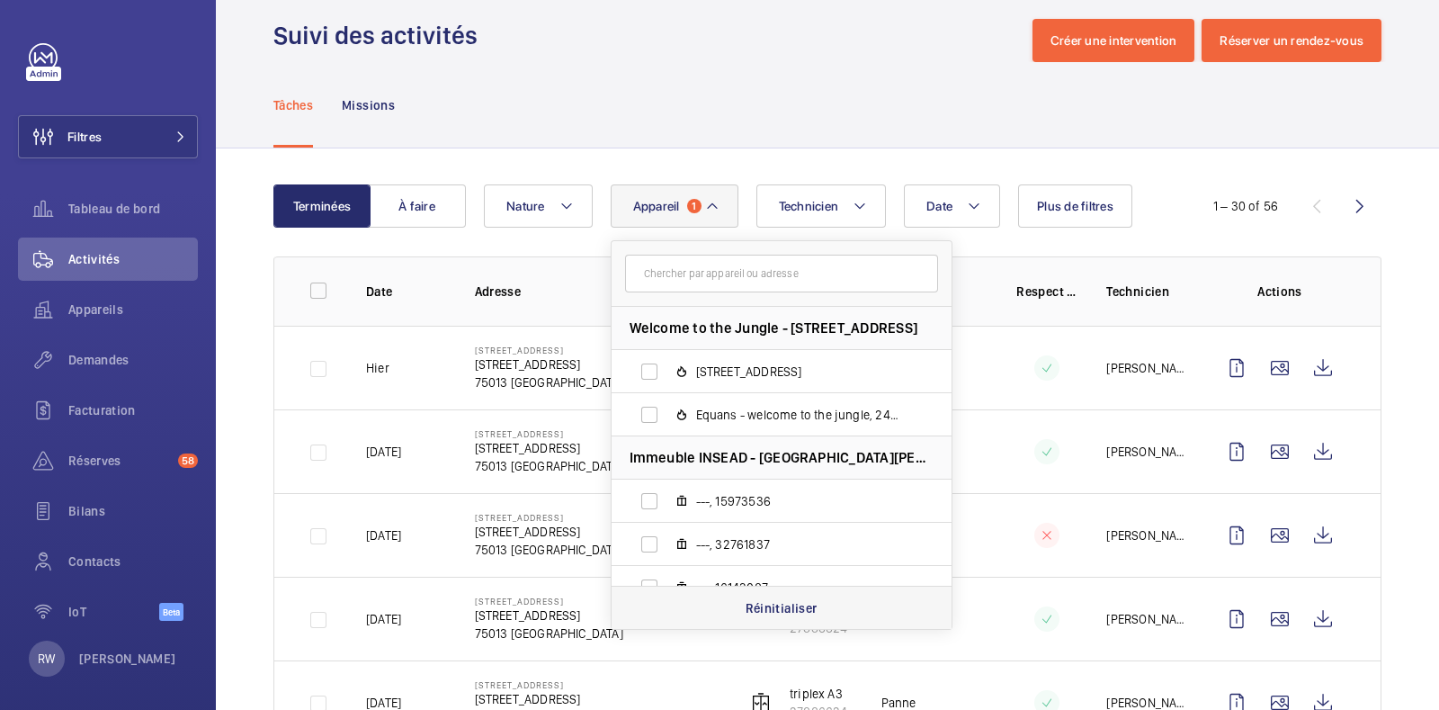
click at [757, 607] on p "Réinitialiser" at bounding box center [782, 608] width 72 height 18
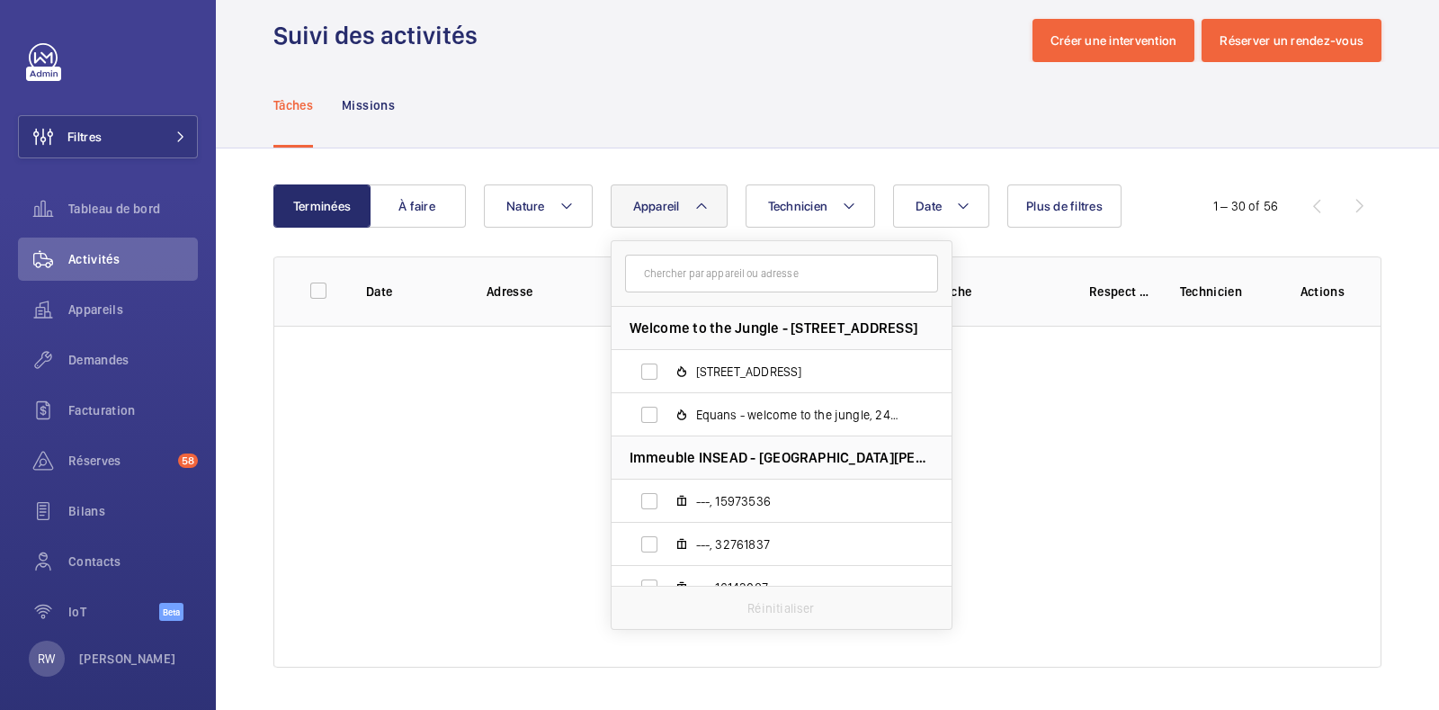
click at [679, 236] on wm-front-table "Terminées À faire Date Technicien Appareil Welcome to the Jungle - 8 Rue Saint-…" at bounding box center [827, 425] width 1108 height 483
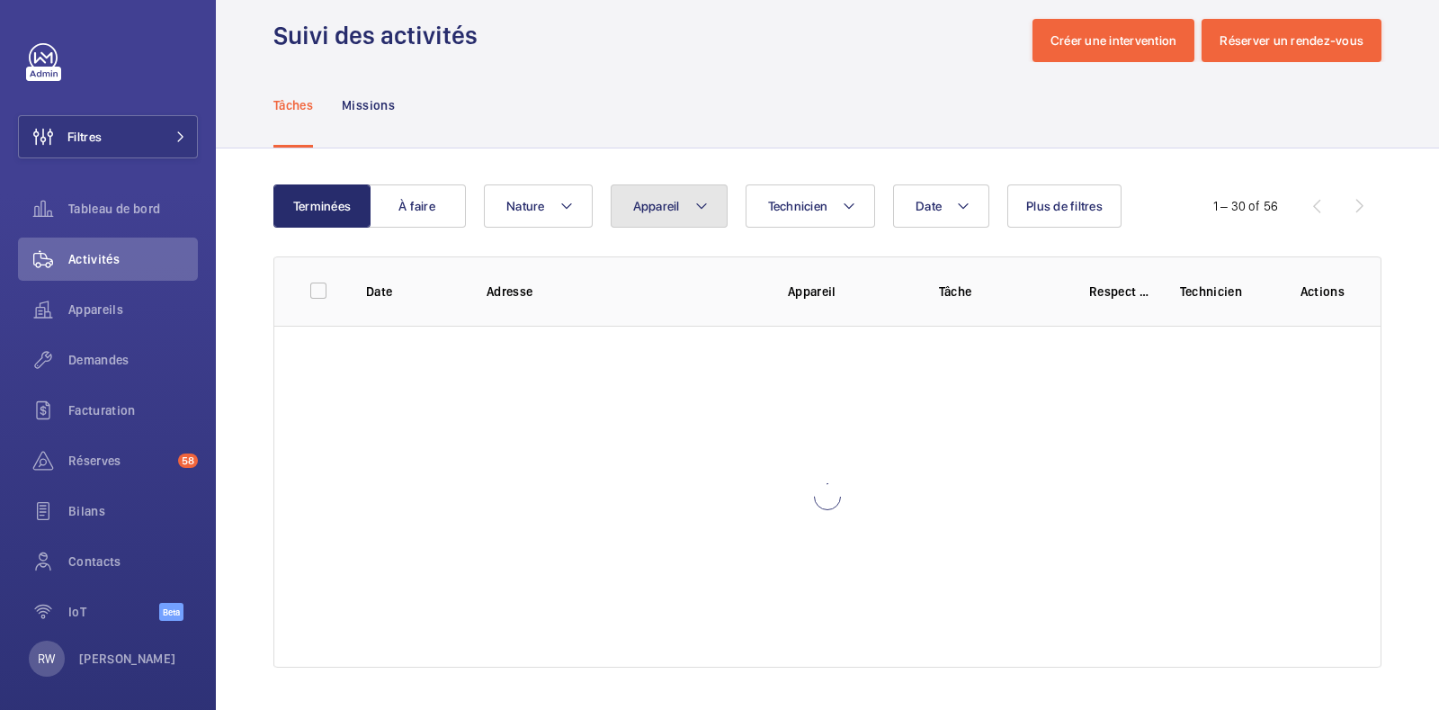
click at [674, 213] on button "Appareil" at bounding box center [669, 205] width 117 height 43
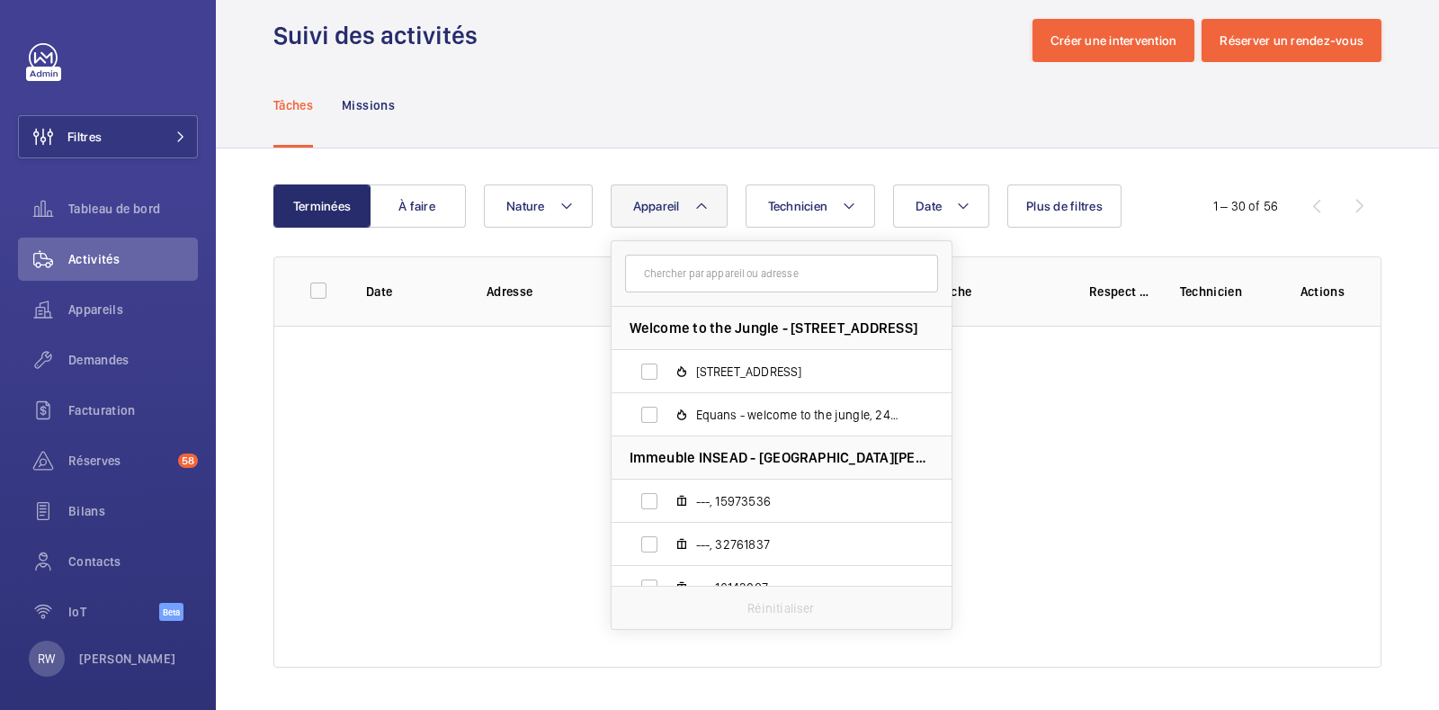
click at [675, 267] on input "text" at bounding box center [781, 274] width 313 height 38
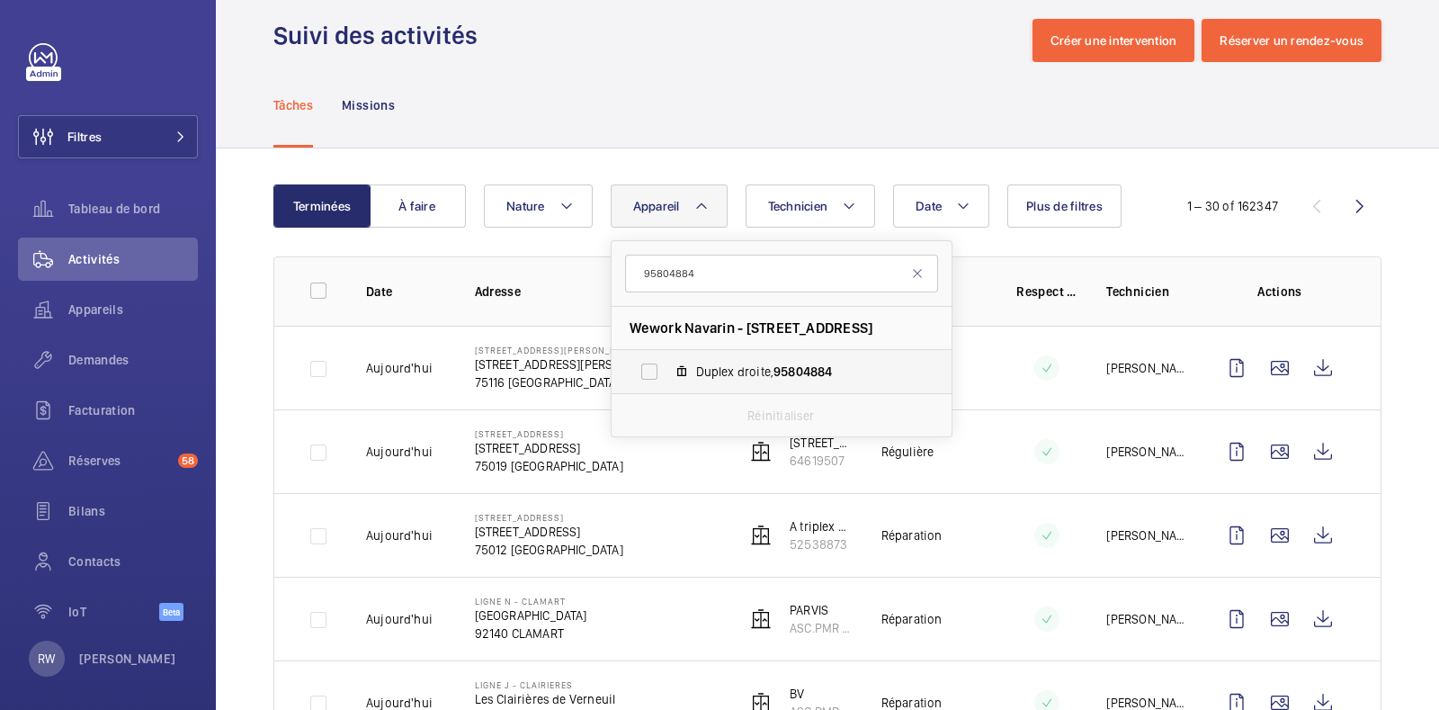
type input "95804884"
click at [652, 379] on label "Duplex droite, 95804884" at bounding box center [767, 371] width 311 height 43
click at [652, 379] on input "Duplex droite, 95804884" at bounding box center [649, 371] width 36 height 36
checkbox input "true"
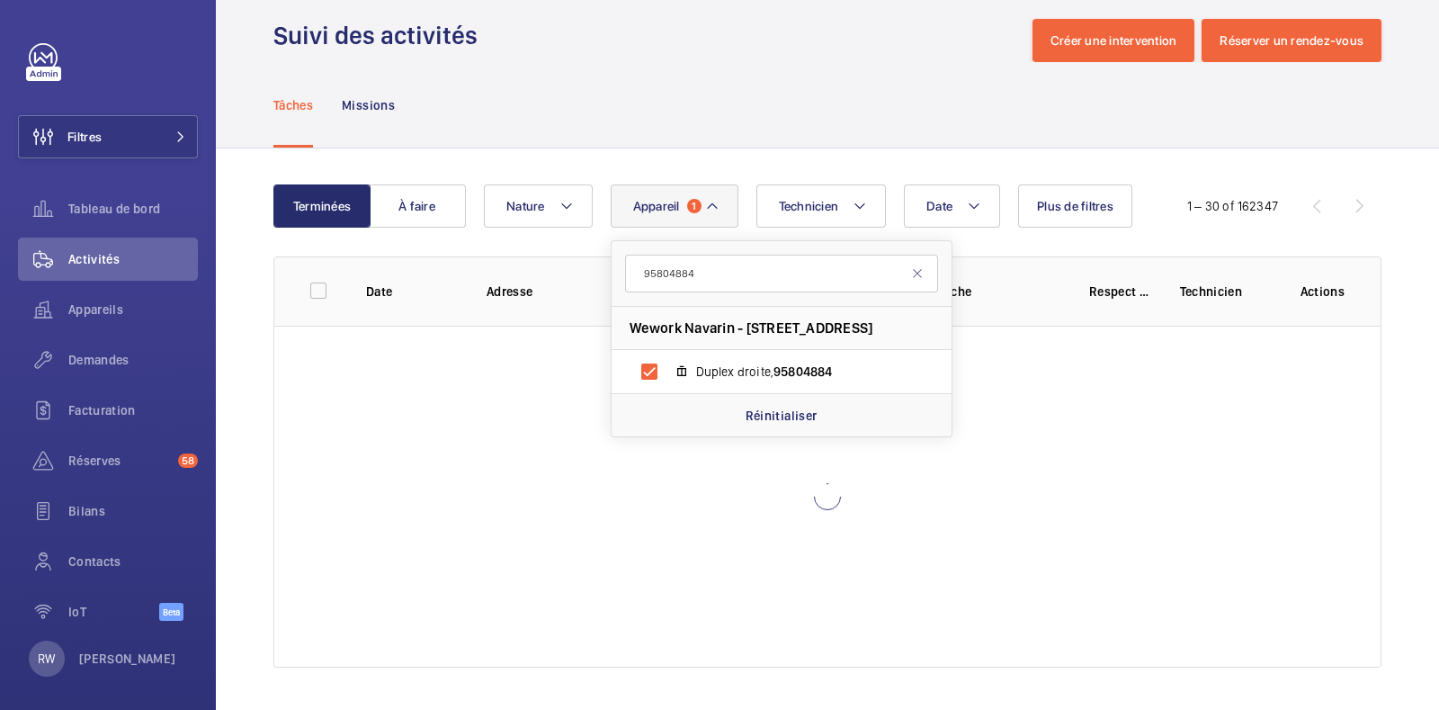
click at [692, 68] on div "Tâches Missions" at bounding box center [827, 104] width 1108 height 85
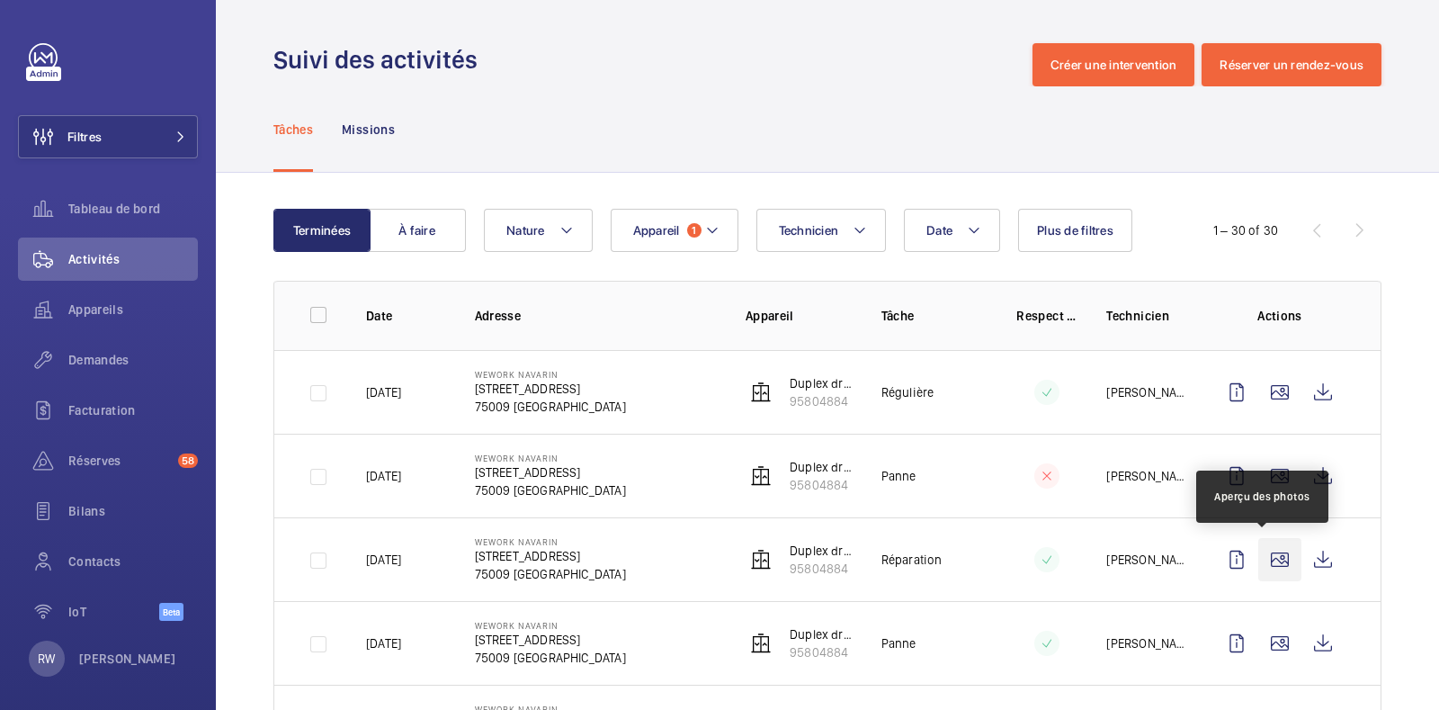
click at [1268, 551] on wm-front-icon-button at bounding box center [1279, 559] width 43 height 43
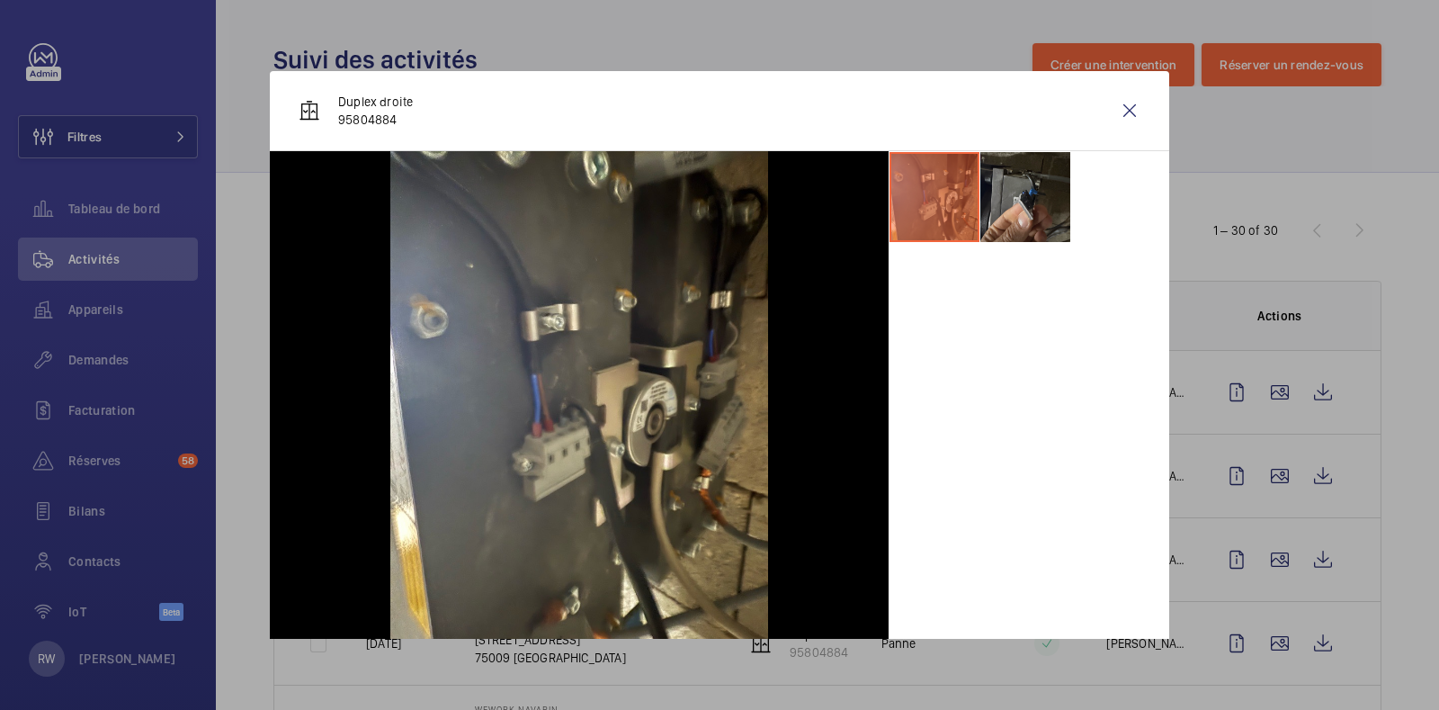
click at [994, 201] on li at bounding box center [1025, 197] width 90 height 90
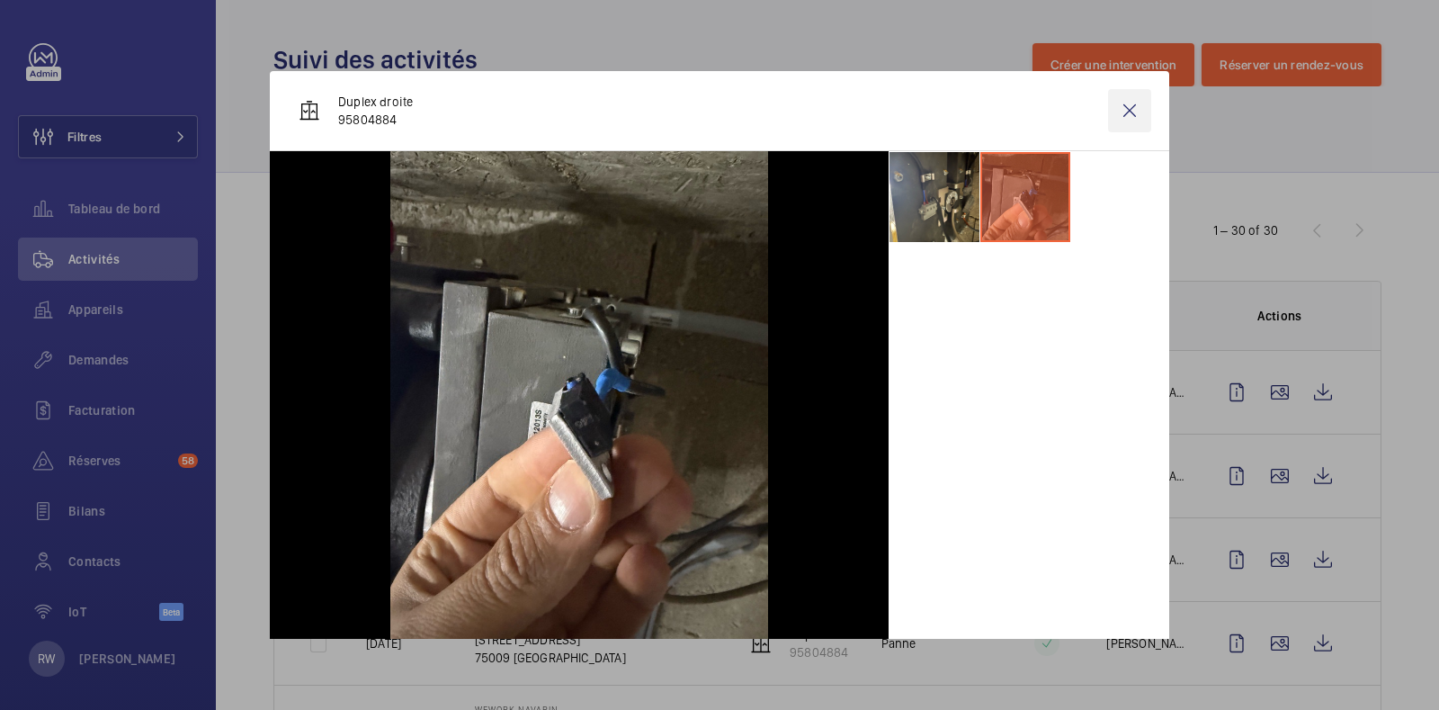
click at [1116, 114] on wm-front-icon-button at bounding box center [1129, 110] width 43 height 43
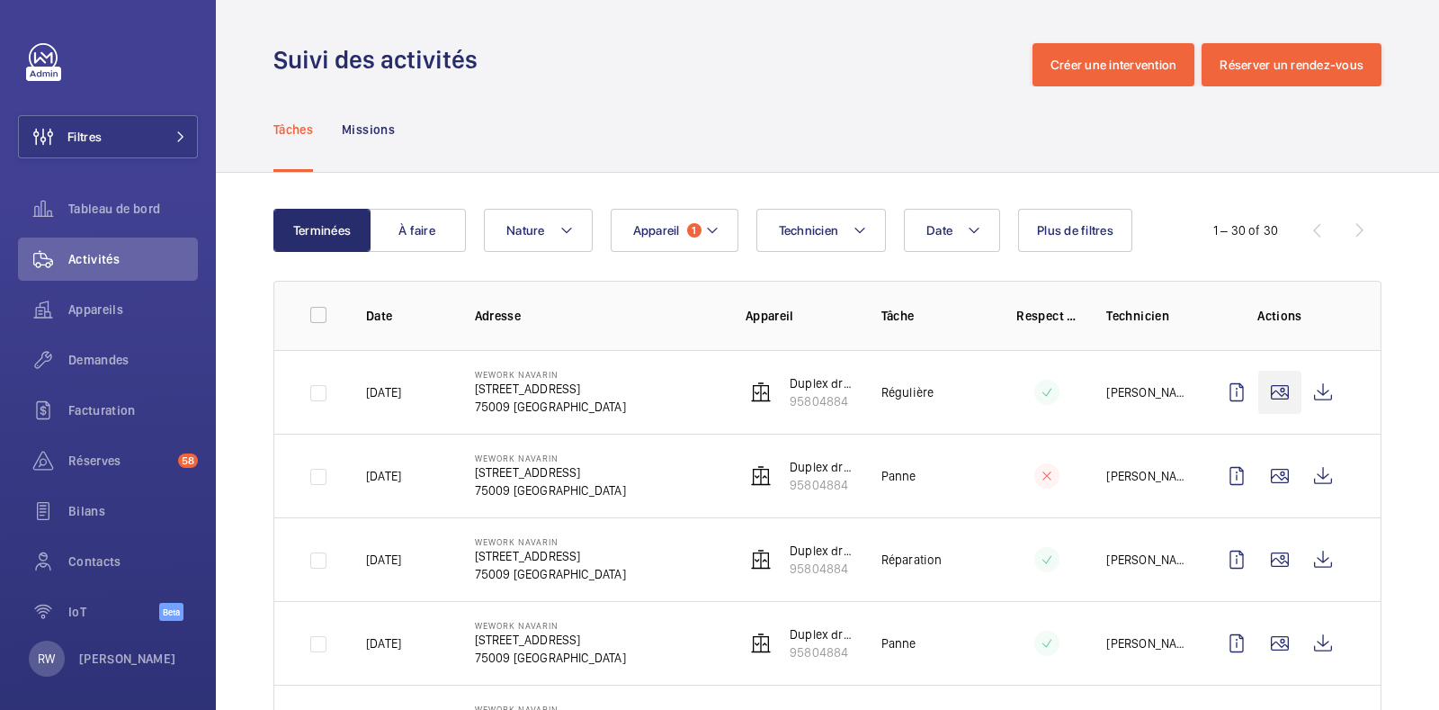
click at [1263, 387] on wm-front-icon-button at bounding box center [1279, 392] width 43 height 43
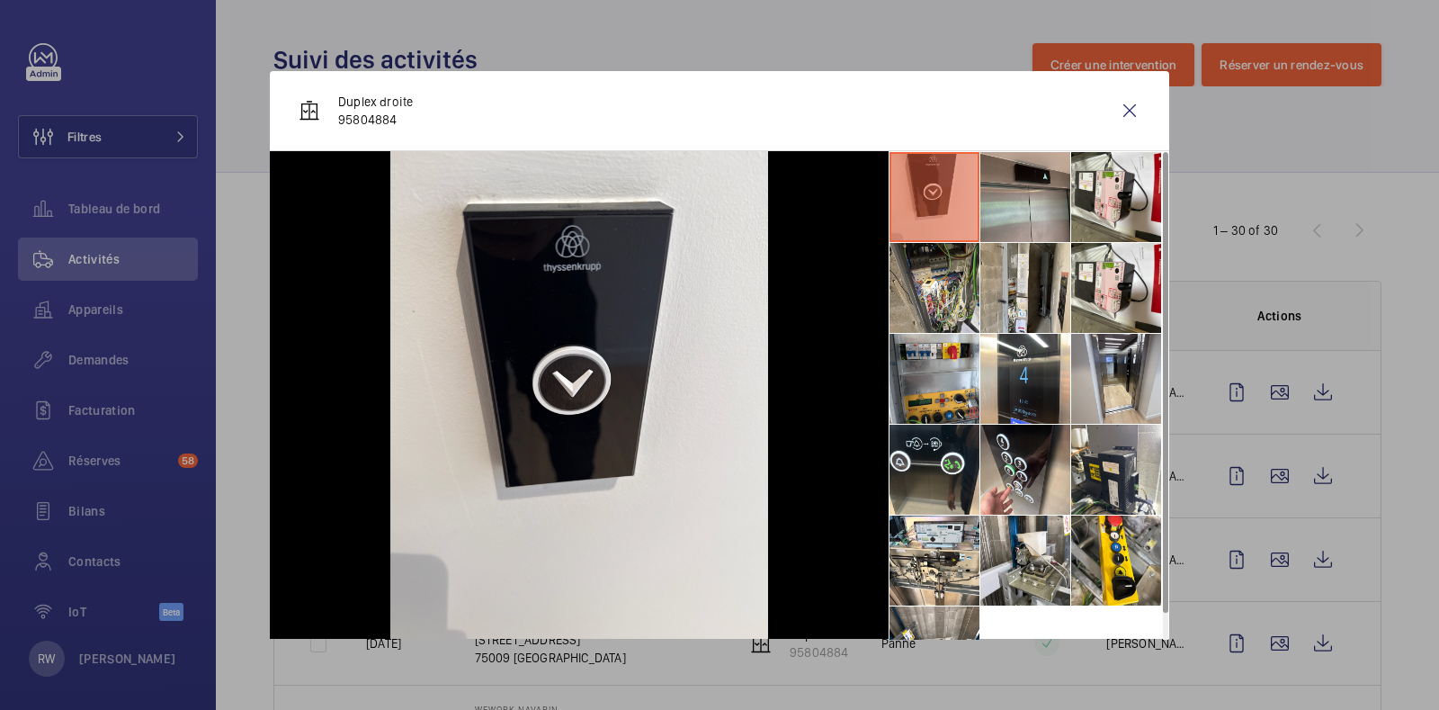
click at [995, 191] on li at bounding box center [1025, 197] width 90 height 90
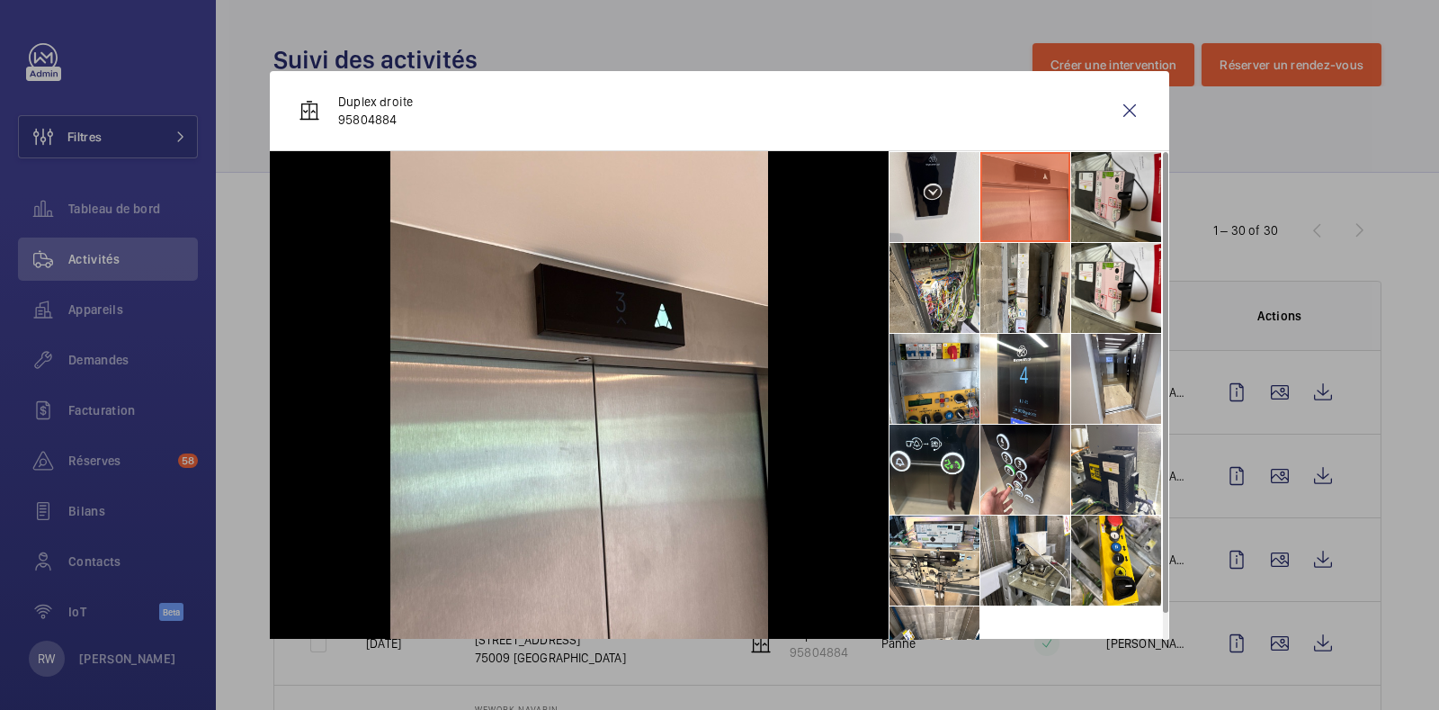
click at [1093, 189] on li at bounding box center [1116, 197] width 90 height 90
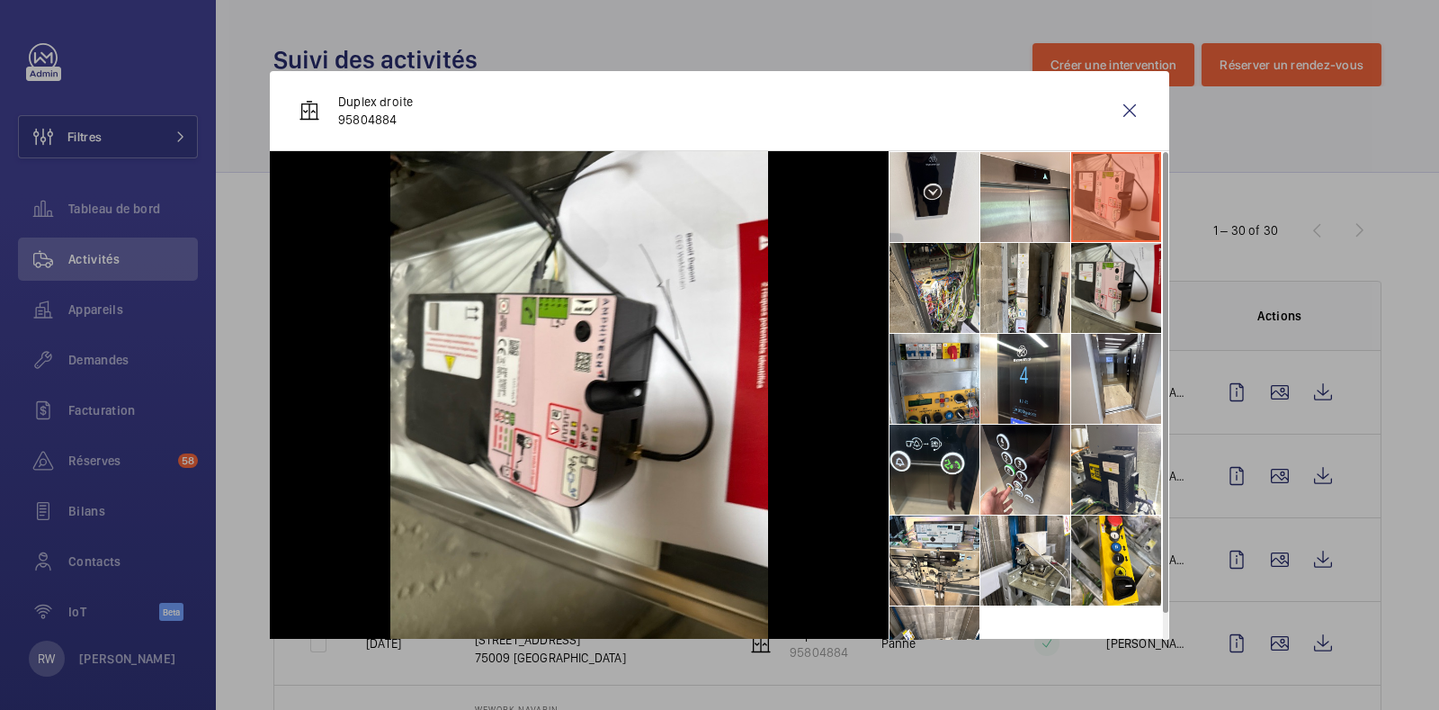
click at [1097, 288] on li at bounding box center [1116, 288] width 90 height 90
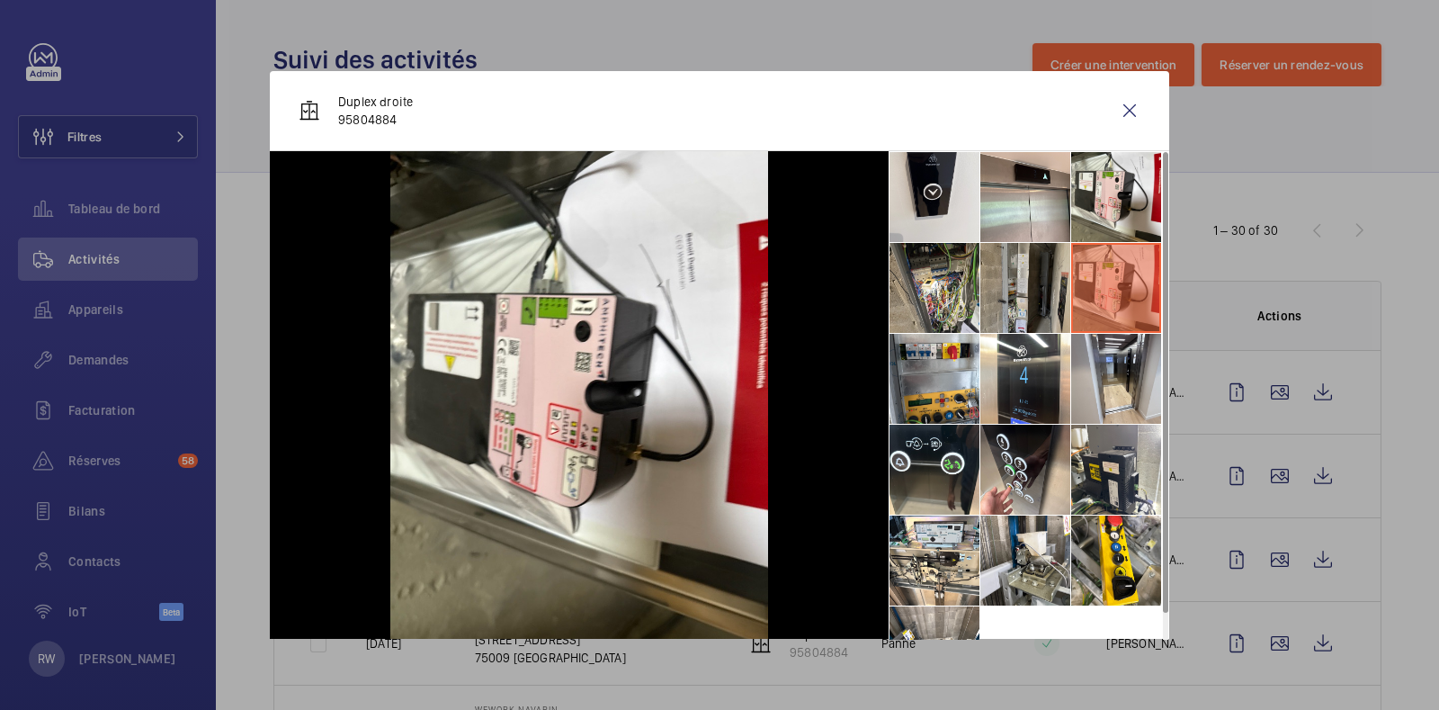
click at [999, 283] on li at bounding box center [1025, 288] width 90 height 90
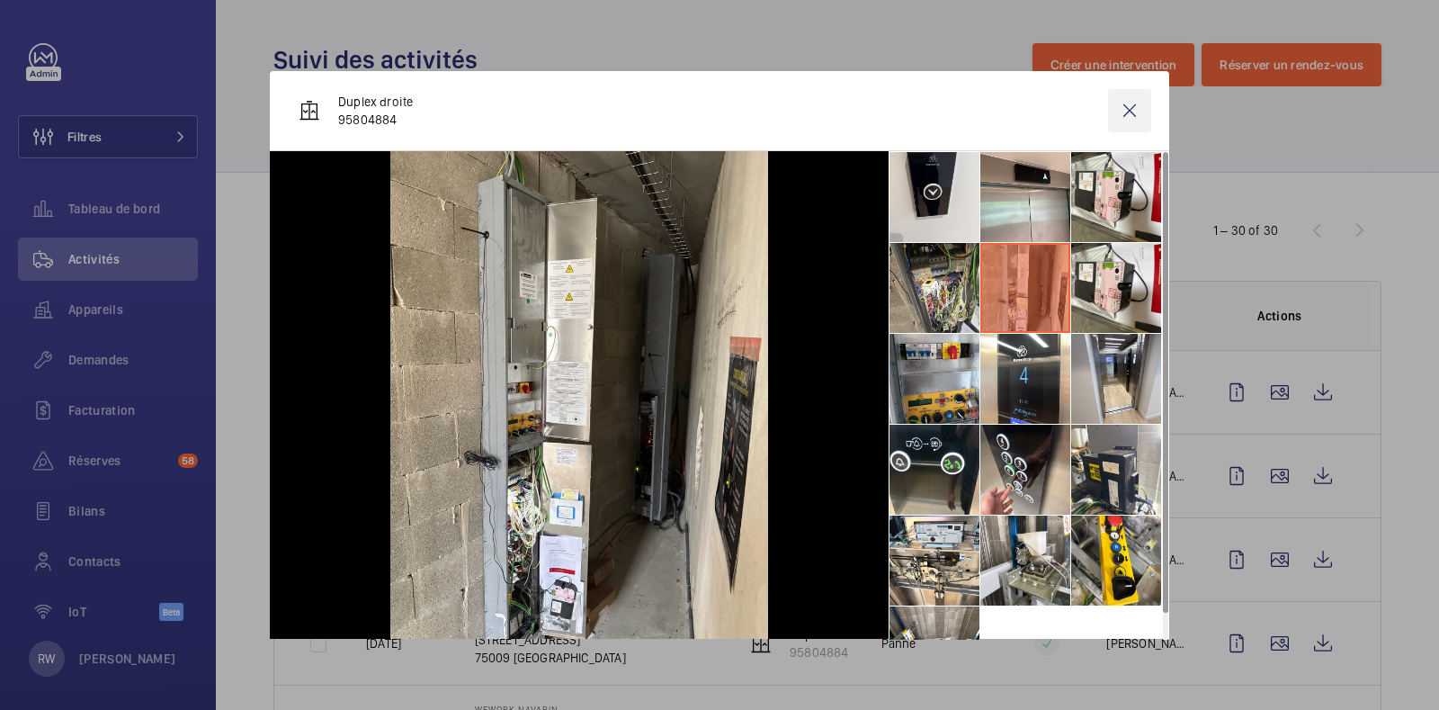
click at [1126, 118] on wm-front-icon-button at bounding box center [1129, 110] width 43 height 43
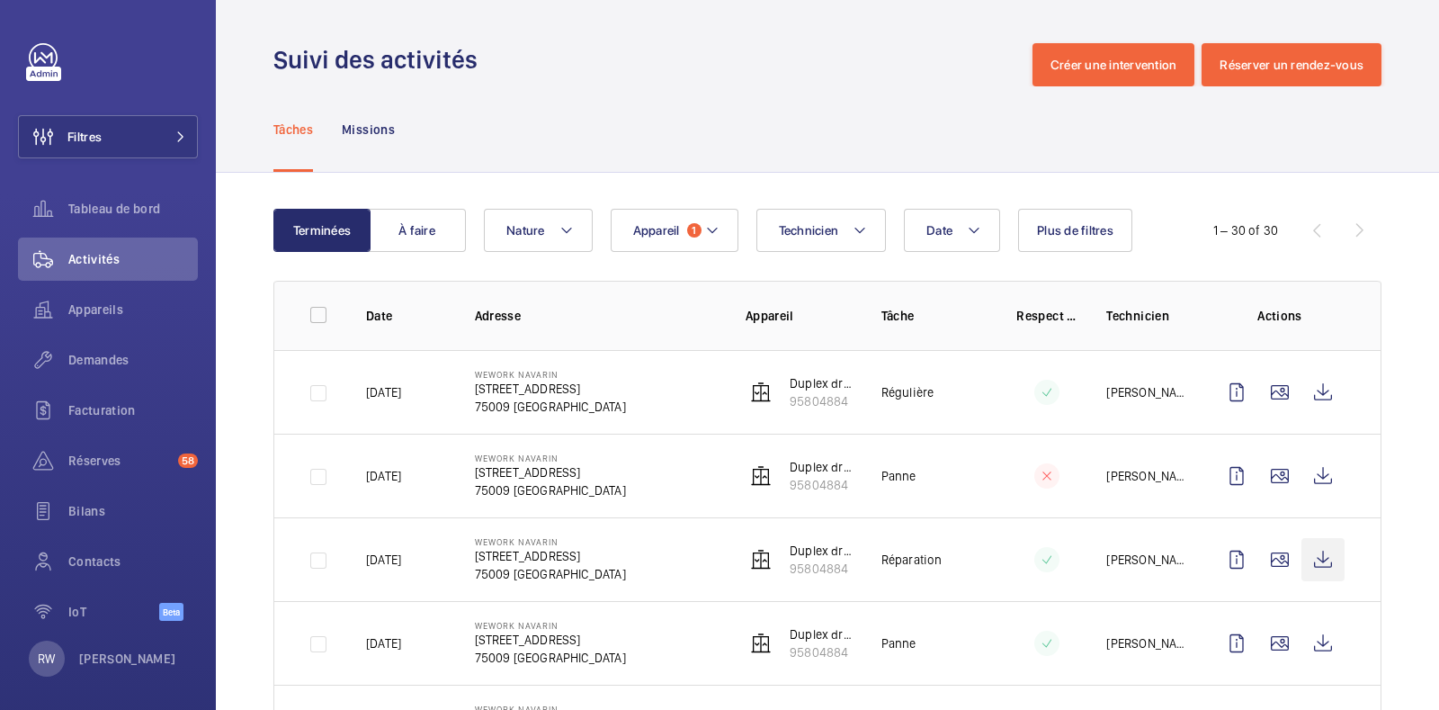
click at [1318, 559] on wm-front-icon-button at bounding box center [1322, 559] width 43 height 43
click at [1304, 470] on wm-front-icon-button at bounding box center [1322, 475] width 43 height 43
click at [646, 229] on span "Appareil" at bounding box center [656, 230] width 47 height 14
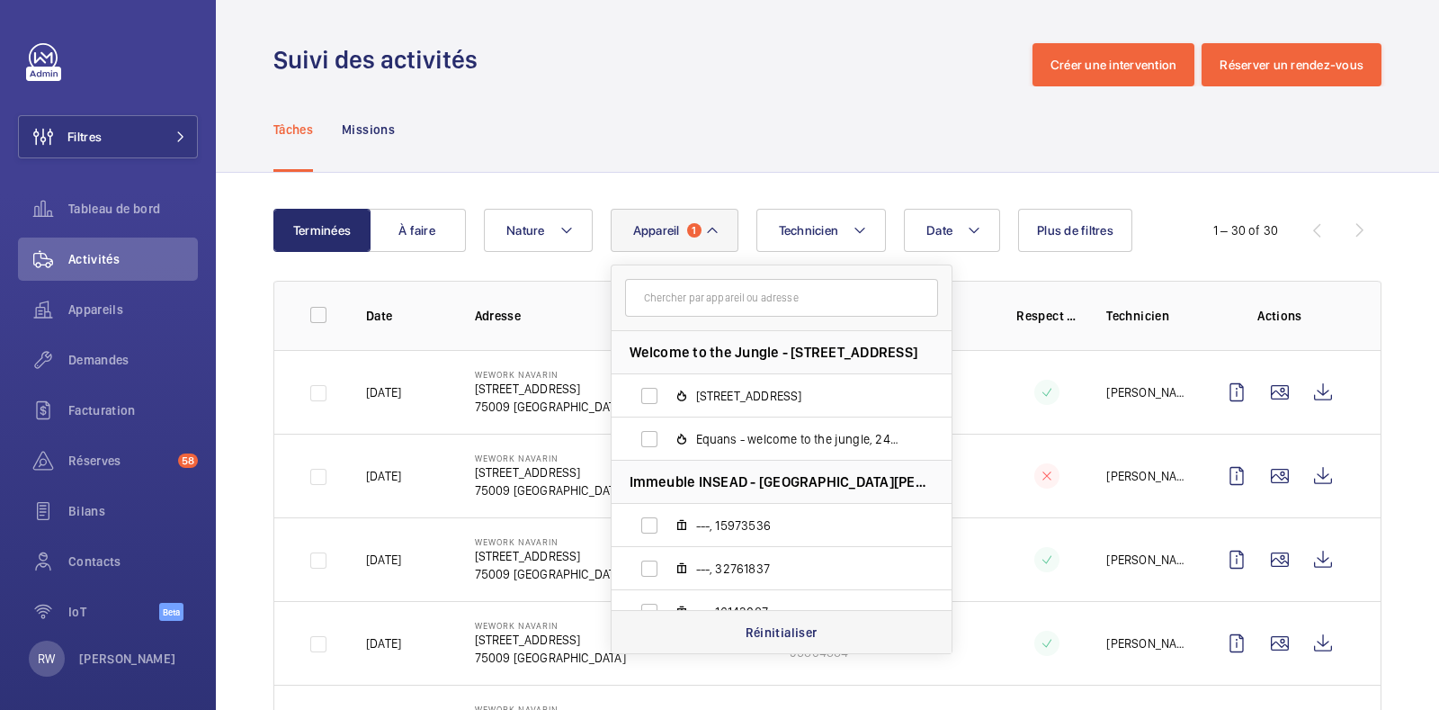
click at [777, 631] on p "Réinitialiser" at bounding box center [782, 632] width 72 height 18
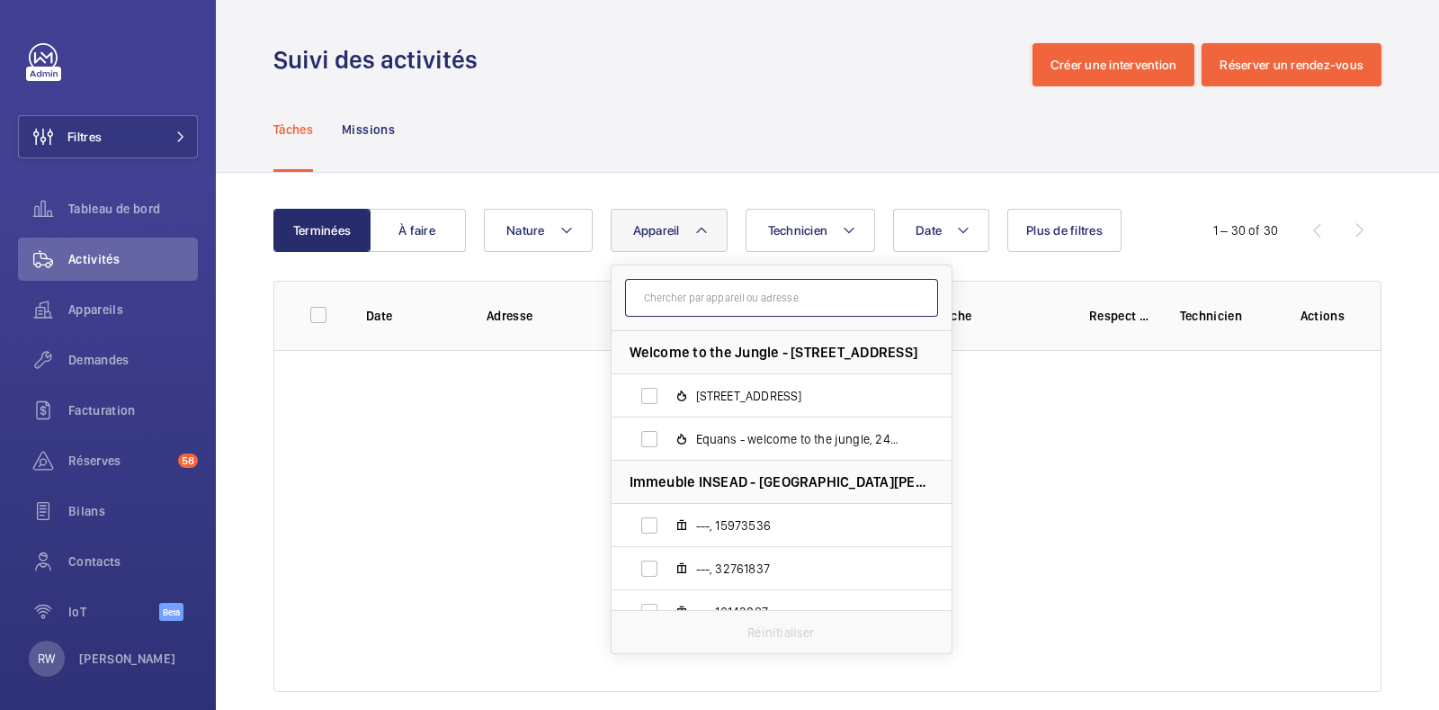
click at [684, 308] on input "text" at bounding box center [781, 298] width 313 height 38
paste input "74808605"
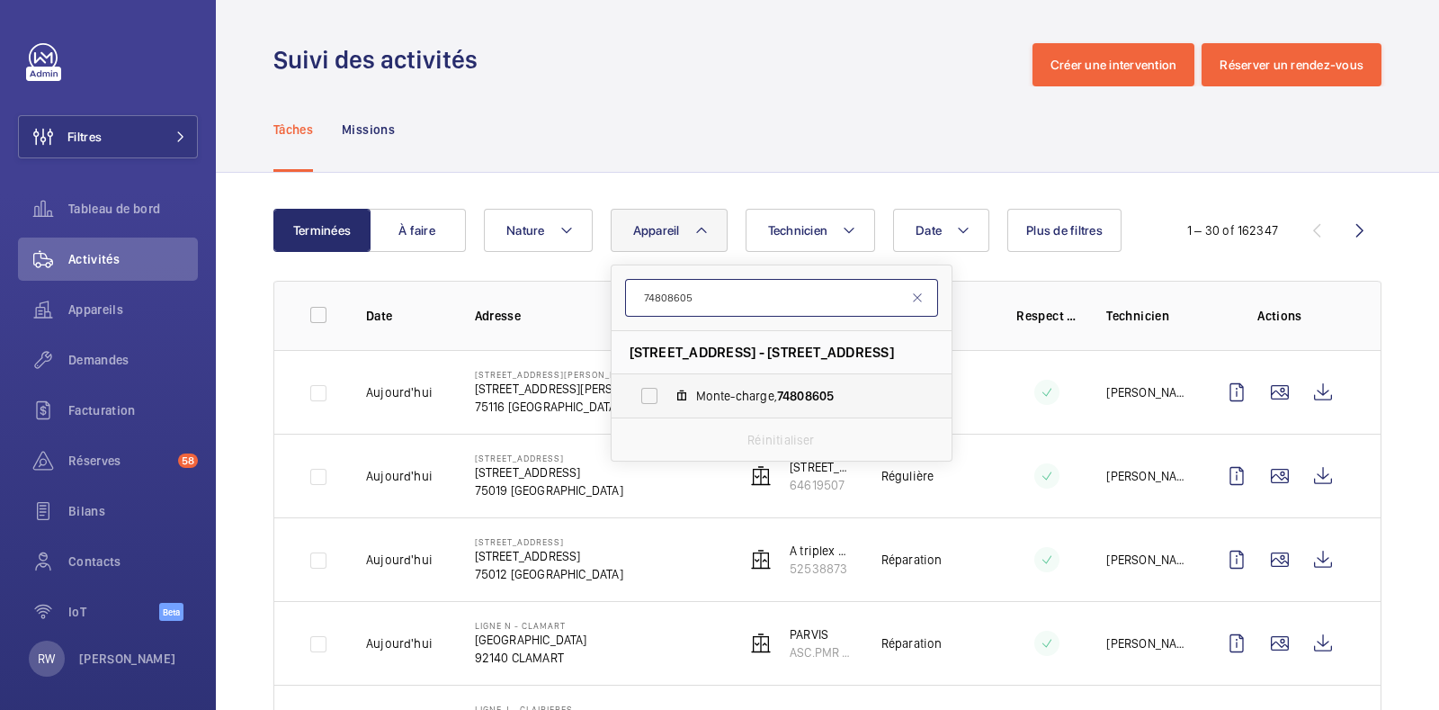
type input "74808605"
click at [647, 392] on label "Monte-charge, 74808605" at bounding box center [767, 395] width 311 height 43
click at [647, 392] on input "Monte-charge, 74808605" at bounding box center [649, 396] width 36 height 36
checkbox input "true"
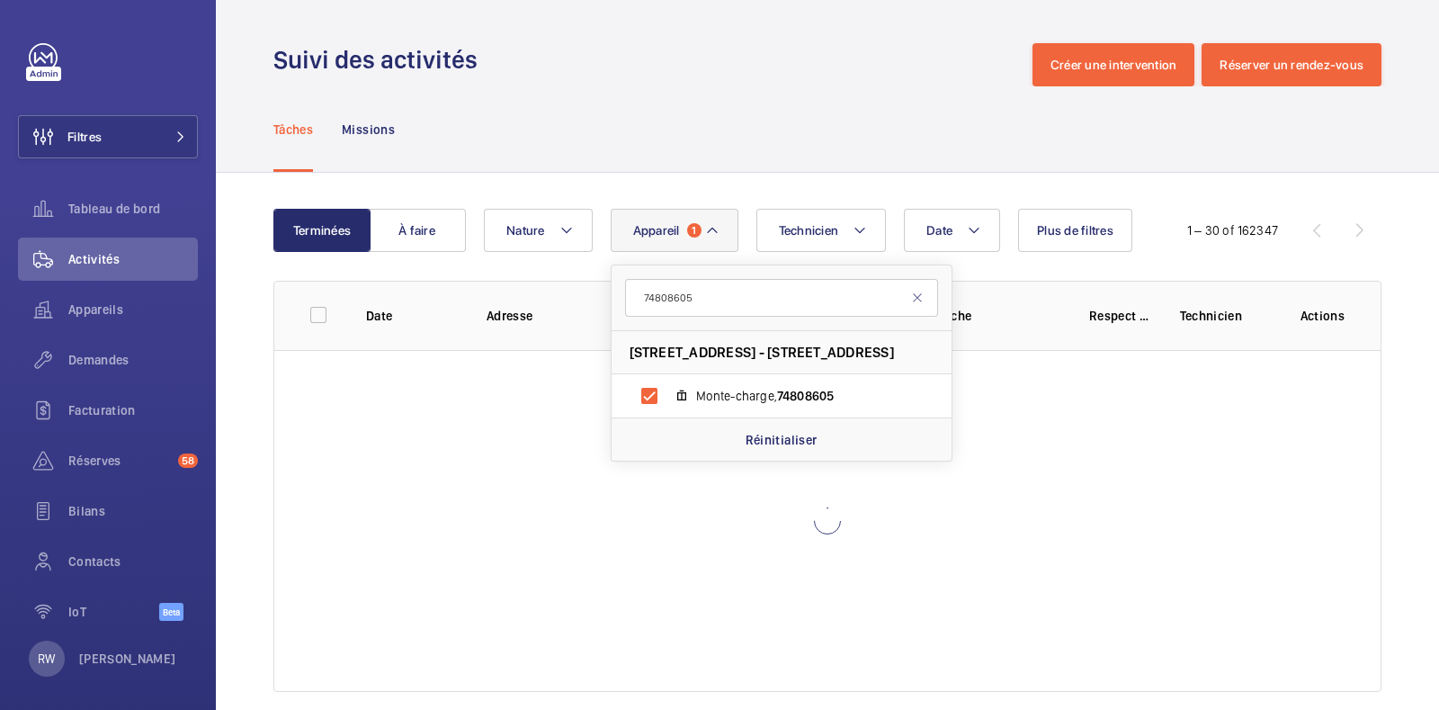
click at [708, 101] on div "Tâches Missions" at bounding box center [827, 128] width 1108 height 85
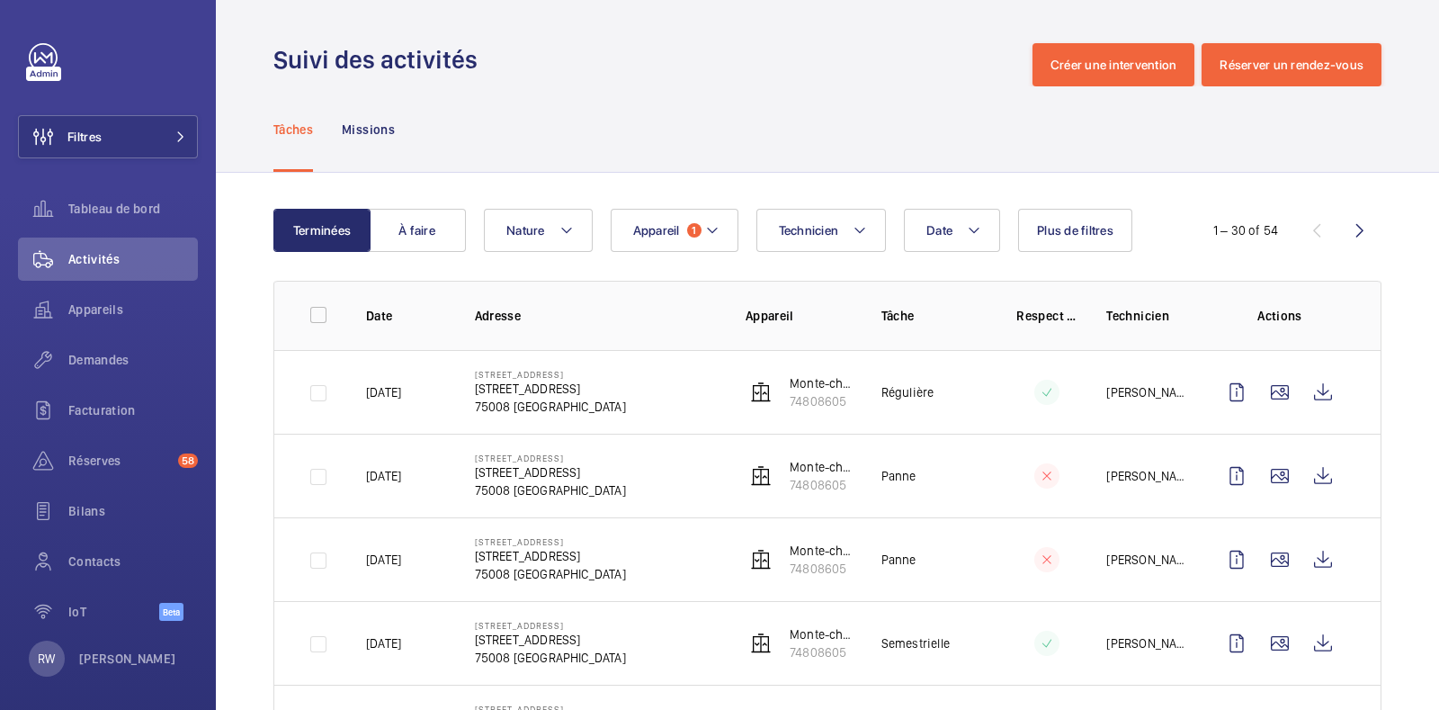
click at [759, 127] on div "Tâches Missions" at bounding box center [827, 128] width 1108 height 85
click at [1260, 392] on wm-front-icon-button at bounding box center [1279, 392] width 43 height 43
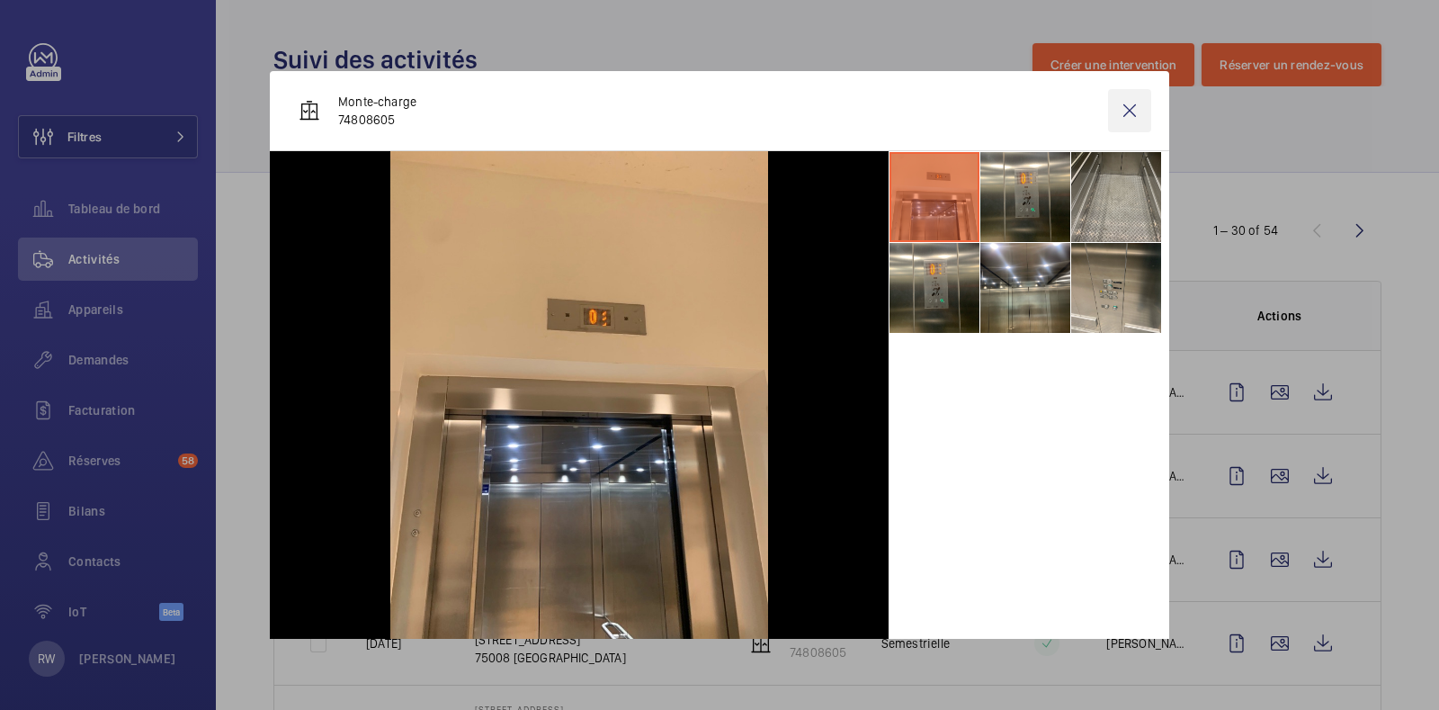
click at [1115, 110] on wm-front-icon-button at bounding box center [1129, 110] width 43 height 43
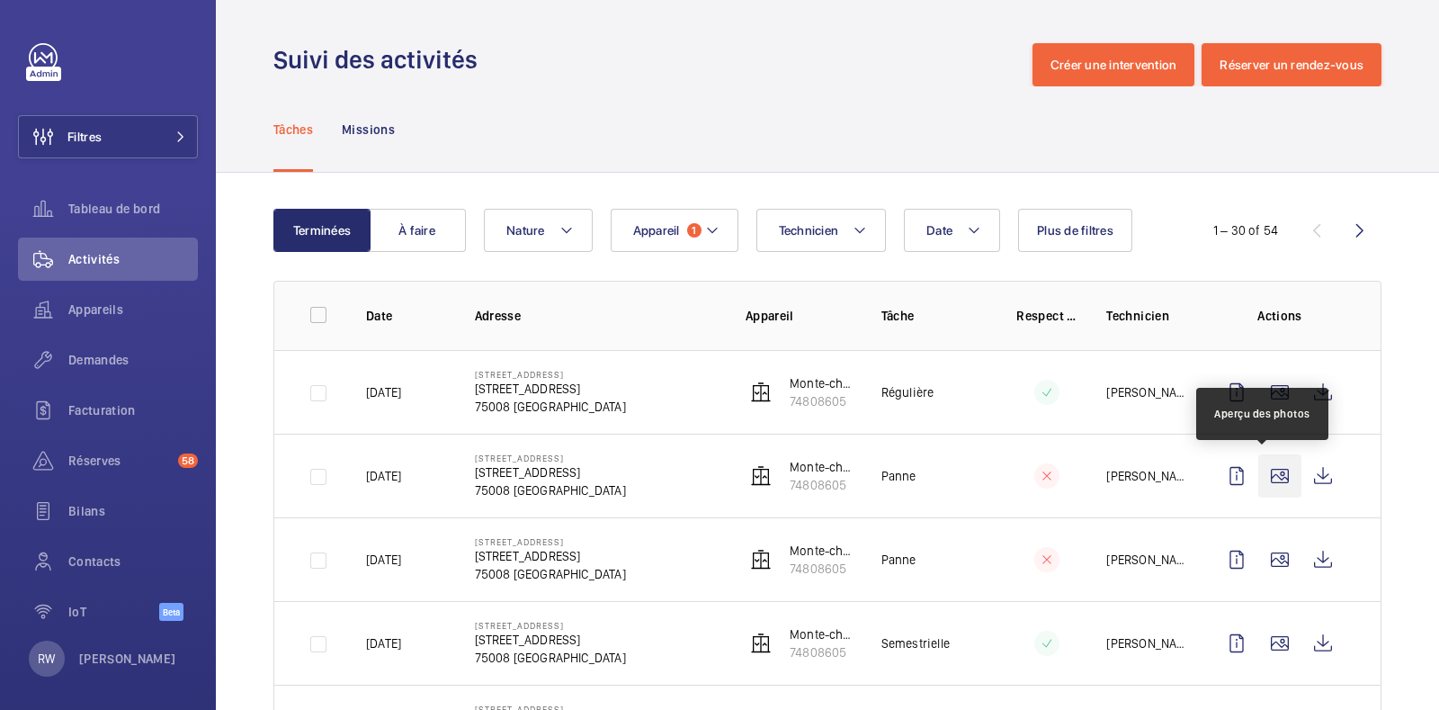
click at [1267, 474] on wm-front-icon-button at bounding box center [1279, 475] width 43 height 43
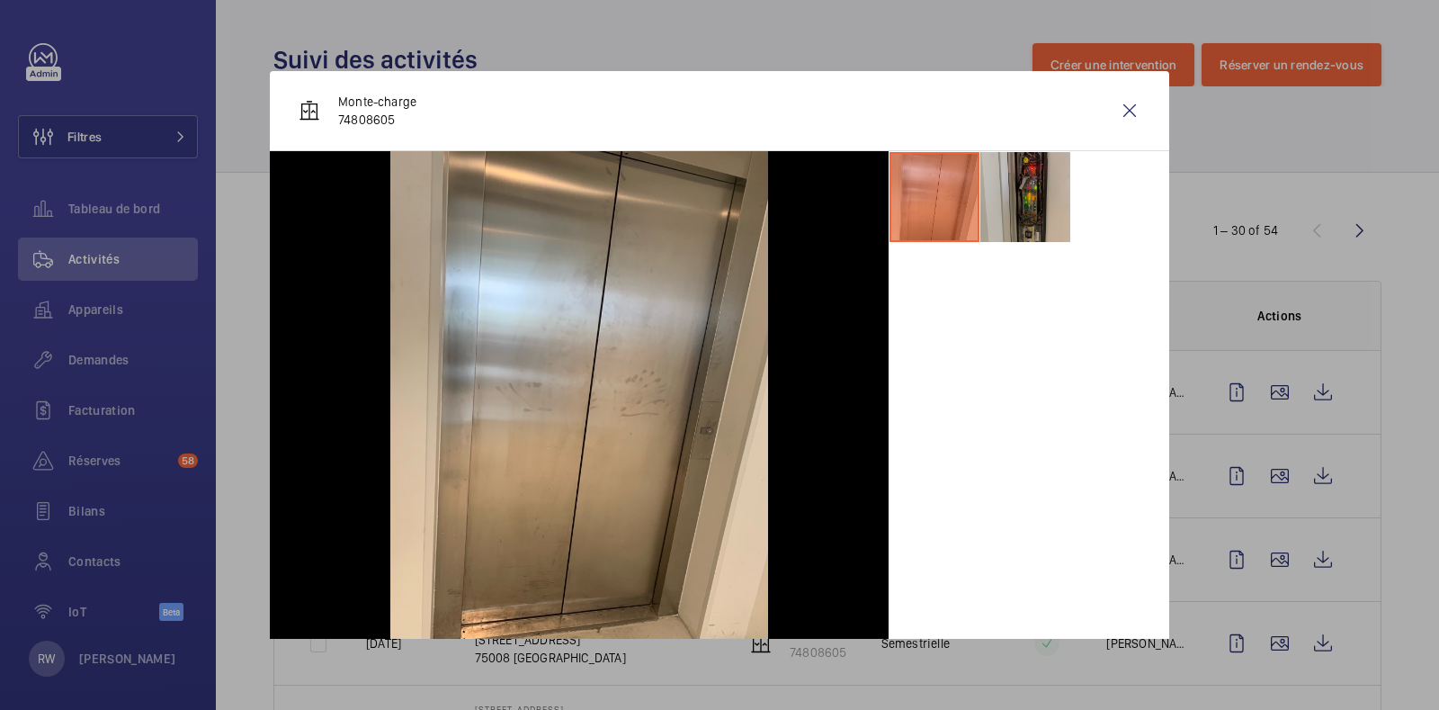
click at [1021, 203] on li at bounding box center [1025, 197] width 90 height 90
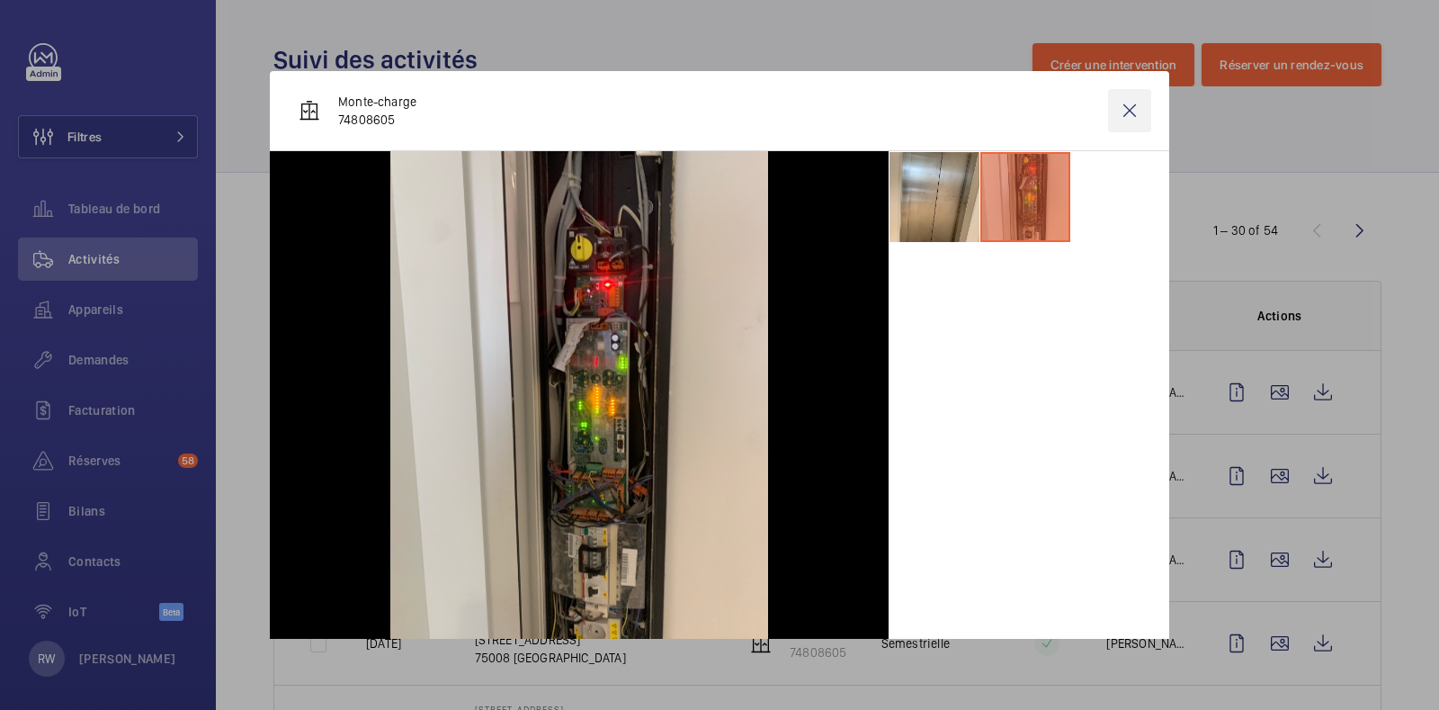
click at [1118, 107] on wm-front-icon-button at bounding box center [1129, 110] width 43 height 43
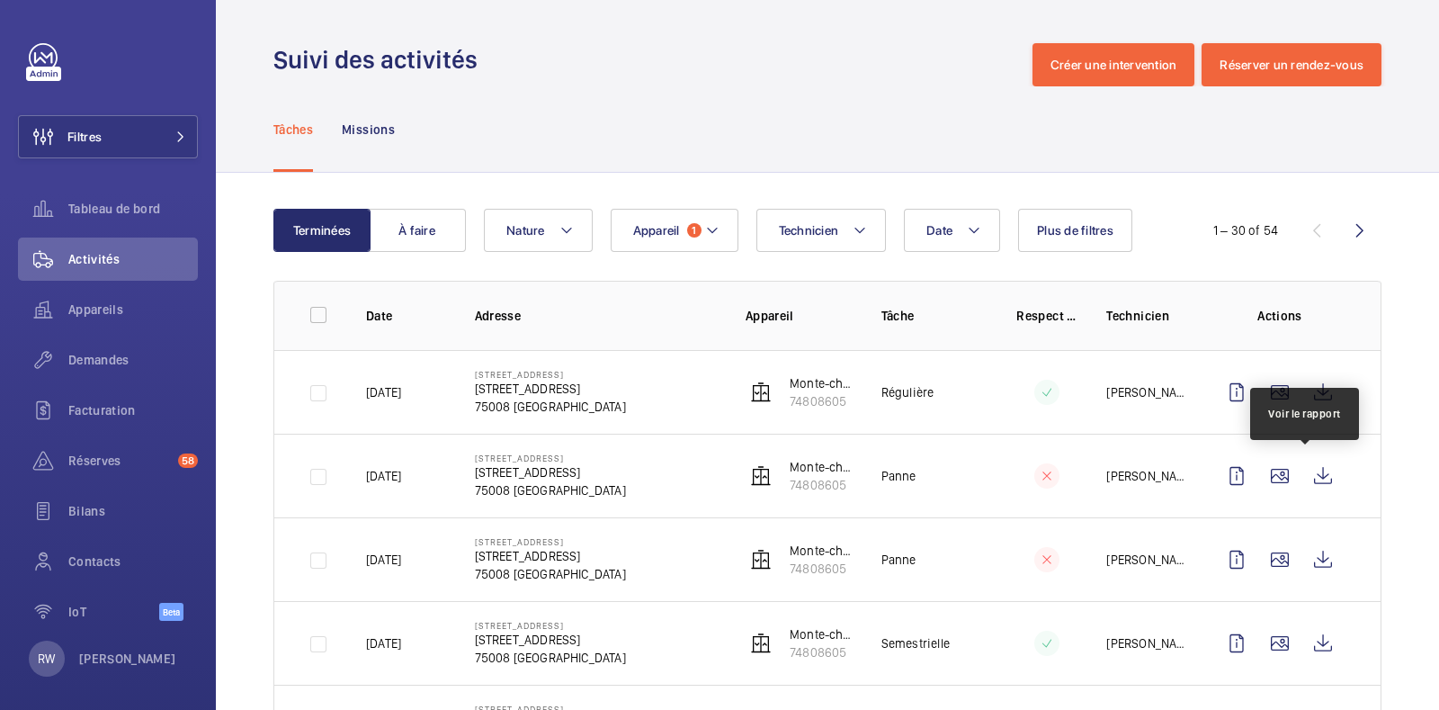
click at [1314, 478] on wm-front-icon-button at bounding box center [1322, 475] width 43 height 43
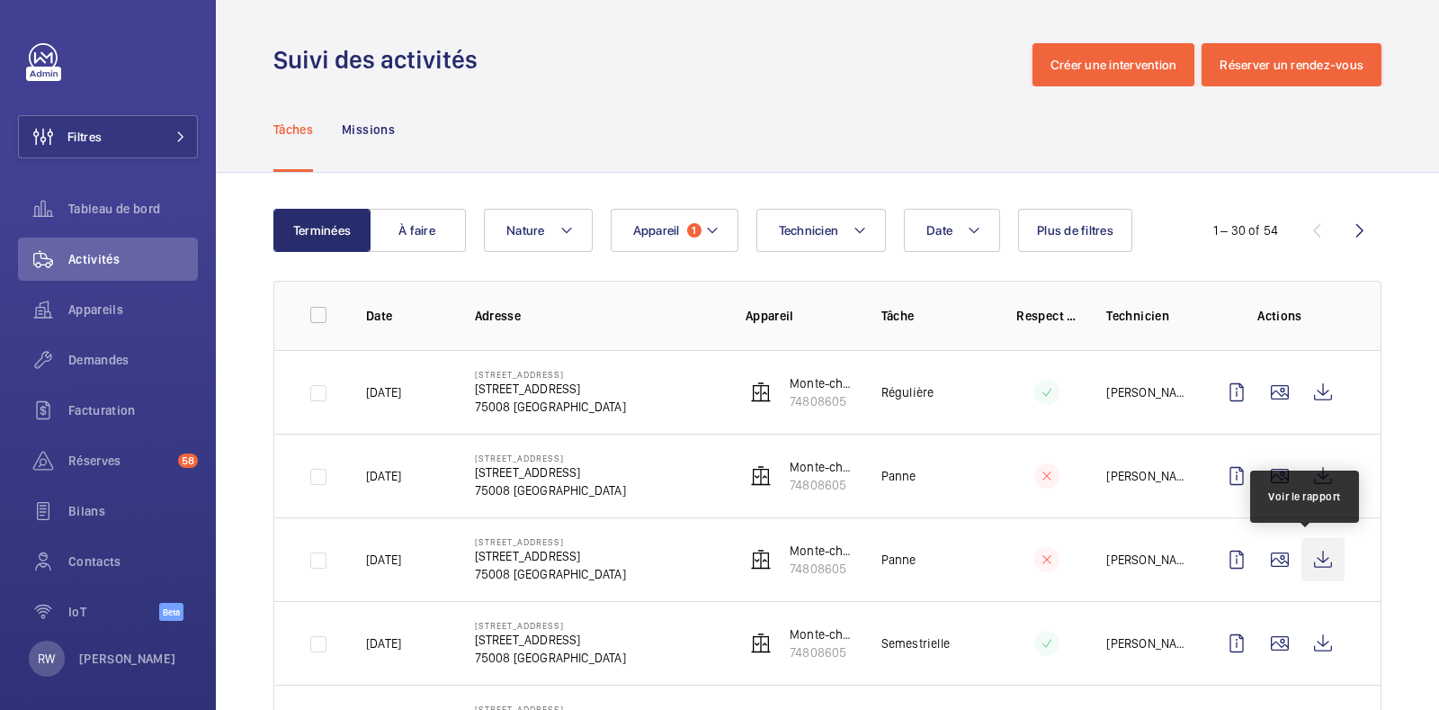
click at [1312, 555] on wm-front-icon-button at bounding box center [1322, 559] width 43 height 43
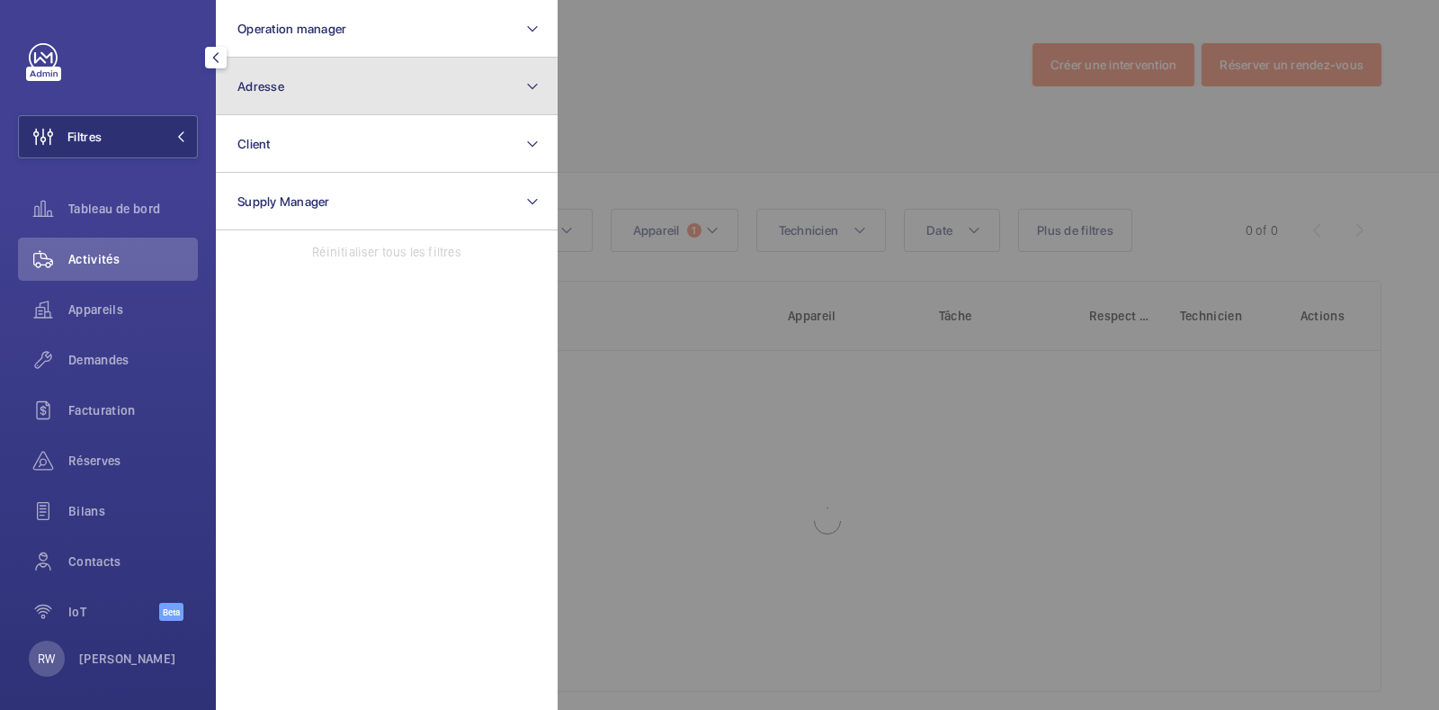
click at [274, 85] on span "Adresse" at bounding box center [260, 86] width 47 height 14
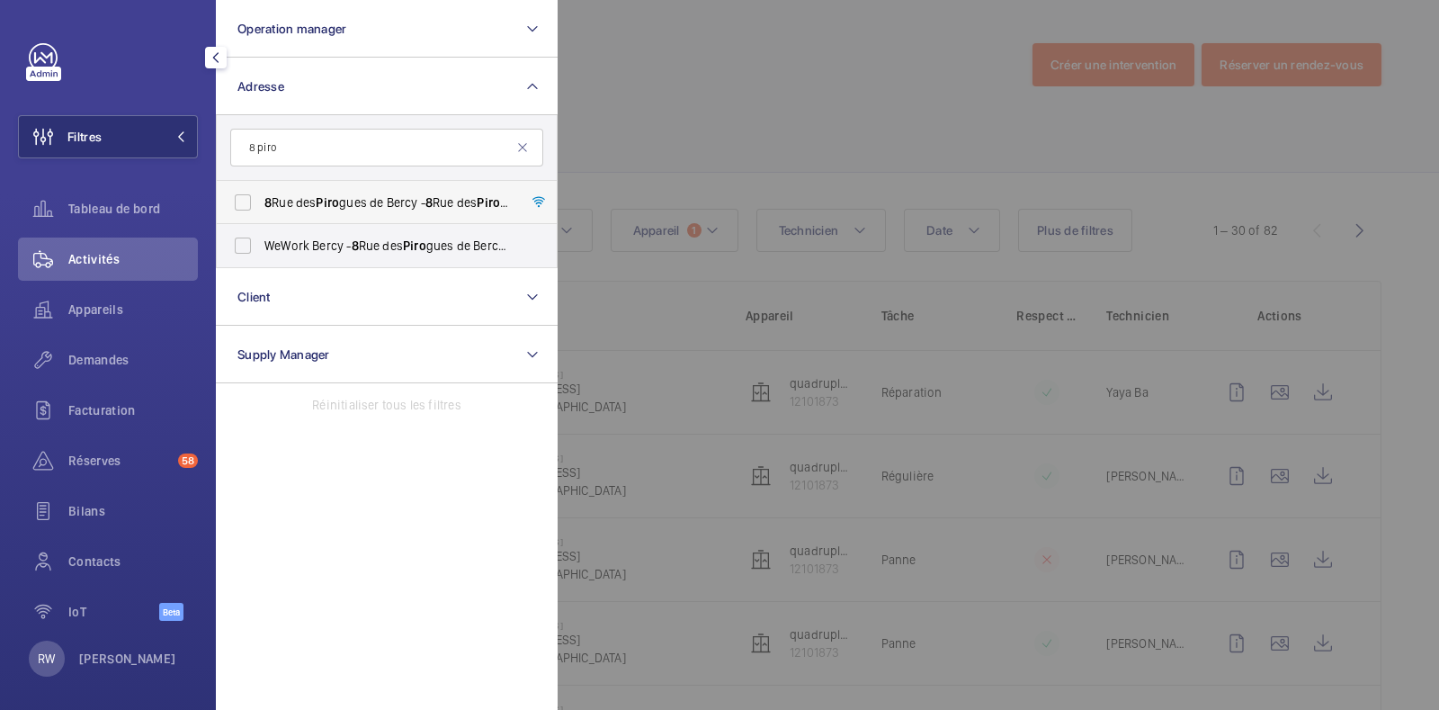
type input "8 piro"
click at [246, 200] on label "[STREET_ADDRESS] - [STREET_ADDRESS]" at bounding box center [373, 202] width 313 height 43
click at [246, 200] on input "[STREET_ADDRESS] - [STREET_ADDRESS]" at bounding box center [243, 202] width 36 height 36
checkbox input "true"
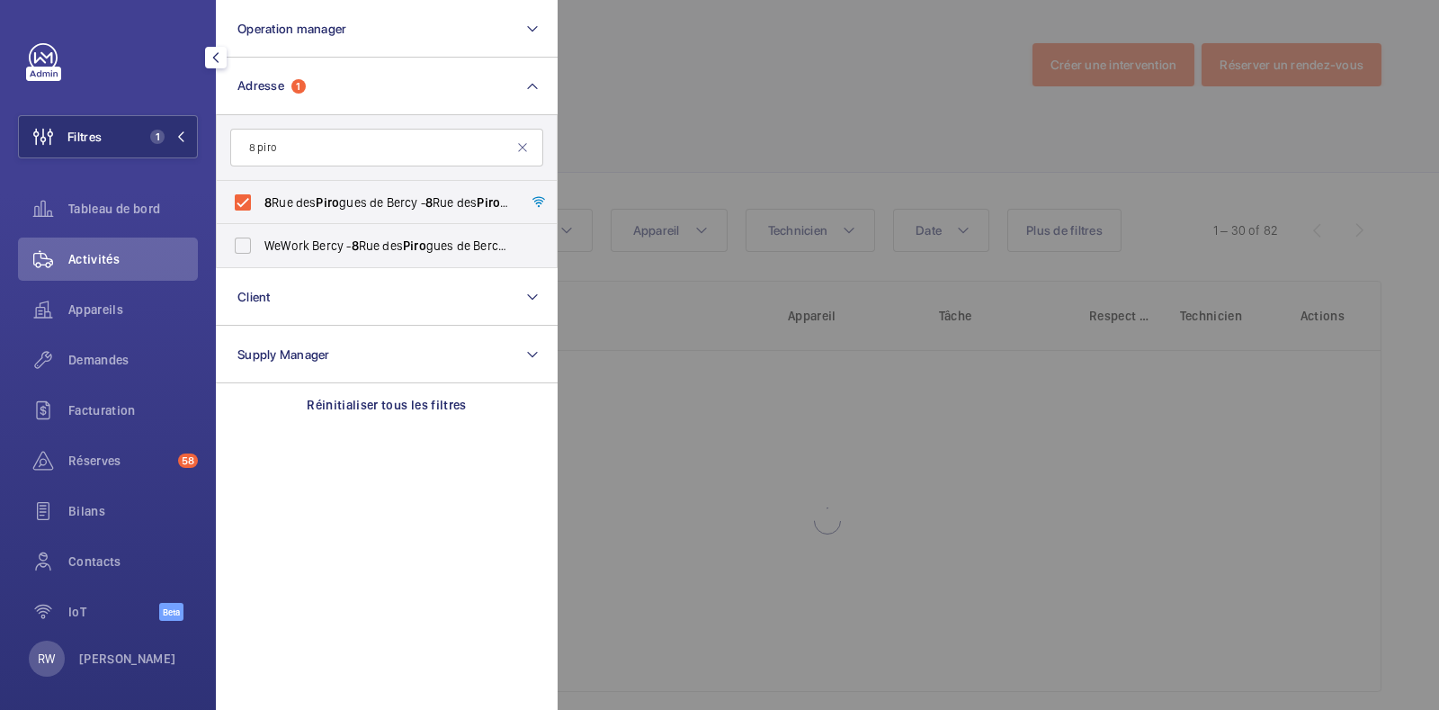
click at [617, 103] on div at bounding box center [1277, 355] width 1439 height 710
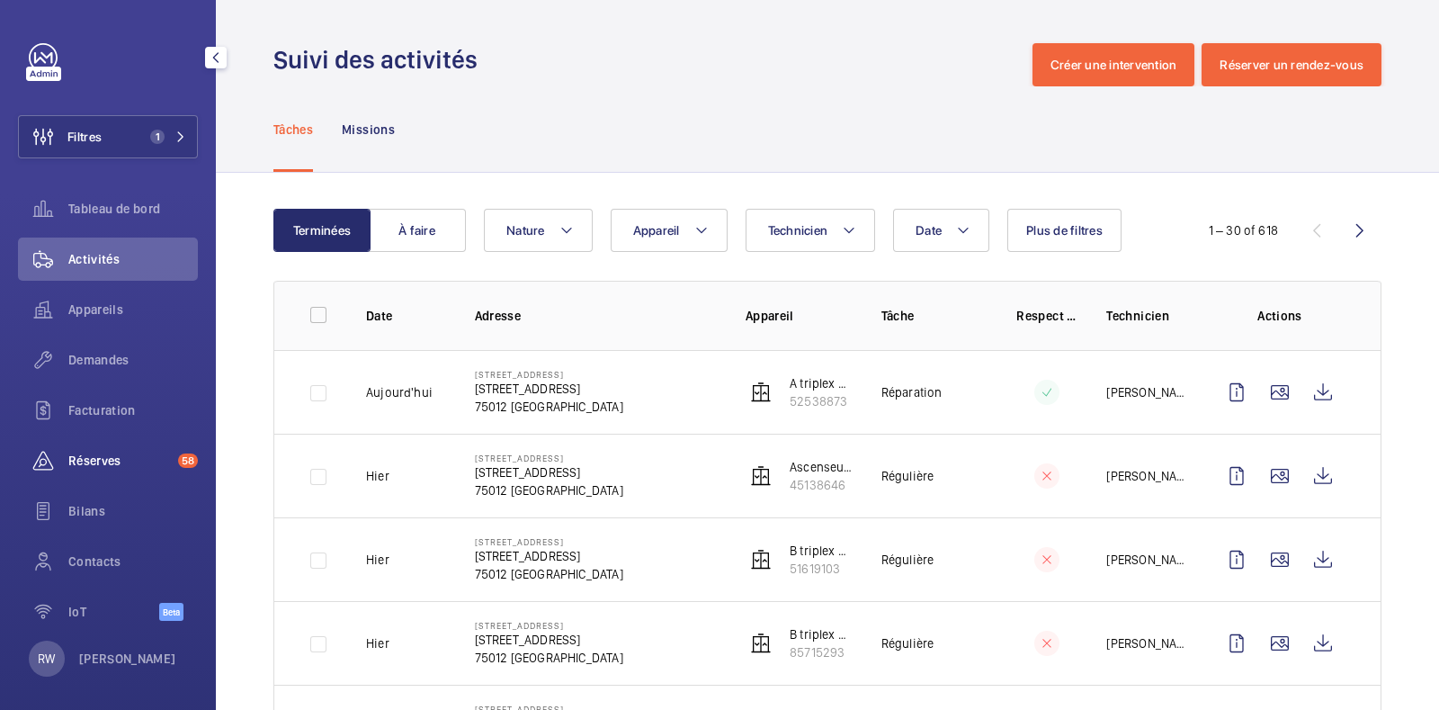
click at [97, 456] on span "Réserves" at bounding box center [119, 461] width 103 height 18
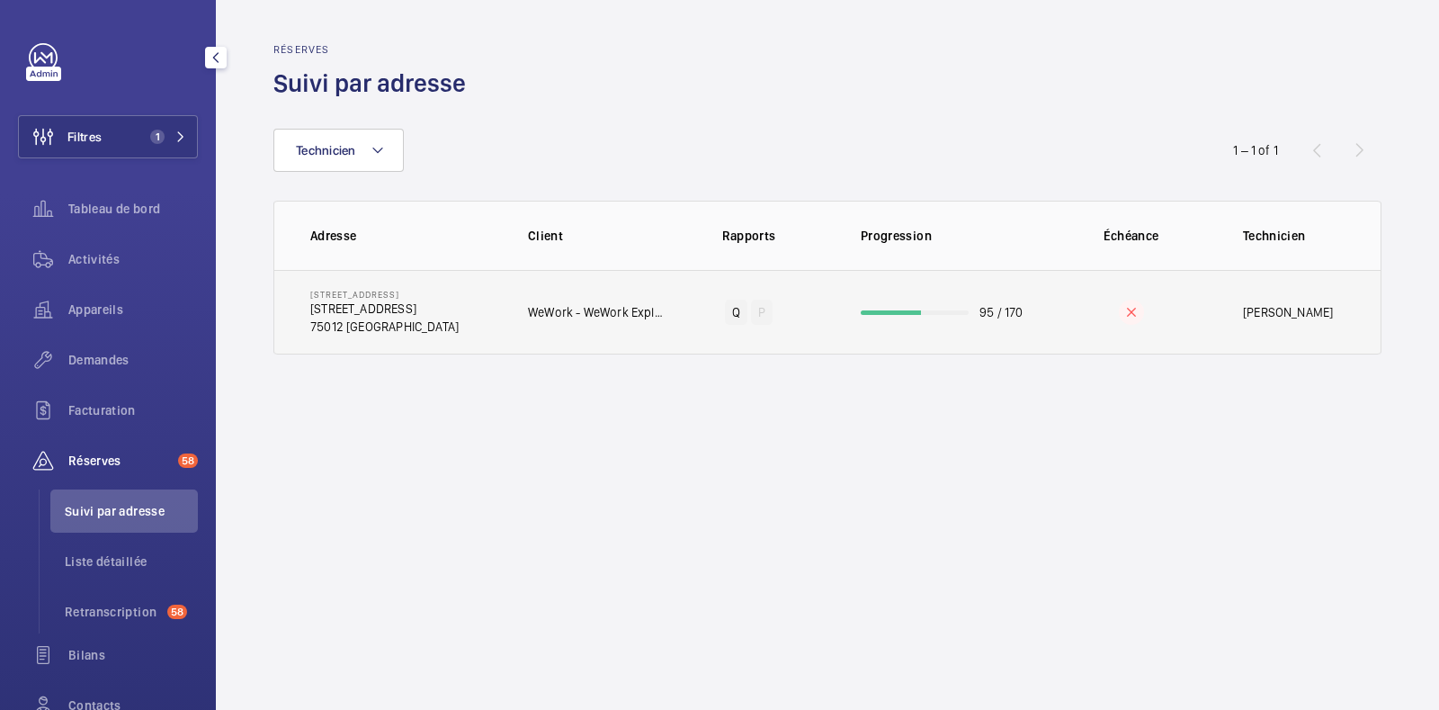
click at [458, 311] on p "[STREET_ADDRESS]" at bounding box center [384, 309] width 148 height 18
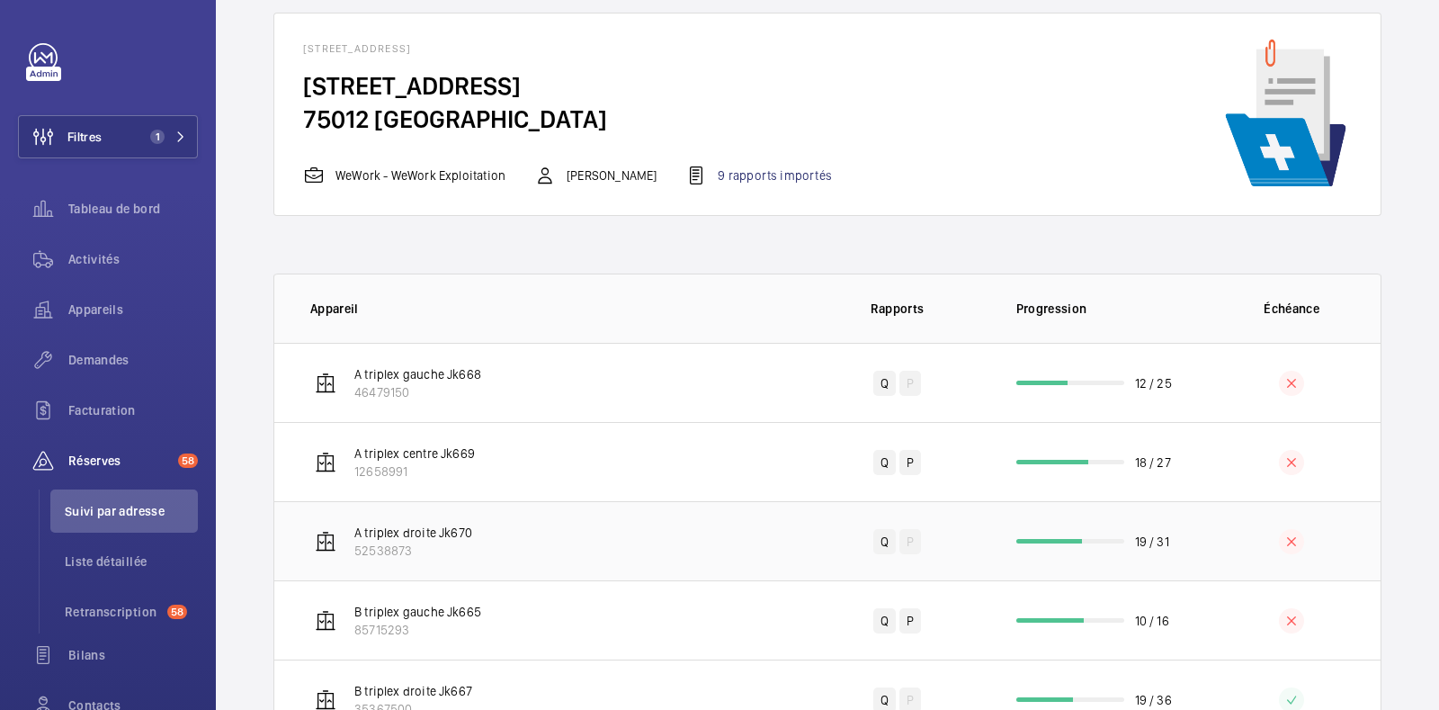
scroll to position [112, 0]
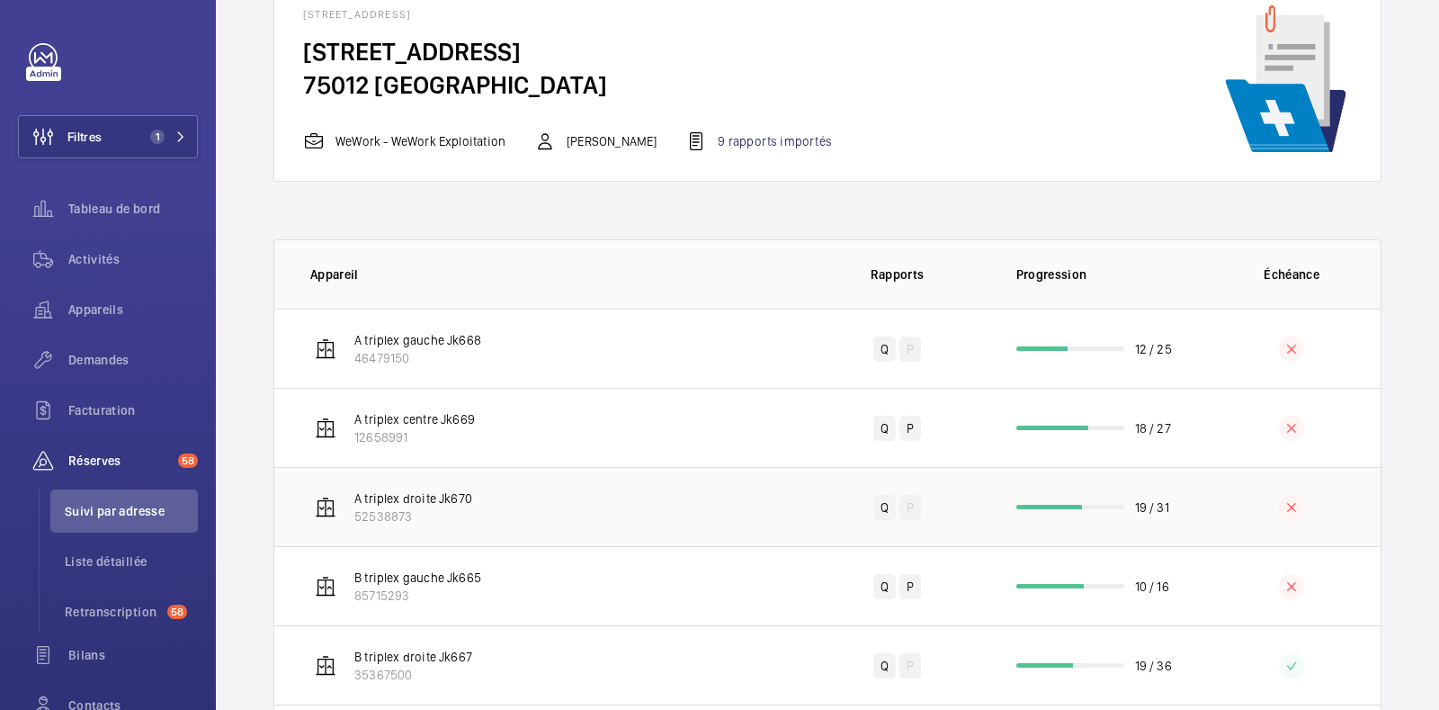
click at [441, 502] on p "A triplex droite Jk670" at bounding box center [413, 498] width 118 height 18
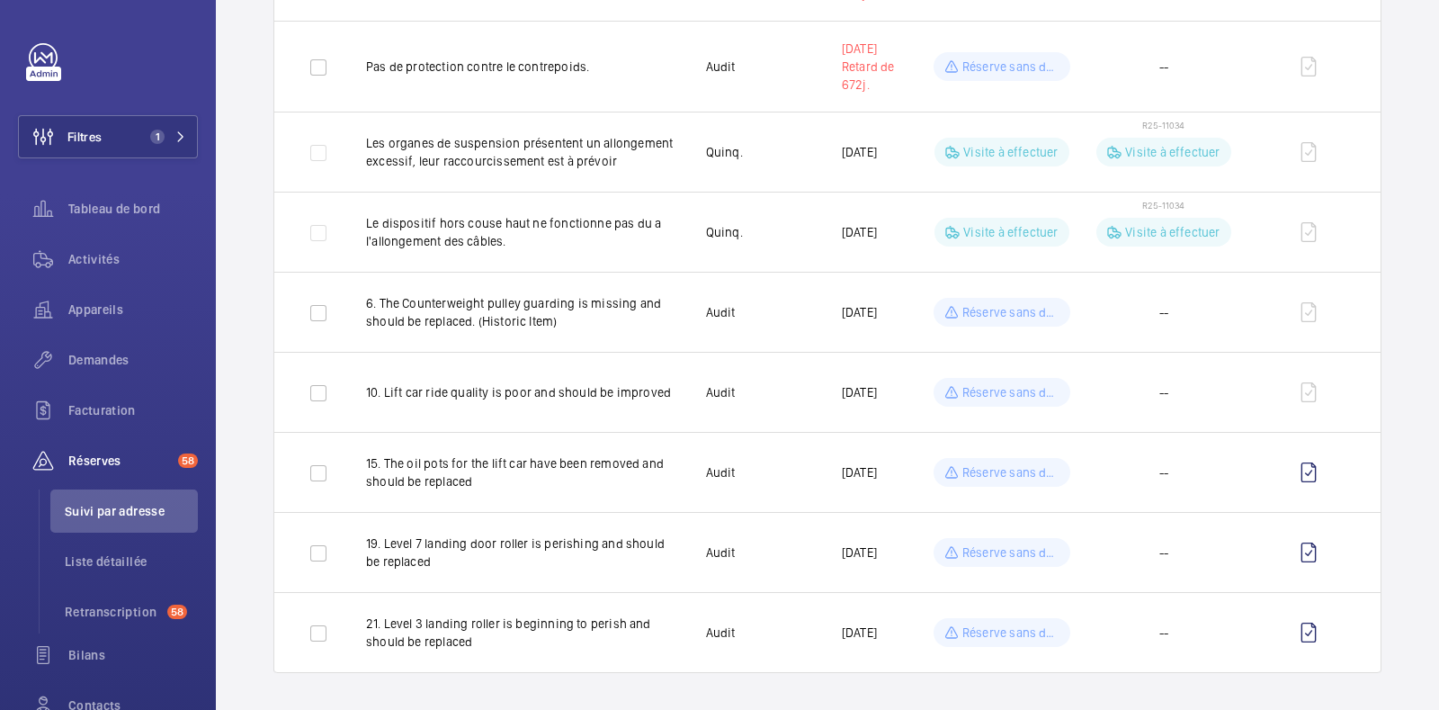
scroll to position [2045, 0]
click at [974, 470] on p "Réserve sans demande" at bounding box center [1010, 471] width 97 height 18
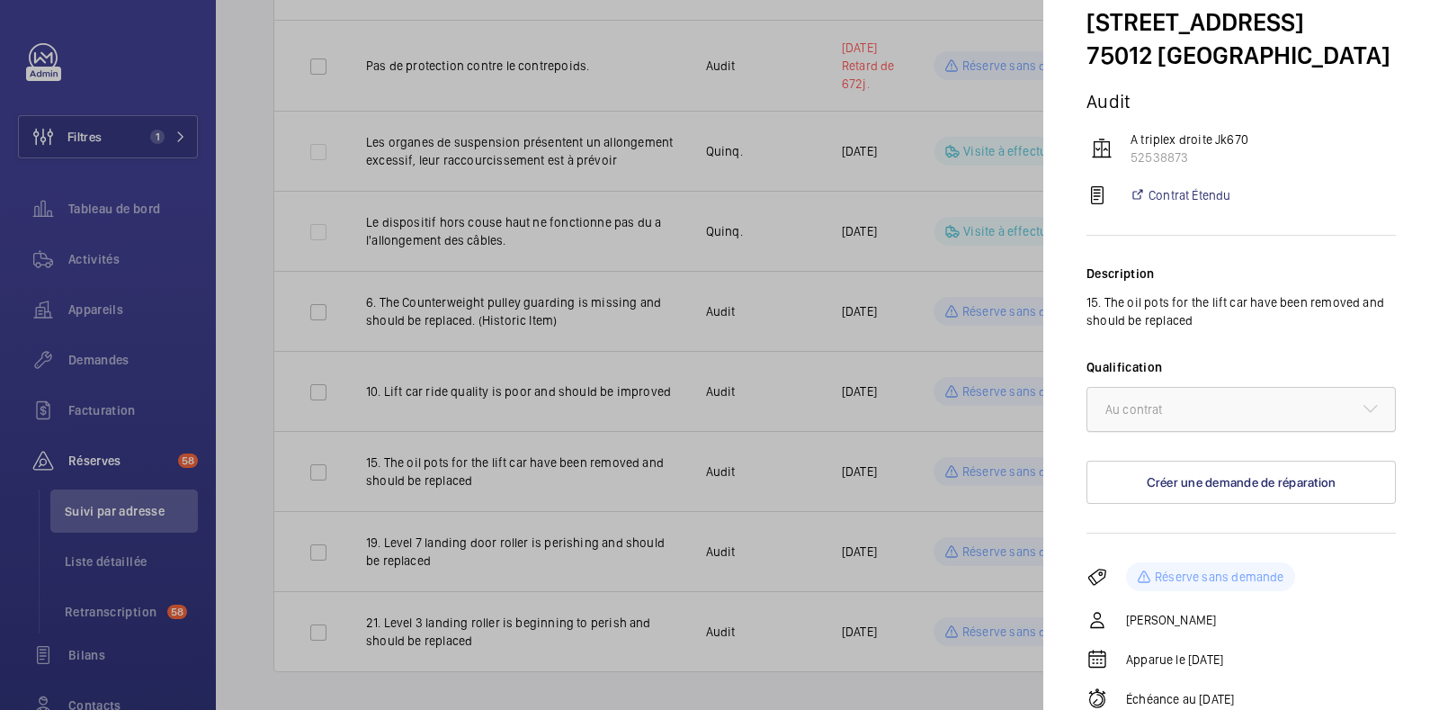
scroll to position [130, 0]
click at [922, 23] on div at bounding box center [719, 355] width 1439 height 710
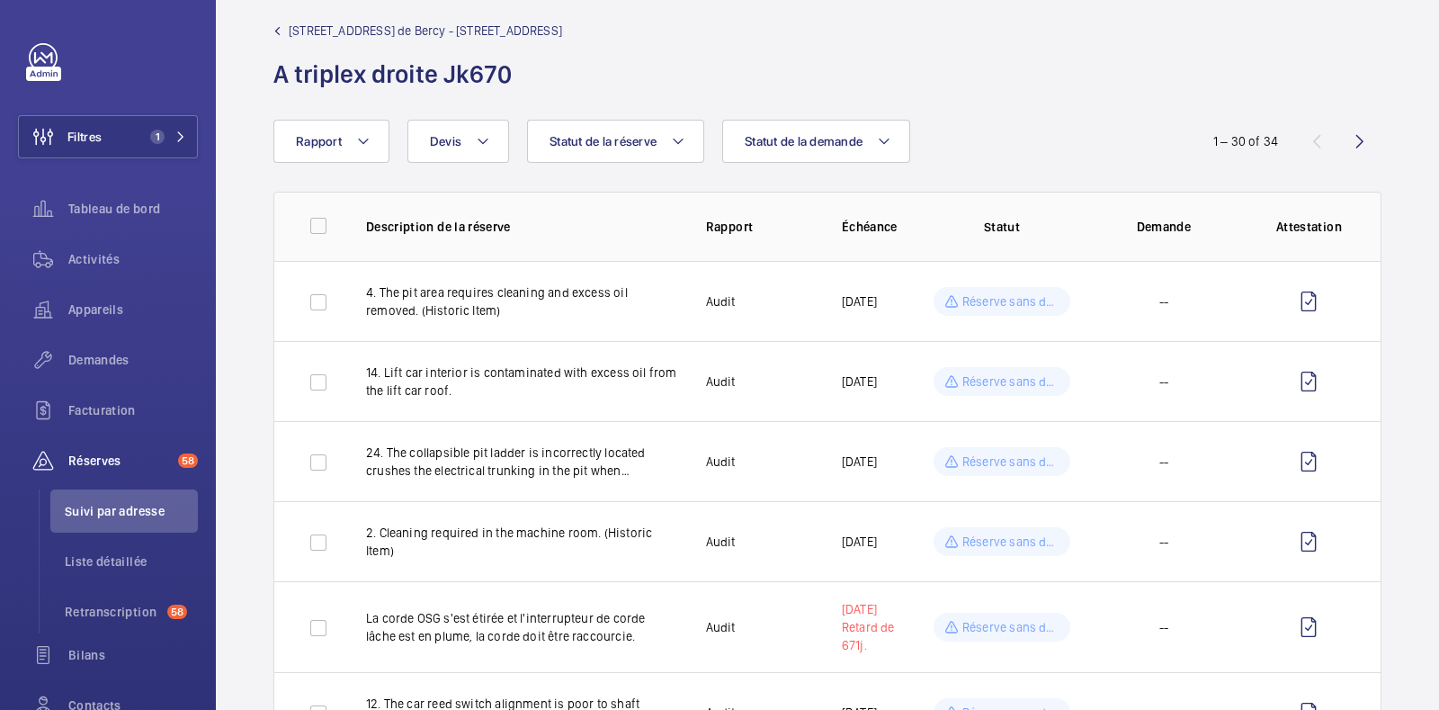
scroll to position [0, 0]
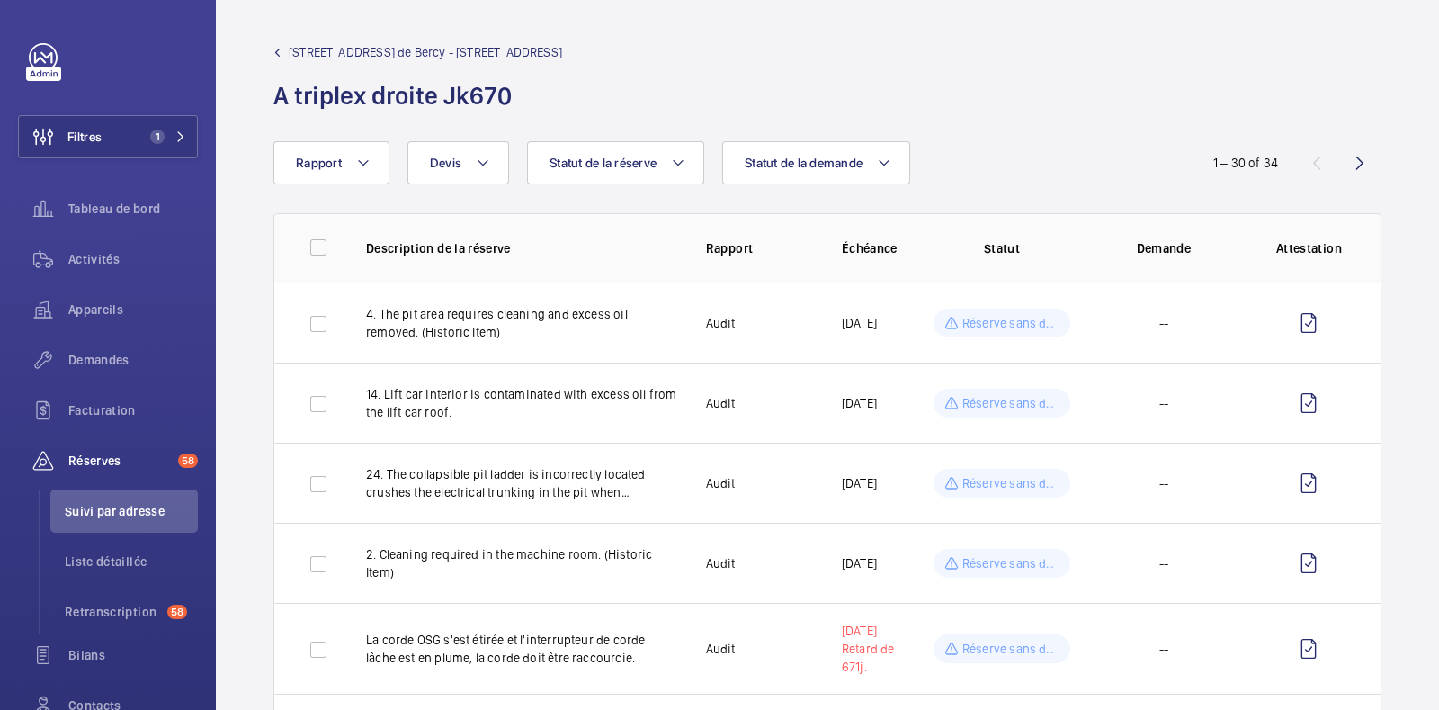
click at [801, 96] on div "[STREET_ADDRESS] de Bercy - [STREET_ADDRESS] A triplex droite Jk670" at bounding box center [827, 77] width 1108 height 69
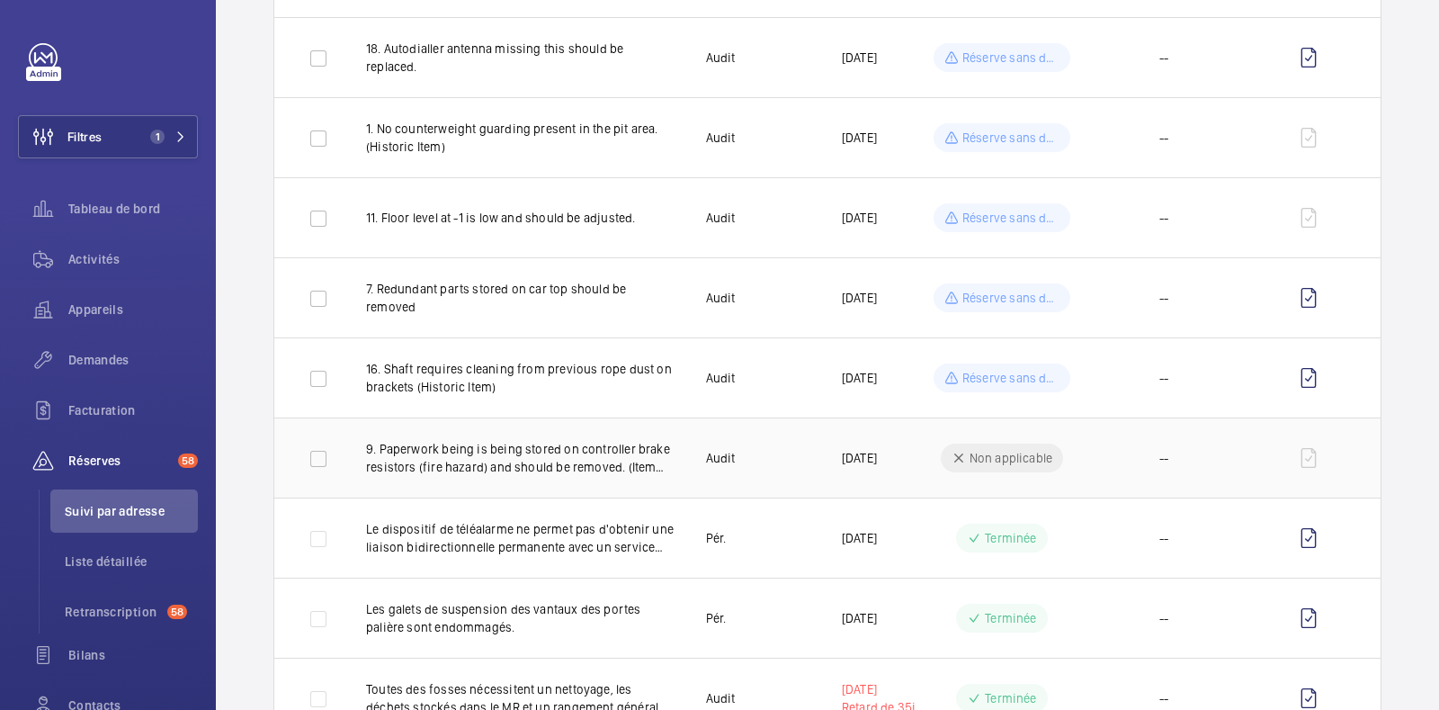
scroll to position [1124, 0]
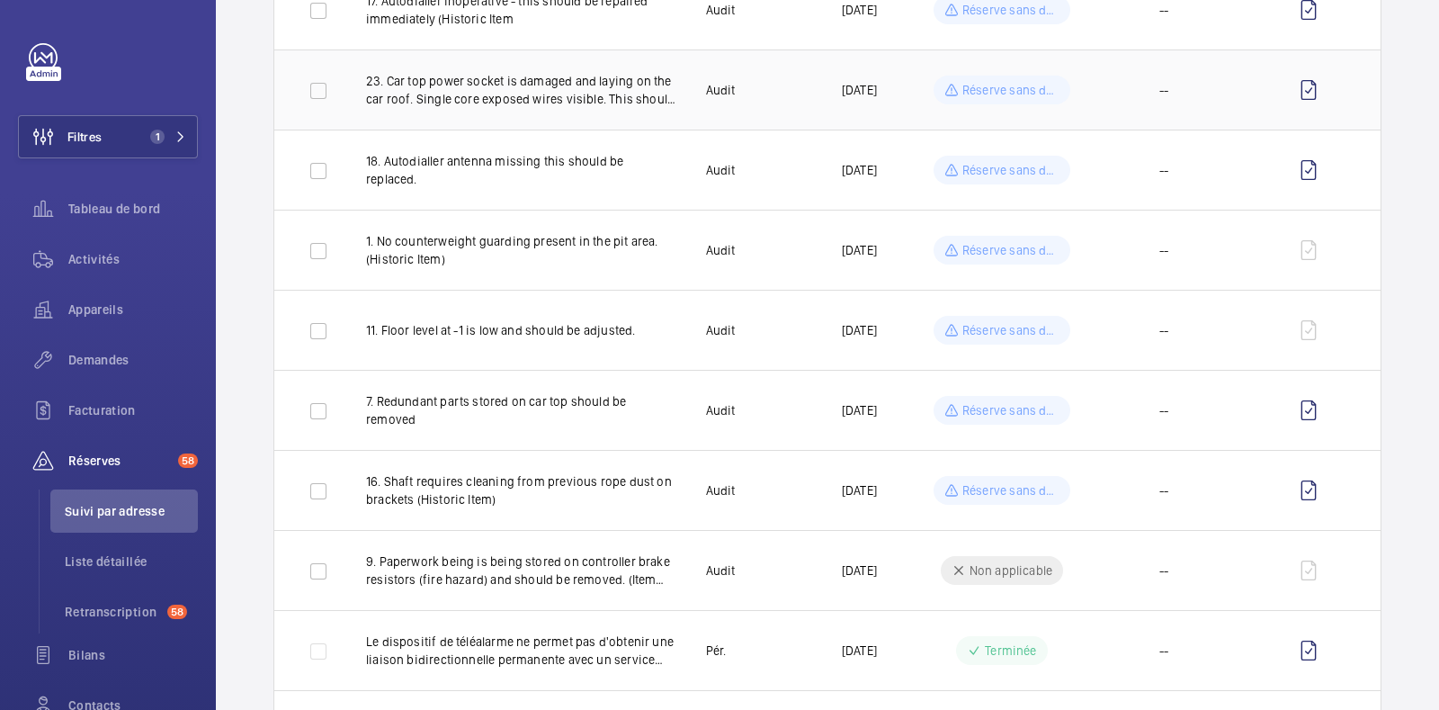
click at [1159, 82] on span "--" at bounding box center [1163, 90] width 9 height 18
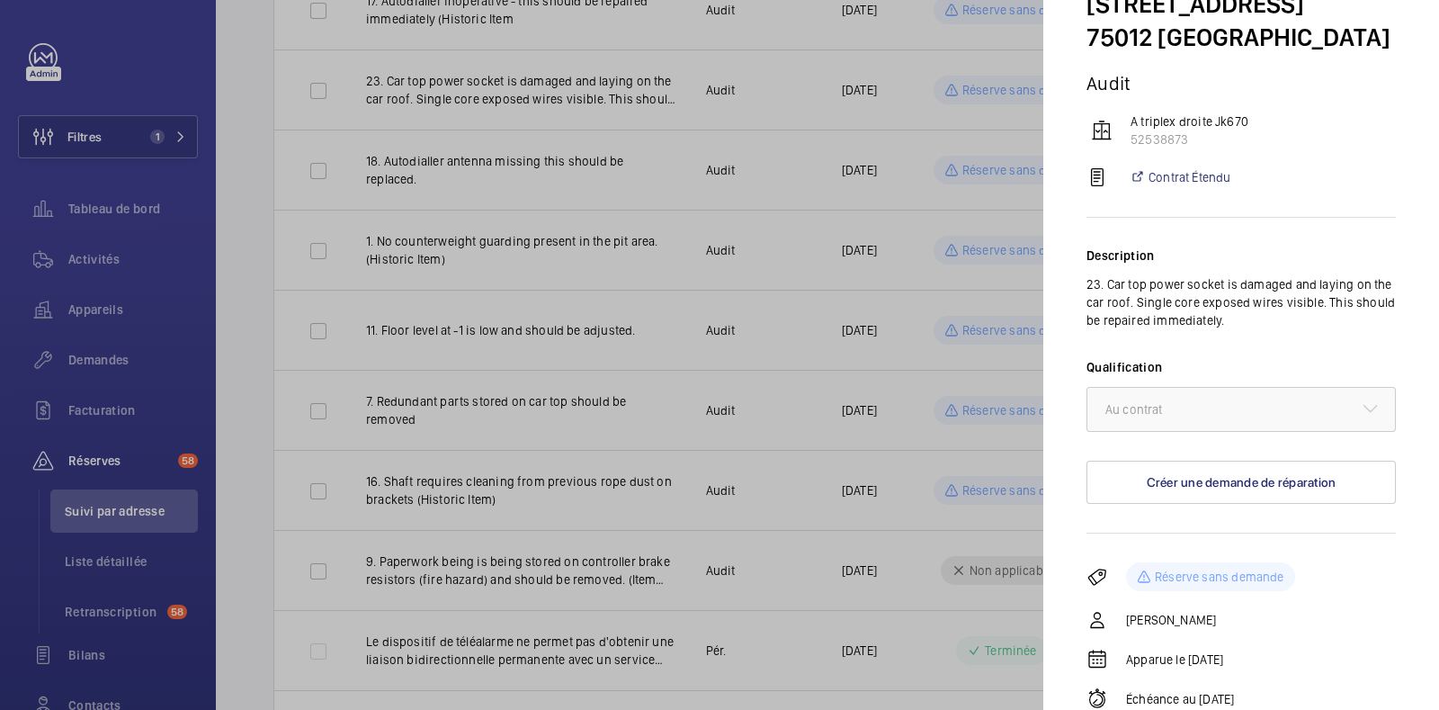
scroll to position [0, 0]
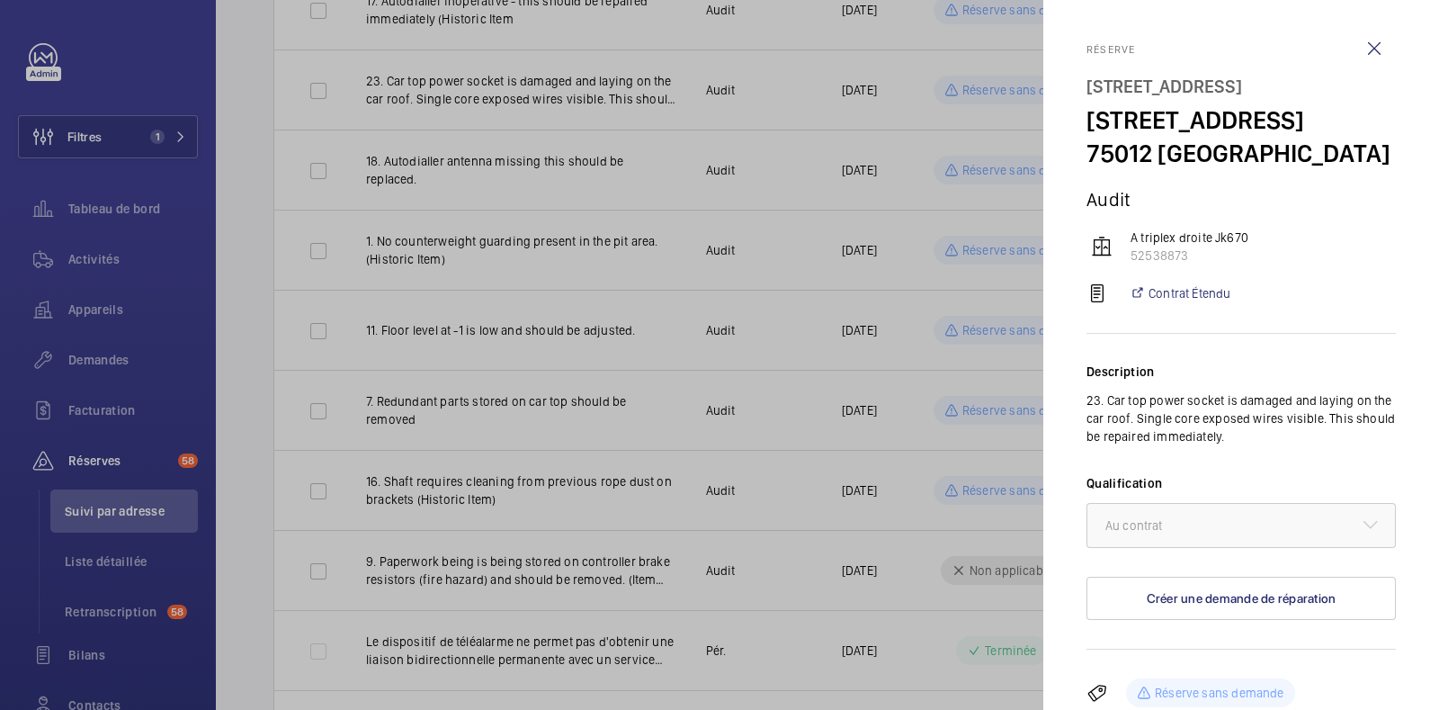
click at [760, 407] on div at bounding box center [719, 355] width 1439 height 710
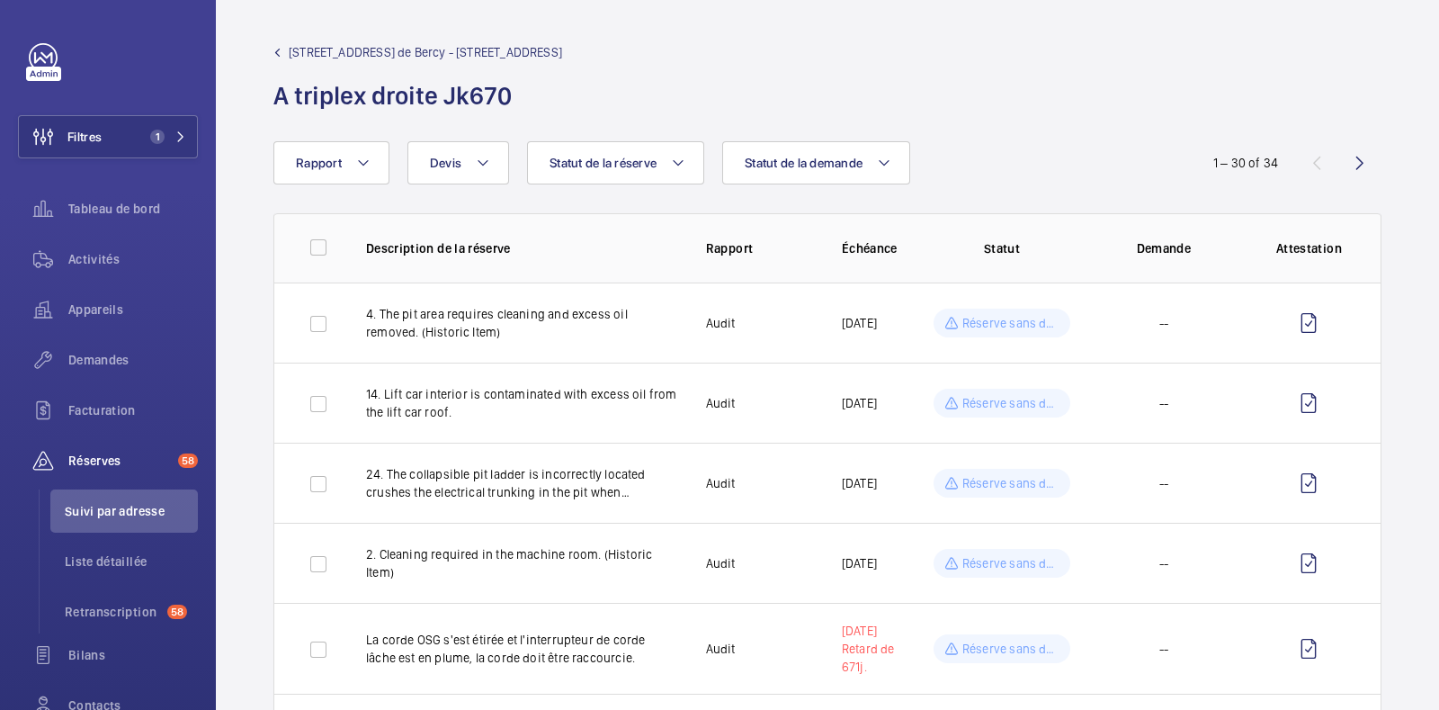
click at [562, 93] on h1 "A triplex droite Jk670" at bounding box center [417, 95] width 289 height 33
click at [101, 135] on span "Filtres" at bounding box center [84, 137] width 34 height 18
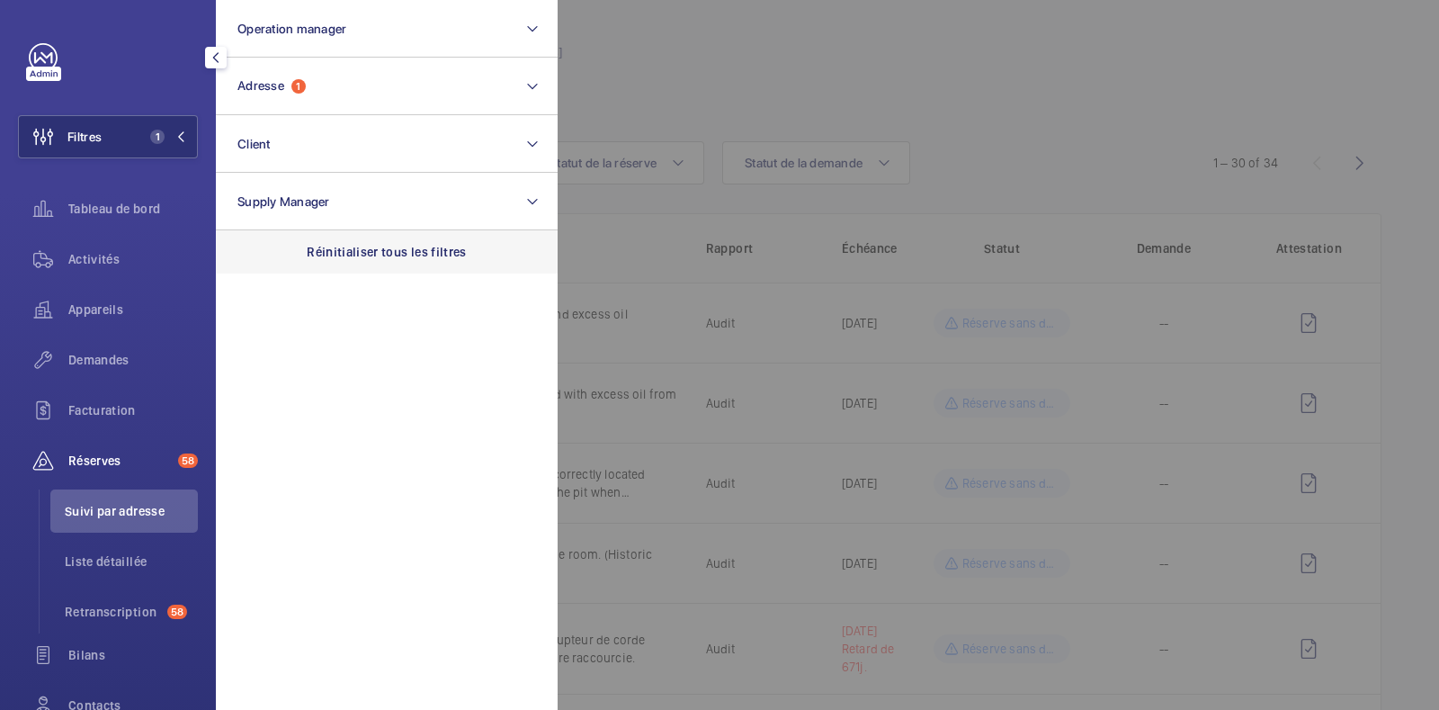
click at [364, 243] on div "Réinitialiser tous les filtres" at bounding box center [387, 251] width 342 height 43
click at [689, 96] on div at bounding box center [1277, 355] width 1439 height 710
